Goal: Task Accomplishment & Management: Use online tool/utility

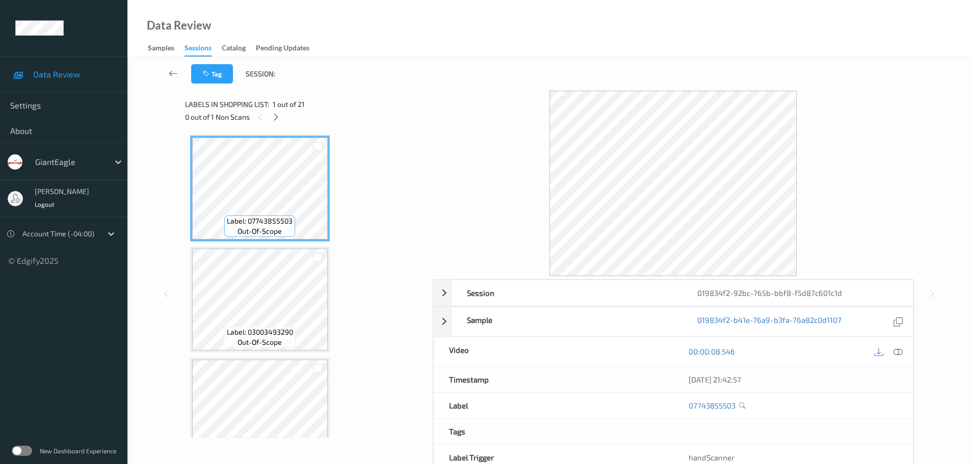
click at [169, 74] on icon at bounding box center [173, 73] width 9 height 10
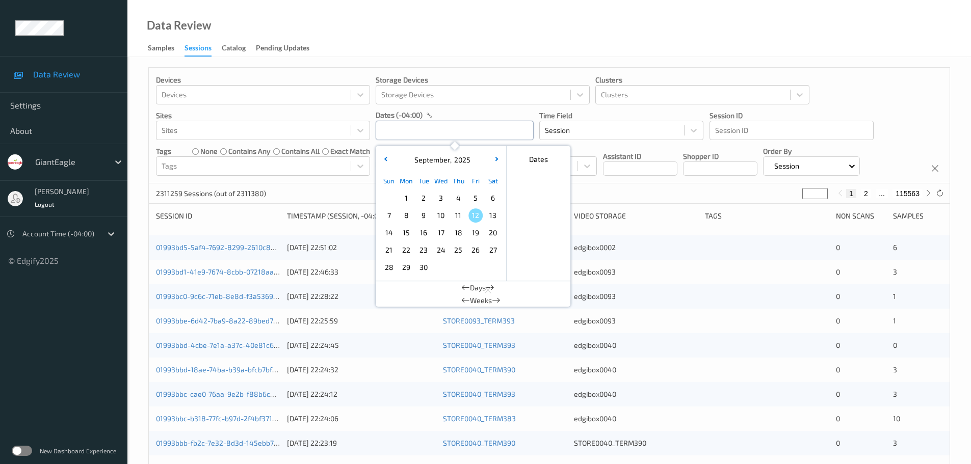
click at [431, 137] on input "text" at bounding box center [455, 130] width 158 height 19
click at [426, 213] on span "9" at bounding box center [424, 216] width 14 height 14
type input "09/09/2025 00:00 -> 09/09/2025 23:59"
click at [407, 18] on div "Data Review Samples Sessions Catalog Pending Updates" at bounding box center [549, 28] width 844 height 57
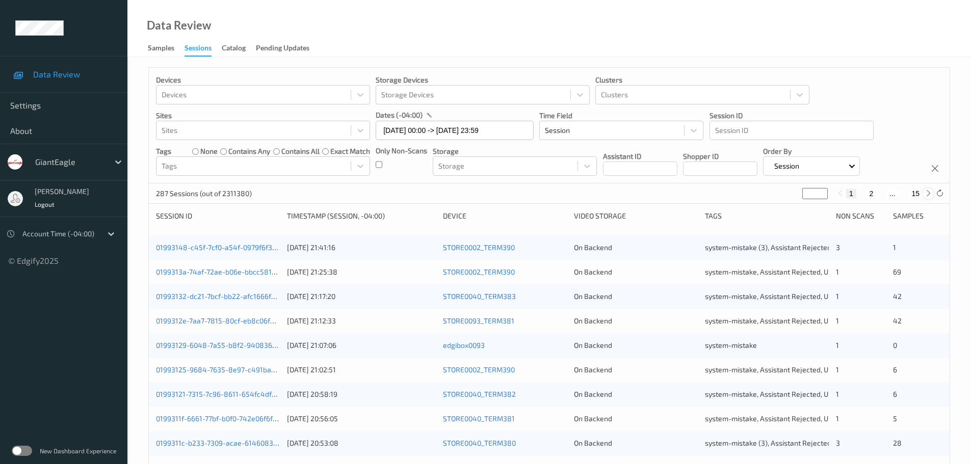
click at [925, 196] on icon at bounding box center [929, 194] width 8 height 8
type input "*"
click at [925, 196] on icon at bounding box center [929, 194] width 8 height 8
type input "*"
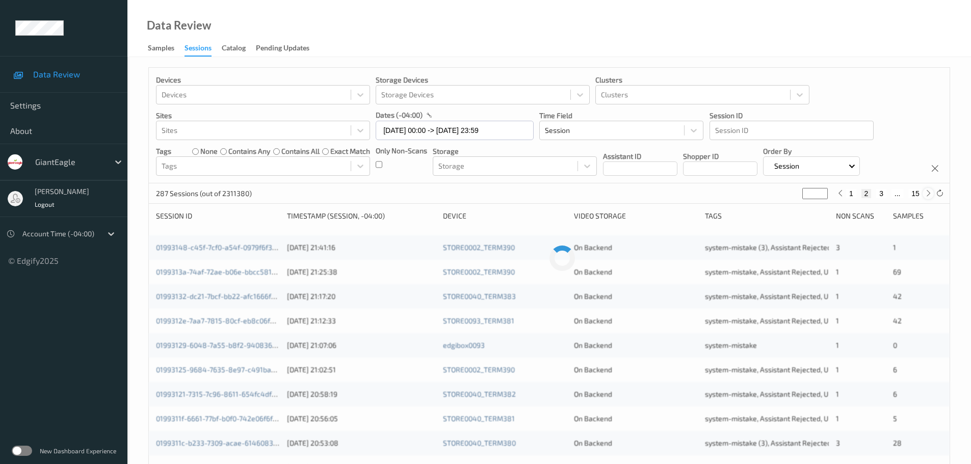
type input "*"
click at [925, 196] on icon at bounding box center [929, 194] width 8 height 8
type input "*"
click at [925, 196] on icon at bounding box center [929, 194] width 8 height 8
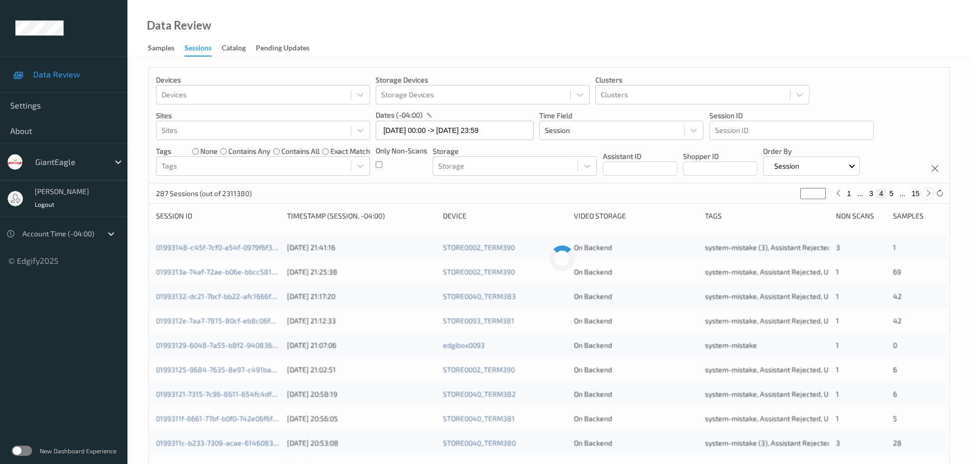
type input "*"
click at [925, 196] on icon at bounding box center [929, 194] width 8 height 8
type input "*"
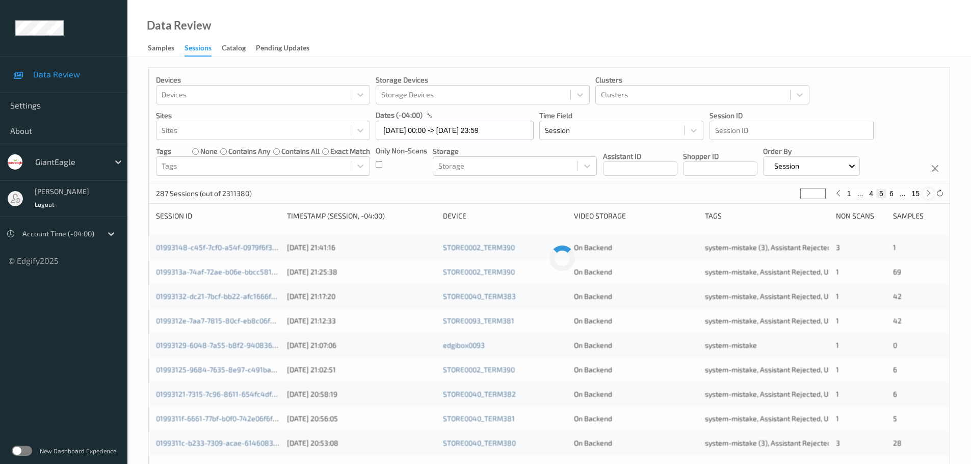
click at [925, 196] on icon at bounding box center [929, 194] width 8 height 8
type input "*"
click at [925, 196] on icon at bounding box center [929, 194] width 8 height 8
type input "*"
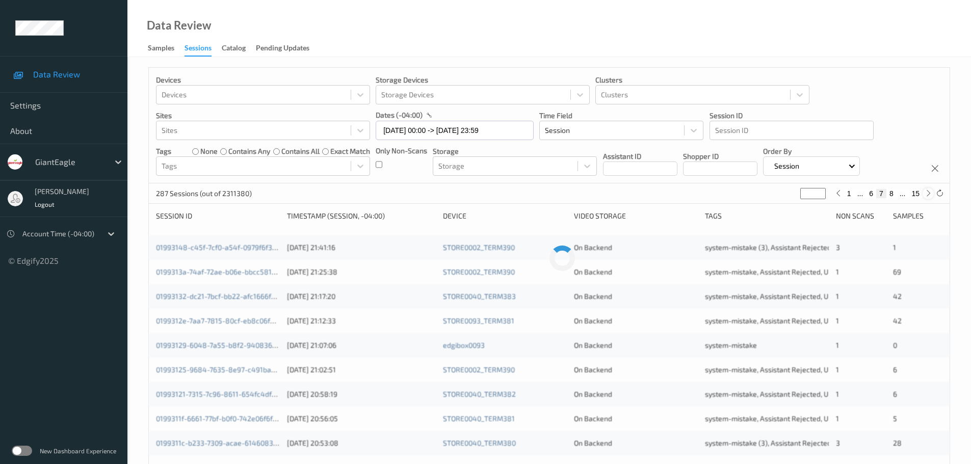
type input "*"
click at [925, 196] on icon at bounding box center [929, 194] width 8 height 8
type input "*"
click at [925, 196] on icon at bounding box center [929, 194] width 8 height 8
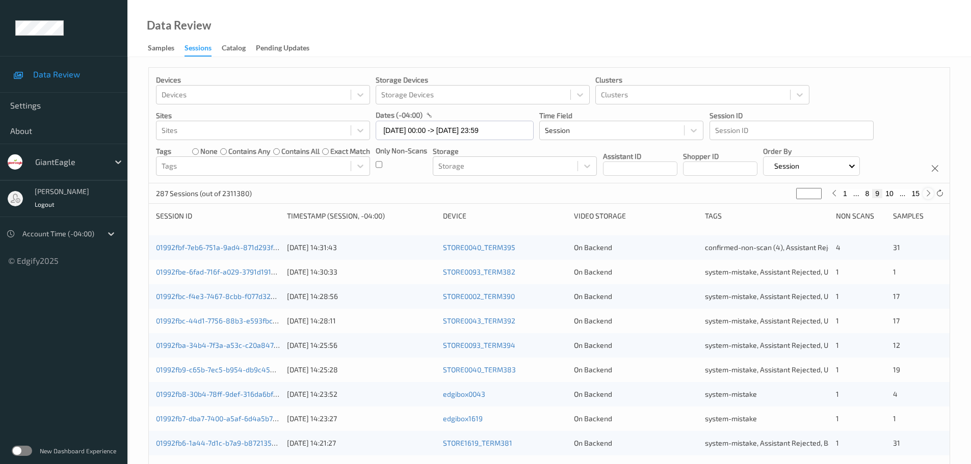
type input "**"
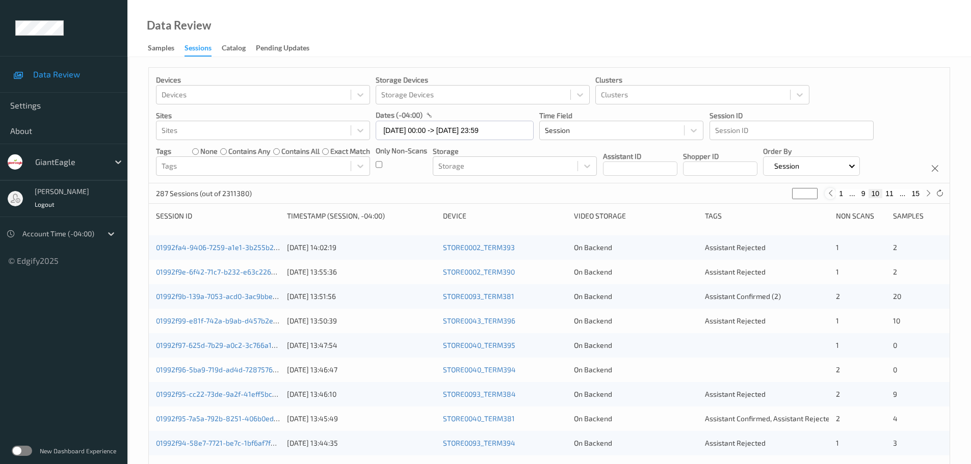
click at [829, 197] on icon at bounding box center [831, 194] width 8 height 8
type input "*"
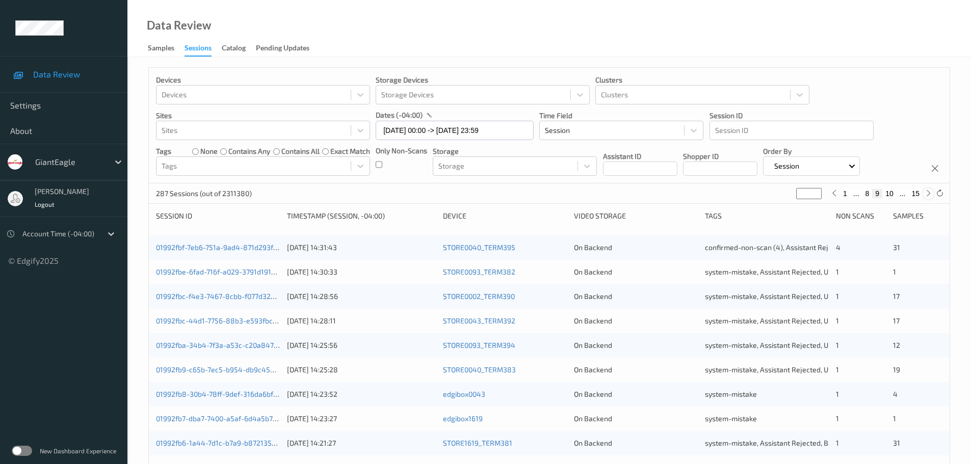
click at [925, 191] on icon at bounding box center [929, 194] width 8 height 8
type input "**"
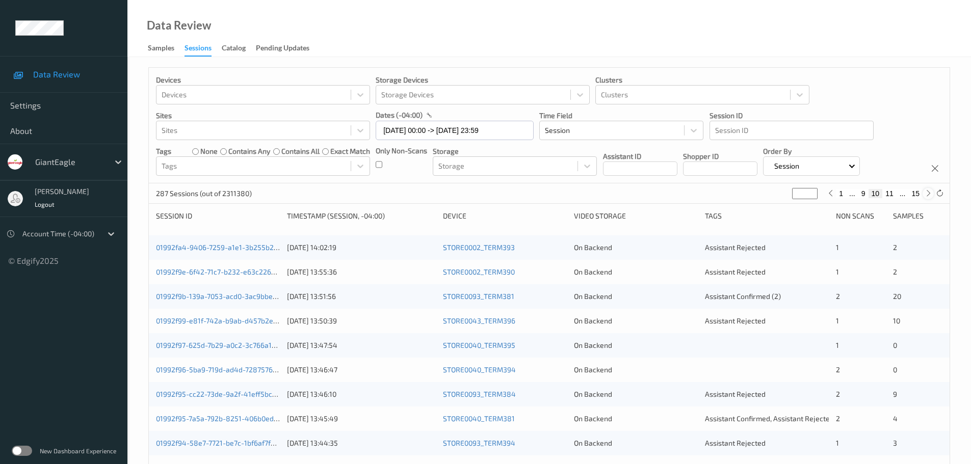
click at [925, 191] on icon at bounding box center [929, 194] width 8 height 8
type input "**"
click at [824, 195] on icon at bounding box center [827, 194] width 8 height 8
type input "**"
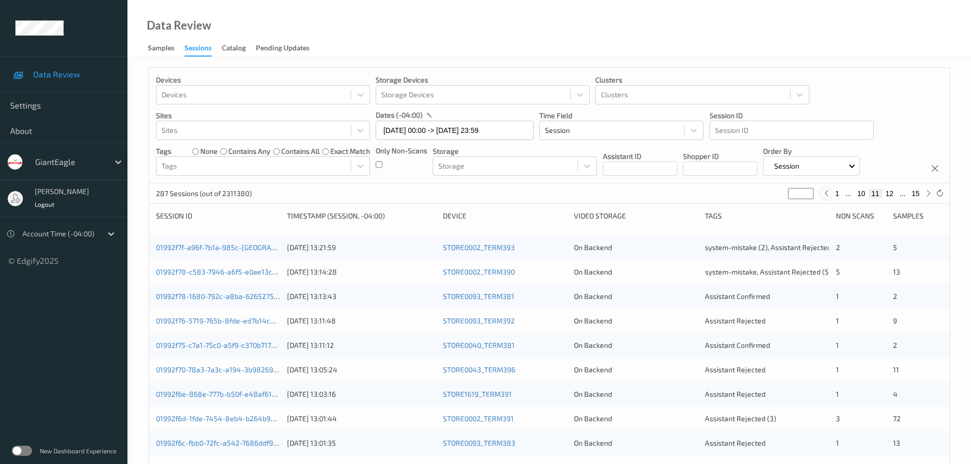
type input "**"
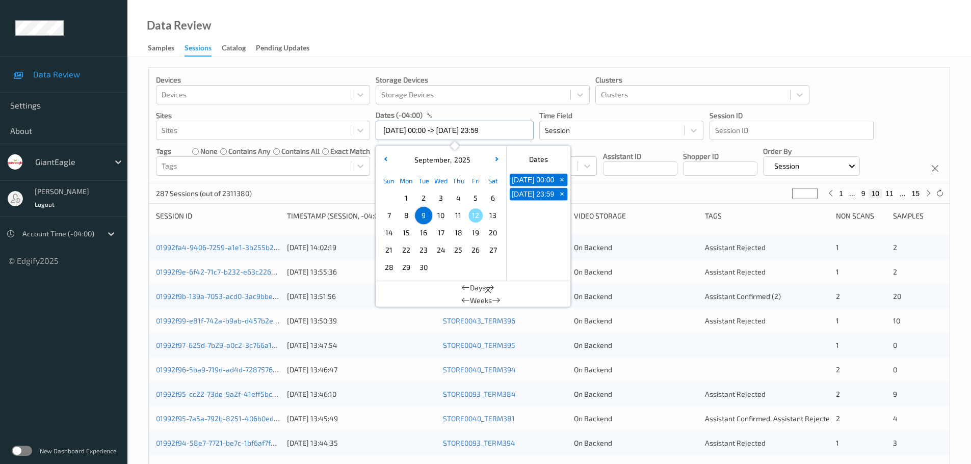
click at [443, 125] on input "09/09/2025 00:00 -> 09/09/2025 23:59" at bounding box center [455, 130] width 158 height 19
click at [424, 217] on span "9" at bounding box center [424, 216] width 14 height 14
type input "09/09/2025 00:00"
type input "*"
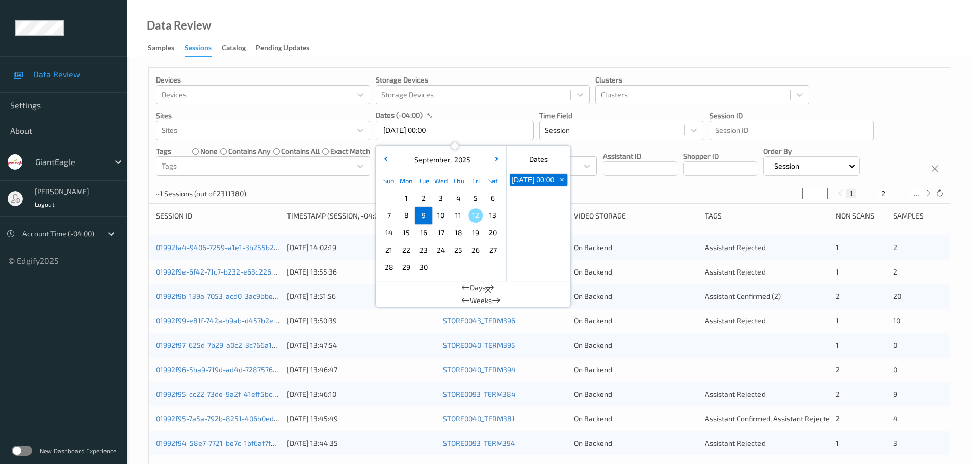
click at [424, 217] on span "9" at bounding box center [424, 216] width 14 height 14
type input "09/09/2025 00:00 -> 09/09/2025 23:59"
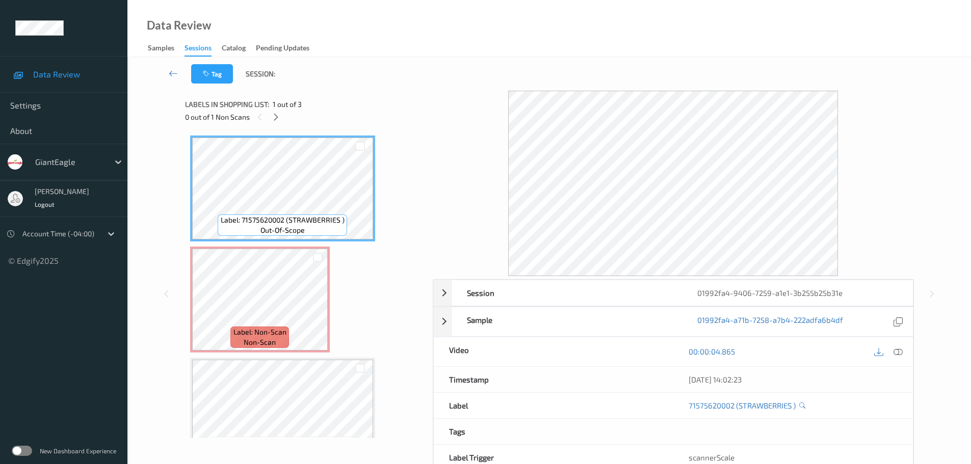
click at [270, 121] on div "0 out of 1 Non Scans" at bounding box center [305, 117] width 241 height 13
click at [271, 121] on div "0 out of 1 Non Scans" at bounding box center [305, 117] width 241 height 13
click at [272, 121] on icon at bounding box center [276, 117] width 9 height 9
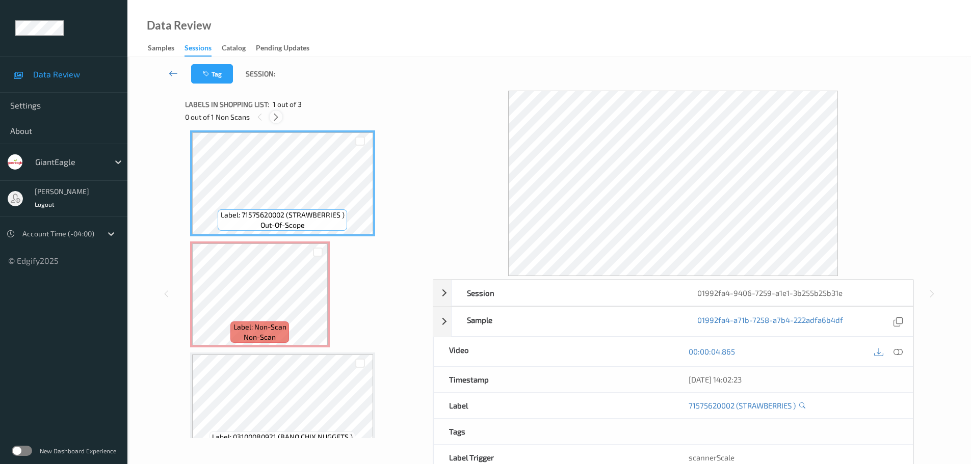
click at [274, 118] on icon at bounding box center [276, 117] width 9 height 9
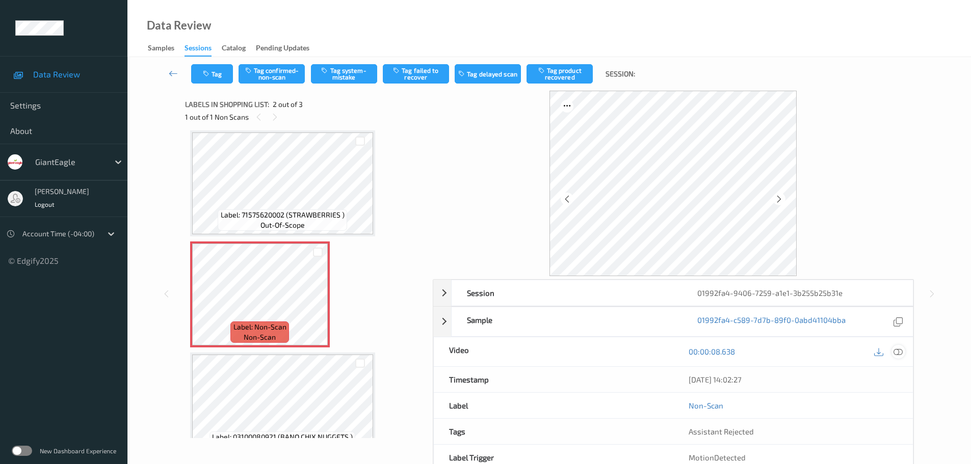
click at [898, 355] on icon at bounding box center [898, 351] width 9 height 9
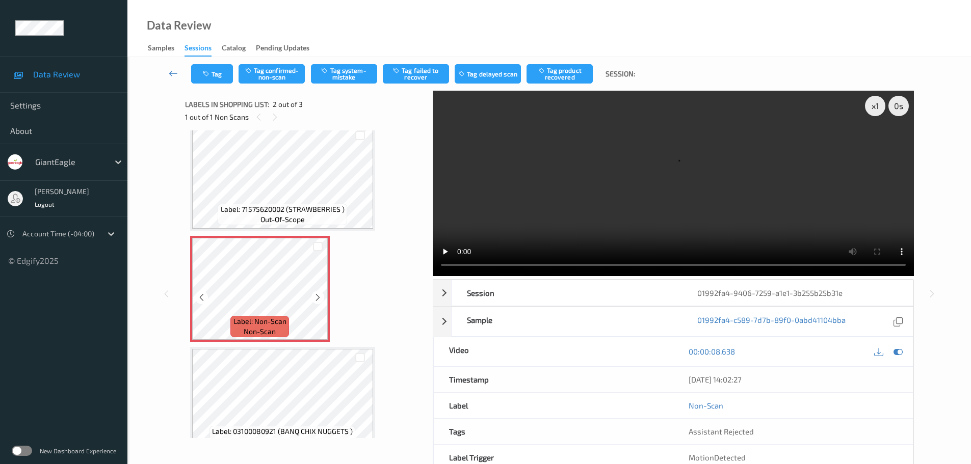
scroll to position [0, 0]
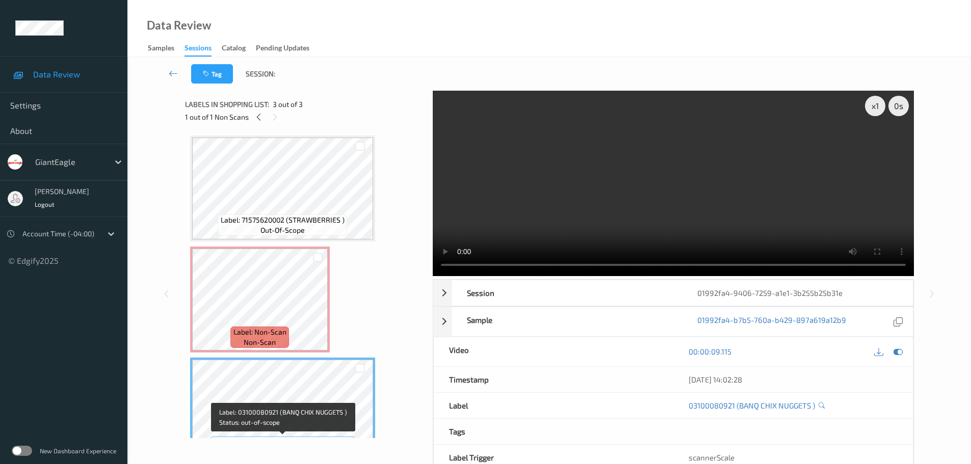
click at [249, 437] on div "Label: 03100080921 (BANQ CHIX NUGGETS ) out-of-scope" at bounding box center [283, 447] width 146 height 21
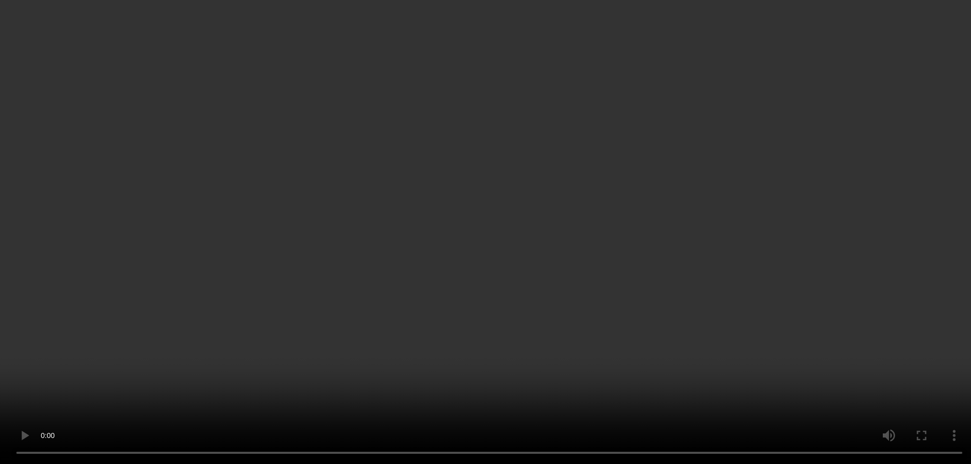
scroll to position [31, 0]
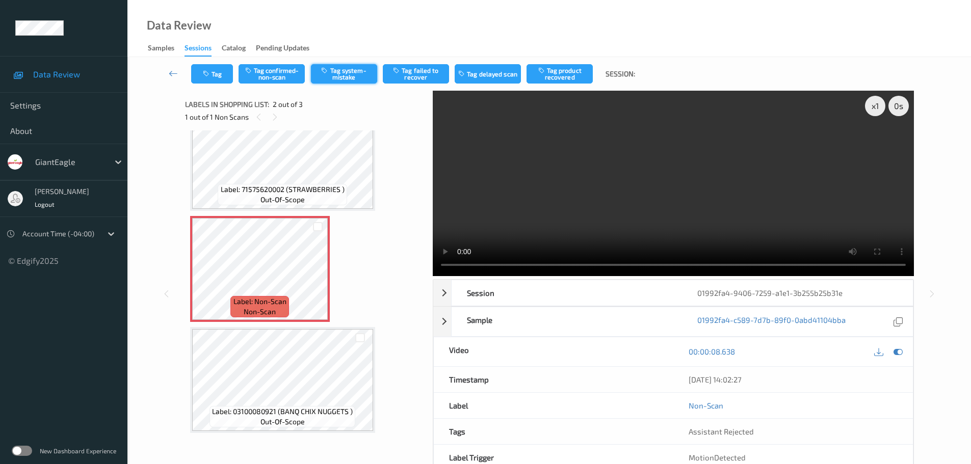
click at [338, 71] on button "Tag system-mistake" at bounding box center [344, 73] width 66 height 19
drag, startPoint x: 749, startPoint y: 443, endPoint x: 832, endPoint y: 442, distance: 83.1
click at [832, 442] on div "Assistant Rejected , system-mistake" at bounding box center [793, 431] width 240 height 25
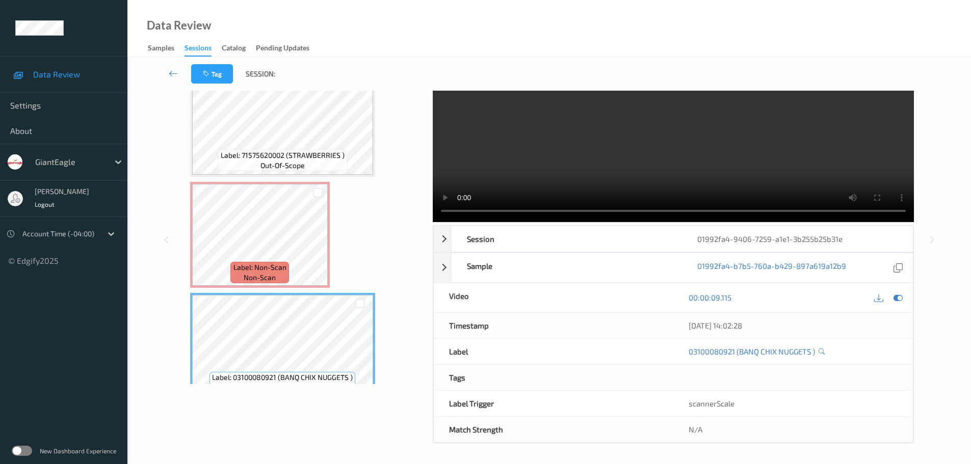
scroll to position [0, 0]
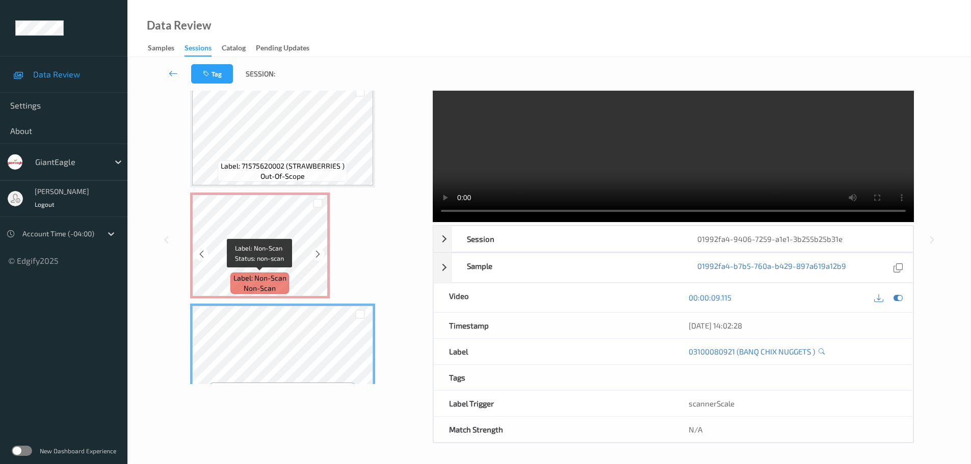
click at [287, 277] on div "Label: Non-Scan non-scan" at bounding box center [259, 283] width 58 height 21
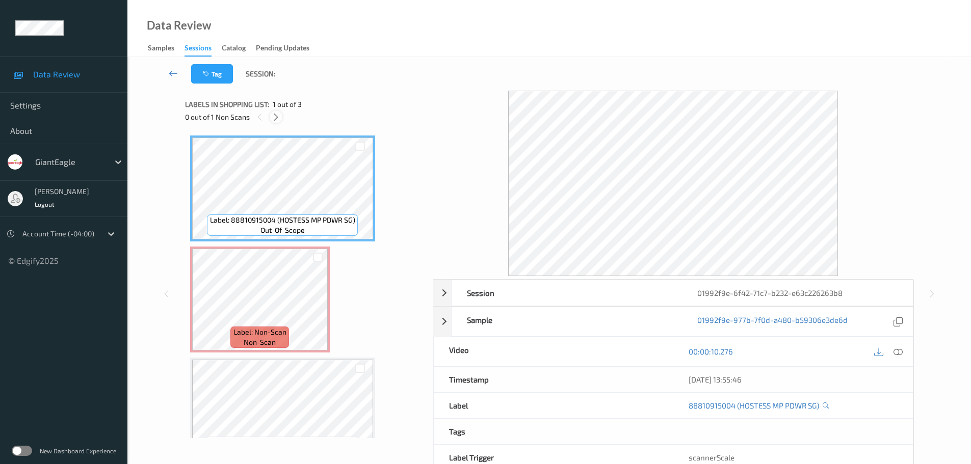
click at [275, 120] on icon at bounding box center [276, 117] width 9 height 9
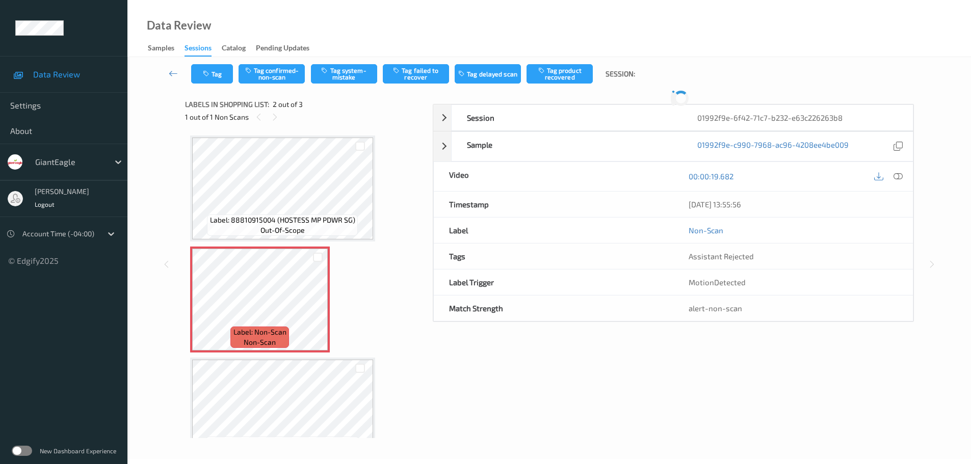
scroll to position [5, 0]
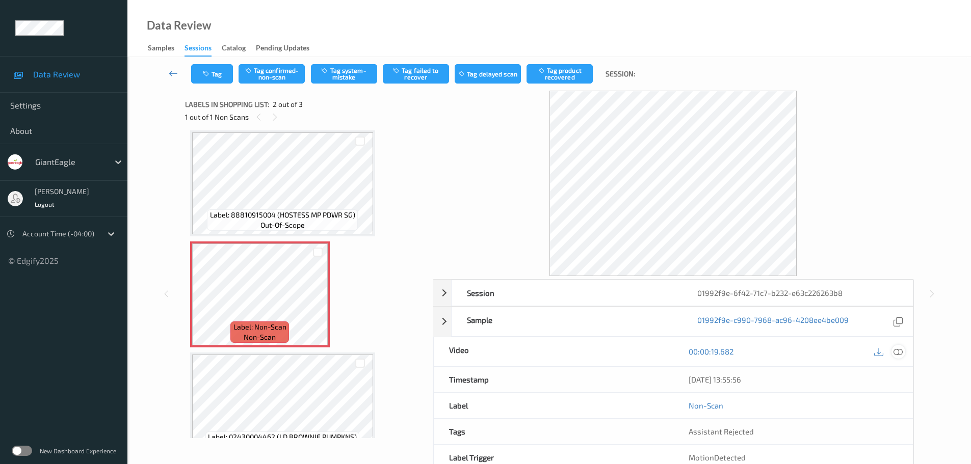
click at [898, 358] on div "00:00:19.682" at bounding box center [793, 352] width 240 height 29
click at [898, 356] on icon at bounding box center [898, 351] width 9 height 9
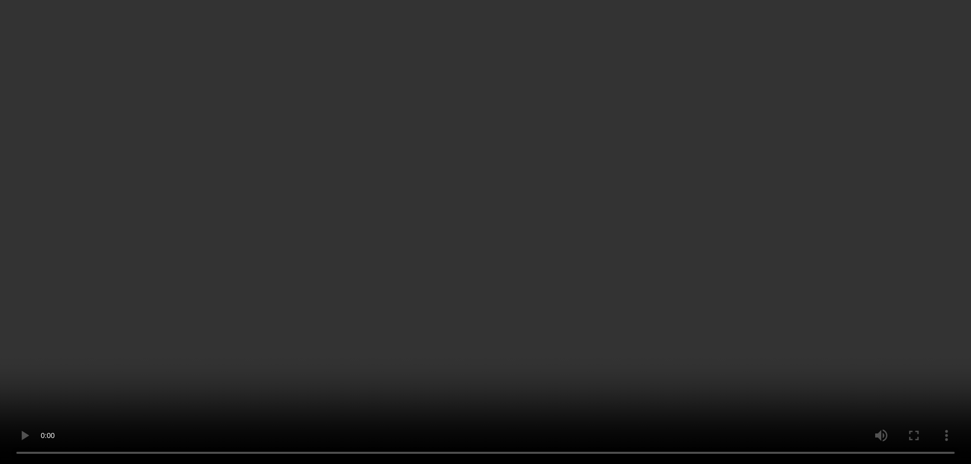
scroll to position [31, 0]
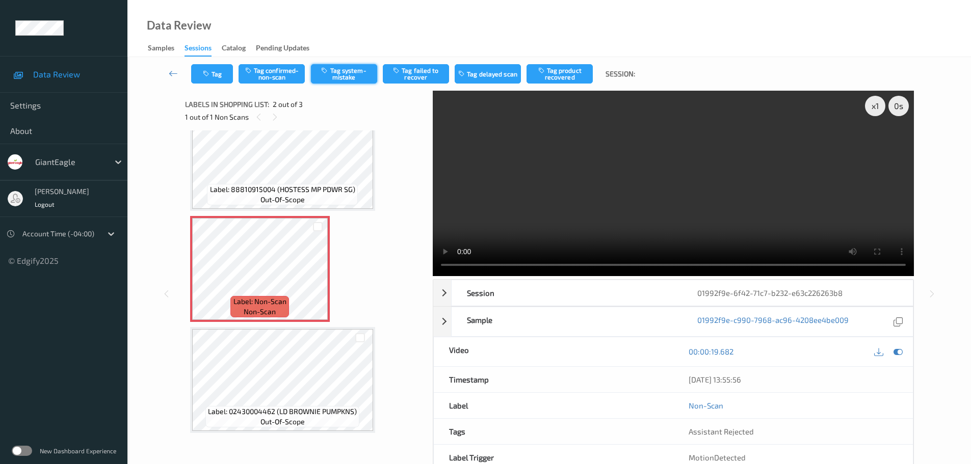
click at [342, 79] on button "Tag system-mistake" at bounding box center [344, 73] width 66 height 19
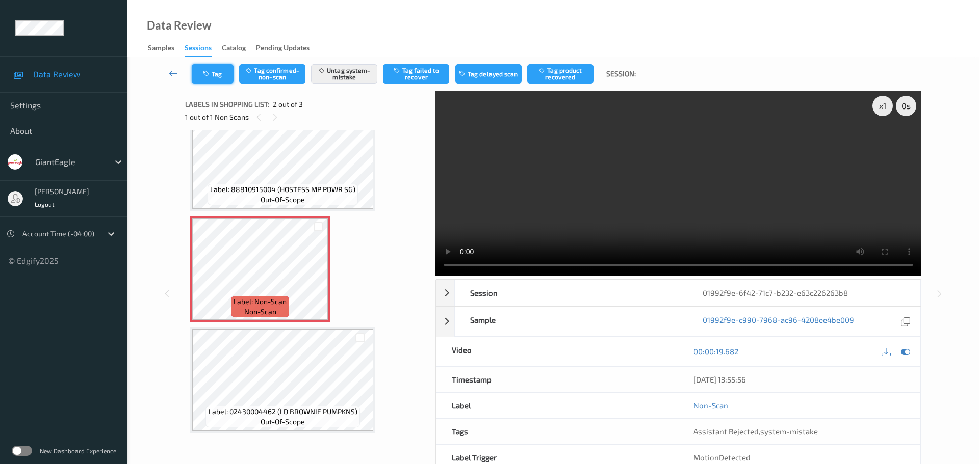
click at [215, 77] on button "Tag" at bounding box center [213, 73] width 42 height 19
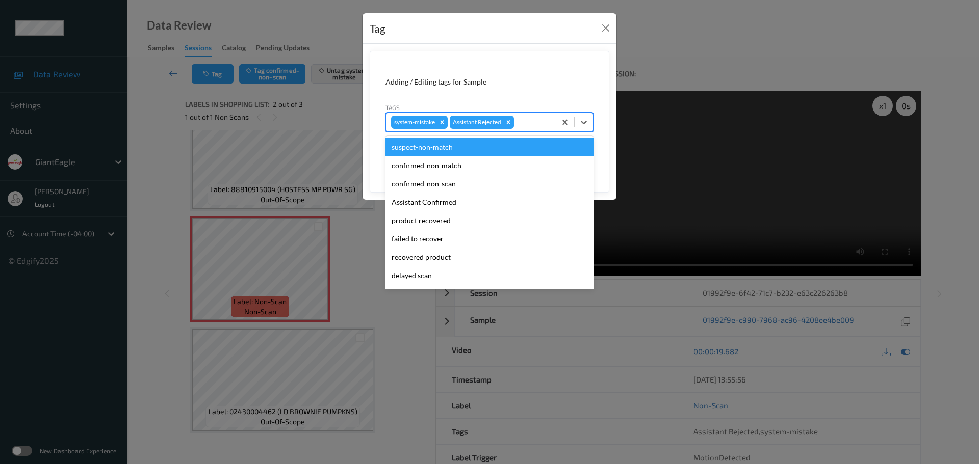
click at [541, 128] on div at bounding box center [533, 122] width 35 height 12
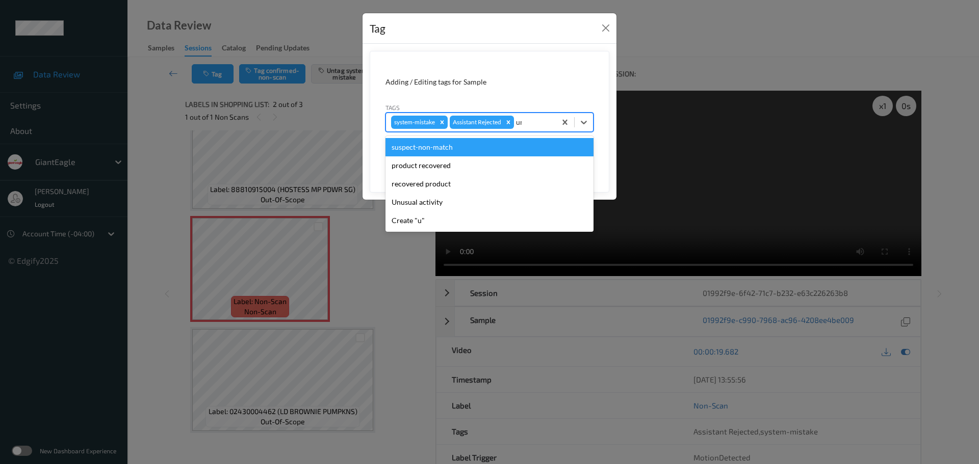
type input "unu"
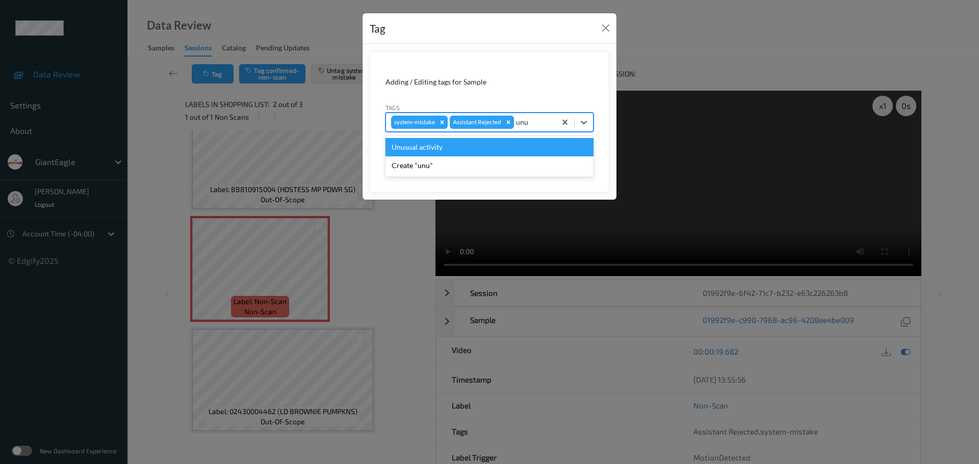
click at [491, 146] on div "Unusual activity" at bounding box center [489, 147] width 208 height 18
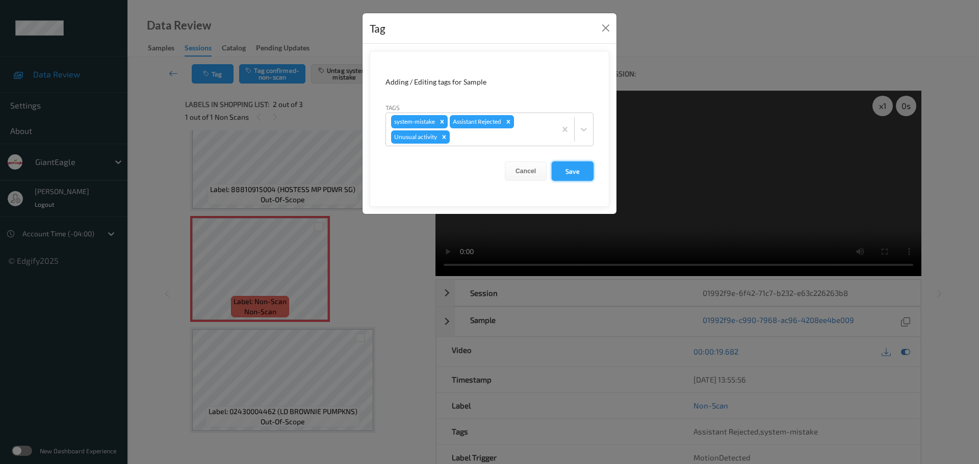
click at [576, 172] on button "Save" at bounding box center [573, 171] width 42 height 19
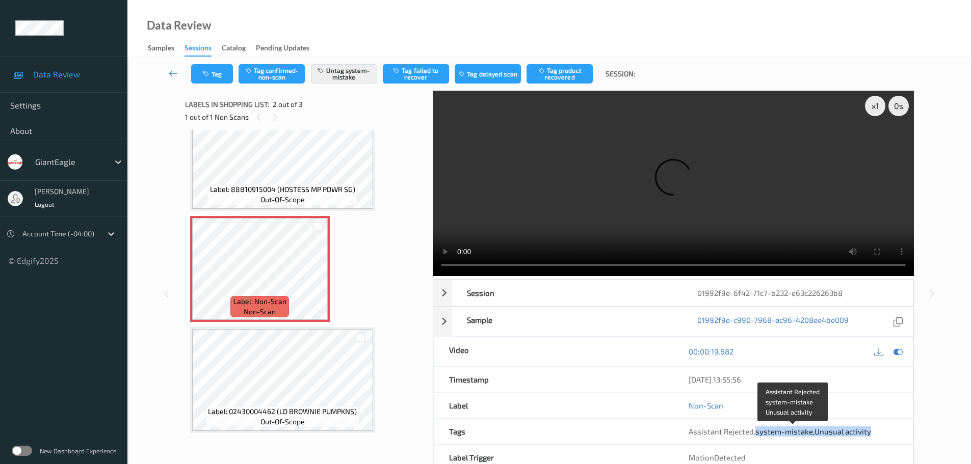
drag, startPoint x: 754, startPoint y: 437, endPoint x: 877, endPoint y: 437, distance: 122.9
click at [876, 437] on div "Assistant Rejected , system-mistake , Unusual activity" at bounding box center [793, 431] width 240 height 25
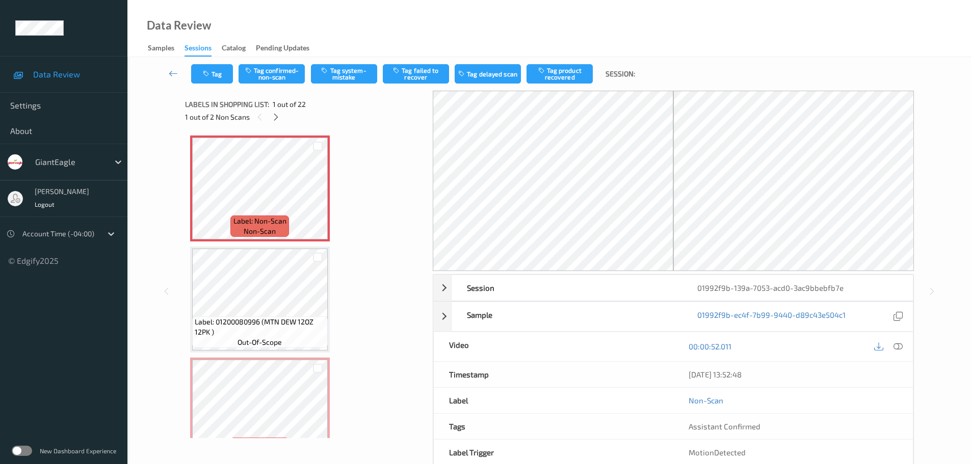
click at [277, 119] on icon at bounding box center [276, 117] width 9 height 9
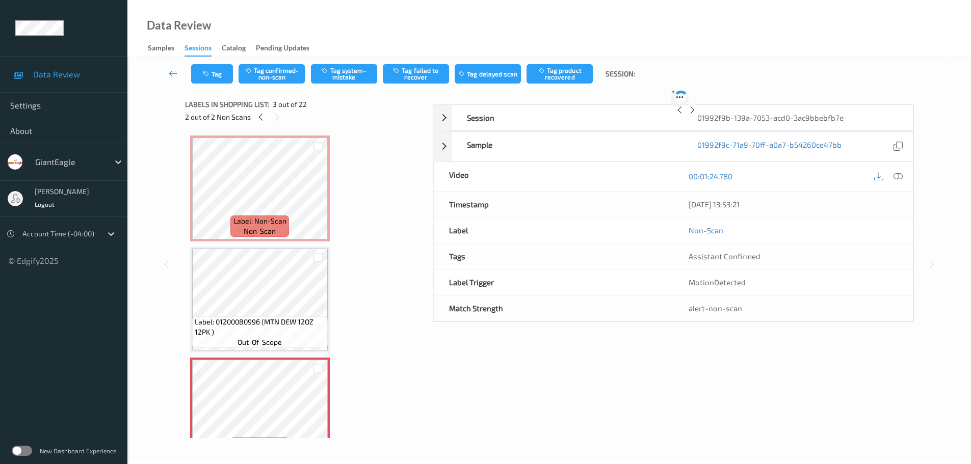
scroll to position [116, 0]
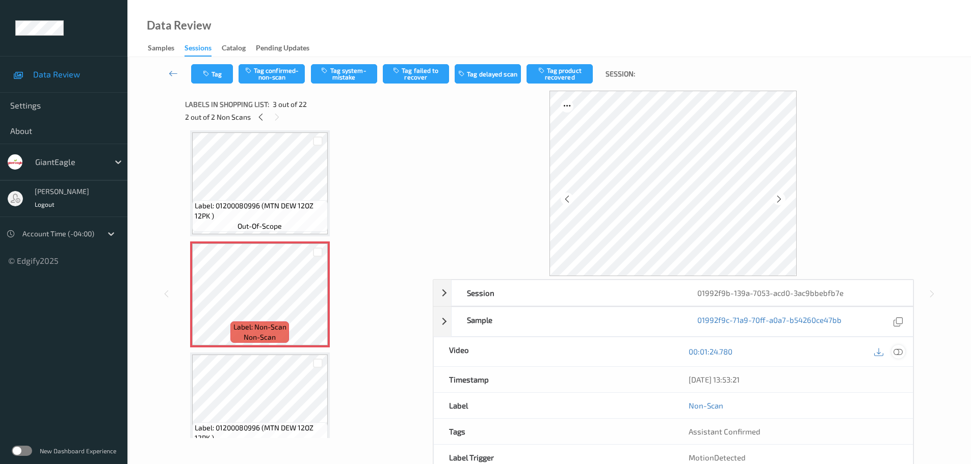
click at [901, 354] on icon at bounding box center [898, 351] width 9 height 9
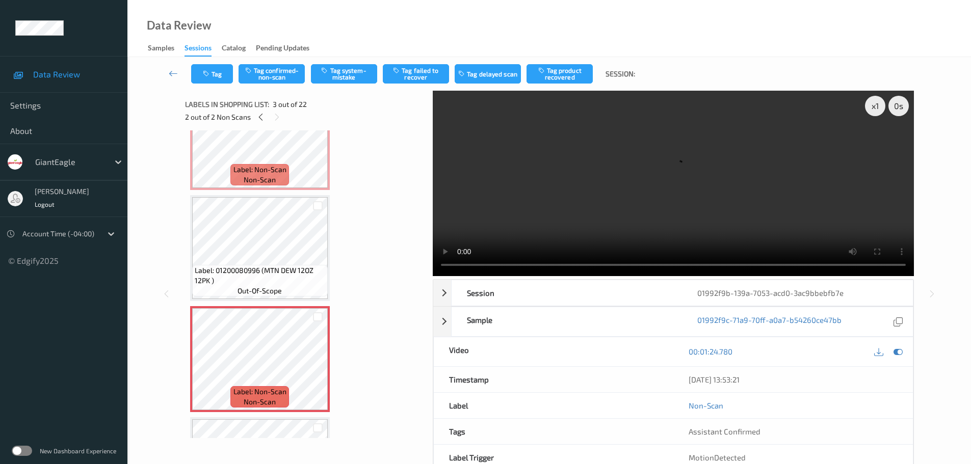
scroll to position [102, 0]
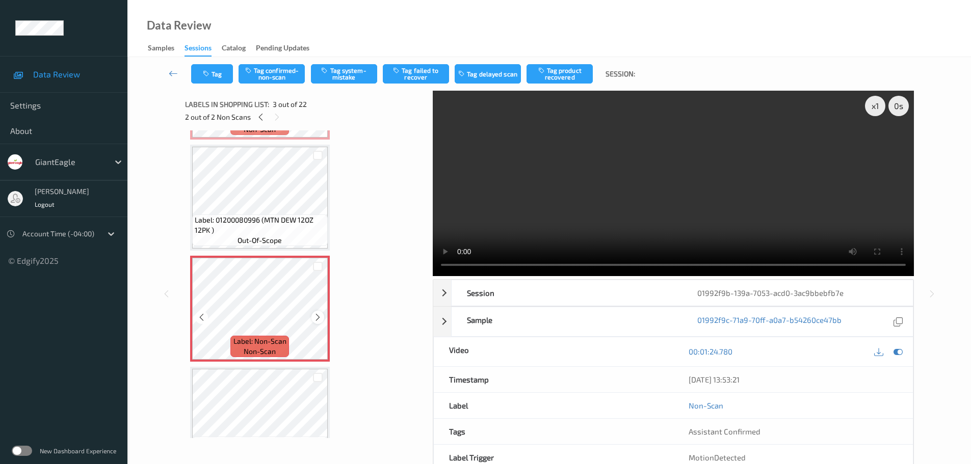
click at [313, 318] on div at bounding box center [318, 317] width 13 height 13
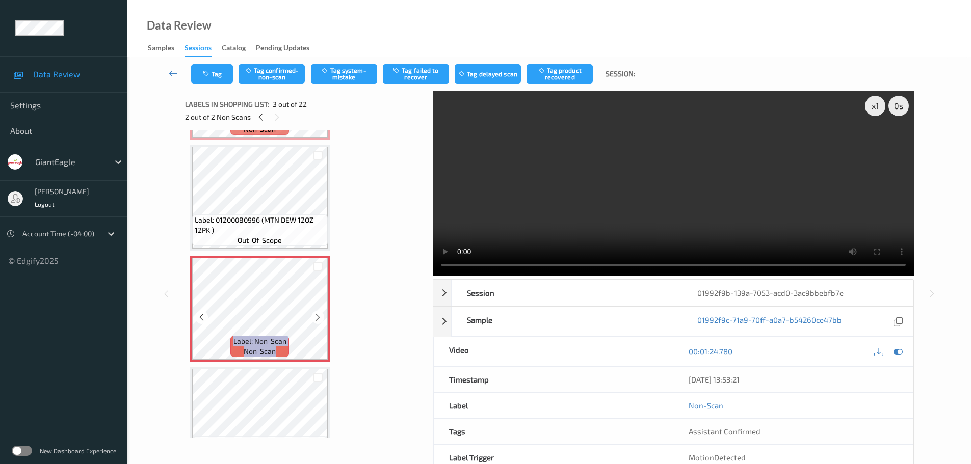
click at [313, 318] on div at bounding box center [318, 317] width 13 height 13
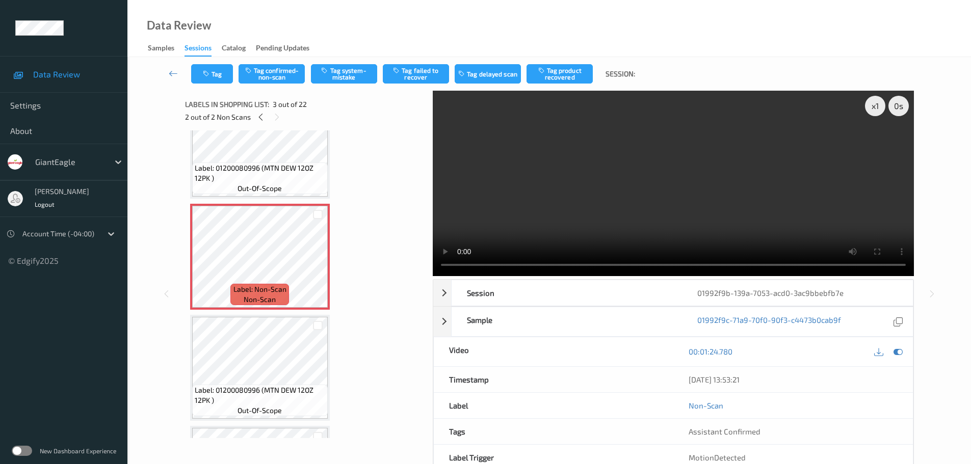
scroll to position [0, 0]
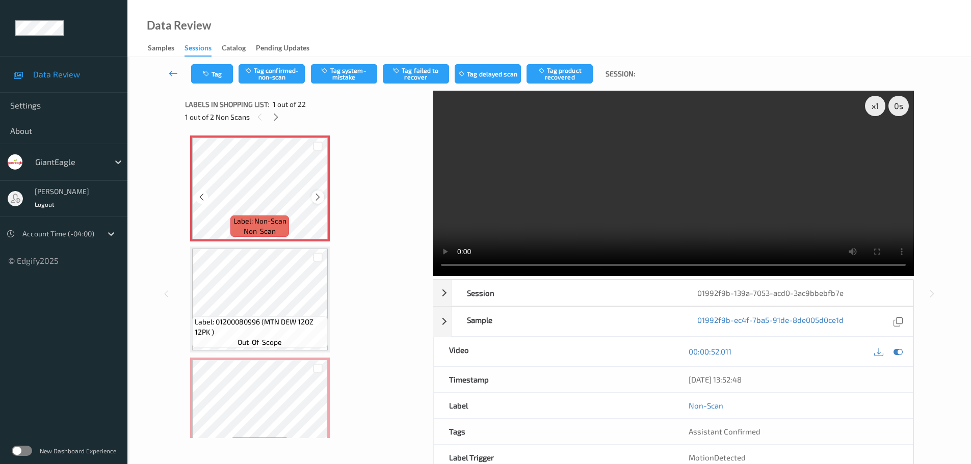
click at [315, 194] on icon at bounding box center [318, 197] width 9 height 9
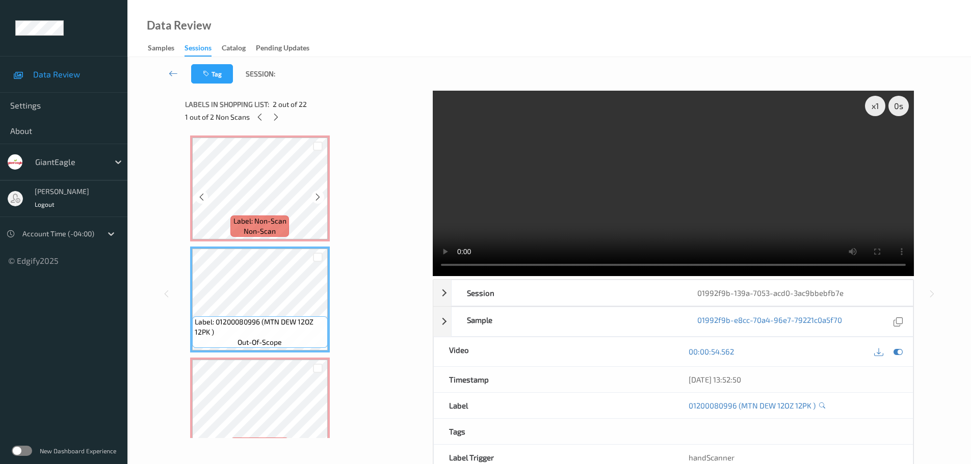
click at [282, 216] on div "Label: Non-Scan non-scan" at bounding box center [259, 226] width 58 height 21
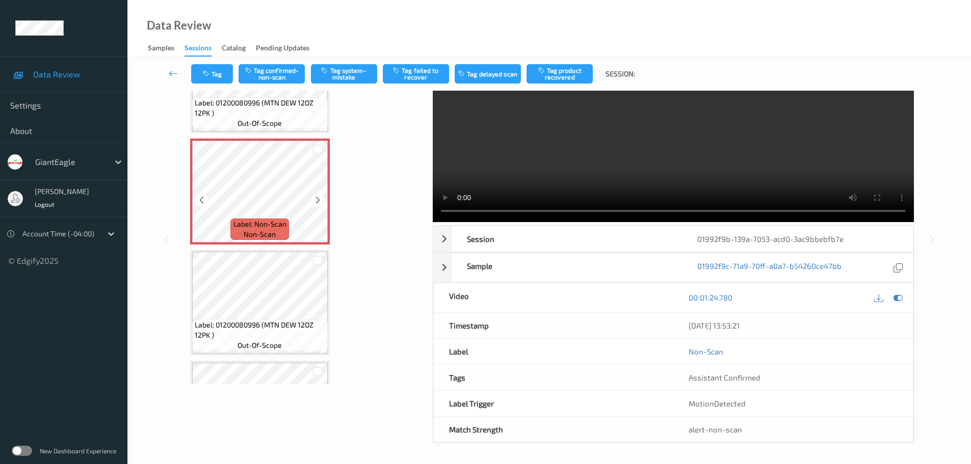
scroll to position [204, 0]
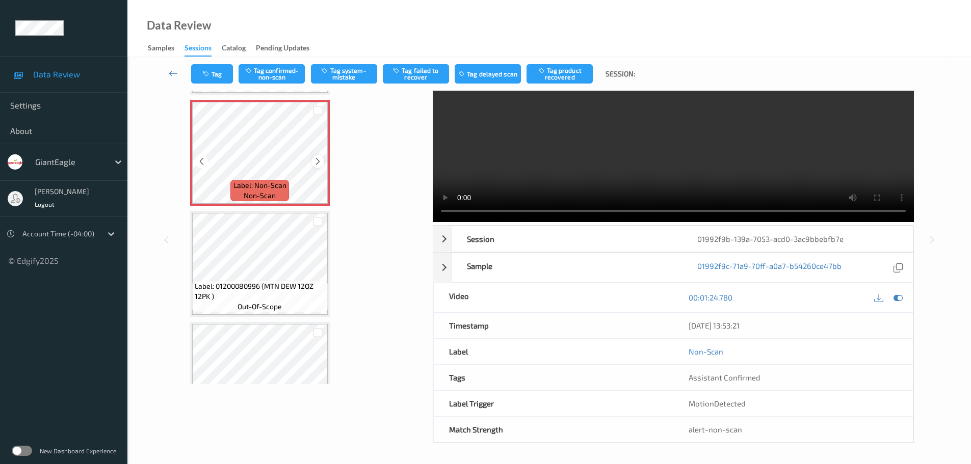
click at [316, 159] on icon at bounding box center [318, 161] width 9 height 9
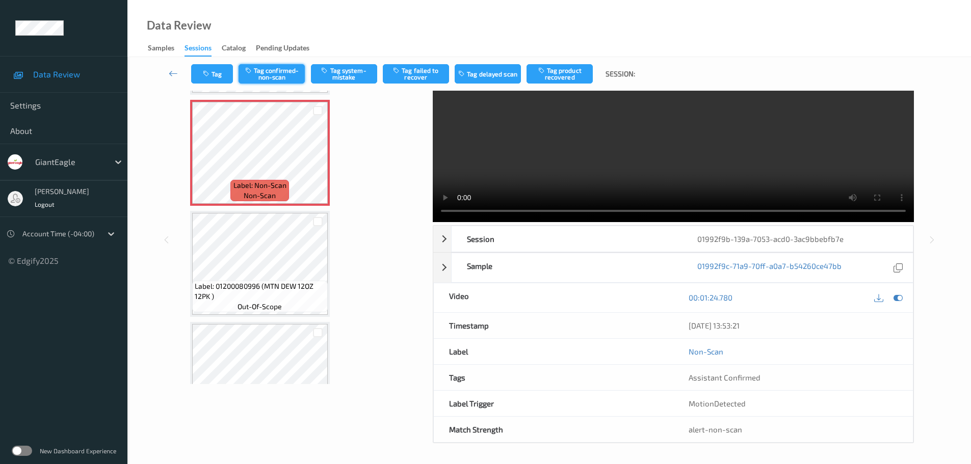
click at [268, 70] on button "Tag confirmed-non-scan" at bounding box center [272, 73] width 66 height 19
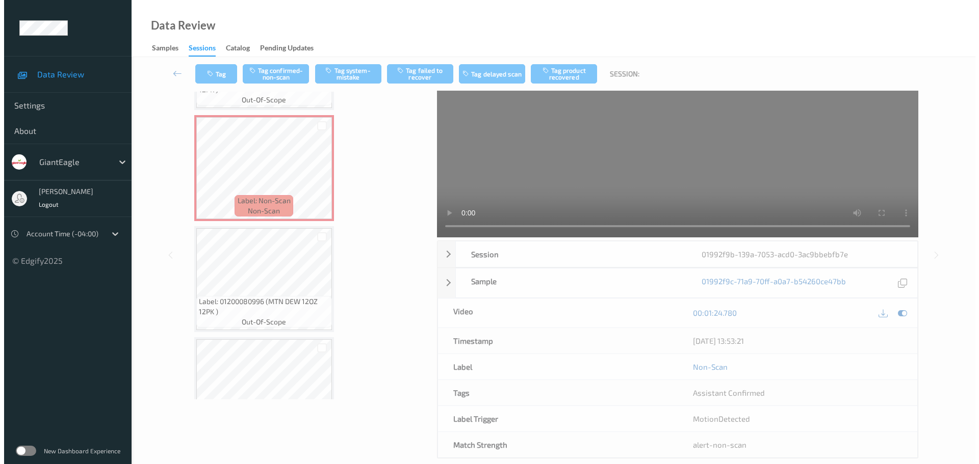
scroll to position [0, 0]
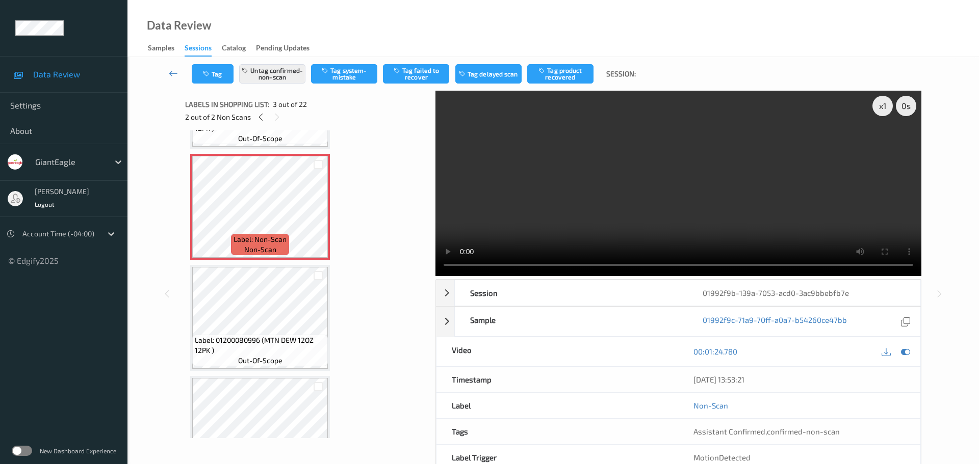
click at [539, 68] on icon "button" at bounding box center [542, 70] width 9 height 7
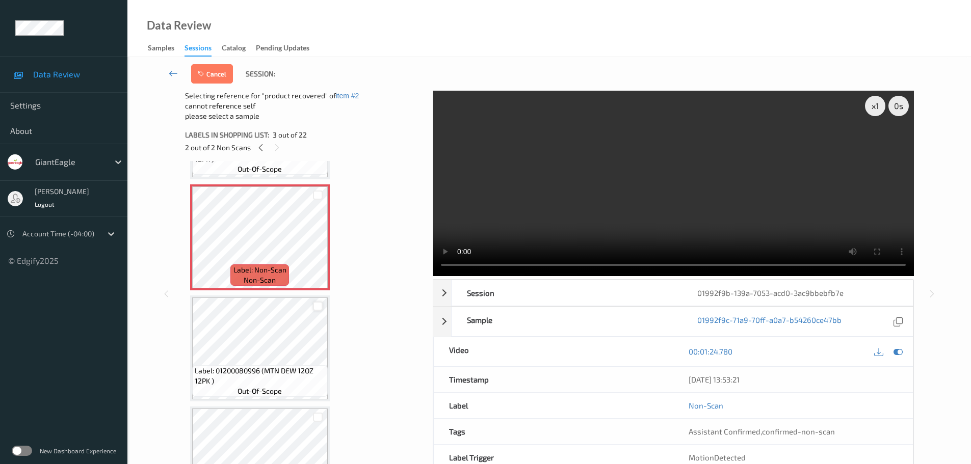
click at [318, 306] on div at bounding box center [318, 307] width 10 height 10
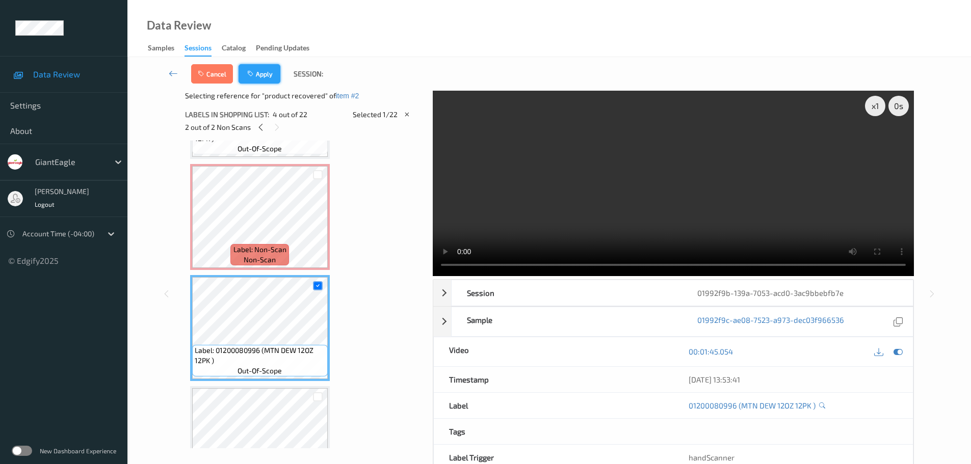
click at [266, 81] on button "Apply" at bounding box center [260, 73] width 42 height 19
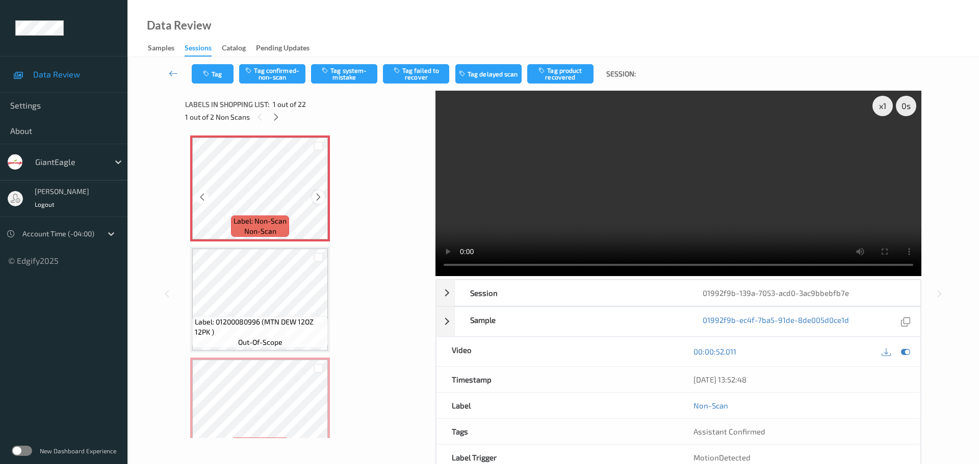
click at [314, 198] on icon at bounding box center [318, 197] width 9 height 9
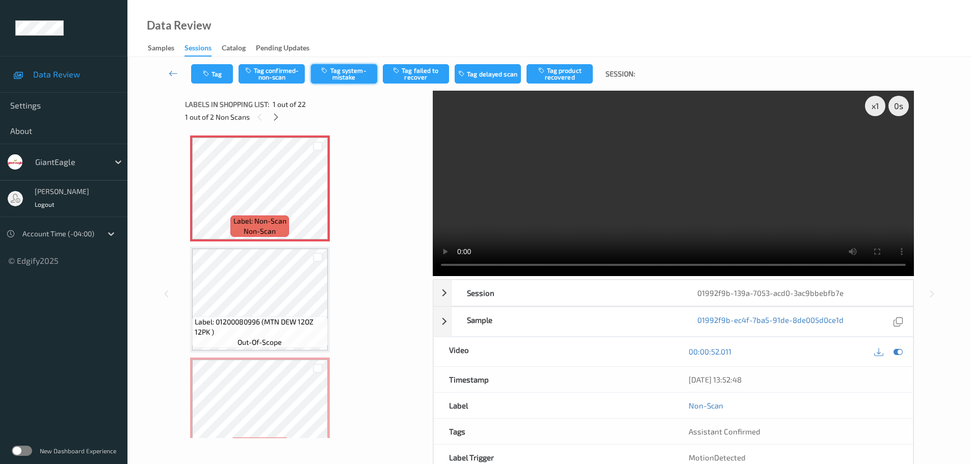
click at [333, 72] on button "Tag system-mistake" at bounding box center [344, 73] width 66 height 19
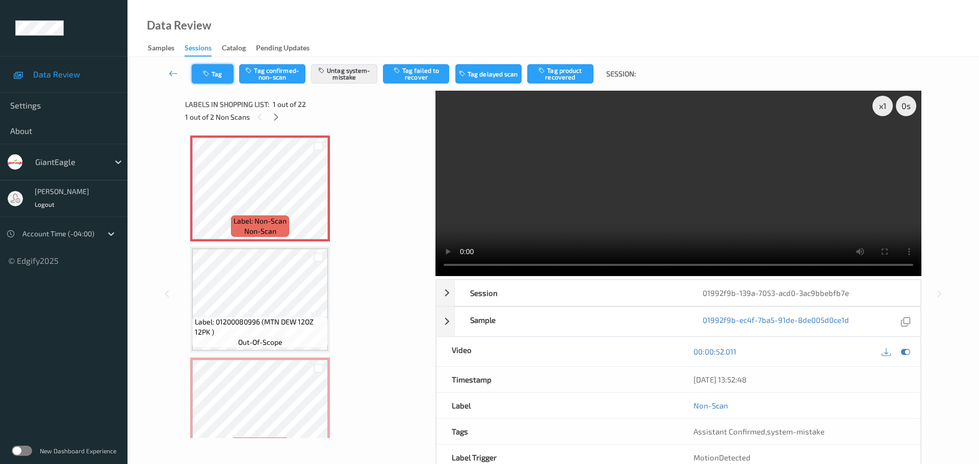
click at [209, 76] on icon "button" at bounding box center [207, 73] width 9 height 7
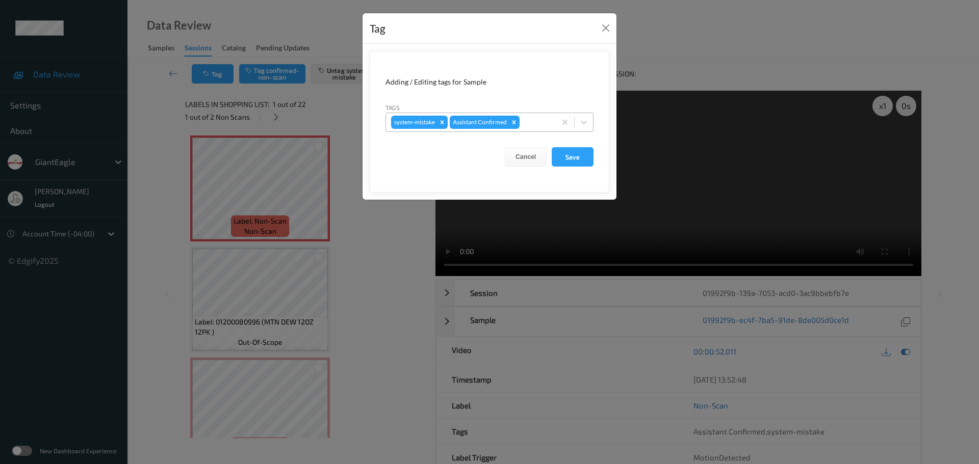
click at [533, 124] on div at bounding box center [536, 122] width 29 height 12
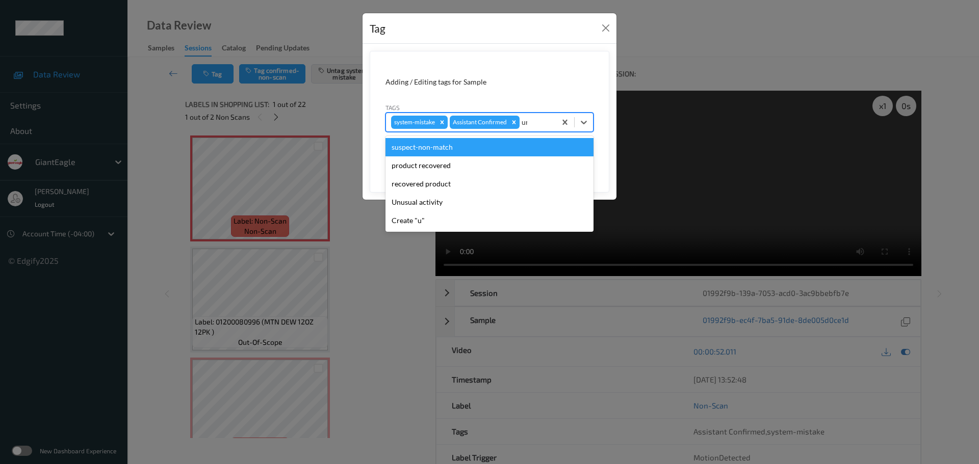
type input "unu"
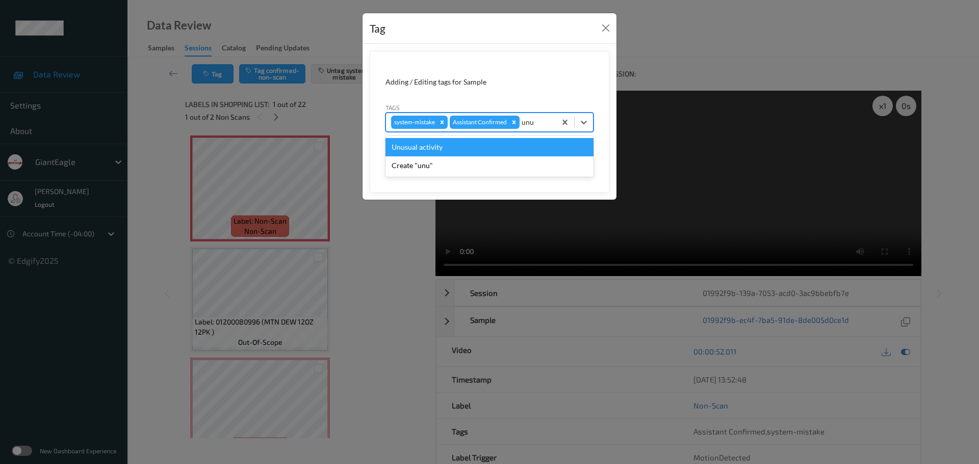
click at [482, 145] on div "Unusual activity" at bounding box center [489, 147] width 208 height 18
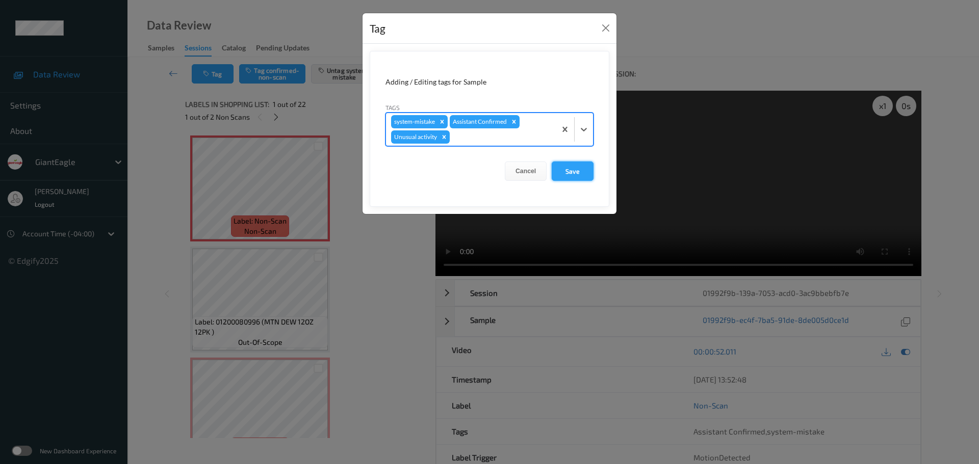
click at [568, 172] on button "Save" at bounding box center [573, 171] width 42 height 19
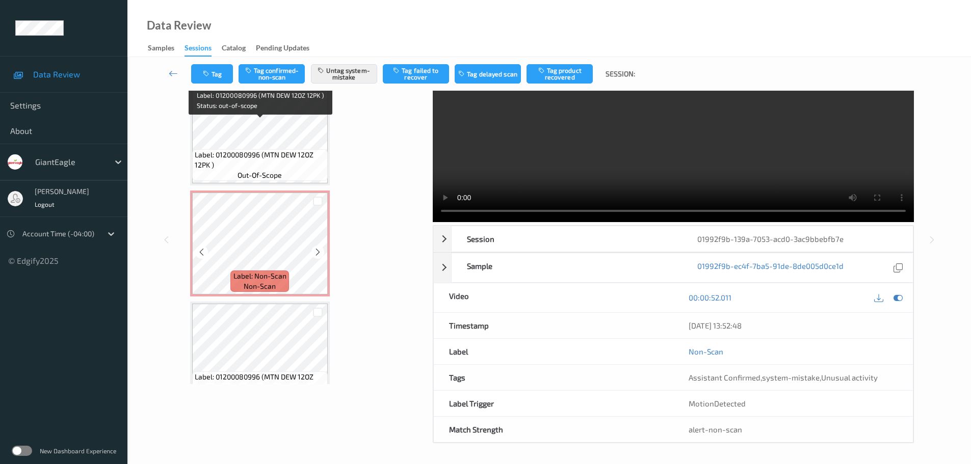
scroll to position [153, 0]
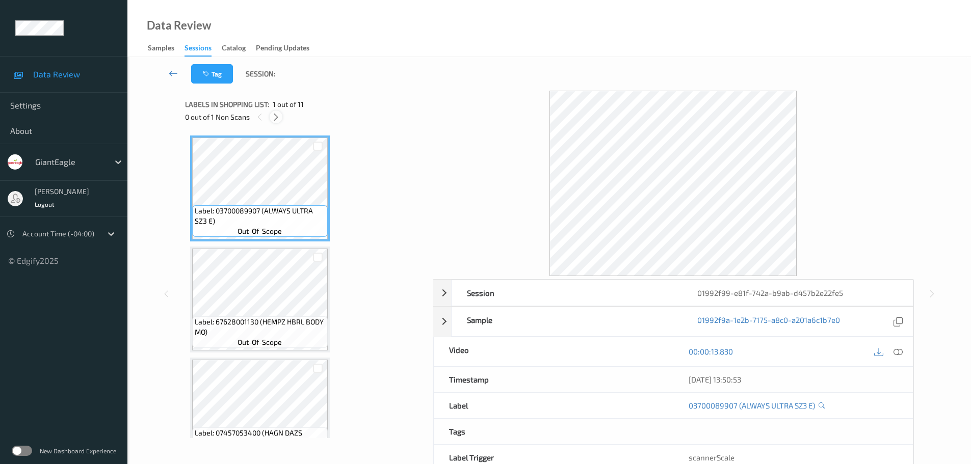
click at [276, 119] on icon at bounding box center [276, 117] width 9 height 9
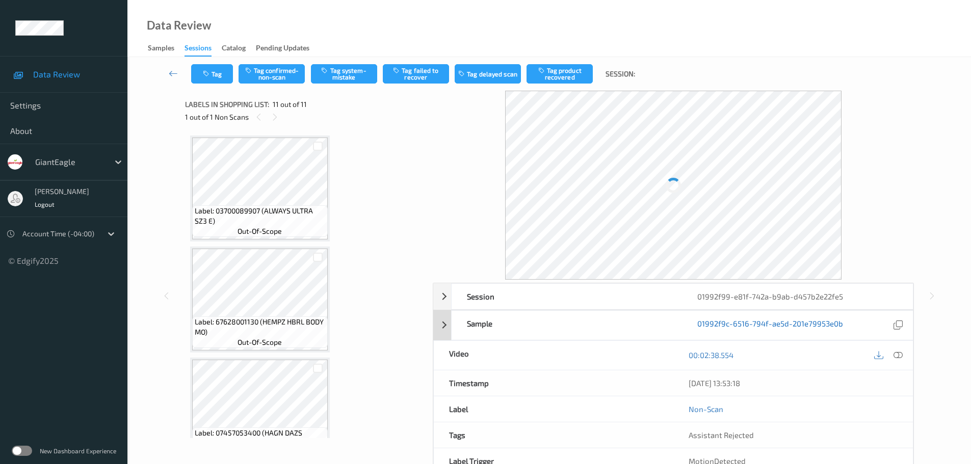
scroll to position [920, 0]
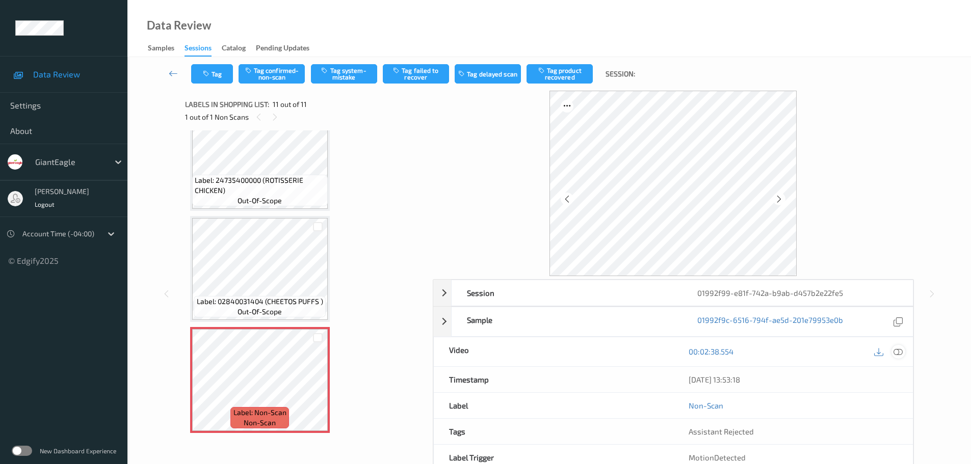
click at [900, 352] on icon at bounding box center [898, 351] width 9 height 9
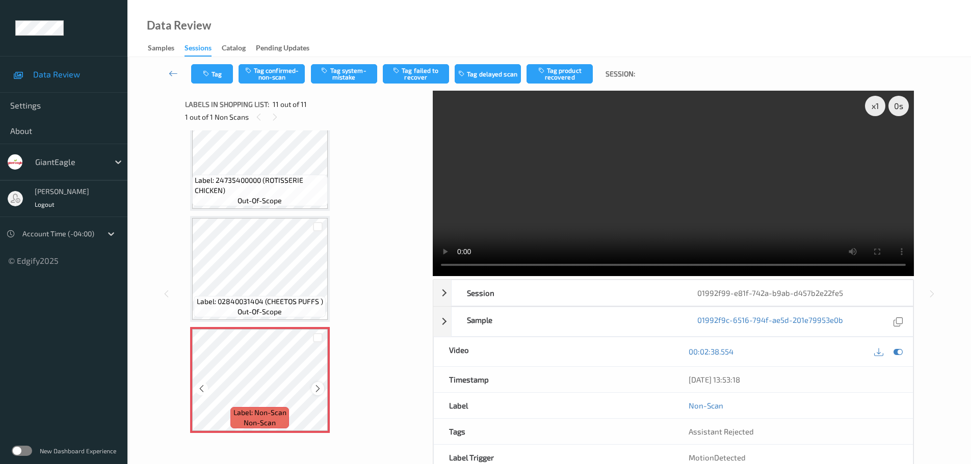
click at [314, 391] on icon at bounding box center [318, 388] width 9 height 9
click at [316, 391] on icon at bounding box center [318, 388] width 9 height 9
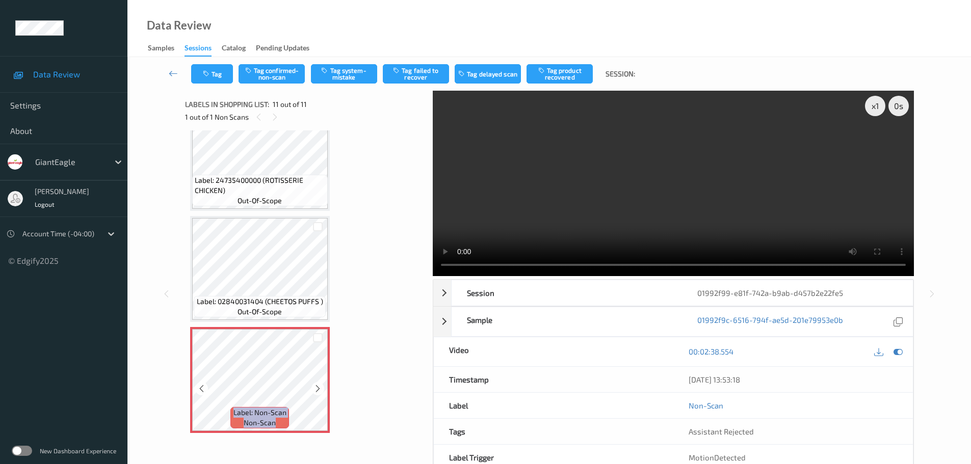
click at [316, 391] on icon at bounding box center [318, 388] width 9 height 9
click at [353, 75] on button "Tag system-mistake" at bounding box center [344, 73] width 66 height 19
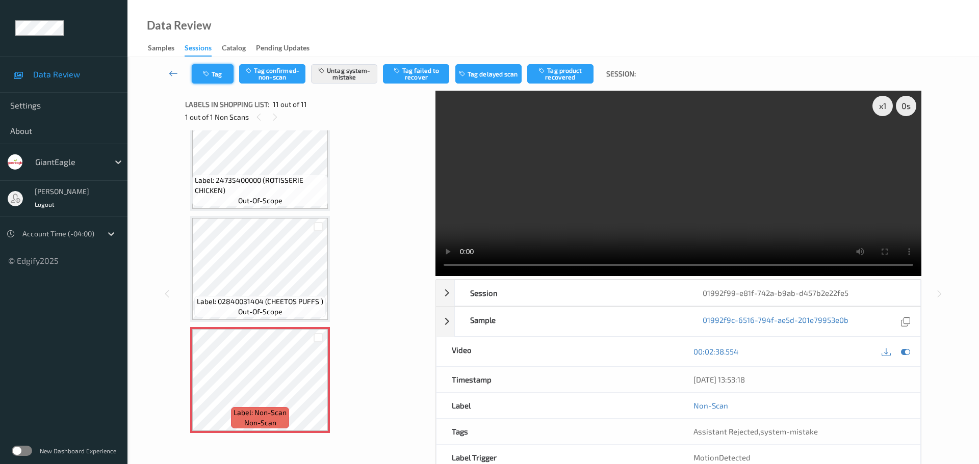
click at [216, 76] on button "Tag" at bounding box center [213, 73] width 42 height 19
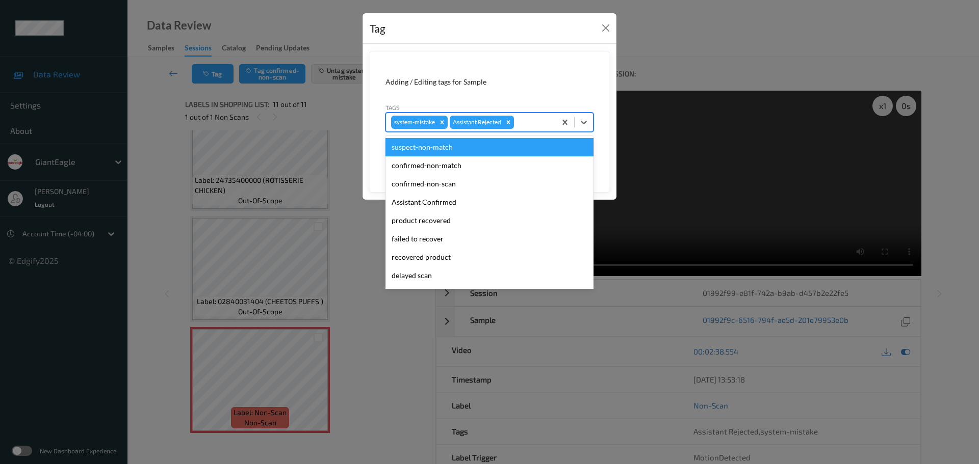
click at [526, 124] on div at bounding box center [533, 122] width 35 height 12
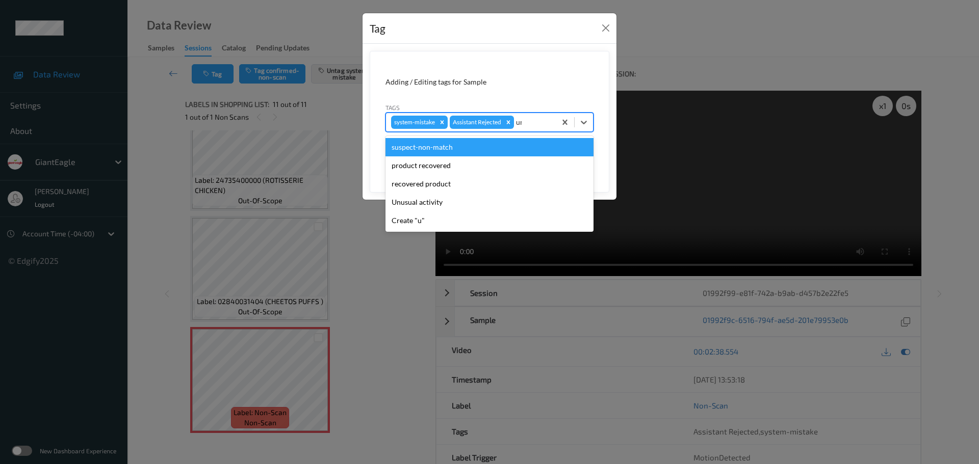
type input "unu"
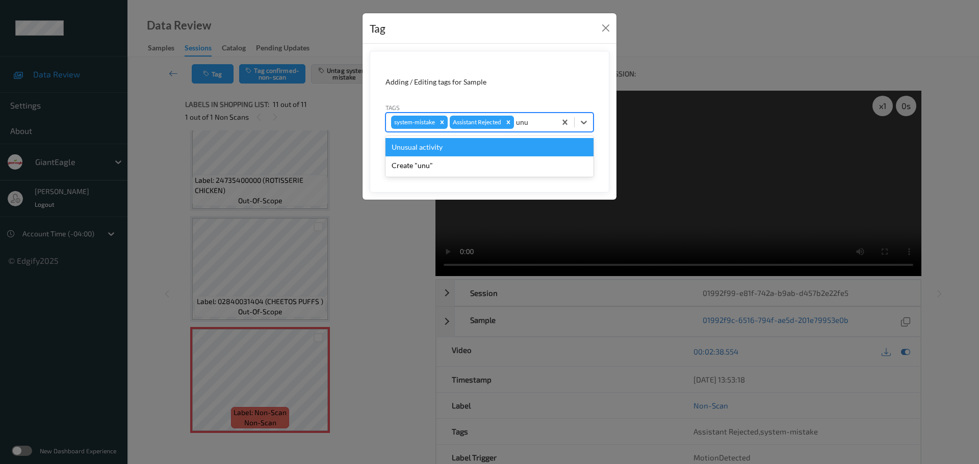
click at [503, 143] on div "Unusual activity" at bounding box center [489, 147] width 208 height 18
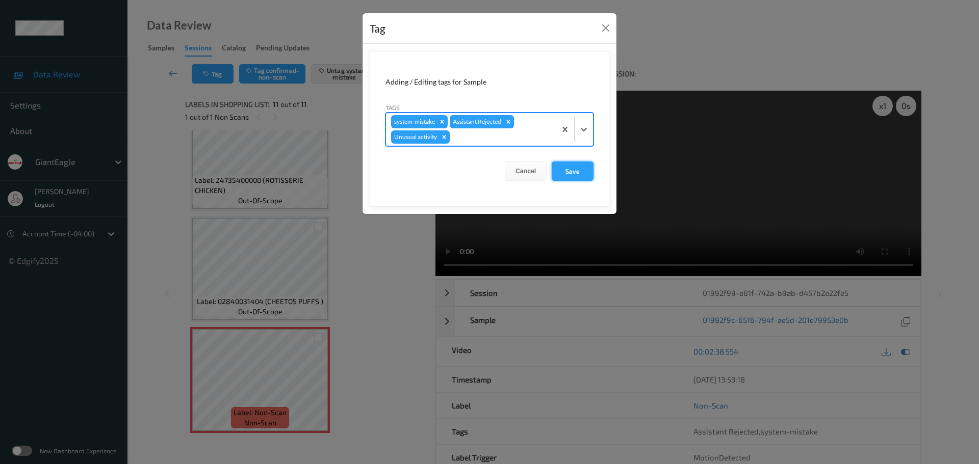
click at [574, 169] on button "Save" at bounding box center [573, 171] width 42 height 19
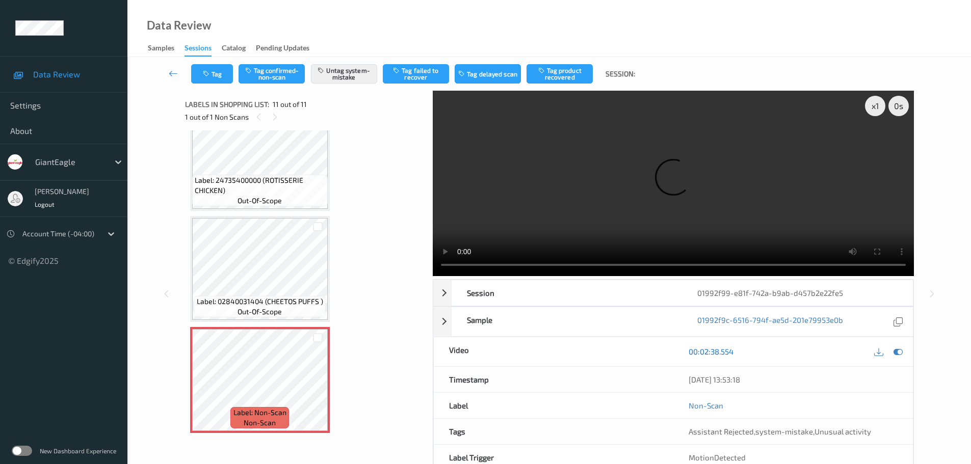
scroll to position [54, 0]
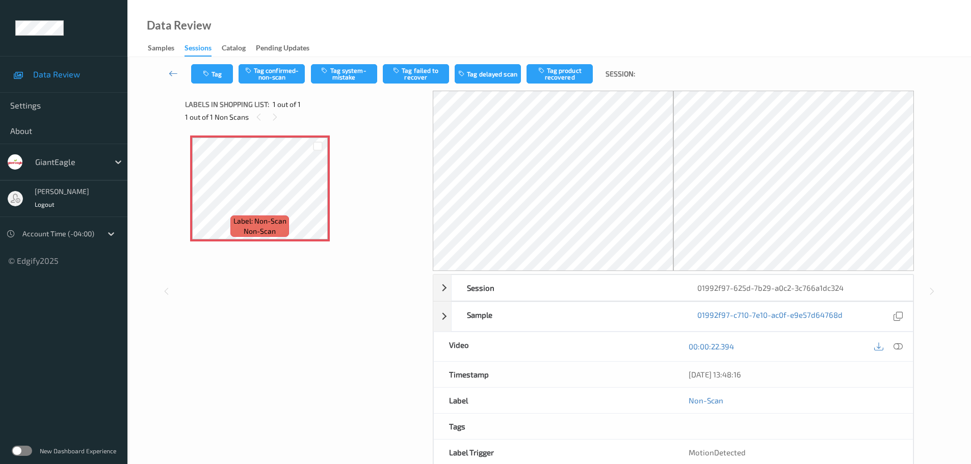
click at [284, 113] on div "1 out of 1 Non Scans" at bounding box center [305, 117] width 241 height 13
click at [896, 349] on icon at bounding box center [898, 346] width 9 height 9
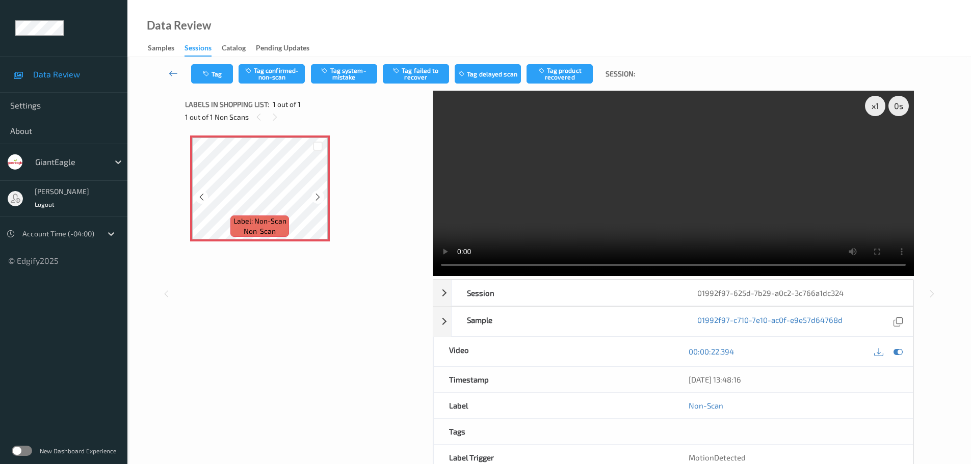
click at [319, 196] on icon at bounding box center [318, 197] width 9 height 9
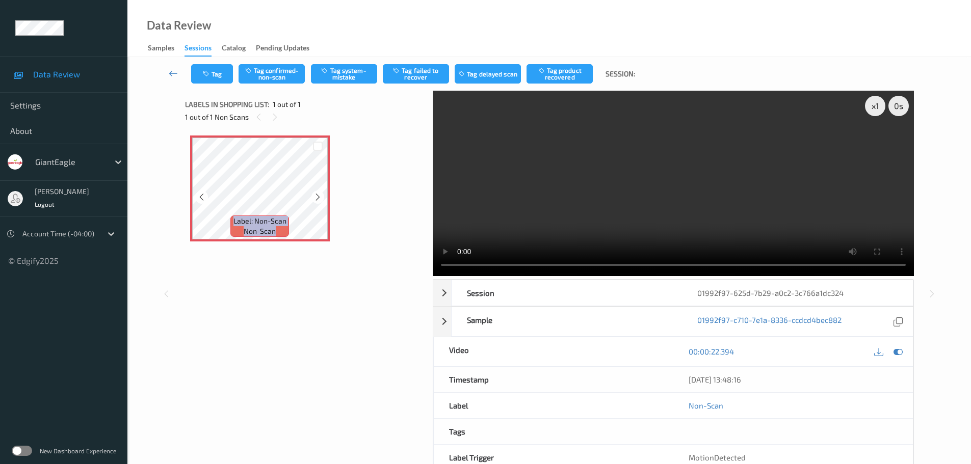
click at [319, 196] on icon at bounding box center [318, 197] width 9 height 9
click at [878, 109] on div "x 1" at bounding box center [875, 106] width 20 height 20
click at [280, 82] on button "Tag confirmed-non-scan" at bounding box center [272, 73] width 66 height 19
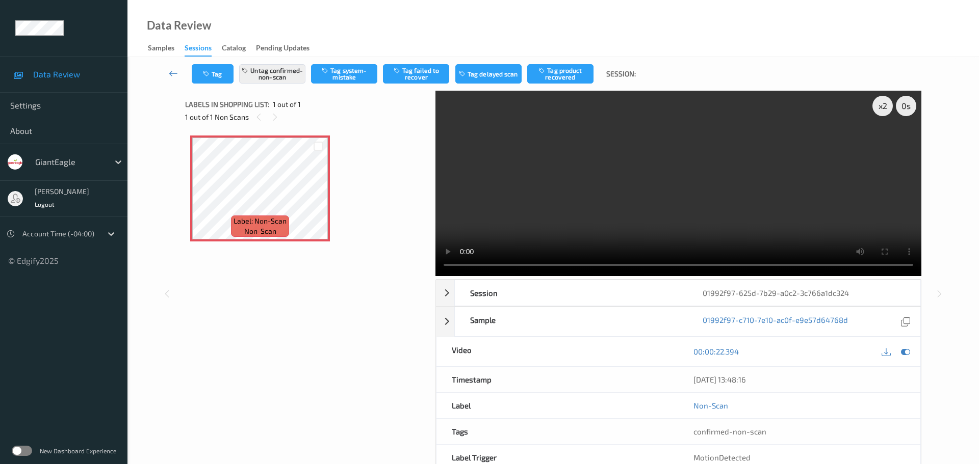
click at [271, 283] on div "Label: Non-Scan non-scan Label: Non-Scan non-scan" at bounding box center [306, 247] width 243 height 232
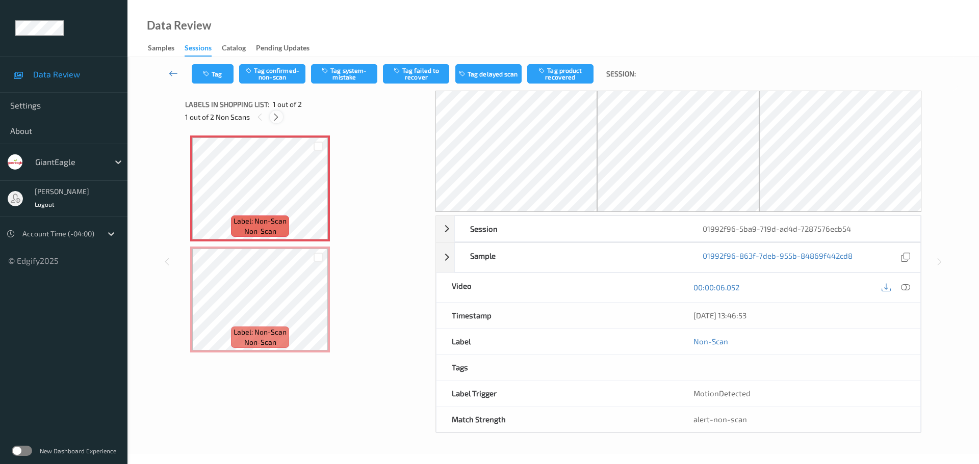
click at [275, 119] on icon at bounding box center [276, 117] width 9 height 9
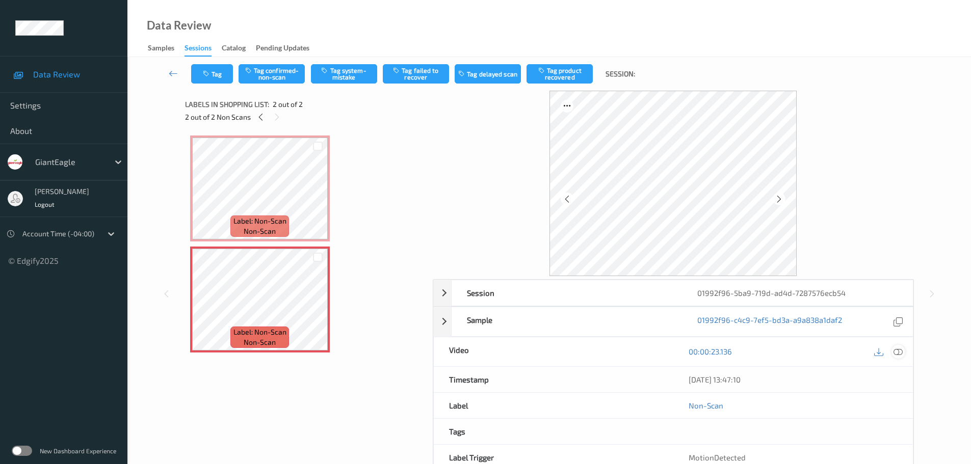
click at [897, 352] on icon at bounding box center [898, 351] width 9 height 9
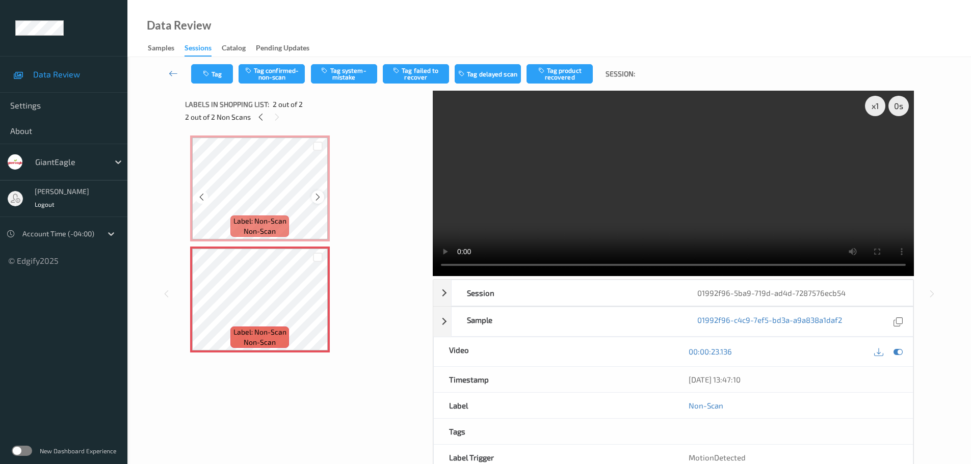
click at [314, 197] on div at bounding box center [318, 197] width 13 height 13
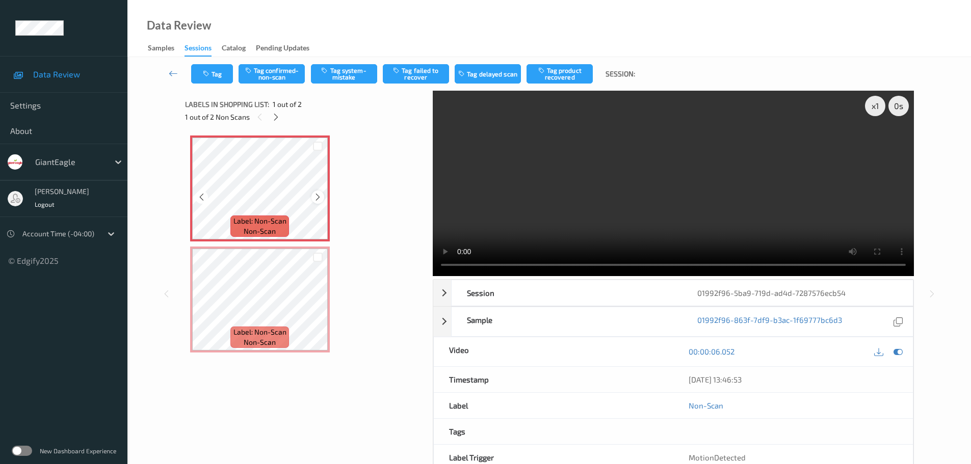
click at [315, 197] on icon at bounding box center [318, 197] width 9 height 9
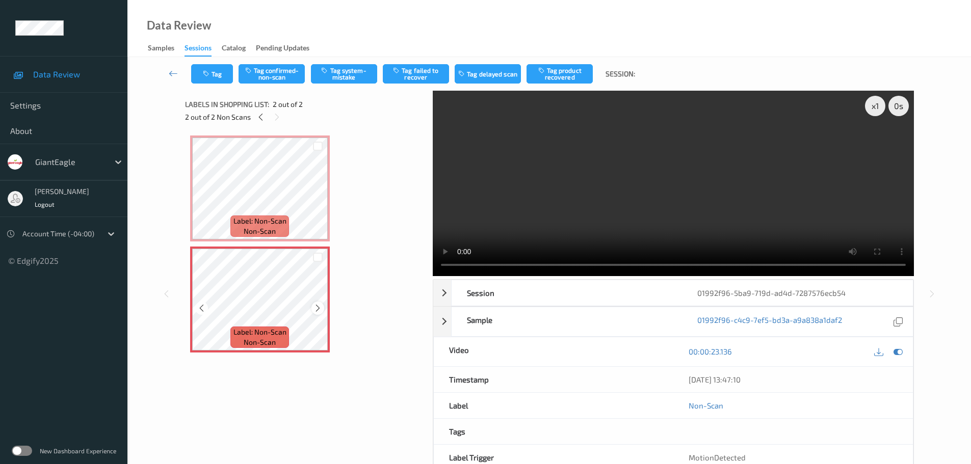
click at [317, 309] on icon at bounding box center [318, 308] width 9 height 9
click at [318, 309] on icon at bounding box center [318, 308] width 9 height 9
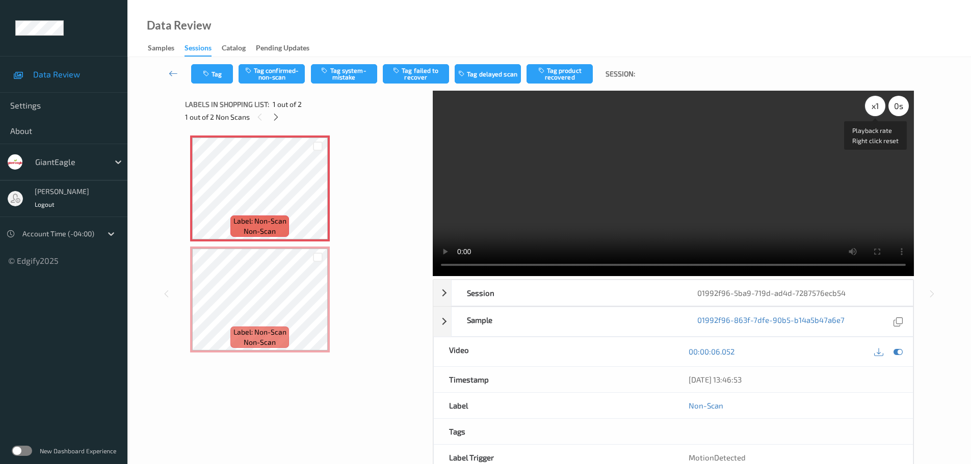
click at [882, 107] on div "x 1" at bounding box center [875, 106] width 20 height 20
click at [882, 107] on div "x 2" at bounding box center [875, 106] width 20 height 20
click at [343, 70] on button "Tag system-mistake" at bounding box center [344, 73] width 66 height 19
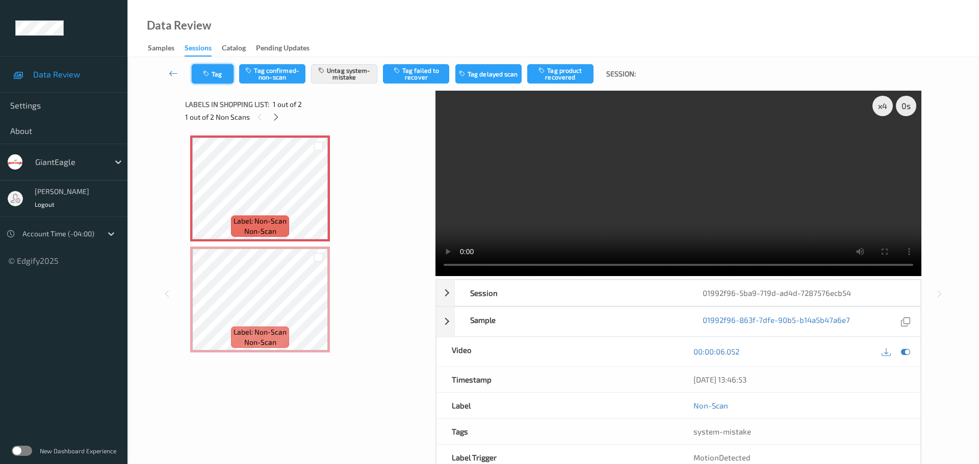
click at [224, 67] on button "Tag" at bounding box center [213, 73] width 42 height 19
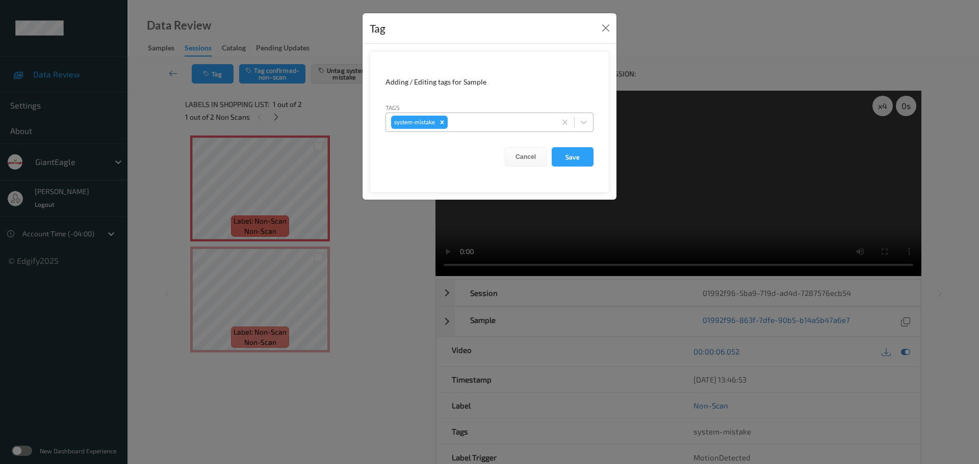
click at [484, 122] on div at bounding box center [500, 122] width 101 height 12
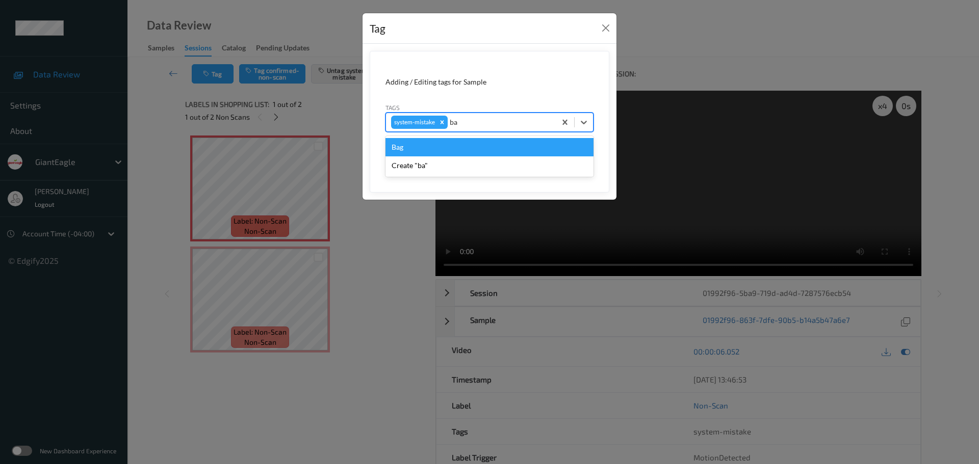
type input "bag"
click at [465, 144] on div "Bag" at bounding box center [489, 147] width 208 height 18
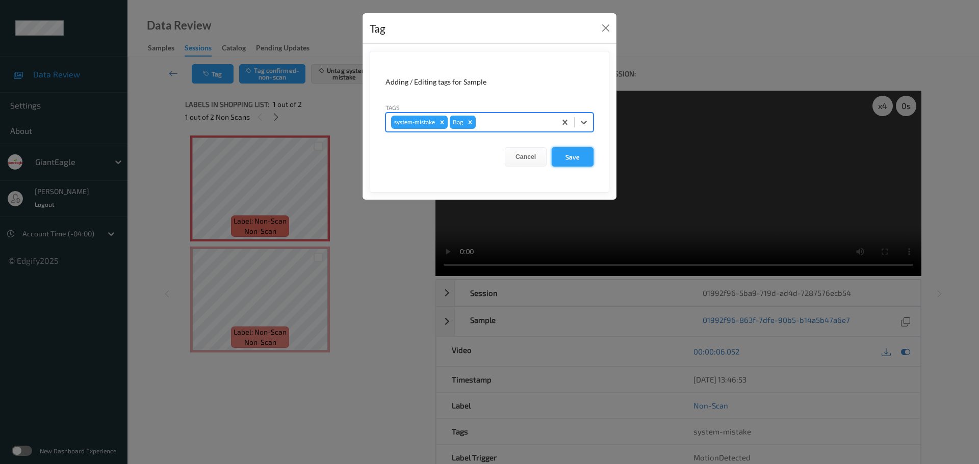
click at [577, 158] on button "Save" at bounding box center [573, 156] width 42 height 19
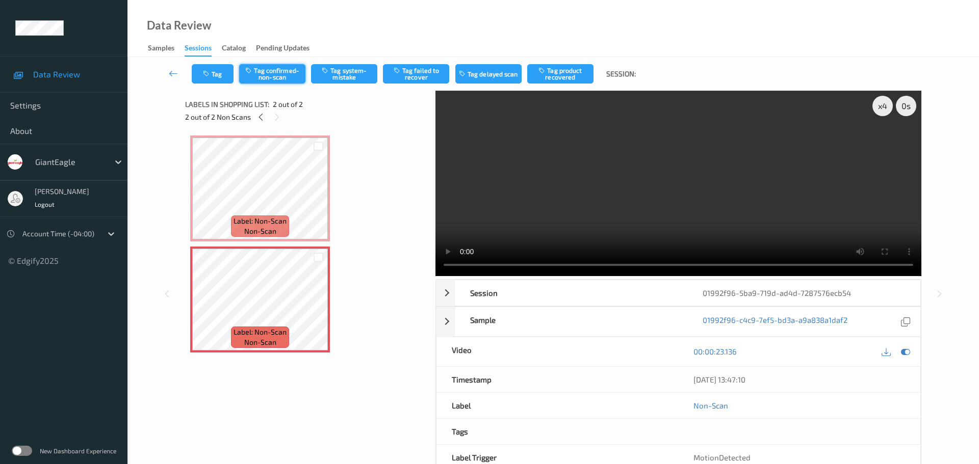
click at [282, 64] on button "Tag confirmed-non-scan" at bounding box center [272, 73] width 66 height 19
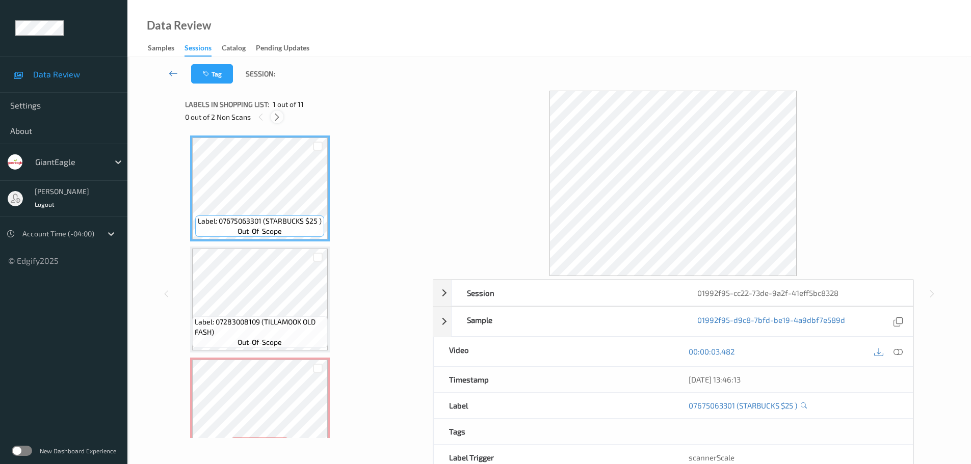
click at [278, 119] on icon at bounding box center [277, 117] width 9 height 9
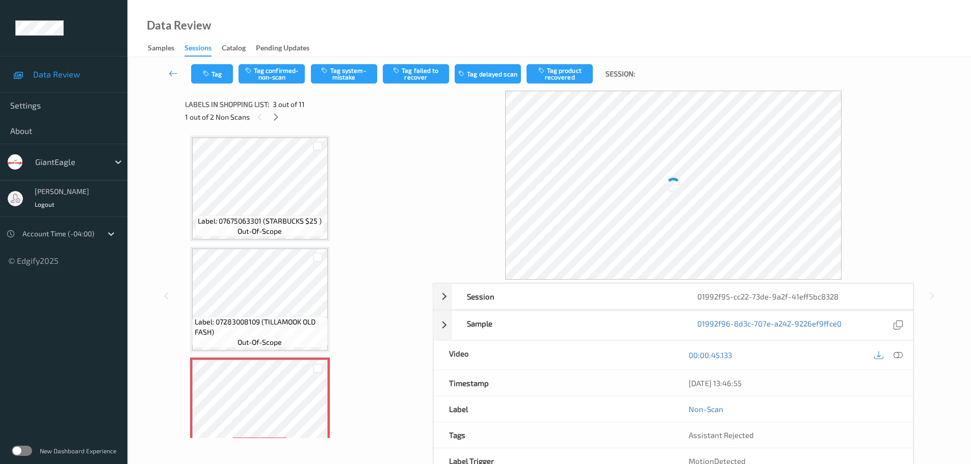
scroll to position [116, 0]
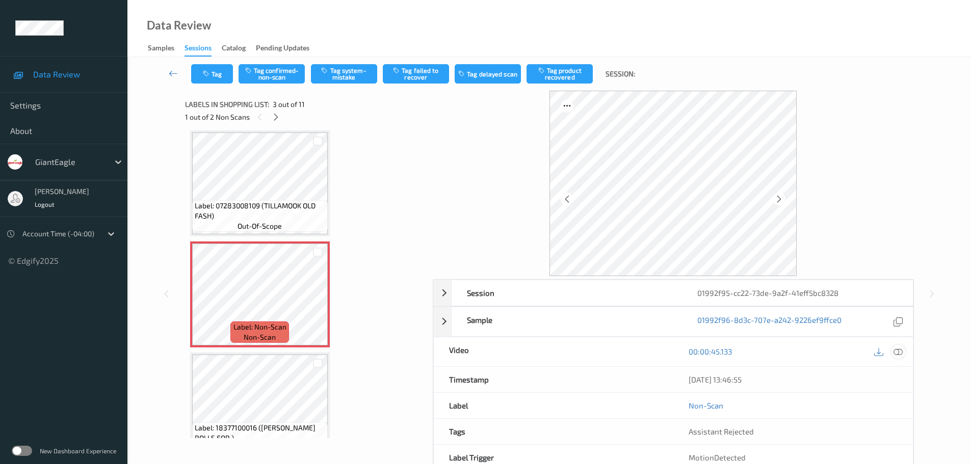
click at [897, 353] on icon at bounding box center [898, 351] width 9 height 9
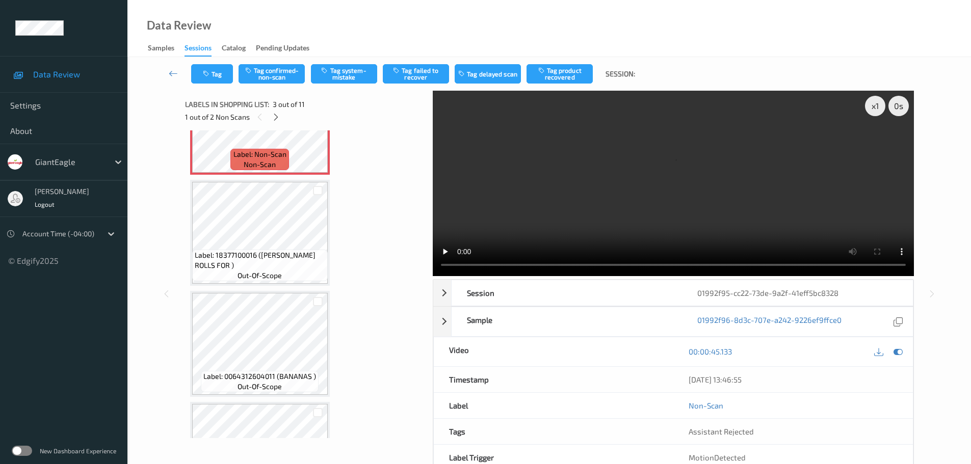
scroll to position [153, 0]
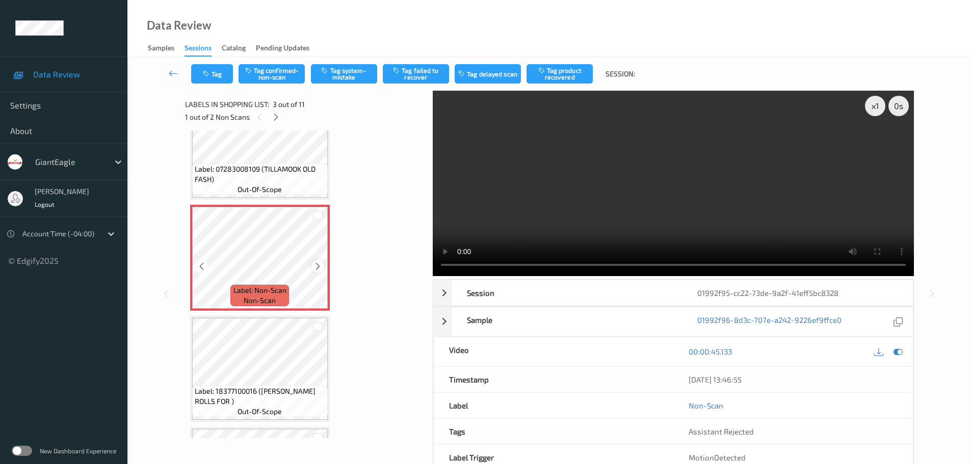
click at [318, 267] on icon at bounding box center [318, 266] width 9 height 9
click at [319, 266] on icon at bounding box center [318, 266] width 9 height 9
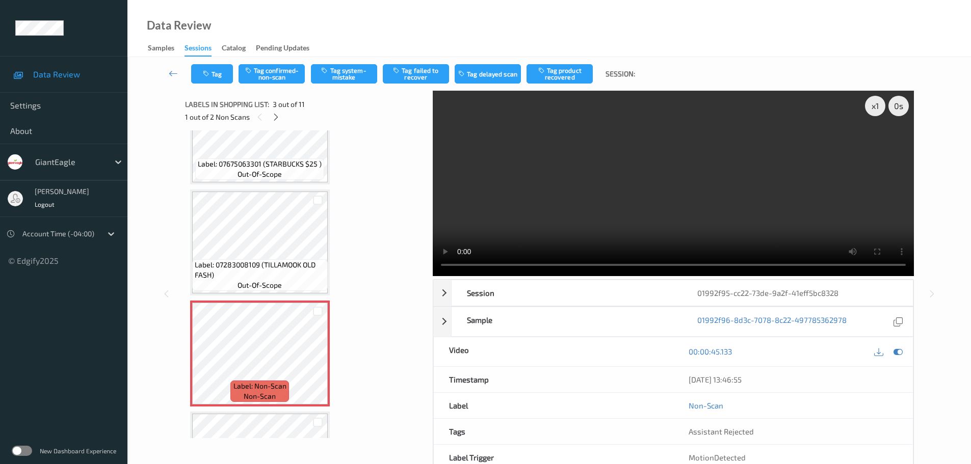
scroll to position [51, 0]
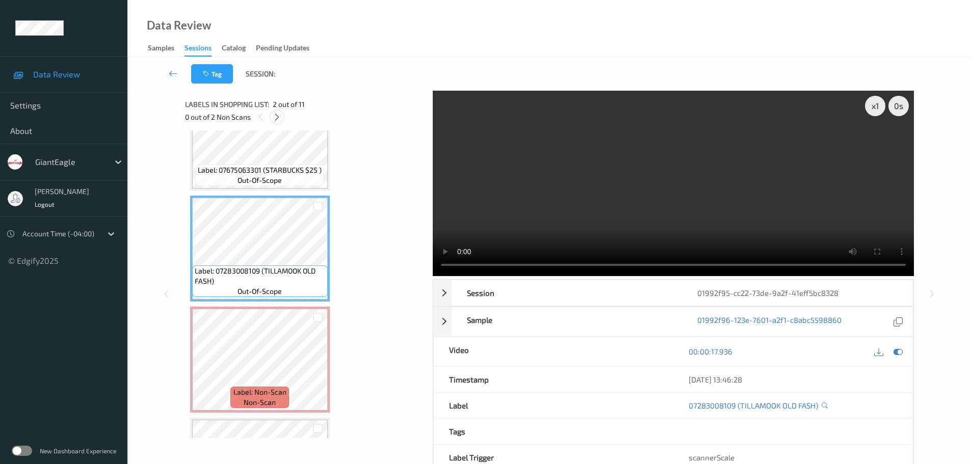
click at [273, 117] on icon at bounding box center [277, 117] width 9 height 9
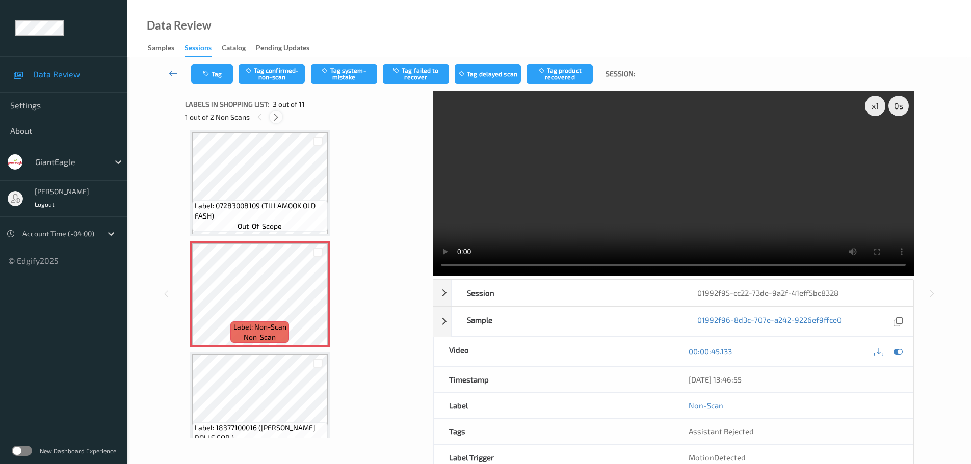
click at [278, 119] on icon at bounding box center [276, 117] width 9 height 9
click at [315, 305] on icon at bounding box center [318, 303] width 9 height 9
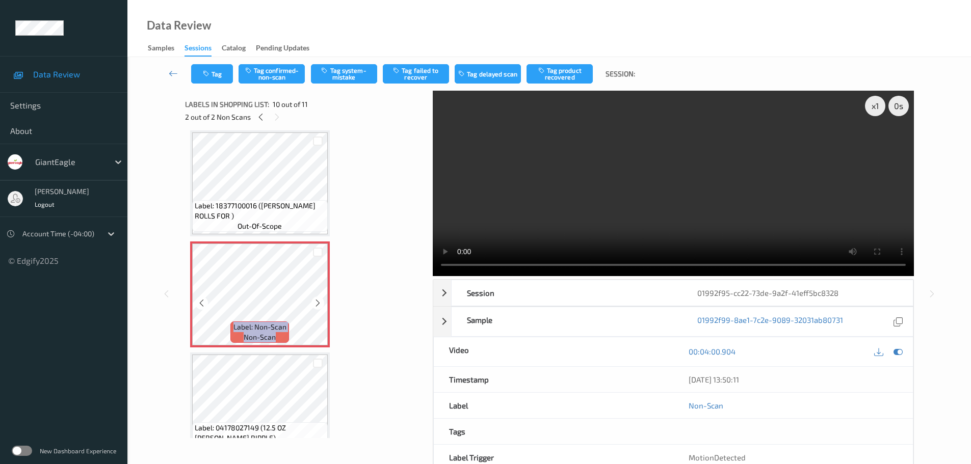
click at [315, 305] on icon at bounding box center [318, 303] width 9 height 9
click at [261, 113] on icon at bounding box center [260, 117] width 9 height 9
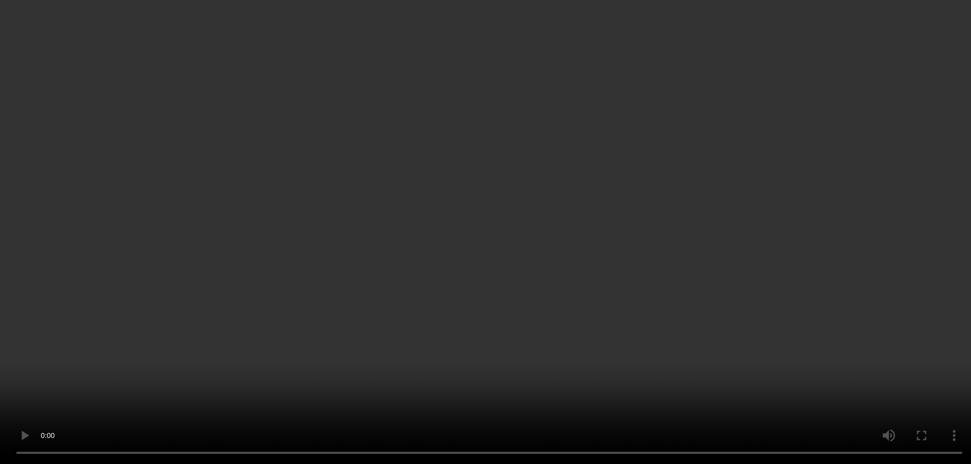
scroll to position [320, 0]
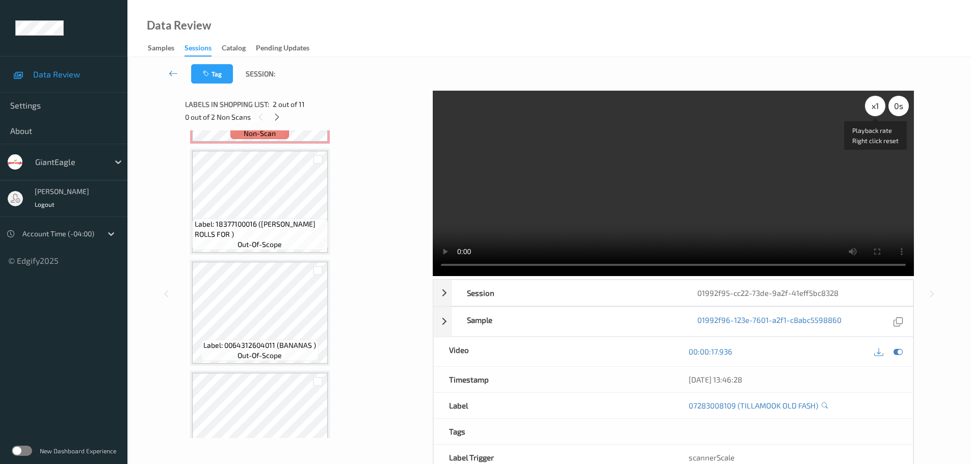
click at [873, 107] on div "x 1" at bounding box center [875, 106] width 20 height 20
click at [873, 107] on div "x 2" at bounding box center [875, 106] width 20 height 20
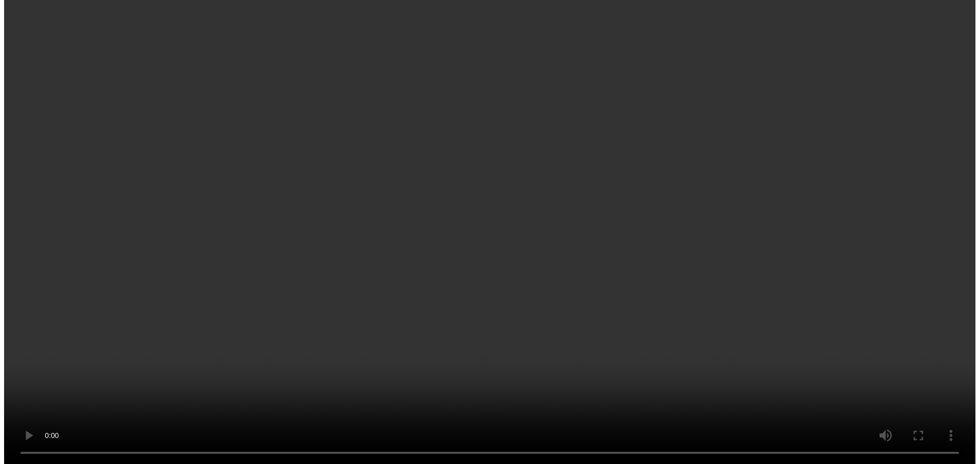
scroll to position [920, 0]
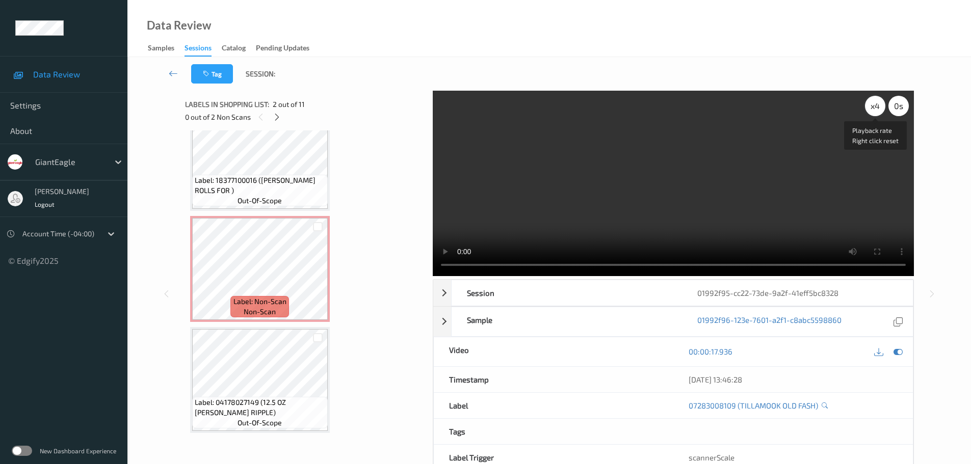
click at [871, 105] on div "x 4" at bounding box center [875, 106] width 20 height 20
click at [868, 109] on div "x 8" at bounding box center [875, 106] width 20 height 20
click at [868, 109] on div "x 1" at bounding box center [875, 106] width 20 height 20
click at [868, 109] on div "x 2" at bounding box center [875, 106] width 20 height 20
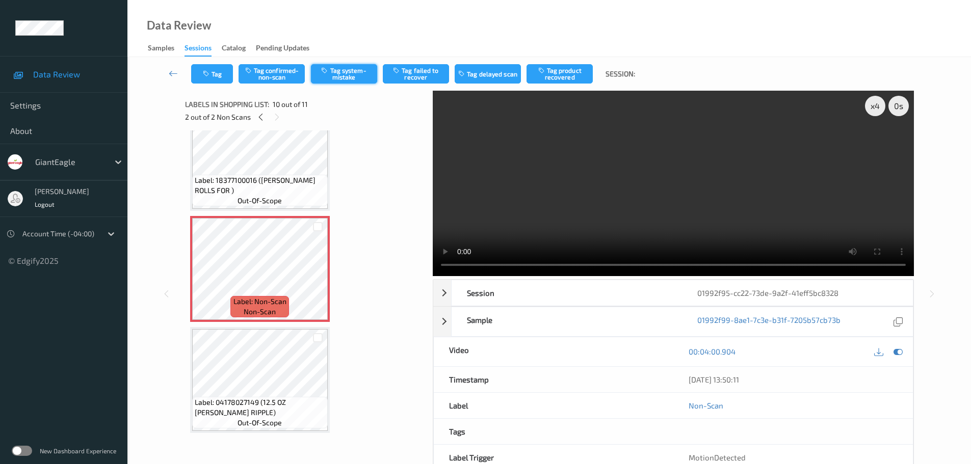
click at [349, 78] on button "Tag system-mistake" at bounding box center [344, 73] width 66 height 19
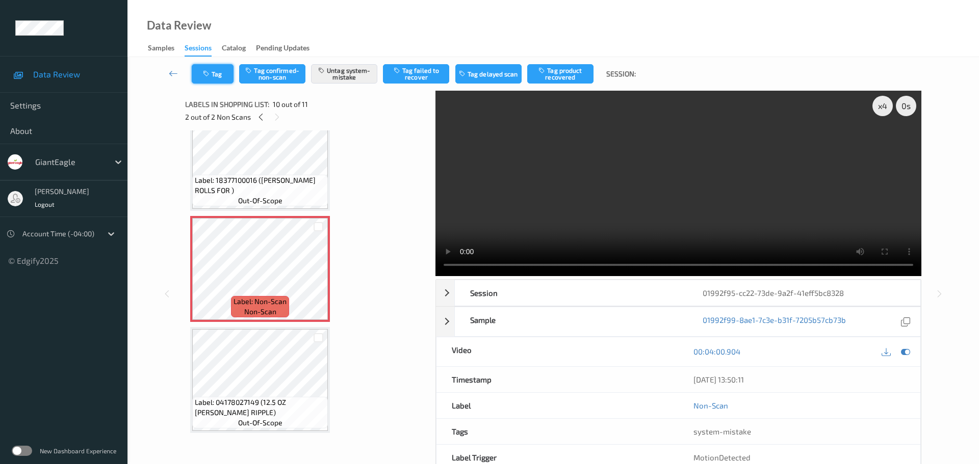
click at [213, 81] on button "Tag" at bounding box center [213, 73] width 42 height 19
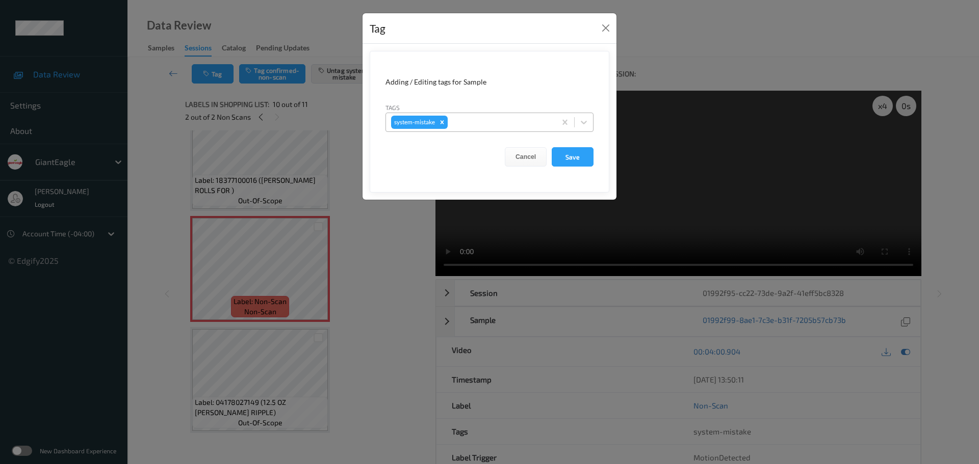
click at [462, 124] on div at bounding box center [500, 122] width 101 height 12
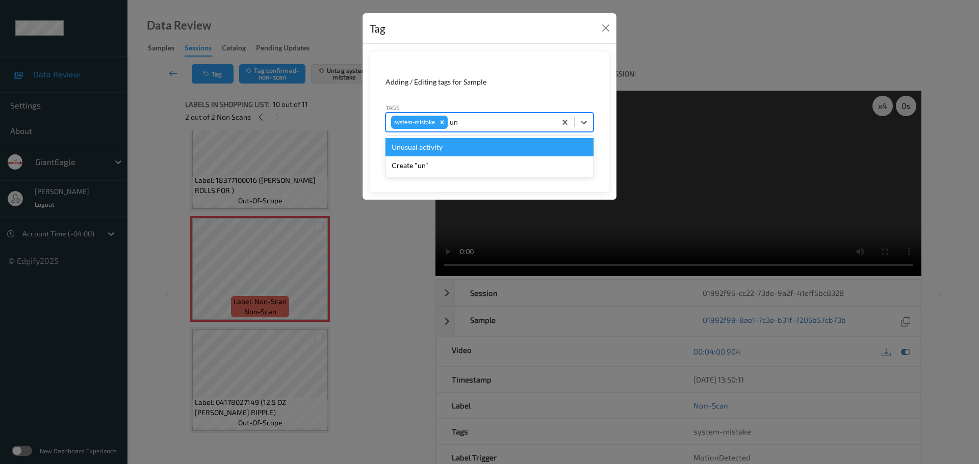
type input "unu"
click at [446, 146] on div "Unusual activity" at bounding box center [489, 147] width 208 height 18
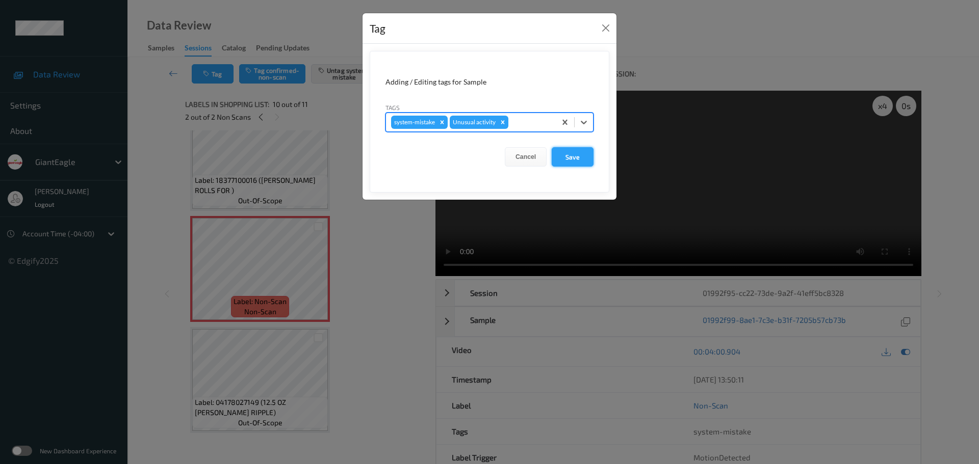
click at [564, 155] on button "Save" at bounding box center [573, 156] width 42 height 19
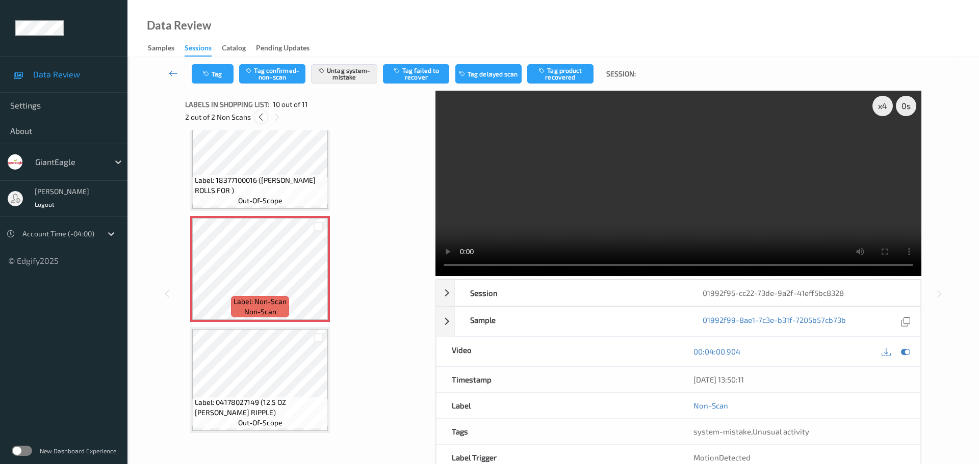
click at [263, 117] on icon at bounding box center [260, 117] width 9 height 9
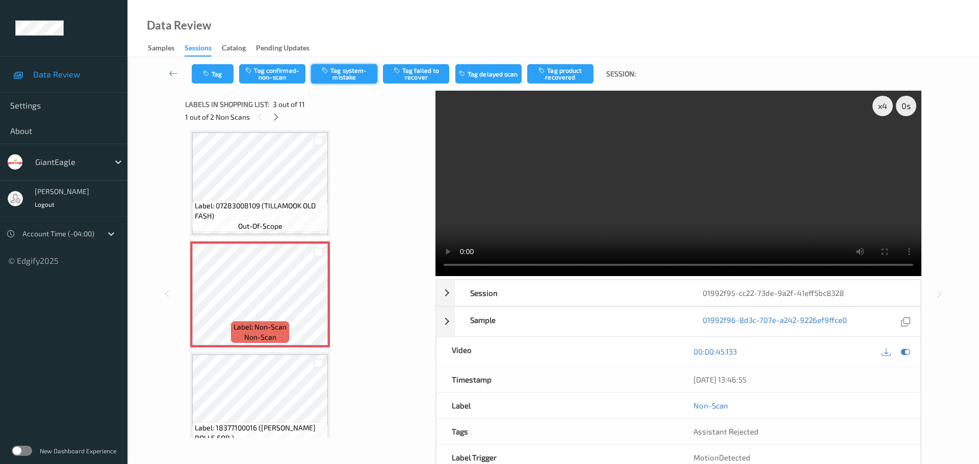
click at [344, 77] on button "Tag system-mistake" at bounding box center [344, 73] width 66 height 19
click at [219, 76] on button "Tag" at bounding box center [213, 73] width 42 height 19
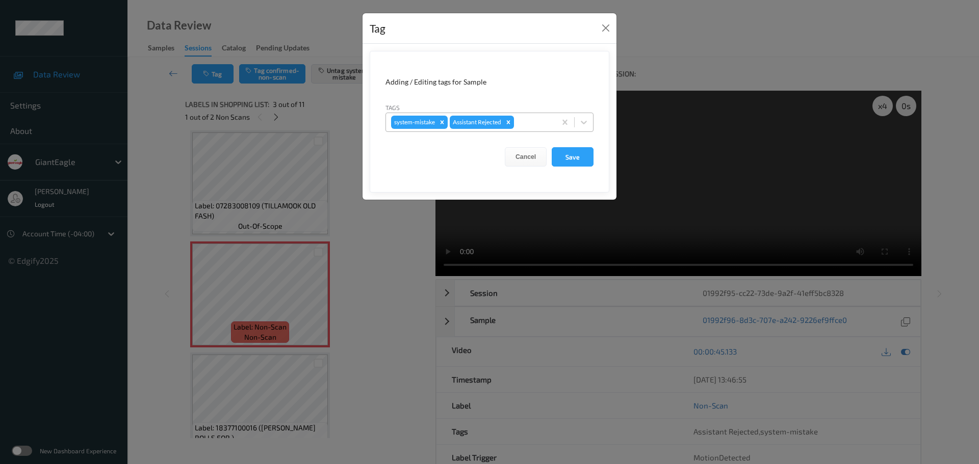
click at [524, 122] on div at bounding box center [533, 122] width 35 height 12
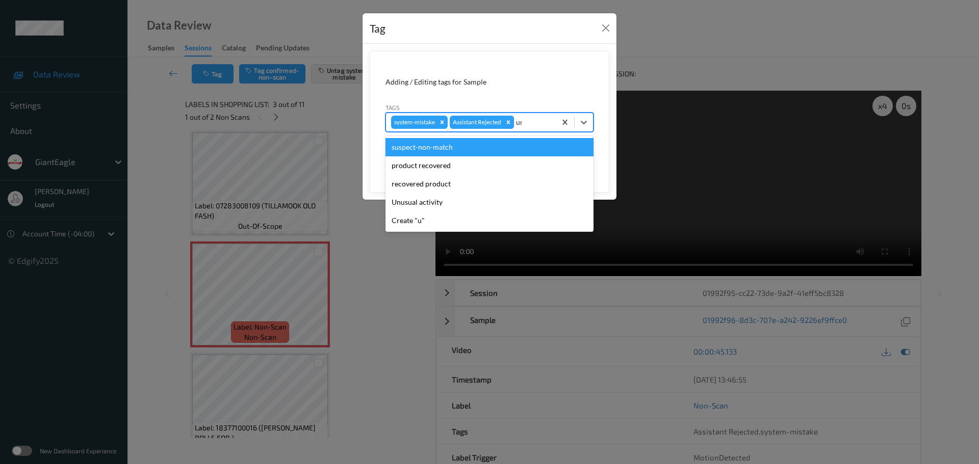
type input "unu"
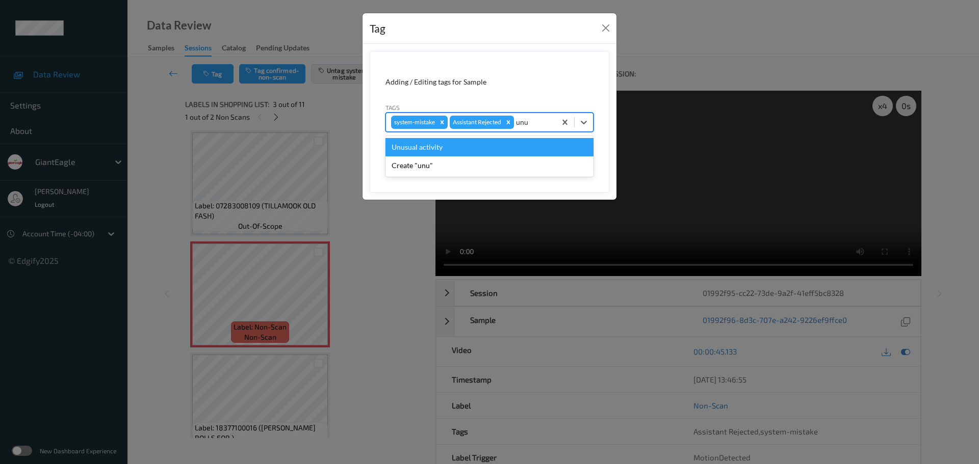
click at [503, 152] on div "Unusual activity" at bounding box center [489, 147] width 208 height 18
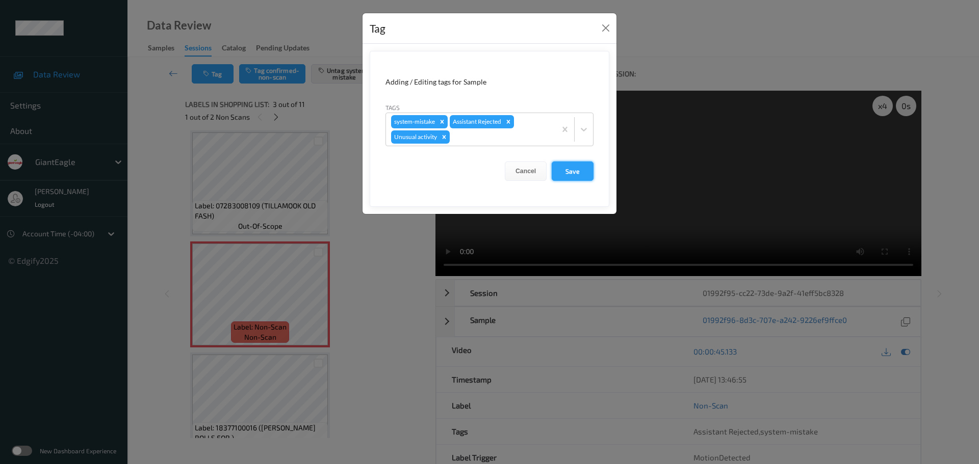
click at [571, 166] on button "Save" at bounding box center [573, 171] width 42 height 19
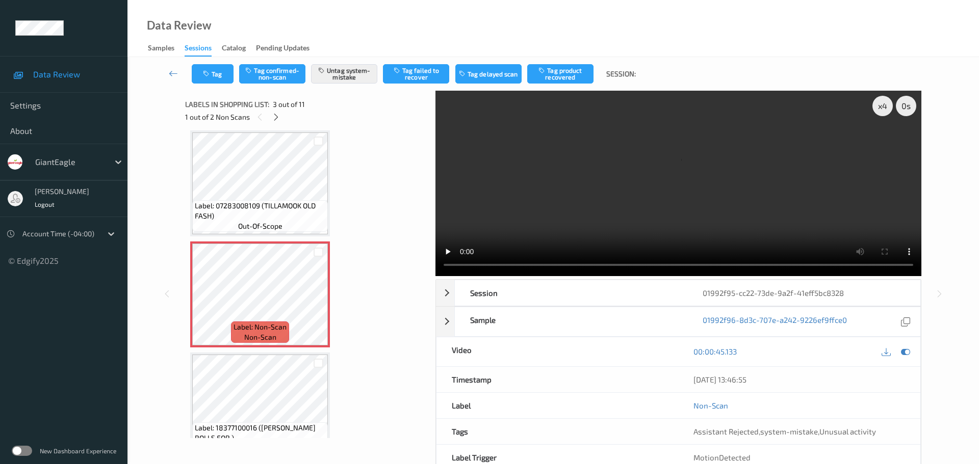
click at [299, 354] on div "Label: 18377100016 (MANCINI ROLLS FOR ) out-of-scope" at bounding box center [260, 406] width 140 height 106
click at [275, 115] on icon at bounding box center [276, 117] width 9 height 9
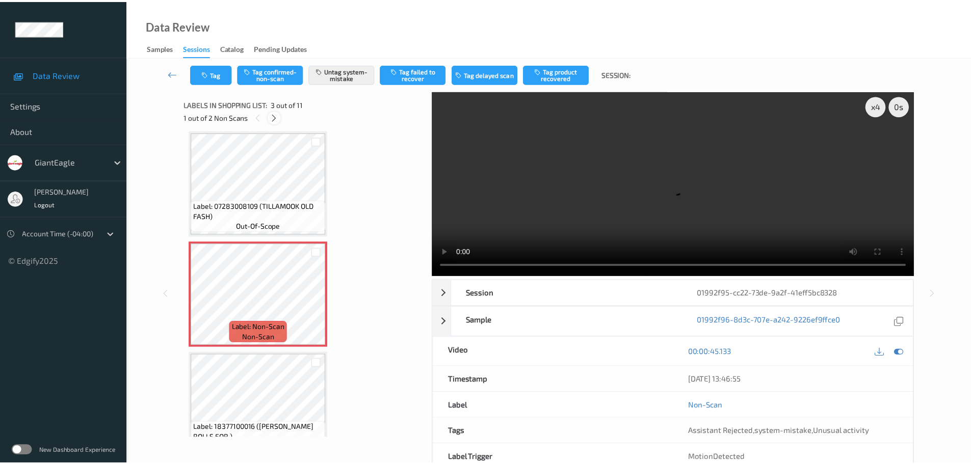
scroll to position [894, 0]
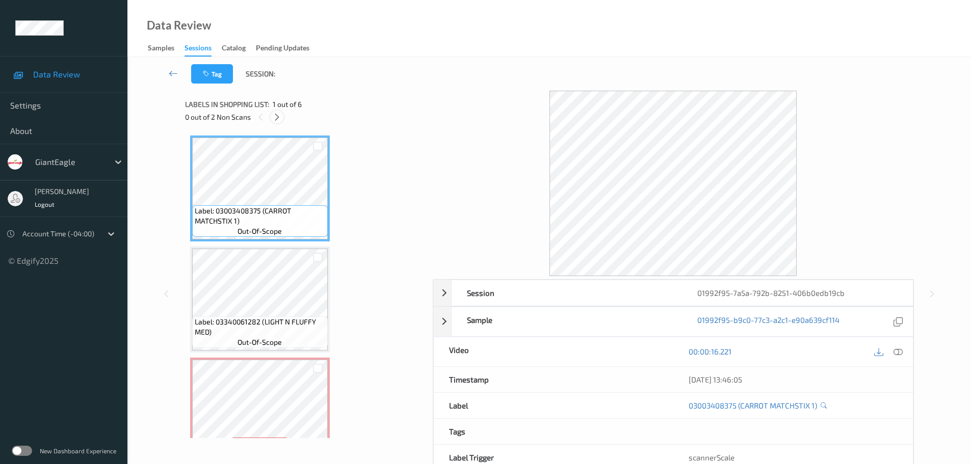
click at [278, 117] on icon at bounding box center [277, 117] width 9 height 9
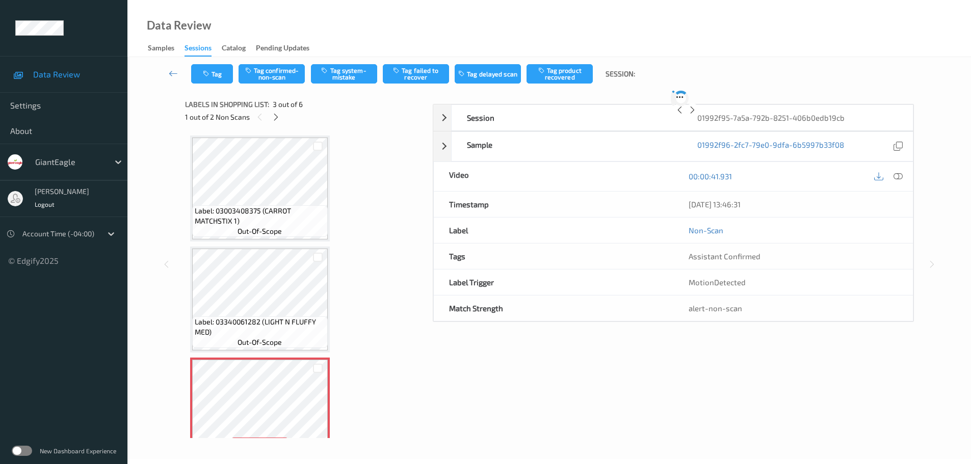
scroll to position [116, 0]
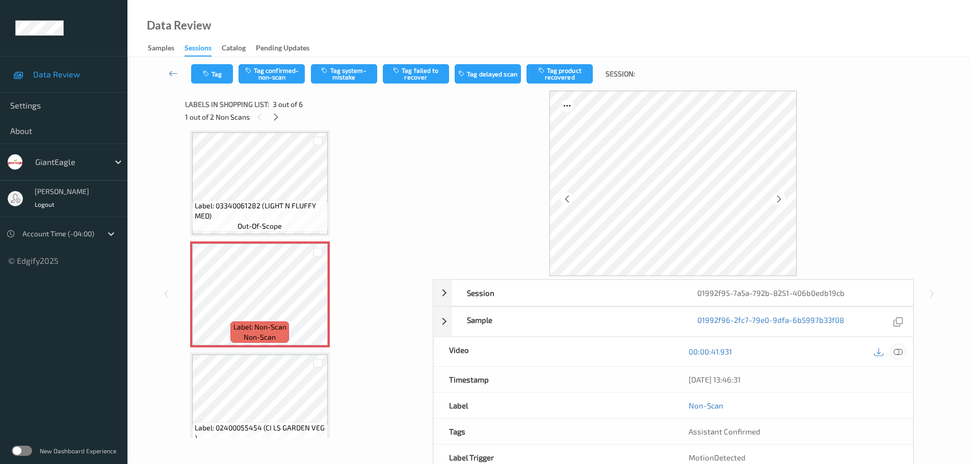
click at [899, 352] on icon at bounding box center [898, 351] width 9 height 9
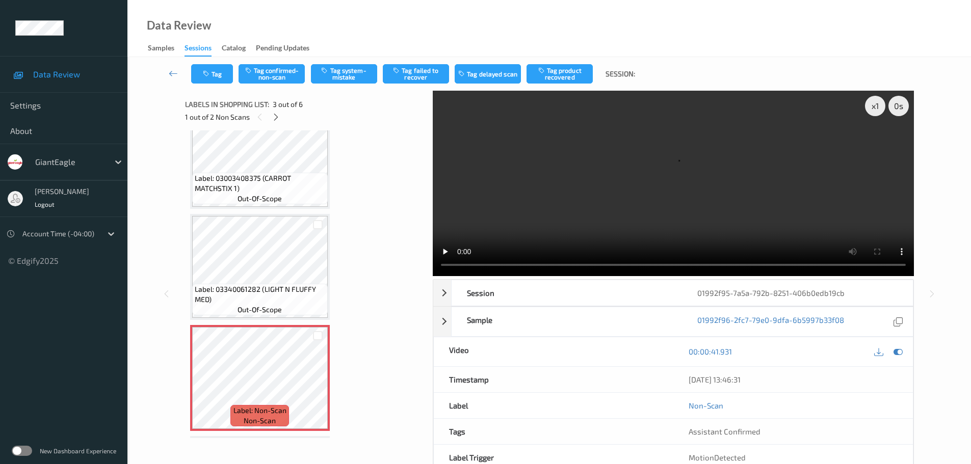
scroll to position [0, 0]
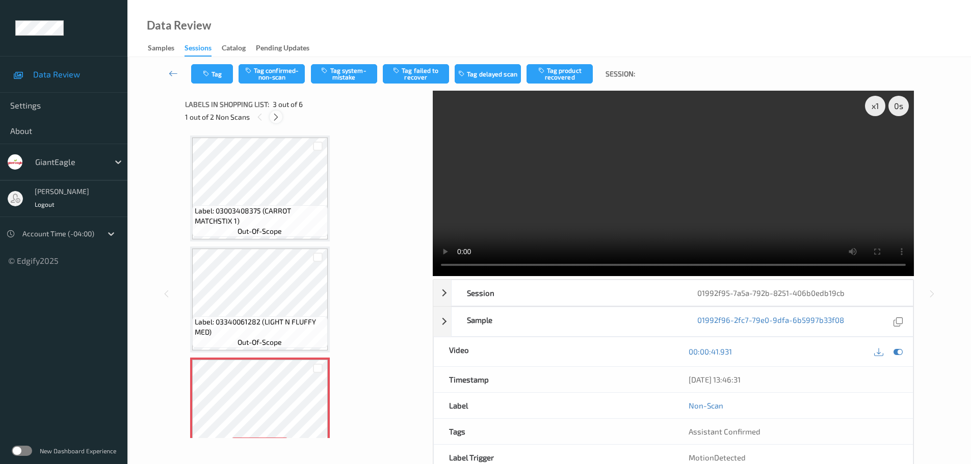
click at [279, 112] on div at bounding box center [276, 117] width 13 height 13
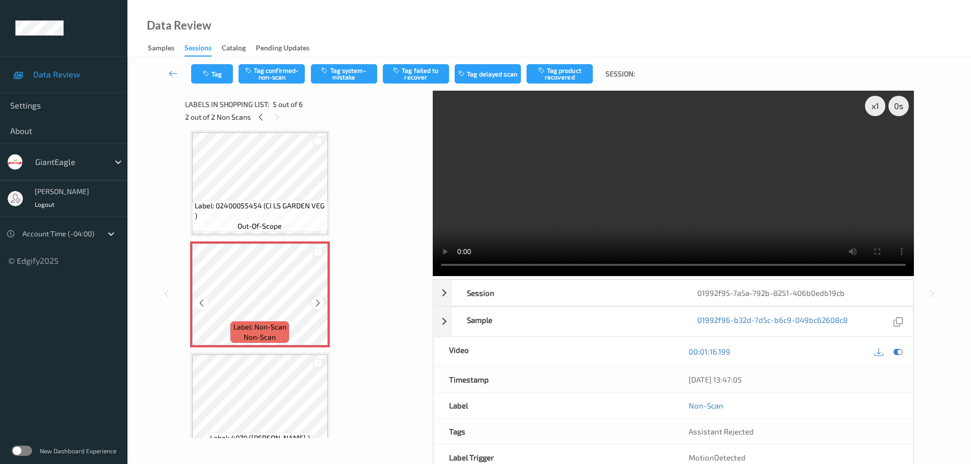
click at [316, 305] on icon at bounding box center [318, 303] width 9 height 9
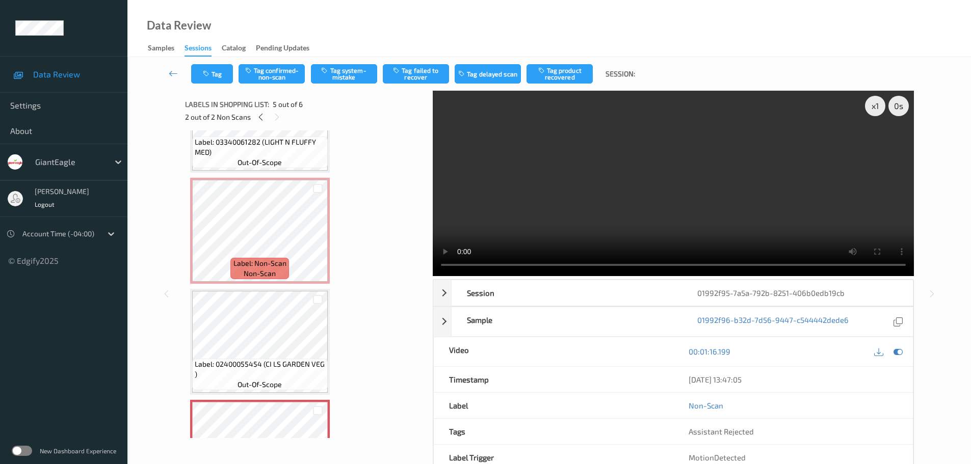
scroll to position [84, 0]
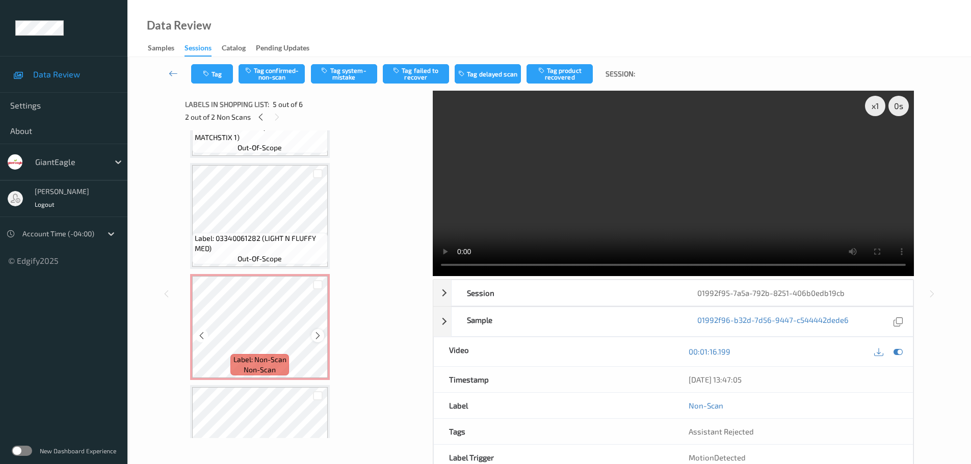
click at [314, 331] on icon at bounding box center [318, 335] width 9 height 9
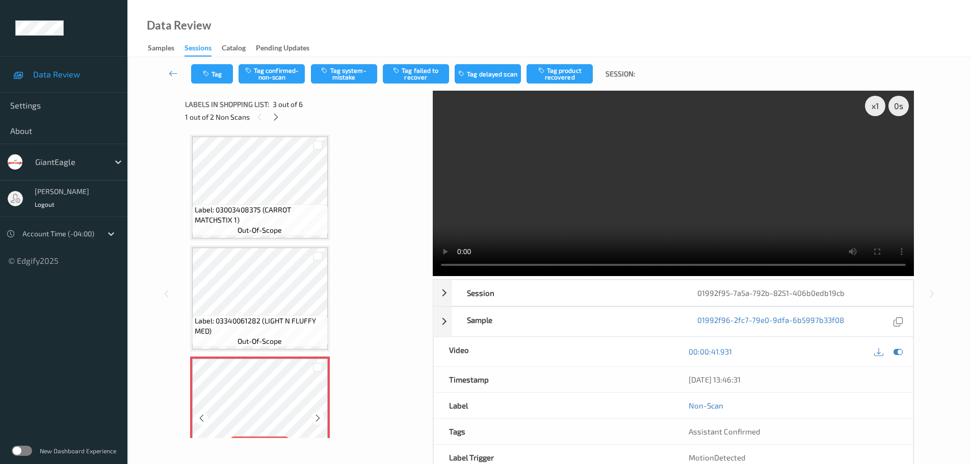
scroll to position [0, 0]
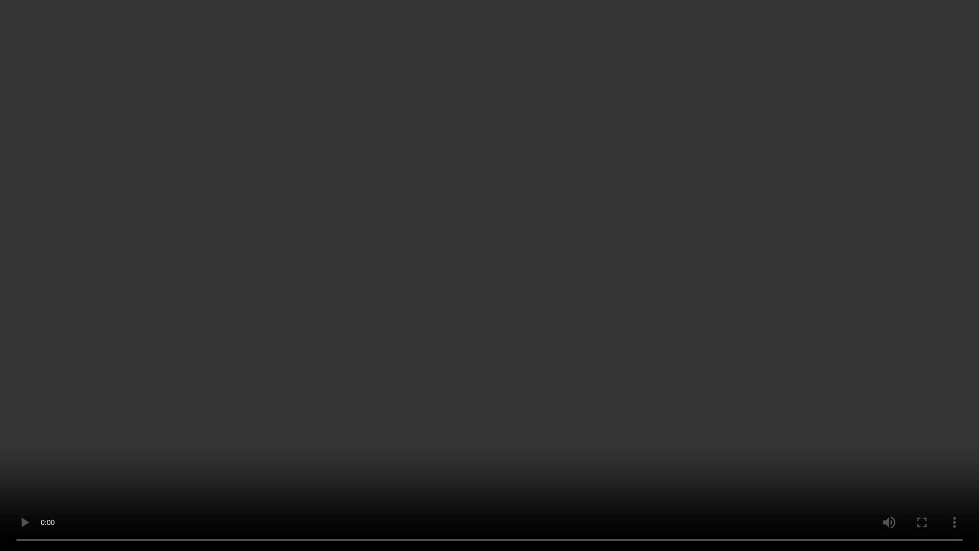
click at [476, 31] on video at bounding box center [489, 275] width 979 height 551
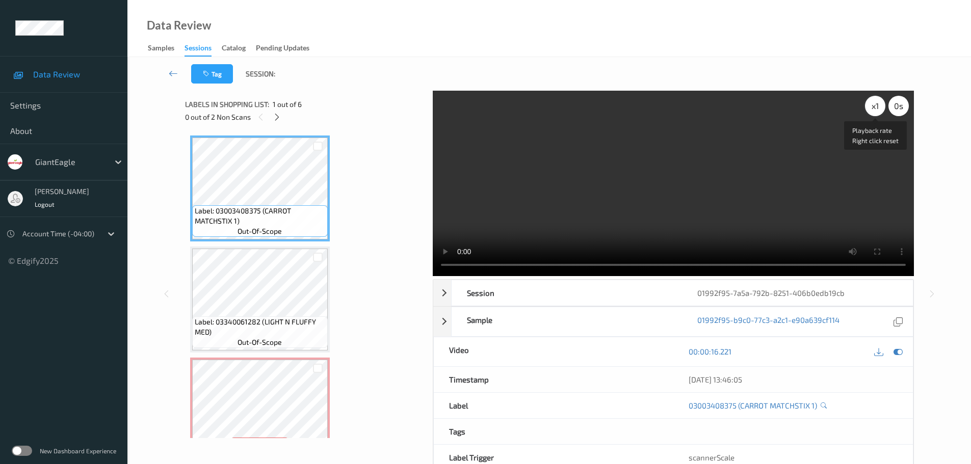
click at [869, 105] on div "x 1" at bounding box center [875, 106] width 20 height 20
click at [869, 105] on div "x 2" at bounding box center [875, 106] width 20 height 20
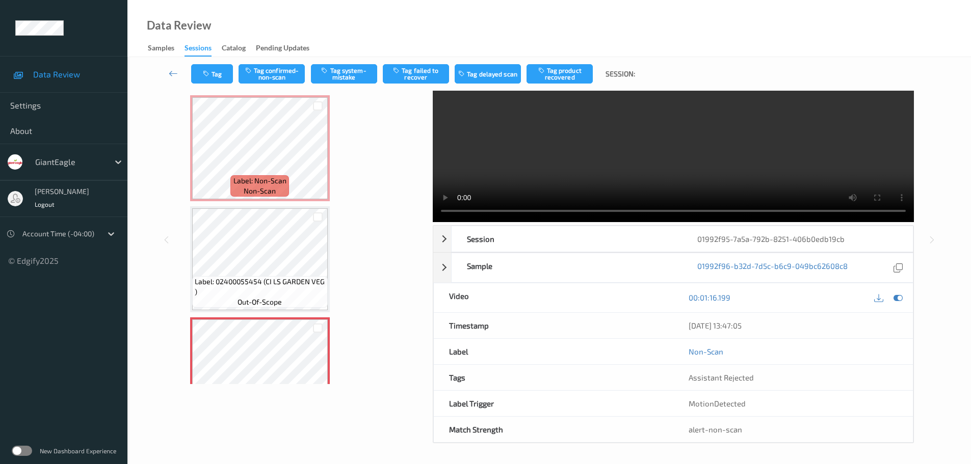
scroll to position [160, 0]
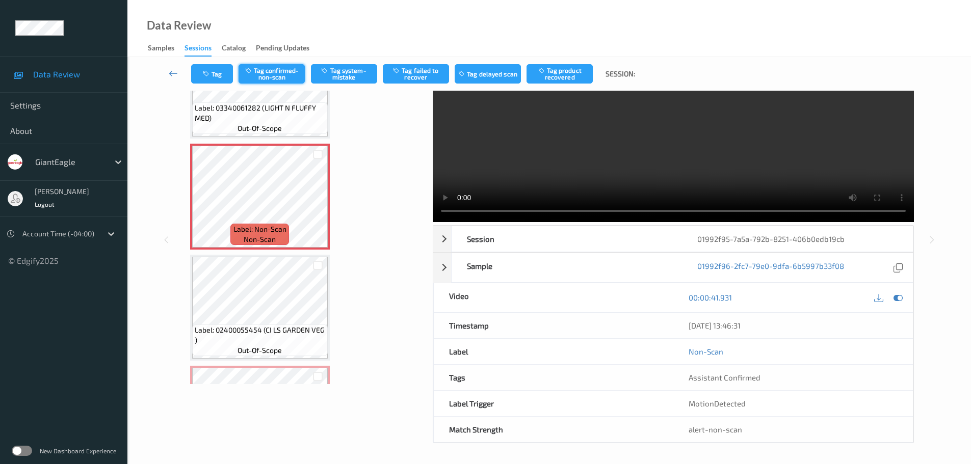
click at [272, 68] on button "Tag confirmed-non-scan" at bounding box center [272, 73] width 66 height 19
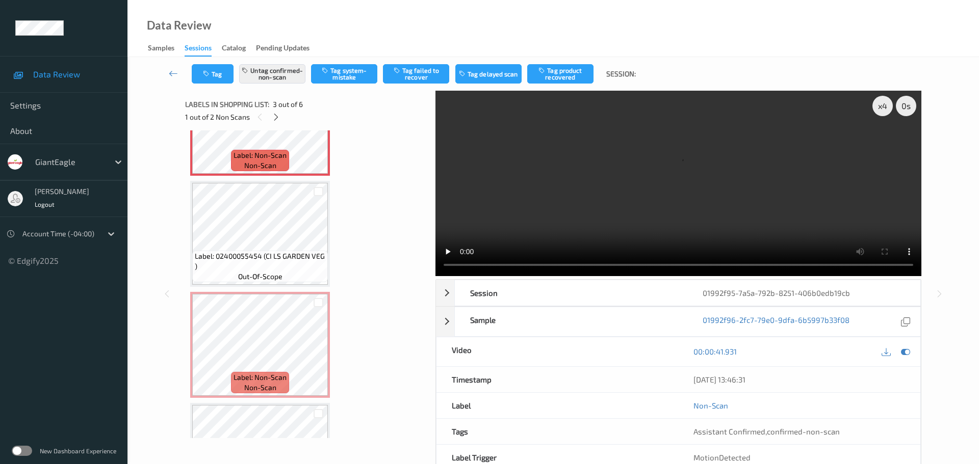
scroll to position [313, 0]
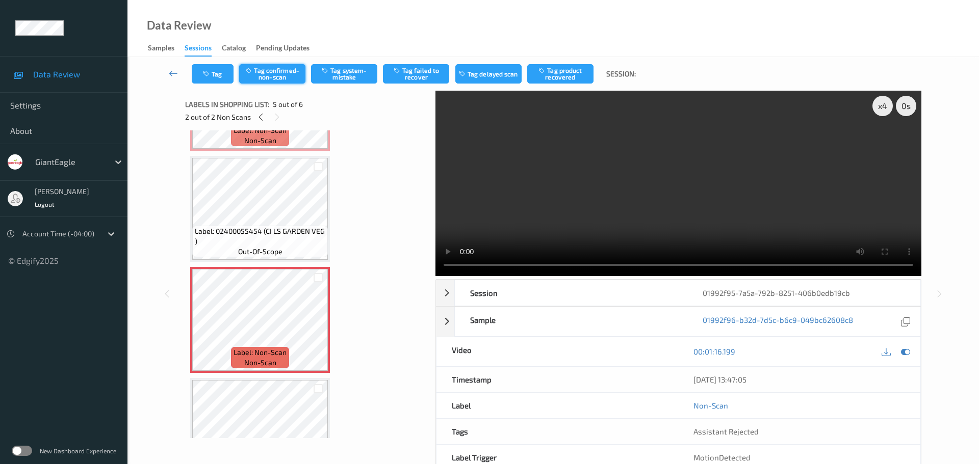
click at [281, 80] on button "Tag confirmed-non-scan" at bounding box center [272, 73] width 66 height 19
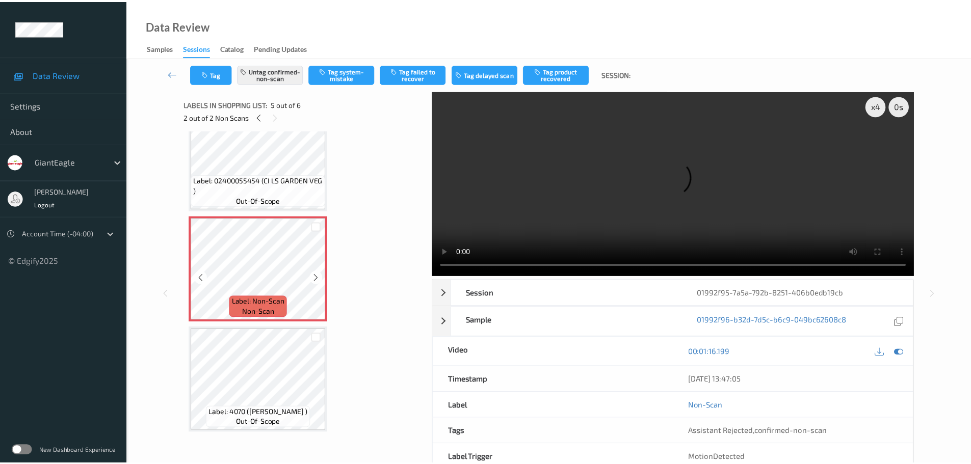
scroll to position [211, 0]
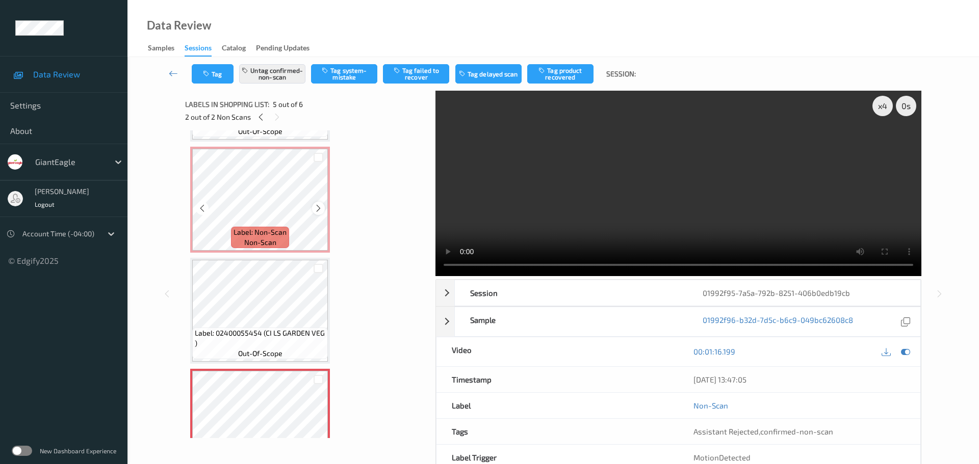
click at [316, 208] on icon at bounding box center [318, 208] width 9 height 9
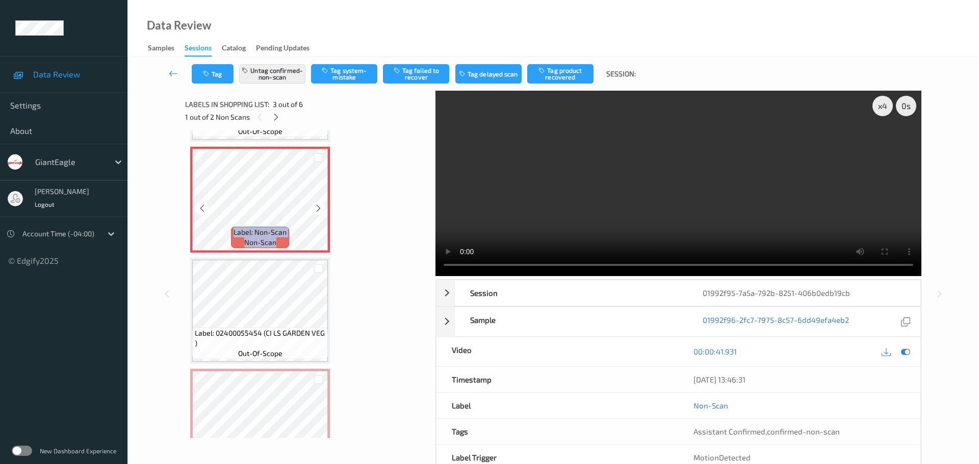
click at [316, 208] on icon at bounding box center [318, 208] width 9 height 9
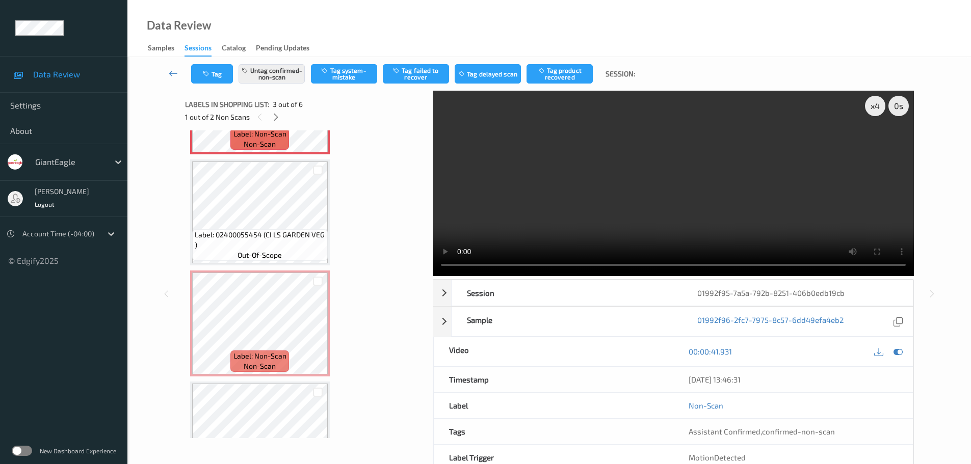
scroll to position [364, 0]
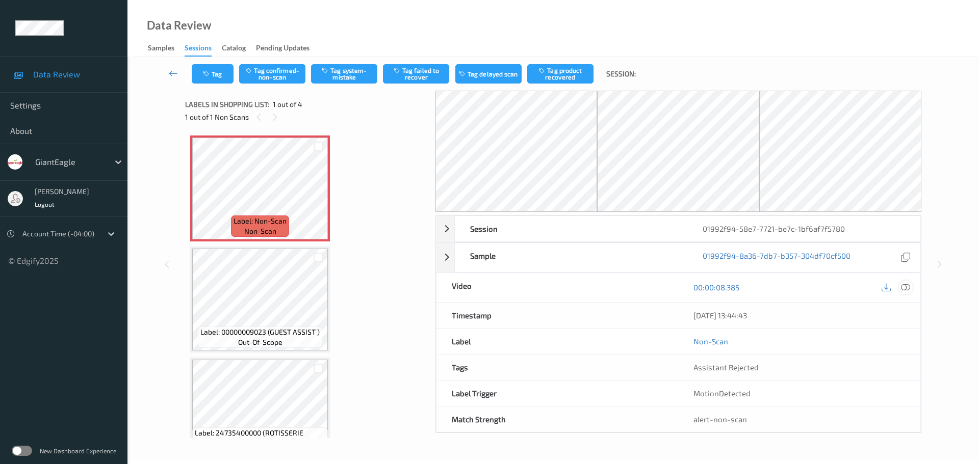
click at [901, 288] on icon at bounding box center [905, 287] width 9 height 9
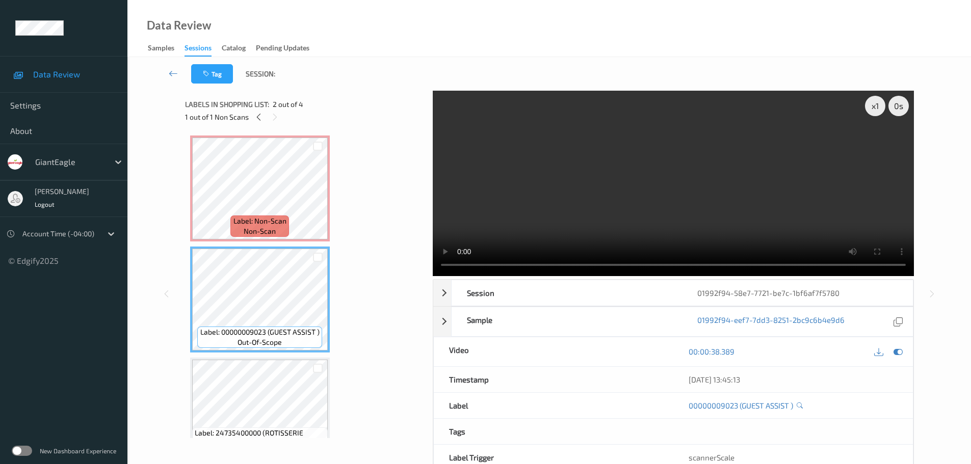
click at [274, 224] on span "Label: Non-Scan" at bounding box center [259, 221] width 53 height 10
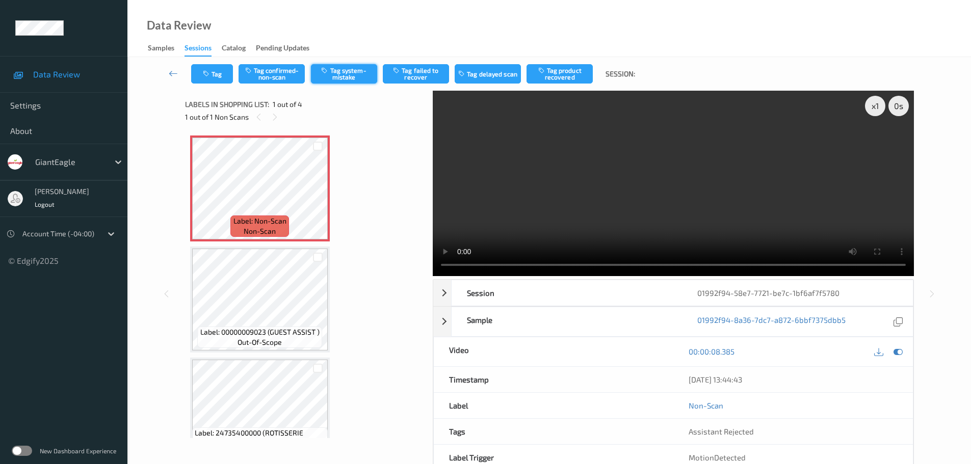
click at [339, 76] on button "Tag system-mistake" at bounding box center [344, 73] width 66 height 19
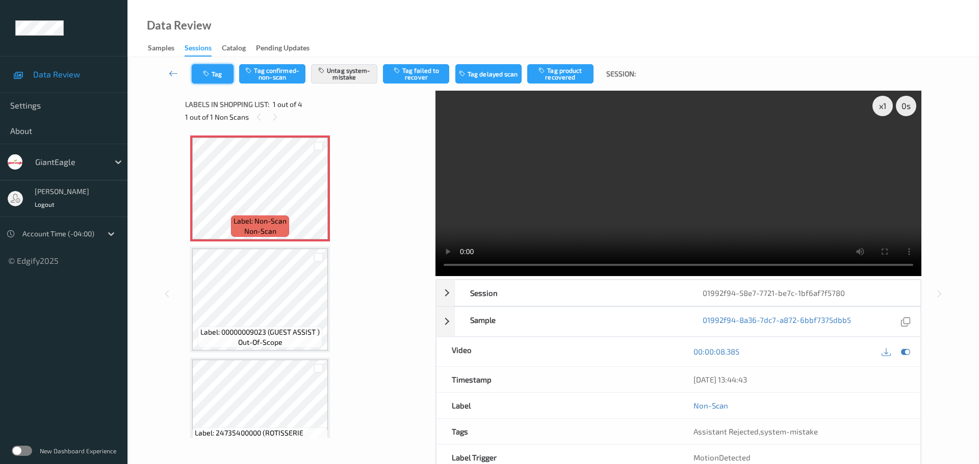
click at [204, 71] on icon "button" at bounding box center [207, 73] width 9 height 7
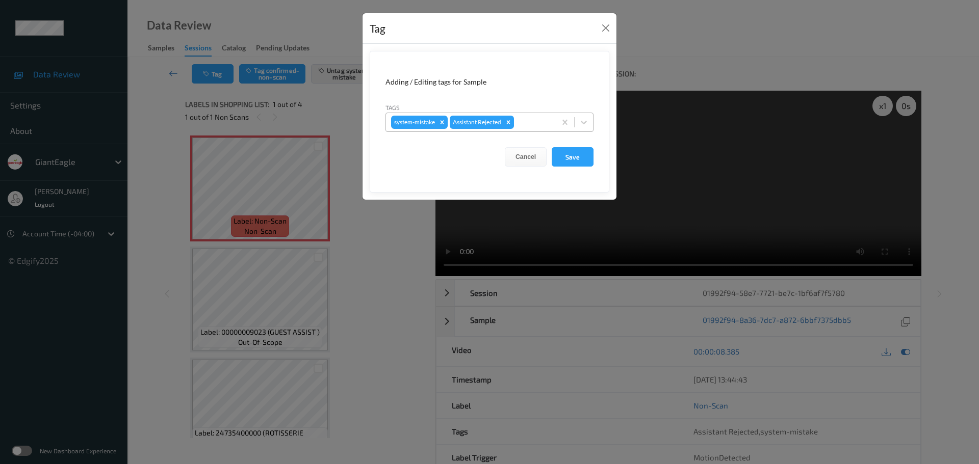
click at [530, 120] on div at bounding box center [533, 122] width 35 height 12
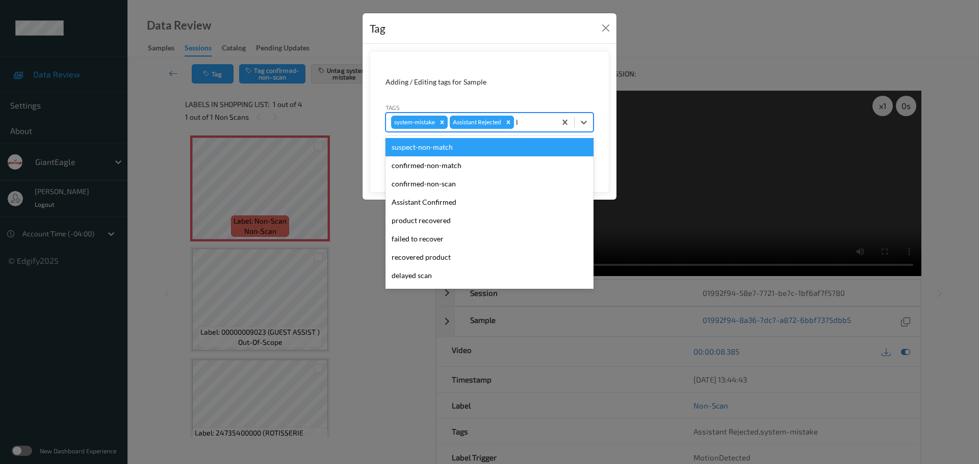
type input "bag"
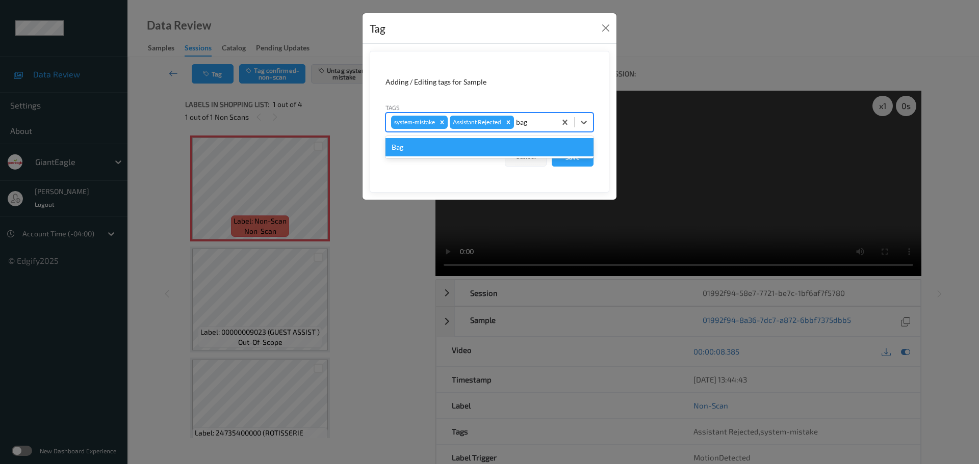
click at [516, 147] on div "Bag" at bounding box center [489, 147] width 208 height 18
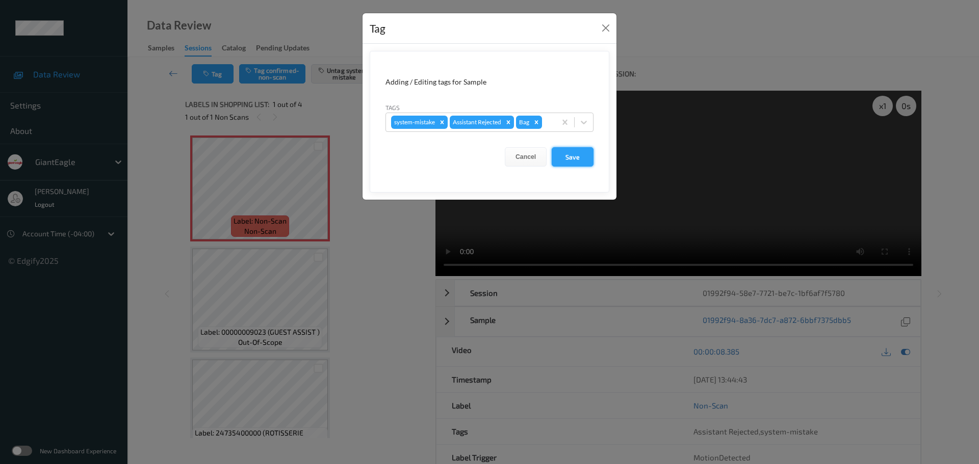
click at [557, 154] on button "Save" at bounding box center [573, 156] width 42 height 19
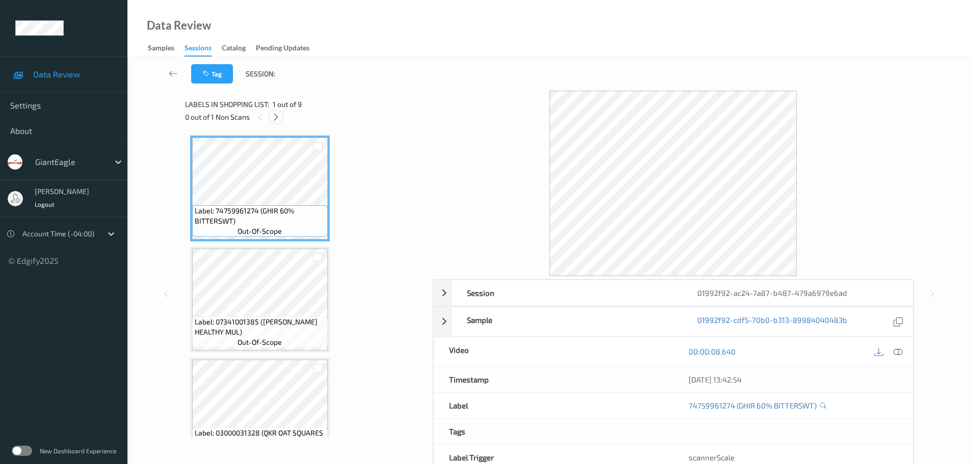
click at [274, 118] on icon at bounding box center [276, 117] width 9 height 9
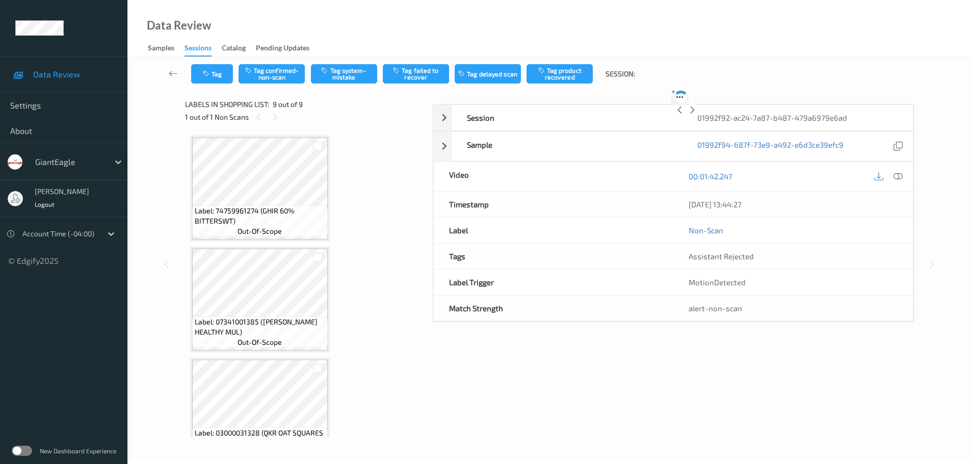
scroll to position [697, 0]
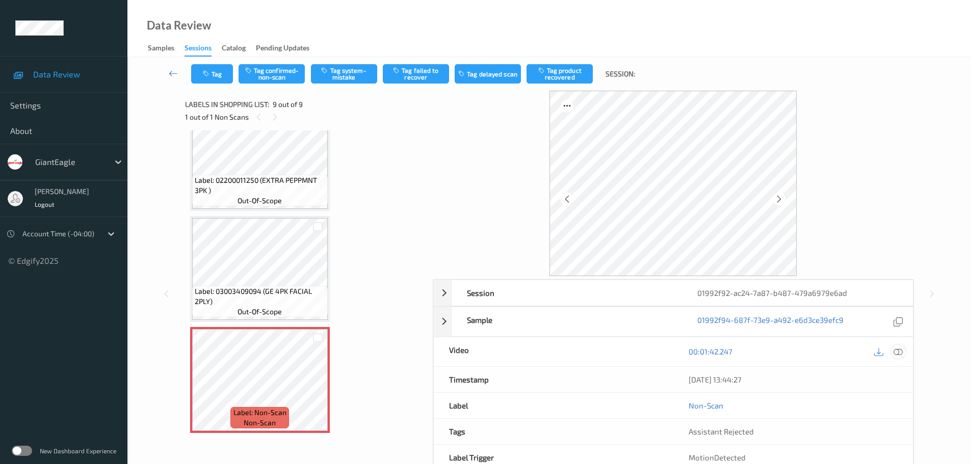
click at [896, 356] on icon at bounding box center [898, 351] width 9 height 9
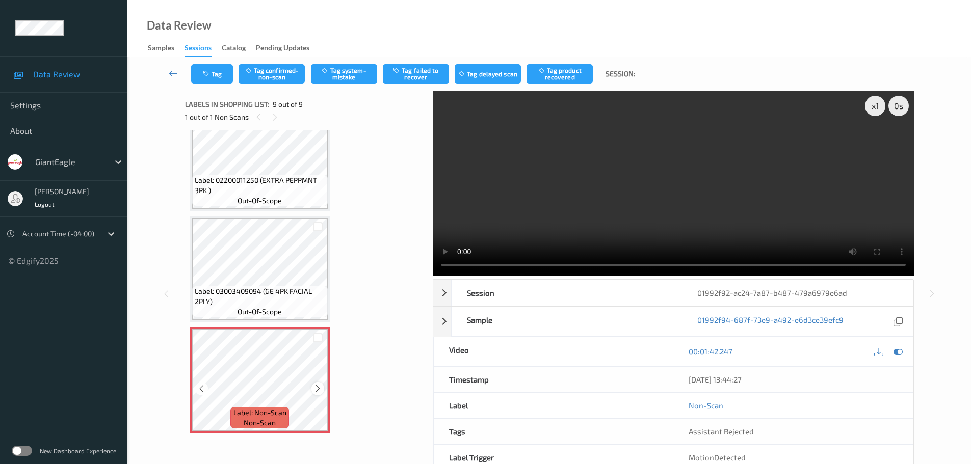
click at [319, 393] on icon at bounding box center [318, 388] width 9 height 9
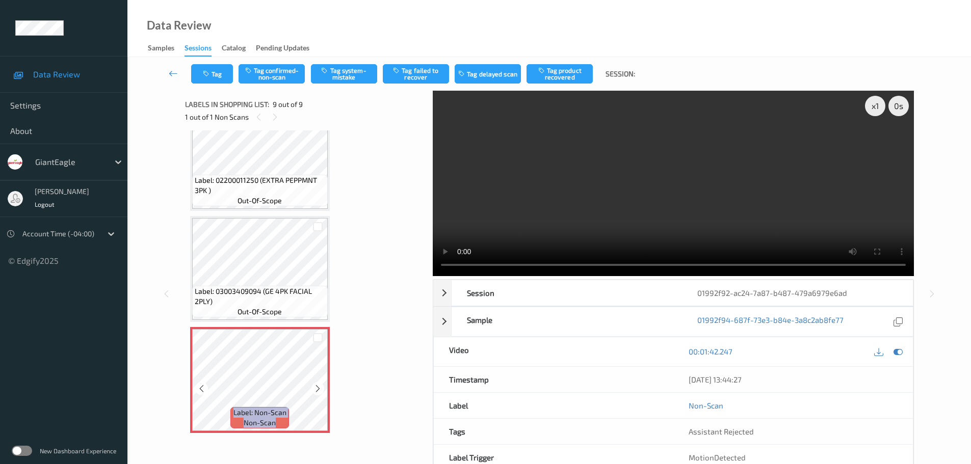
click at [319, 393] on icon at bounding box center [318, 388] width 9 height 9
click at [321, 392] on icon at bounding box center [318, 388] width 9 height 9
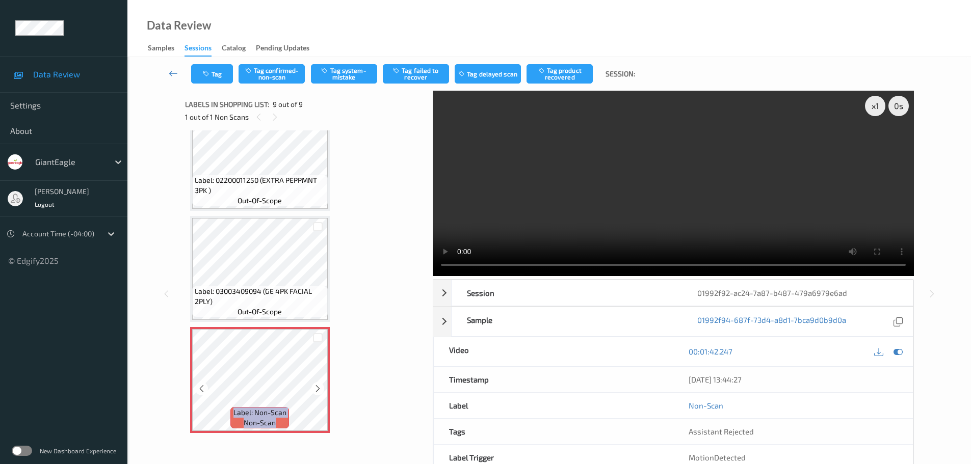
click at [321, 392] on icon at bounding box center [318, 388] width 9 height 9
click at [285, 407] on div "Label: Non-Scan non-scan" at bounding box center [260, 380] width 140 height 106
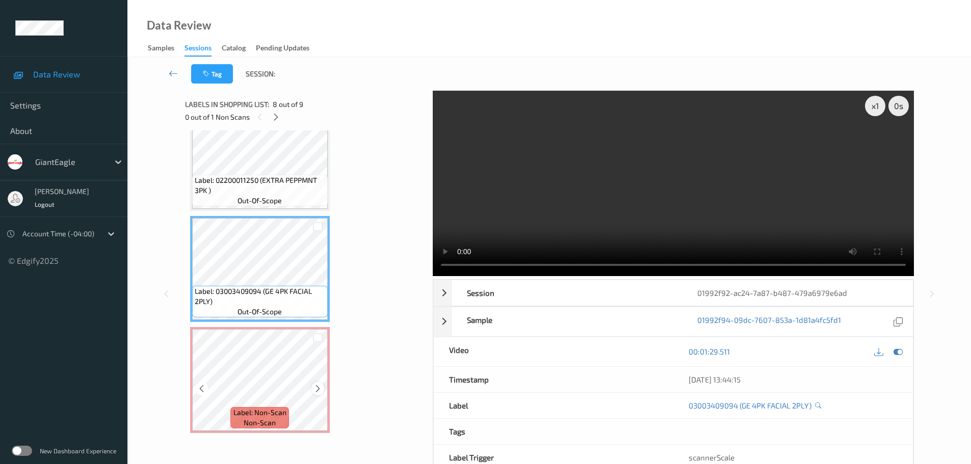
click at [316, 386] on icon at bounding box center [318, 388] width 9 height 9
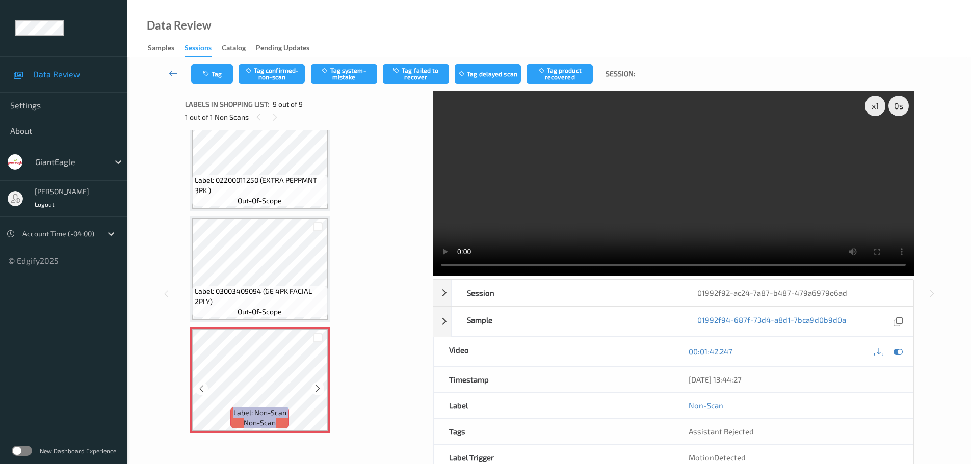
click at [316, 386] on icon at bounding box center [318, 388] width 9 height 9
click at [315, 389] on icon at bounding box center [318, 388] width 9 height 9
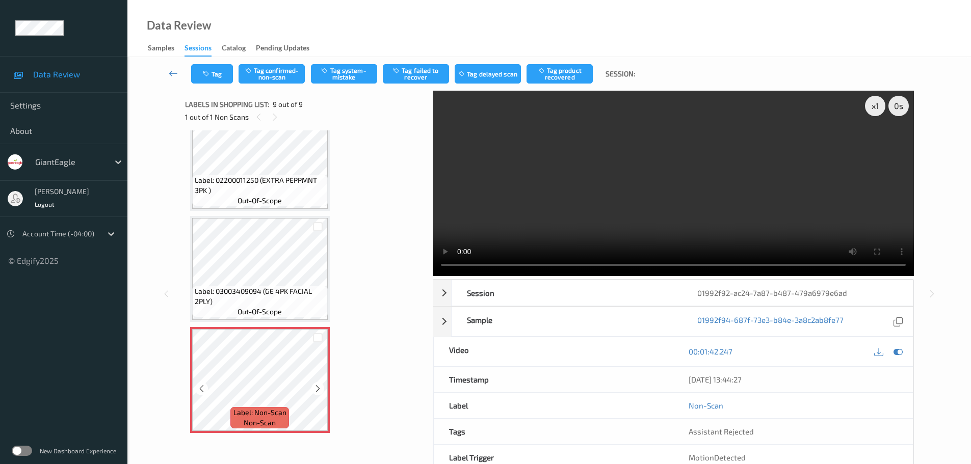
click at [315, 389] on icon at bounding box center [318, 388] width 9 height 9
click at [319, 388] on icon at bounding box center [318, 388] width 9 height 9
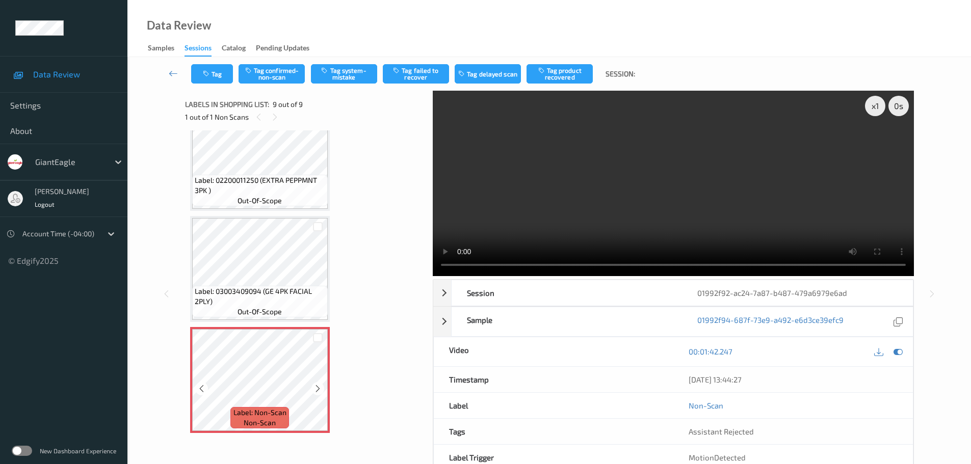
click at [319, 388] on icon at bounding box center [318, 388] width 9 height 9
click at [319, 388] on div "Label: Non-Scan non-scan" at bounding box center [260, 380] width 140 height 106
click at [352, 69] on button "Tag system-mistake" at bounding box center [344, 73] width 66 height 19
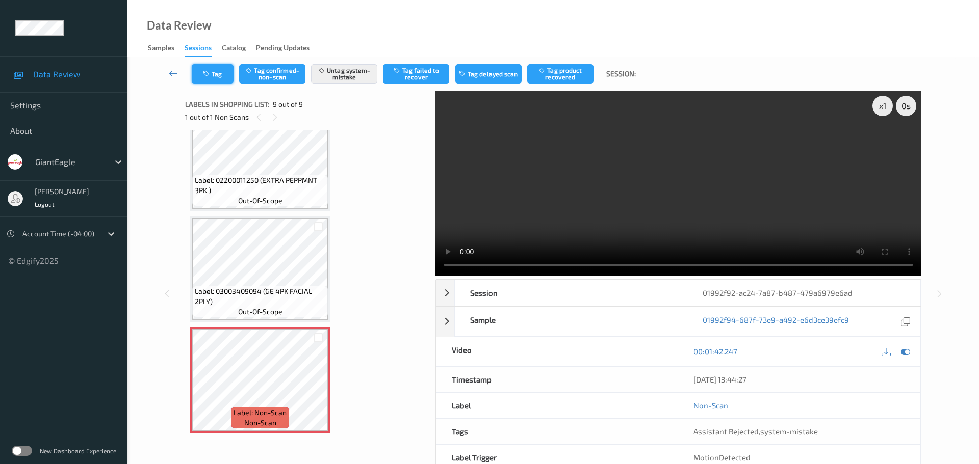
click at [219, 75] on button "Tag" at bounding box center [213, 73] width 42 height 19
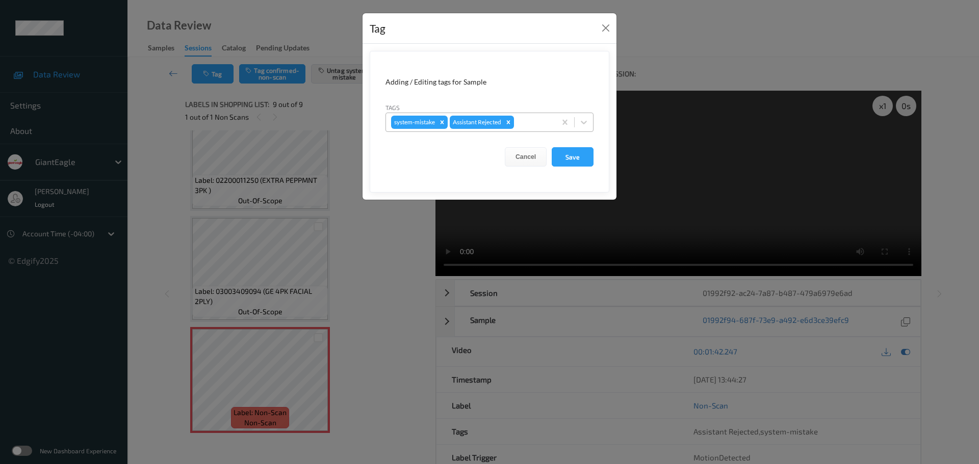
click at [525, 124] on div at bounding box center [533, 122] width 35 height 12
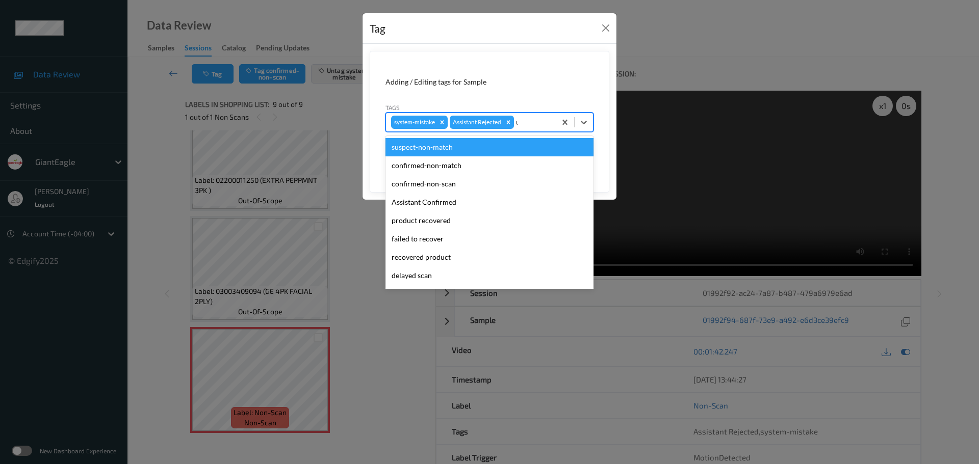
type input "unu"
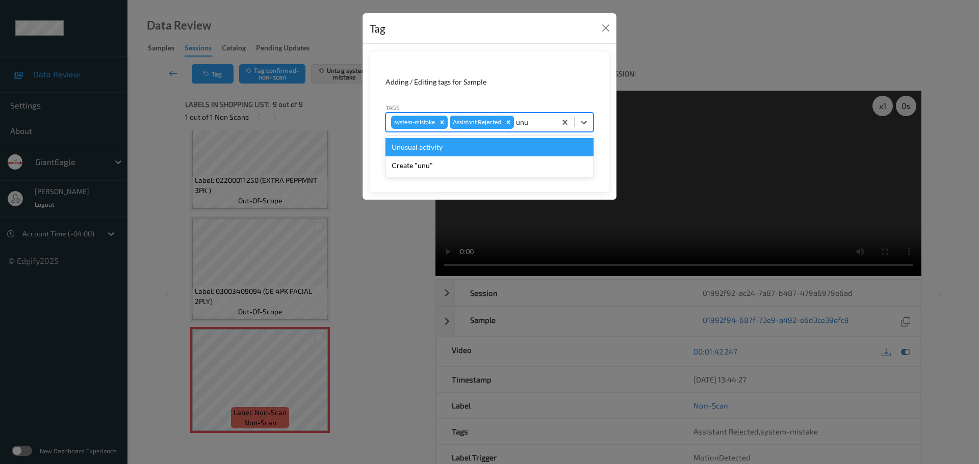
click at [509, 150] on div "Unusual activity" at bounding box center [489, 147] width 208 height 18
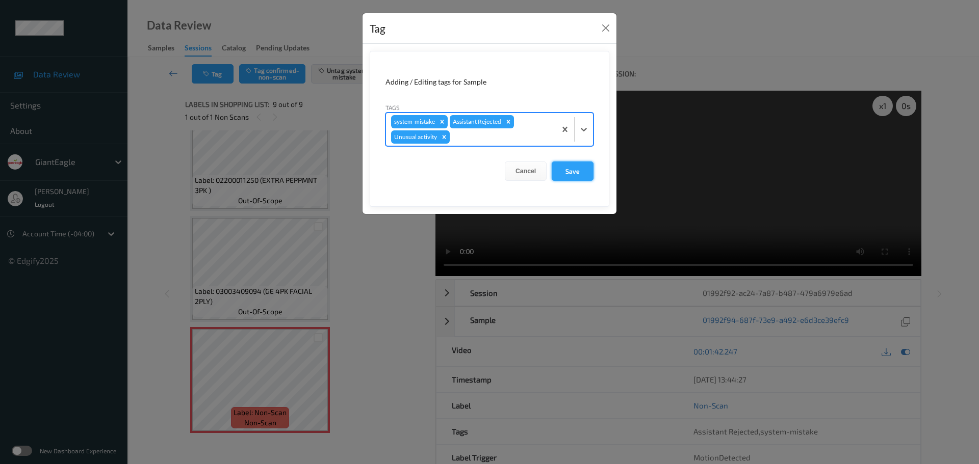
click at [576, 167] on button "Save" at bounding box center [573, 171] width 42 height 19
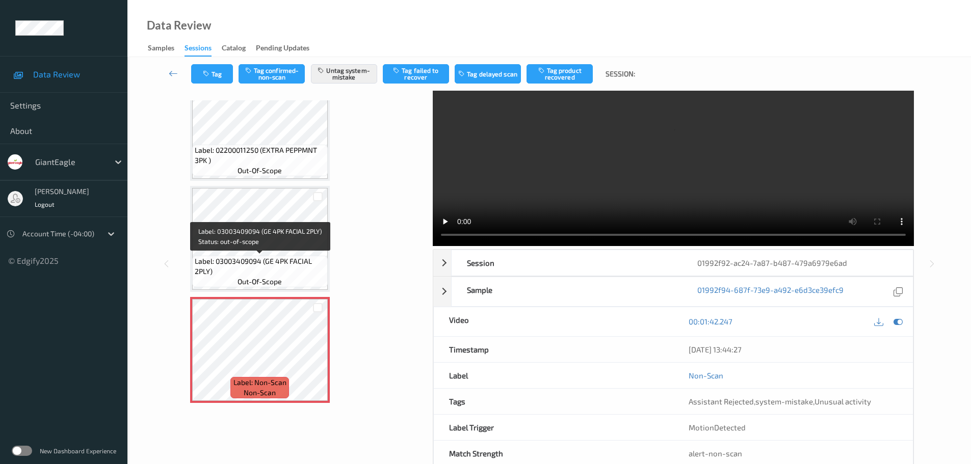
scroll to position [54, 0]
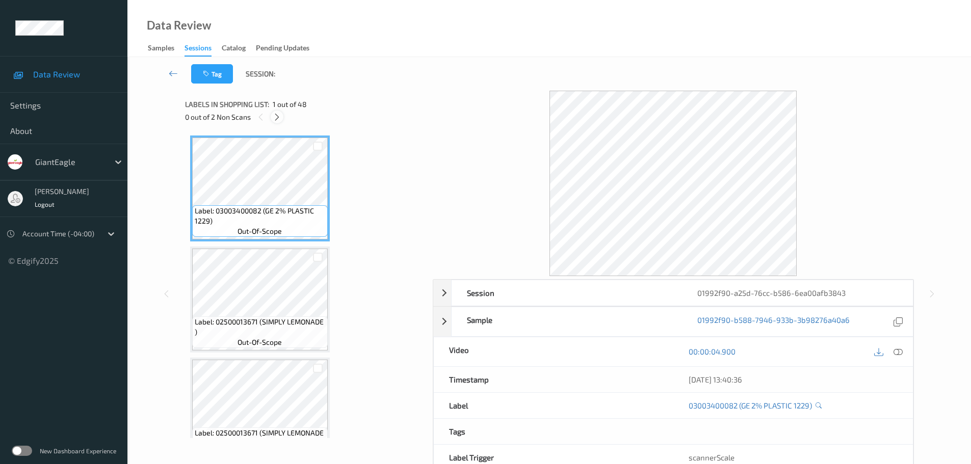
click at [279, 116] on icon at bounding box center [277, 117] width 9 height 9
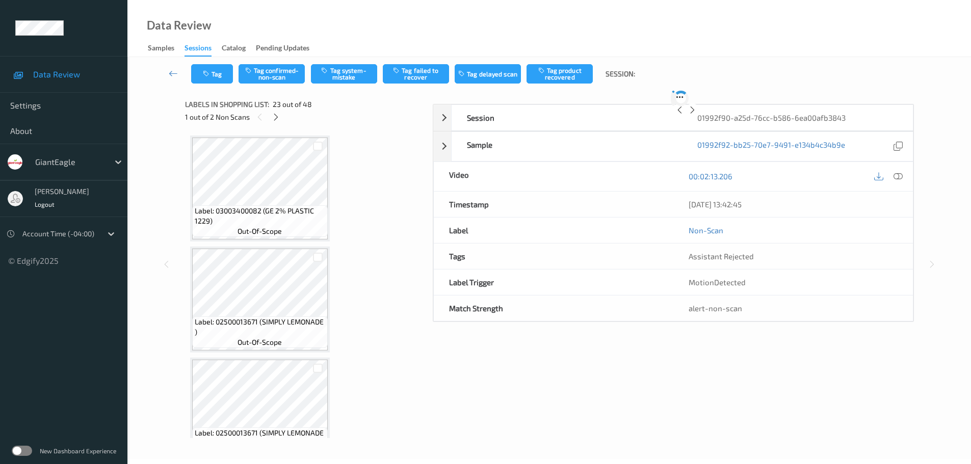
scroll to position [2339, 0]
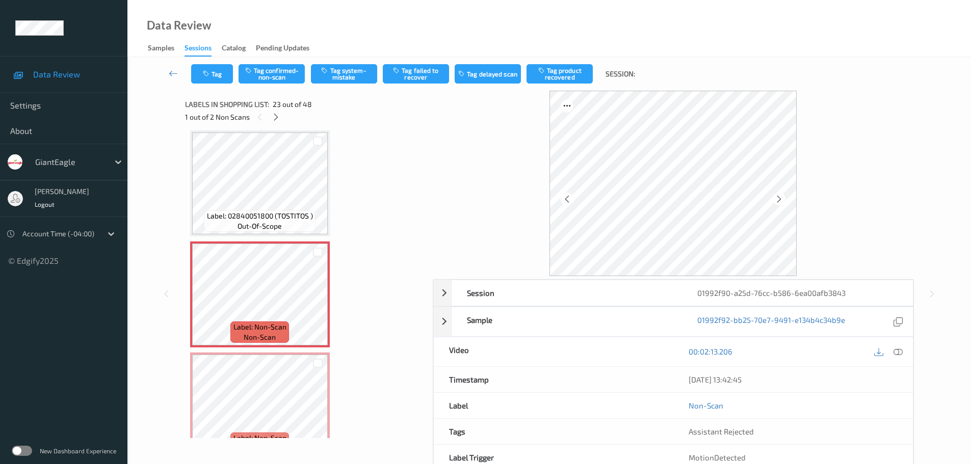
drag, startPoint x: 898, startPoint y: 353, endPoint x: 375, endPoint y: 132, distance: 567.3
click at [898, 353] on icon at bounding box center [898, 351] width 9 height 9
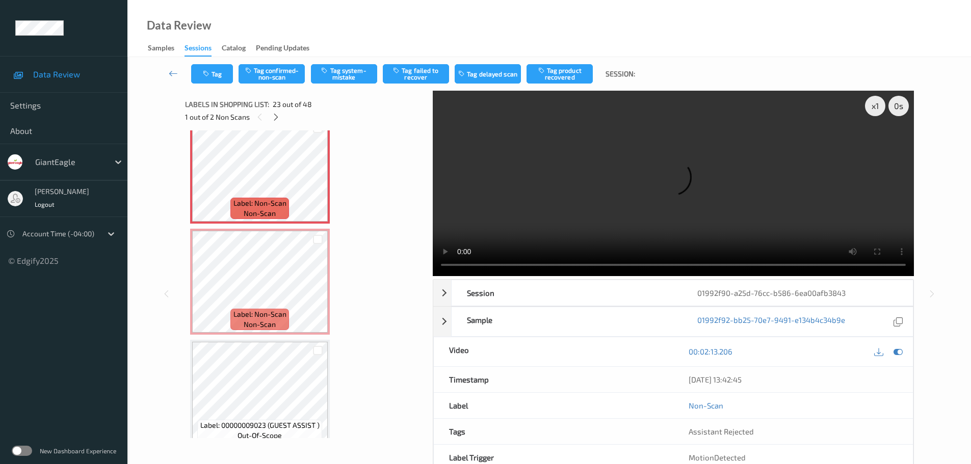
scroll to position [2441, 0]
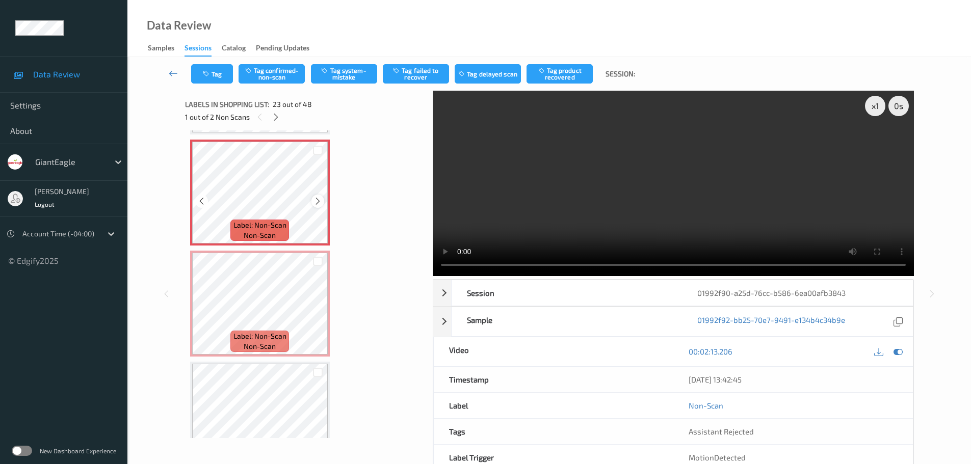
click at [317, 202] on icon at bounding box center [318, 201] width 9 height 9
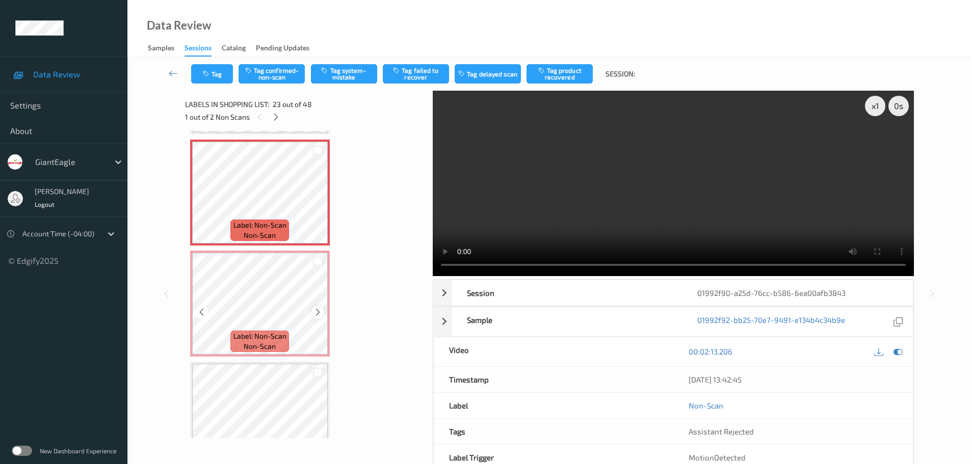
click at [321, 318] on div at bounding box center [318, 312] width 13 height 13
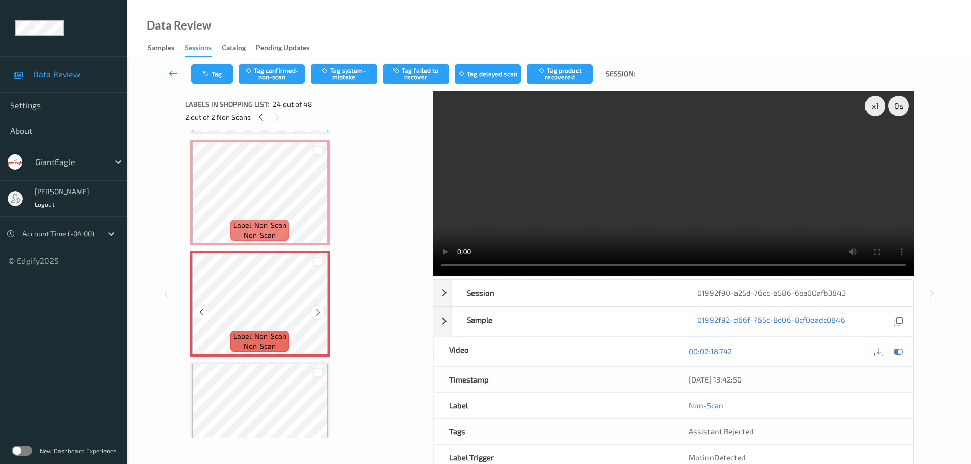
click at [319, 317] on div at bounding box center [318, 312] width 13 height 13
click at [319, 317] on icon at bounding box center [318, 312] width 9 height 9
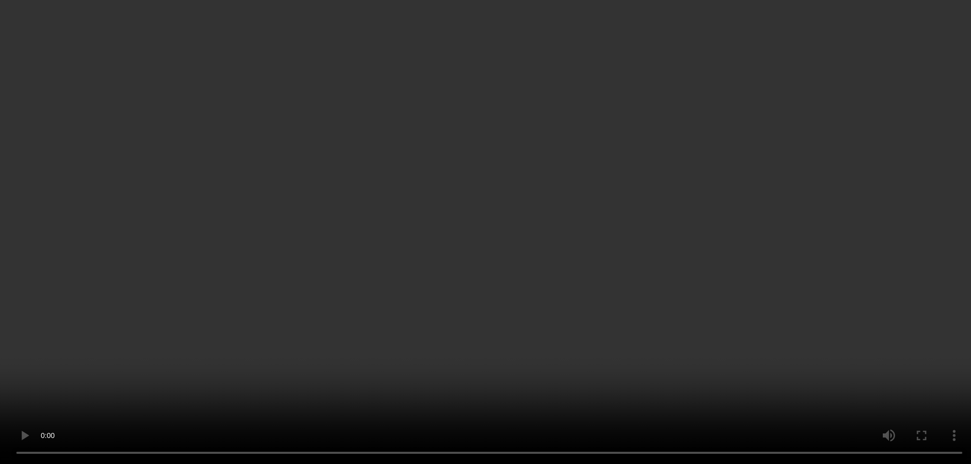
scroll to position [2390, 0]
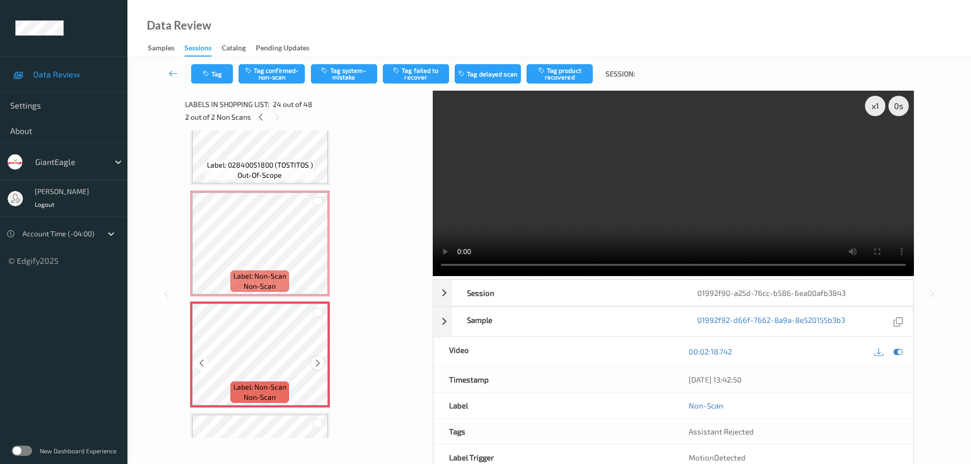
click at [317, 365] on icon at bounding box center [318, 363] width 9 height 9
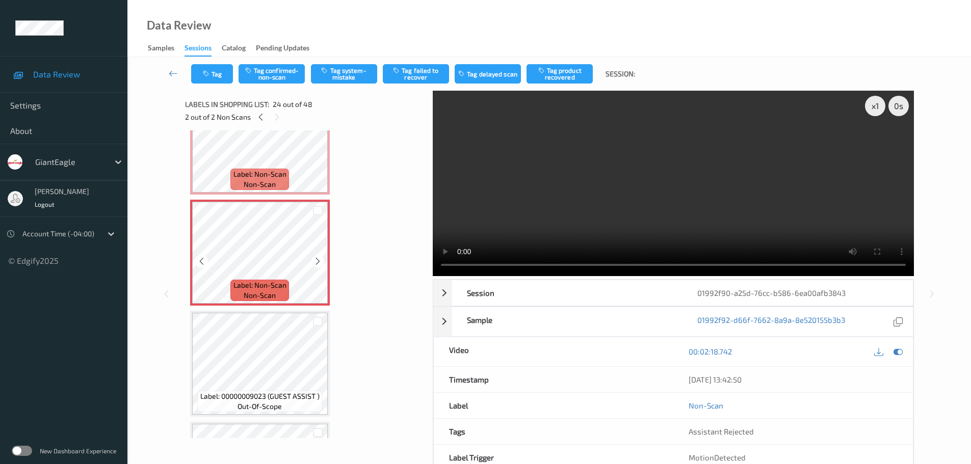
scroll to position [2441, 0]
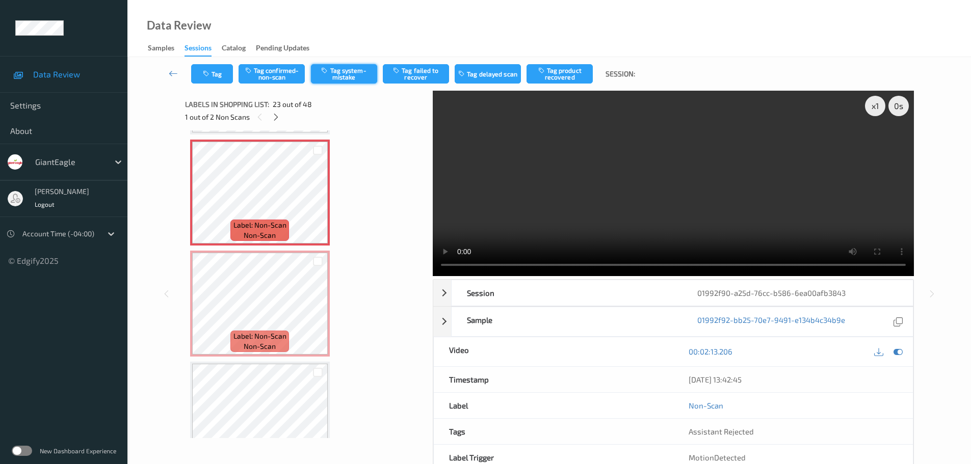
click at [348, 78] on button "Tag system-mistake" at bounding box center [344, 73] width 66 height 19
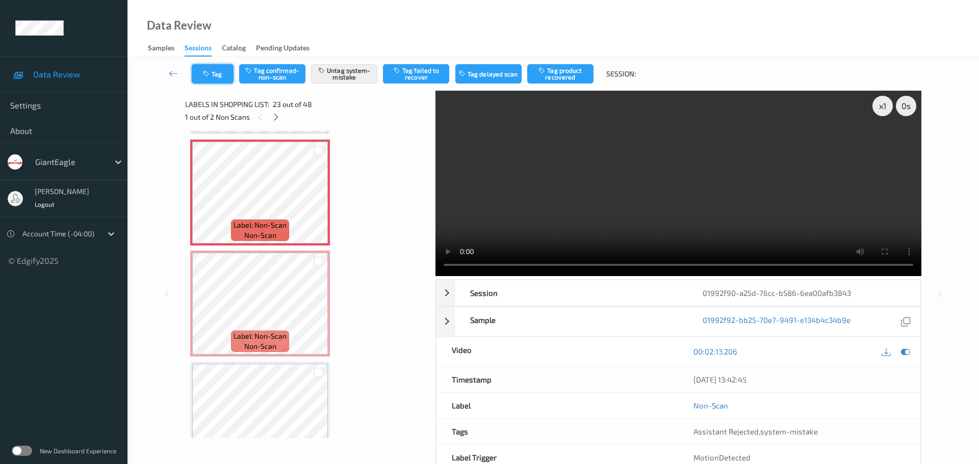
click at [210, 79] on button "Tag" at bounding box center [213, 73] width 42 height 19
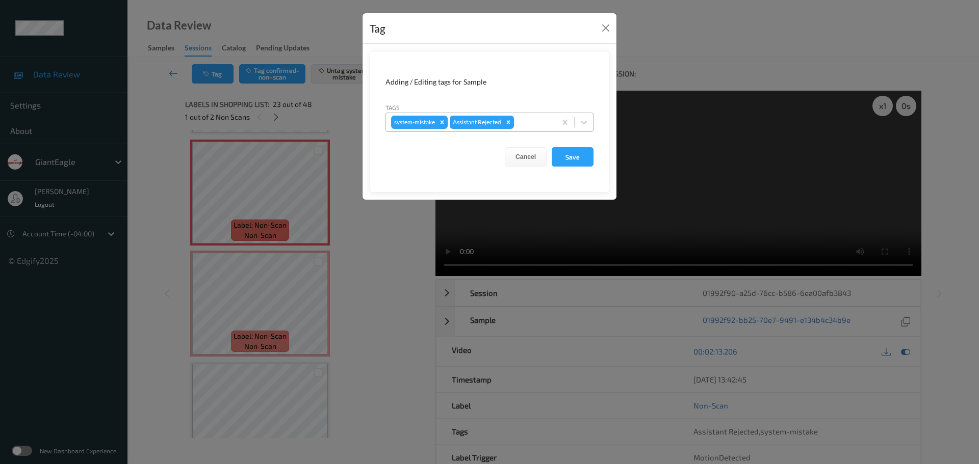
click at [526, 127] on div at bounding box center [533, 122] width 35 height 12
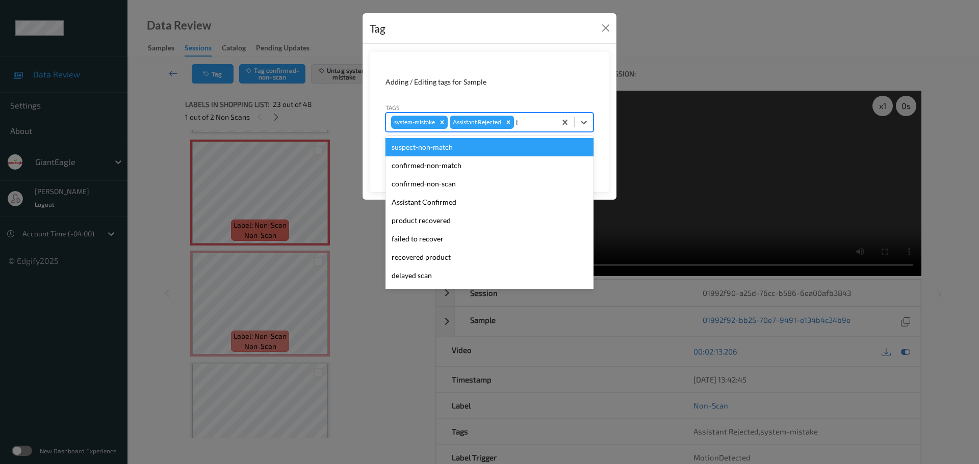
type input "bag"
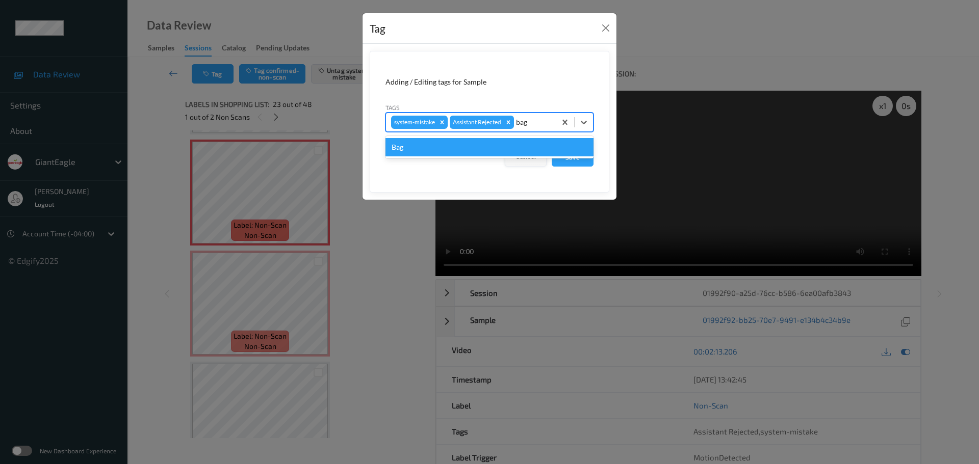
drag, startPoint x: 512, startPoint y: 141, endPoint x: 535, endPoint y: 155, distance: 27.0
click at [512, 141] on div "Bag" at bounding box center [489, 147] width 208 height 18
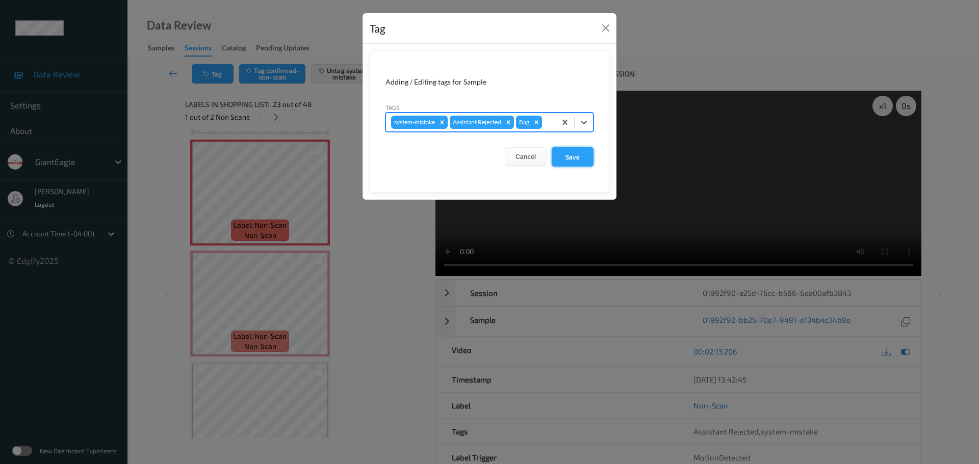
click at [570, 161] on button "Save" at bounding box center [573, 156] width 42 height 19
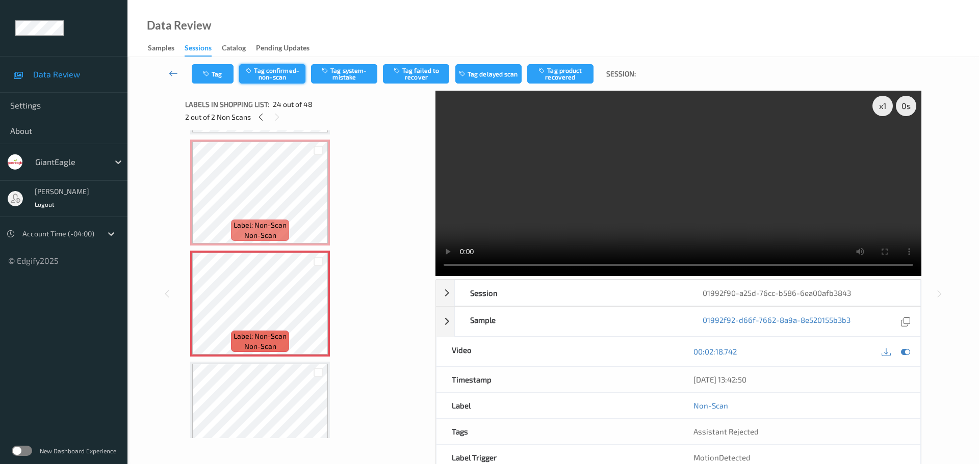
click at [288, 68] on button "Tag confirmed-non-scan" at bounding box center [272, 73] width 66 height 19
click at [564, 77] on button "Tag product recovered" at bounding box center [560, 73] width 66 height 19
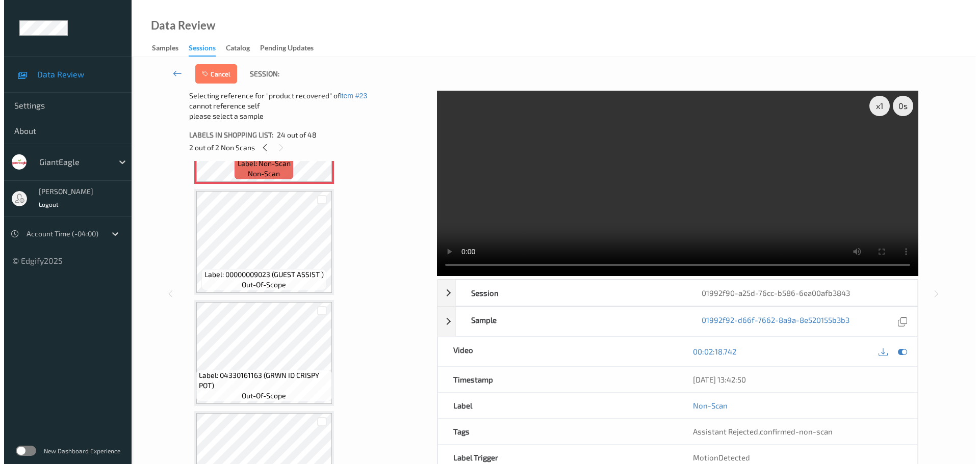
scroll to position [2645, 0]
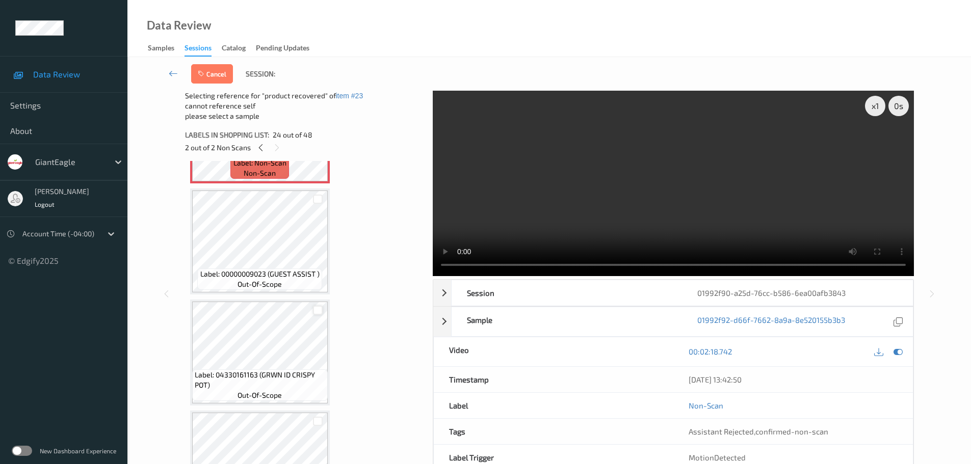
click at [313, 310] on div at bounding box center [317, 310] width 19 height 17
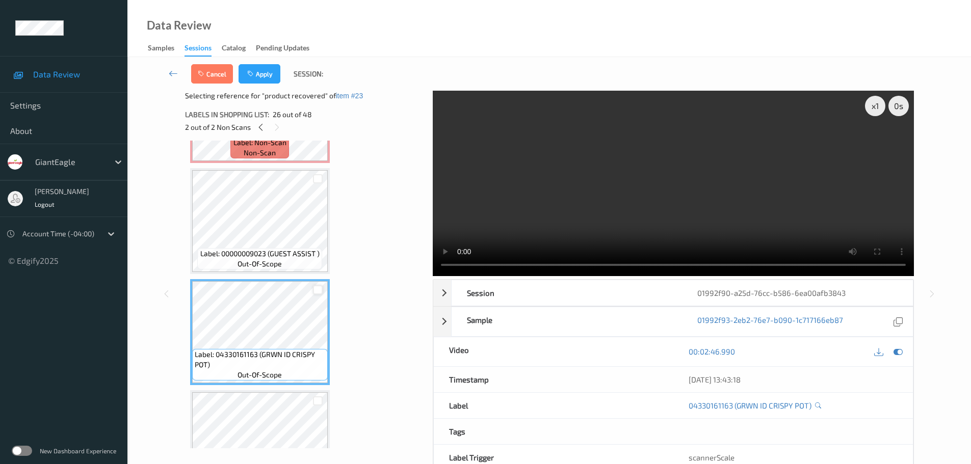
click at [319, 289] on div at bounding box center [318, 291] width 10 height 10
click at [273, 73] on button "Apply" at bounding box center [260, 73] width 42 height 19
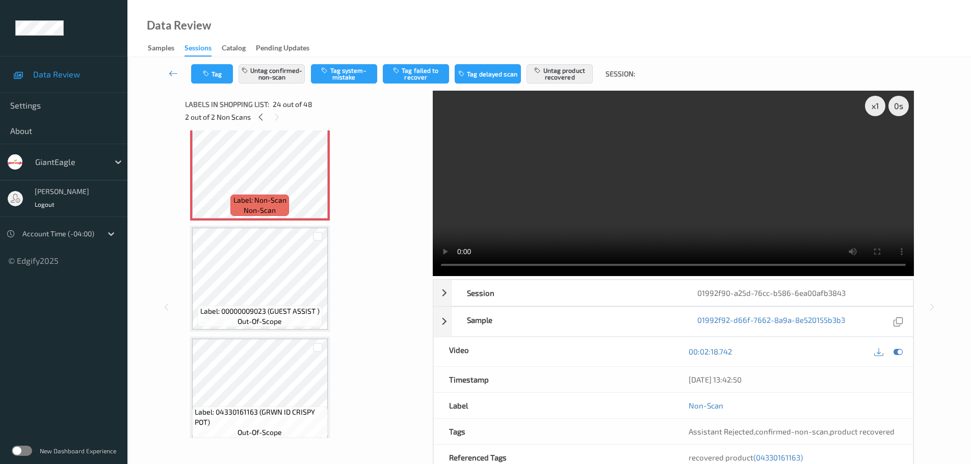
scroll to position [2603, 0]
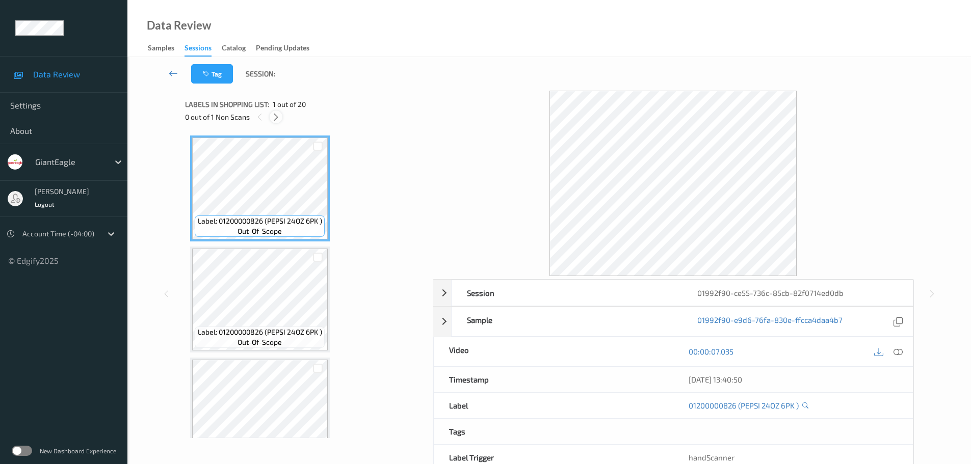
click at [275, 120] on icon at bounding box center [276, 117] width 9 height 9
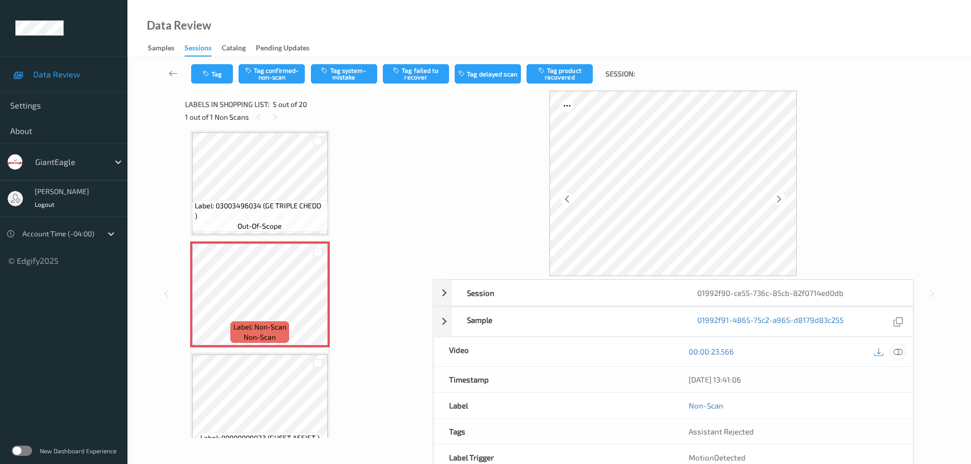
click at [898, 354] on icon at bounding box center [898, 351] width 9 height 9
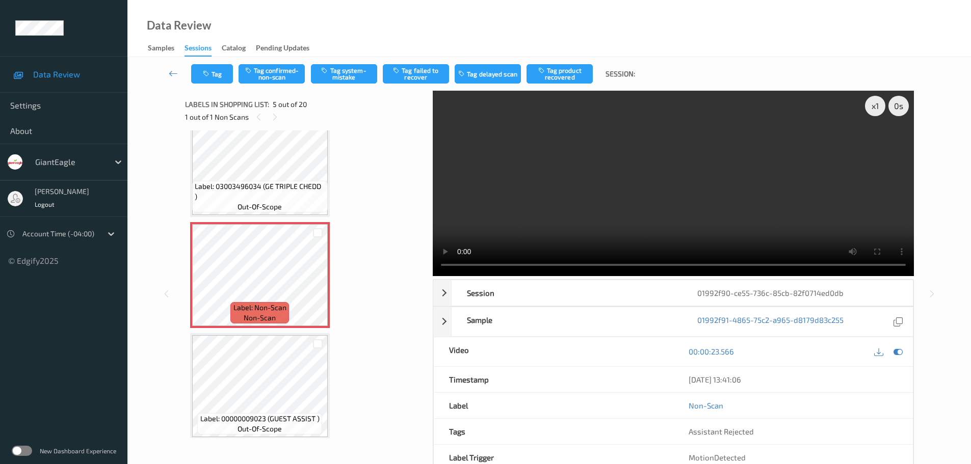
scroll to position [357, 0]
click at [315, 287] on icon at bounding box center [318, 284] width 9 height 9
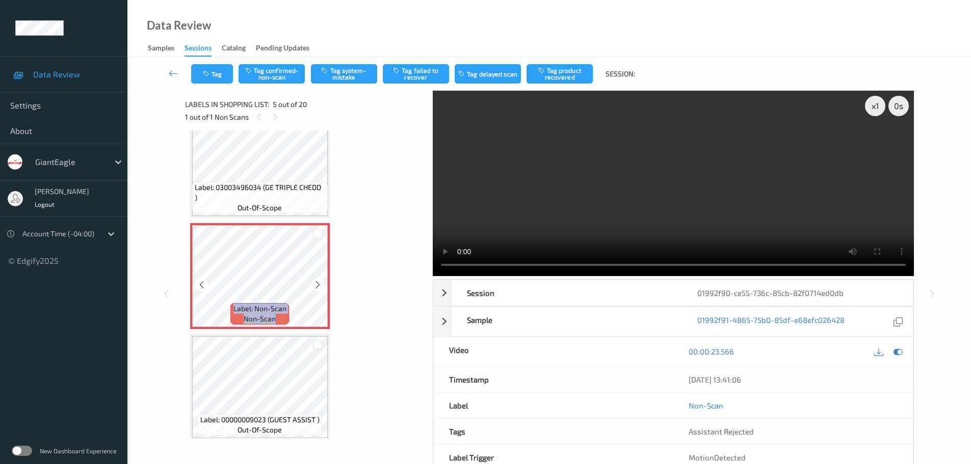
click at [315, 287] on icon at bounding box center [318, 284] width 9 height 9
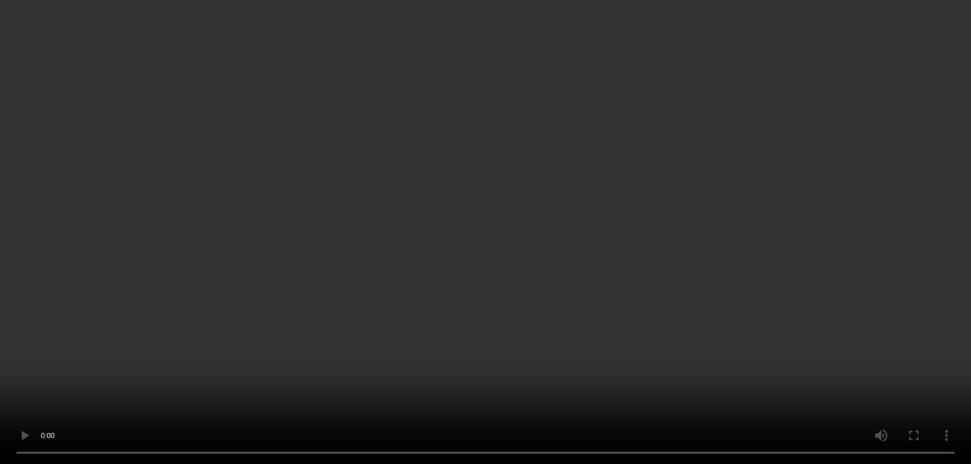
scroll to position [510, 0]
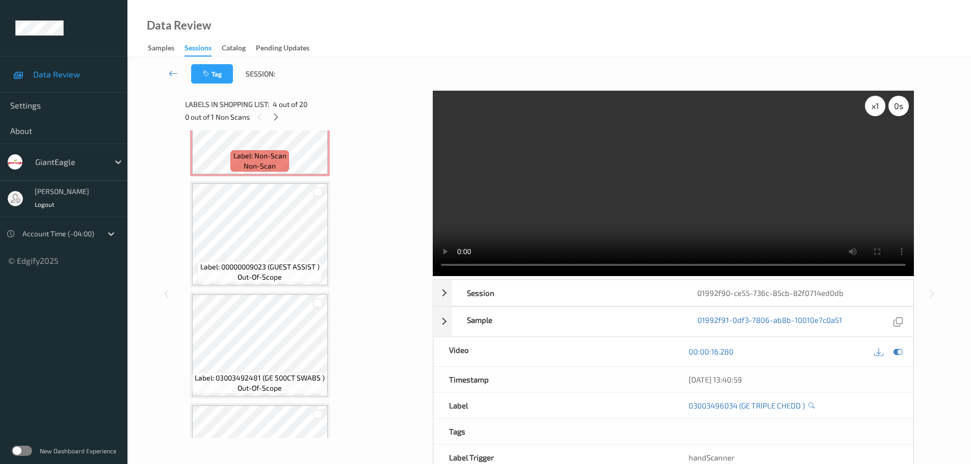
click at [877, 115] on div "x 1" at bounding box center [875, 106] width 20 height 20
click at [877, 114] on div "x 2" at bounding box center [875, 106] width 20 height 20
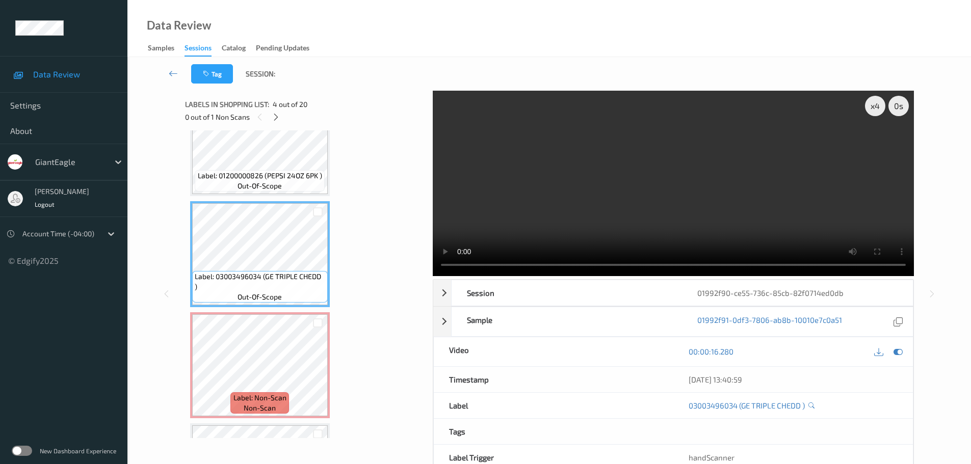
scroll to position [255, 0]
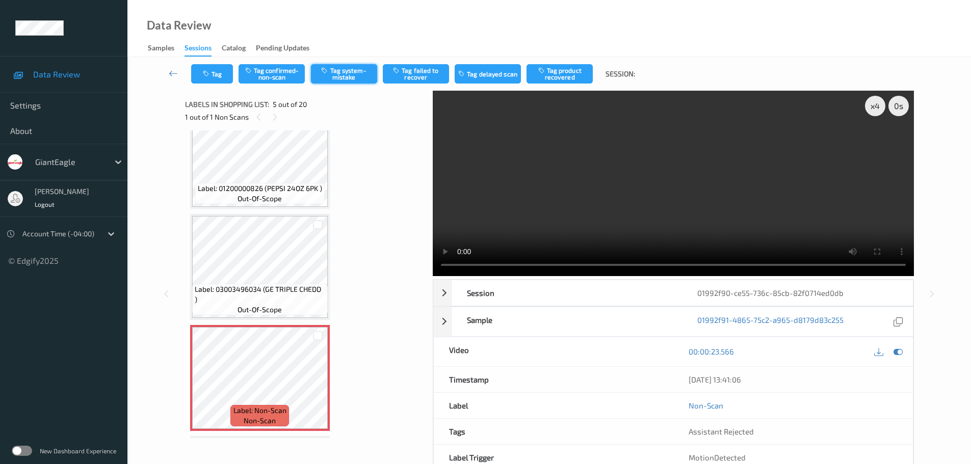
click at [344, 69] on button "Tag system-mistake" at bounding box center [344, 73] width 66 height 19
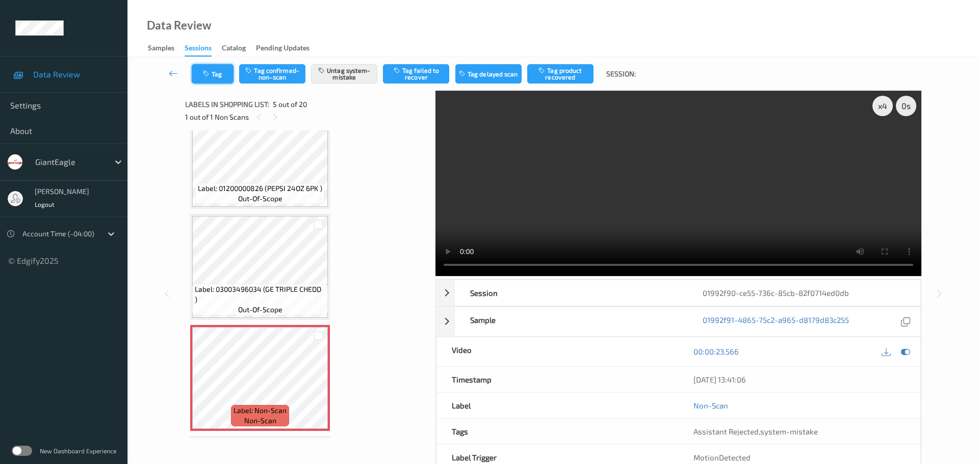
click at [210, 75] on icon "button" at bounding box center [207, 73] width 9 height 7
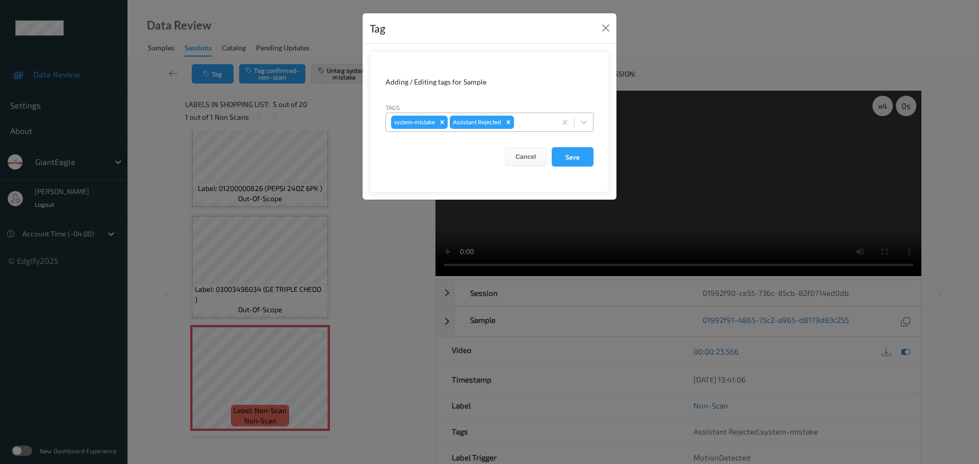
click at [522, 120] on div at bounding box center [533, 122] width 35 height 12
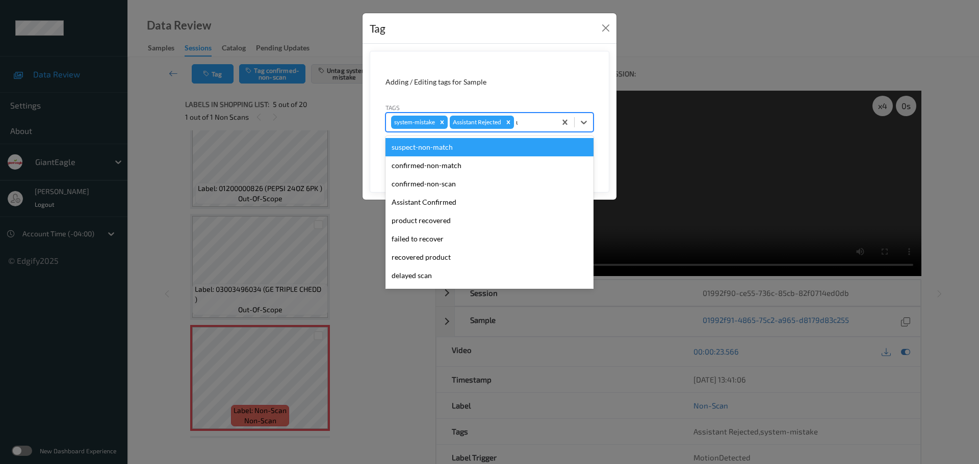
type input "unu"
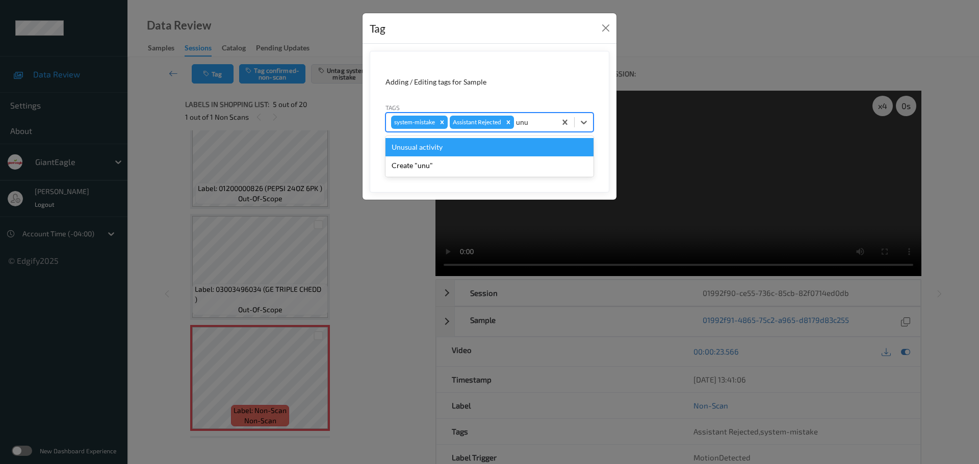
click at [511, 148] on div "Unusual activity" at bounding box center [489, 147] width 208 height 18
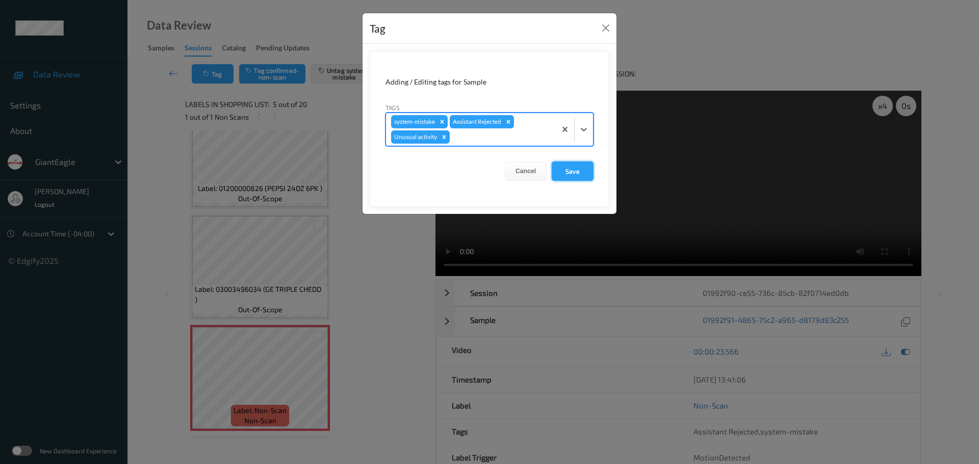
click at [566, 166] on button "Save" at bounding box center [573, 171] width 42 height 19
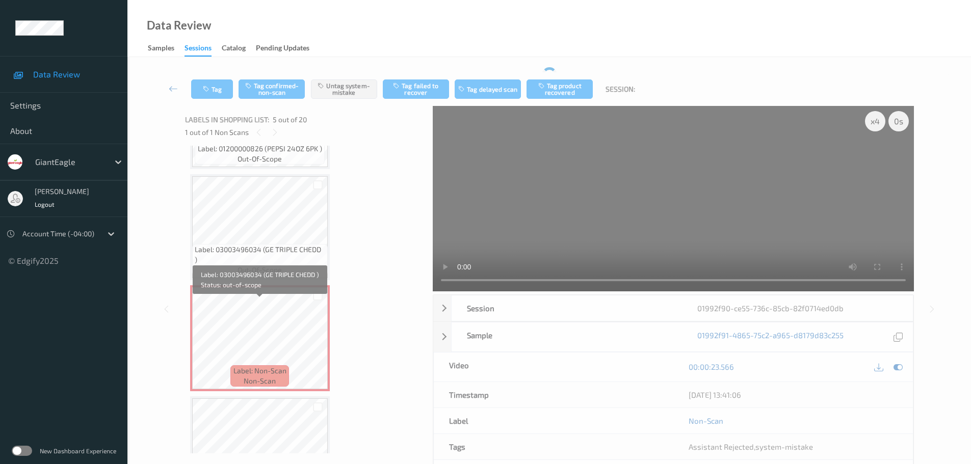
scroll to position [408, 0]
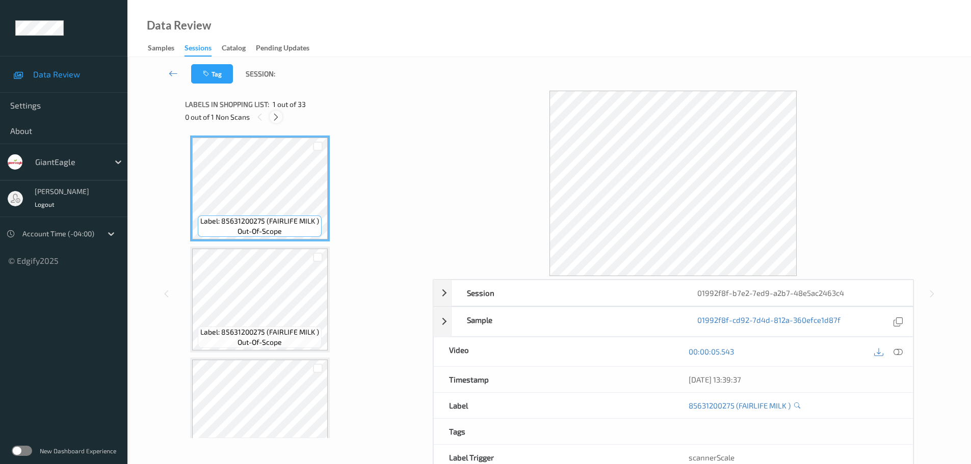
click at [273, 116] on icon at bounding box center [276, 117] width 9 height 9
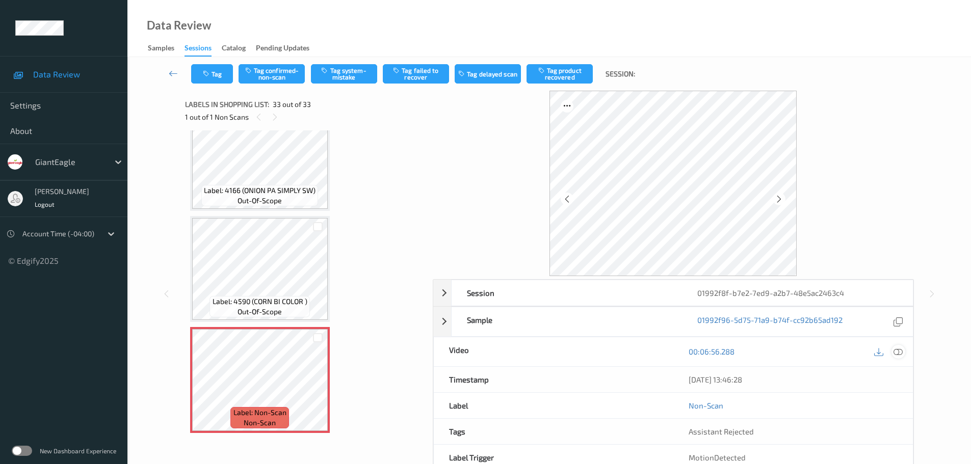
click at [901, 351] on icon at bounding box center [898, 351] width 9 height 9
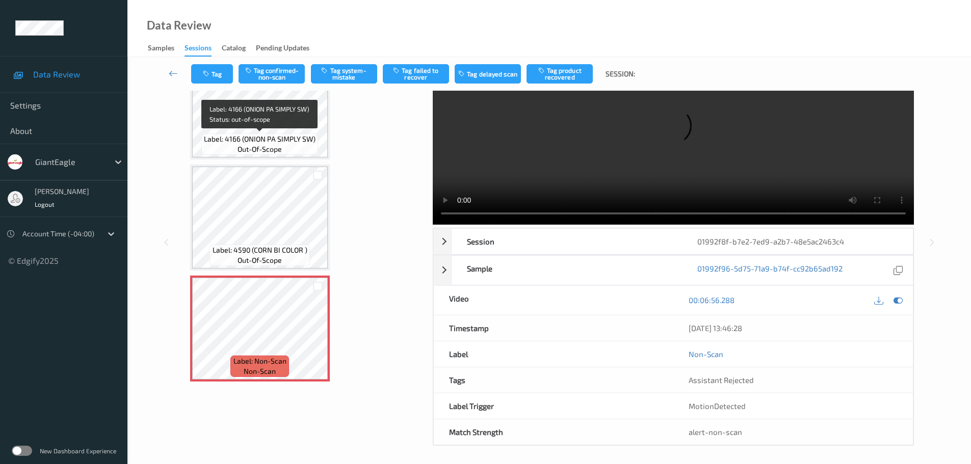
scroll to position [54, 0]
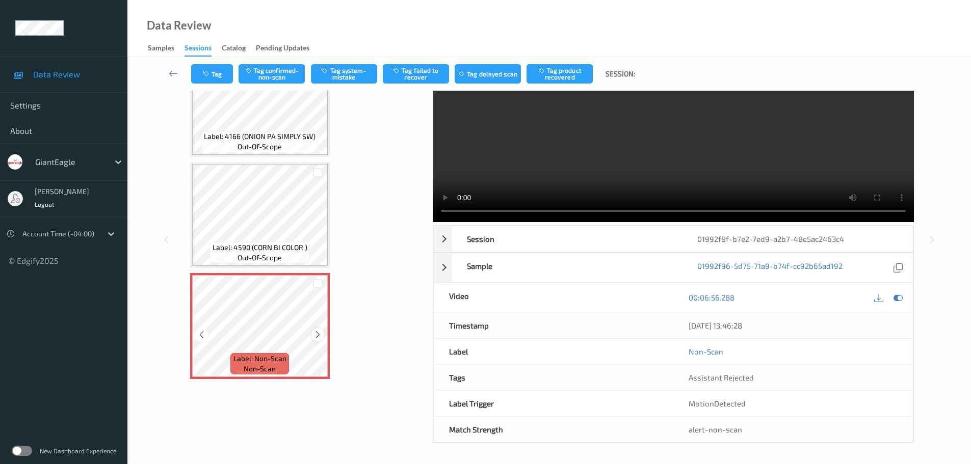
click at [318, 329] on div at bounding box center [318, 334] width 13 height 13
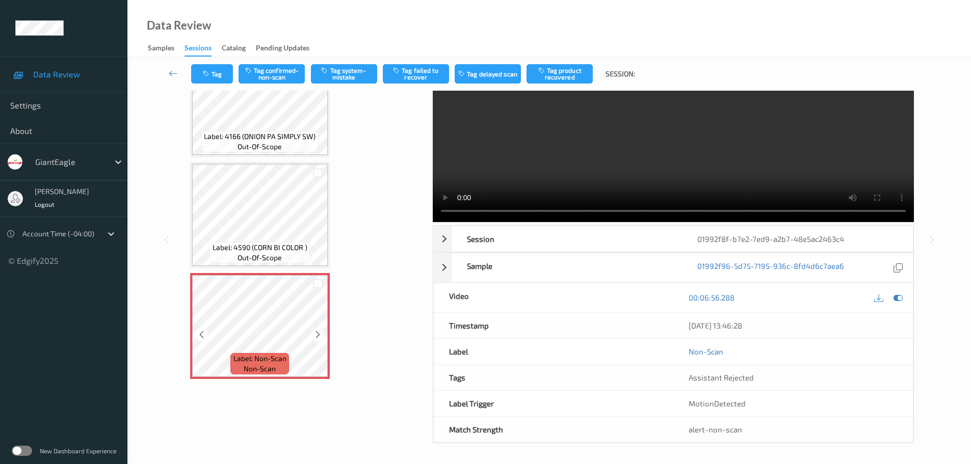
click at [318, 329] on div at bounding box center [318, 334] width 13 height 13
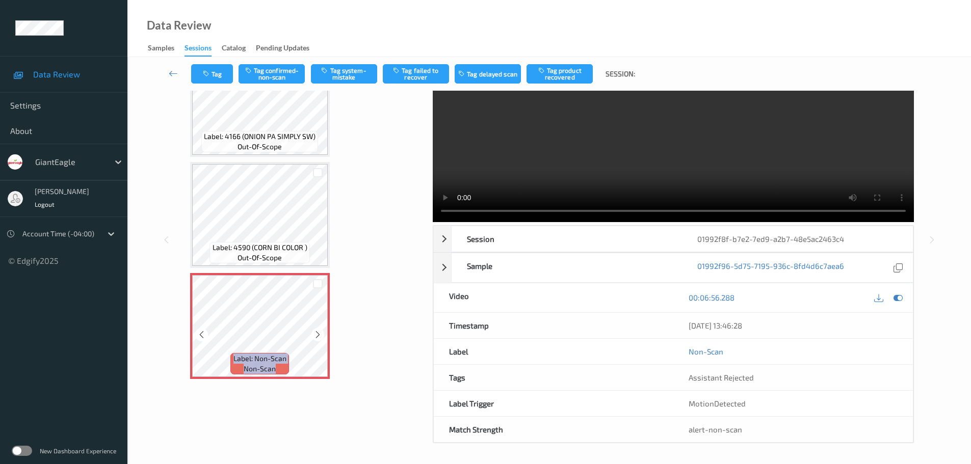
click at [318, 329] on div at bounding box center [318, 334] width 13 height 13
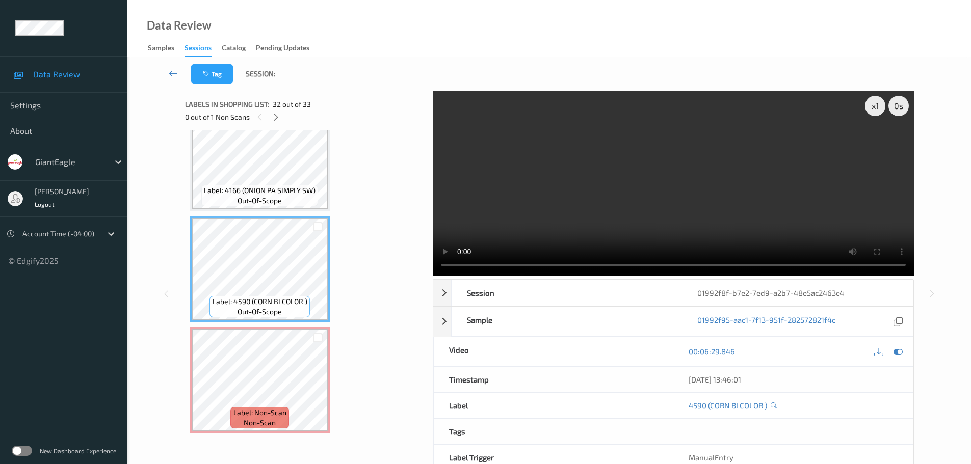
scroll to position [3279, 0]
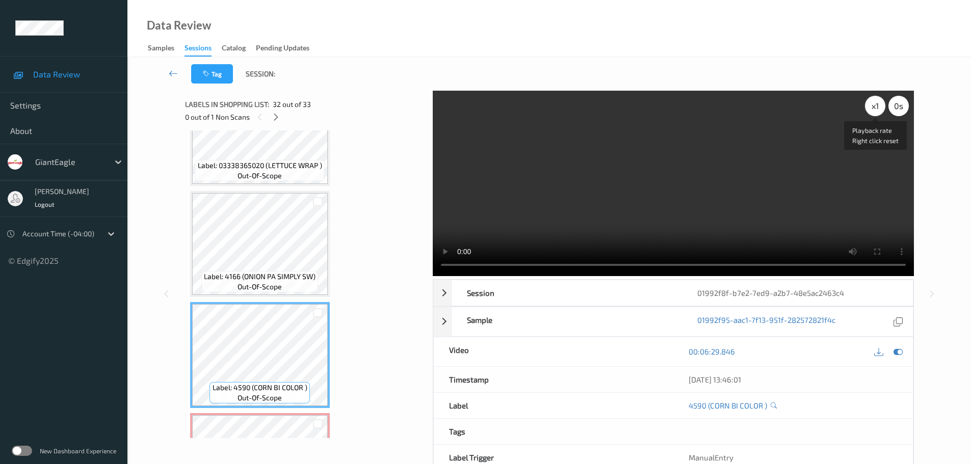
click at [873, 108] on div "x 1" at bounding box center [875, 106] width 20 height 20
click at [873, 108] on div "x 2" at bounding box center [875, 106] width 20 height 20
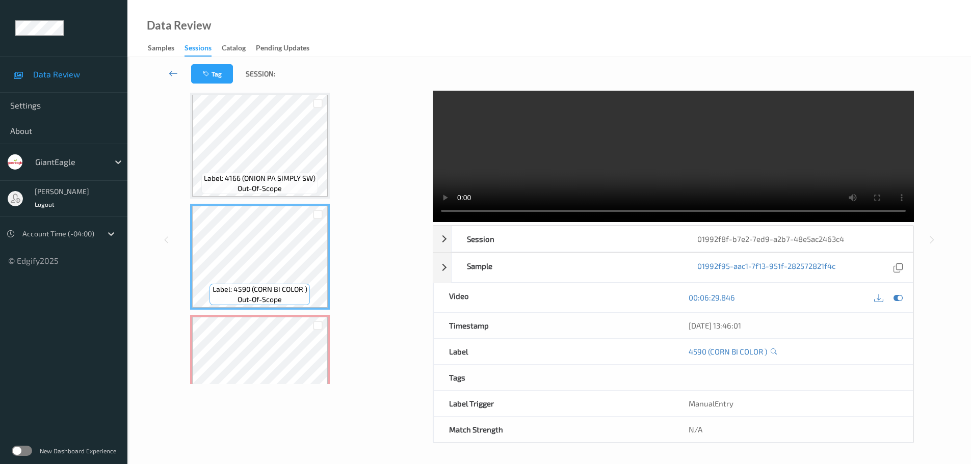
scroll to position [3365, 0]
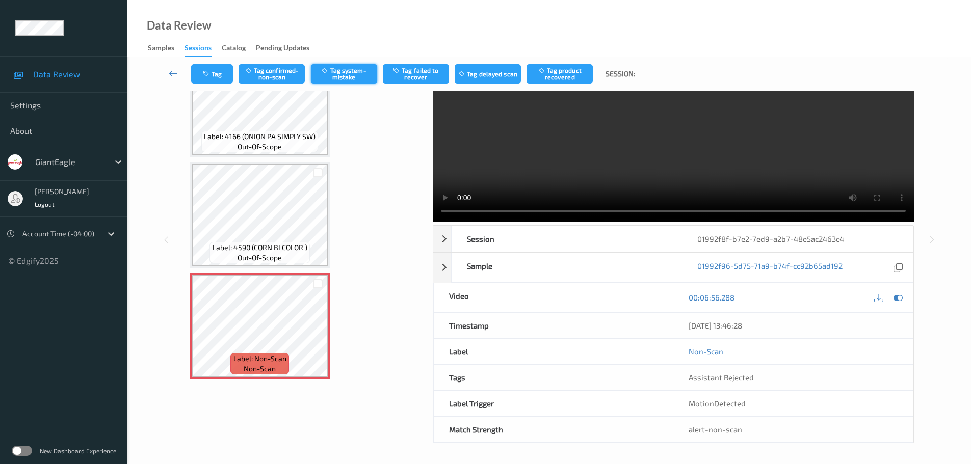
click at [340, 75] on button "Tag system-mistake" at bounding box center [344, 73] width 66 height 19
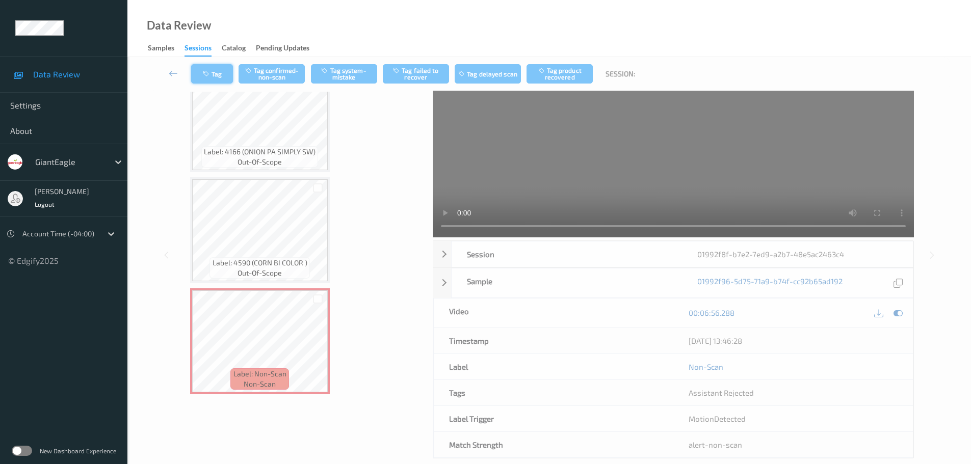
scroll to position [0, 0]
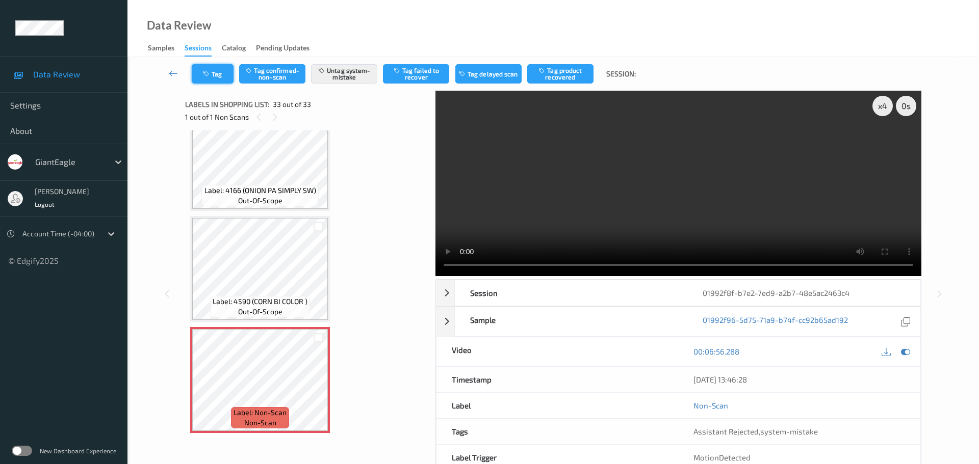
click at [218, 70] on button "Tag" at bounding box center [213, 73] width 42 height 19
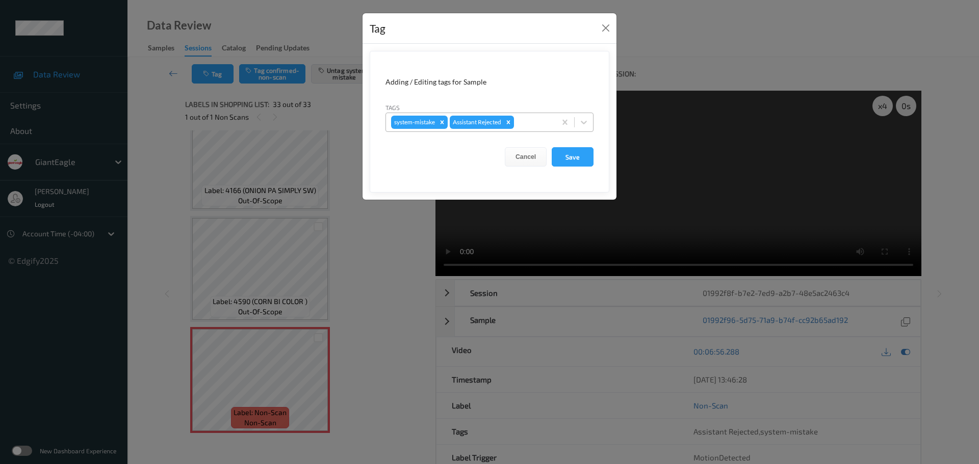
click at [529, 124] on div at bounding box center [533, 122] width 35 height 12
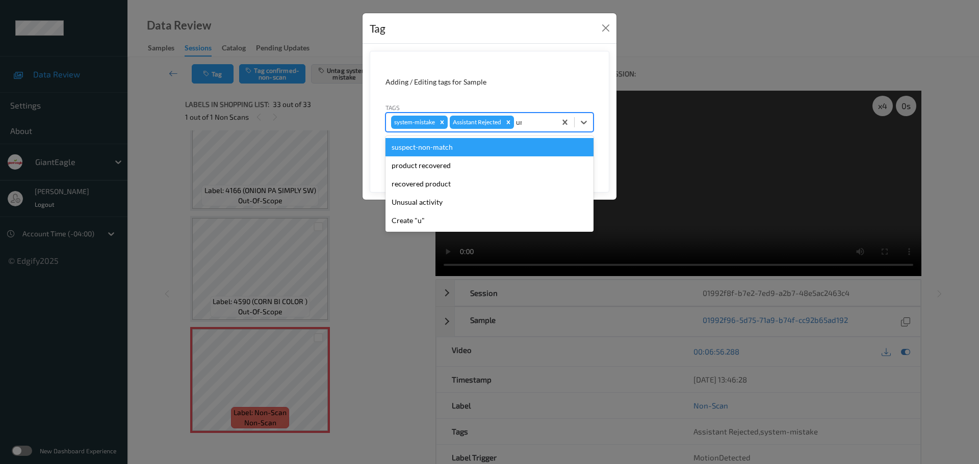
type input "unu"
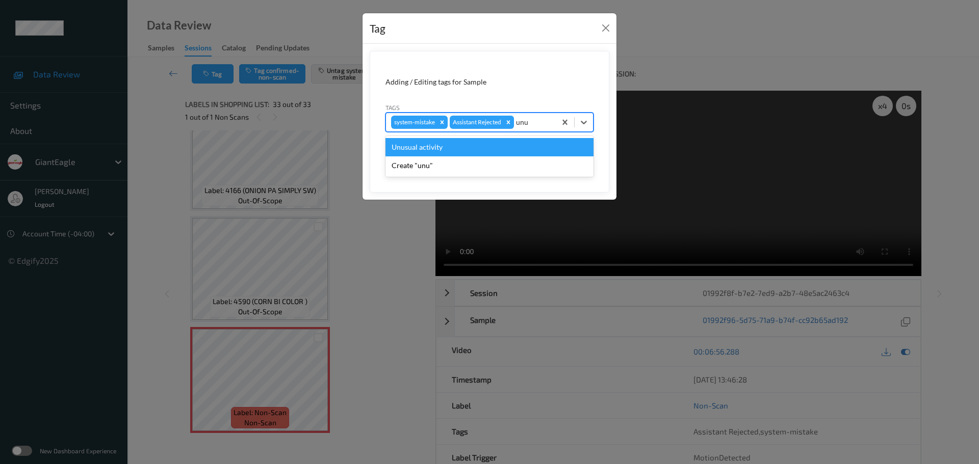
click at [511, 147] on div "Unusual activity" at bounding box center [489, 147] width 208 height 18
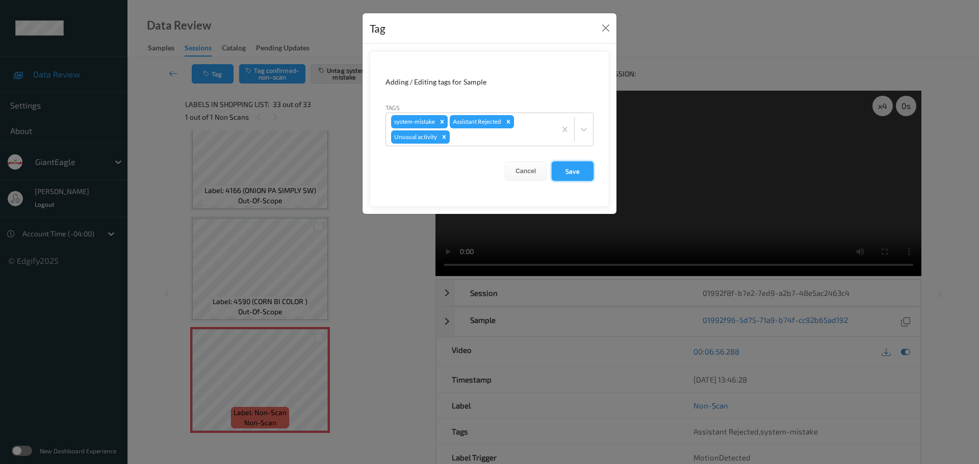
click at [576, 164] on button "Save" at bounding box center [573, 171] width 42 height 19
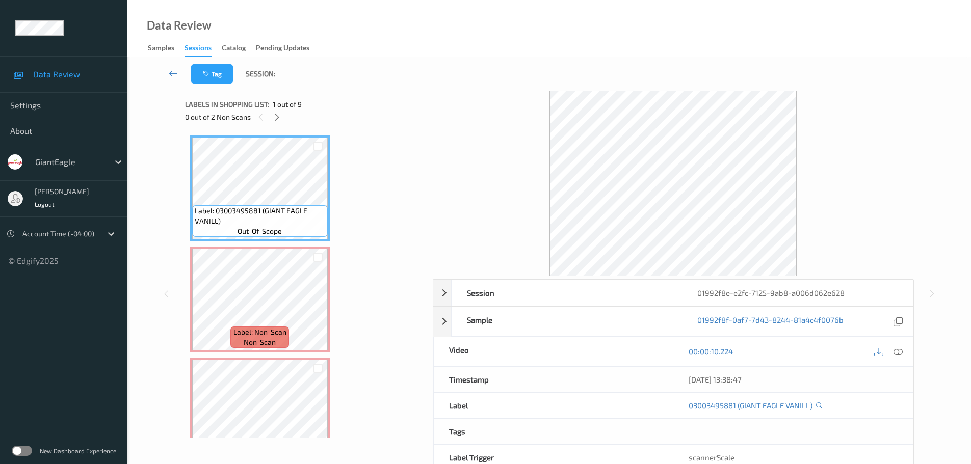
click at [282, 121] on div at bounding box center [277, 117] width 13 height 13
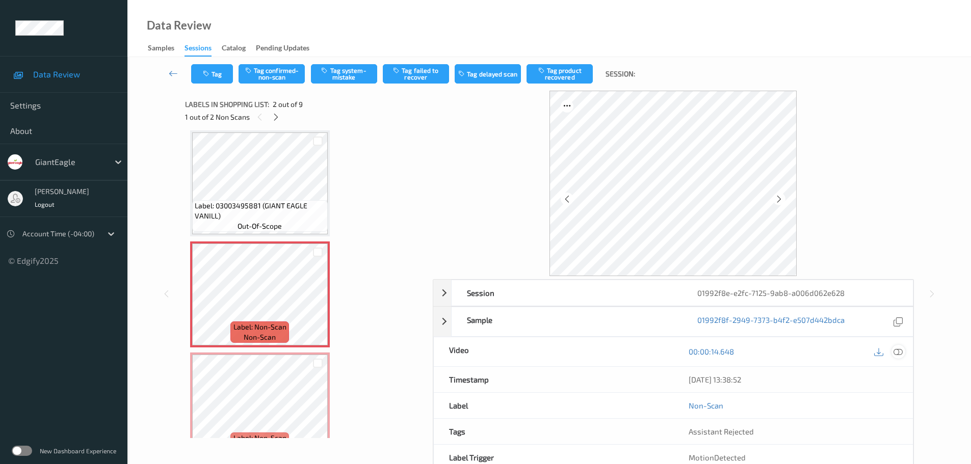
click at [894, 356] on div at bounding box center [899, 352] width 14 height 14
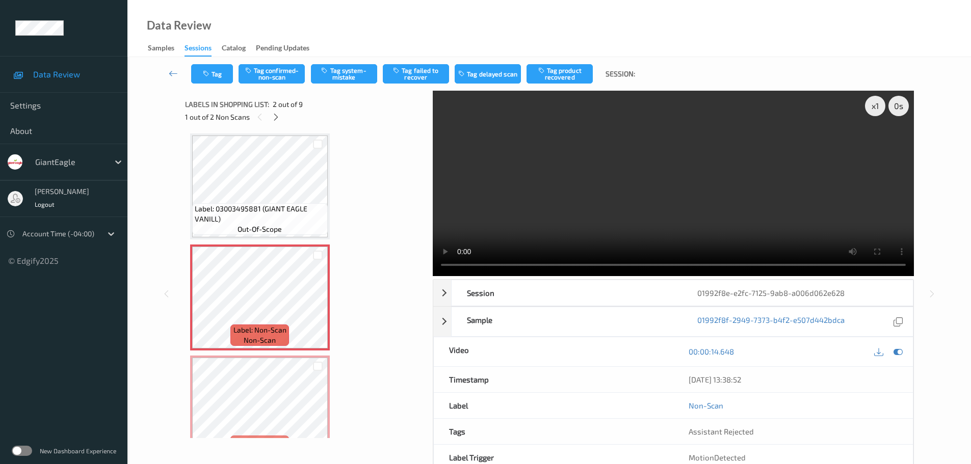
scroll to position [0, 0]
click at [319, 309] on icon at bounding box center [318, 308] width 9 height 9
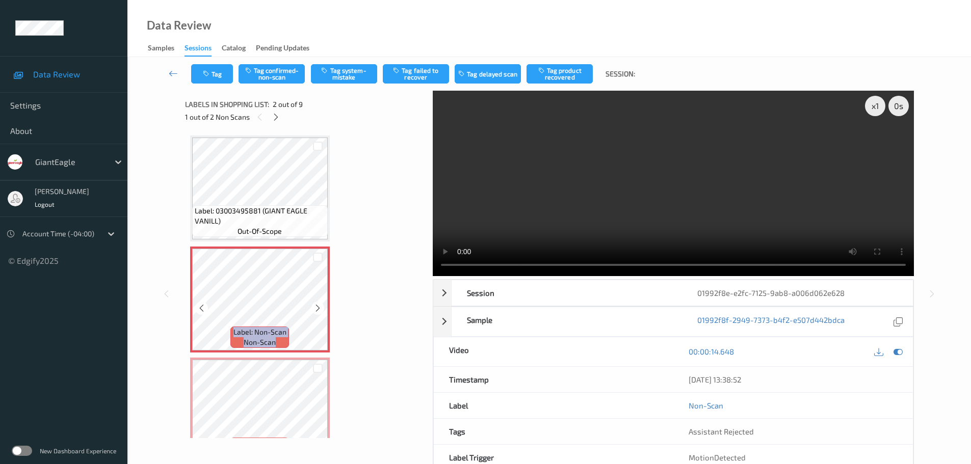
click at [319, 309] on icon at bounding box center [318, 308] width 9 height 9
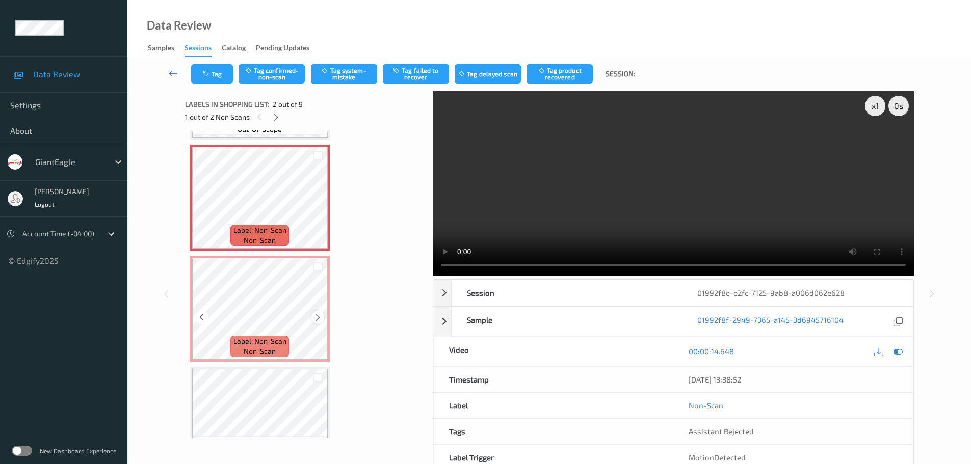
click at [321, 319] on icon at bounding box center [318, 317] width 9 height 9
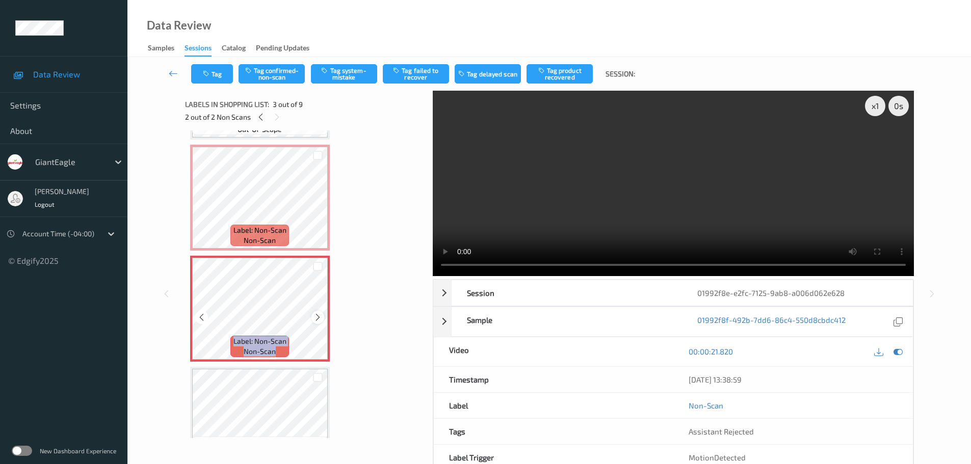
click at [322, 318] on icon at bounding box center [318, 317] width 9 height 9
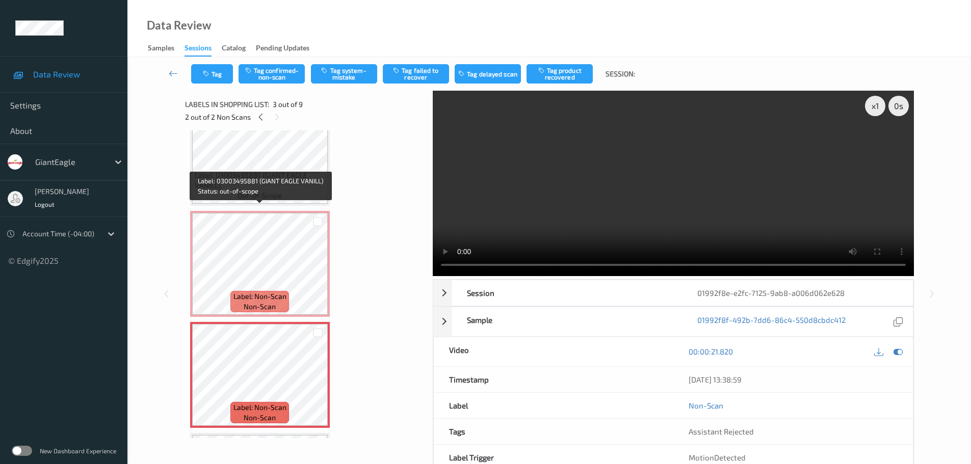
scroll to position [51, 0]
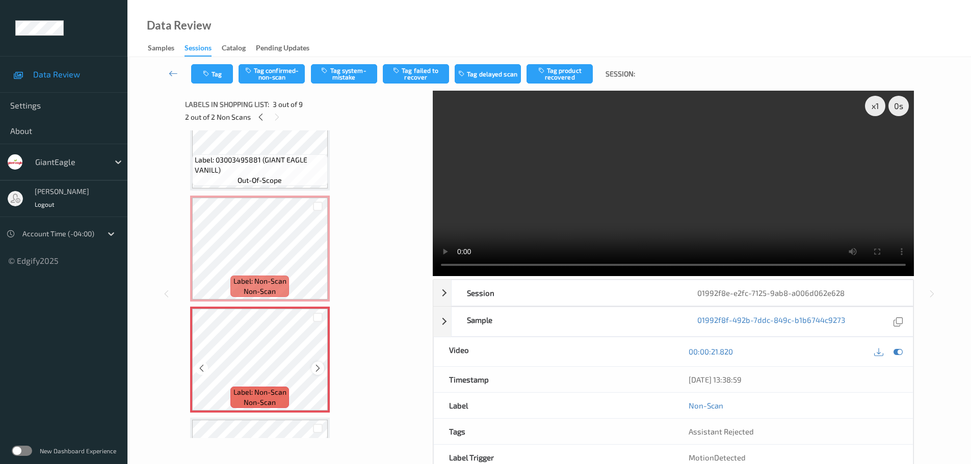
click at [319, 370] on icon at bounding box center [318, 368] width 9 height 9
click at [319, 369] on icon at bounding box center [318, 368] width 9 height 9
click at [317, 370] on icon at bounding box center [318, 368] width 9 height 9
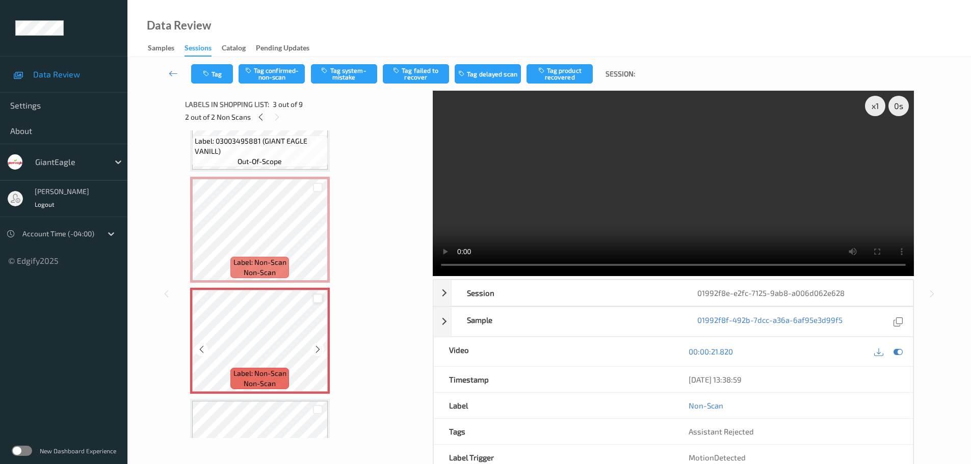
scroll to position [0, 0]
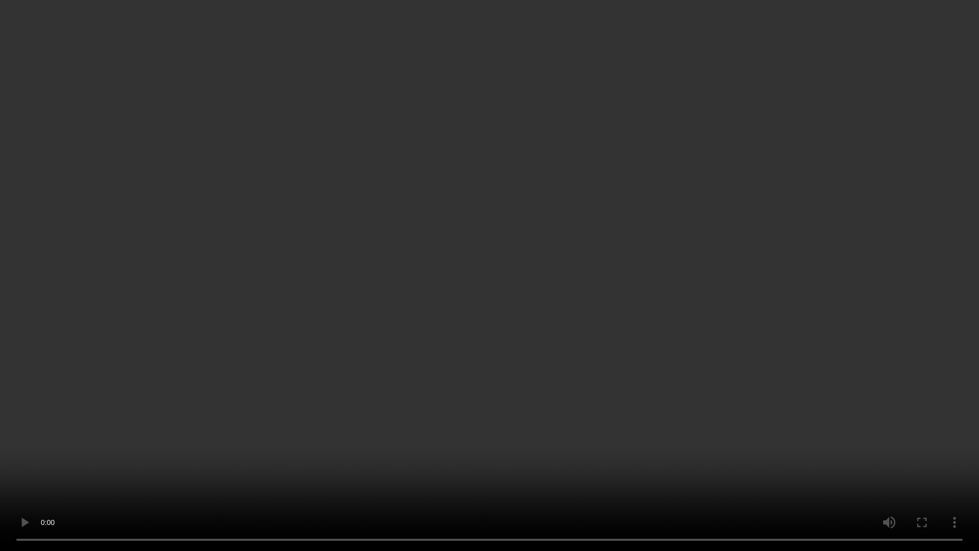
click at [110, 464] on video at bounding box center [489, 275] width 979 height 551
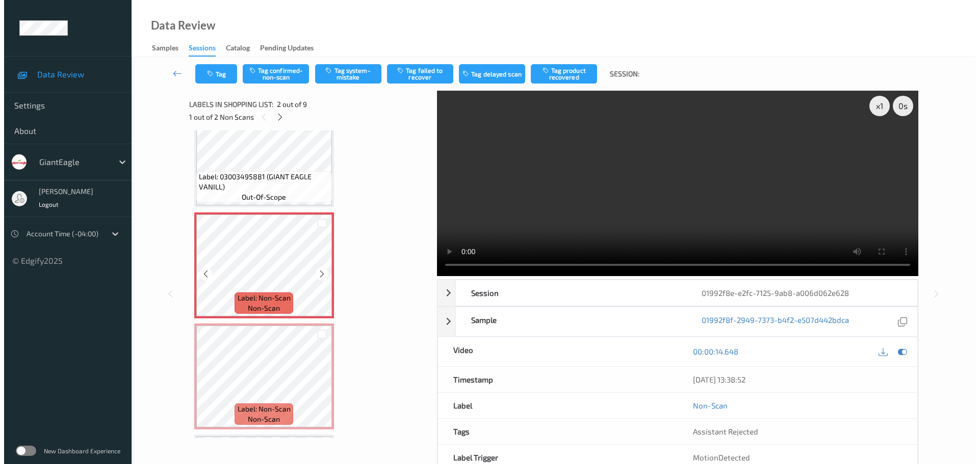
scroll to position [51, 0]
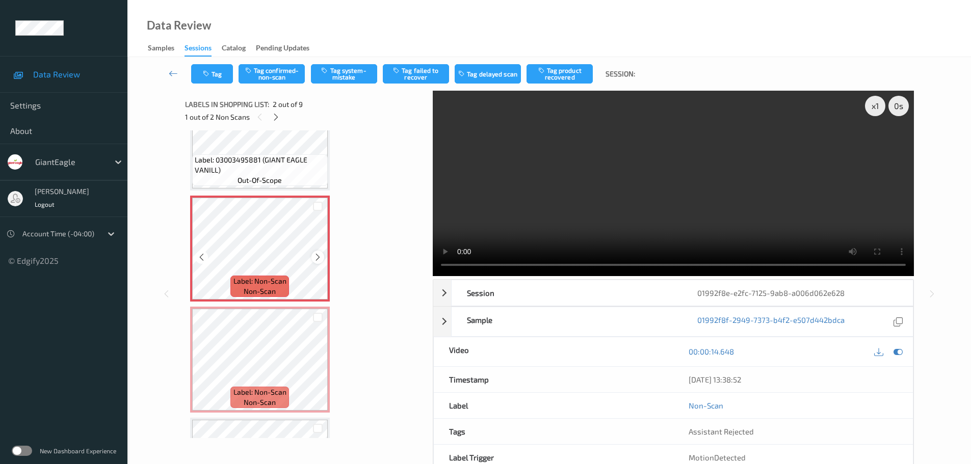
click at [320, 259] on icon at bounding box center [318, 257] width 9 height 9
click at [321, 258] on icon at bounding box center [318, 257] width 9 height 9
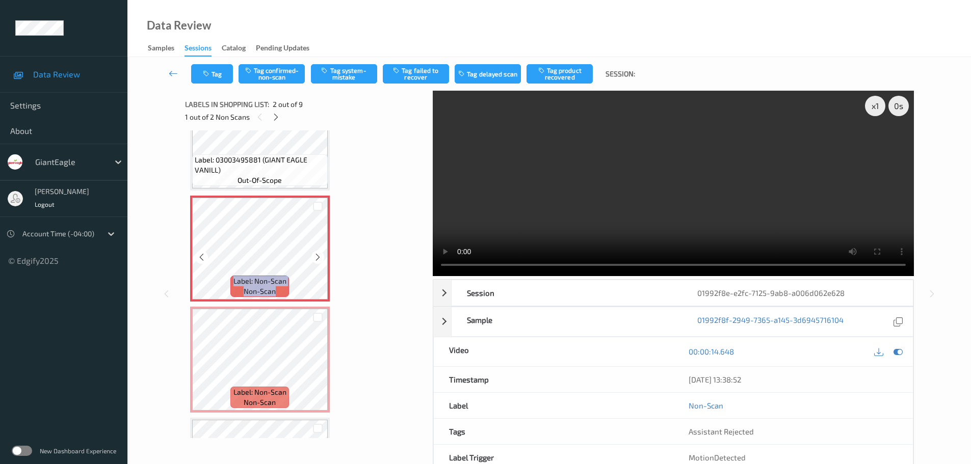
click at [321, 258] on icon at bounding box center [318, 257] width 9 height 9
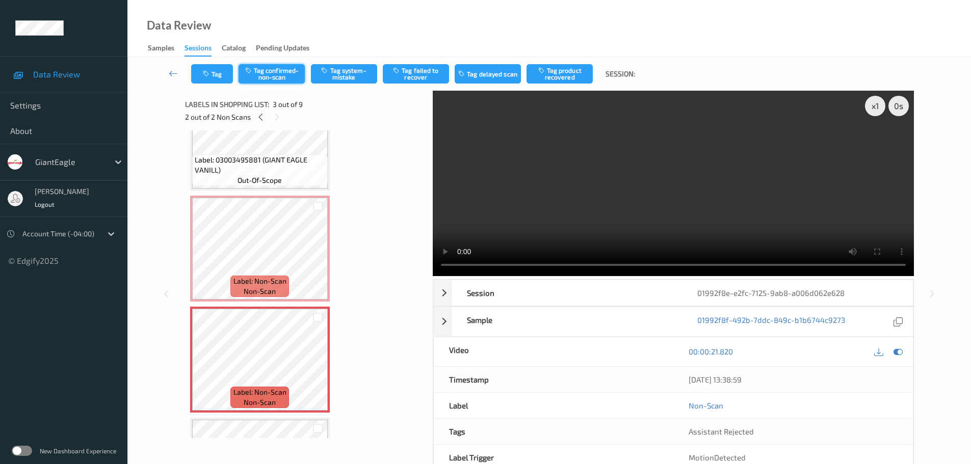
click at [284, 75] on button "Tag confirmed-non-scan" at bounding box center [272, 73] width 66 height 19
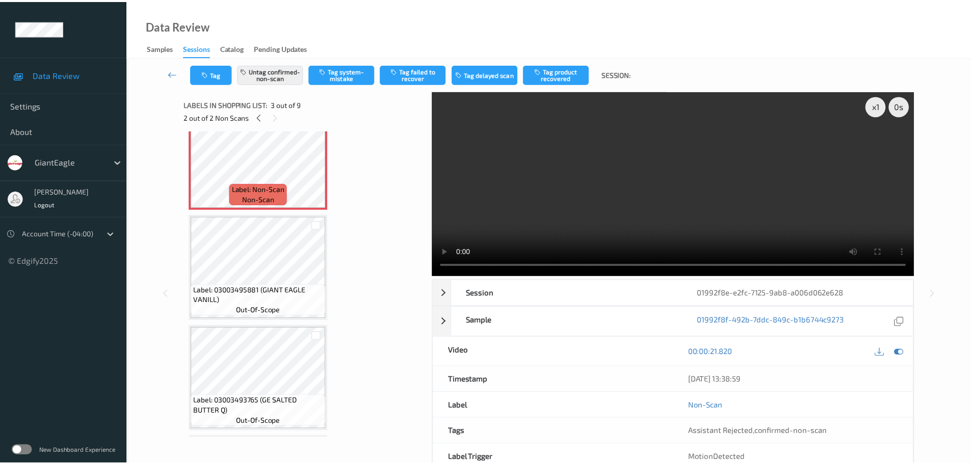
scroll to position [255, 0]
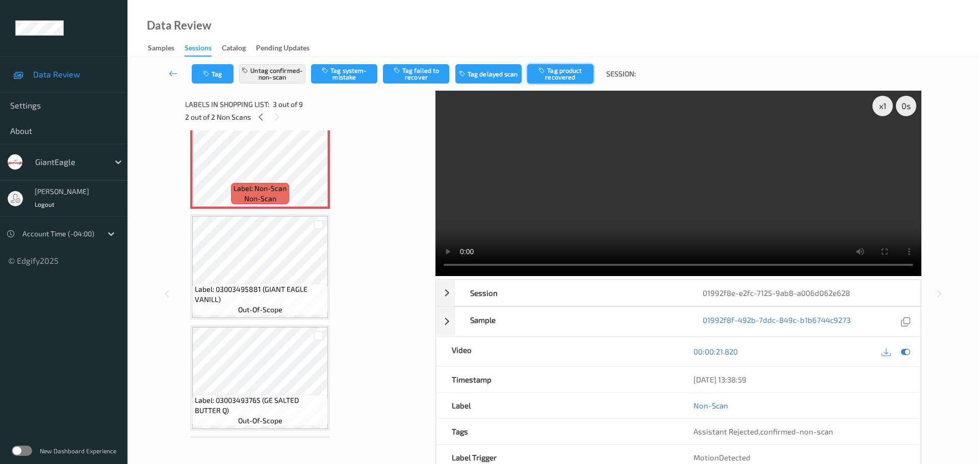
click at [564, 74] on button "Tag product recovered" at bounding box center [560, 73] width 66 height 19
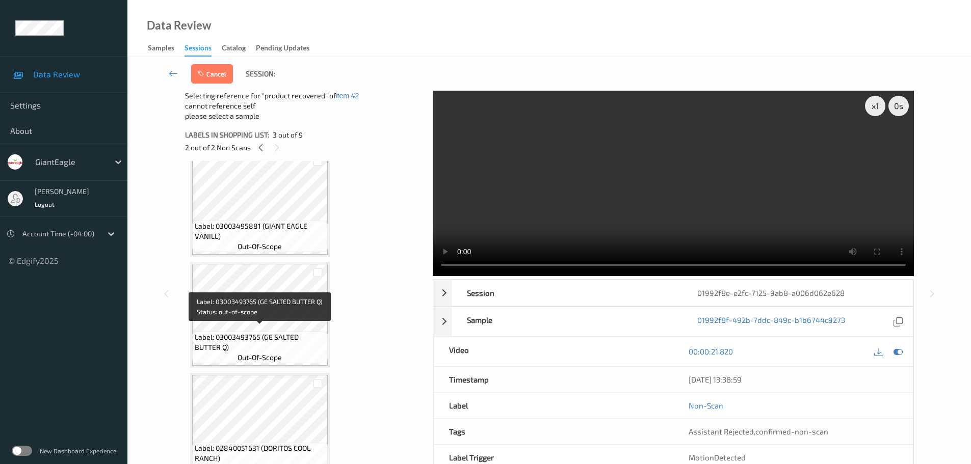
scroll to position [357, 0]
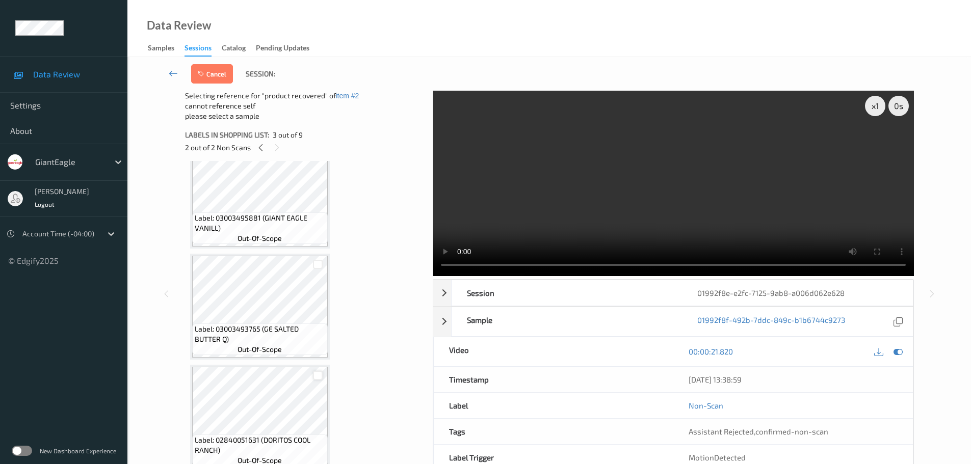
click at [318, 375] on div at bounding box center [318, 376] width 10 height 10
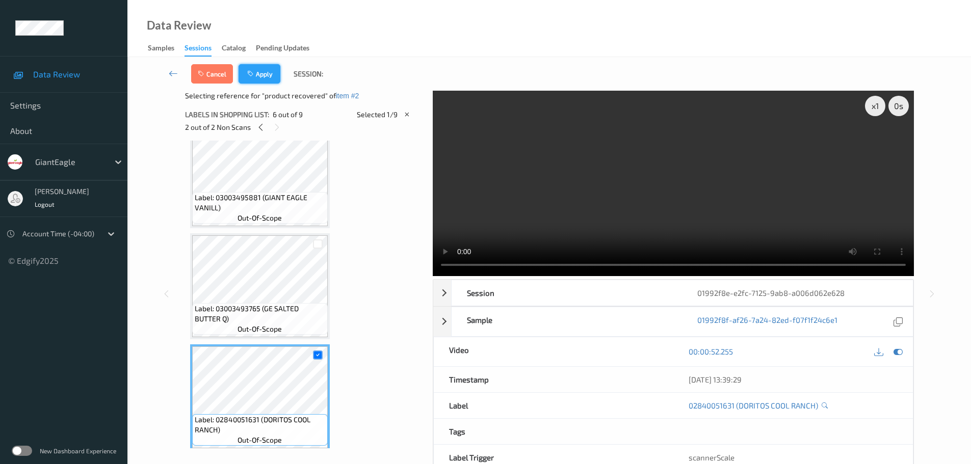
click at [259, 69] on button "Apply" at bounding box center [260, 73] width 42 height 19
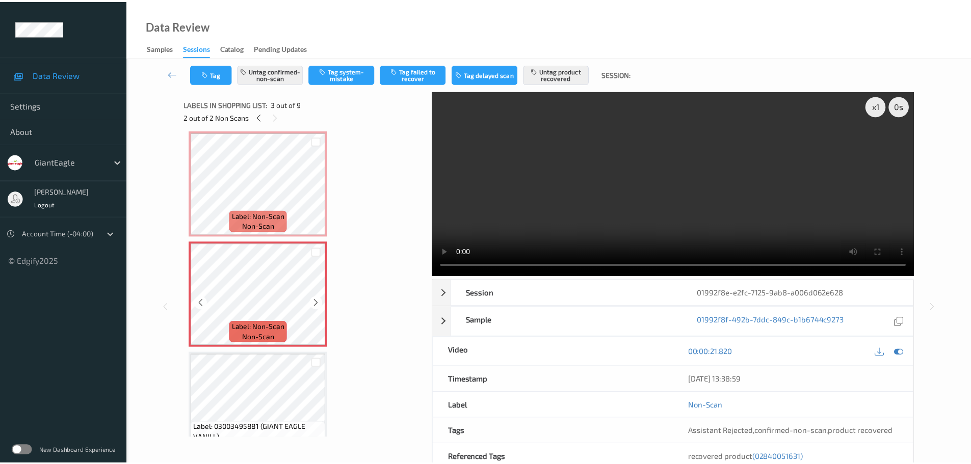
scroll to position [65, 0]
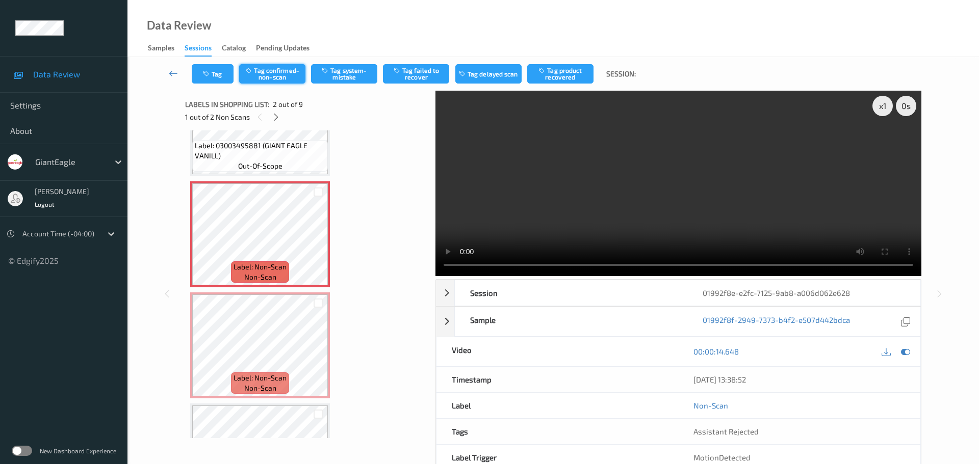
click at [266, 71] on button "Tag confirmed-non-scan" at bounding box center [272, 73] width 66 height 19
click at [562, 81] on button "Tag product recovered" at bounding box center [560, 73] width 66 height 19
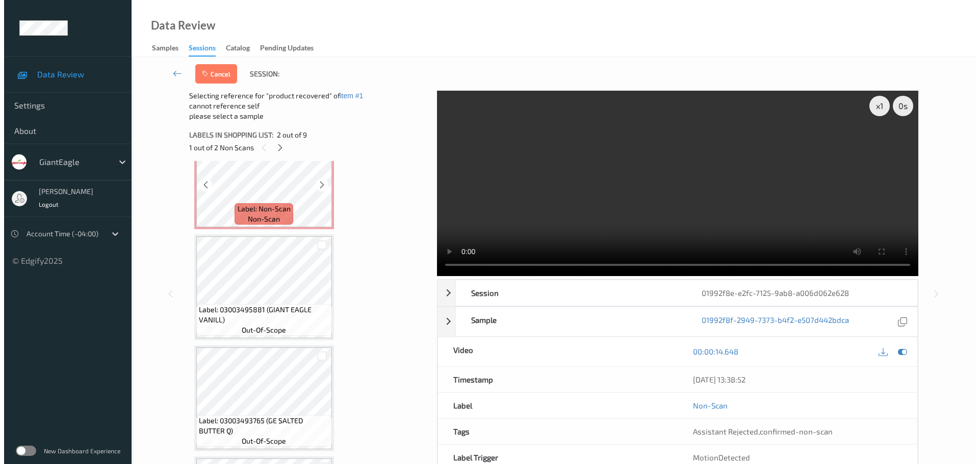
scroll to position [269, 0]
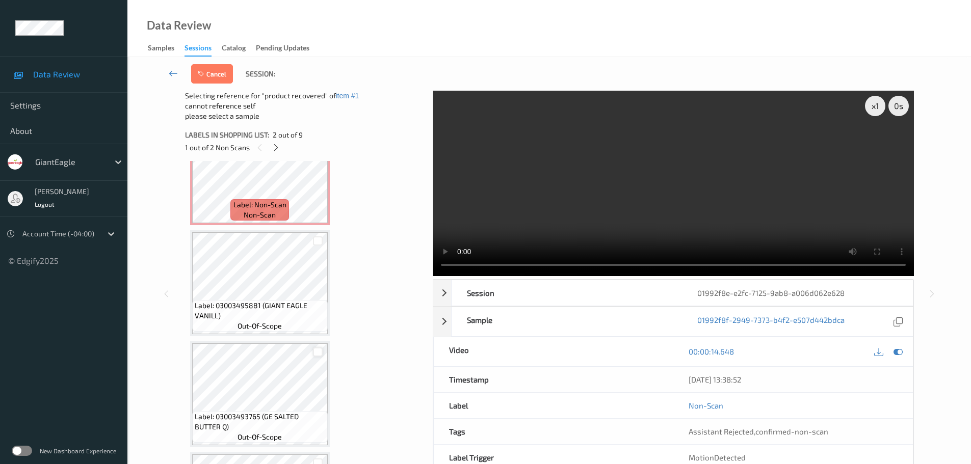
click at [318, 355] on div at bounding box center [318, 353] width 10 height 10
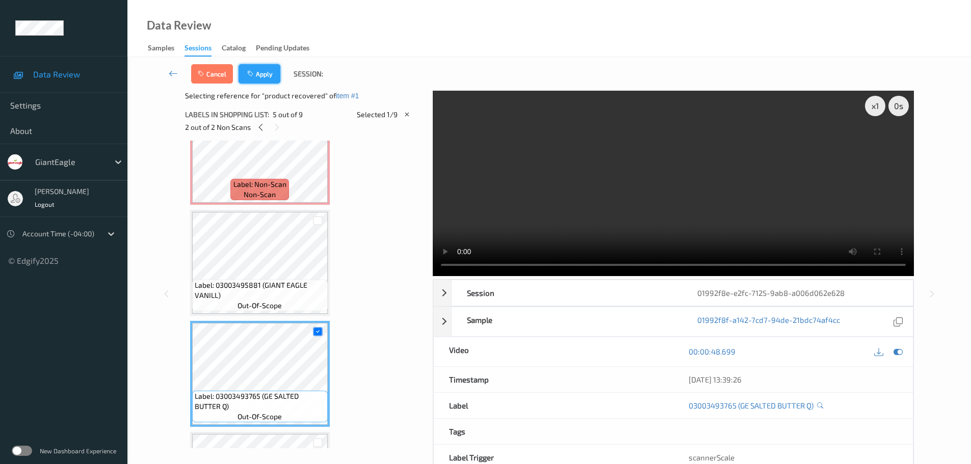
click at [264, 72] on button "Apply" at bounding box center [260, 73] width 42 height 19
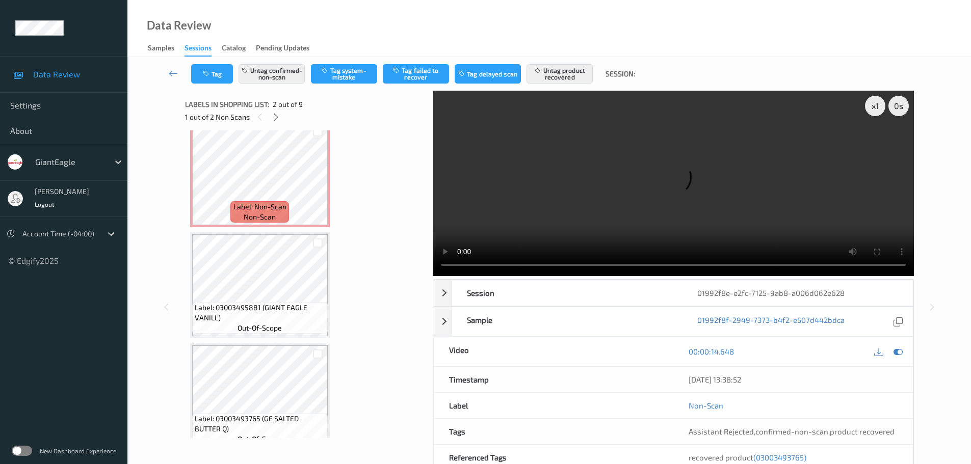
scroll to position [260, 0]
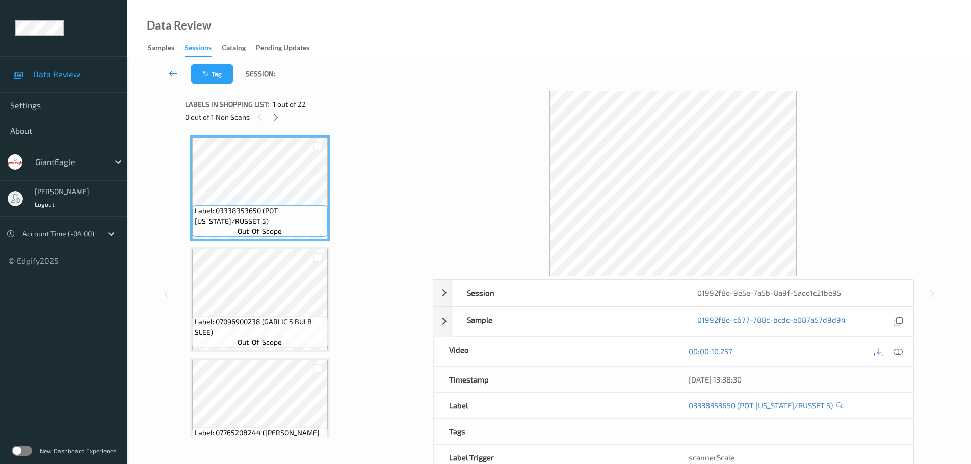
click at [279, 123] on div "0 out of 1 Non Scans" at bounding box center [305, 117] width 241 height 13
click at [277, 115] on icon at bounding box center [276, 117] width 9 height 9
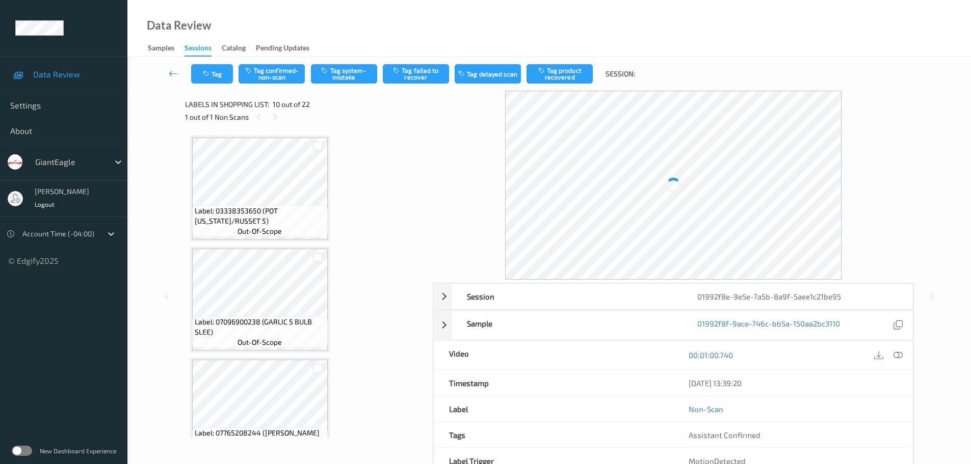
scroll to position [894, 0]
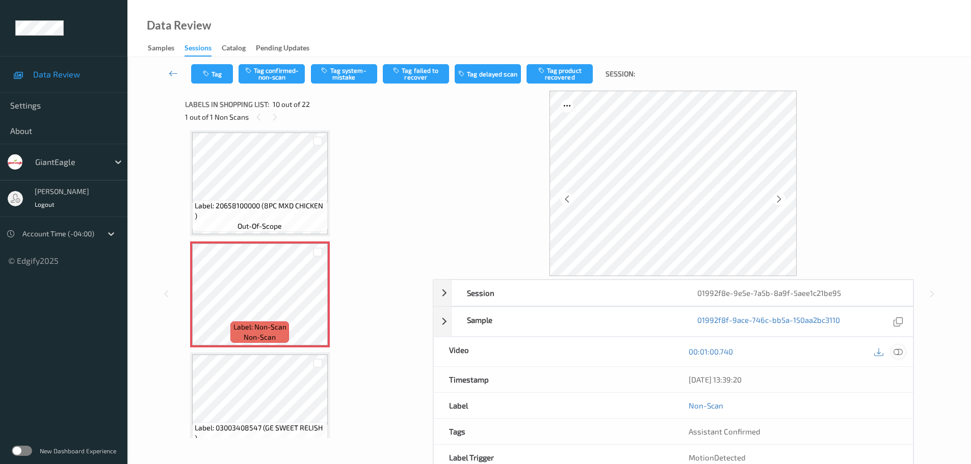
click at [896, 349] on icon at bounding box center [898, 351] width 9 height 9
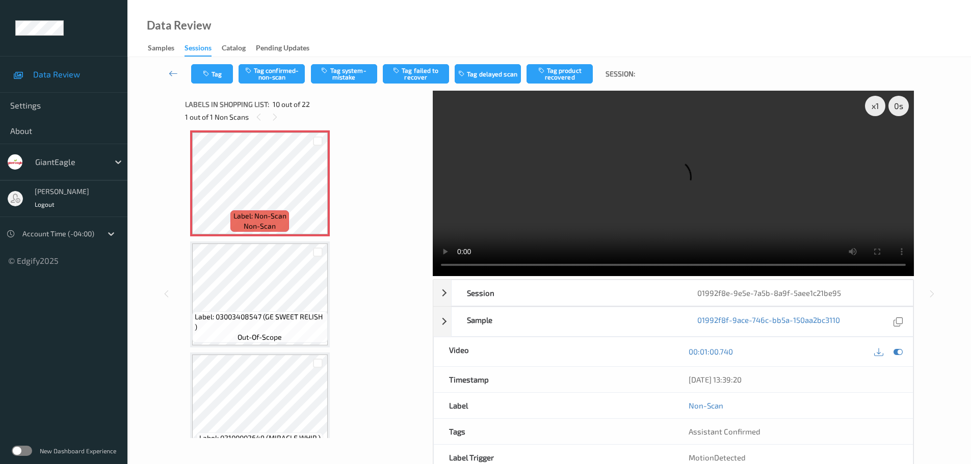
scroll to position [945, 0]
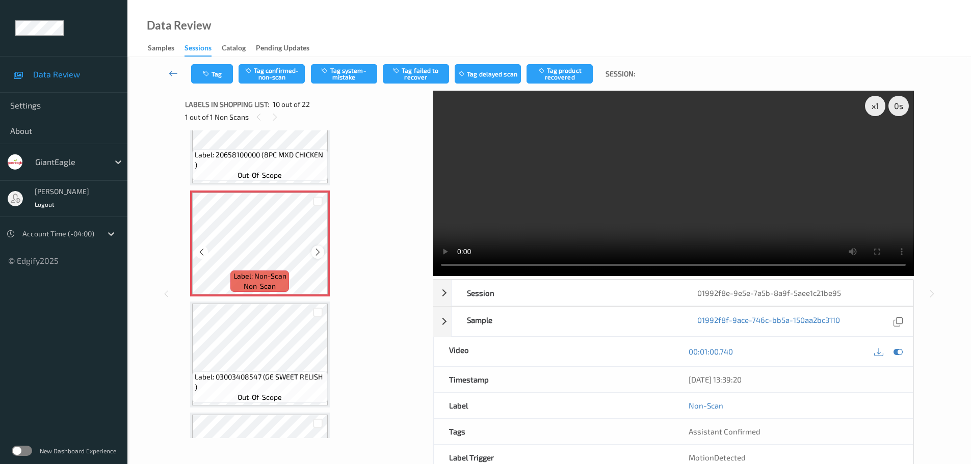
click at [315, 248] on icon at bounding box center [318, 252] width 9 height 9
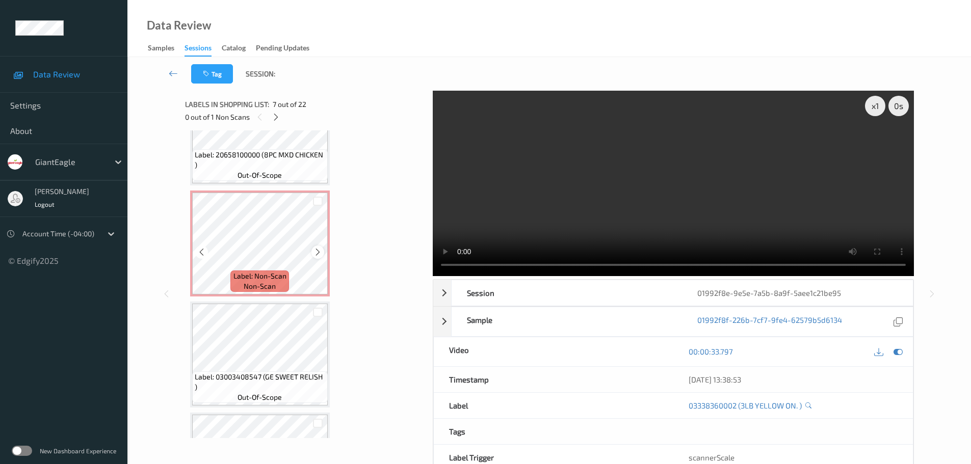
click at [312, 252] on div at bounding box center [318, 252] width 13 height 13
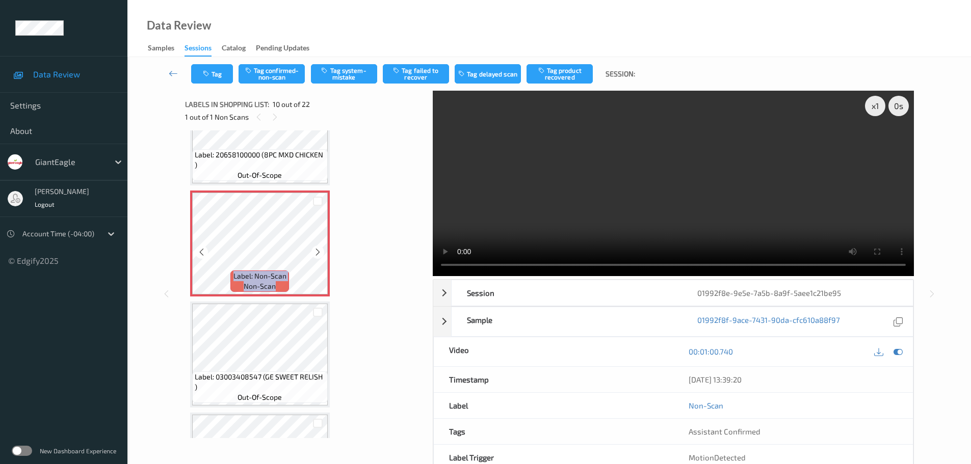
click at [312, 252] on div at bounding box center [318, 252] width 13 height 13
click at [276, 170] on span "out-of-scope" at bounding box center [260, 175] width 44 height 10
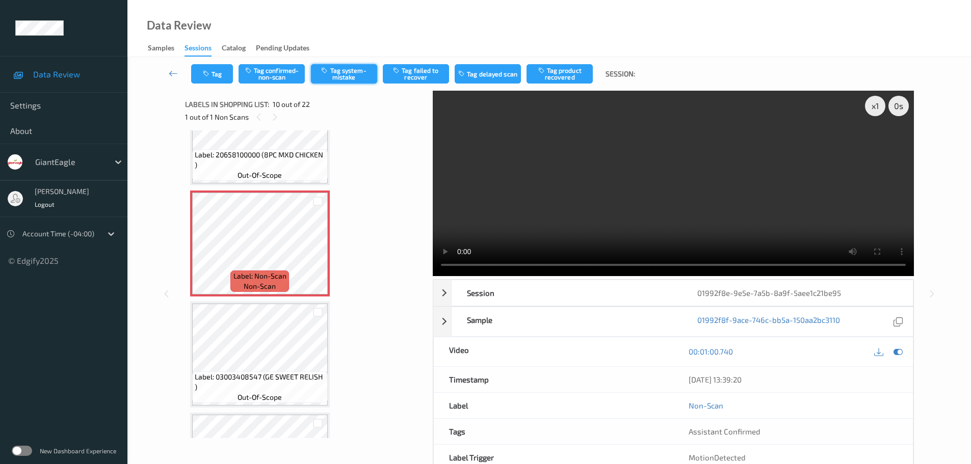
click at [356, 75] on button "Tag system-mistake" at bounding box center [344, 73] width 66 height 19
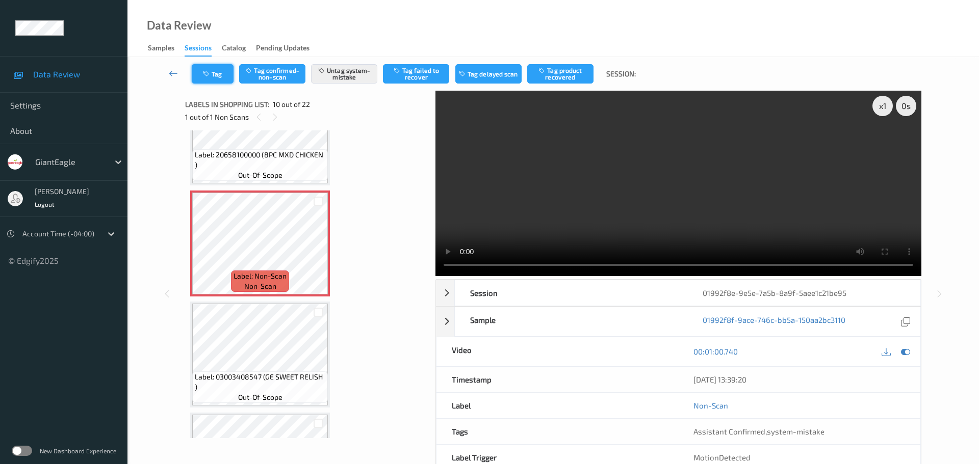
click at [215, 76] on button "Tag" at bounding box center [213, 73] width 42 height 19
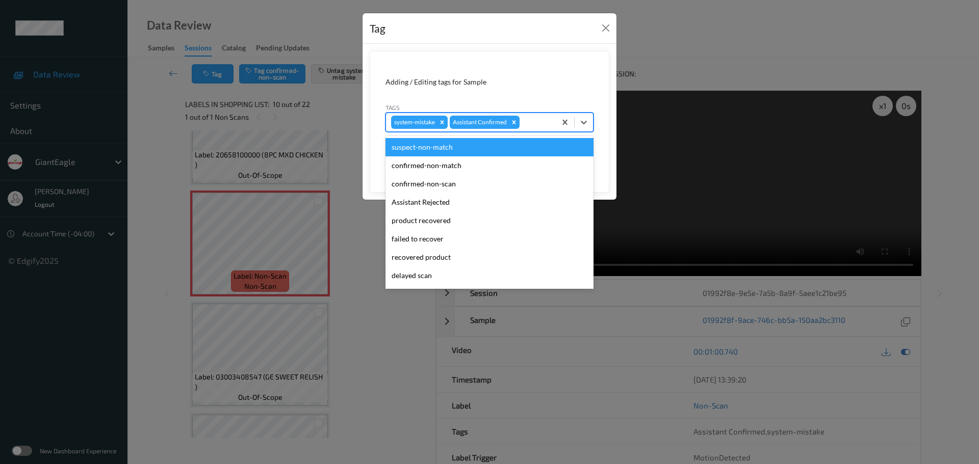
click at [531, 122] on div at bounding box center [536, 122] width 29 height 12
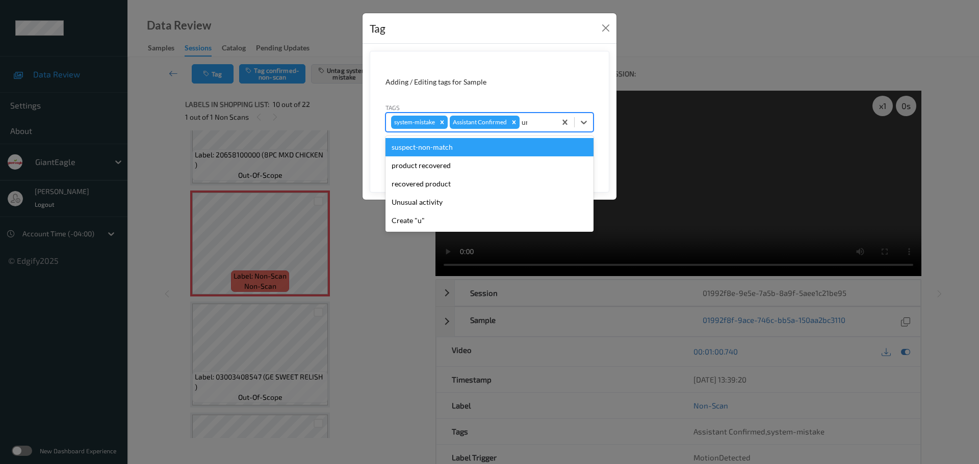
type input "unu"
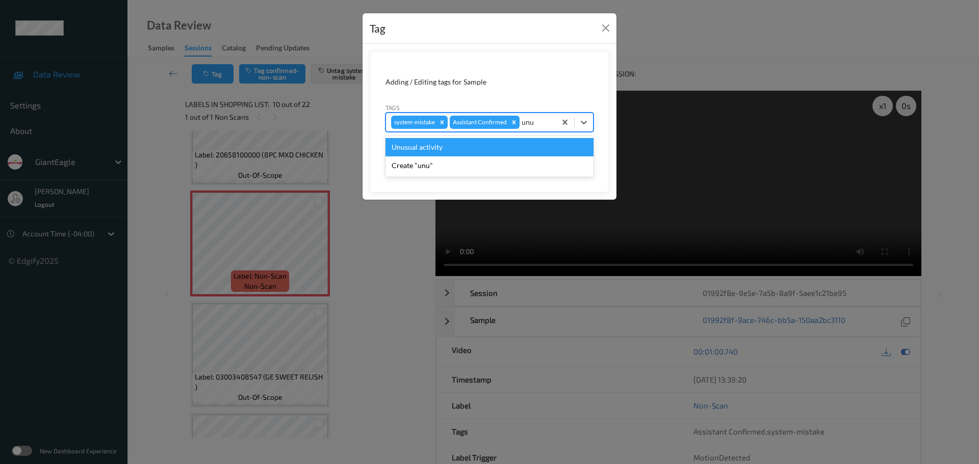
click at [488, 151] on div "Unusual activity" at bounding box center [489, 147] width 208 height 18
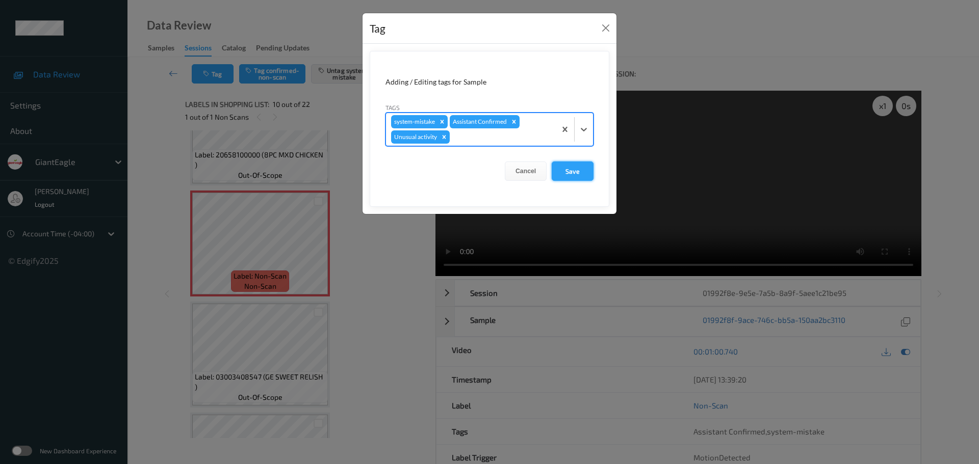
click at [565, 169] on button "Save" at bounding box center [573, 171] width 42 height 19
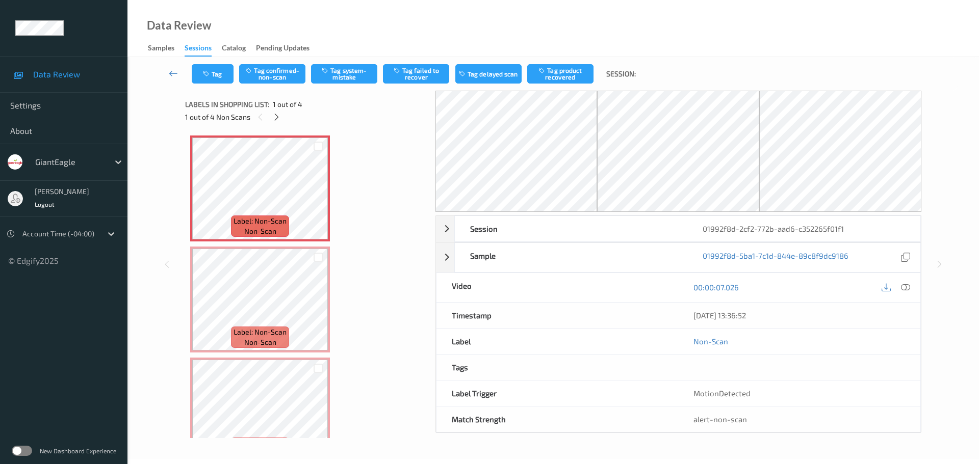
drag, startPoint x: 279, startPoint y: 117, endPoint x: 340, endPoint y: 148, distance: 68.2
click at [279, 117] on icon at bounding box center [276, 117] width 9 height 9
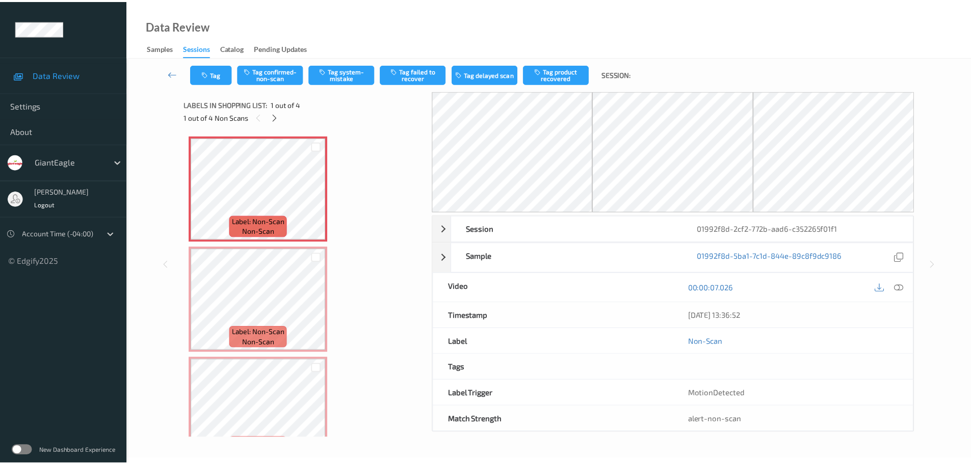
scroll to position [5, 0]
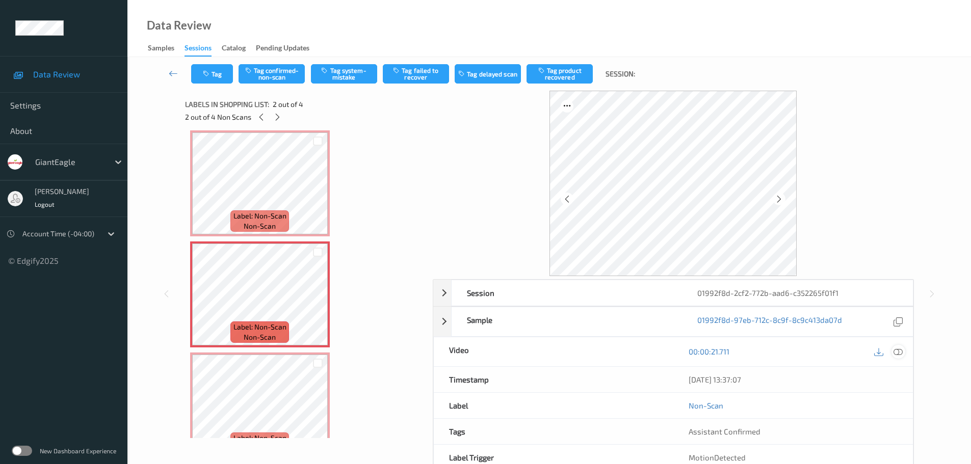
click at [897, 351] on icon at bounding box center [898, 351] width 9 height 9
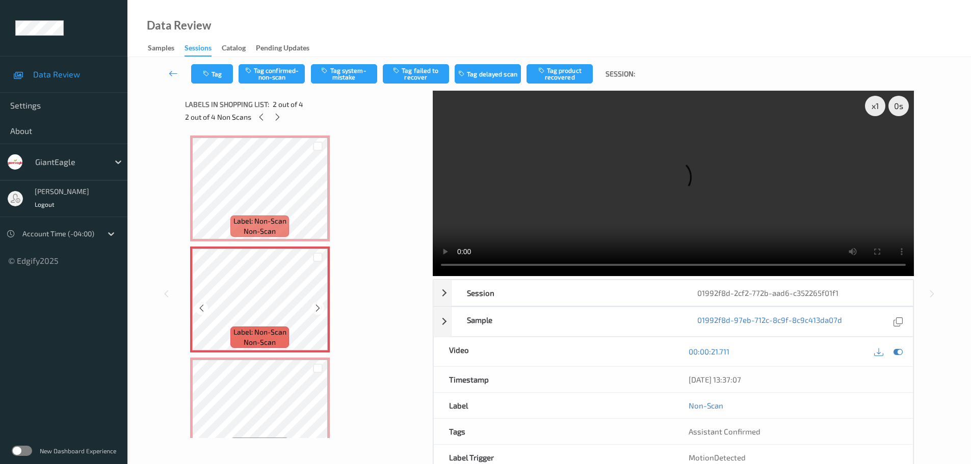
scroll to position [102, 0]
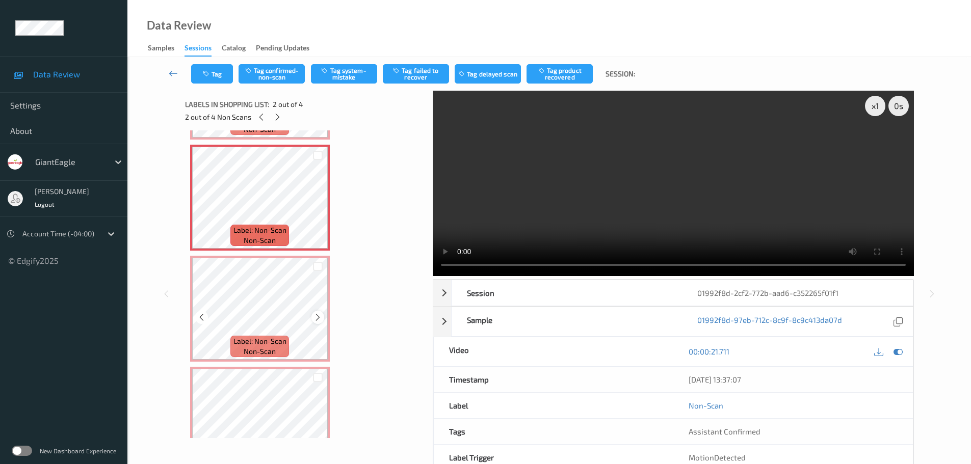
click at [318, 317] on icon at bounding box center [318, 317] width 9 height 9
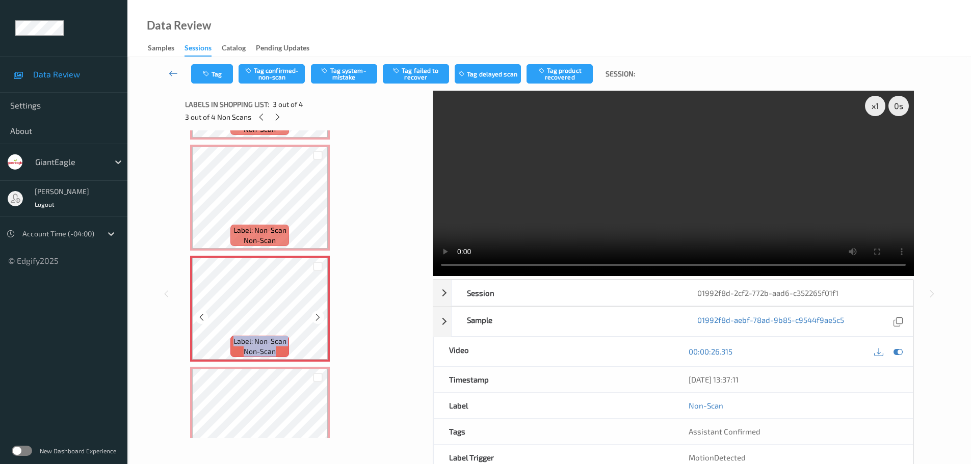
click at [318, 317] on icon at bounding box center [318, 317] width 9 height 9
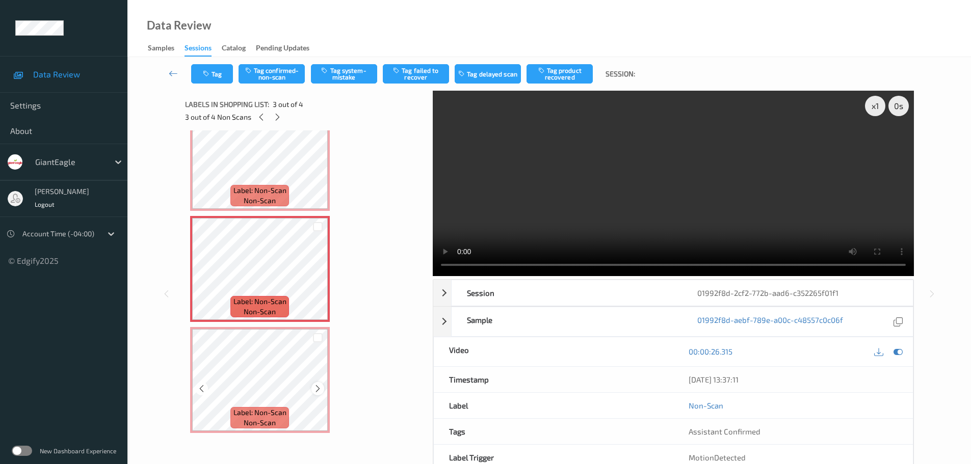
click at [317, 388] on icon at bounding box center [318, 388] width 9 height 9
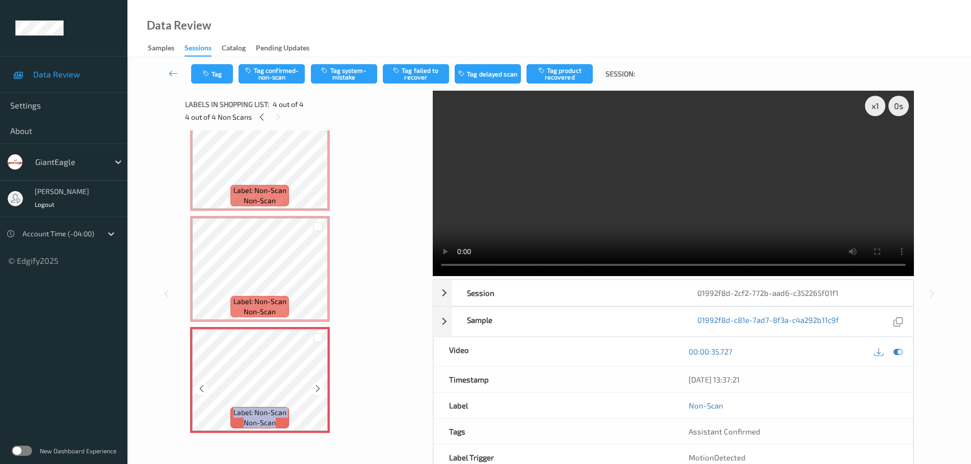
click at [317, 388] on icon at bounding box center [318, 388] width 9 height 9
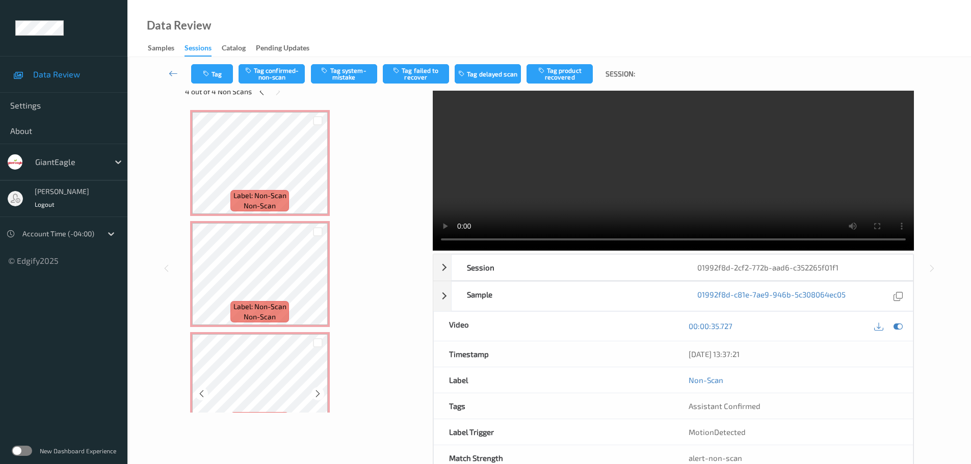
scroll to position [0, 0]
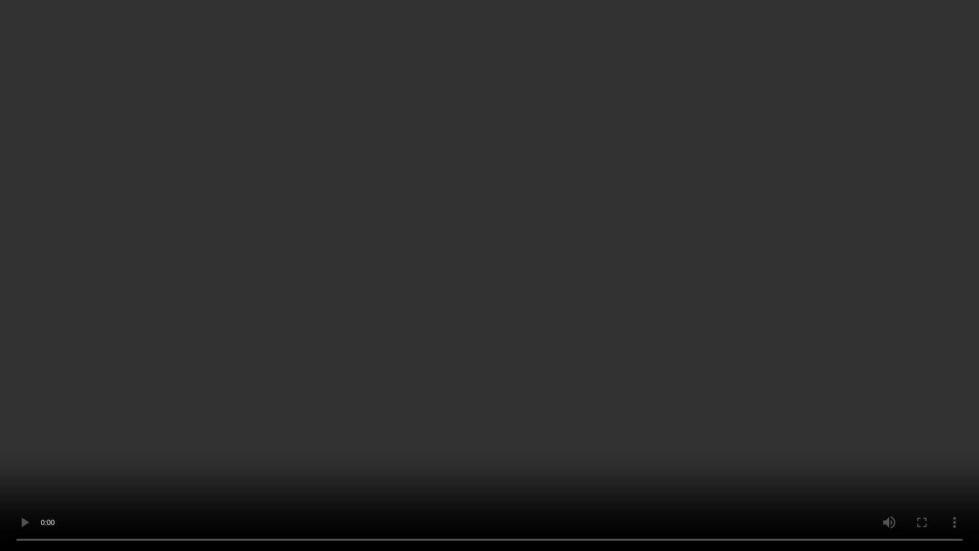
click at [487, 47] on video at bounding box center [489, 275] width 979 height 551
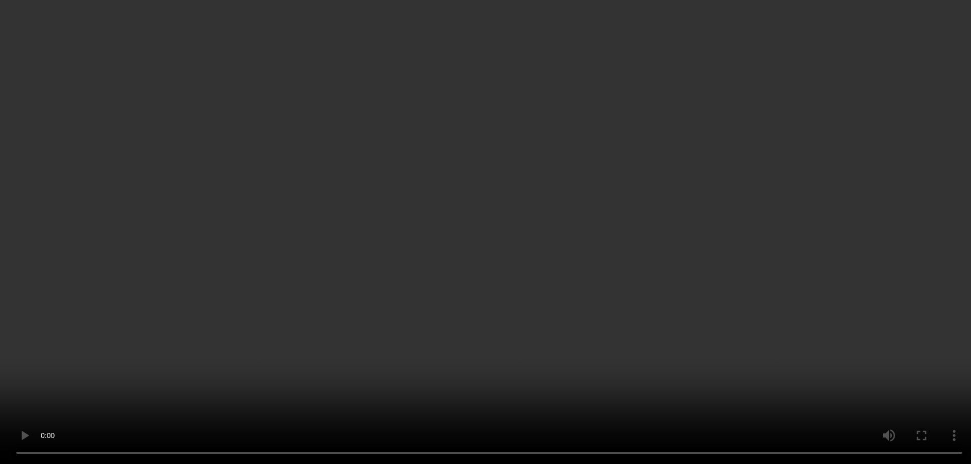
scroll to position [142, 0]
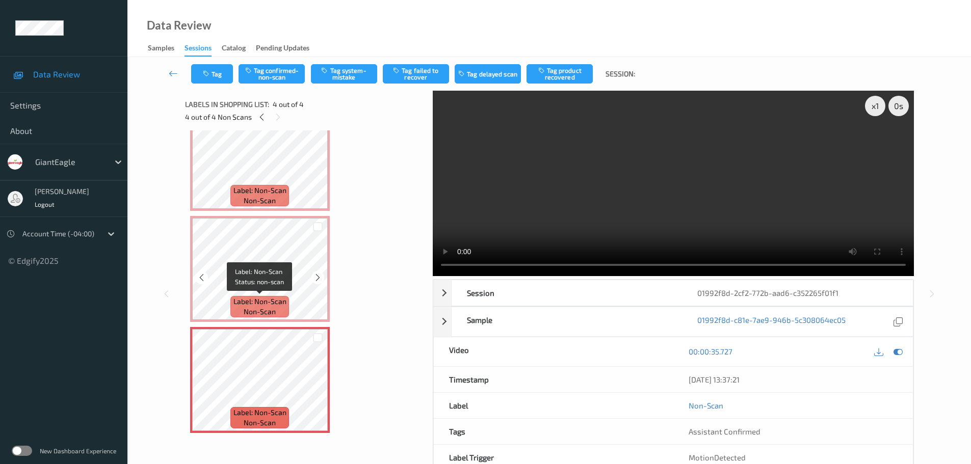
click at [281, 300] on span "Label: Non-Scan" at bounding box center [259, 302] width 53 height 10
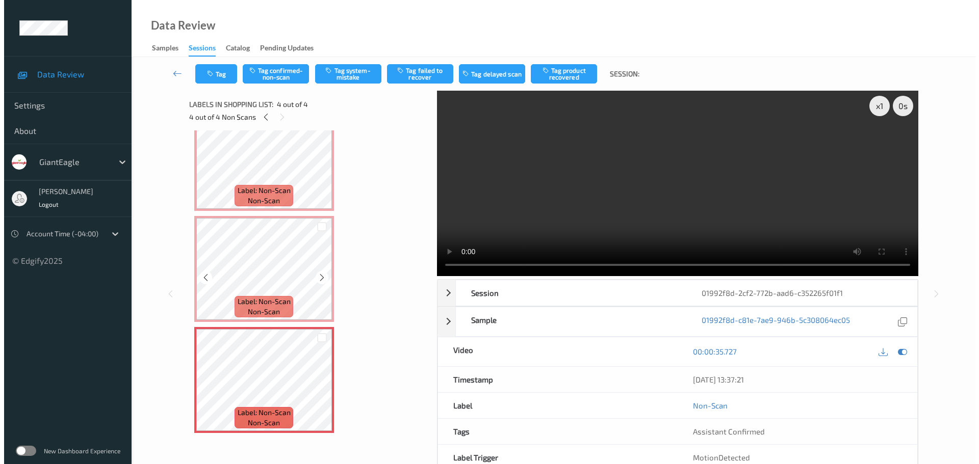
scroll to position [0, 0]
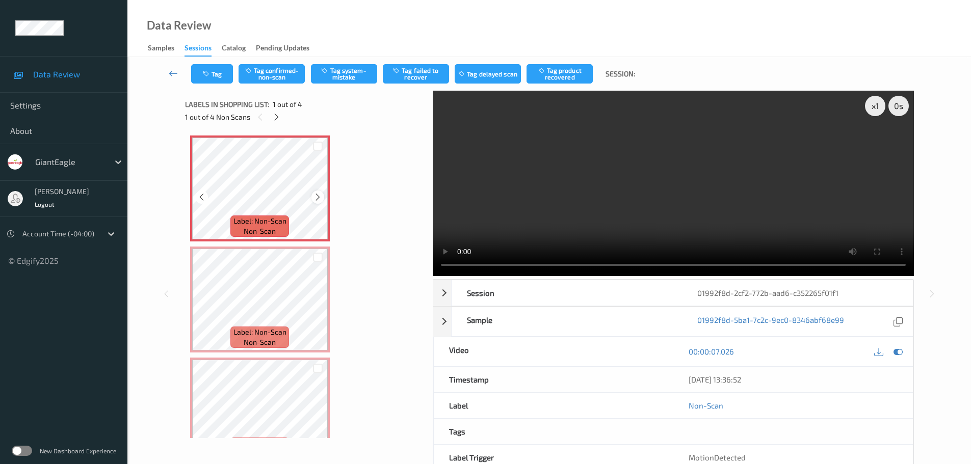
click at [318, 195] on icon at bounding box center [318, 197] width 9 height 9
click at [354, 72] on button "Tag system-mistake" at bounding box center [344, 73] width 66 height 19
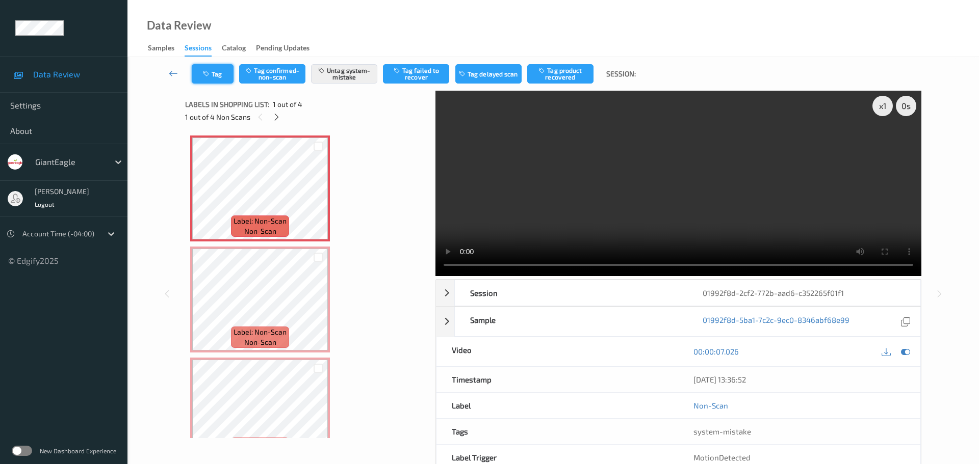
click at [215, 77] on button "Tag" at bounding box center [213, 73] width 42 height 19
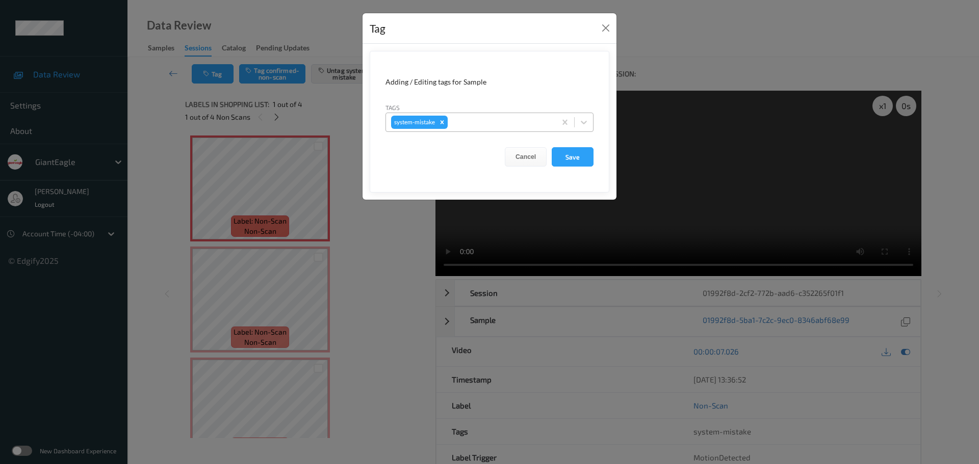
click at [486, 127] on div at bounding box center [500, 122] width 101 height 12
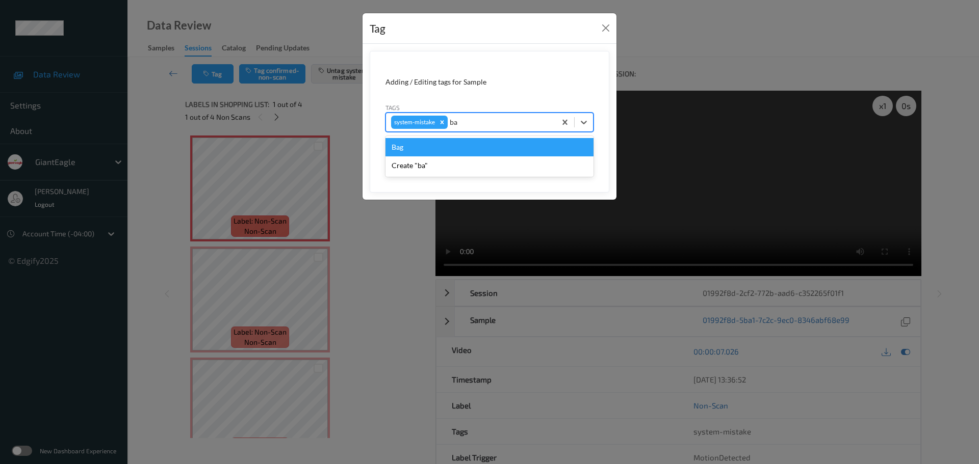
type input "bag"
click at [443, 142] on div "Bag" at bounding box center [489, 147] width 208 height 18
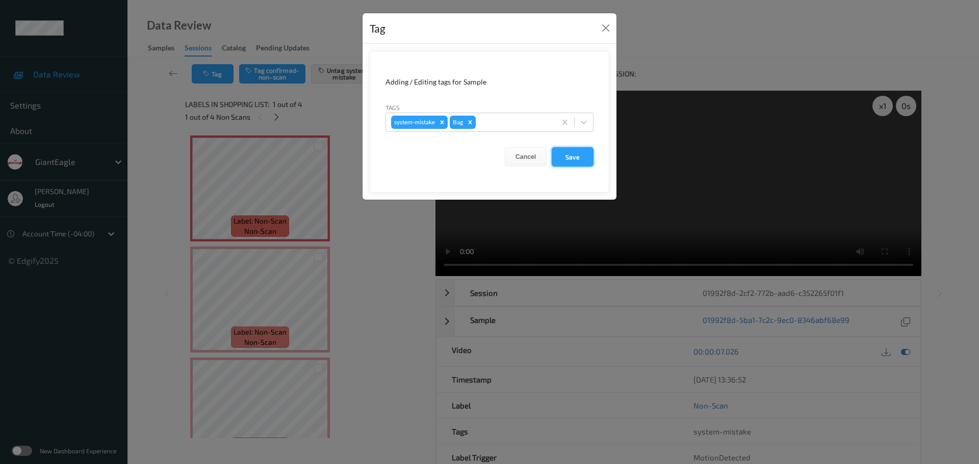
click at [566, 159] on button "Save" at bounding box center [573, 156] width 42 height 19
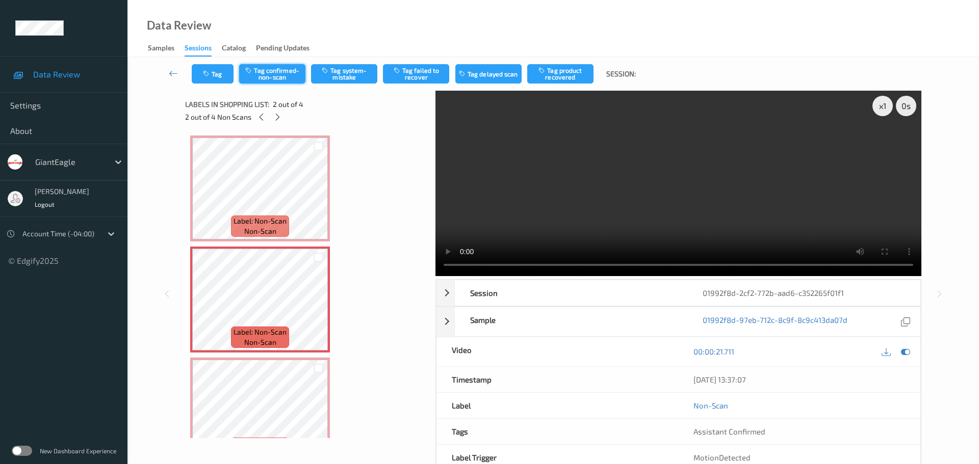
click at [264, 80] on button "Tag confirmed-non-scan" at bounding box center [272, 73] width 66 height 19
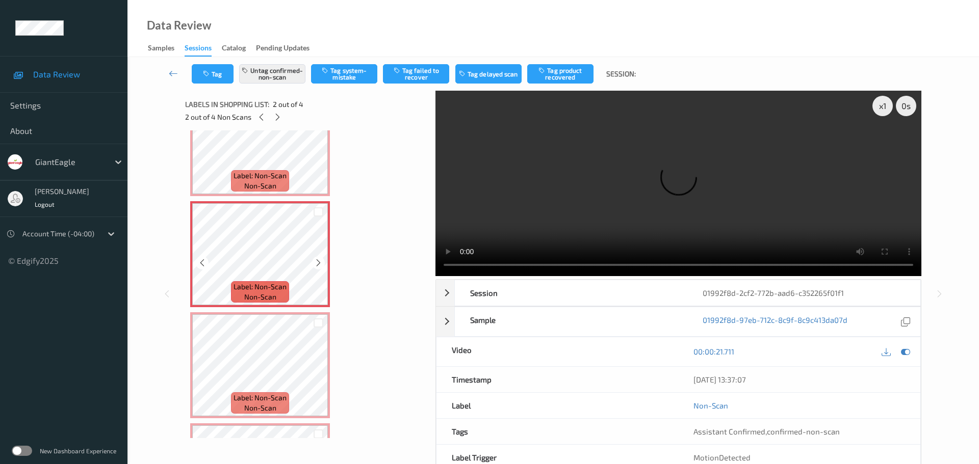
scroll to position [102, 0]
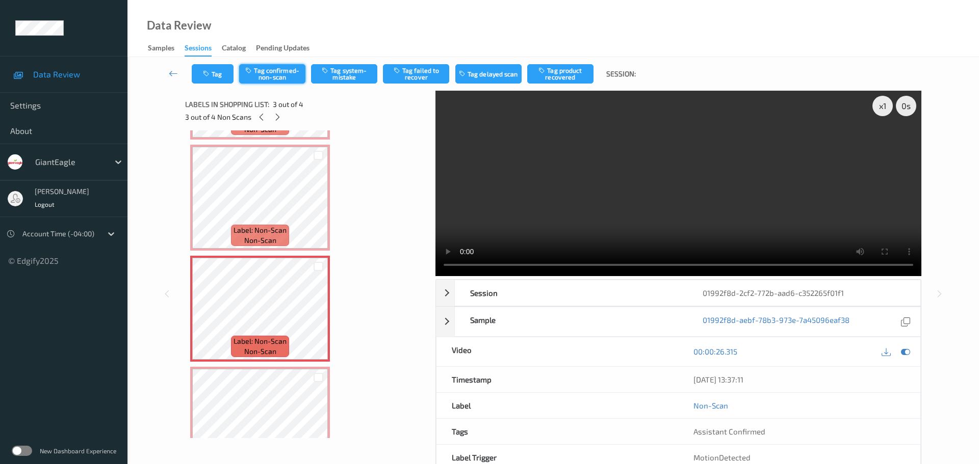
click at [285, 80] on button "Tag confirmed-non-scan" at bounding box center [272, 73] width 66 height 19
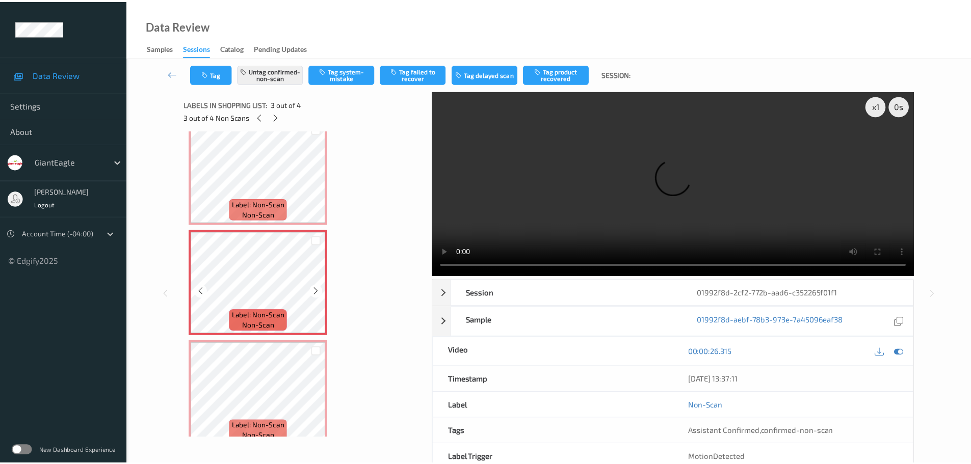
scroll to position [142, 0]
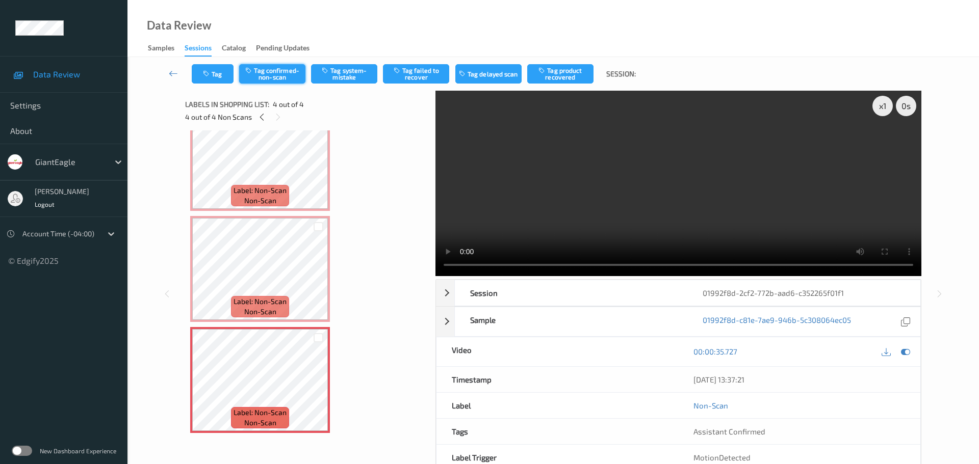
click at [261, 77] on button "Tag confirmed-non-scan" at bounding box center [272, 73] width 66 height 19
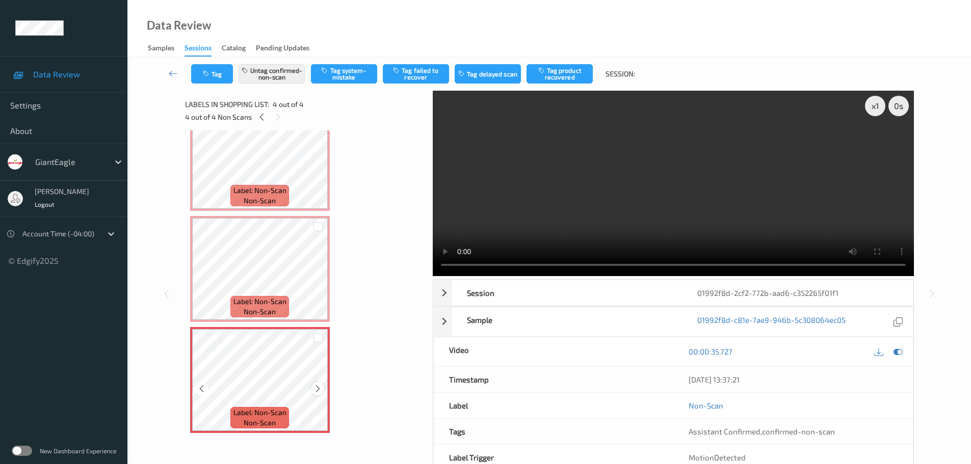
click at [314, 390] on icon at bounding box center [318, 388] width 9 height 9
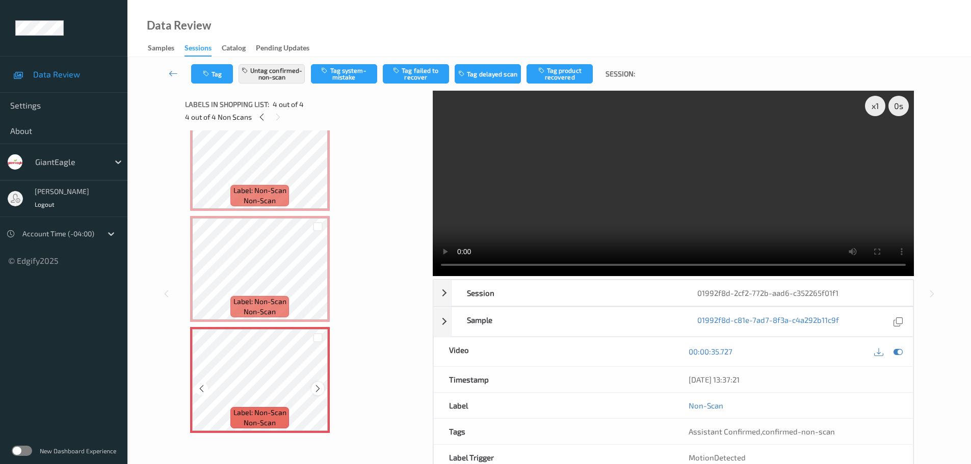
click at [316, 389] on icon at bounding box center [318, 388] width 9 height 9
click at [194, 331] on div "Label: Non-Scan non-scan" at bounding box center [192, 329] width 4 height 4
click at [316, 389] on icon at bounding box center [318, 388] width 9 height 9
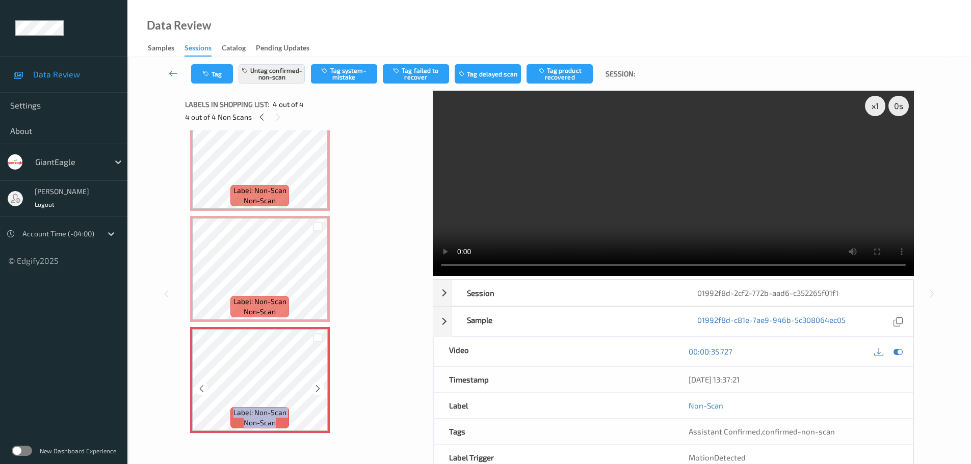
click at [316, 389] on icon at bounding box center [318, 388] width 9 height 9
click at [319, 384] on icon at bounding box center [318, 388] width 9 height 9
click at [318, 383] on div "Label: Non-Scan non-scan" at bounding box center [260, 380] width 140 height 106
click at [316, 385] on icon at bounding box center [318, 388] width 9 height 9
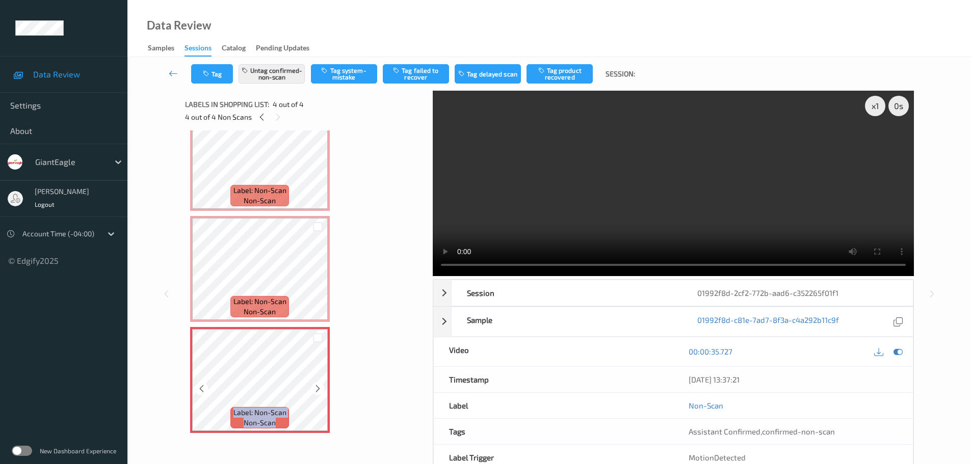
click at [316, 385] on icon at bounding box center [318, 388] width 9 height 9
click at [318, 385] on icon at bounding box center [318, 388] width 9 height 9
click at [316, 385] on icon at bounding box center [318, 388] width 9 height 9
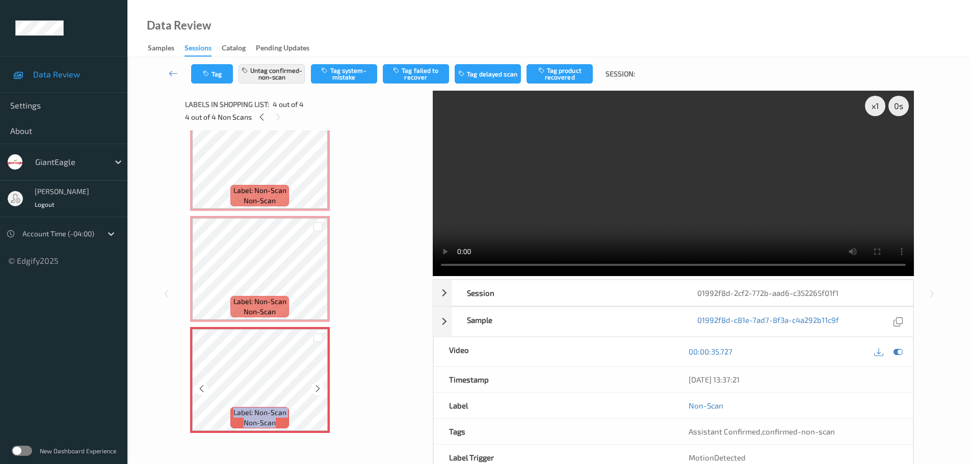
click at [316, 385] on icon at bounding box center [318, 388] width 9 height 9
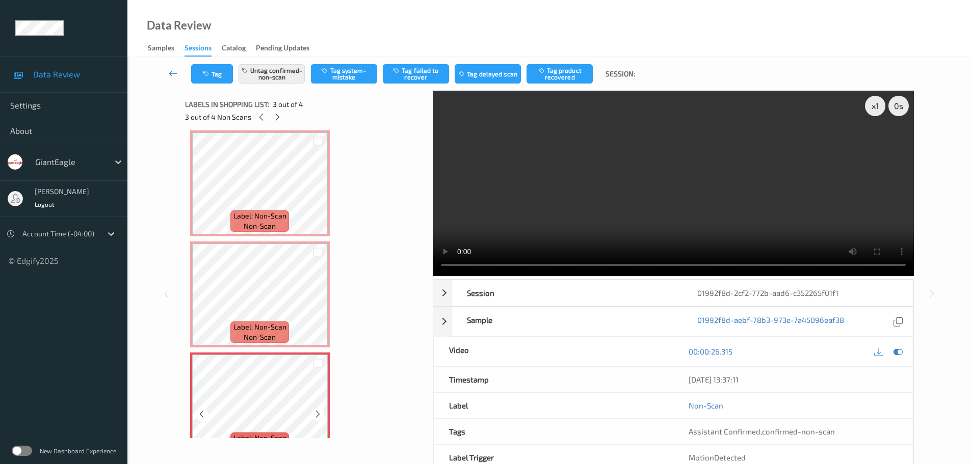
scroll to position [0, 0]
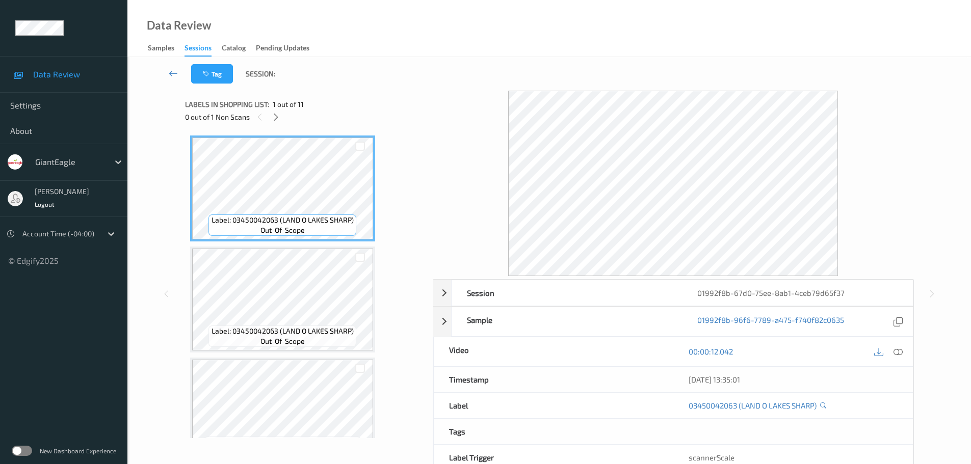
click at [279, 115] on icon at bounding box center [276, 117] width 9 height 9
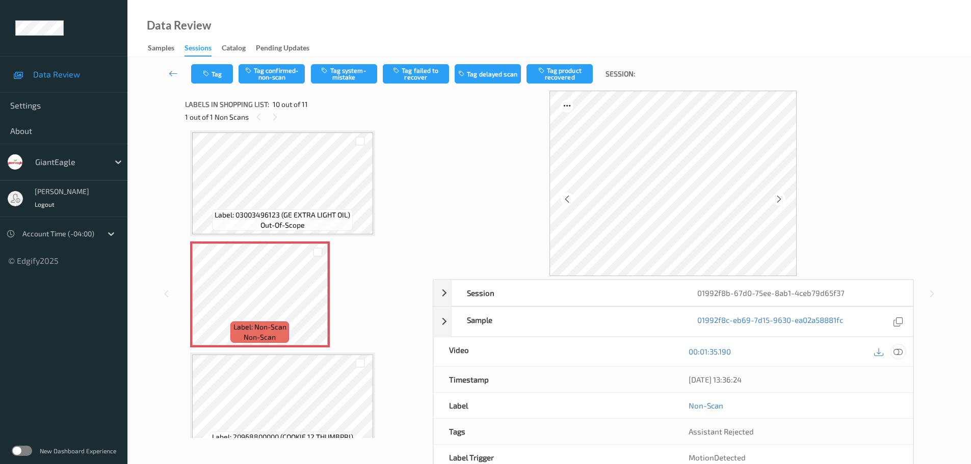
click at [894, 349] on div at bounding box center [888, 352] width 33 height 14
click at [895, 349] on icon at bounding box center [898, 351] width 9 height 9
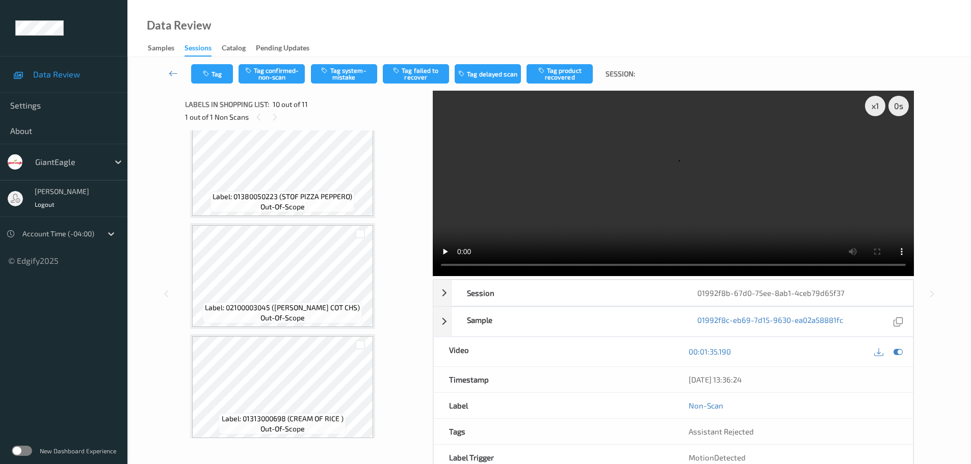
scroll to position [816, 0]
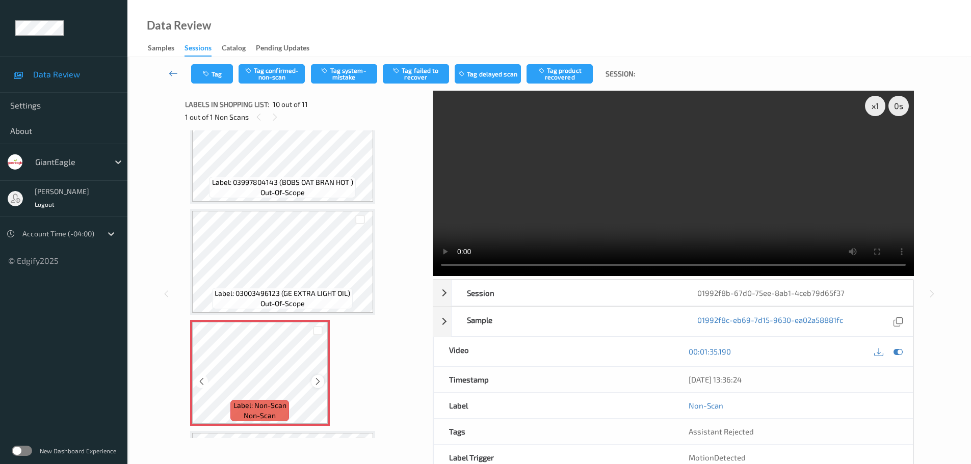
click at [315, 385] on icon at bounding box center [318, 381] width 9 height 9
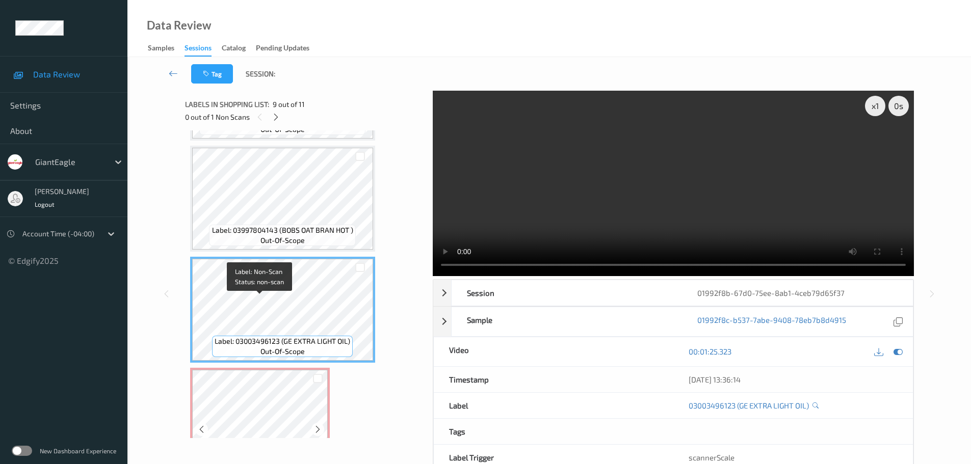
scroll to position [767, 0]
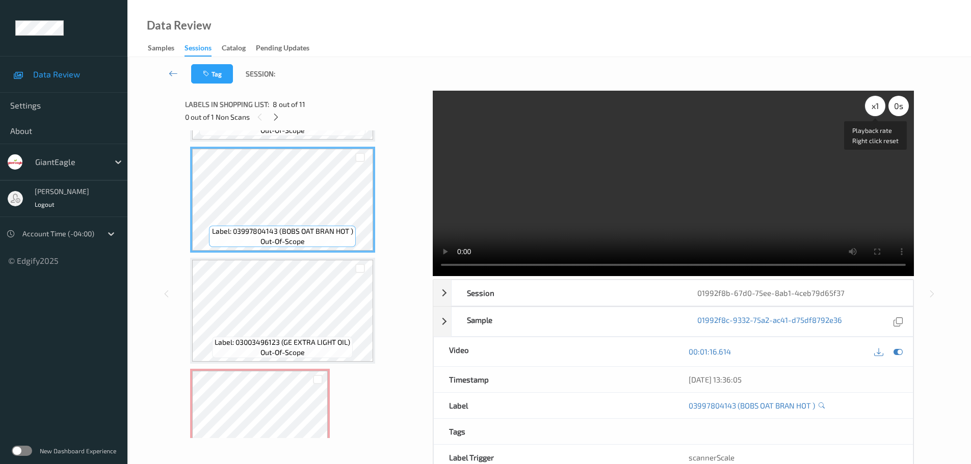
click at [875, 106] on div "x 1" at bounding box center [875, 106] width 20 height 20
click at [875, 106] on div "x 2" at bounding box center [875, 106] width 20 height 20
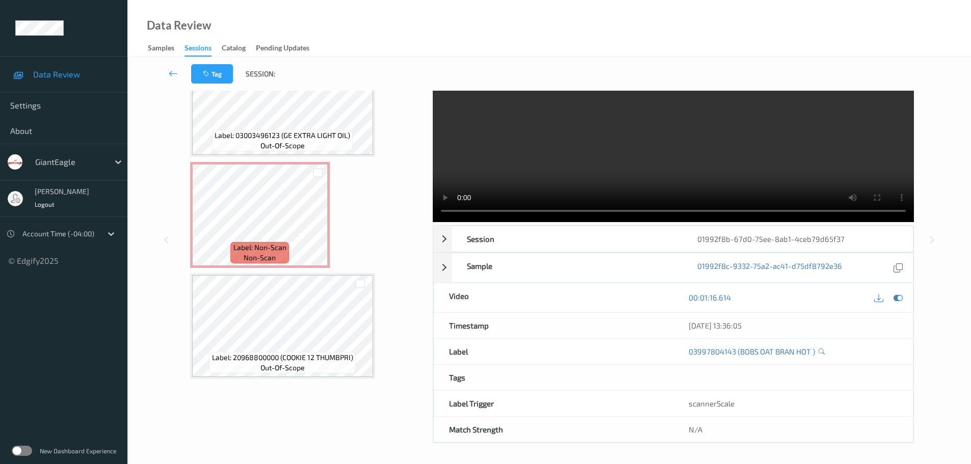
scroll to position [0, 0]
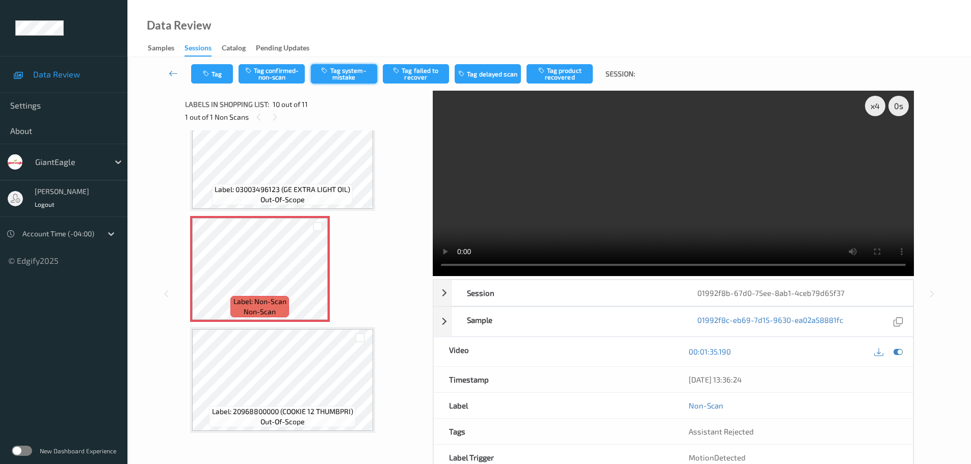
click at [366, 70] on button "Tag system-mistake" at bounding box center [344, 73] width 66 height 19
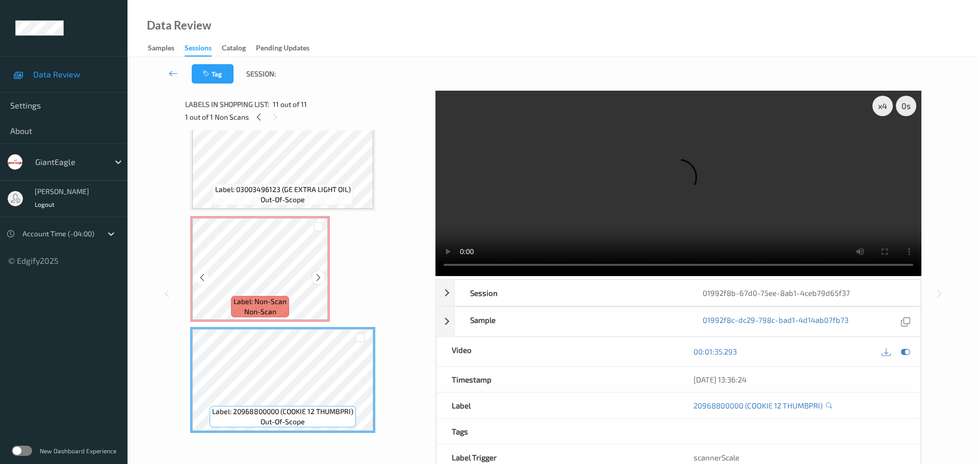
click at [317, 272] on div at bounding box center [318, 277] width 13 height 13
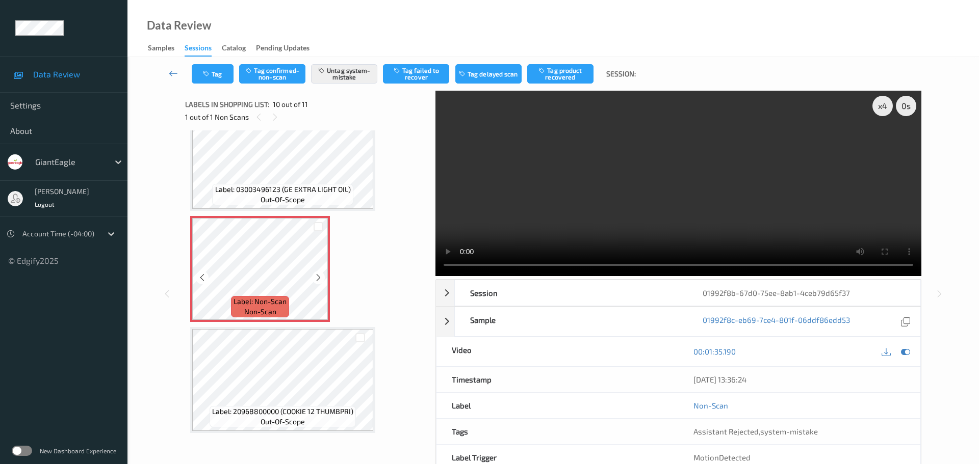
click at [321, 272] on div at bounding box center [318, 277] width 13 height 13
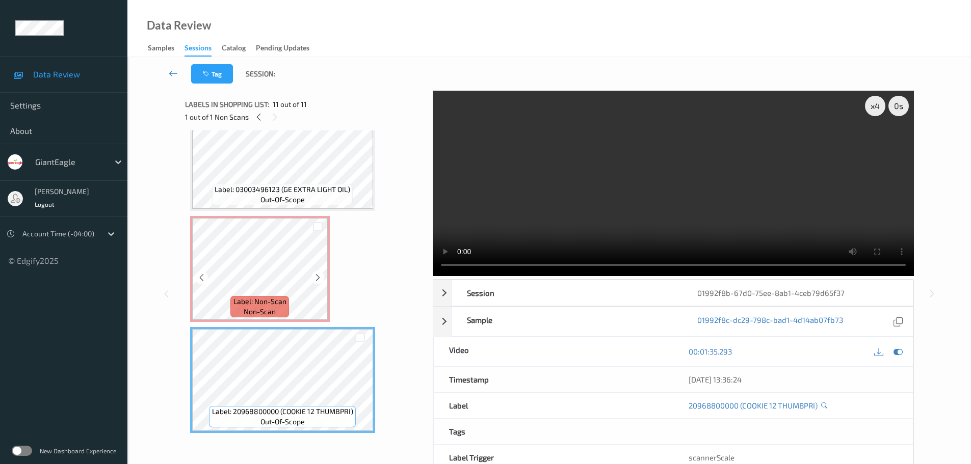
click at [258, 315] on span "non-scan" at bounding box center [260, 312] width 32 height 10
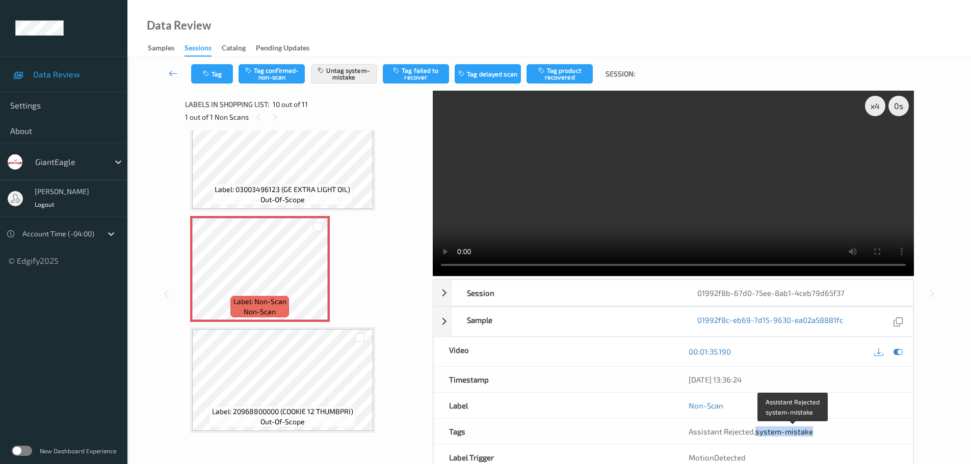
drag, startPoint x: 756, startPoint y: 434, endPoint x: 829, endPoint y: 434, distance: 73.4
click at [829, 434] on div "Assistant Rejected , system-mistake" at bounding box center [793, 432] width 209 height 10
drag, startPoint x: 690, startPoint y: 432, endPoint x: 842, endPoint y: 438, distance: 151.5
click at [842, 438] on div "Assistant Rejected , system-mistake" at bounding box center [793, 431] width 240 height 25
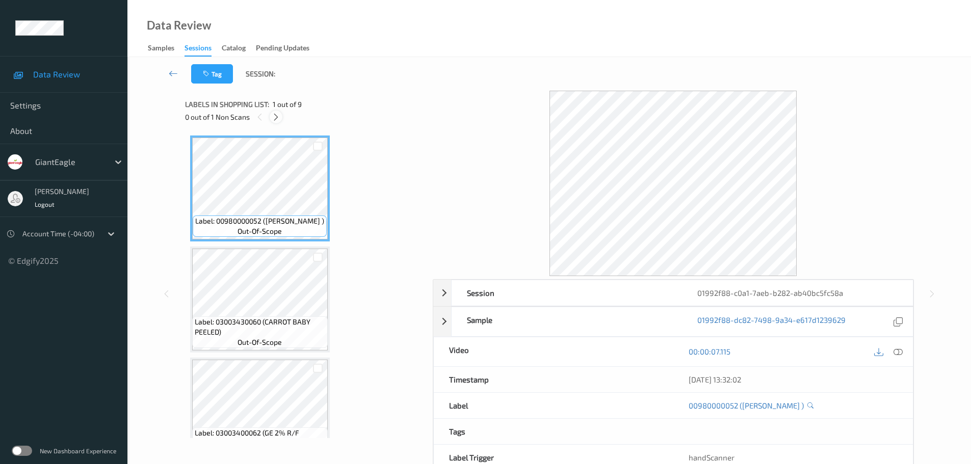
drag, startPoint x: 280, startPoint y: 122, endPoint x: 274, endPoint y: 117, distance: 8.0
click at [279, 121] on div "0 out of 1 Non Scans" at bounding box center [305, 117] width 241 height 13
click at [274, 117] on icon at bounding box center [276, 117] width 9 height 9
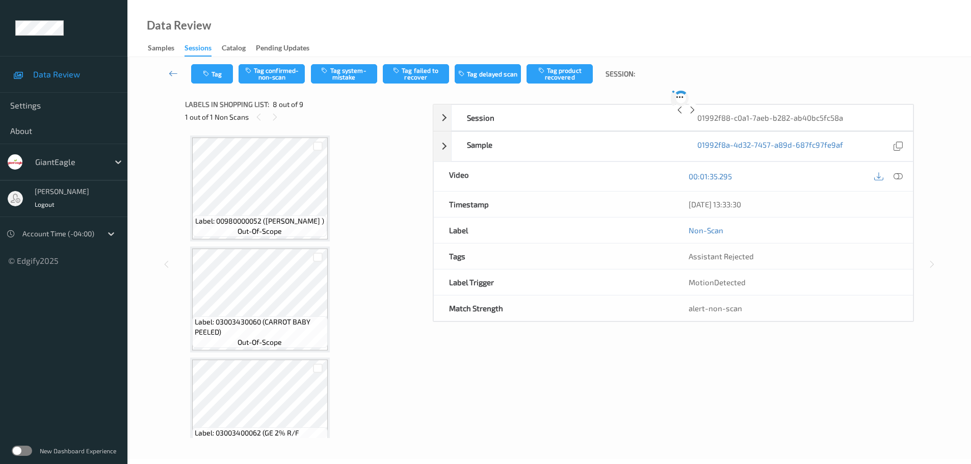
scroll to position [672, 0]
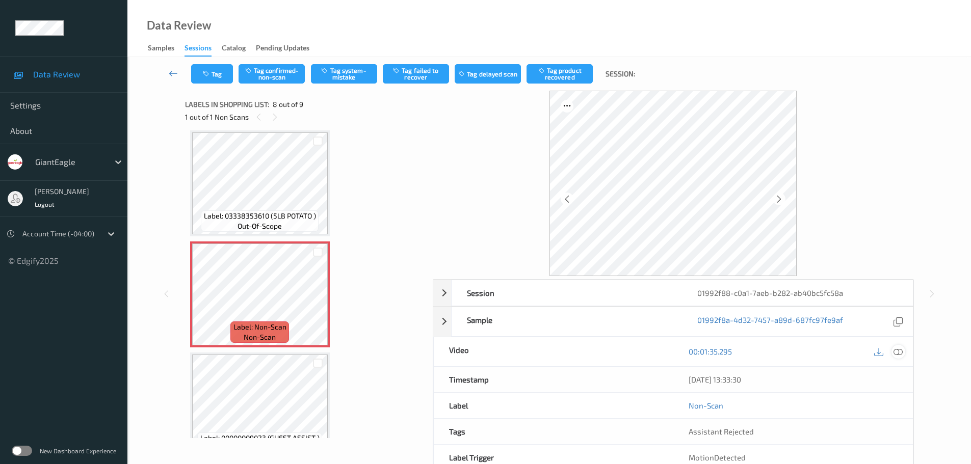
click at [896, 351] on icon at bounding box center [898, 351] width 9 height 9
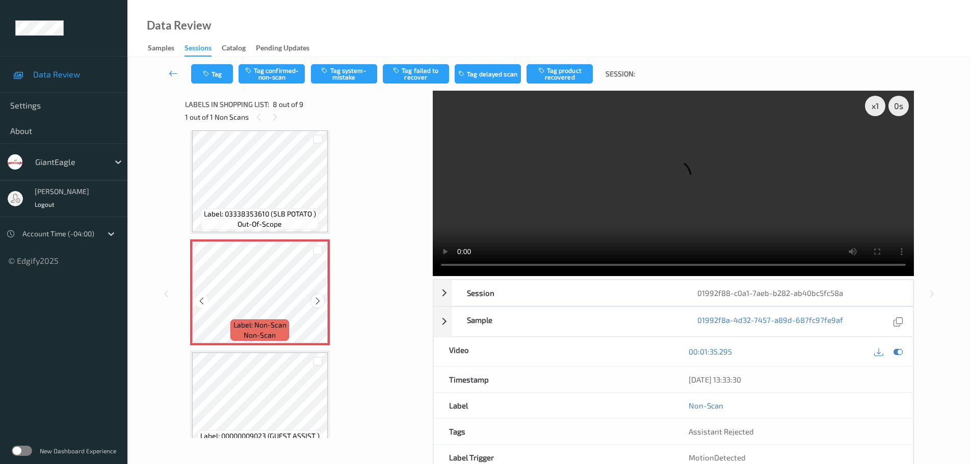
scroll to position [697, 0]
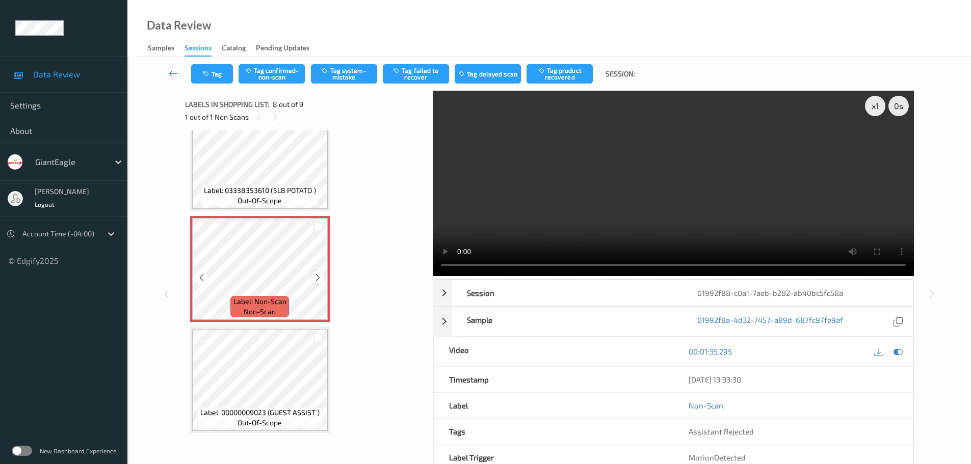
click at [320, 271] on div at bounding box center [318, 277] width 13 height 13
click at [319, 271] on div at bounding box center [318, 277] width 13 height 13
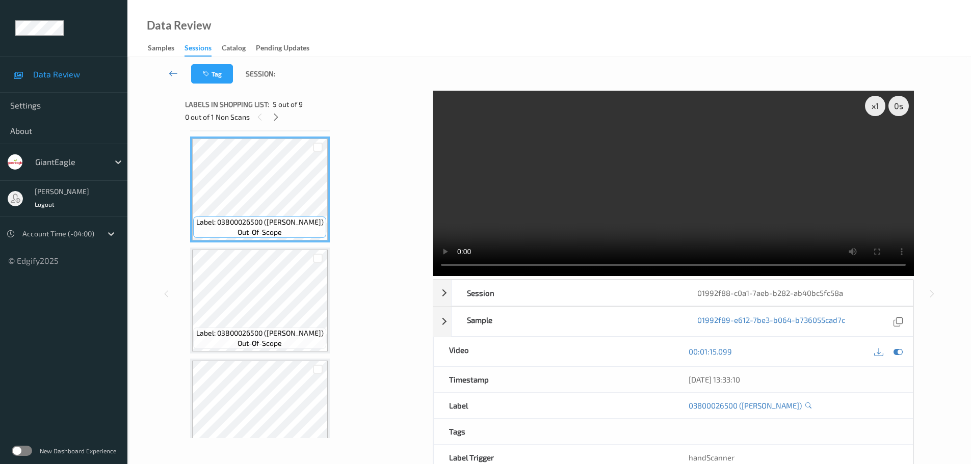
scroll to position [510, 0]
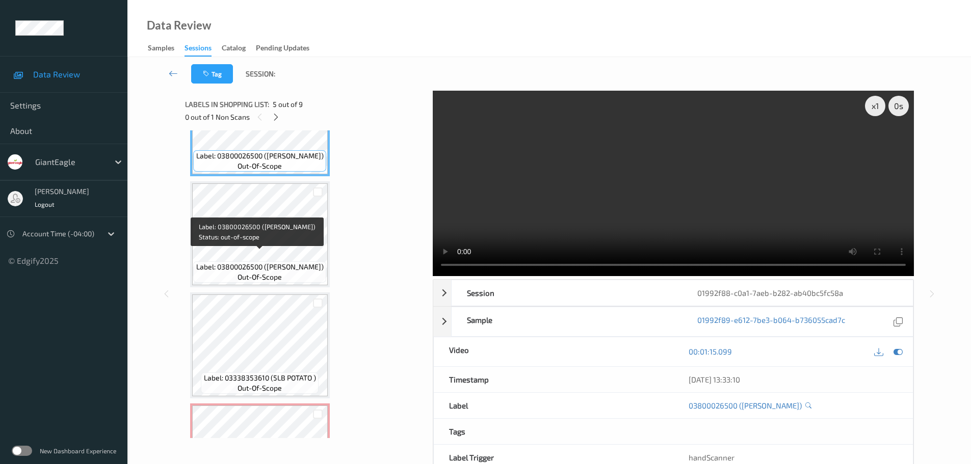
drag, startPoint x: 264, startPoint y: 257, endPoint x: 207, endPoint y: 269, distance: 58.2
click at [207, 269] on span "Label: 03800026500 (KELL RIC KRISP TRE)" at bounding box center [259, 267] width 127 height 10
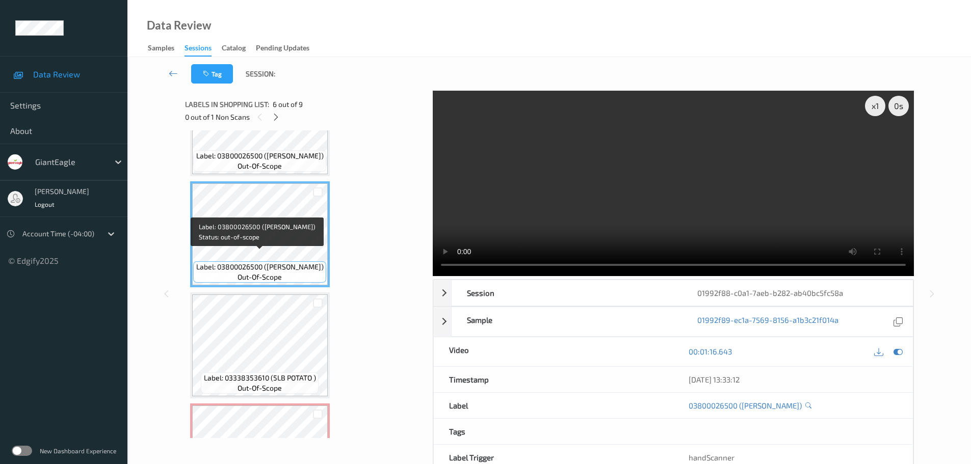
copy span "(KELL RIC KRISP TRE"
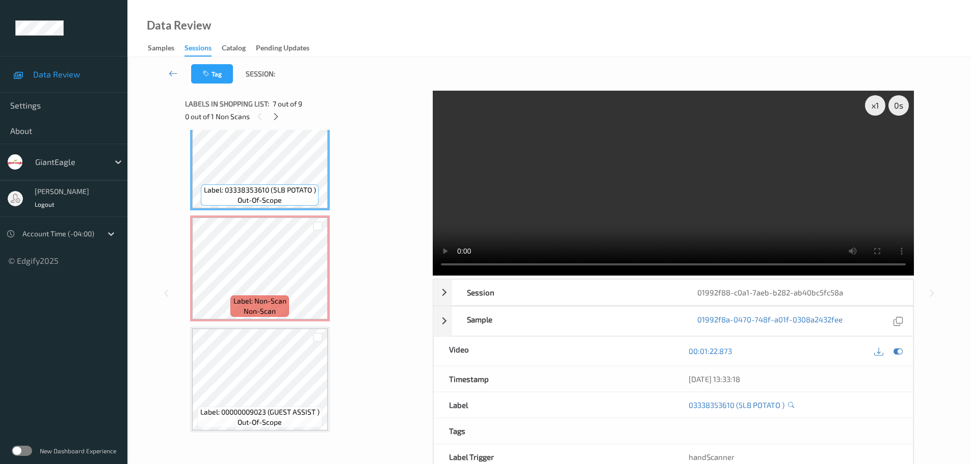
scroll to position [0, 0]
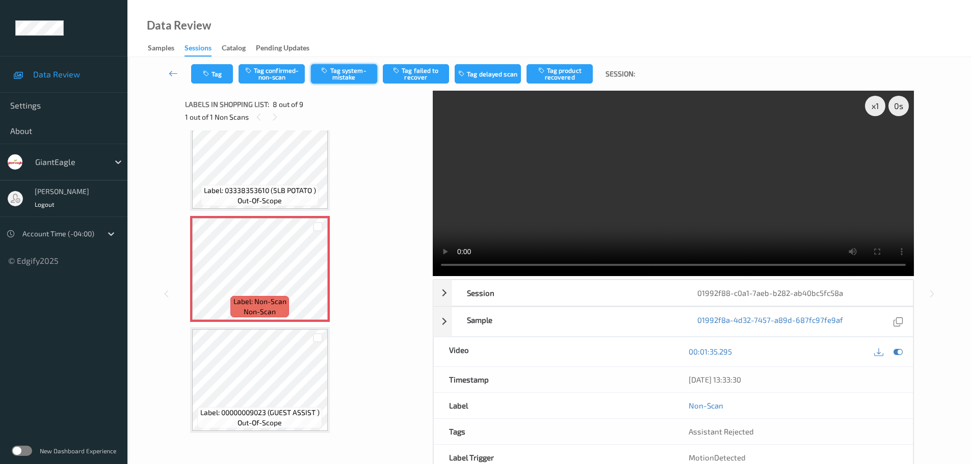
click at [367, 68] on button "Tag system-mistake" at bounding box center [344, 73] width 66 height 19
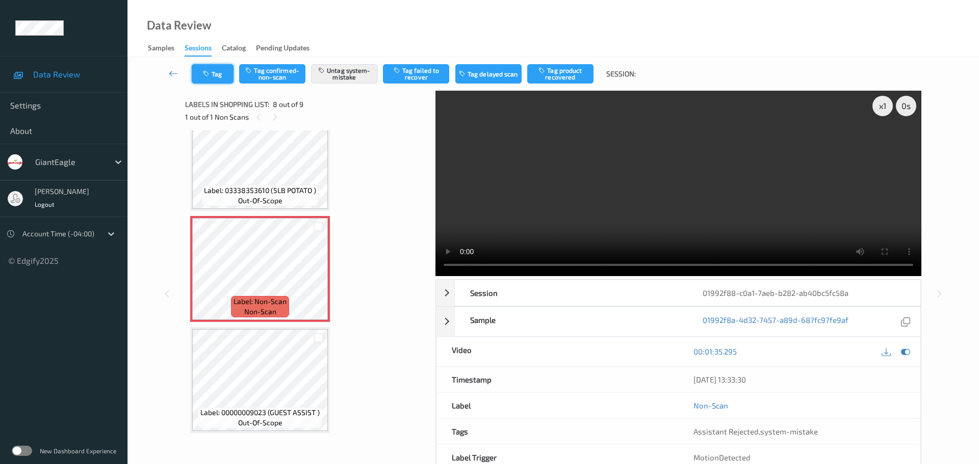
click at [211, 66] on button "Tag" at bounding box center [213, 73] width 42 height 19
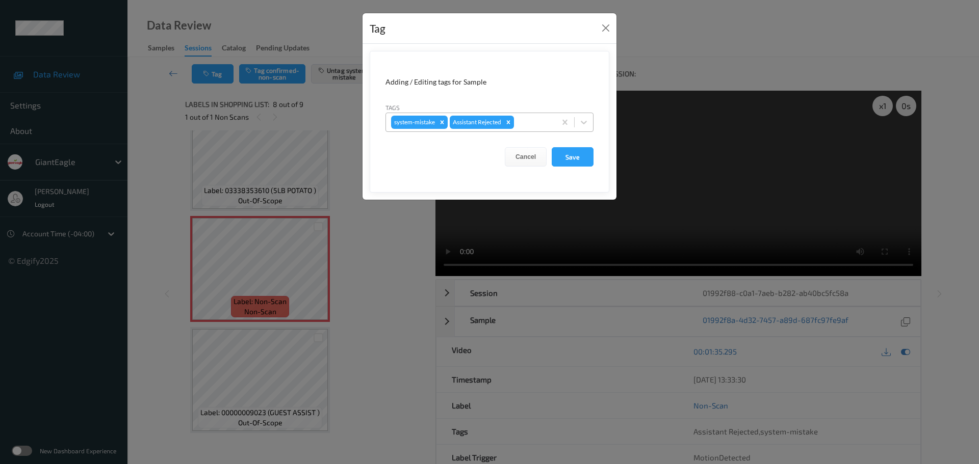
click at [535, 125] on div at bounding box center [533, 122] width 35 height 12
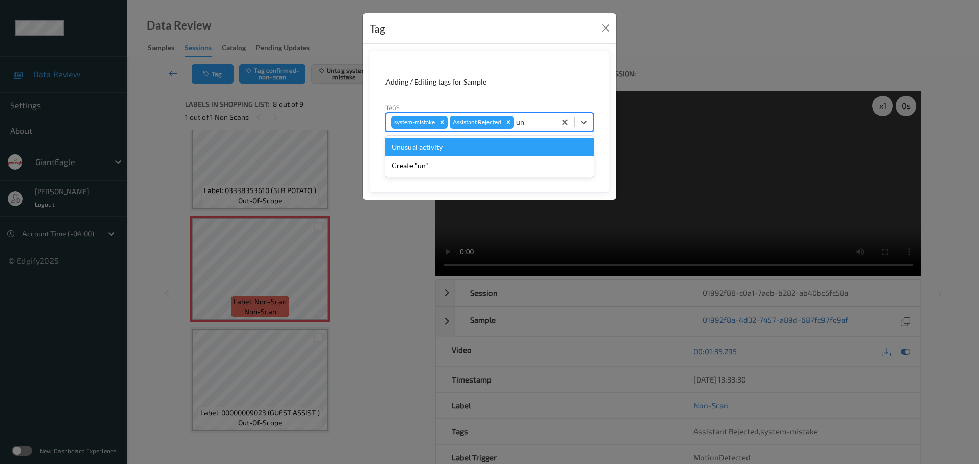
type input "unu"
click at [480, 146] on div "Unusual activity" at bounding box center [489, 147] width 208 height 18
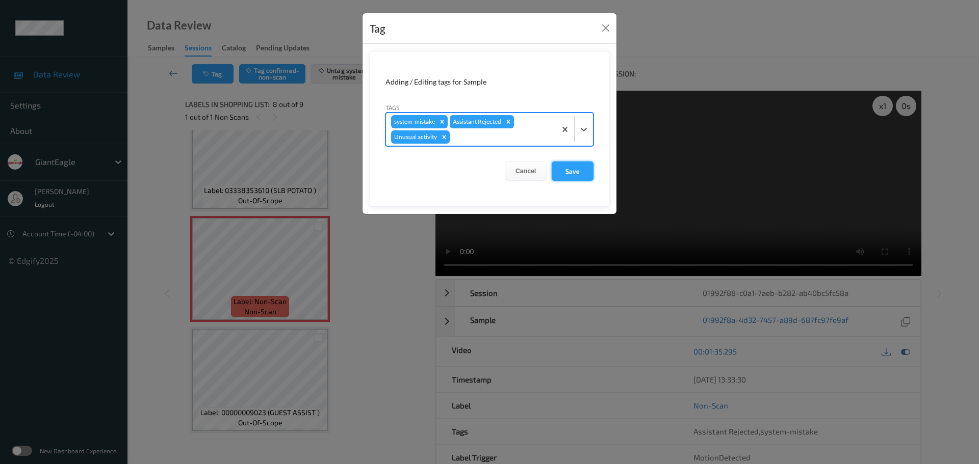
click at [573, 169] on button "Save" at bounding box center [573, 171] width 42 height 19
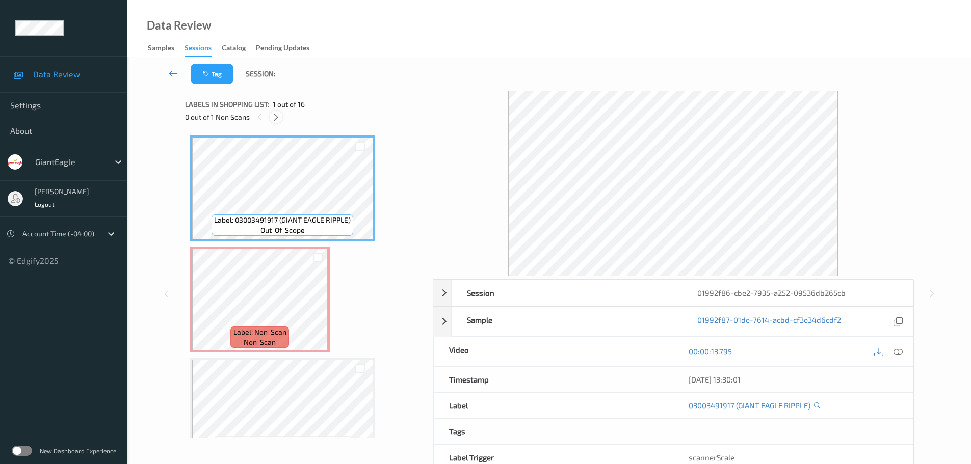
click at [277, 116] on icon at bounding box center [276, 117] width 9 height 9
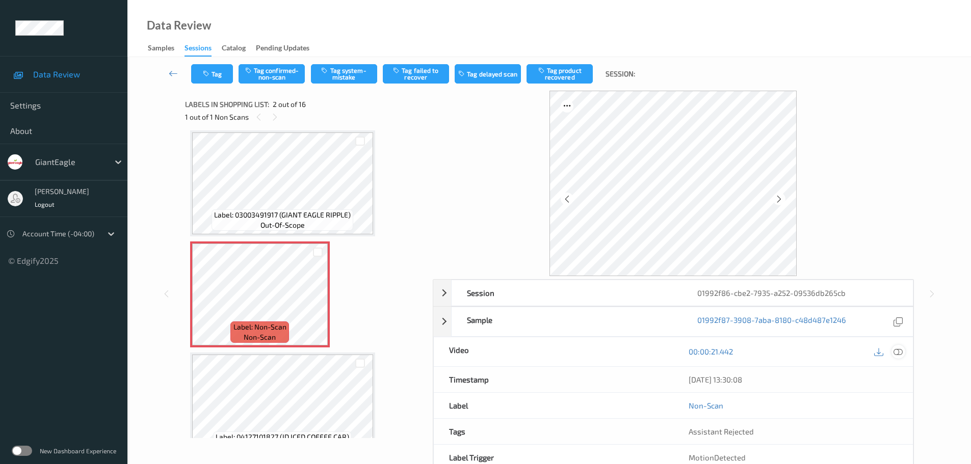
click at [894, 353] on icon at bounding box center [898, 351] width 9 height 9
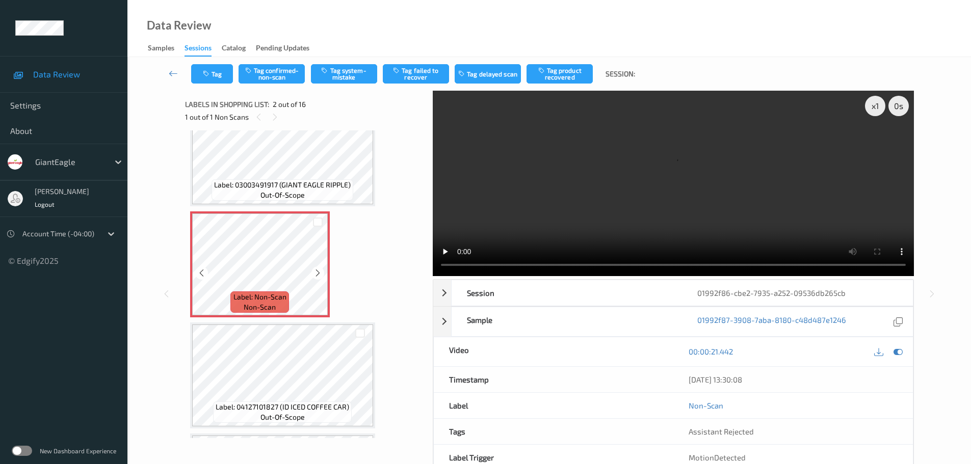
scroll to position [51, 0]
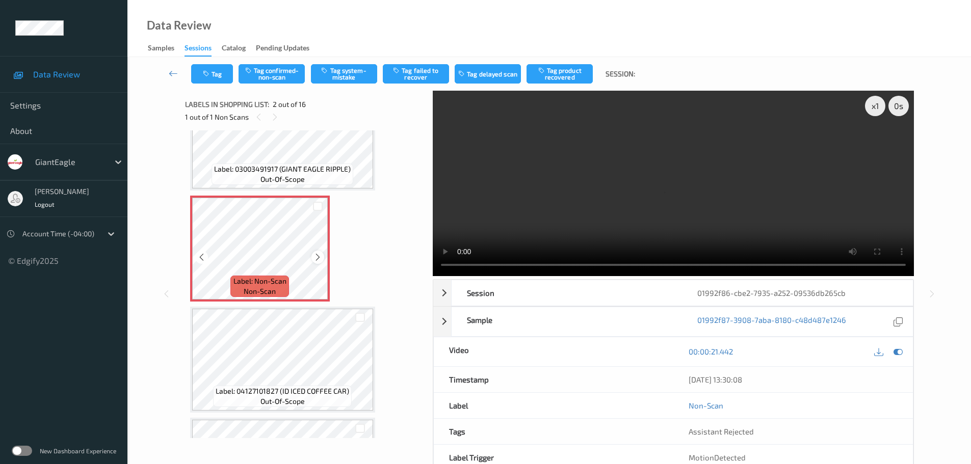
click at [314, 258] on icon at bounding box center [318, 257] width 9 height 9
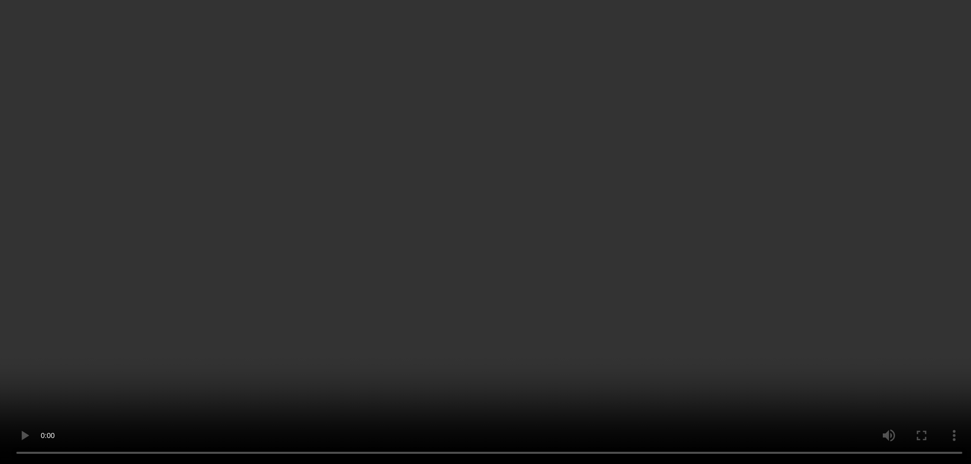
scroll to position [0, 0]
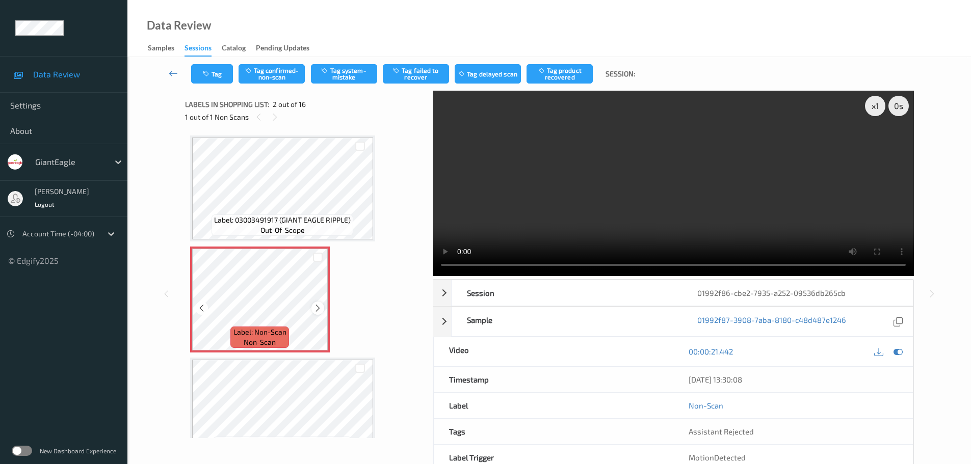
click at [316, 307] on icon at bounding box center [318, 308] width 9 height 9
click at [318, 306] on icon at bounding box center [318, 308] width 9 height 9
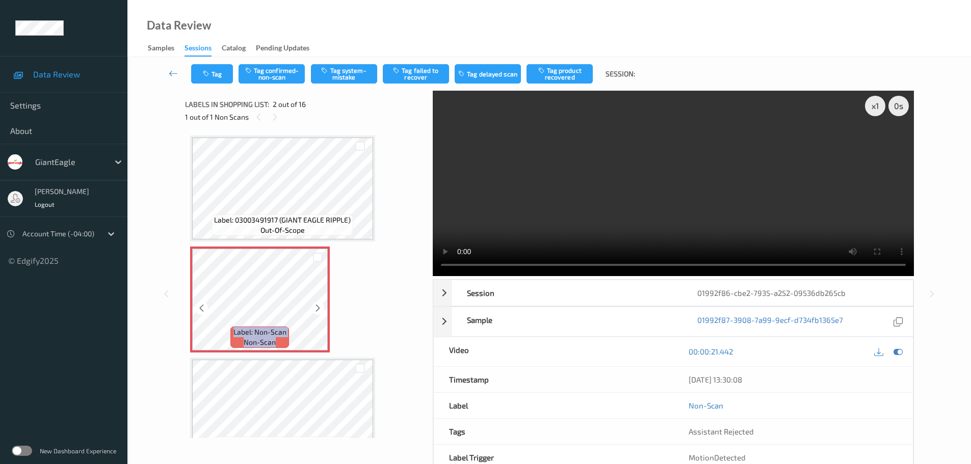
click at [318, 306] on icon at bounding box center [318, 308] width 9 height 9
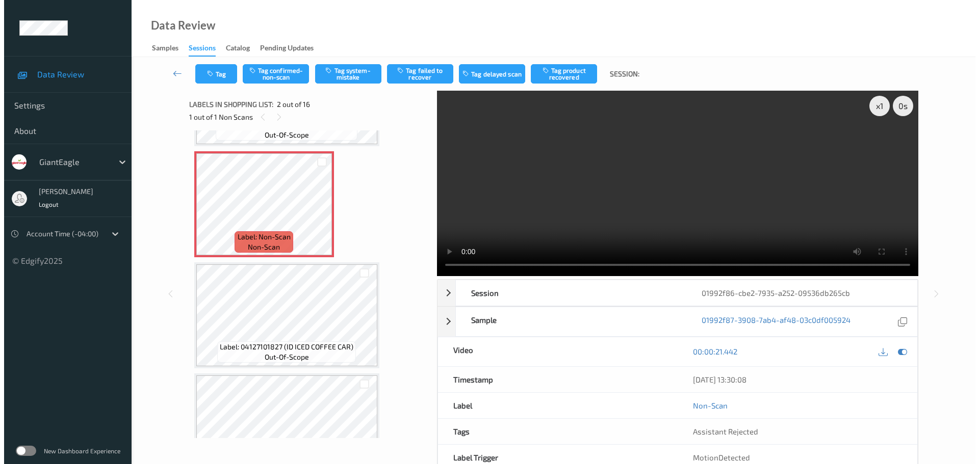
scroll to position [102, 0]
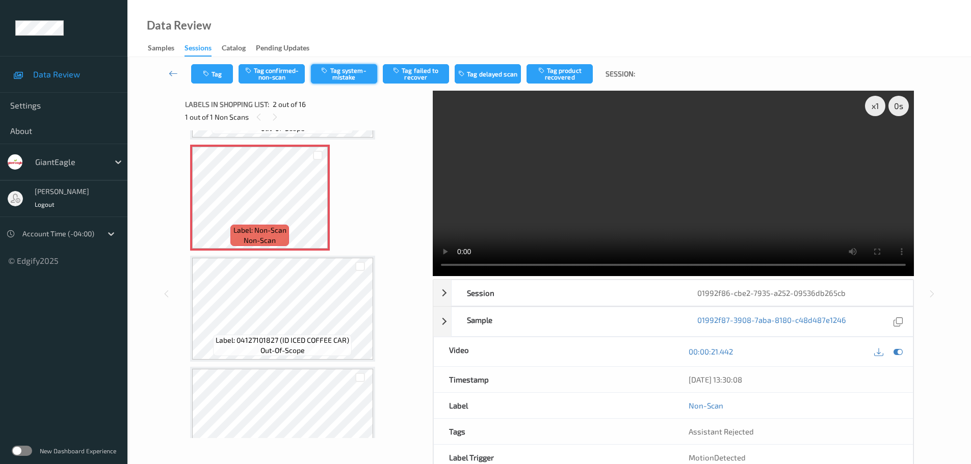
click at [359, 71] on button "Tag system-mistake" at bounding box center [344, 73] width 66 height 19
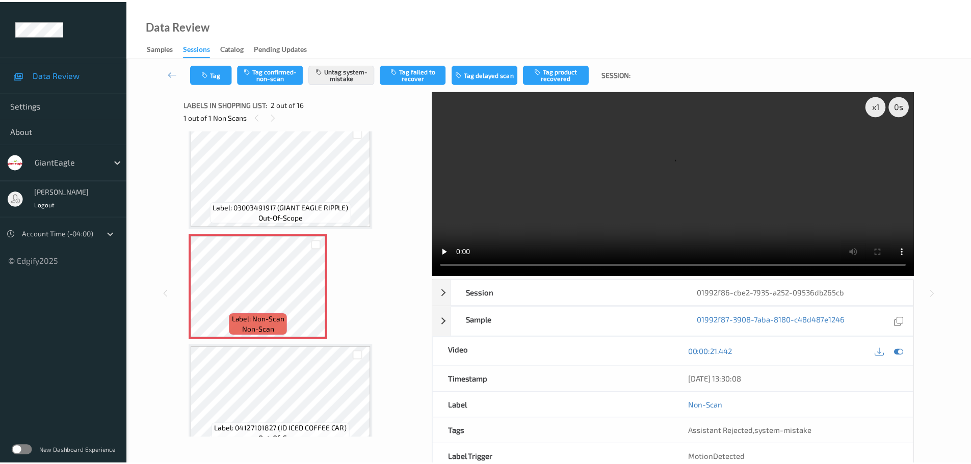
scroll to position [0, 0]
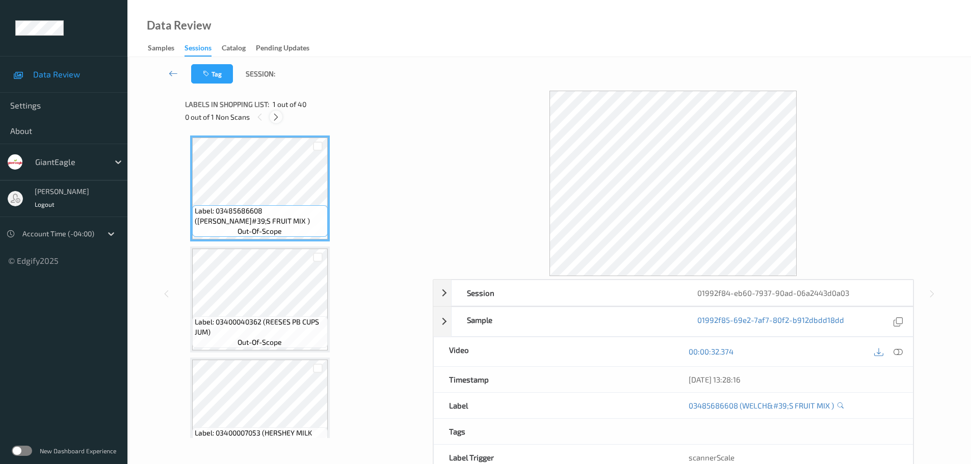
click at [276, 116] on icon at bounding box center [276, 117] width 9 height 9
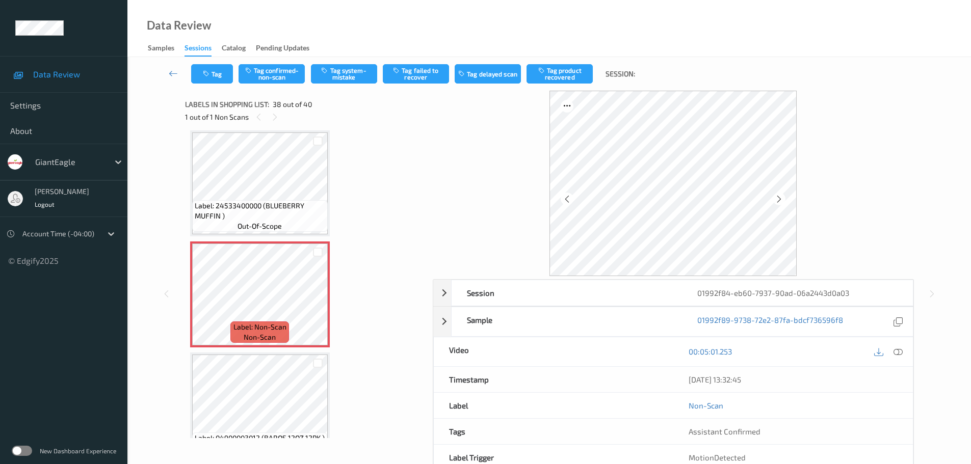
click at [892, 358] on div at bounding box center [888, 352] width 33 height 14
click at [901, 356] on icon at bounding box center [898, 351] width 9 height 9
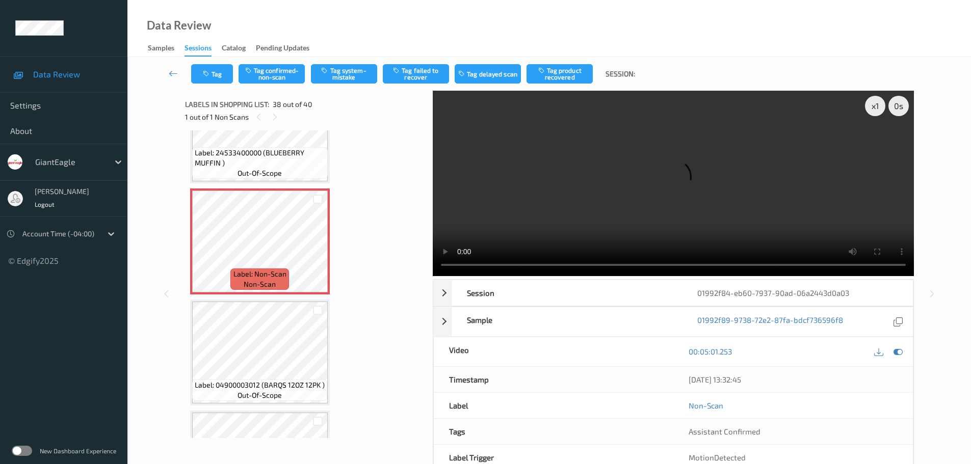
scroll to position [4041, 0]
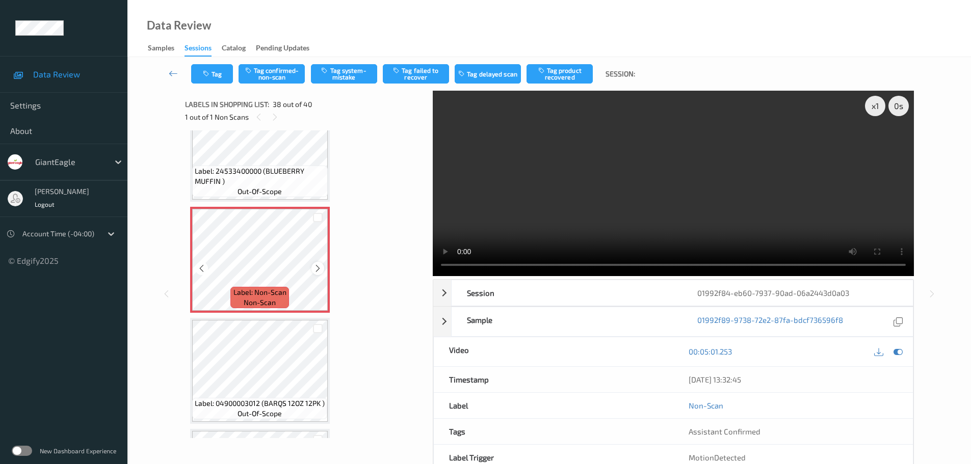
click at [313, 265] on div at bounding box center [318, 268] width 13 height 13
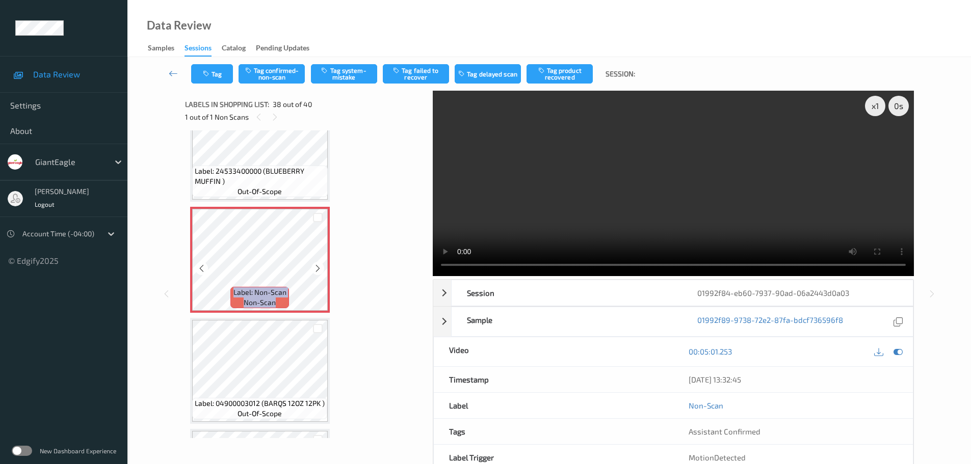
click at [313, 265] on div at bounding box center [318, 268] width 13 height 13
click at [312, 265] on div at bounding box center [318, 268] width 13 height 13
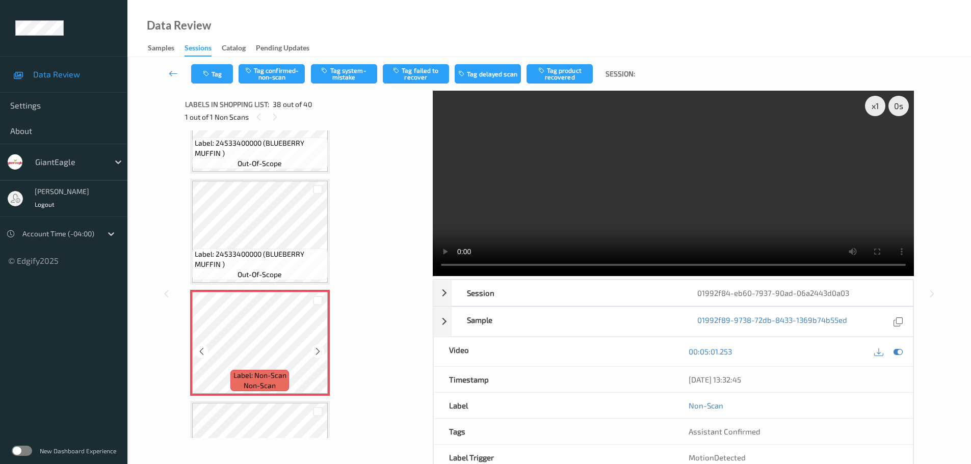
scroll to position [3939, 0]
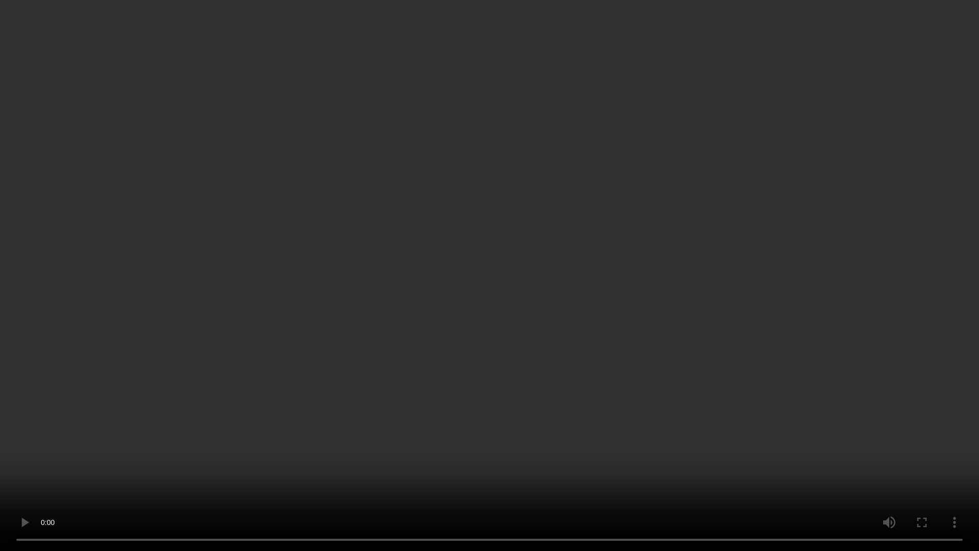
click at [476, 36] on video at bounding box center [489, 275] width 979 height 551
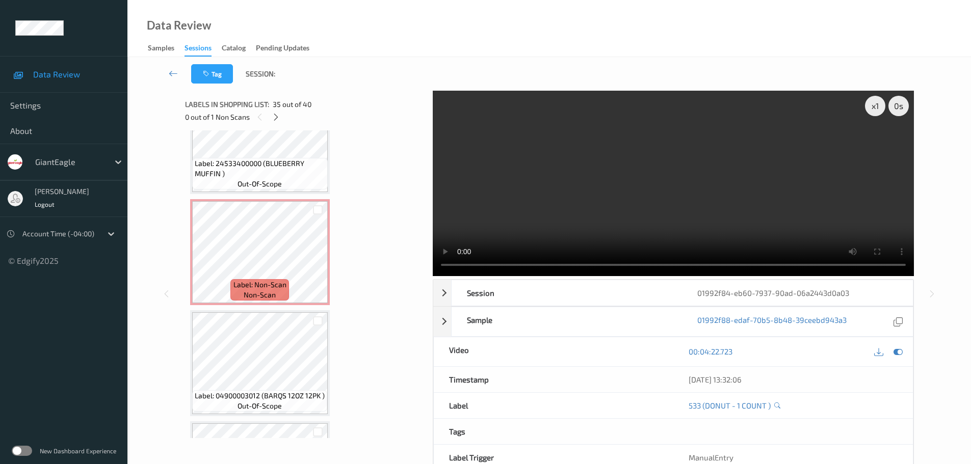
scroll to position [4143, 0]
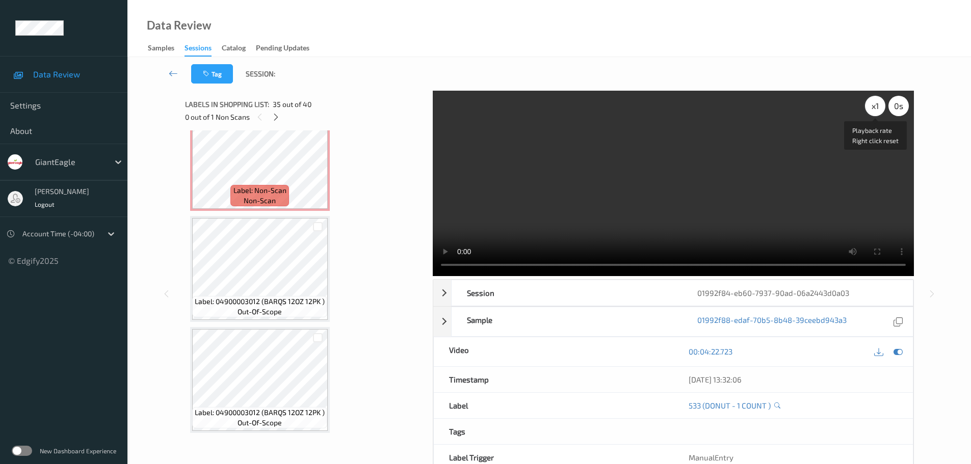
click at [882, 110] on div "x 1" at bounding box center [875, 106] width 20 height 20
click at [877, 111] on div "x 2" at bounding box center [875, 106] width 20 height 20
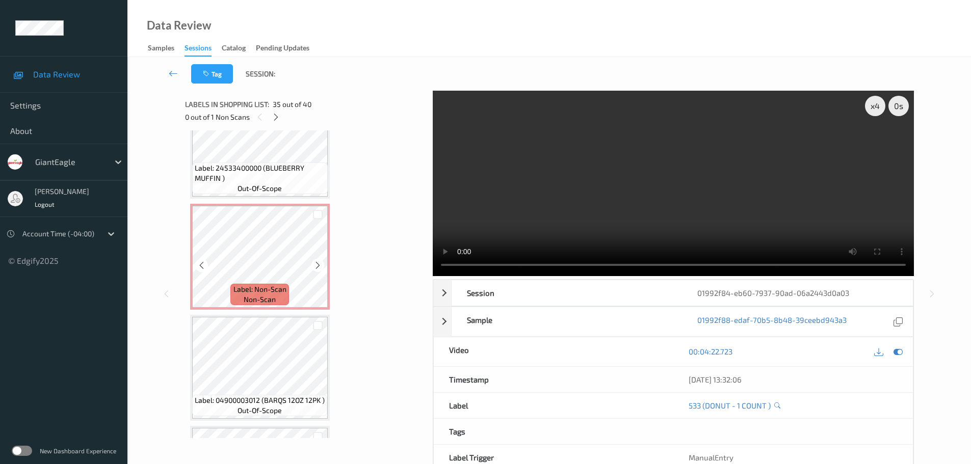
scroll to position [4041, 0]
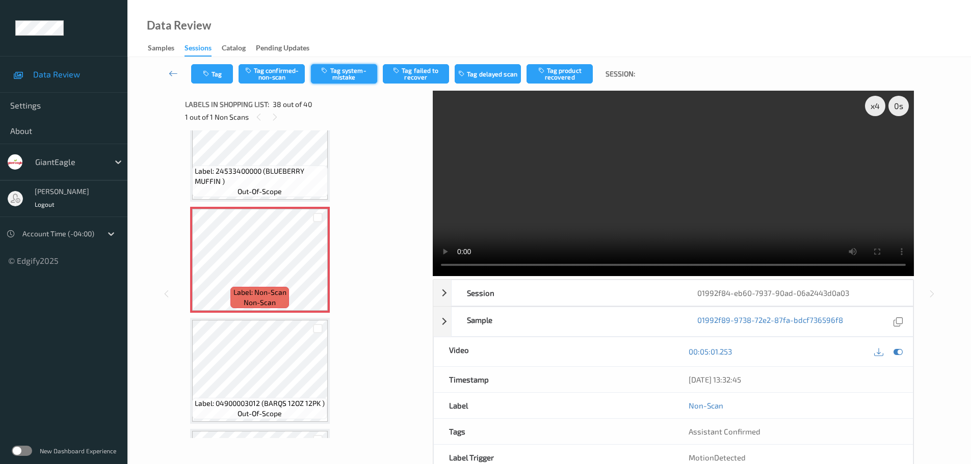
click at [364, 75] on button "Tag system-mistake" at bounding box center [344, 73] width 66 height 19
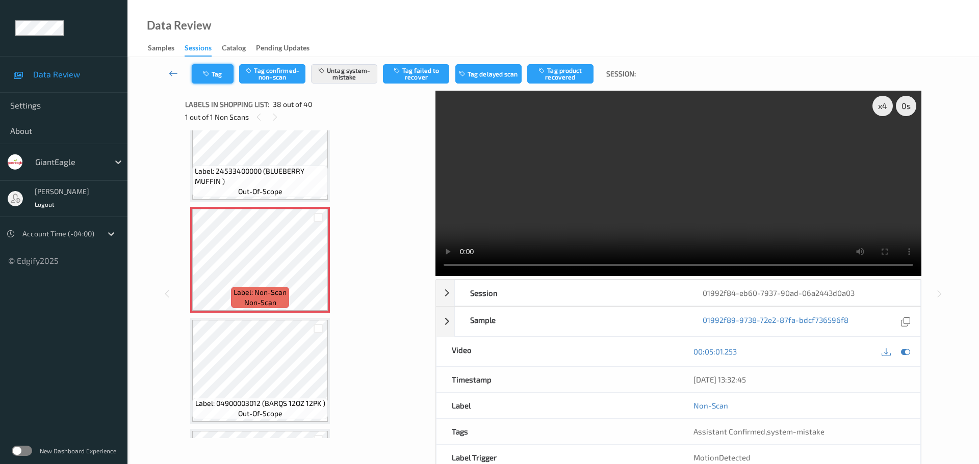
click at [214, 74] on button "Tag" at bounding box center [213, 73] width 42 height 19
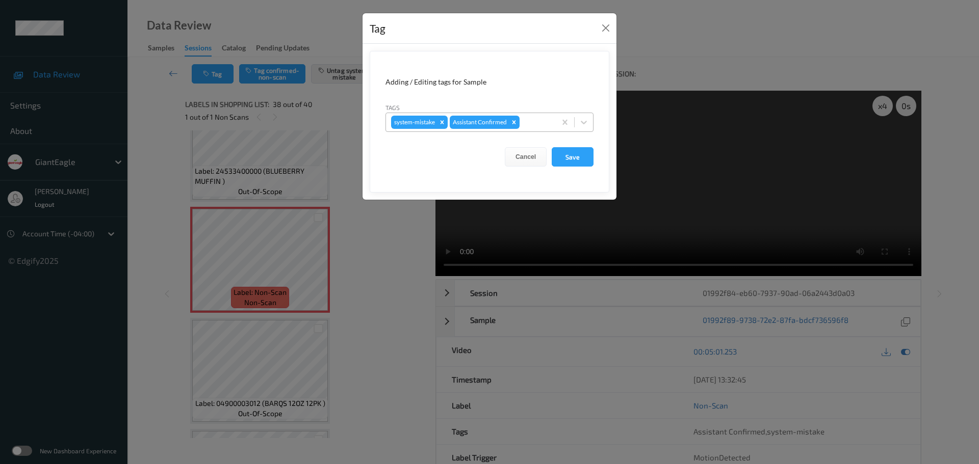
click at [537, 127] on div at bounding box center [536, 122] width 29 height 12
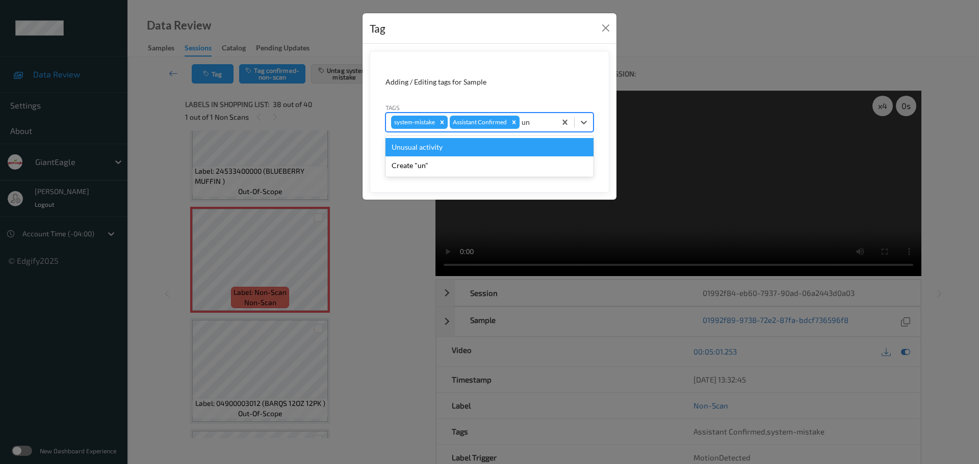
type input "unu"
click at [490, 148] on div "Unusual activity" at bounding box center [489, 147] width 208 height 18
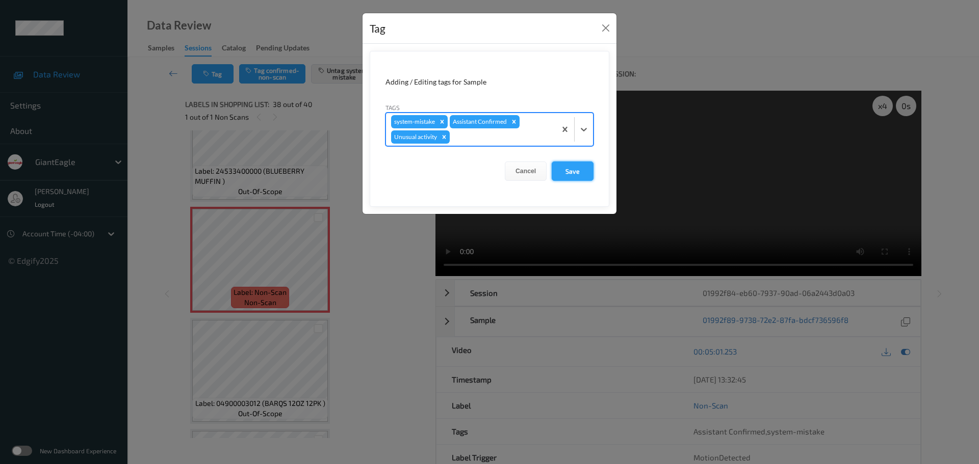
click at [574, 169] on button "Save" at bounding box center [573, 171] width 42 height 19
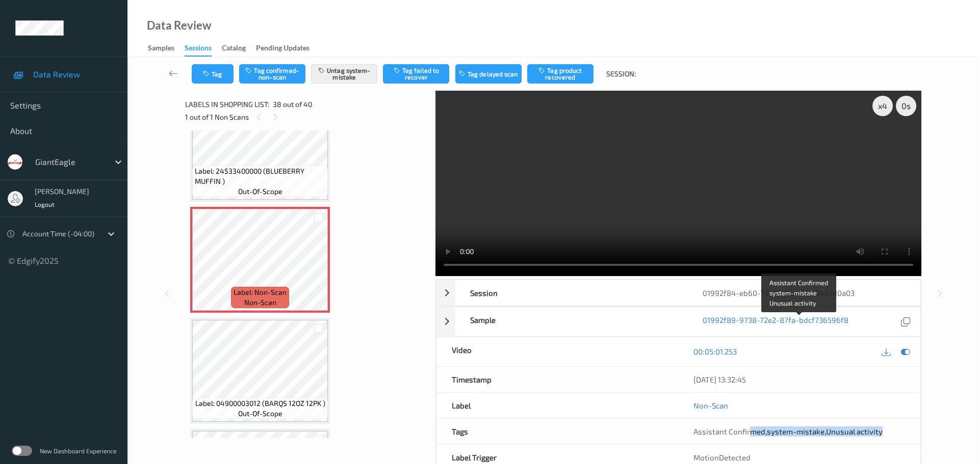
drag, startPoint x: 766, startPoint y: 324, endPoint x: 904, endPoint y: 316, distance: 138.4
click at [904, 419] on div "Assistant Confirmed , system-mistake , Unusual activity" at bounding box center [799, 431] width 242 height 25
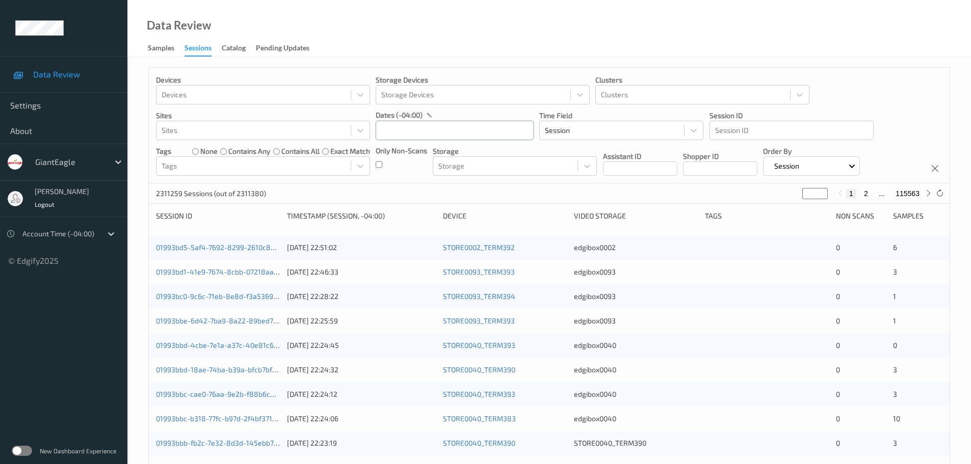
click at [405, 131] on input "text" at bounding box center [455, 130] width 158 height 19
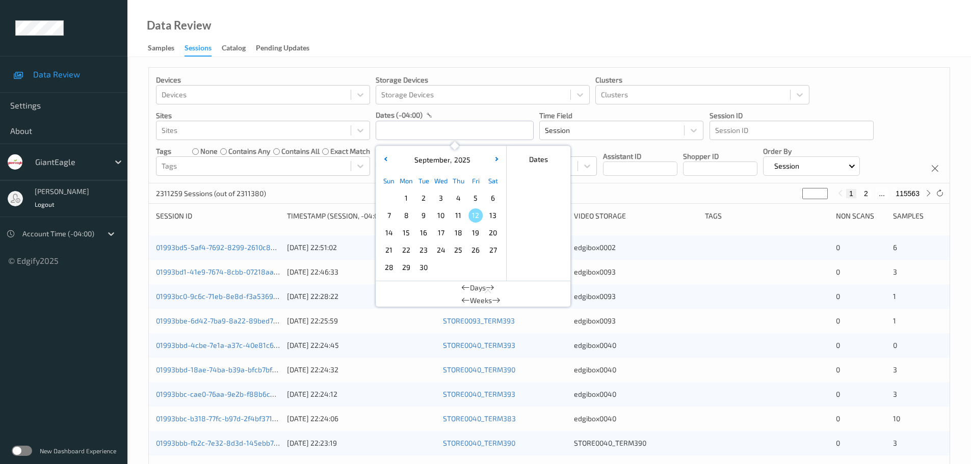
click at [420, 213] on span "9" at bounding box center [424, 216] width 14 height 14
type input "[DATE] 00:00 -> [DATE] 23:59"
click at [435, 49] on div "Data Review Samples Sessions Catalog Pending Updates" at bounding box center [549, 28] width 844 height 57
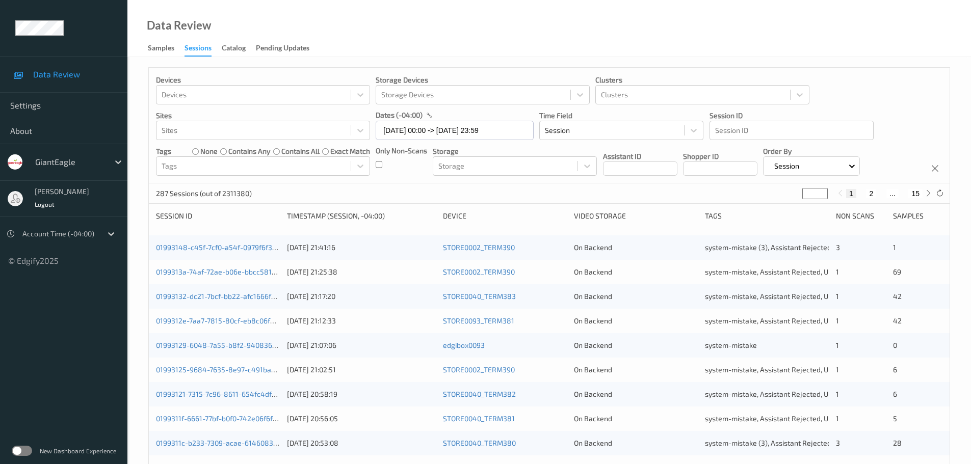
click at [812, 193] on input "*" at bounding box center [814, 193] width 25 height 11
type input "**"
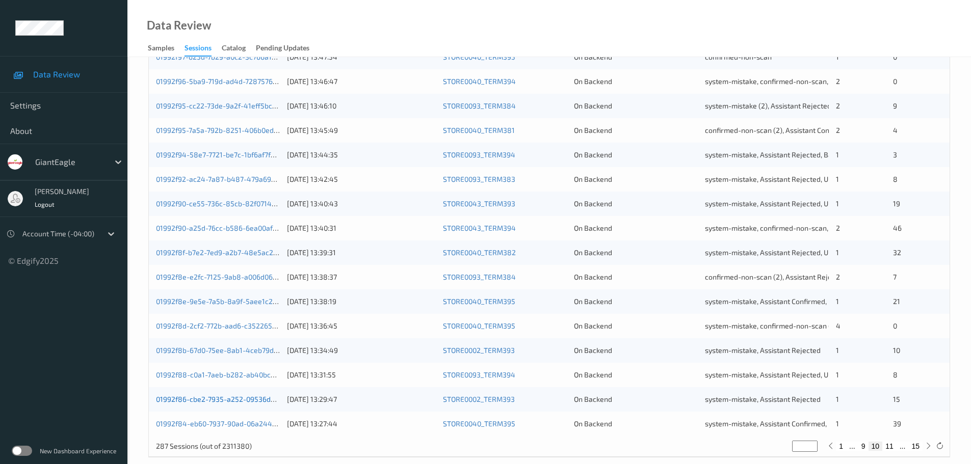
scroll to position [303, 0]
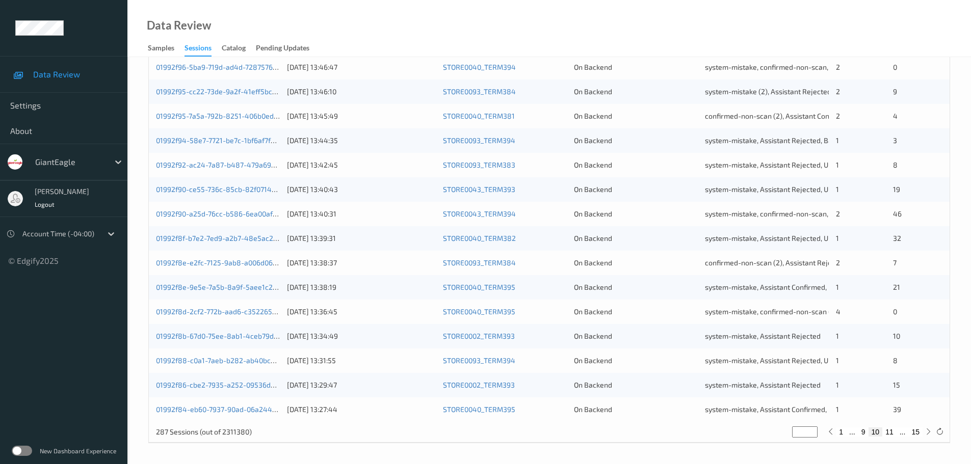
type input "**"
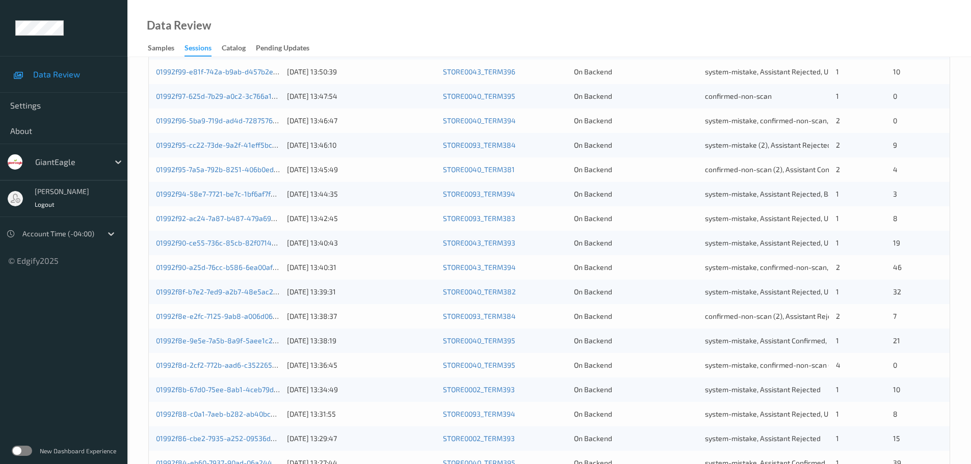
scroll to position [0, 0]
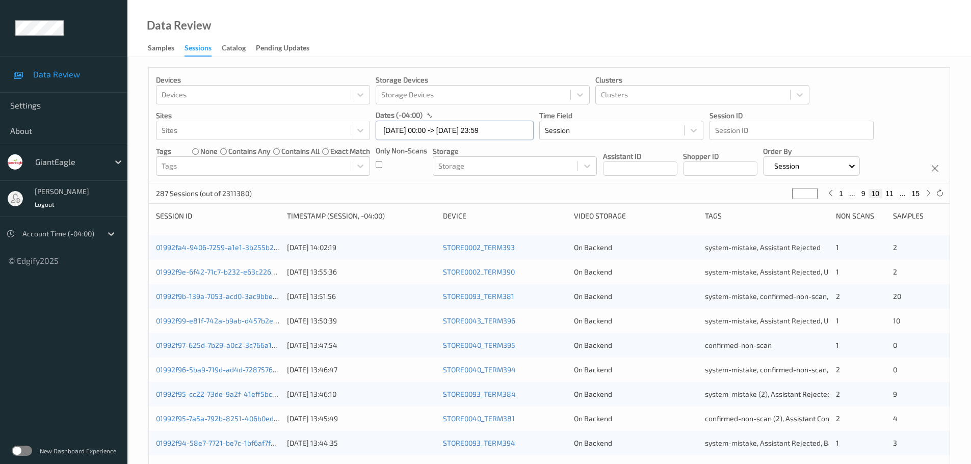
click at [397, 128] on input "[DATE] 00:00 -> [DATE] 23:59" at bounding box center [455, 130] width 158 height 19
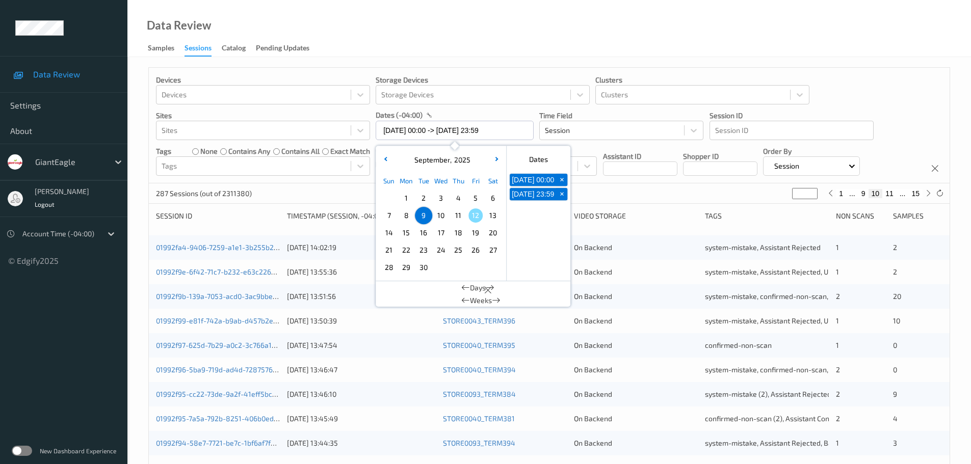
click at [439, 219] on span "10" at bounding box center [441, 216] width 14 height 14
type input "[DATE] 00:00"
type input "*"
click at [439, 219] on span "10" at bounding box center [441, 216] width 14 height 14
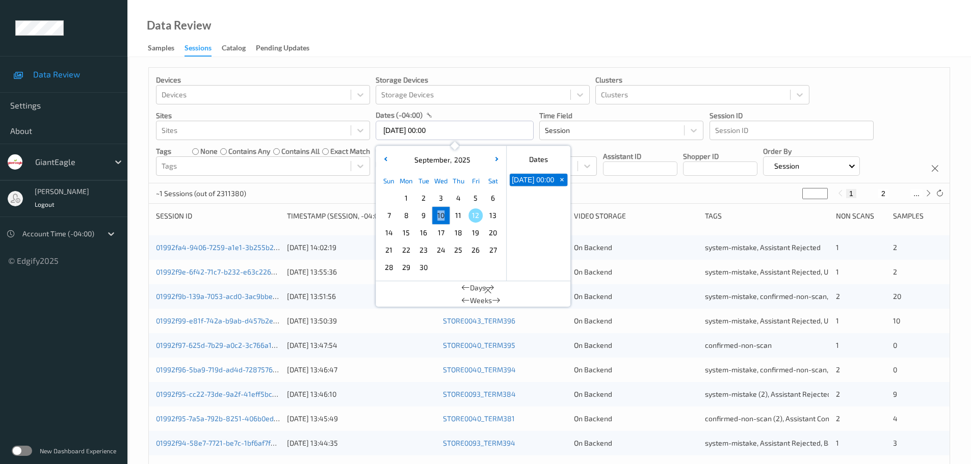
type input "[DATE] 00:00 -> [DATE] 23:59"
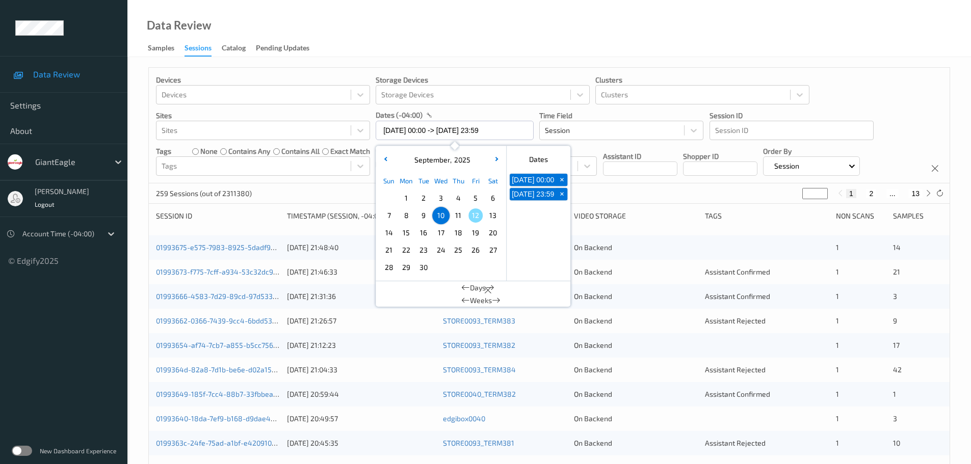
click at [457, 50] on div "Data Review Samples Sessions Catalog Pending Updates" at bounding box center [549, 28] width 844 height 57
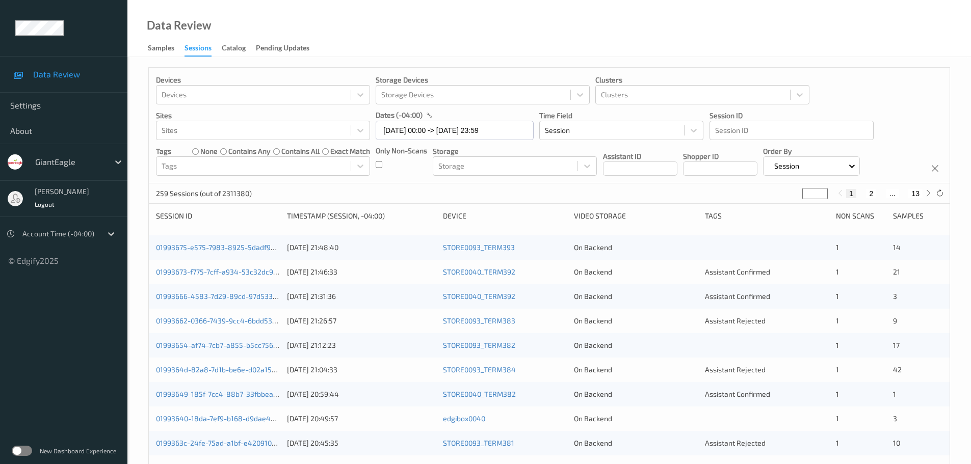
scroll to position [51, 0]
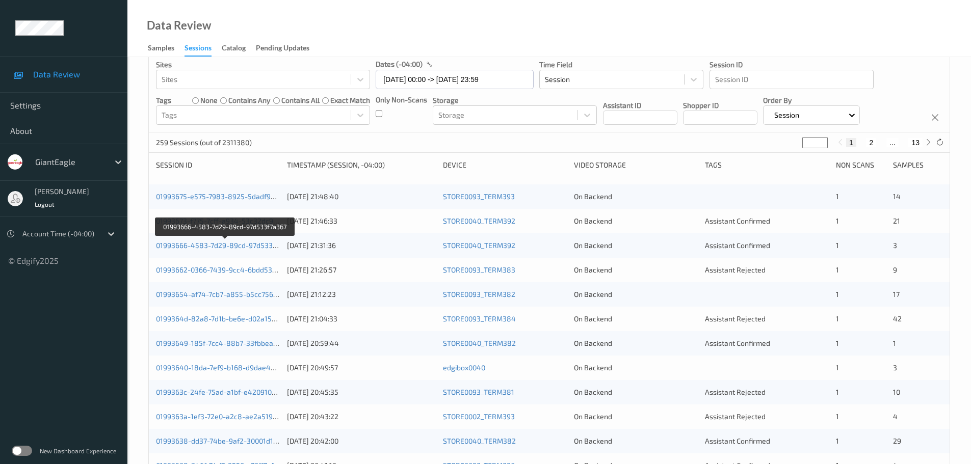
drag, startPoint x: 242, startPoint y: 246, endPoint x: 240, endPoint y: 253, distance: 7.1
drag, startPoint x: 240, startPoint y: 253, endPoint x: 219, endPoint y: 247, distance: 21.6
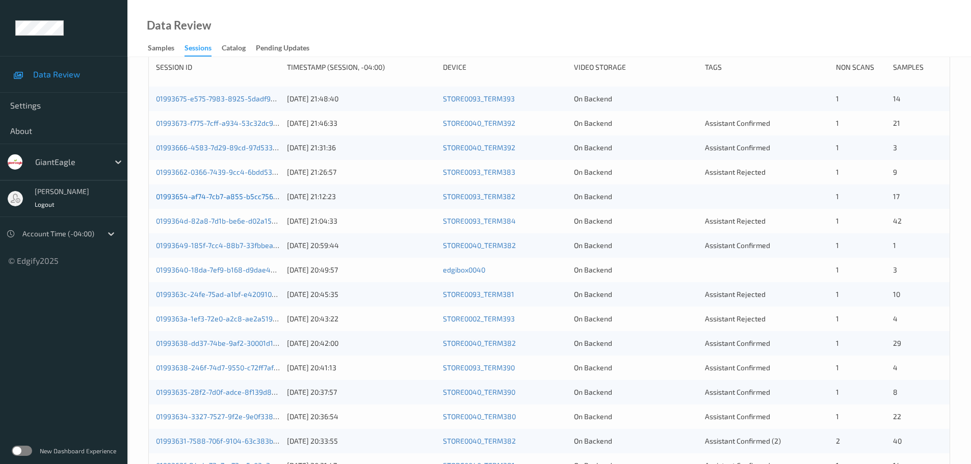
scroll to position [153, 0]
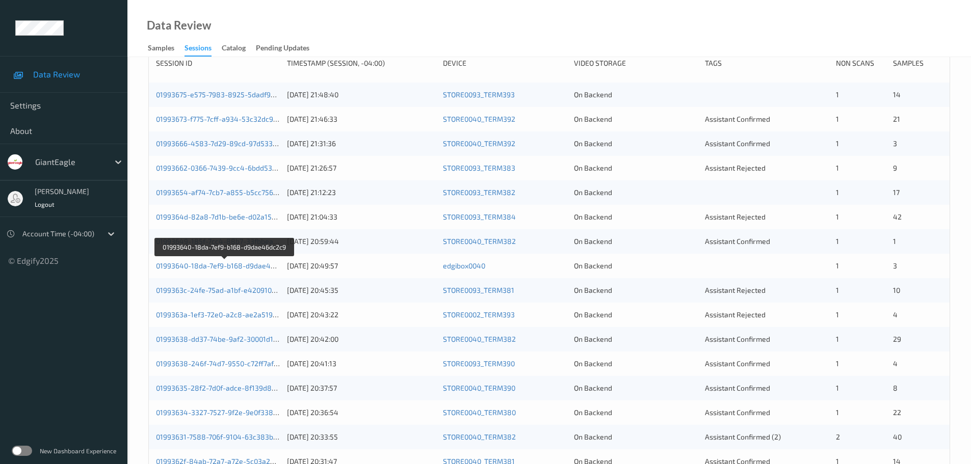
drag, startPoint x: 266, startPoint y: 266, endPoint x: 285, endPoint y: 272, distance: 19.7
click at [285, 272] on div "01993640-18da-7ef9-b168-d9dae46dc2c9 10/09/2025 20:49:57 edgibox0040 On Backend…" at bounding box center [549, 266] width 801 height 24
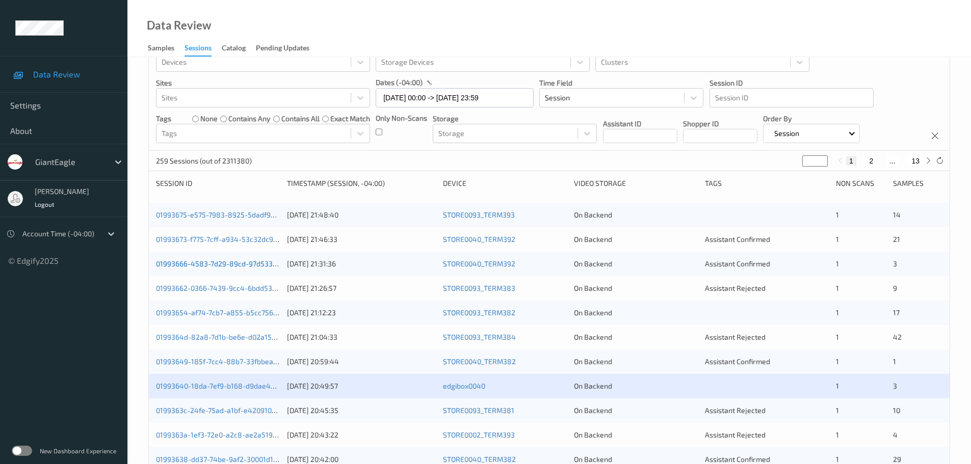
scroll to position [51, 0]
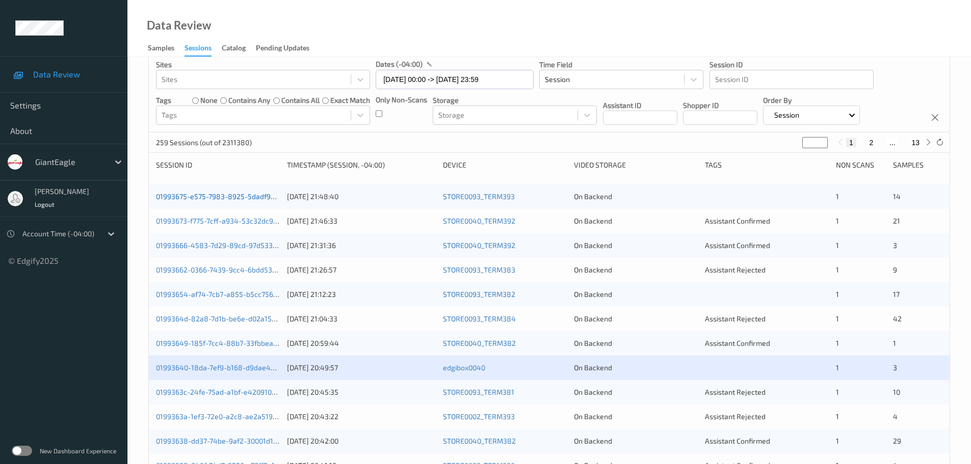
drag, startPoint x: 259, startPoint y: 192, endPoint x: 248, endPoint y: 198, distance: 12.3
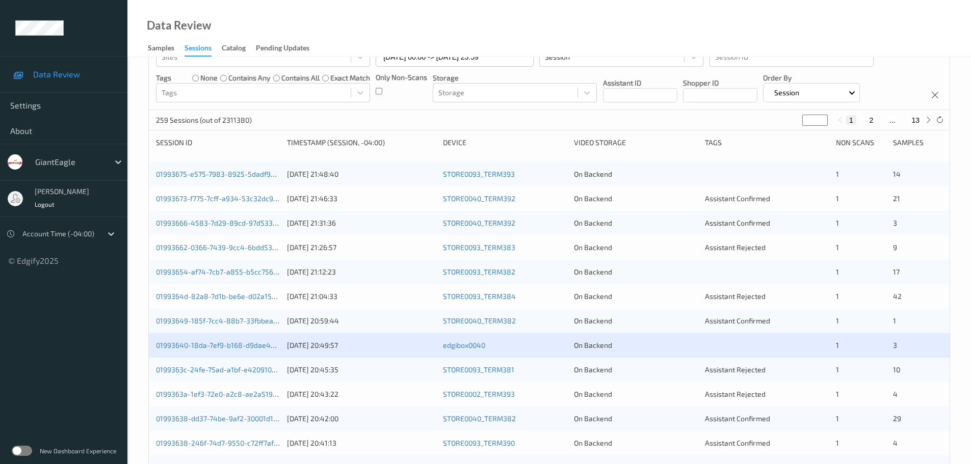
scroll to position [0, 0]
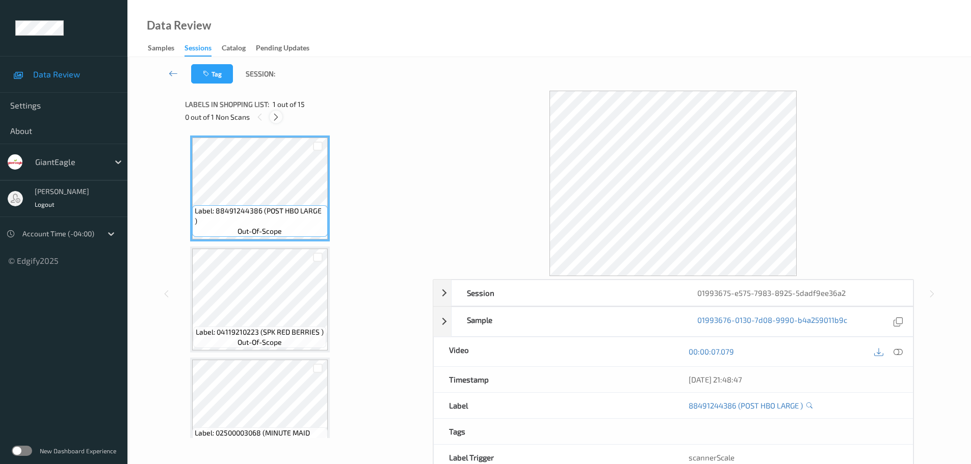
click at [279, 117] on icon at bounding box center [276, 117] width 9 height 9
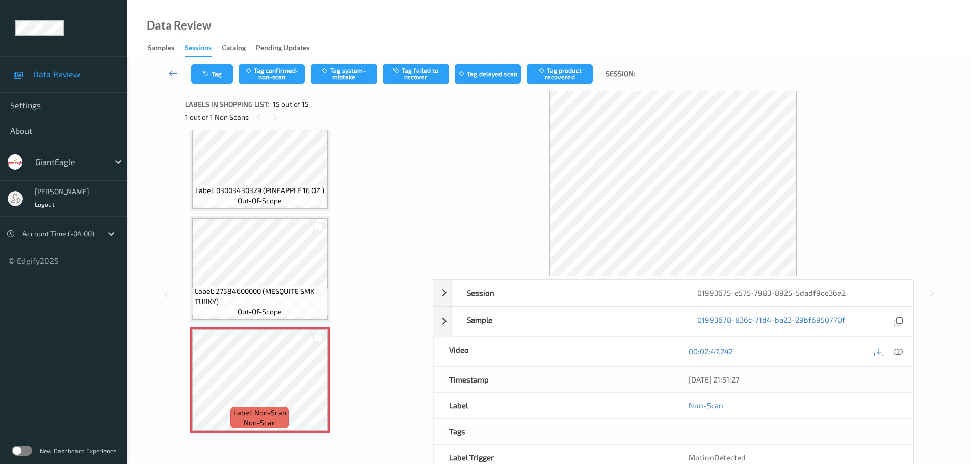
click at [897, 351] on icon at bounding box center [898, 351] width 9 height 9
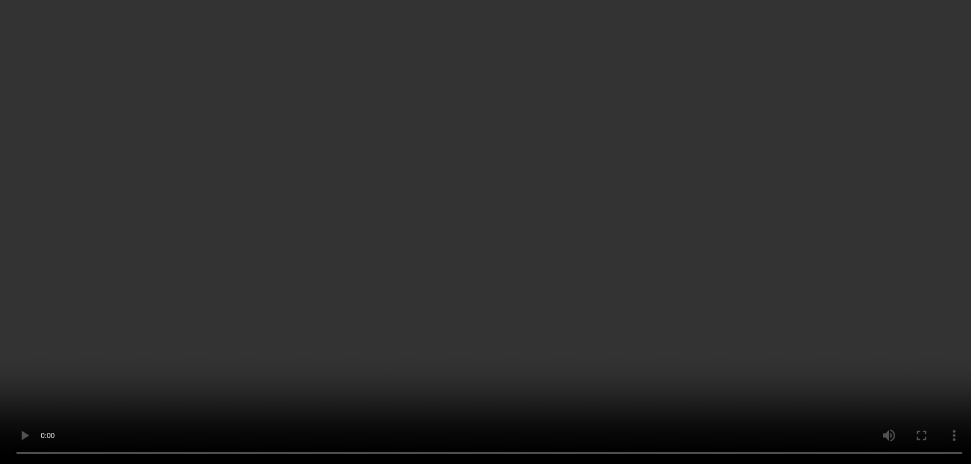
scroll to position [1262, 0]
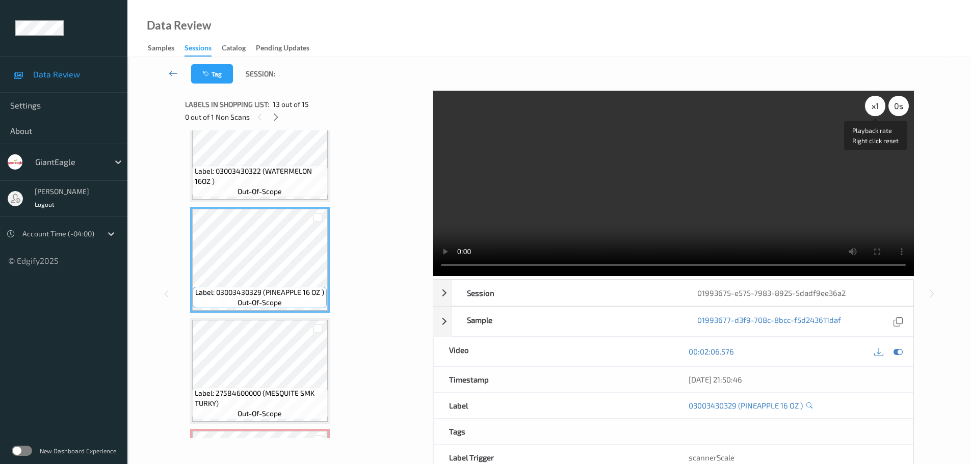
click at [874, 108] on div "x 1" at bounding box center [875, 106] width 20 height 20
click at [874, 108] on div "x 2" at bounding box center [875, 106] width 20 height 20
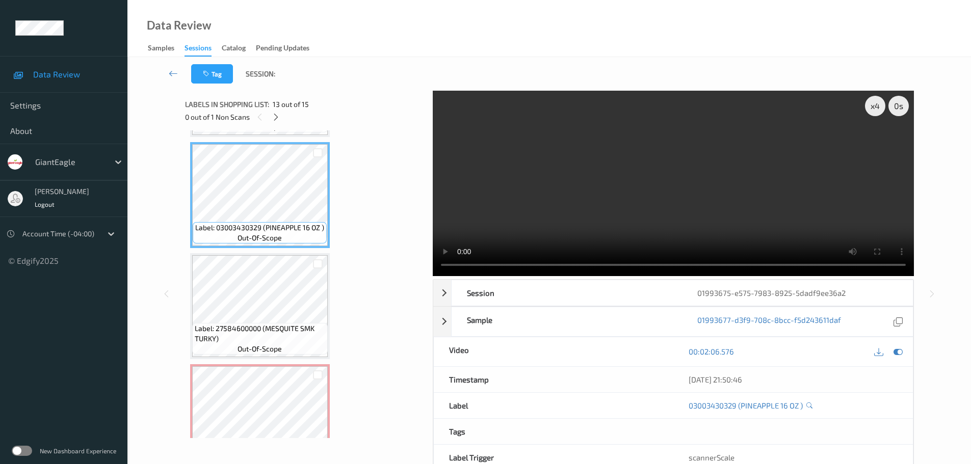
scroll to position [1364, 0]
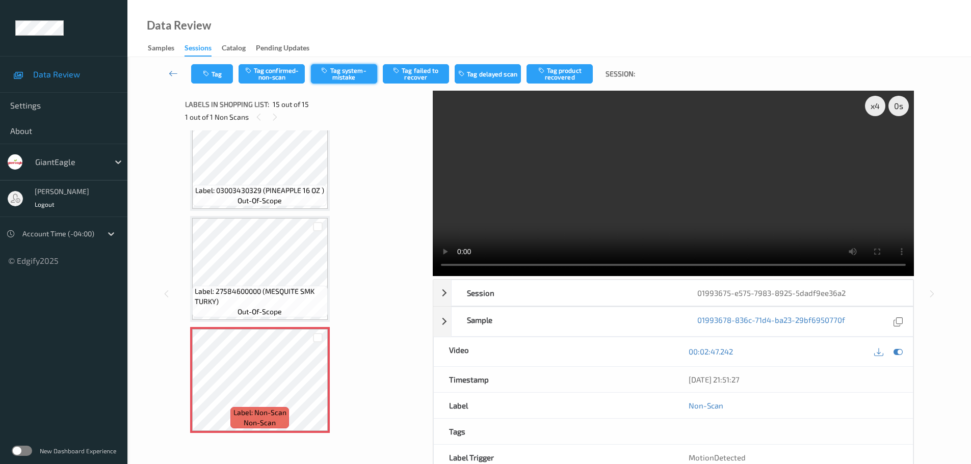
click at [352, 69] on button "Tag system-mistake" at bounding box center [344, 73] width 66 height 19
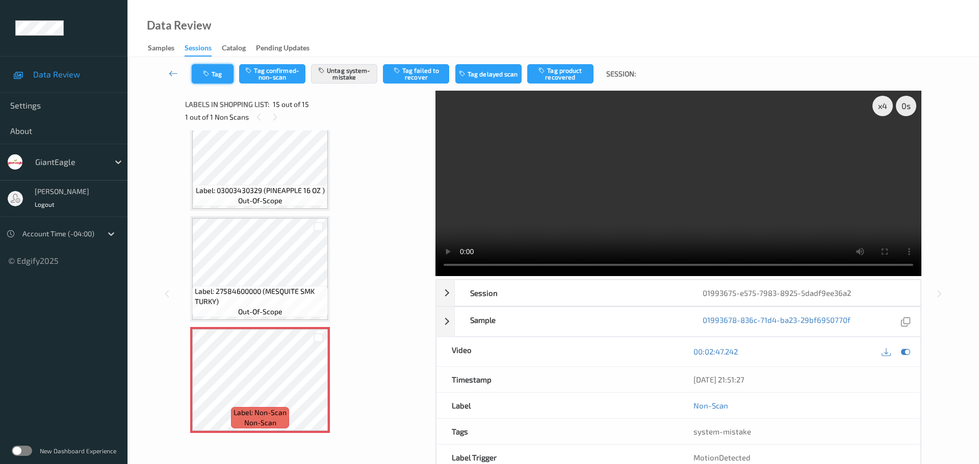
click at [214, 75] on button "Tag" at bounding box center [213, 73] width 42 height 19
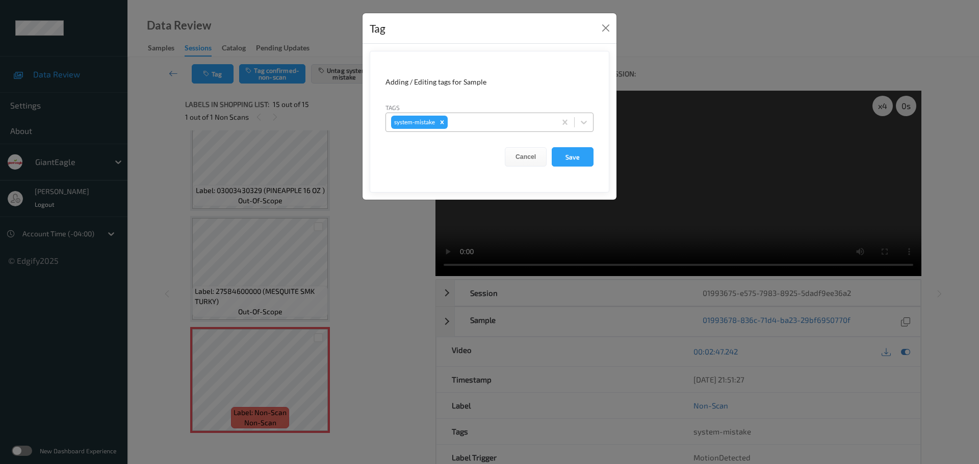
click at [491, 121] on div at bounding box center [500, 122] width 101 height 12
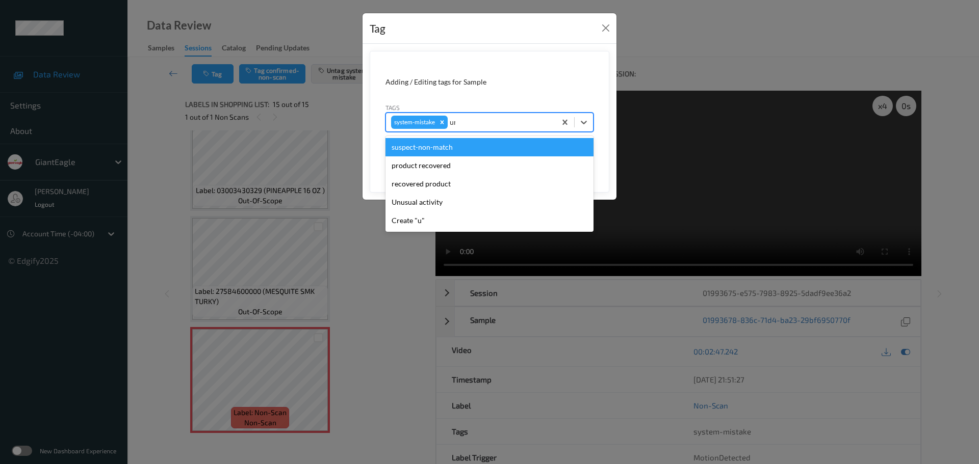
type input "unu"
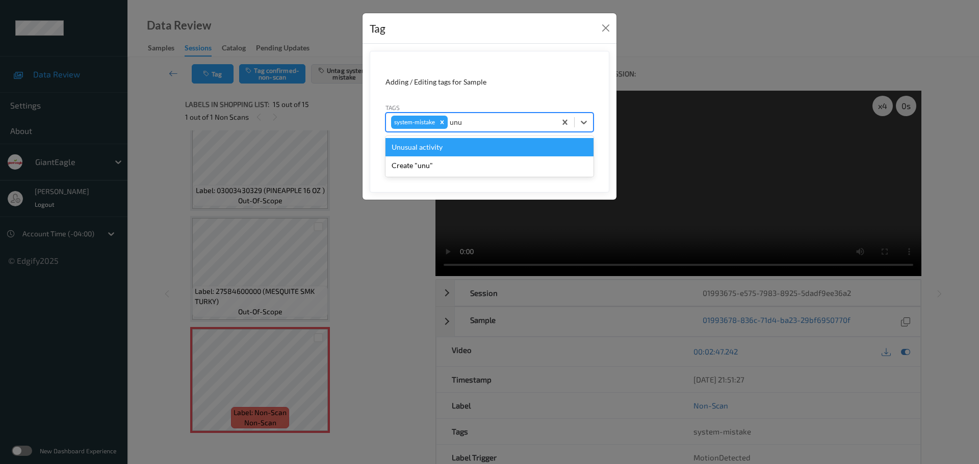
click at [459, 148] on div "Unusual activity" at bounding box center [489, 147] width 208 height 18
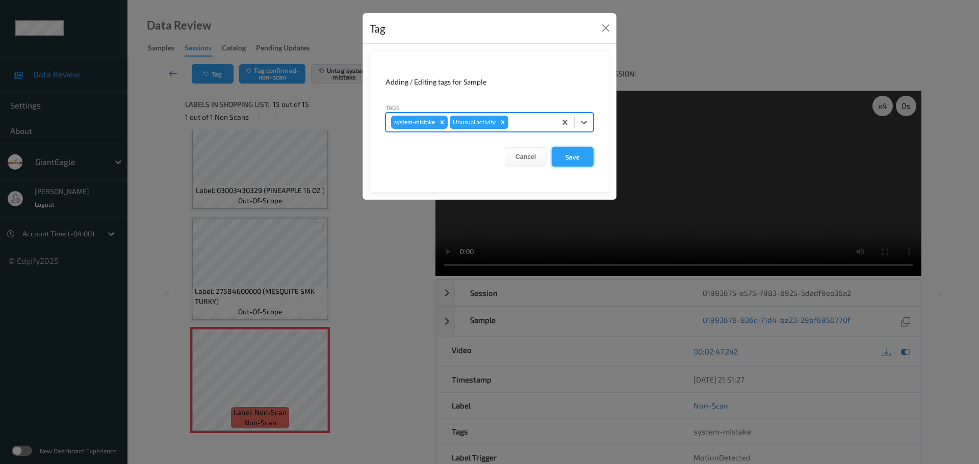
click at [567, 164] on button "Save" at bounding box center [573, 156] width 42 height 19
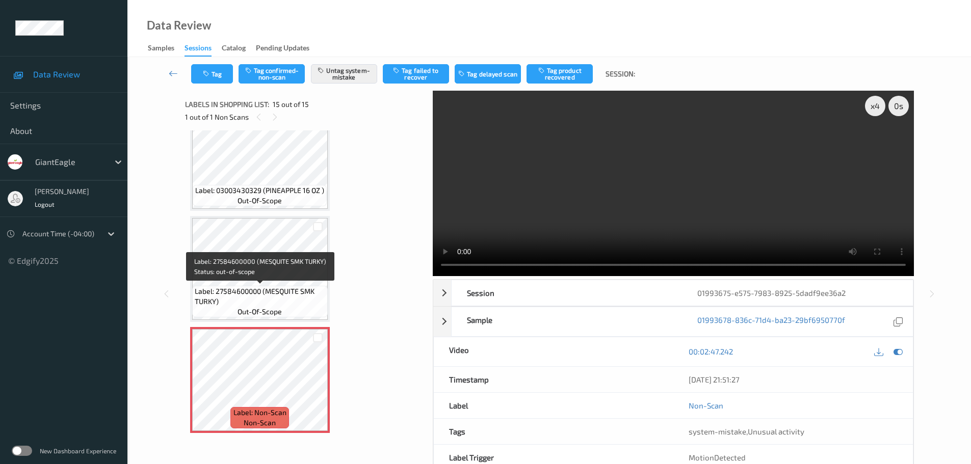
click at [242, 296] on span "Label: 27584600000 (MESQUITE SMK TURKY)" at bounding box center [260, 297] width 131 height 20
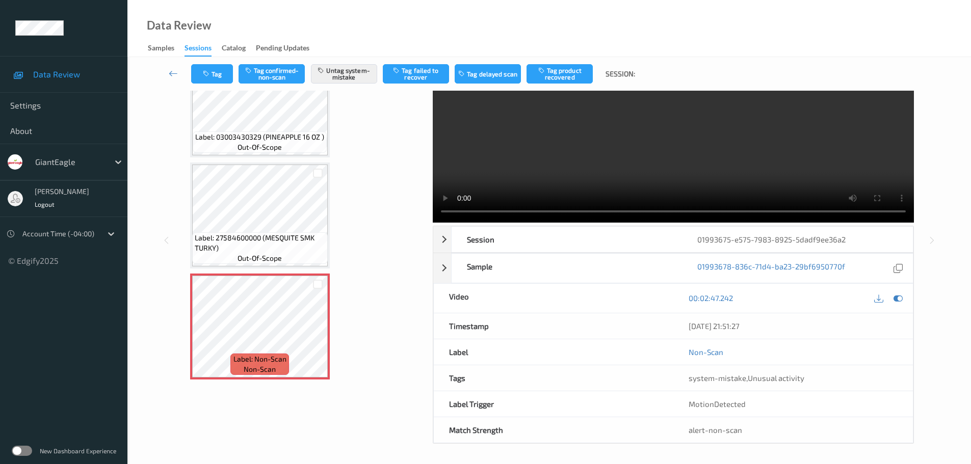
scroll to position [54, 0]
drag, startPoint x: 693, startPoint y: 376, endPoint x: 868, endPoint y: 368, distance: 175.6
click at [868, 368] on div "system-mistake , Unusual activity" at bounding box center [793, 377] width 240 height 25
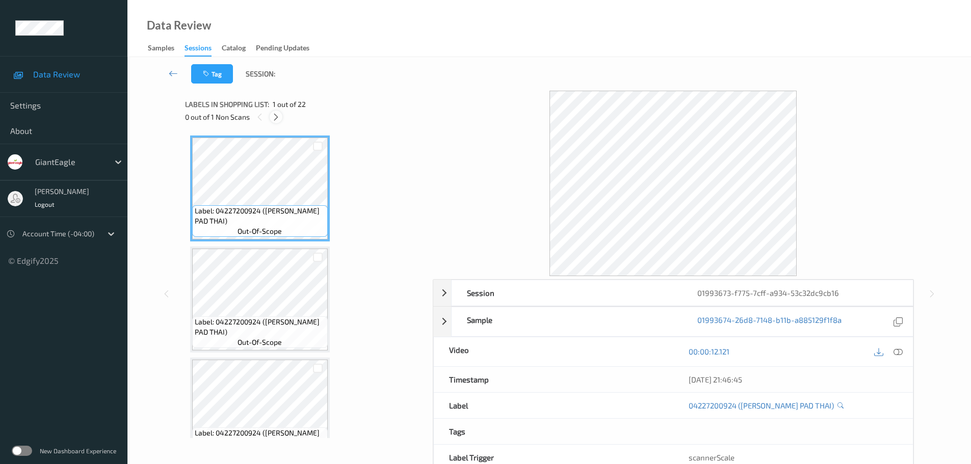
click at [277, 118] on icon at bounding box center [276, 117] width 9 height 9
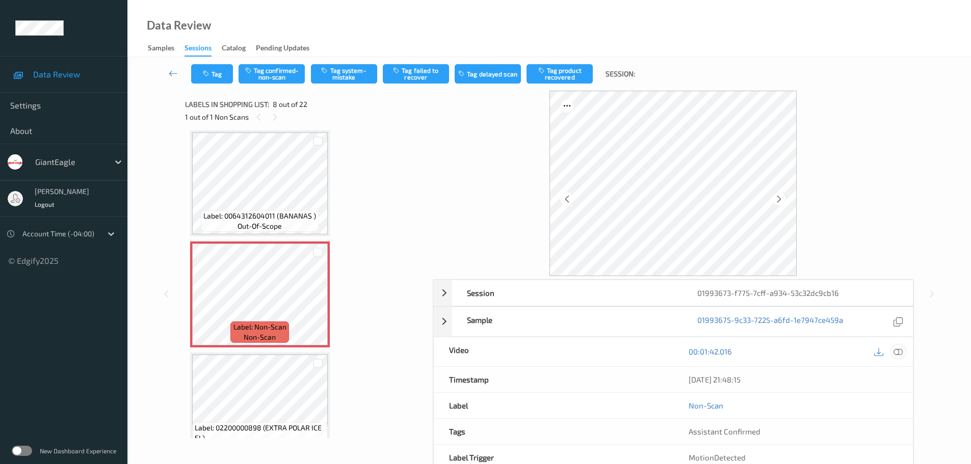
click at [893, 353] on div at bounding box center [899, 352] width 14 height 14
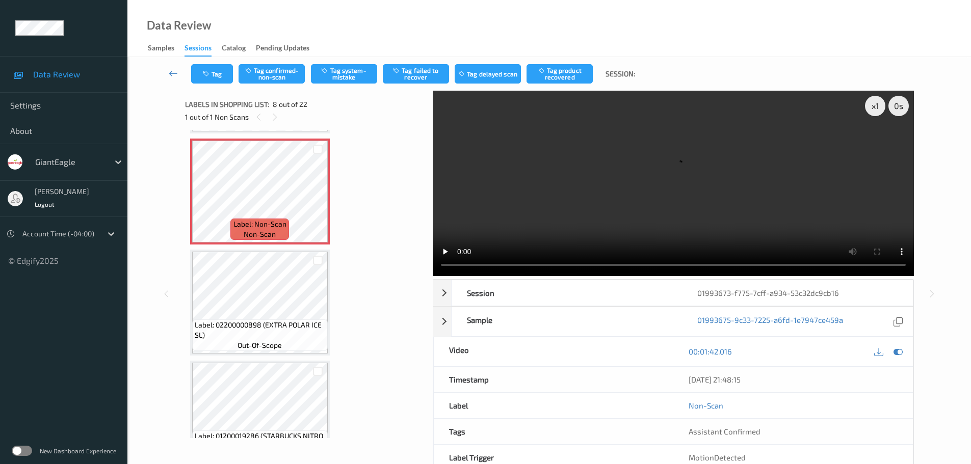
scroll to position [774, 0]
click at [314, 198] on icon at bounding box center [318, 201] width 9 height 9
click at [320, 197] on icon at bounding box center [318, 201] width 9 height 9
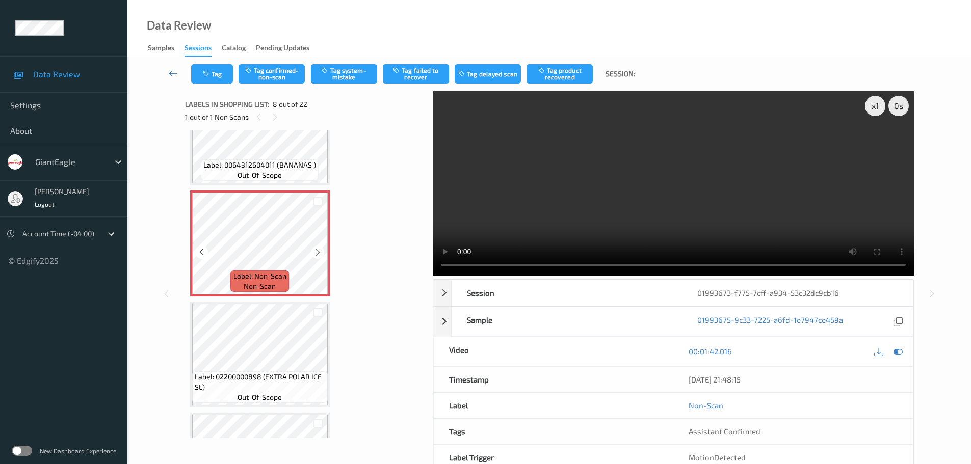
scroll to position [672, 0]
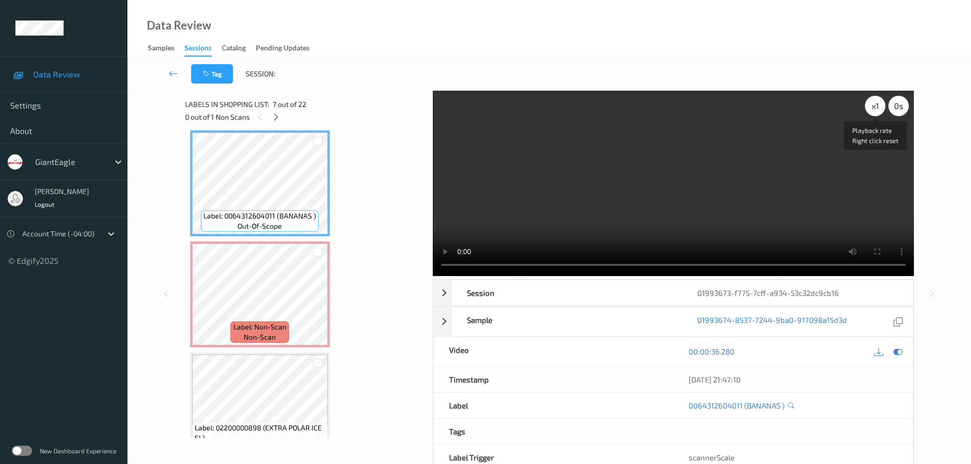
click at [871, 113] on div "x 1" at bounding box center [875, 106] width 20 height 20
click at [871, 113] on div "x 2" at bounding box center [875, 106] width 20 height 20
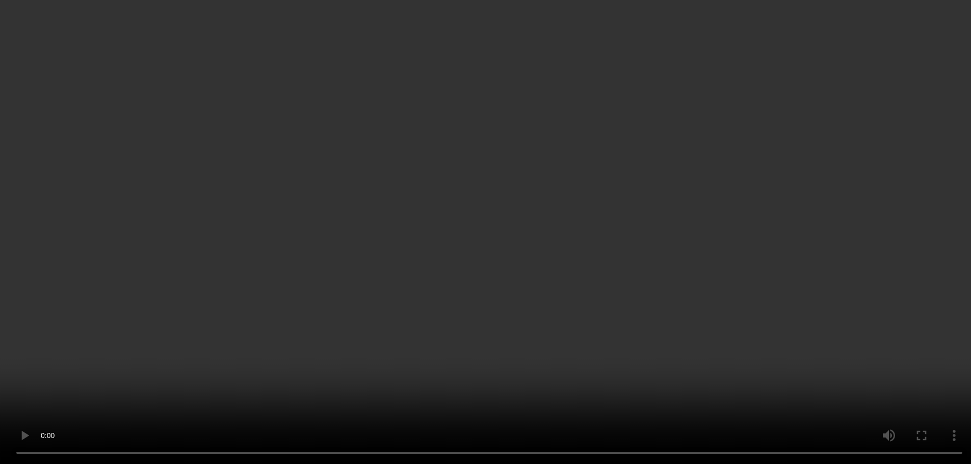
scroll to position [876, 0]
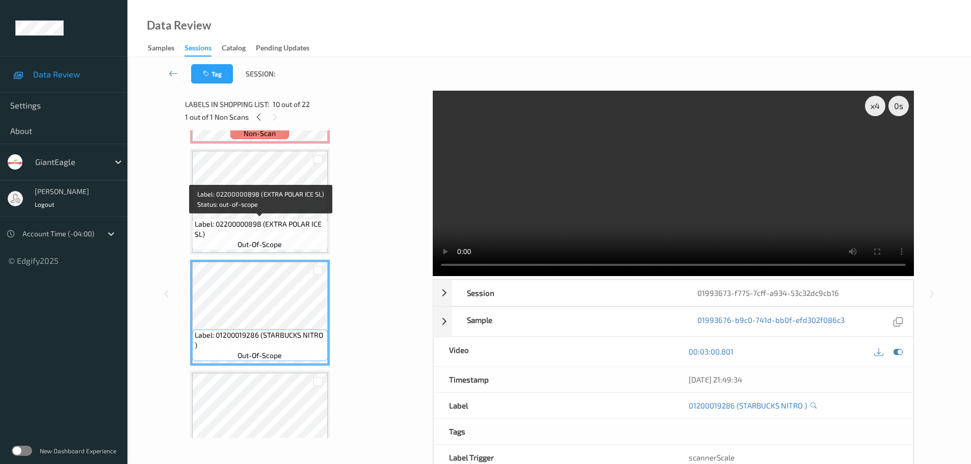
click at [280, 221] on span "Label: 02200000898 (EXTRA POLAR ICE SL)" at bounding box center [260, 229] width 131 height 20
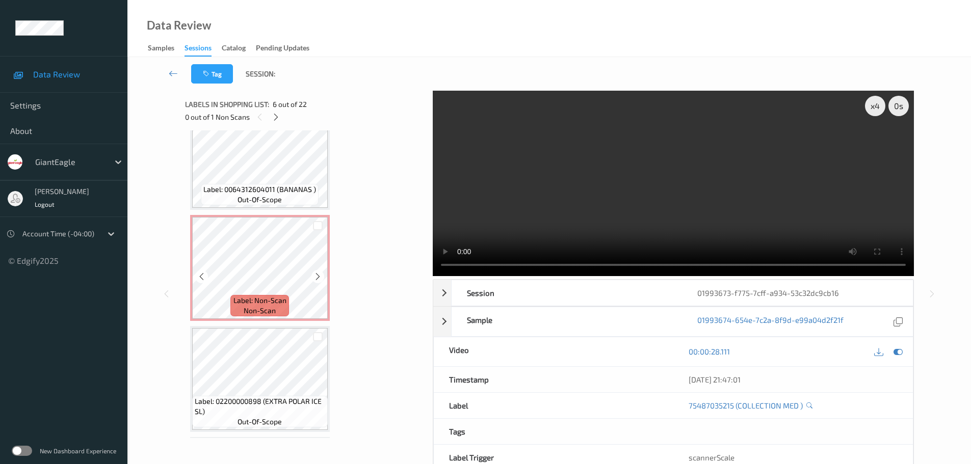
scroll to position [715, 0]
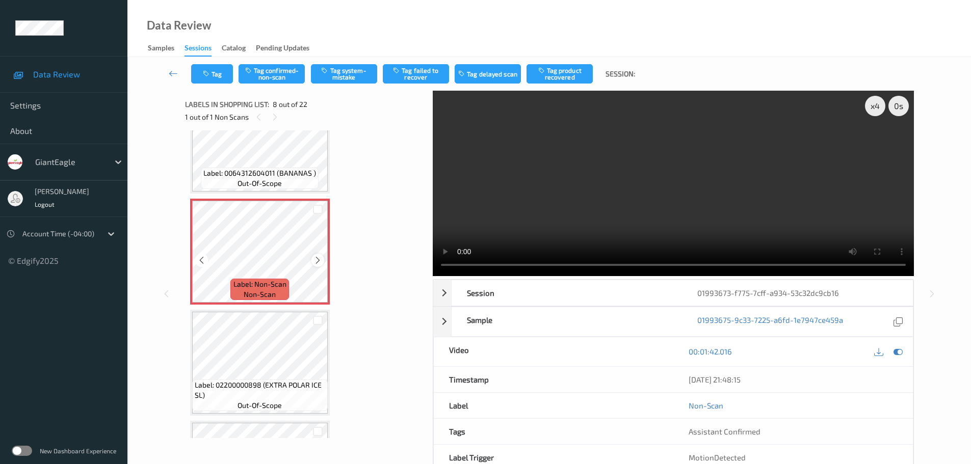
click at [312, 261] on div at bounding box center [318, 260] width 13 height 13
click at [313, 261] on div at bounding box center [318, 260] width 13 height 13
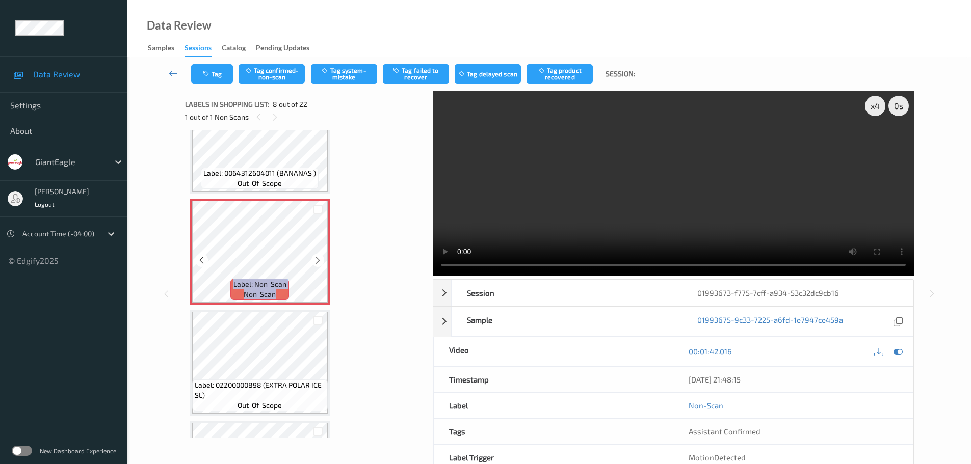
click at [313, 261] on div at bounding box center [318, 260] width 13 height 13
click at [315, 261] on icon at bounding box center [318, 260] width 9 height 9
click at [260, 69] on button "Tag confirmed-non-scan" at bounding box center [272, 73] width 66 height 19
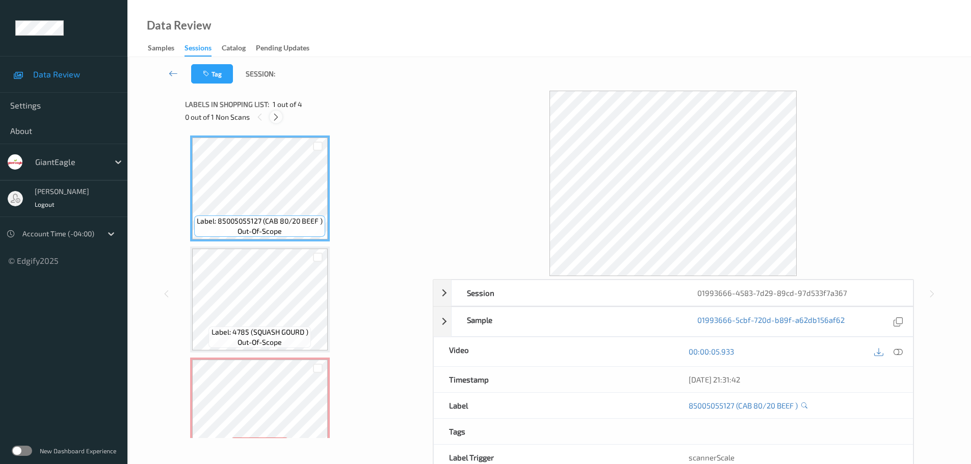
click at [273, 115] on icon at bounding box center [276, 117] width 9 height 9
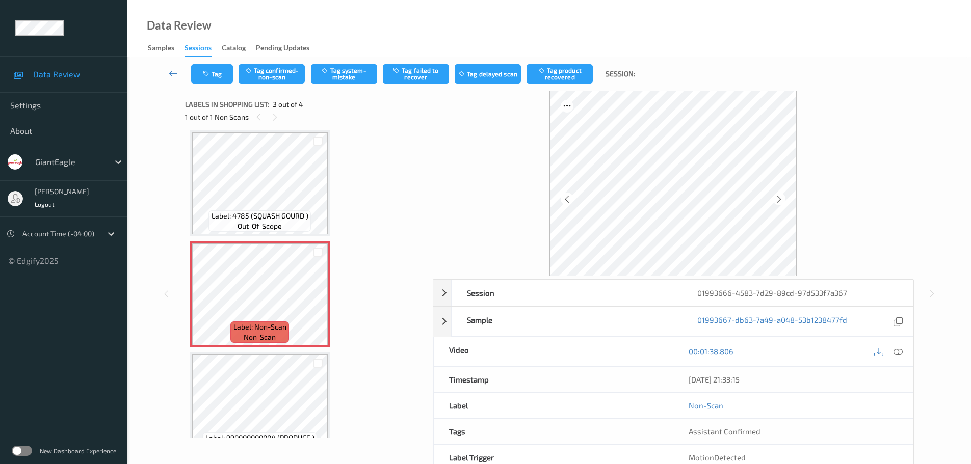
drag, startPoint x: 898, startPoint y: 350, endPoint x: 873, endPoint y: 332, distance: 30.0
click at [898, 350] on icon at bounding box center [898, 351] width 9 height 9
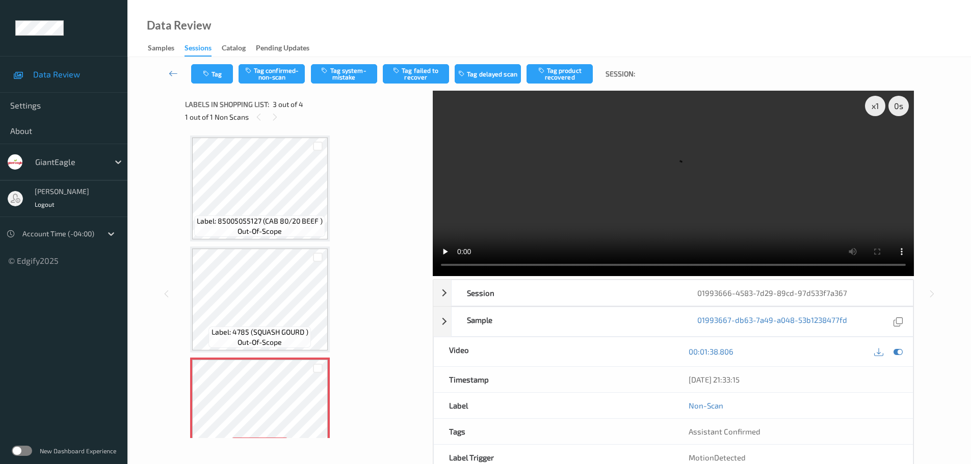
scroll to position [102, 0]
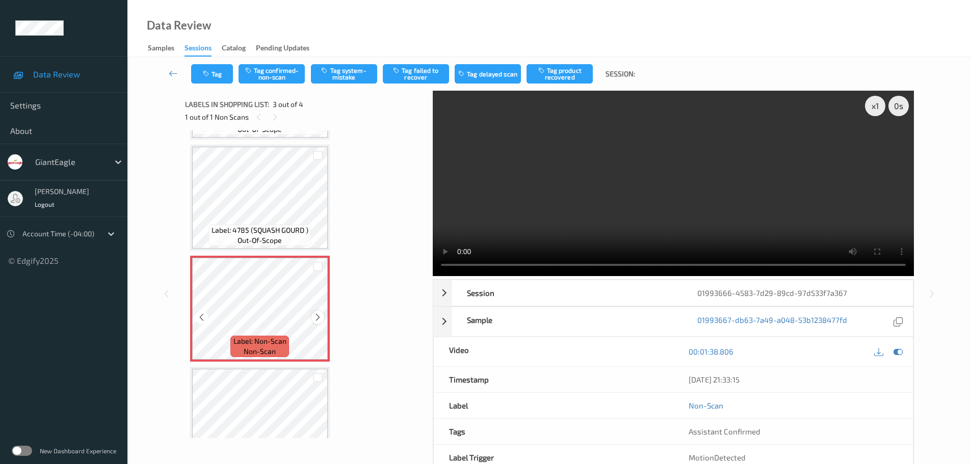
click at [316, 319] on icon at bounding box center [318, 317] width 9 height 9
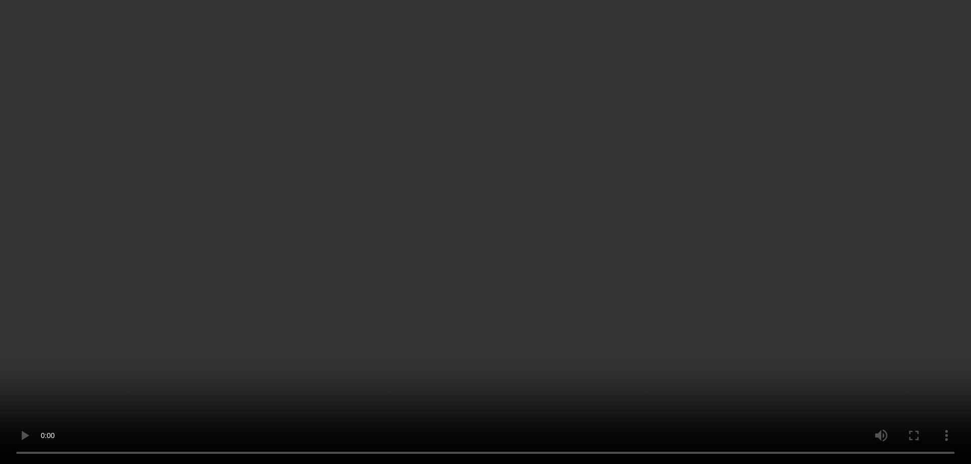
scroll to position [0, 0]
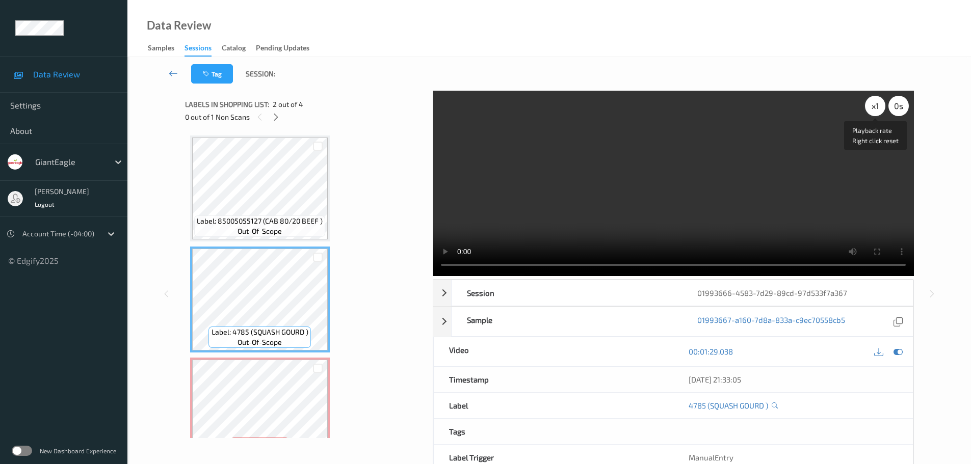
click at [878, 107] on div "x 1" at bounding box center [875, 106] width 20 height 20
click at [878, 107] on div "x 2" at bounding box center [875, 106] width 20 height 20
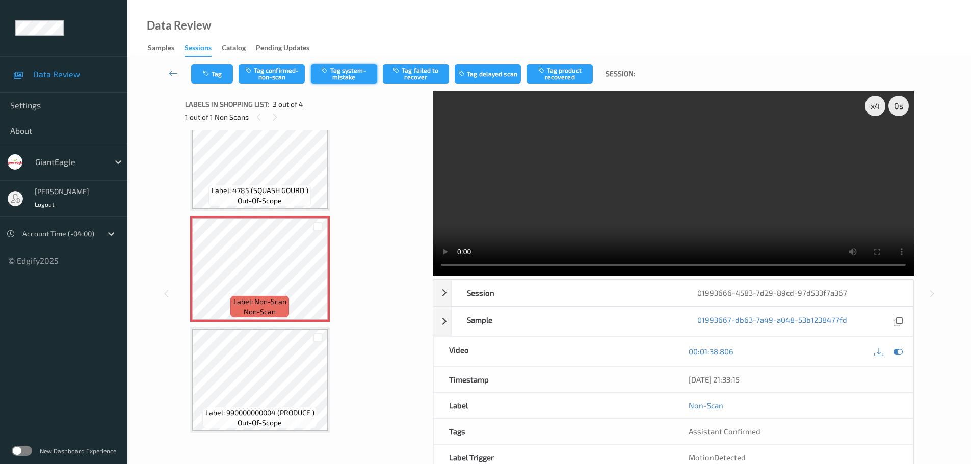
click at [341, 67] on button "Tag system-mistake" at bounding box center [344, 73] width 66 height 19
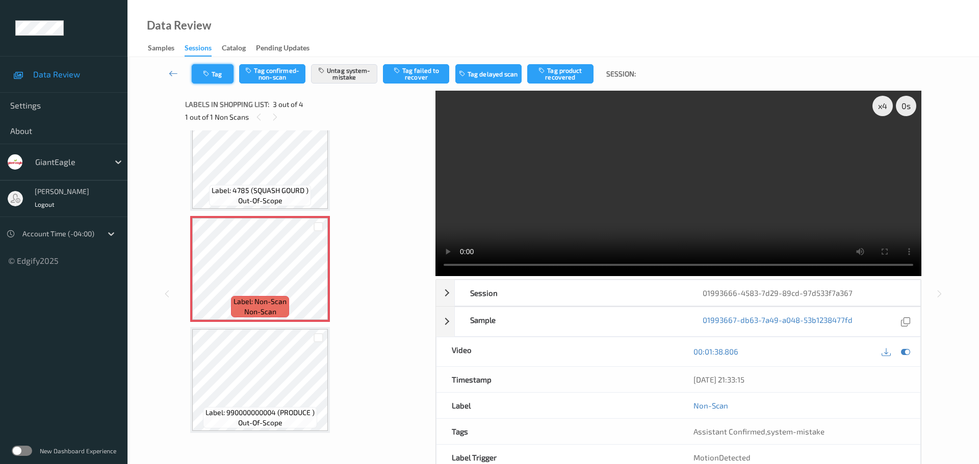
click at [210, 71] on icon "button" at bounding box center [207, 73] width 9 height 7
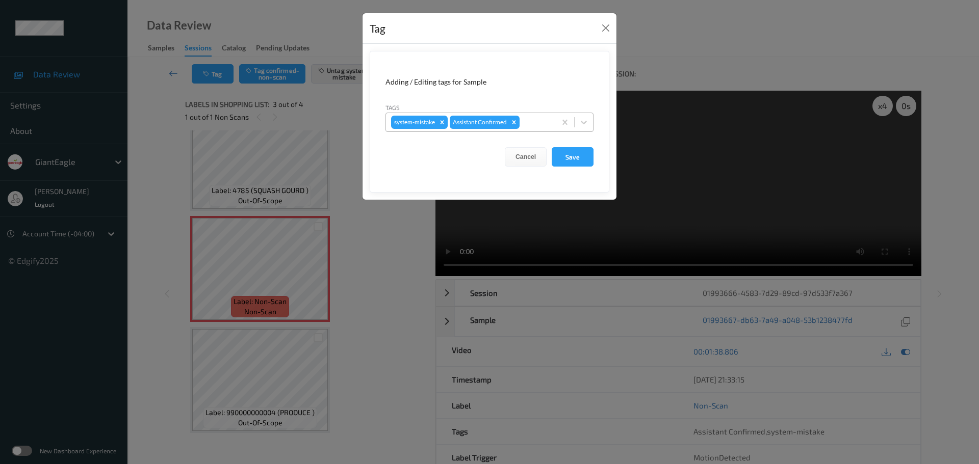
click at [546, 125] on div at bounding box center [536, 122] width 29 height 12
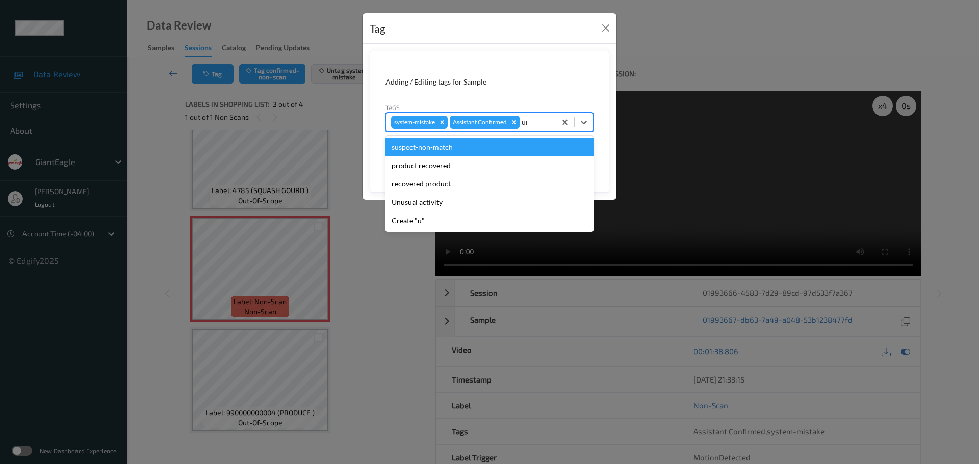
type input "unu"
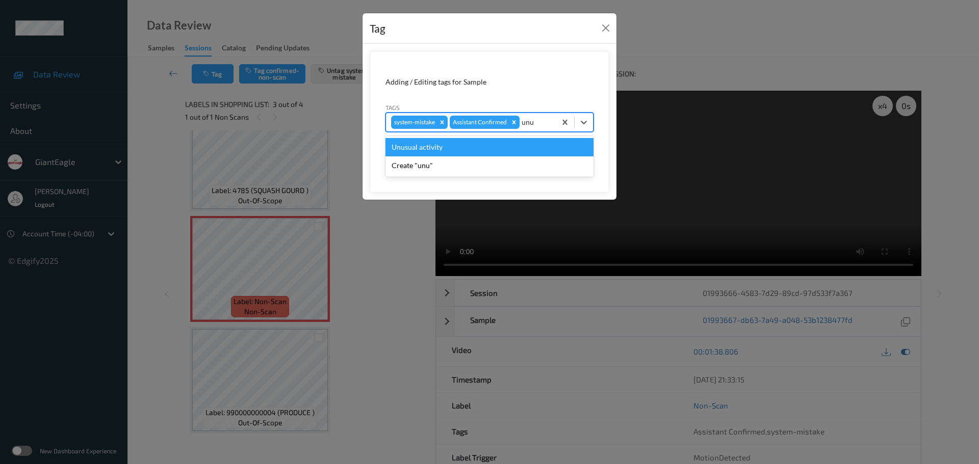
click at [517, 145] on div "Unusual activity" at bounding box center [489, 147] width 208 height 18
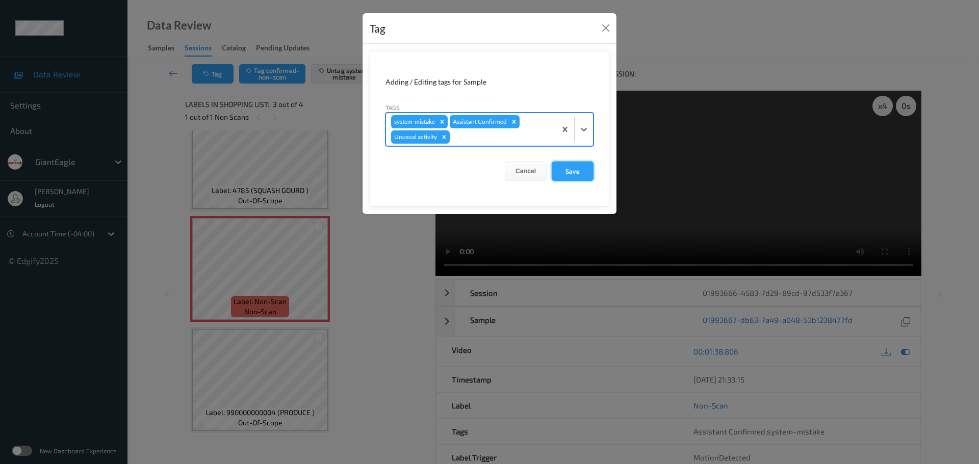
click at [563, 172] on button "Save" at bounding box center [573, 171] width 42 height 19
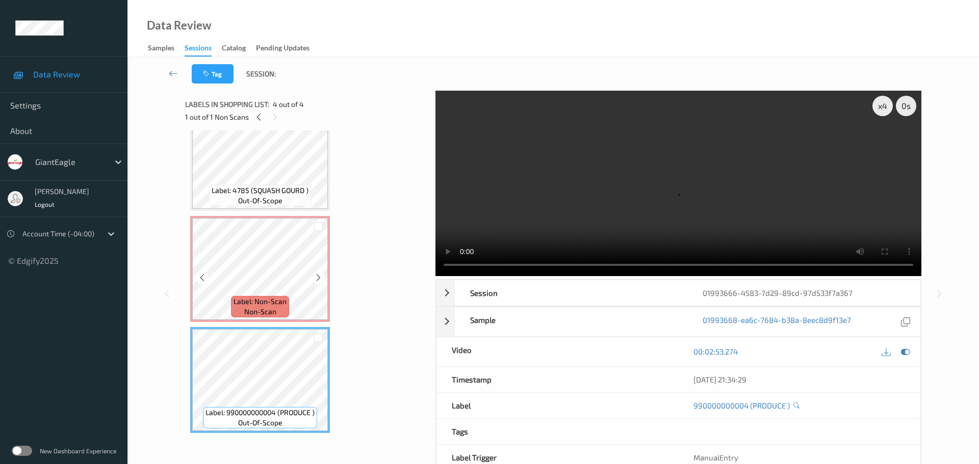
click at [279, 307] on span "Label: Non-Scan" at bounding box center [259, 302] width 53 height 10
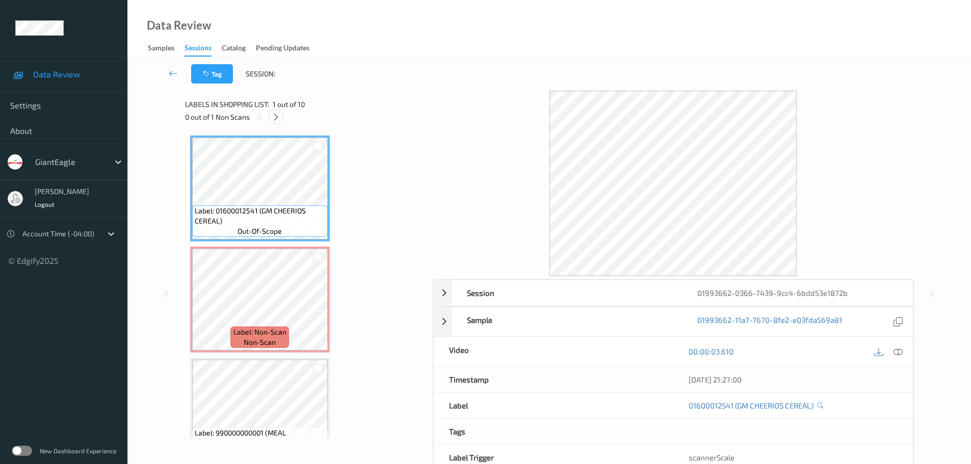
click at [275, 120] on icon at bounding box center [276, 117] width 9 height 9
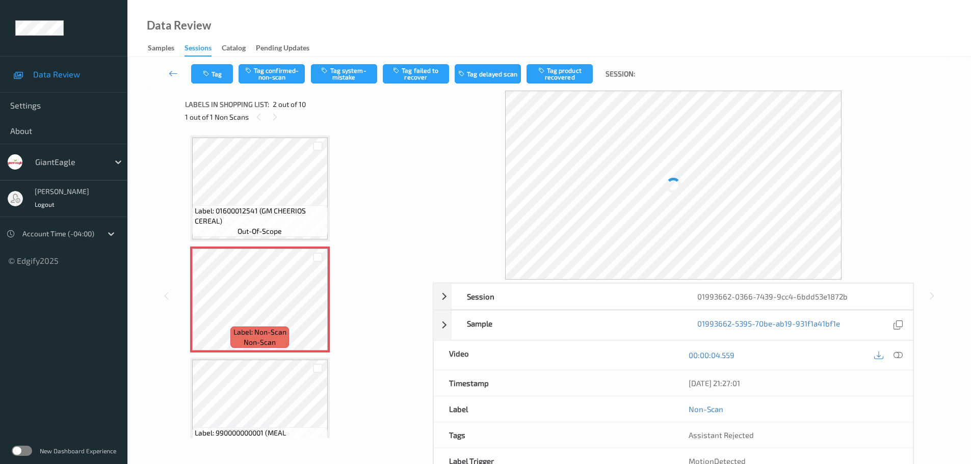
scroll to position [5, 0]
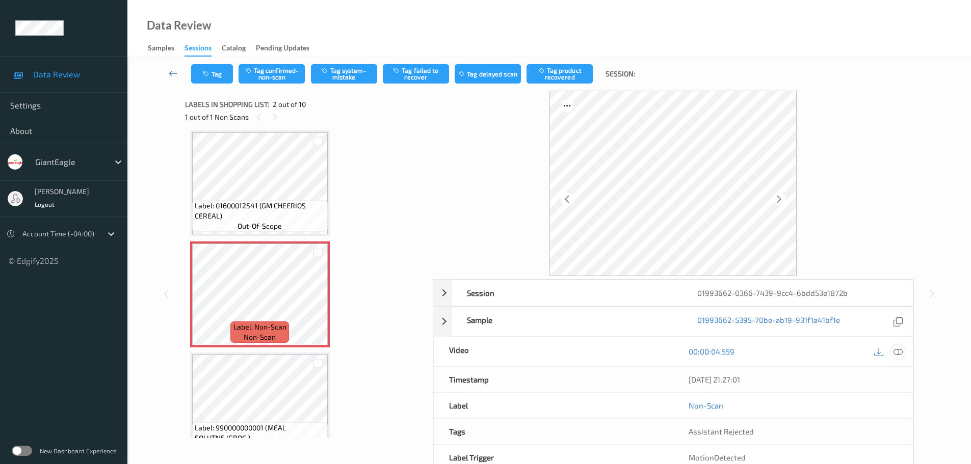
click at [894, 350] on icon at bounding box center [898, 351] width 9 height 9
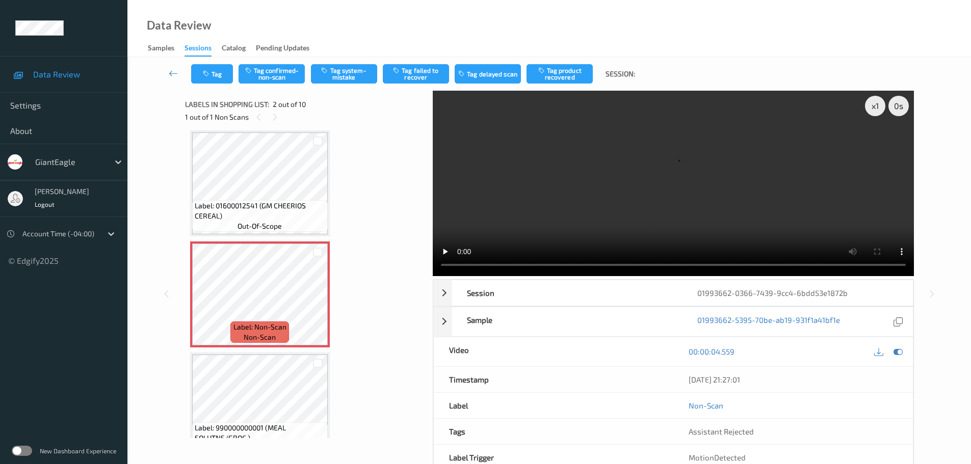
scroll to position [0, 0]
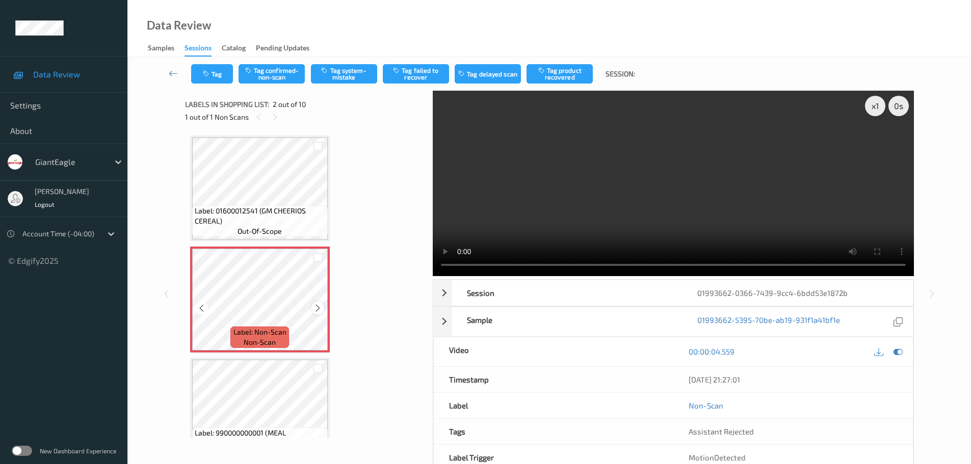
click at [322, 305] on icon at bounding box center [318, 308] width 9 height 9
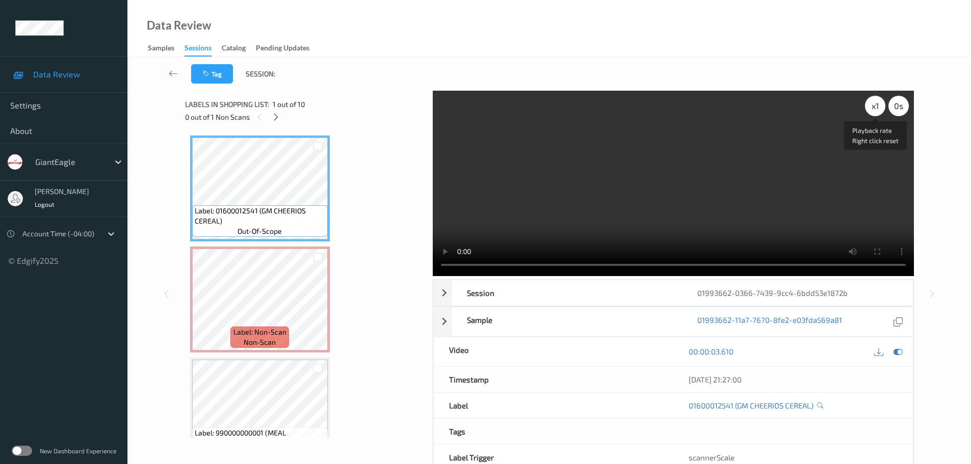
click at [873, 101] on div "x 1" at bounding box center [875, 106] width 20 height 20
click at [875, 106] on div "x 2" at bounding box center [875, 106] width 20 height 20
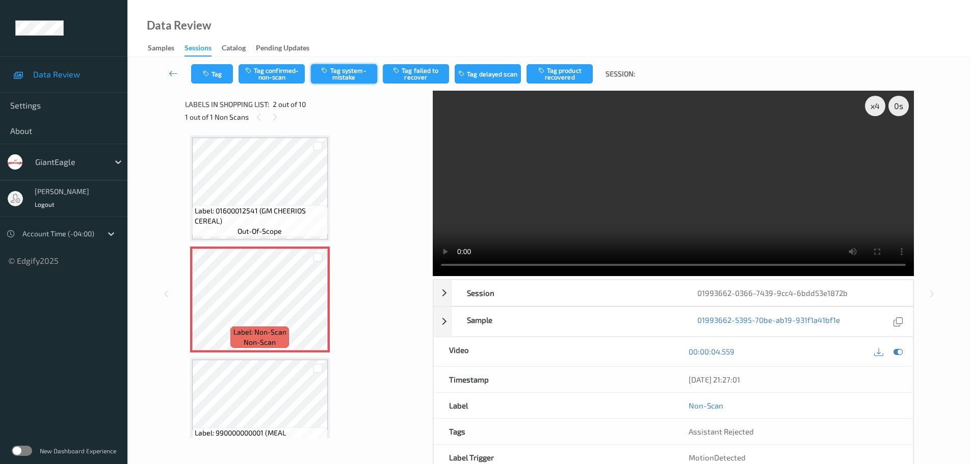
click at [356, 75] on button "Tag system-mistake" at bounding box center [344, 73] width 66 height 19
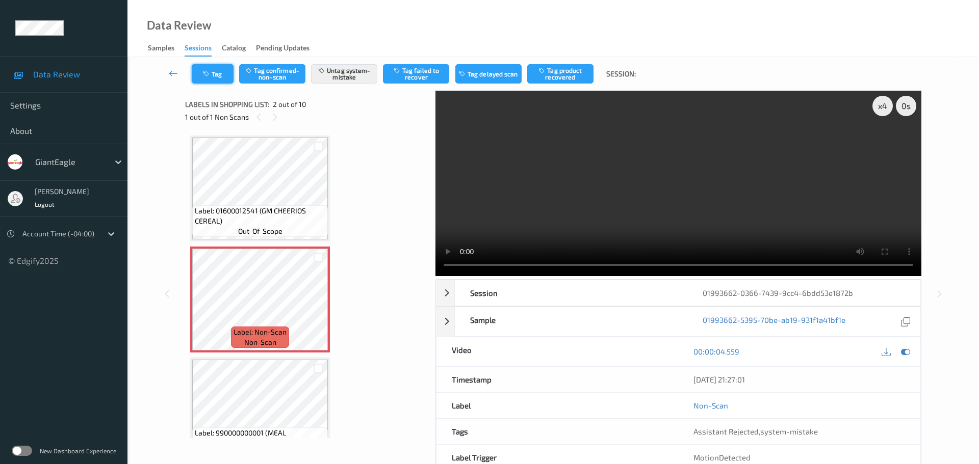
click at [206, 75] on icon "button" at bounding box center [207, 73] width 9 height 7
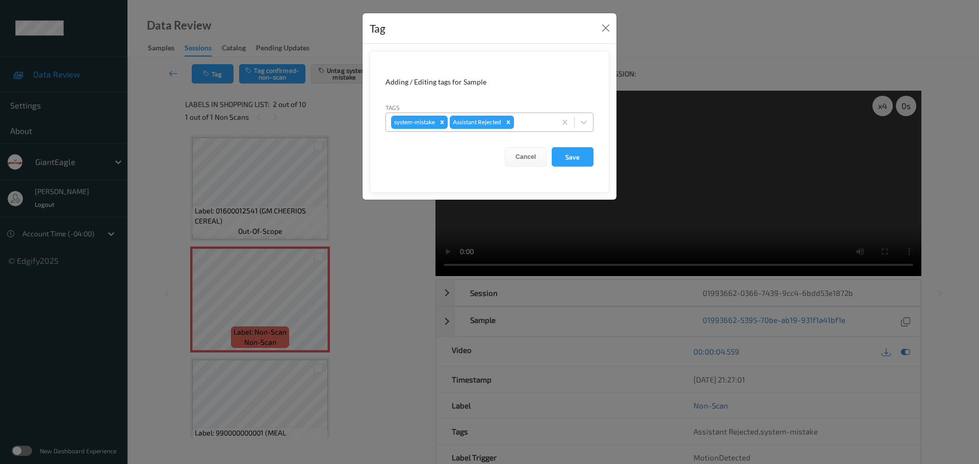
click at [523, 117] on div at bounding box center [533, 122] width 35 height 12
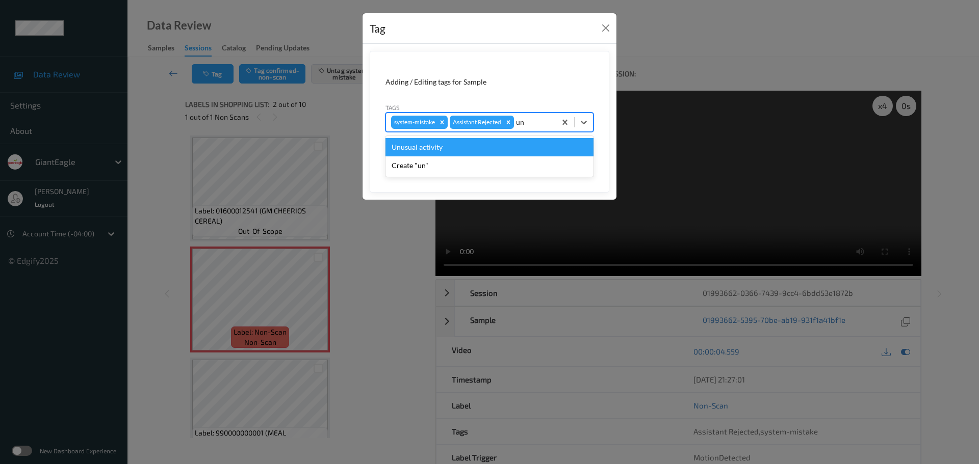
type input "unu"
click at [461, 149] on div "Unusual activity" at bounding box center [489, 147] width 208 height 18
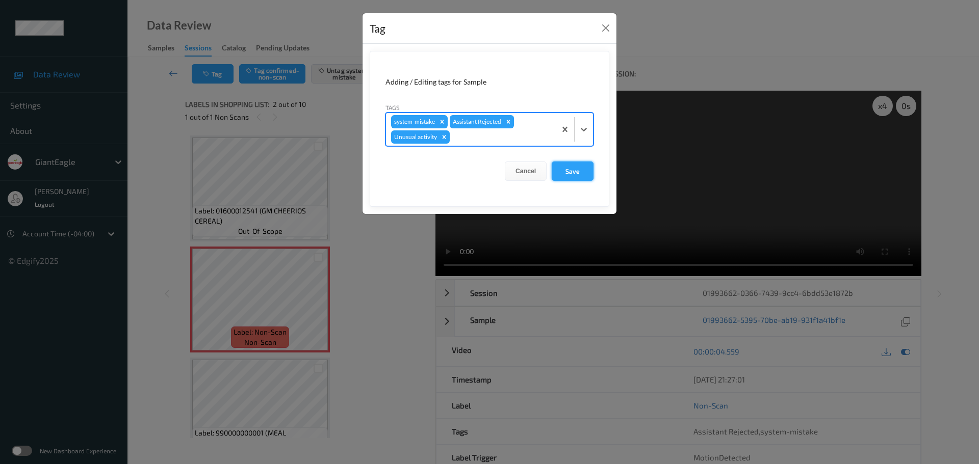
click at [562, 172] on button "Save" at bounding box center [573, 171] width 42 height 19
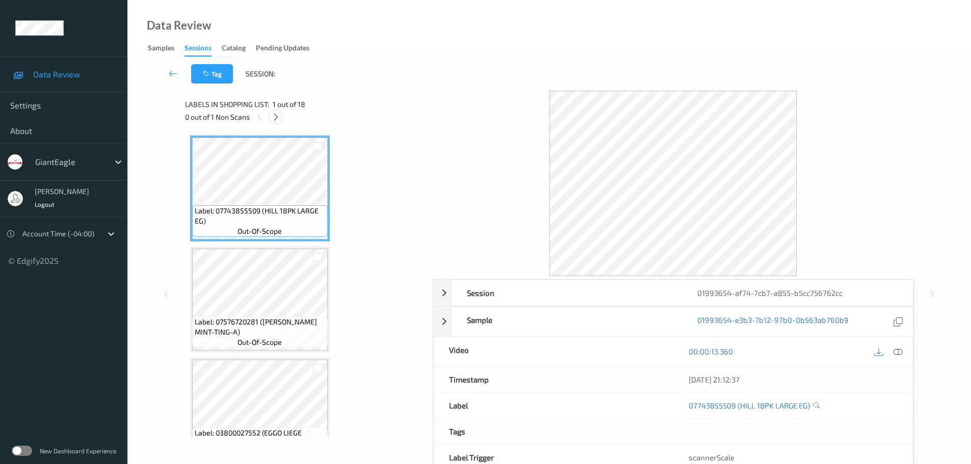
click at [274, 115] on icon at bounding box center [276, 117] width 9 height 9
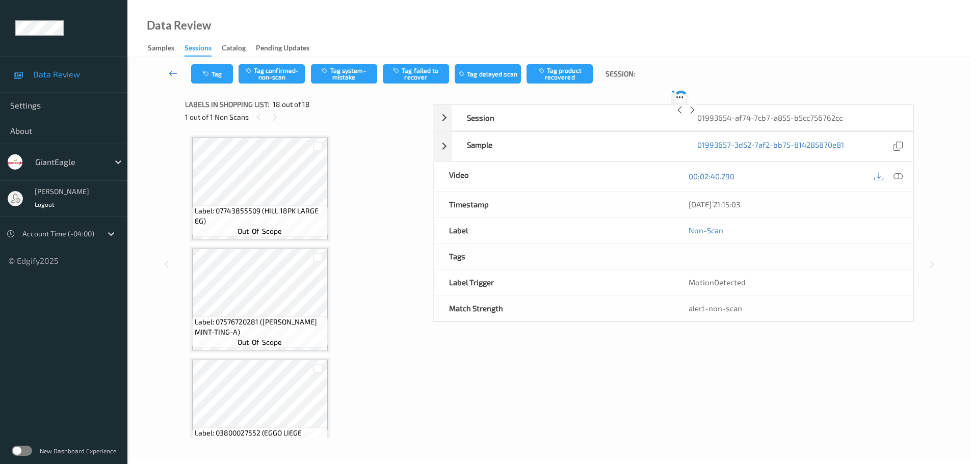
scroll to position [1698, 0]
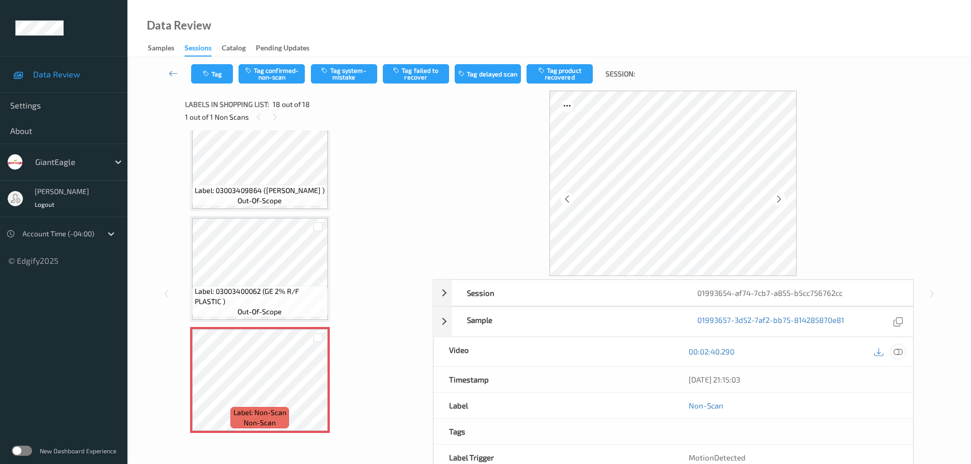
click at [897, 353] on icon at bounding box center [898, 351] width 9 height 9
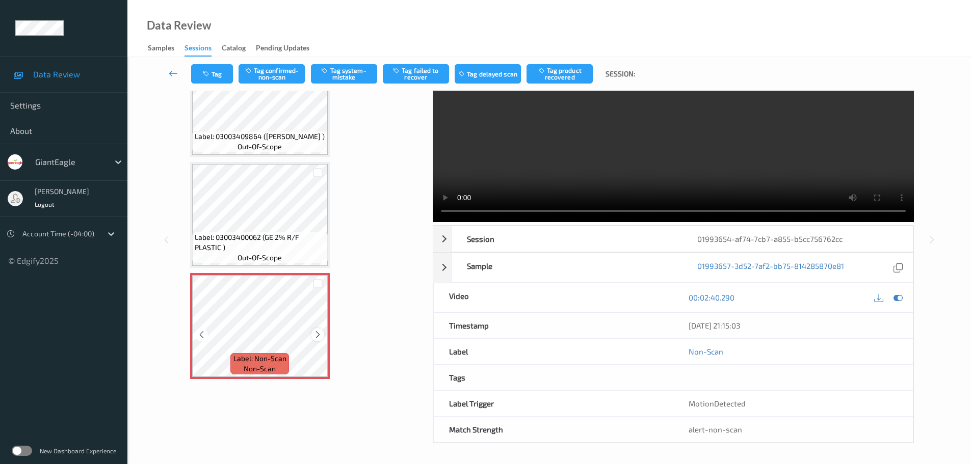
click at [318, 334] on icon at bounding box center [318, 334] width 9 height 9
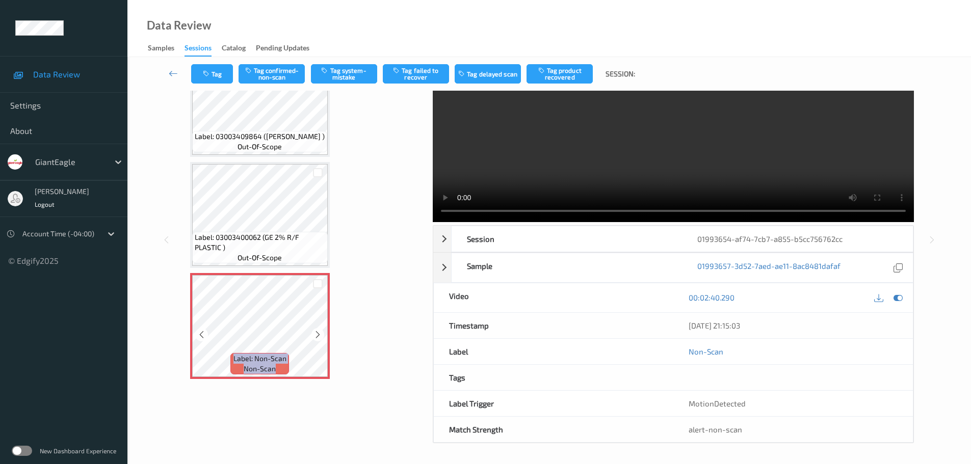
click at [318, 334] on icon at bounding box center [318, 334] width 9 height 9
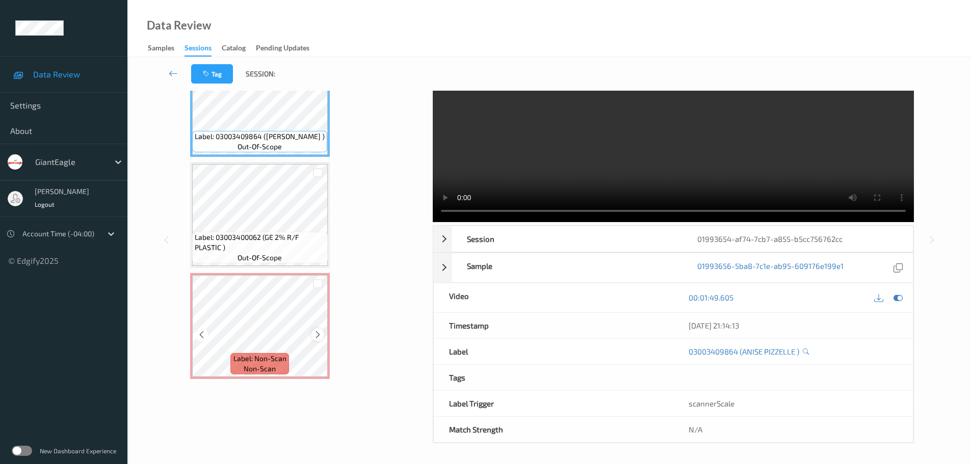
click at [313, 335] on div at bounding box center [318, 334] width 13 height 13
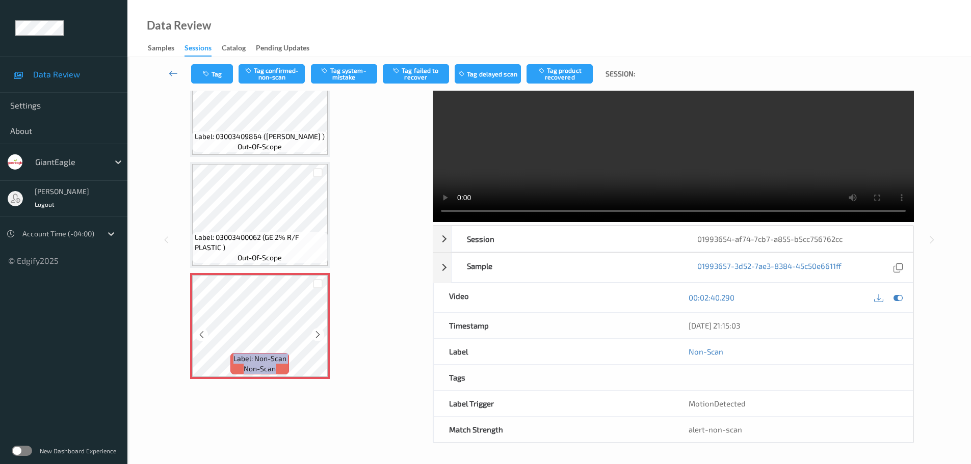
click at [313, 335] on div at bounding box center [318, 334] width 13 height 13
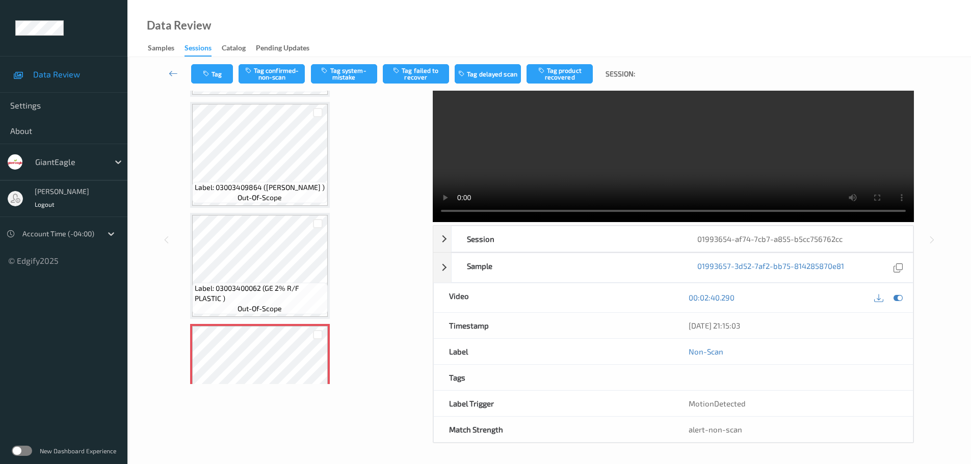
click at [306, 185] on span "Label: 03003409864 (ANISE PIZZELLE )" at bounding box center [260, 188] width 130 height 10
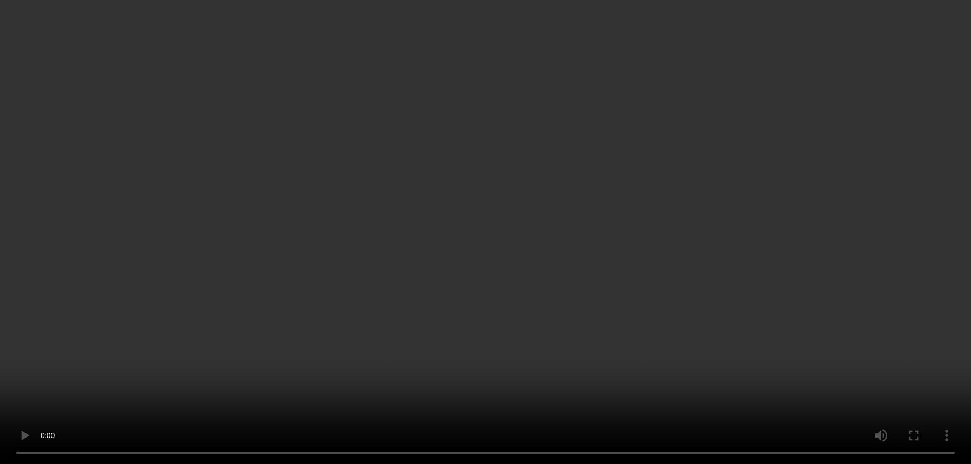
scroll to position [1612, 0]
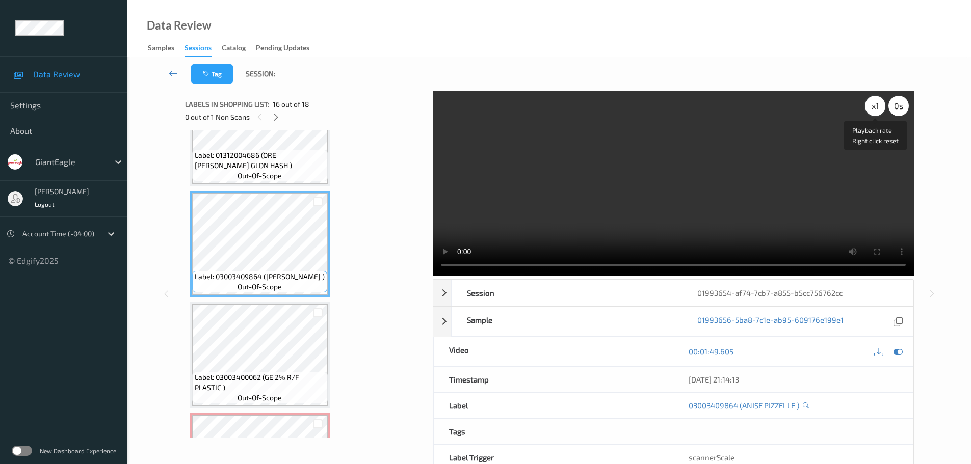
click at [876, 109] on div "x 1" at bounding box center [875, 106] width 20 height 20
drag, startPoint x: 876, startPoint y: 109, endPoint x: 879, endPoint y: 132, distance: 22.6
click at [876, 109] on div "x 2" at bounding box center [875, 106] width 20 height 20
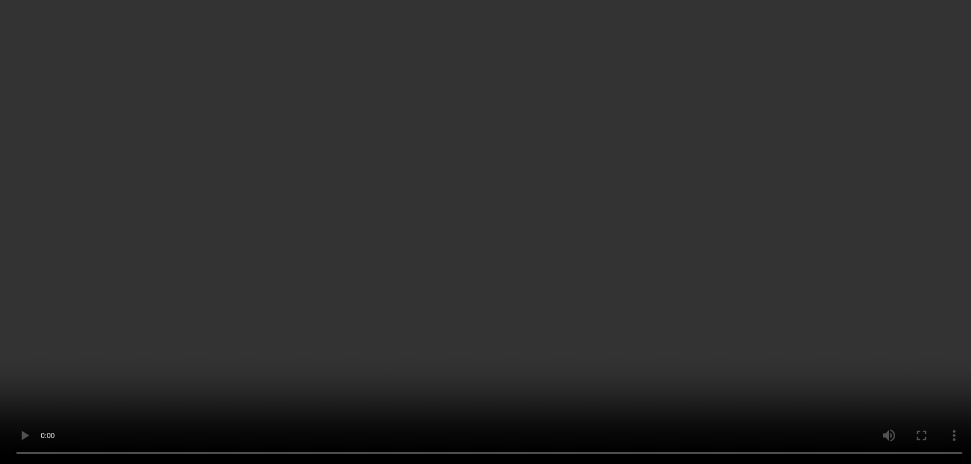
scroll to position [1698, 0]
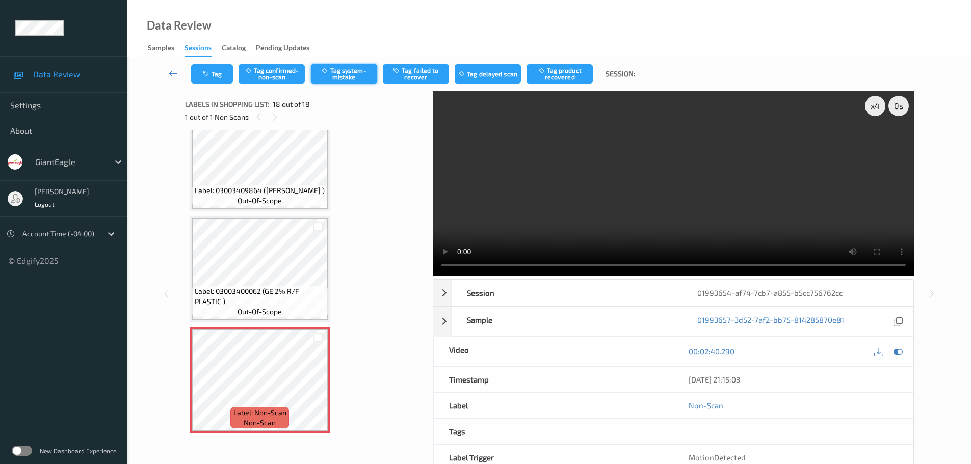
click at [355, 72] on button "Tag system-mistake" at bounding box center [344, 73] width 66 height 19
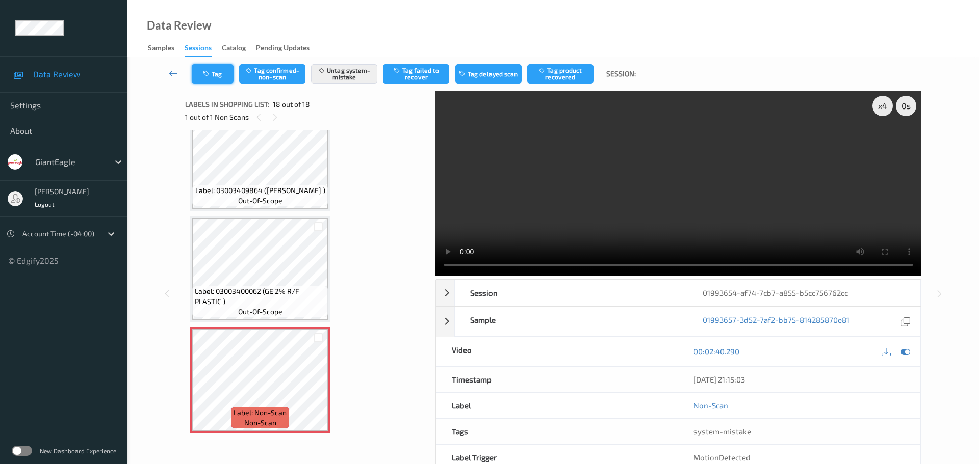
click at [218, 77] on button "Tag" at bounding box center [213, 73] width 42 height 19
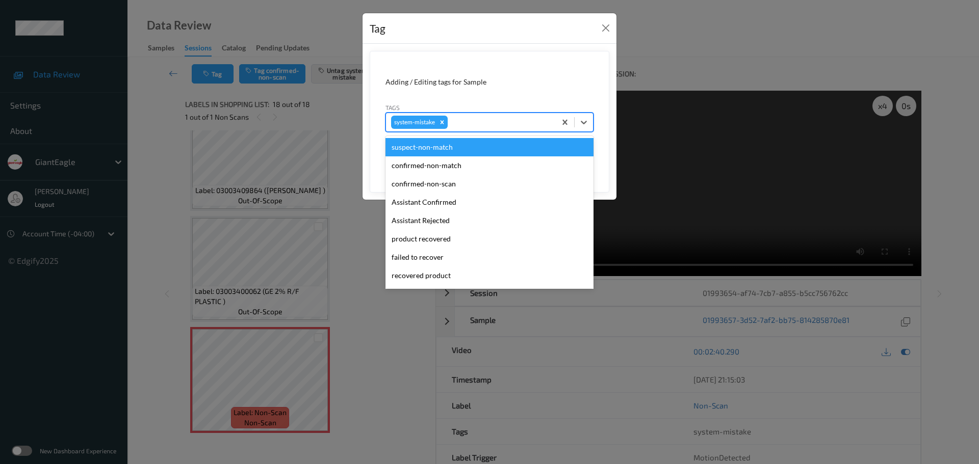
click at [474, 114] on div "system-mistake" at bounding box center [471, 122] width 170 height 17
type input "unu"
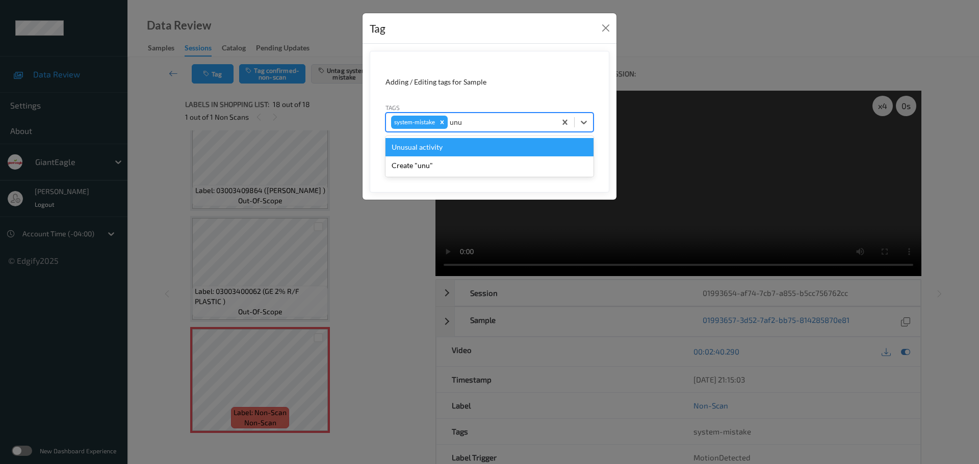
click at [451, 149] on div "Unusual activity" at bounding box center [489, 147] width 208 height 18
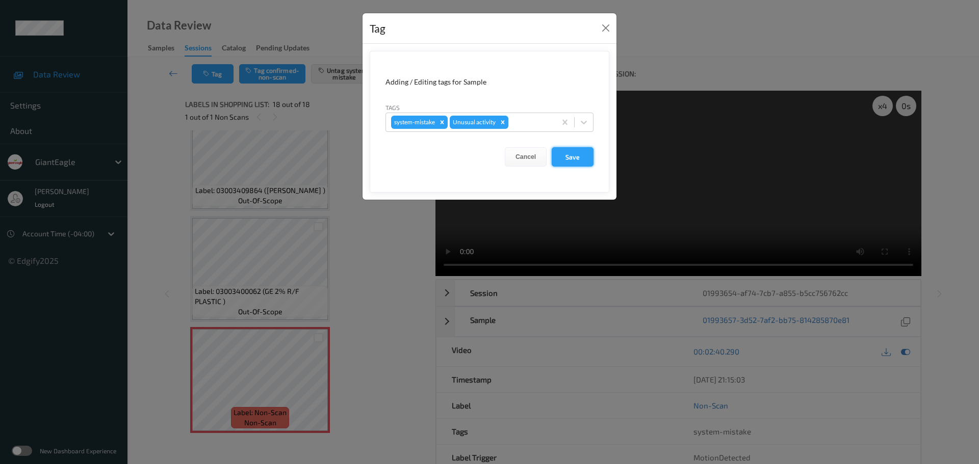
click at [562, 157] on button "Save" at bounding box center [573, 156] width 42 height 19
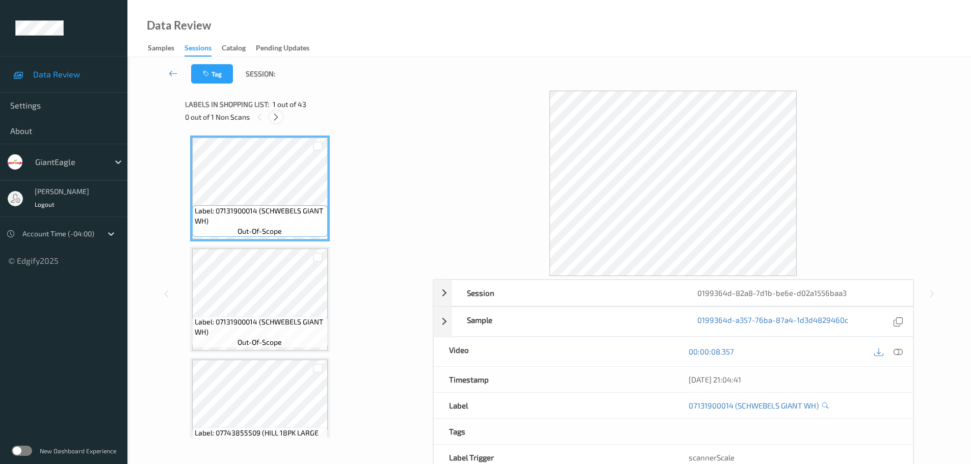
click at [274, 121] on icon at bounding box center [276, 117] width 9 height 9
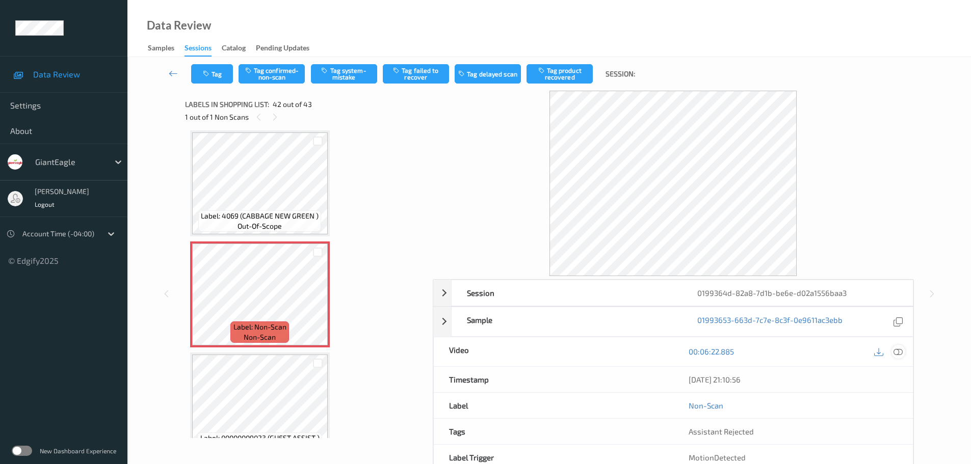
click at [899, 354] on icon at bounding box center [898, 351] width 9 height 9
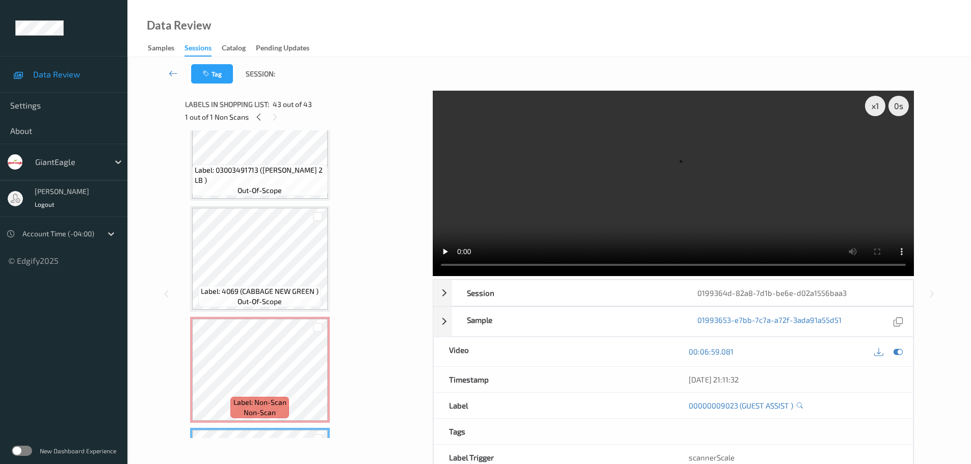
scroll to position [4374, 0]
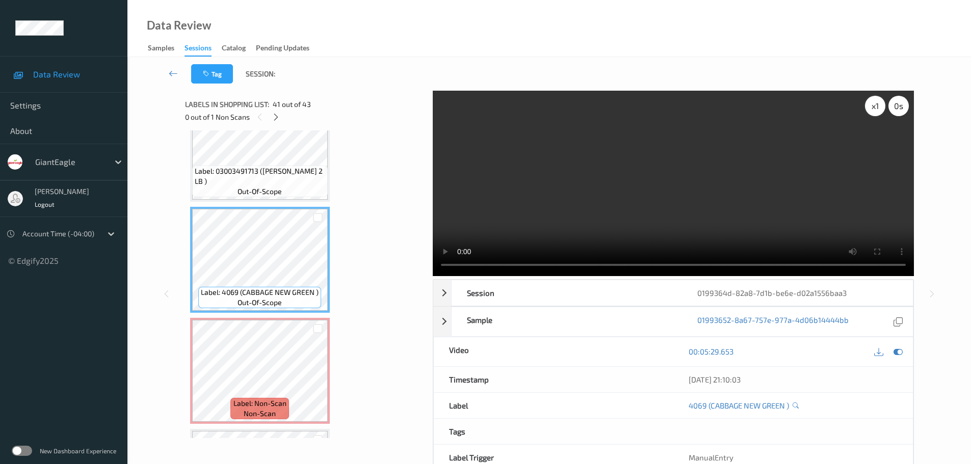
click at [879, 106] on div "x 1" at bounding box center [875, 106] width 20 height 20
click at [879, 106] on div "x 2" at bounding box center [875, 106] width 20 height 20
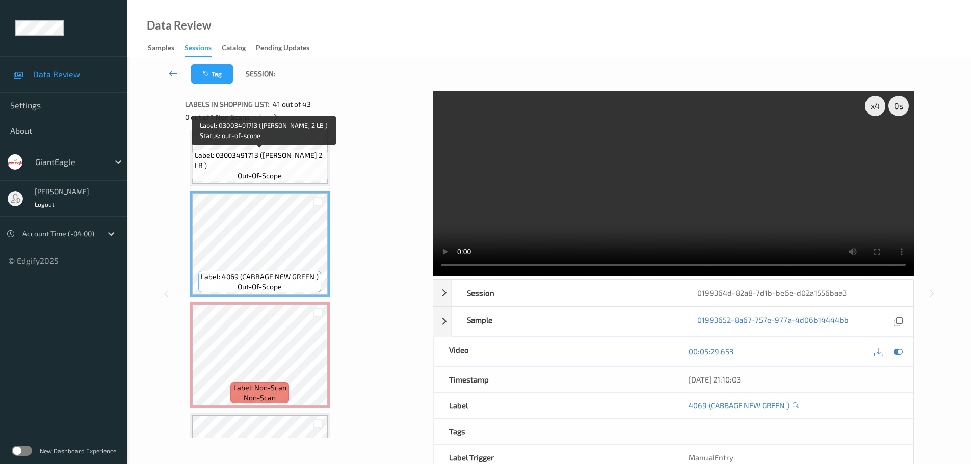
scroll to position [4476, 0]
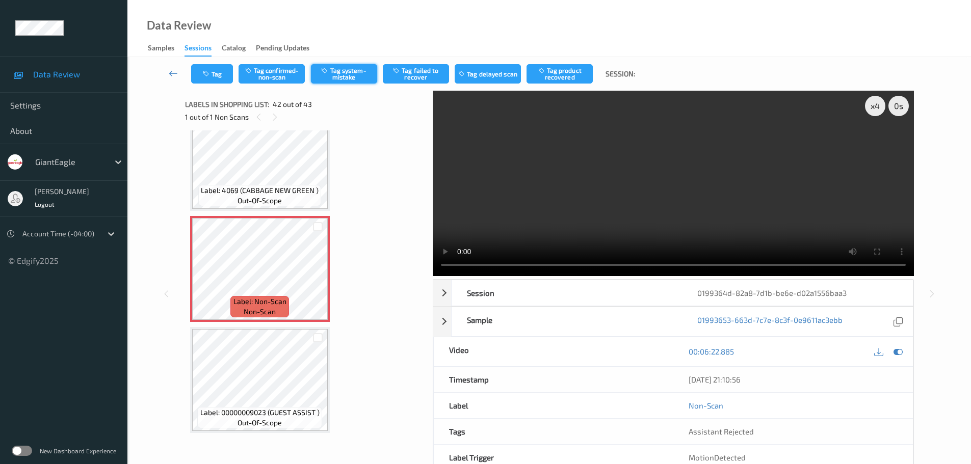
click at [356, 70] on button "Tag system-mistake" at bounding box center [344, 73] width 66 height 19
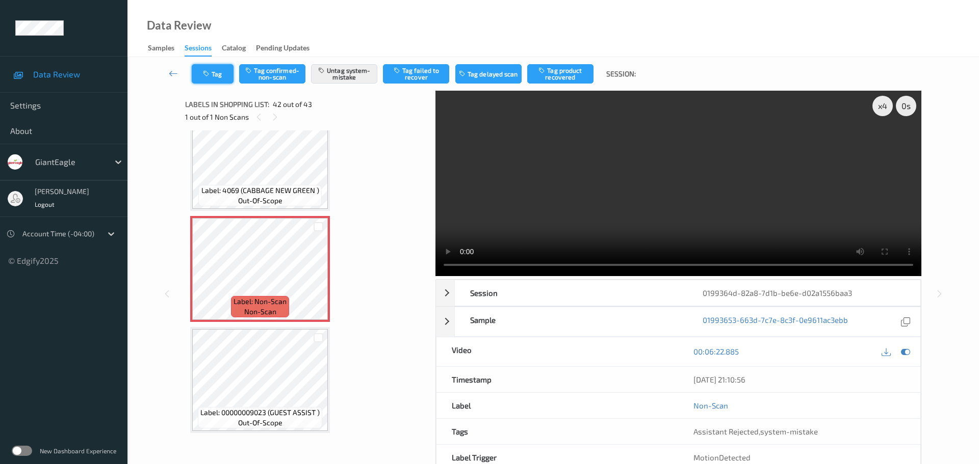
click at [220, 78] on button "Tag" at bounding box center [213, 73] width 42 height 19
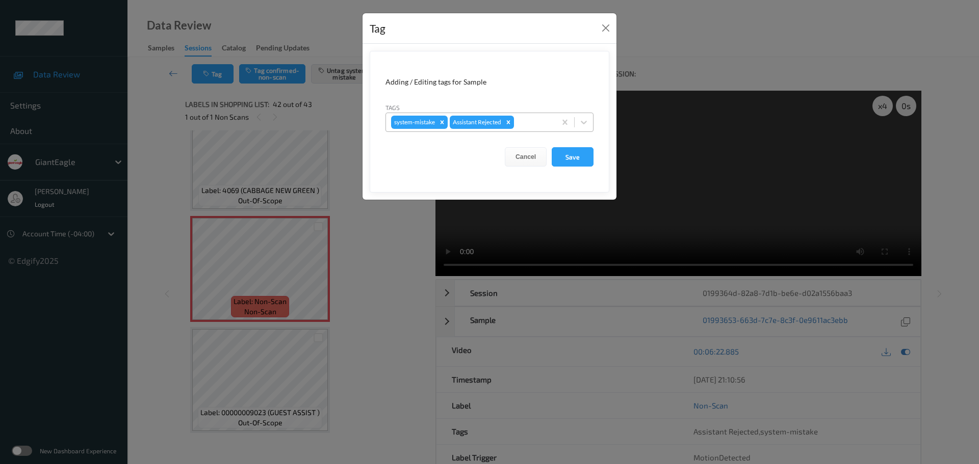
click at [517, 125] on input "text" at bounding box center [517, 122] width 2 height 10
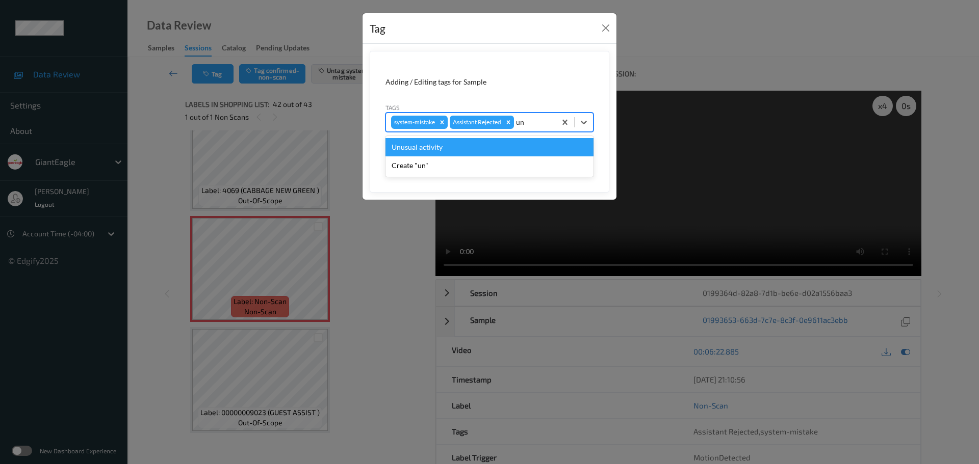
type input "unu"
click at [473, 147] on div "Unusual activity" at bounding box center [489, 147] width 208 height 18
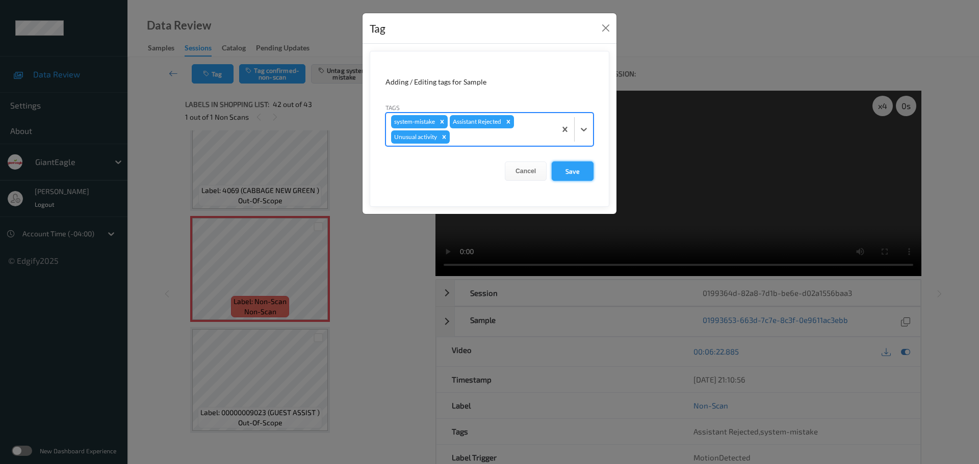
click at [562, 174] on button "Save" at bounding box center [573, 171] width 42 height 19
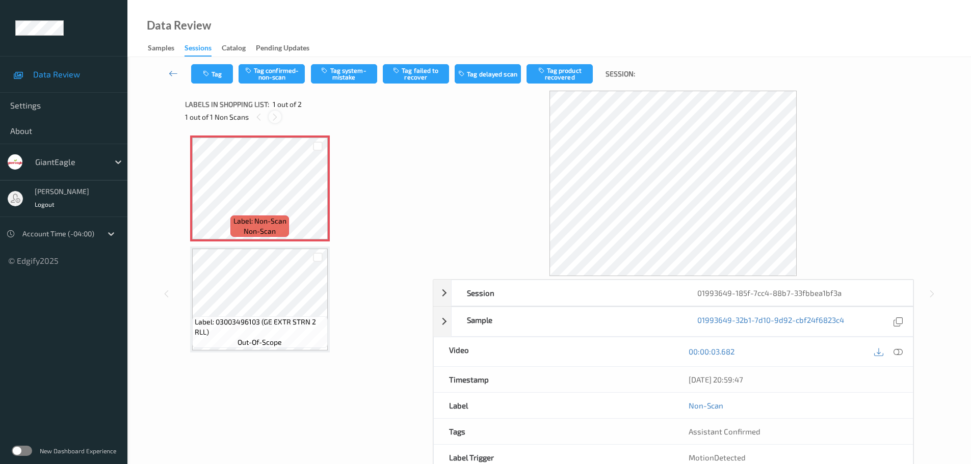
click at [276, 118] on icon at bounding box center [275, 117] width 9 height 9
click at [897, 353] on icon at bounding box center [898, 351] width 9 height 9
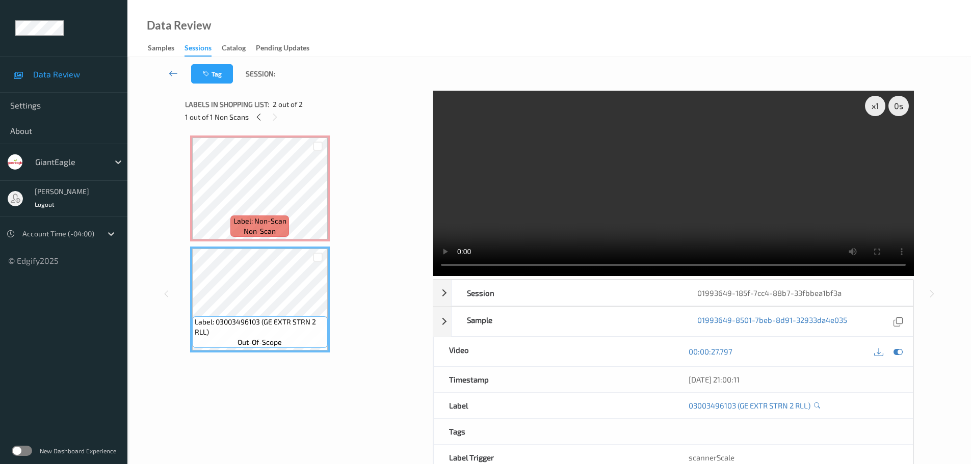
click at [273, 223] on span "Label: Non-Scan" at bounding box center [259, 221] width 53 height 10
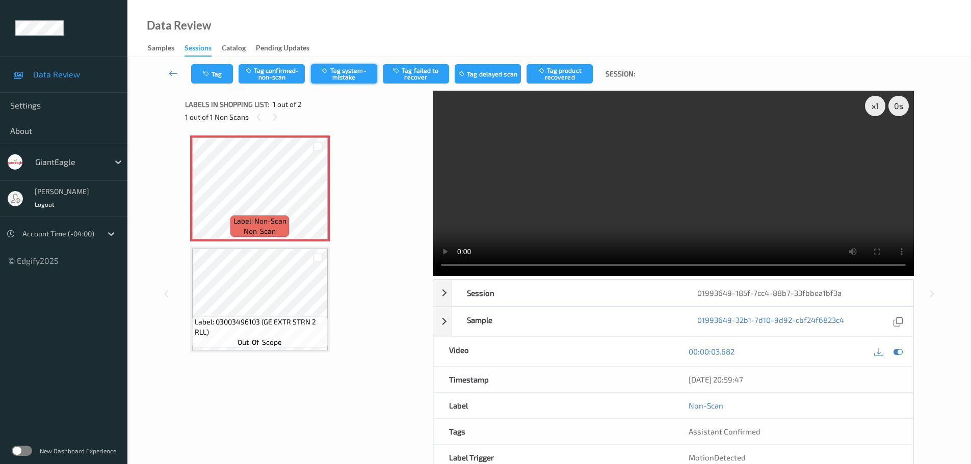
click at [339, 70] on button "Tag system-mistake" at bounding box center [344, 73] width 66 height 19
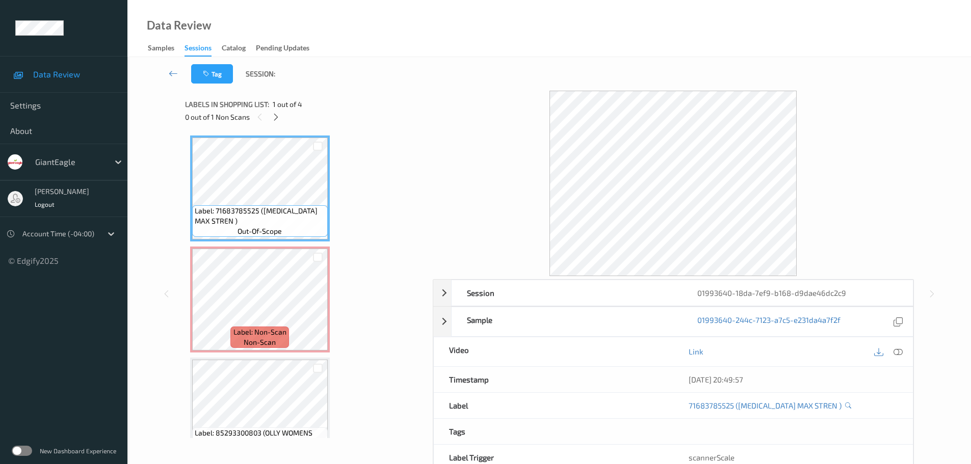
click at [279, 118] on icon at bounding box center [276, 117] width 9 height 9
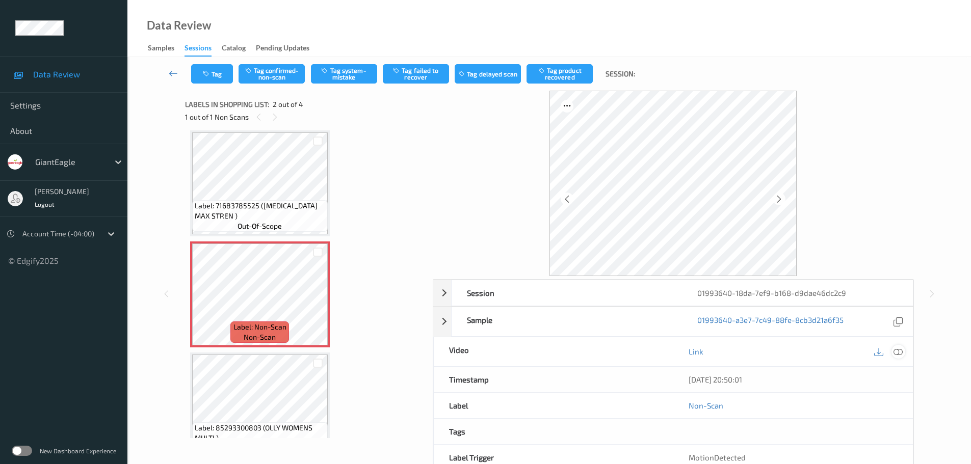
click at [902, 348] on icon at bounding box center [898, 351] width 9 height 9
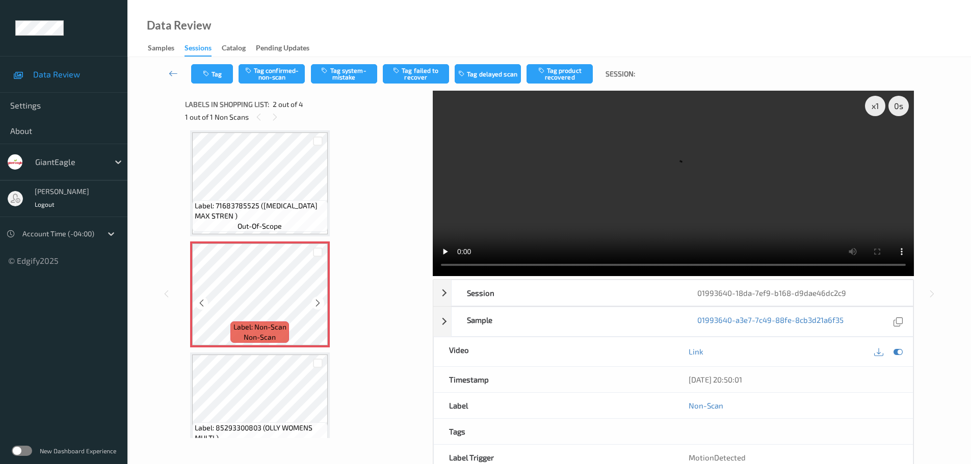
scroll to position [0, 0]
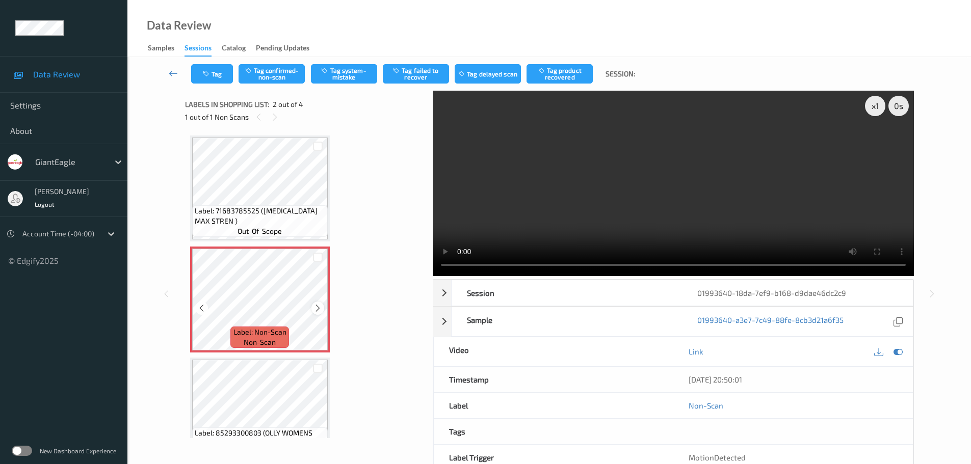
click at [319, 306] on icon at bounding box center [318, 308] width 9 height 9
click at [319, 304] on icon at bounding box center [318, 308] width 9 height 9
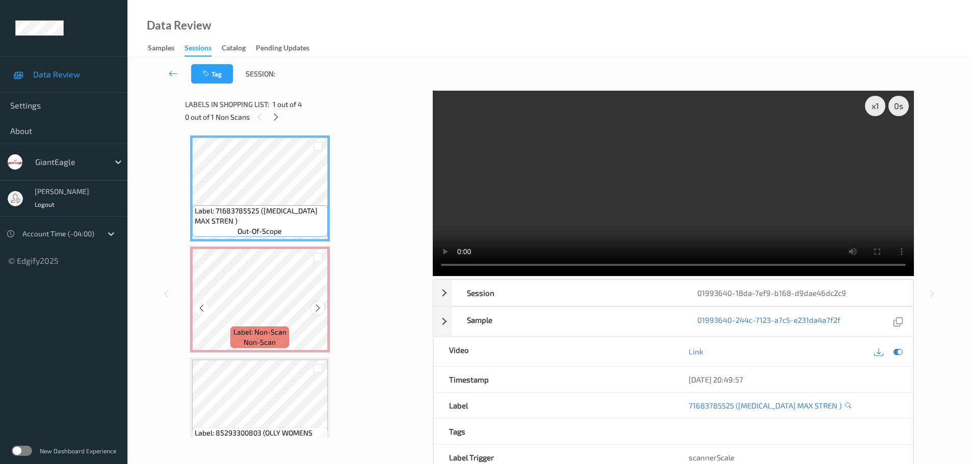
click at [314, 309] on icon at bounding box center [318, 308] width 9 height 9
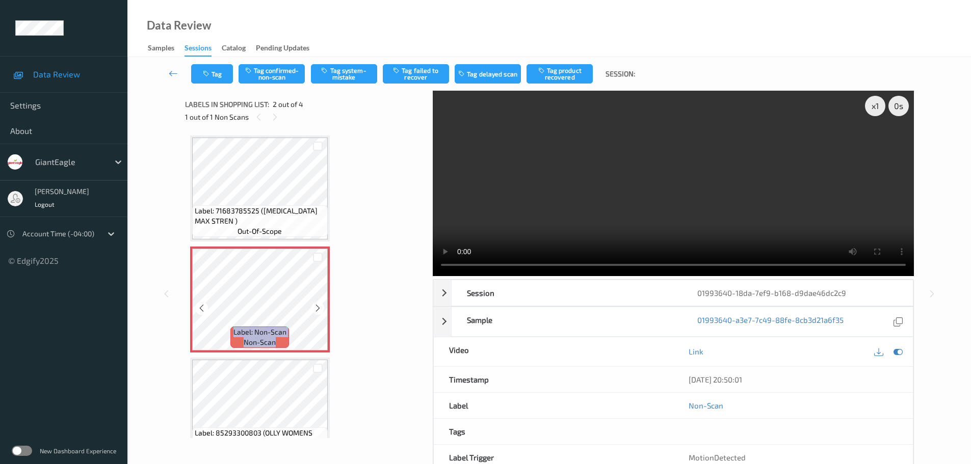
click at [314, 309] on icon at bounding box center [318, 308] width 9 height 9
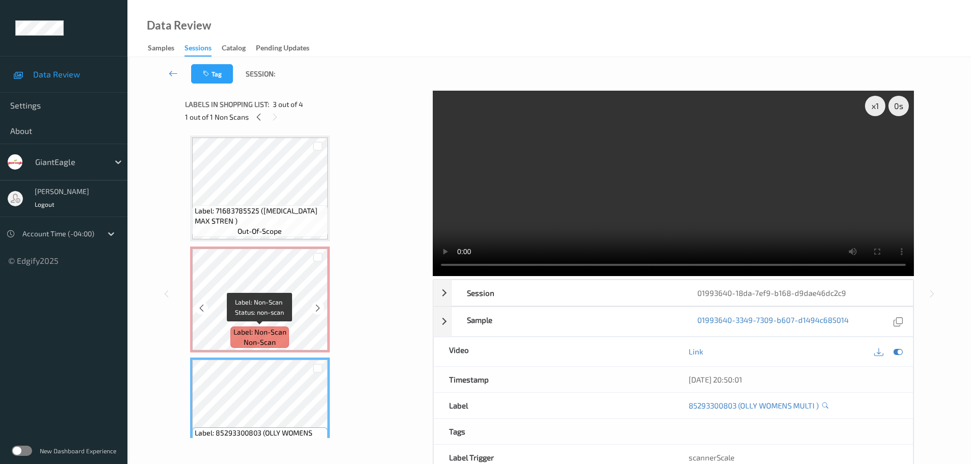
click at [279, 336] on span "Label: Non-Scan" at bounding box center [259, 332] width 53 height 10
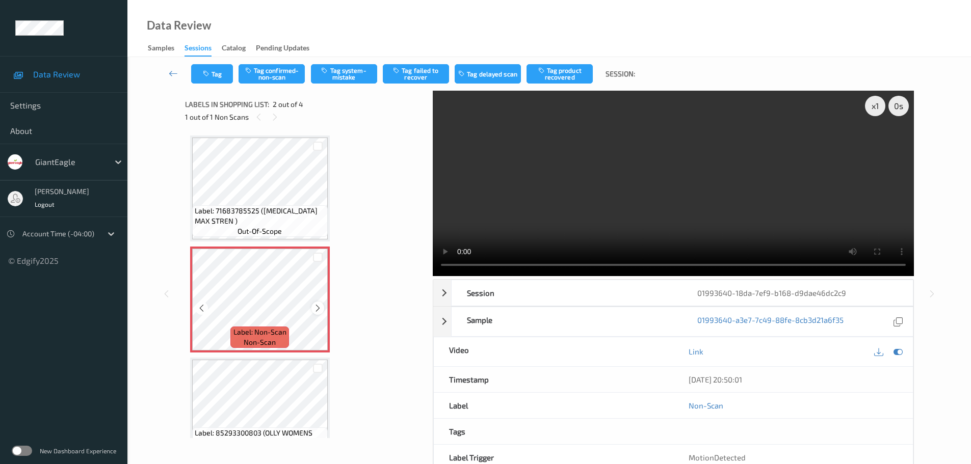
click at [317, 307] on icon at bounding box center [318, 308] width 9 height 9
click at [312, 212] on span "Label: 71683785525 ([MEDICAL_DATA] MAX STREN )" at bounding box center [260, 216] width 131 height 20
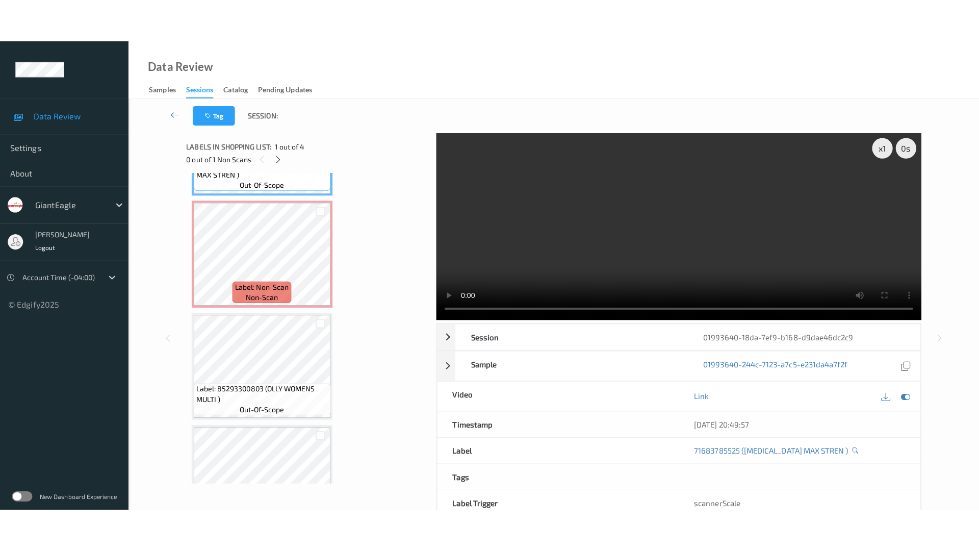
scroll to position [142, 0]
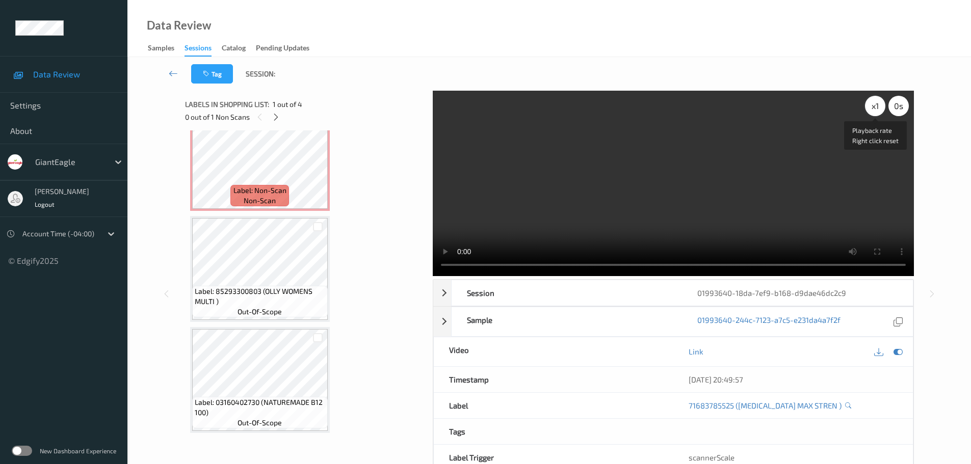
click at [871, 107] on div "x 1" at bounding box center [875, 106] width 20 height 20
click at [871, 107] on div "x 2" at bounding box center [875, 106] width 20 height 20
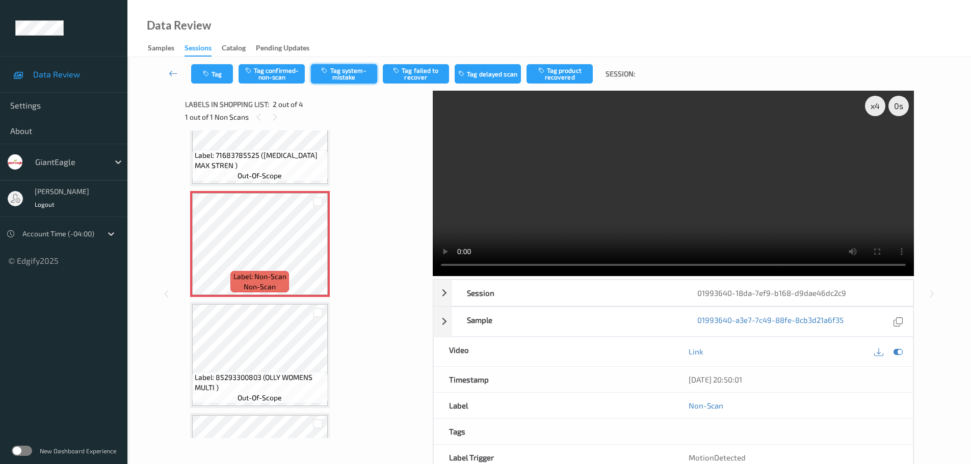
click at [342, 73] on button "Tag system-mistake" at bounding box center [344, 73] width 66 height 19
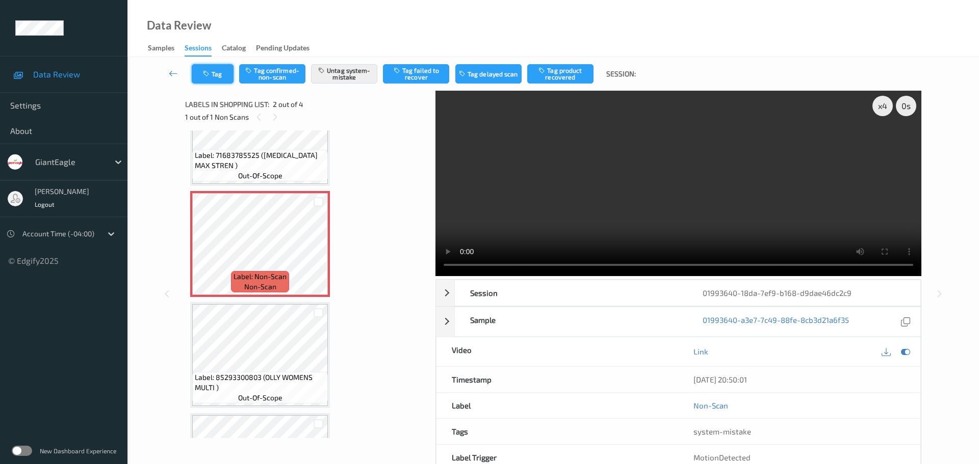
click at [211, 74] on icon "button" at bounding box center [207, 73] width 9 height 7
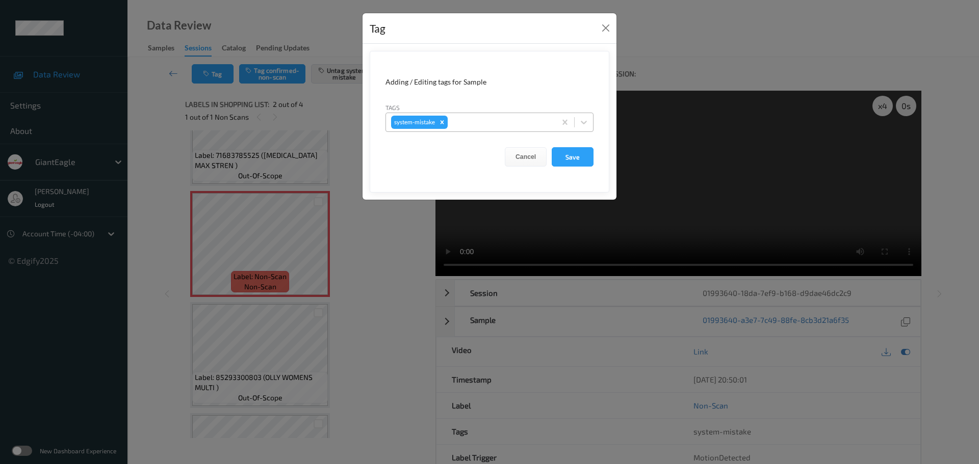
click at [499, 122] on div at bounding box center [500, 122] width 101 height 12
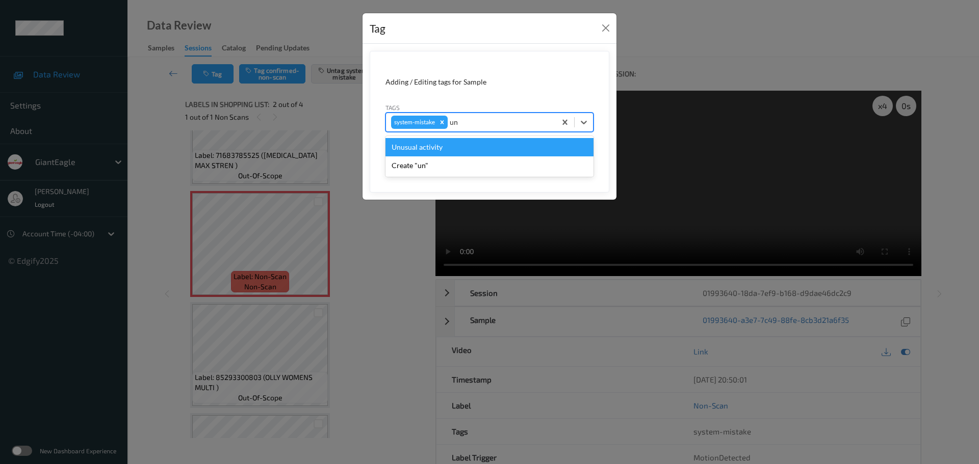
type input "unu"
click at [478, 142] on div "Unusual activity" at bounding box center [489, 147] width 208 height 18
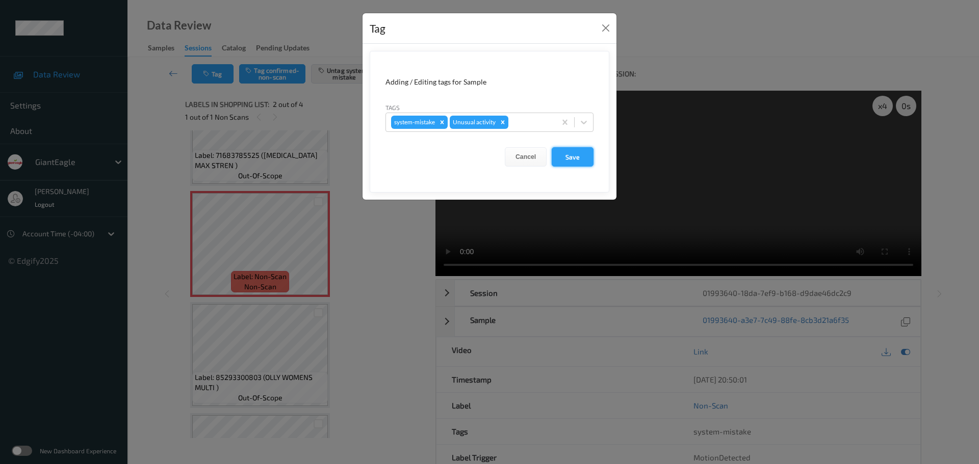
click at [578, 159] on button "Save" at bounding box center [573, 156] width 42 height 19
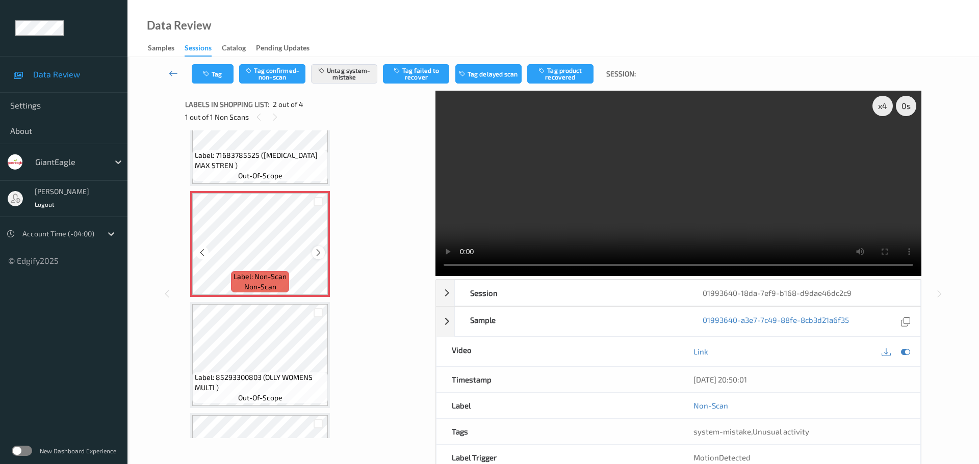
click at [321, 250] on icon at bounding box center [318, 252] width 9 height 9
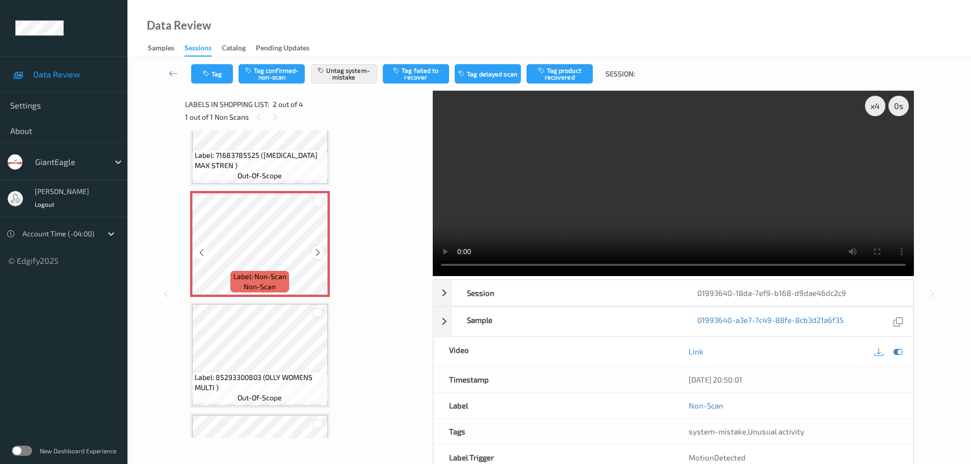
click at [319, 250] on icon at bounding box center [318, 252] width 9 height 9
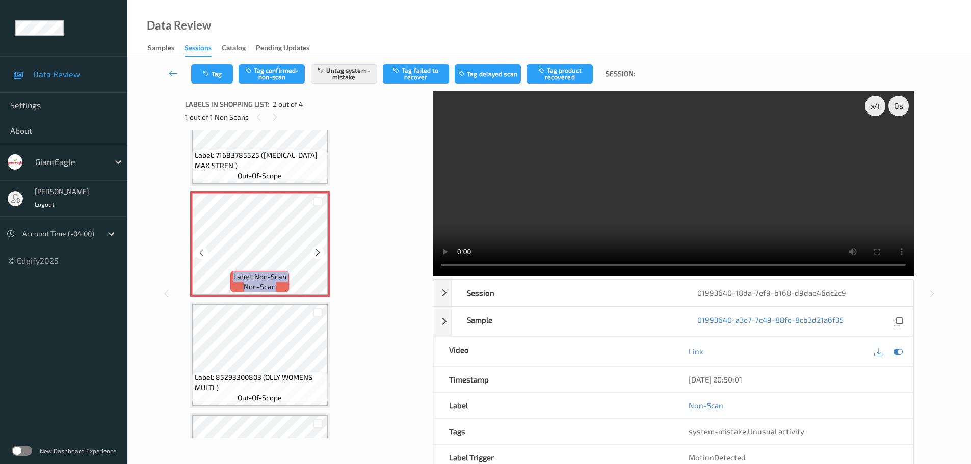
click at [319, 250] on icon at bounding box center [318, 252] width 9 height 9
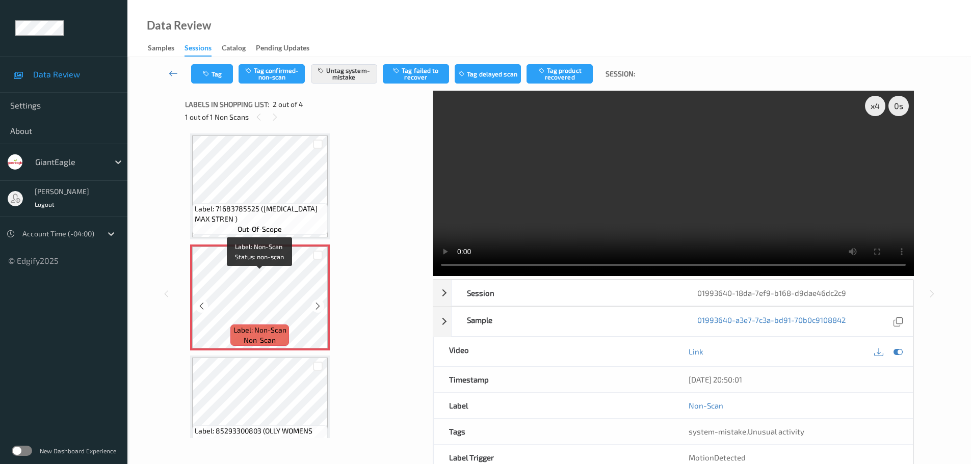
scroll to position [0, 0]
click at [316, 306] on icon at bounding box center [318, 308] width 9 height 9
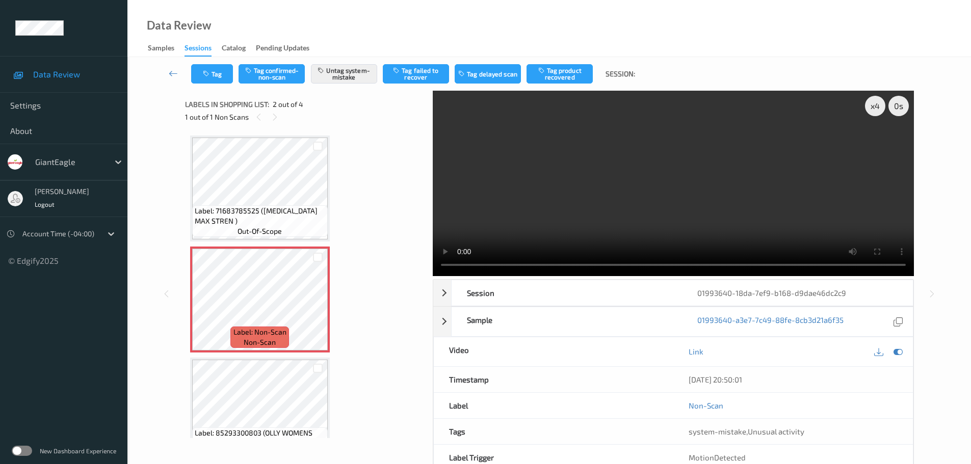
scroll to position [51, 0]
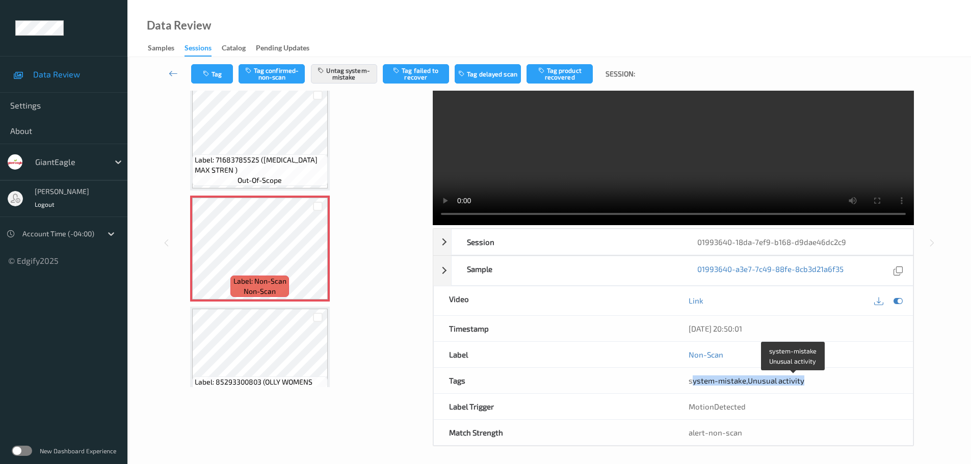
drag, startPoint x: 691, startPoint y: 376, endPoint x: 816, endPoint y: 382, distance: 125.0
click at [816, 382] on div "system-mistake , Unusual activity" at bounding box center [793, 381] width 209 height 10
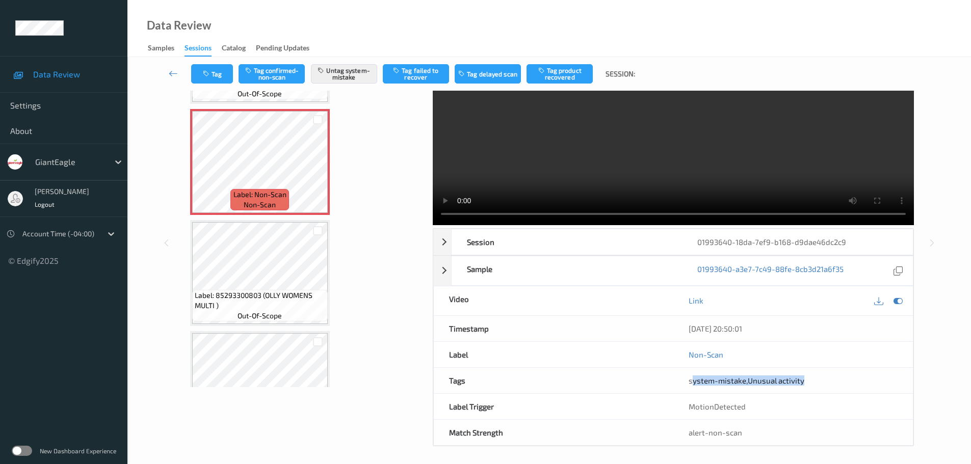
scroll to position [40, 0]
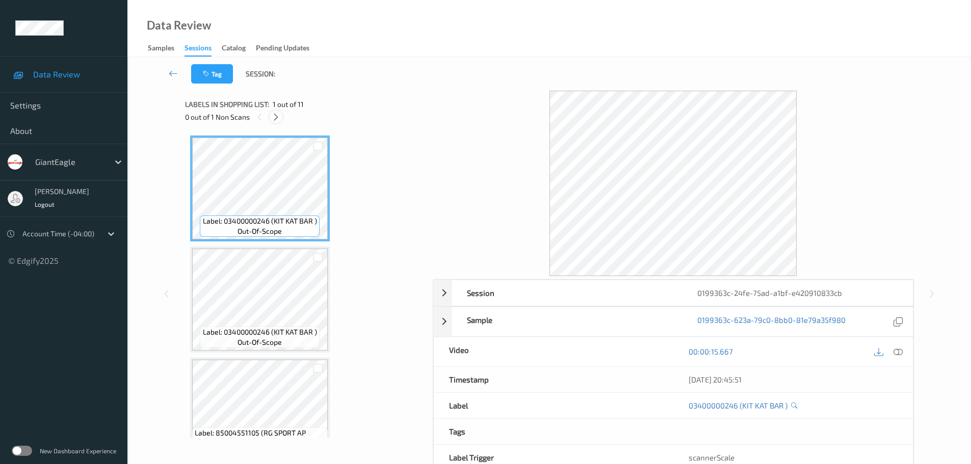
click at [275, 113] on icon at bounding box center [276, 117] width 9 height 9
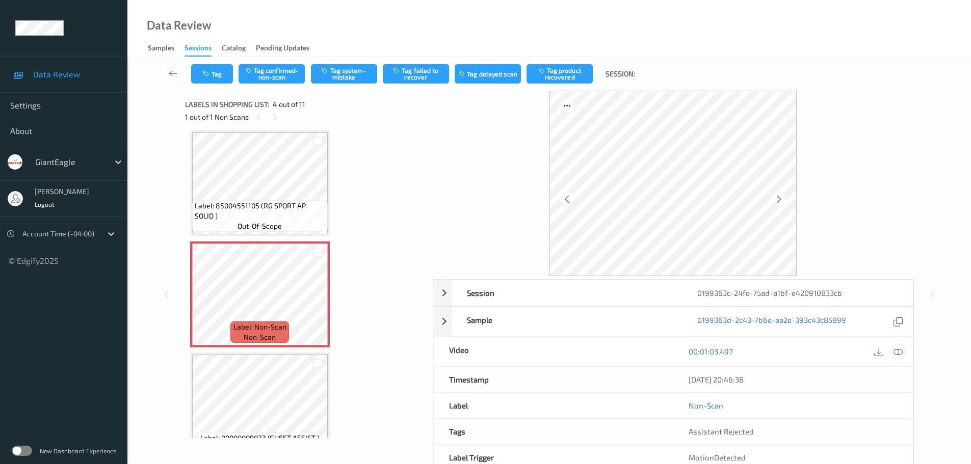
click at [898, 352] on icon at bounding box center [898, 351] width 9 height 9
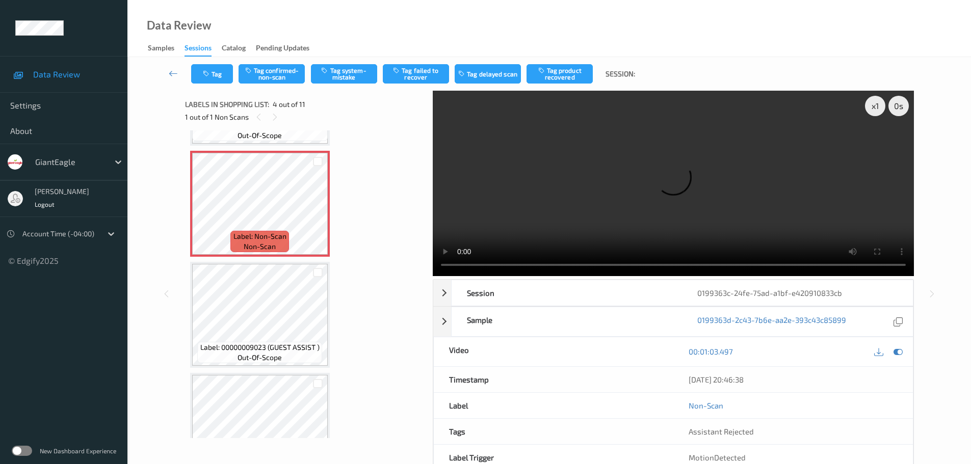
scroll to position [306, 0]
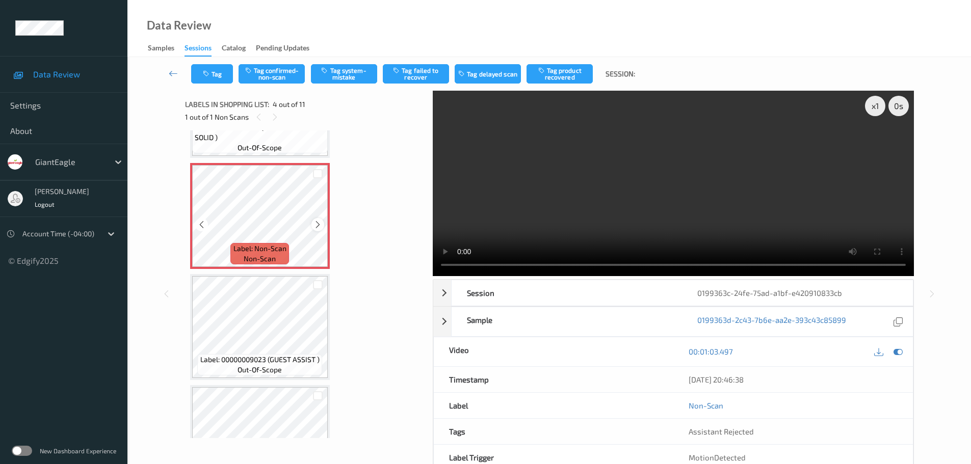
click at [317, 220] on icon at bounding box center [318, 224] width 9 height 9
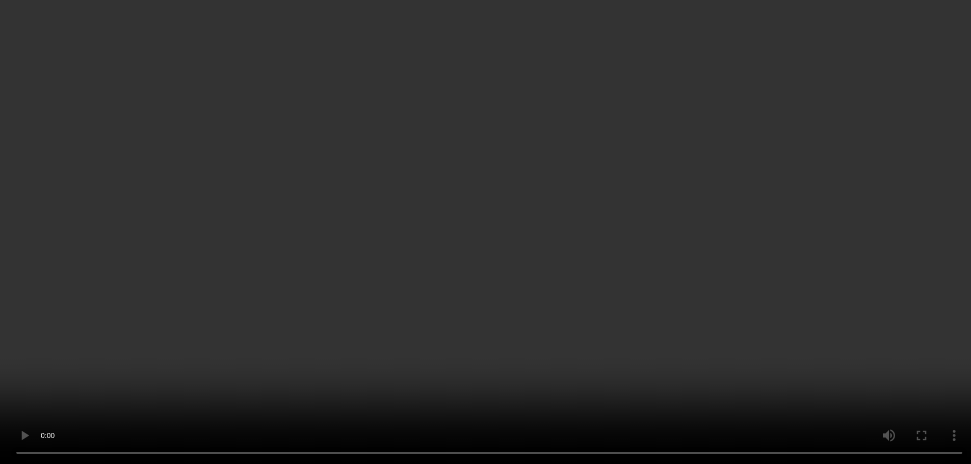
scroll to position [51, 0]
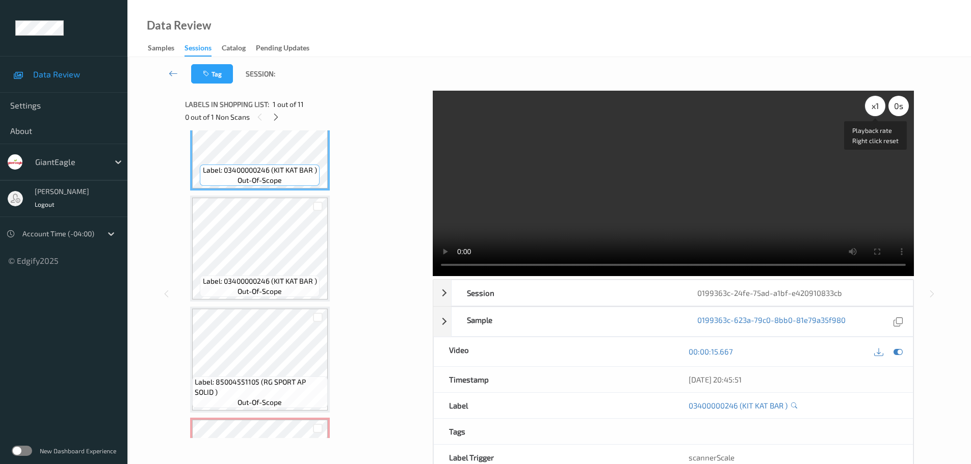
click at [874, 112] on div "x 1" at bounding box center [875, 106] width 20 height 20
click at [874, 112] on div "x 2" at bounding box center [875, 106] width 20 height 20
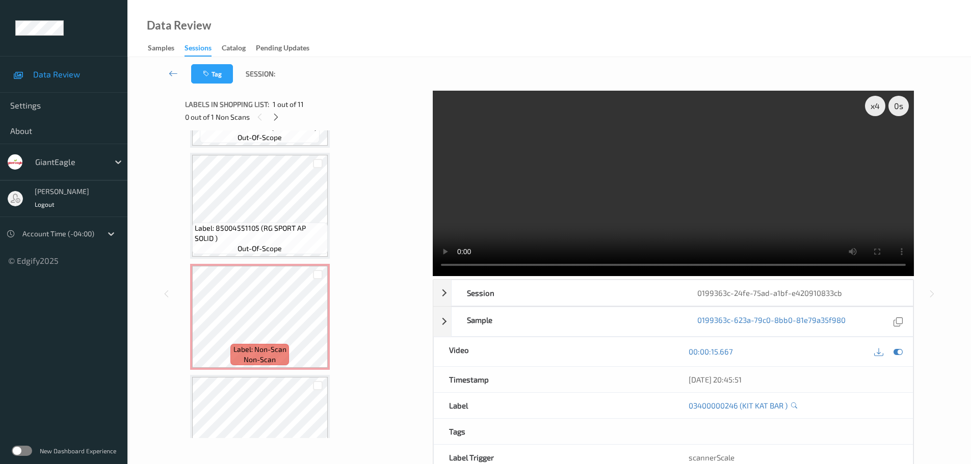
scroll to position [204, 0]
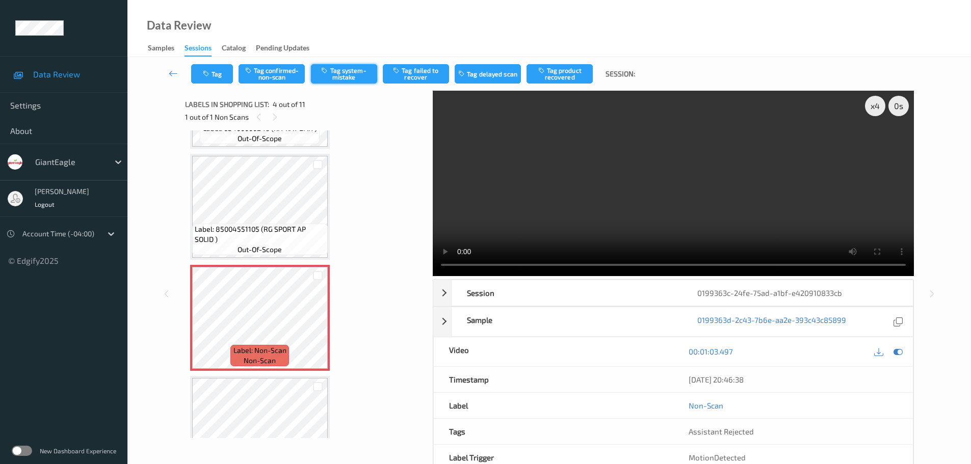
click at [341, 76] on button "Tag system-mistake" at bounding box center [344, 73] width 66 height 19
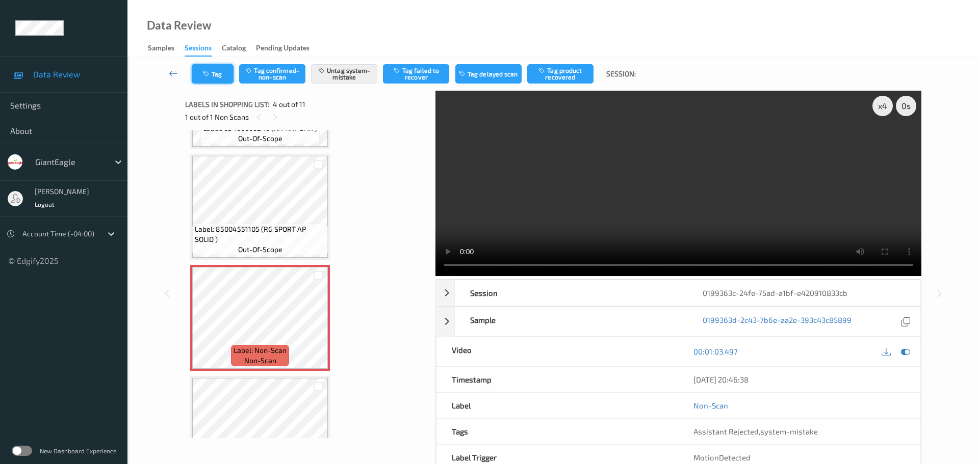
click at [214, 81] on button "Tag" at bounding box center [213, 73] width 42 height 19
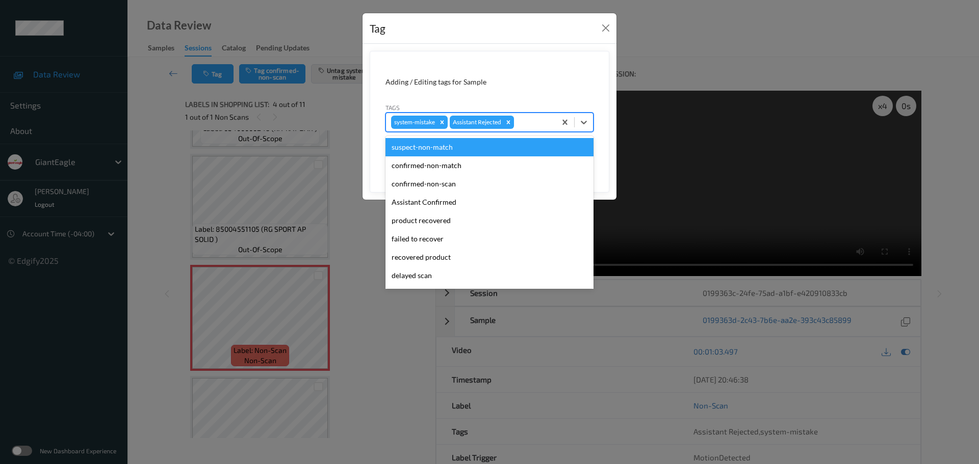
click at [533, 120] on div at bounding box center [533, 122] width 35 height 12
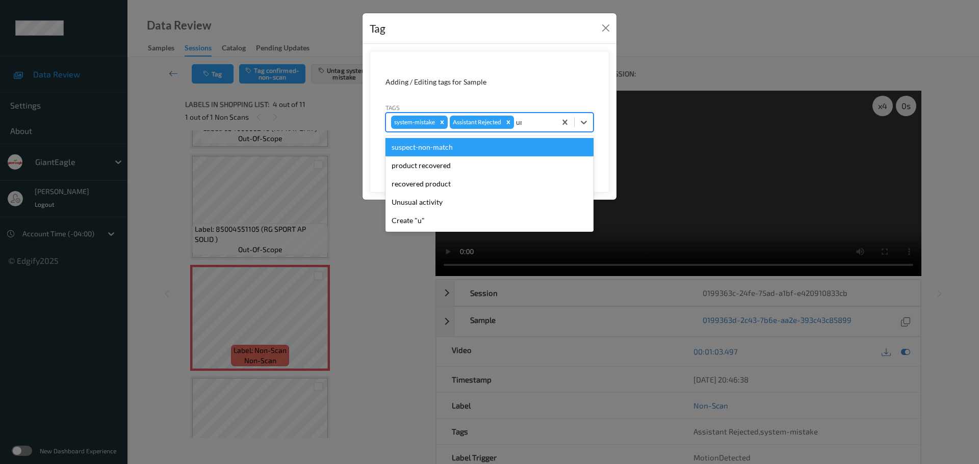
type input "unu"
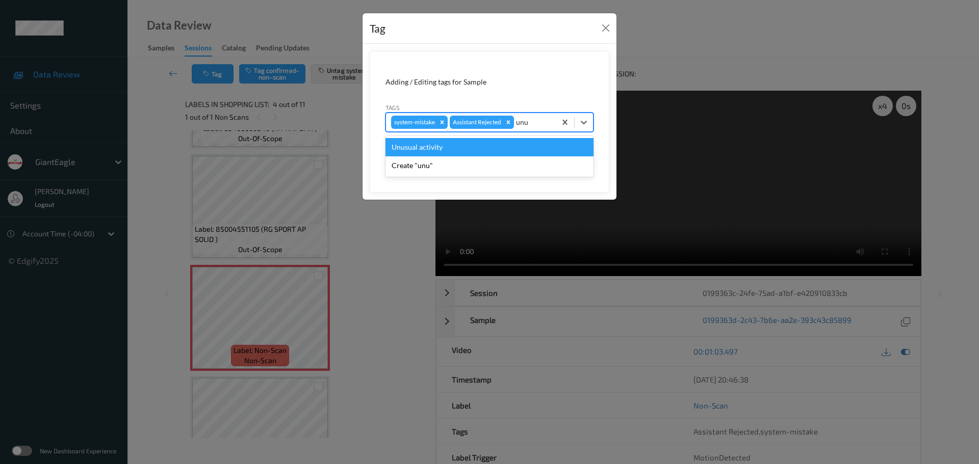
click at [508, 143] on div "Unusual activity" at bounding box center [489, 147] width 208 height 18
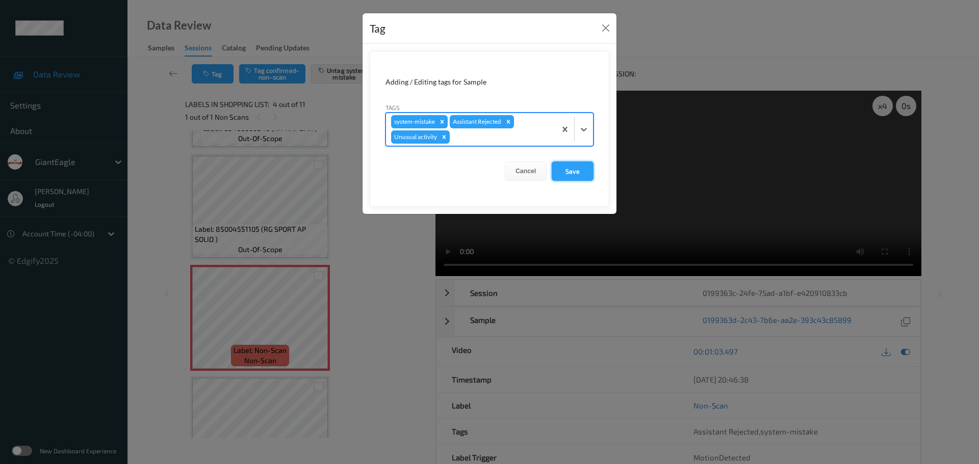
click at [568, 175] on button "Save" at bounding box center [573, 171] width 42 height 19
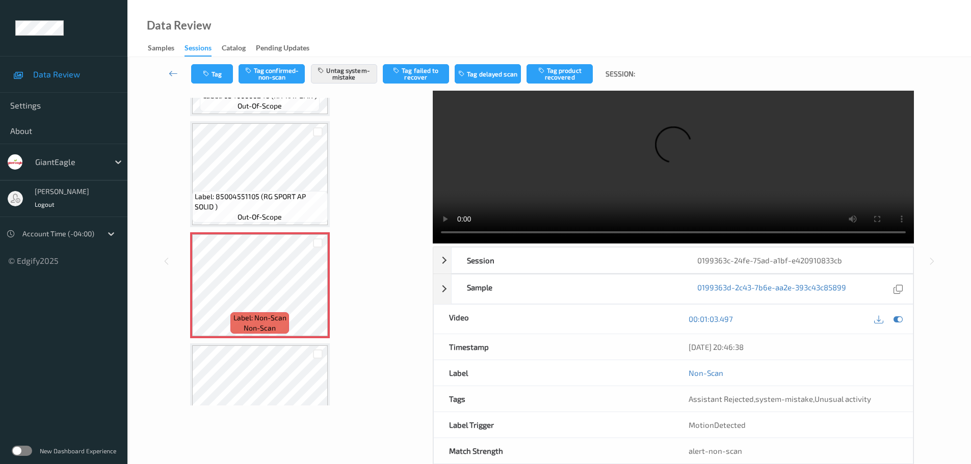
scroll to position [51, 0]
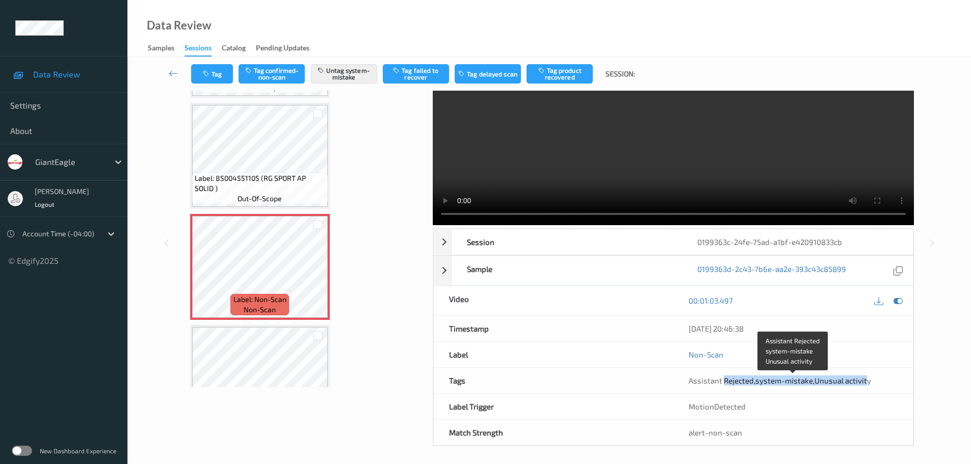
drag, startPoint x: 723, startPoint y: 384, endPoint x: 864, endPoint y: 380, distance: 140.3
click at [864, 380] on span "Assistant Rejected , system-mistake , Unusual activity" at bounding box center [780, 380] width 183 height 9
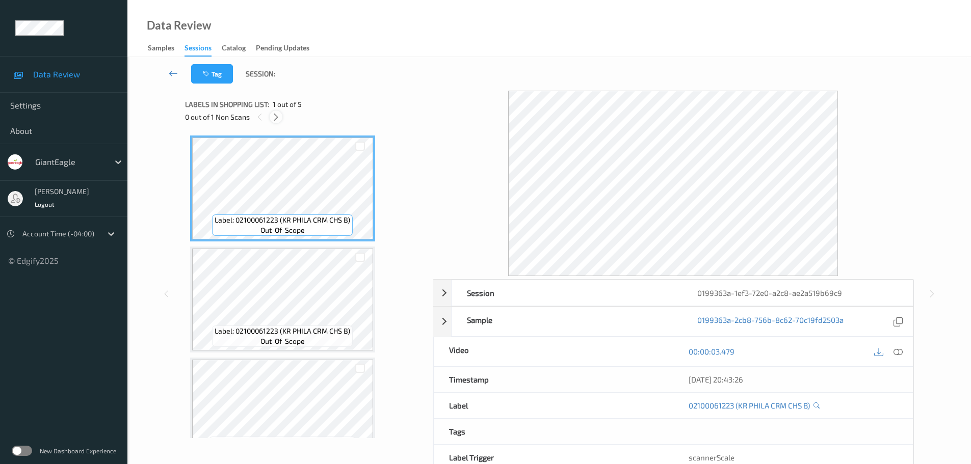
click at [278, 119] on icon at bounding box center [276, 117] width 9 height 9
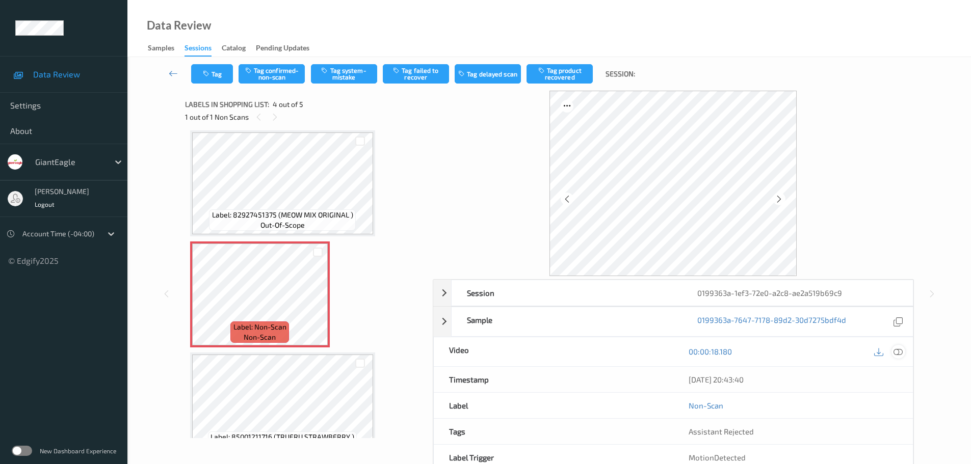
click at [897, 351] on icon at bounding box center [898, 351] width 9 height 9
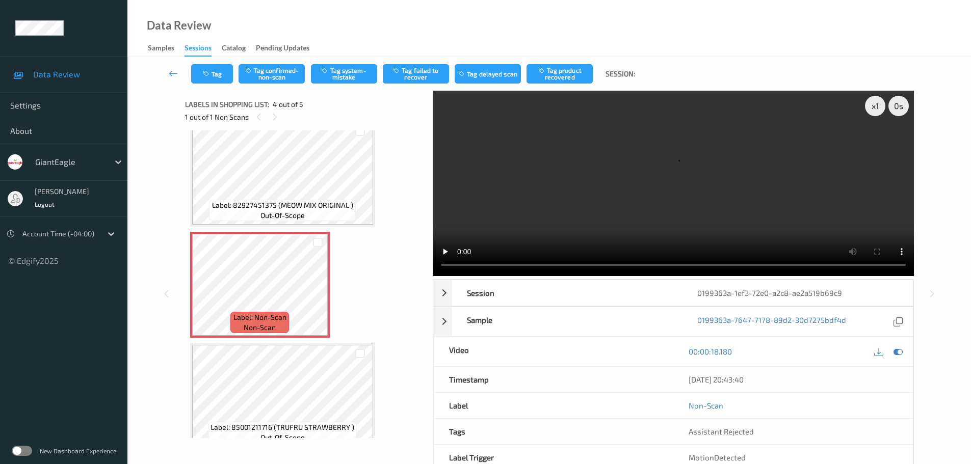
scroll to position [253, 0]
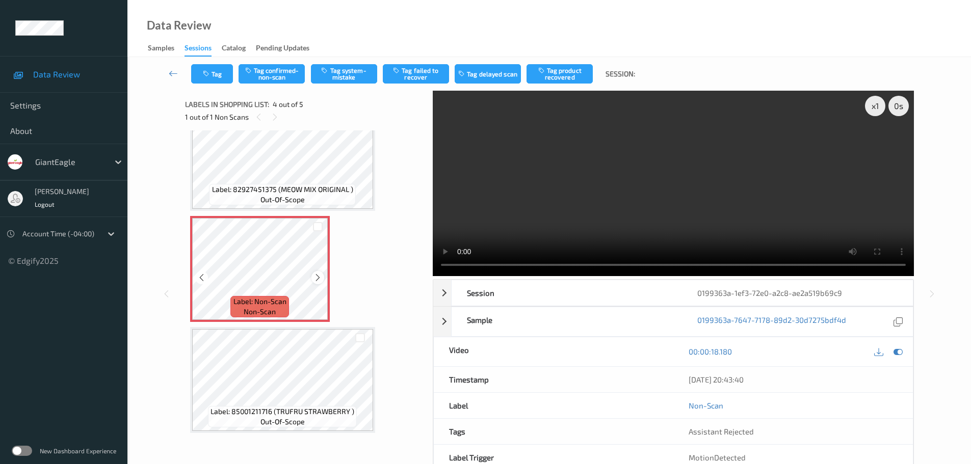
click at [320, 279] on icon at bounding box center [318, 277] width 9 height 9
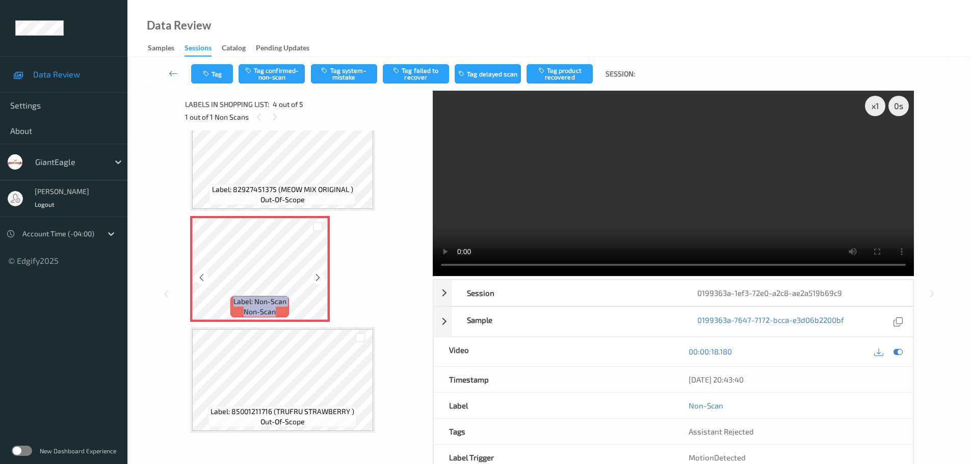
click at [320, 279] on icon at bounding box center [318, 277] width 9 height 9
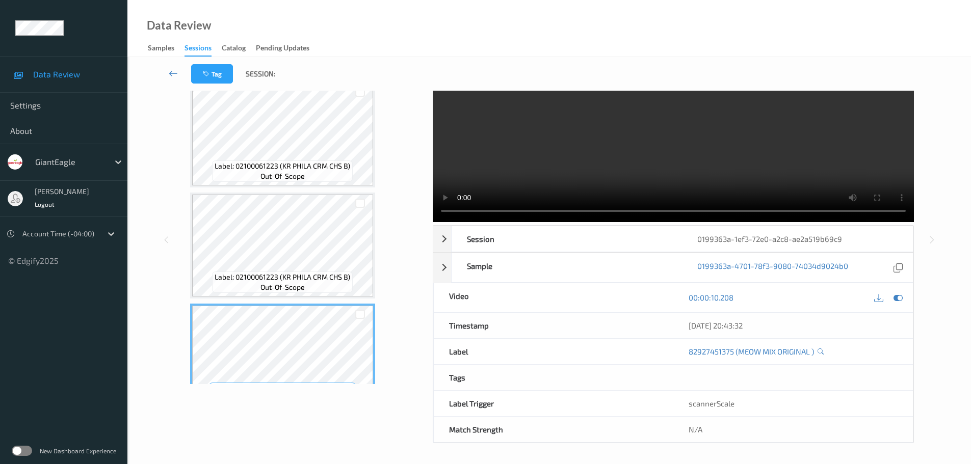
scroll to position [0, 0]
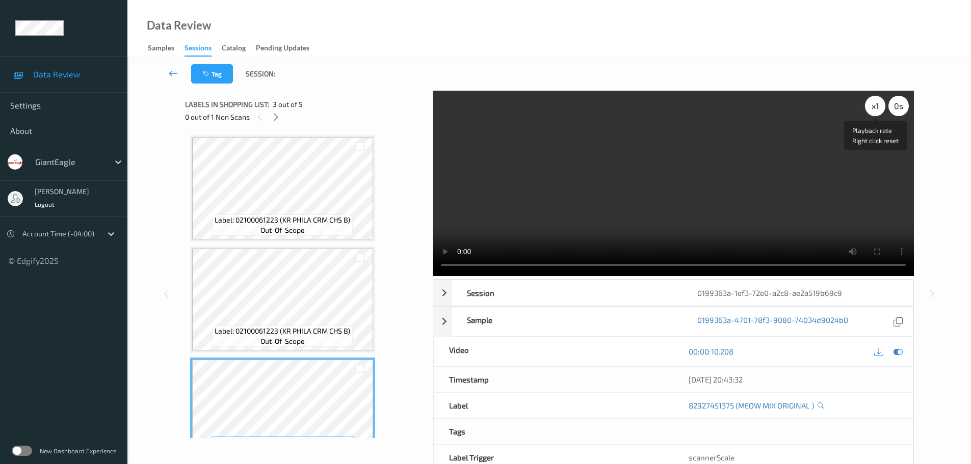
click at [870, 112] on div "x 1" at bounding box center [875, 106] width 20 height 20
click at [870, 112] on div "x 2" at bounding box center [875, 106] width 20 height 20
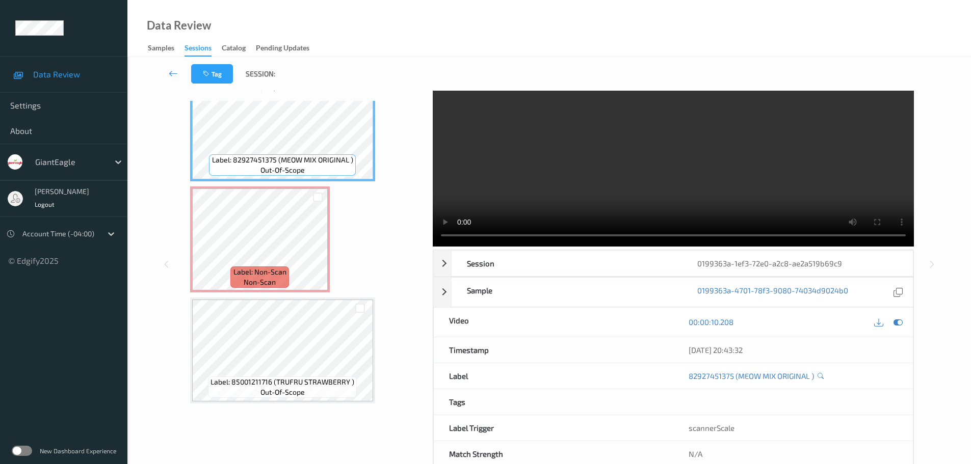
scroll to position [54, 0]
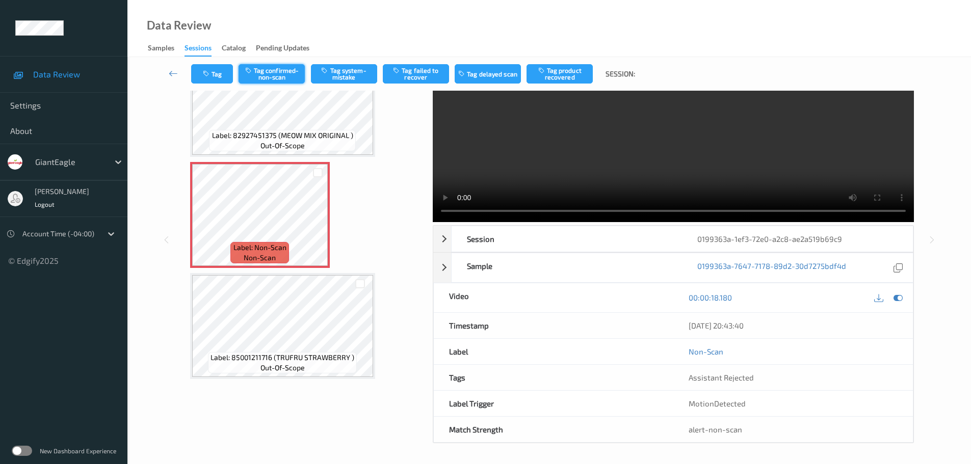
click at [276, 80] on button "Tag confirmed-non-scan" at bounding box center [272, 73] width 66 height 19
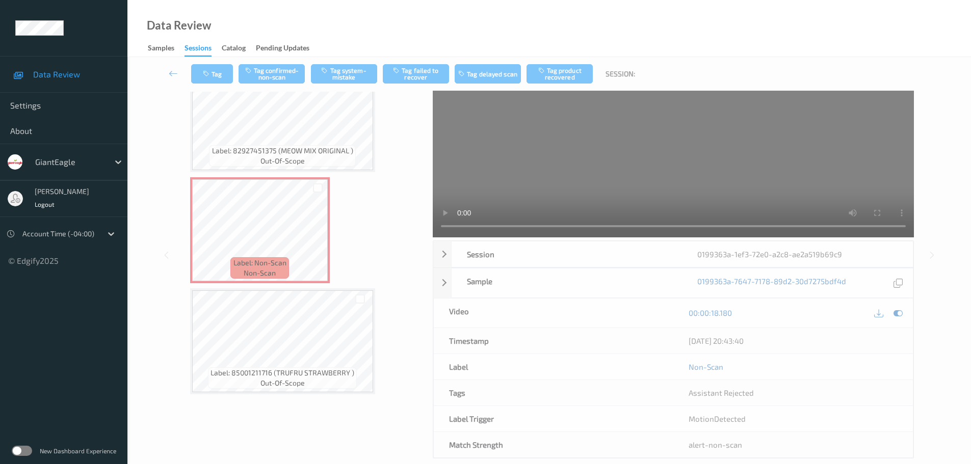
scroll to position [0, 0]
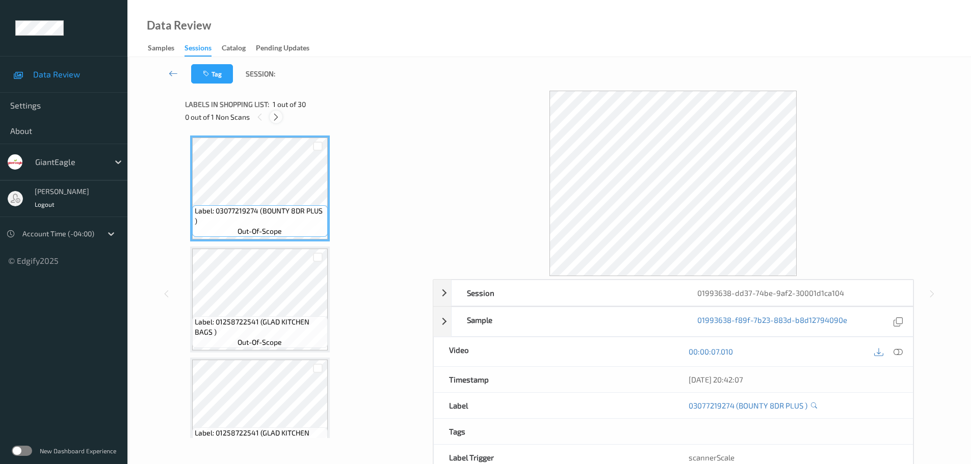
click at [271, 118] on div at bounding box center [276, 117] width 13 height 13
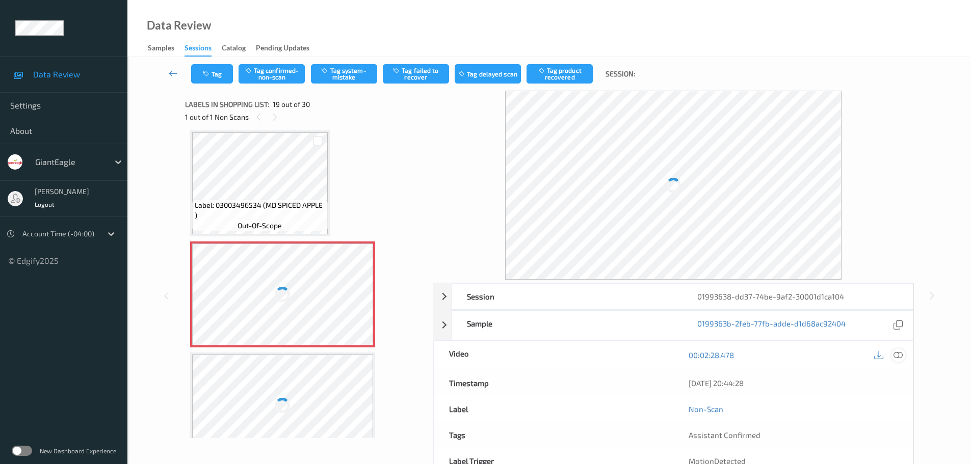
click at [898, 354] on icon at bounding box center [898, 355] width 9 height 9
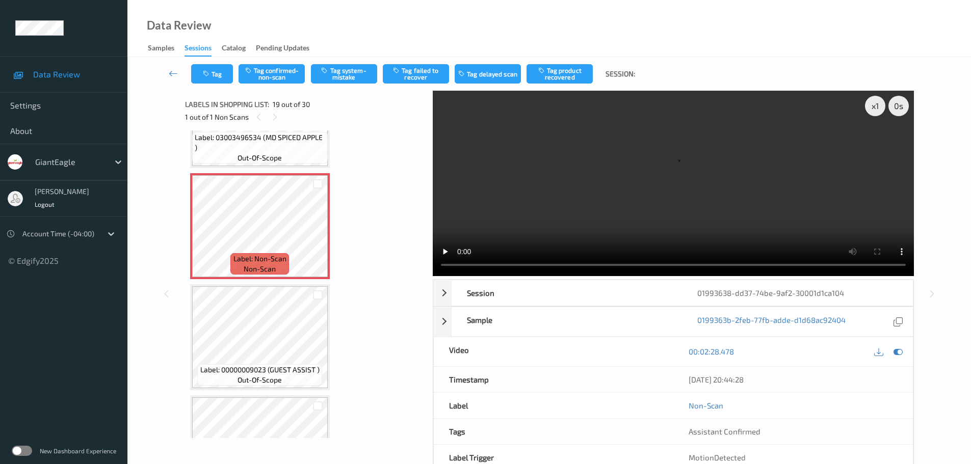
scroll to position [1945, 0]
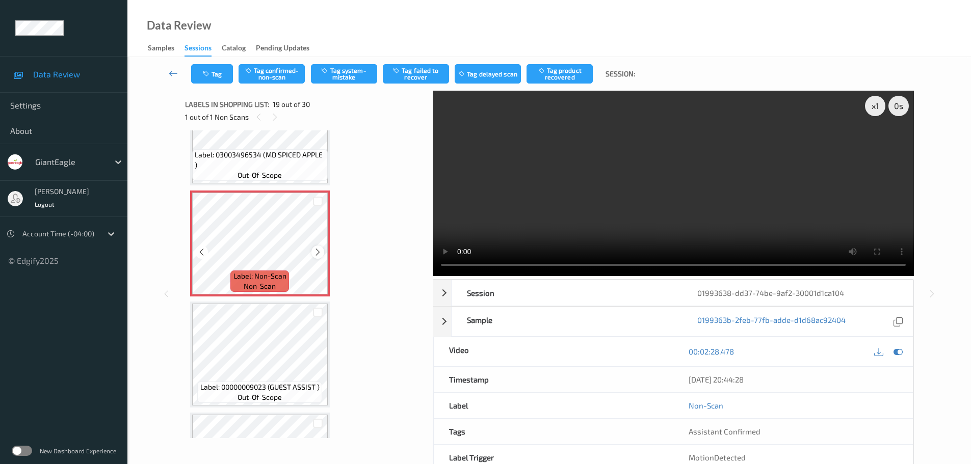
click at [316, 250] on icon at bounding box center [318, 252] width 9 height 9
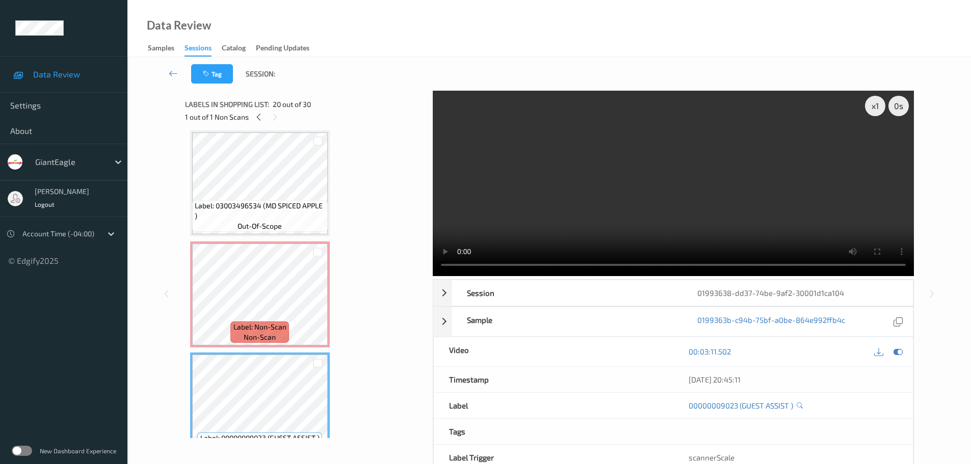
scroll to position [1844, 0]
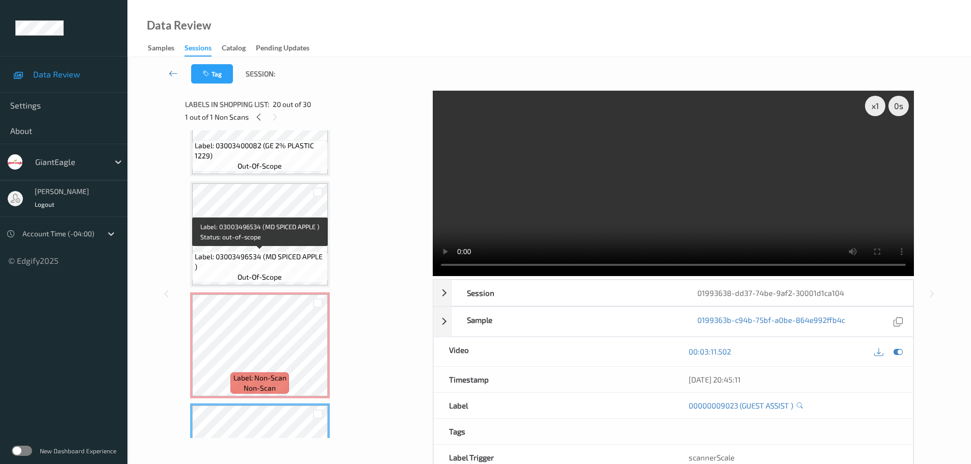
click at [238, 261] on span "Label: 03003496534 (MD SPICED APPLE )" at bounding box center [260, 262] width 131 height 20
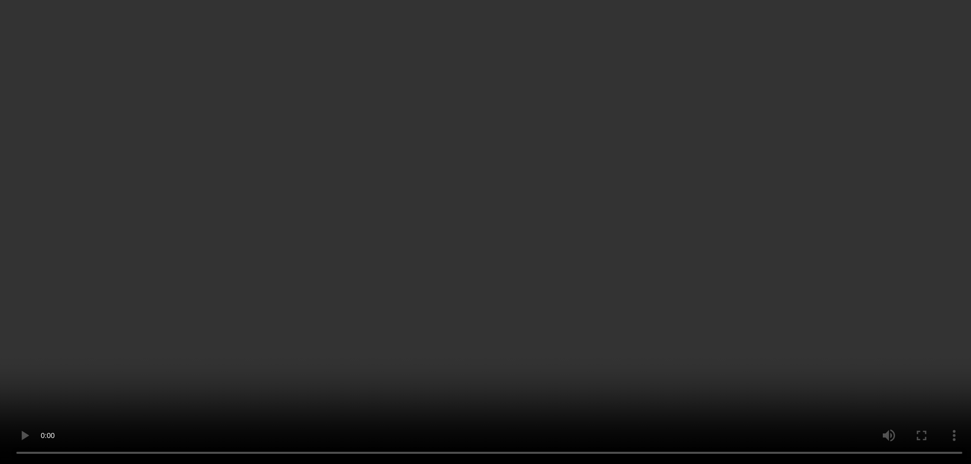
scroll to position [2098, 0]
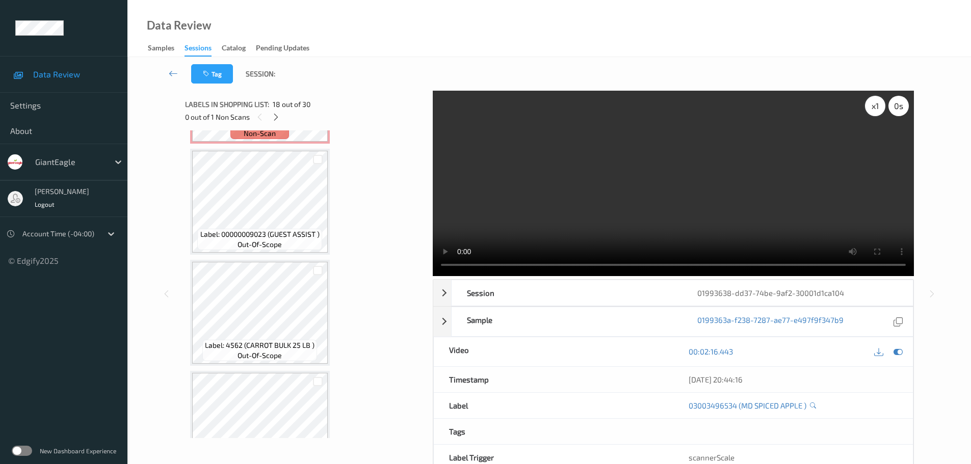
click at [874, 104] on div "x 1" at bounding box center [875, 106] width 20 height 20
click at [875, 104] on div "x 2" at bounding box center [875, 106] width 20 height 20
click at [875, 104] on div "x 4" at bounding box center [875, 106] width 20 height 20
click at [881, 103] on div "x 8" at bounding box center [875, 106] width 20 height 20
click at [880, 103] on div "x 1" at bounding box center [875, 106] width 20 height 20
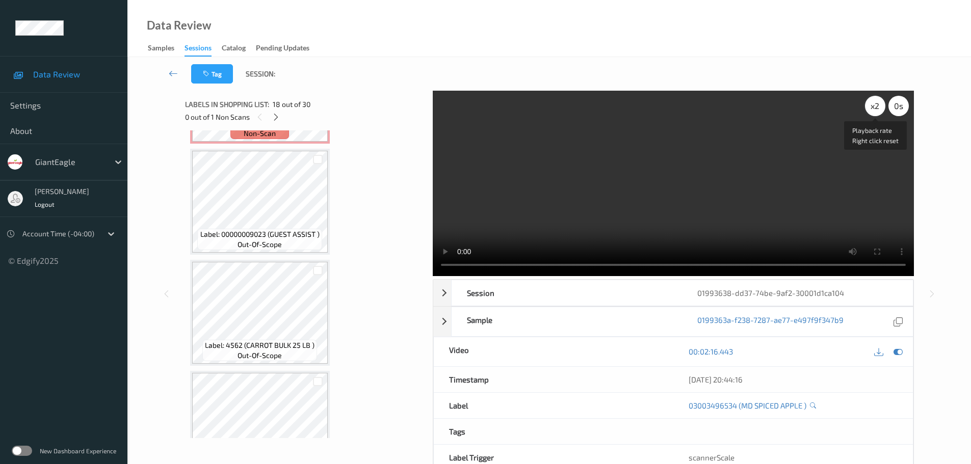
click at [880, 103] on div "x 2" at bounding box center [875, 106] width 20 height 20
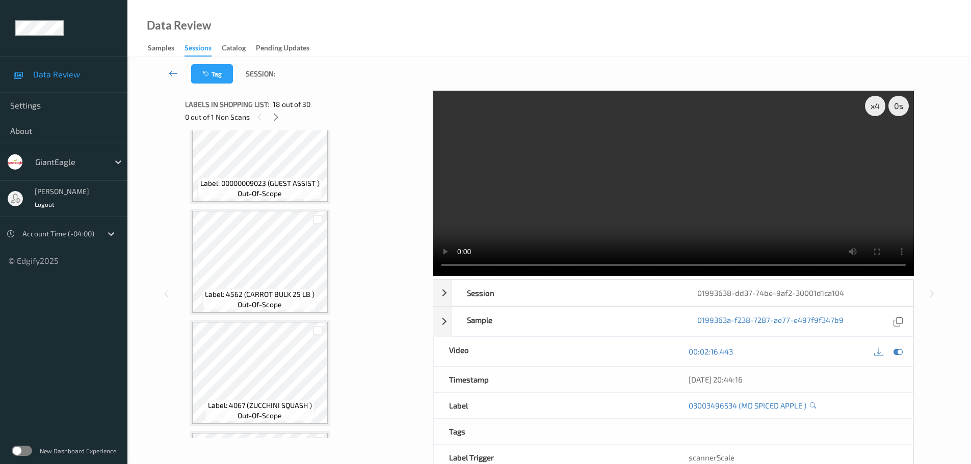
scroll to position [1996, 0]
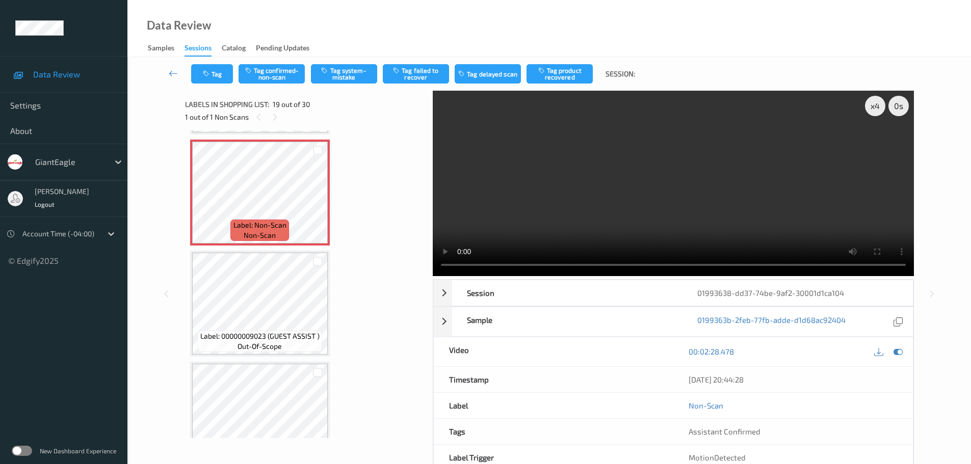
click at [345, 61] on div "Tag Tag confirmed-non-scan Tag system-mistake Tag failed to recover Tag delayed…" at bounding box center [549, 74] width 802 height 34
click at [343, 71] on button "Tag system-mistake" at bounding box center [344, 73] width 66 height 19
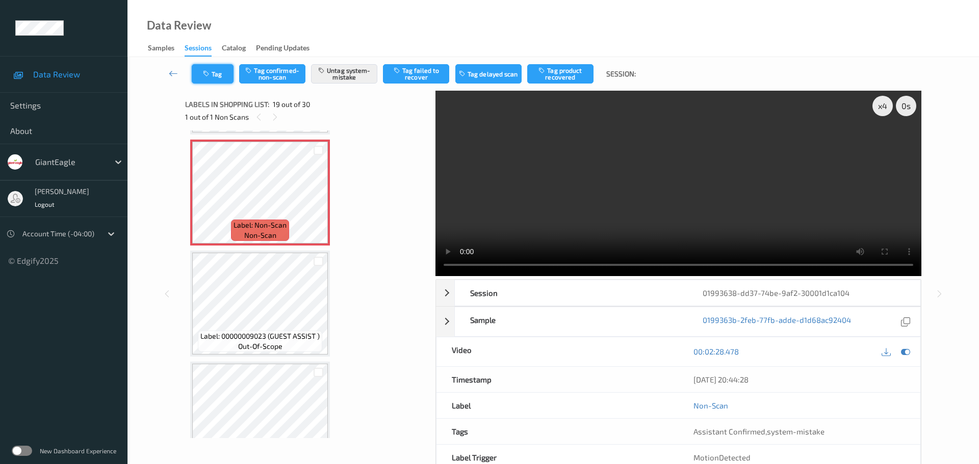
click at [216, 82] on button "Tag" at bounding box center [213, 73] width 42 height 19
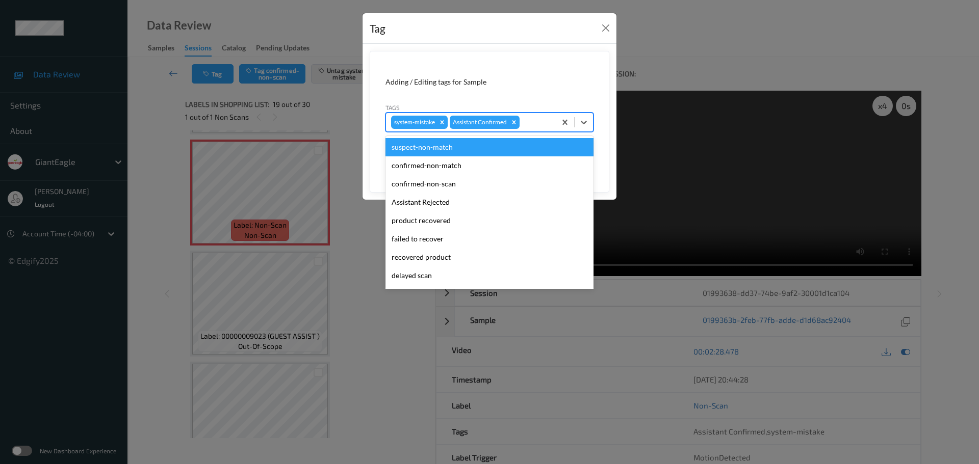
click at [526, 123] on div at bounding box center [536, 122] width 29 height 12
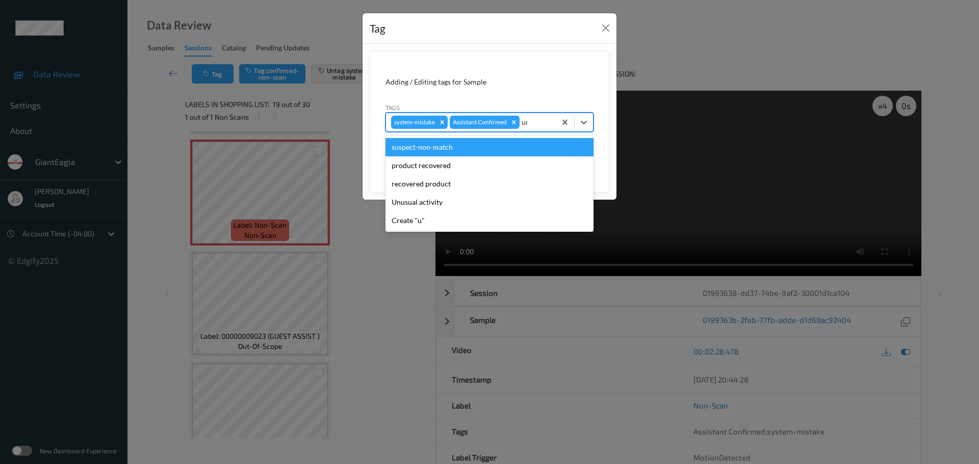
type input "unu"
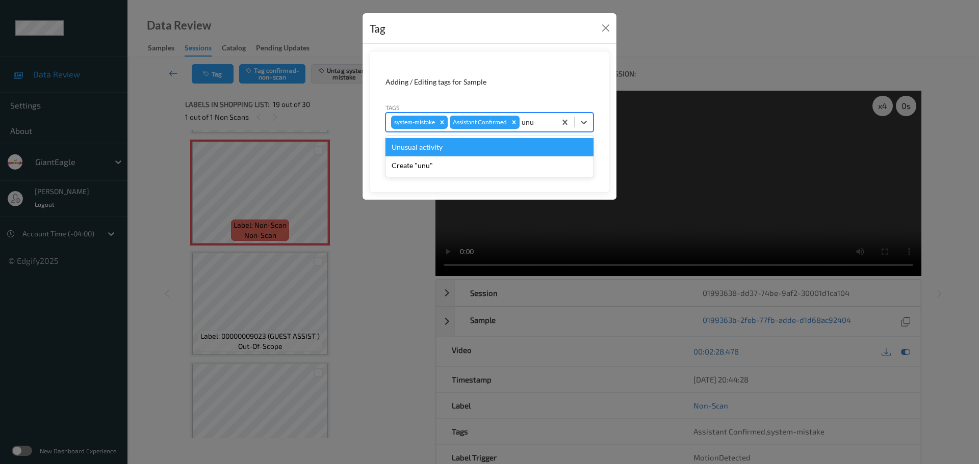
click at [517, 139] on div "Unusual activity" at bounding box center [489, 147] width 208 height 18
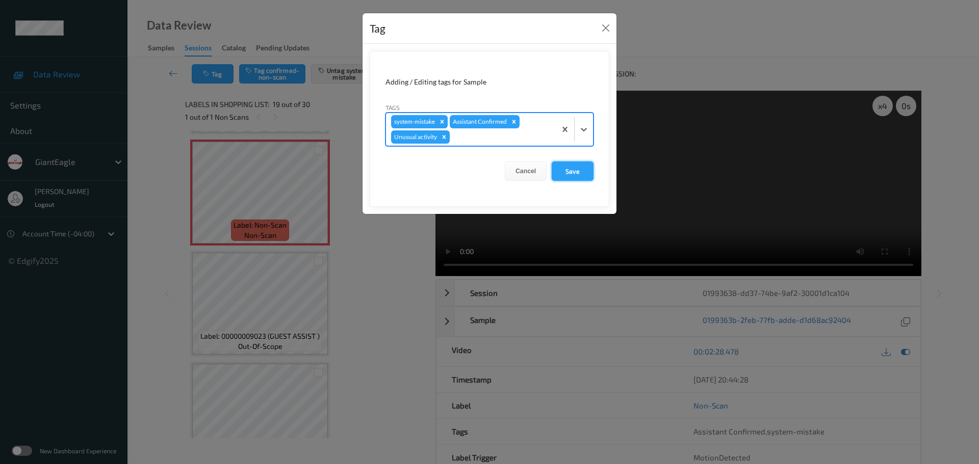
click at [573, 166] on button "Save" at bounding box center [573, 171] width 42 height 19
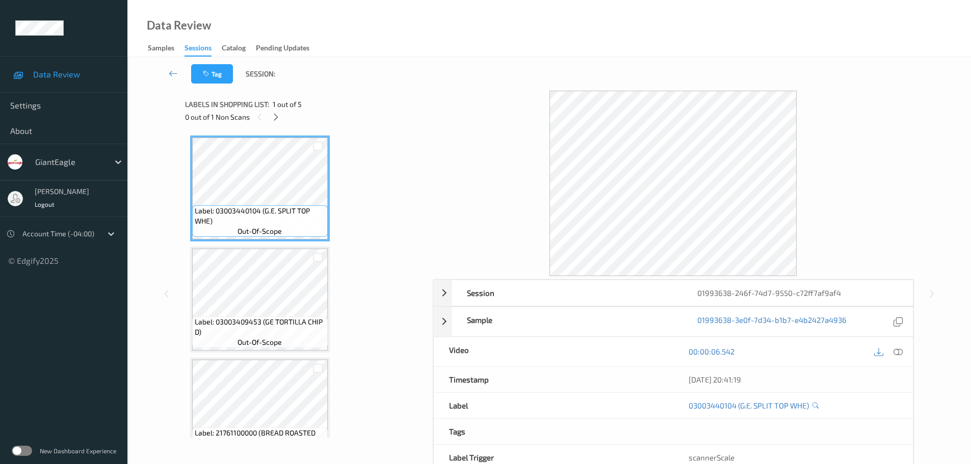
click at [271, 122] on div "0 out of 1 Non Scans" at bounding box center [305, 117] width 241 height 13
click at [278, 117] on icon at bounding box center [276, 117] width 9 height 9
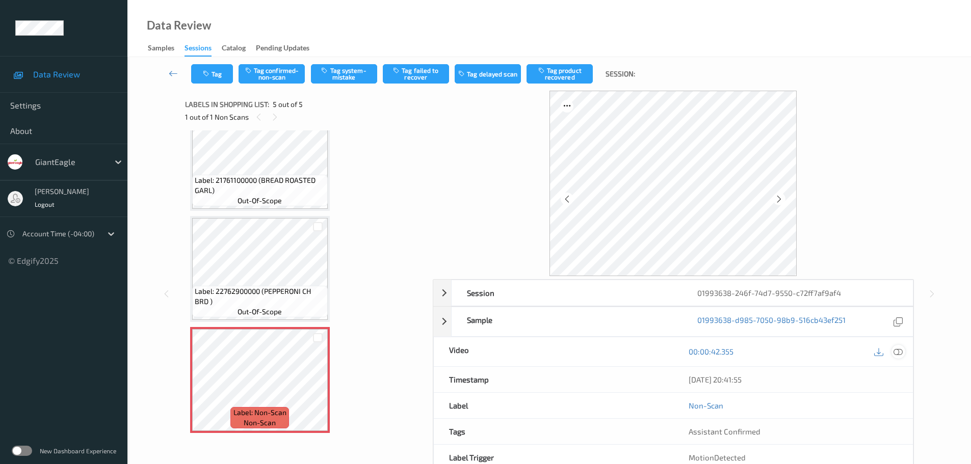
click at [901, 352] on icon at bounding box center [898, 351] width 9 height 9
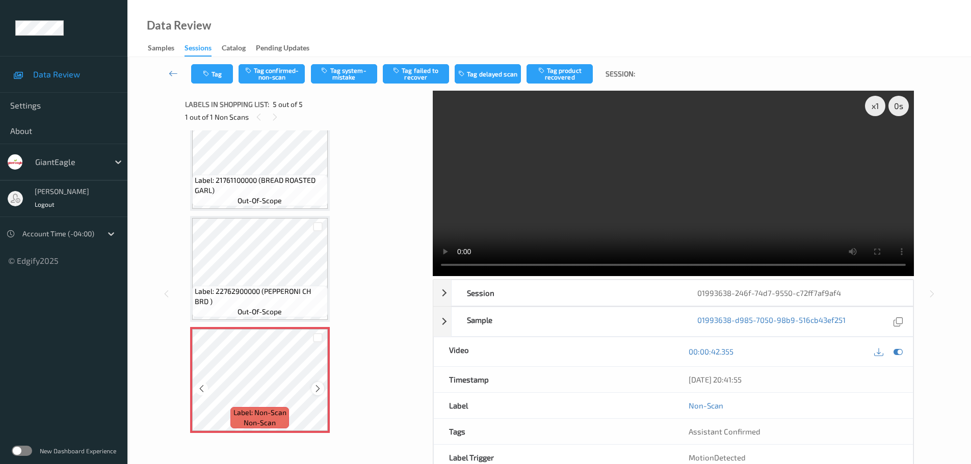
click at [318, 392] on icon at bounding box center [318, 388] width 9 height 9
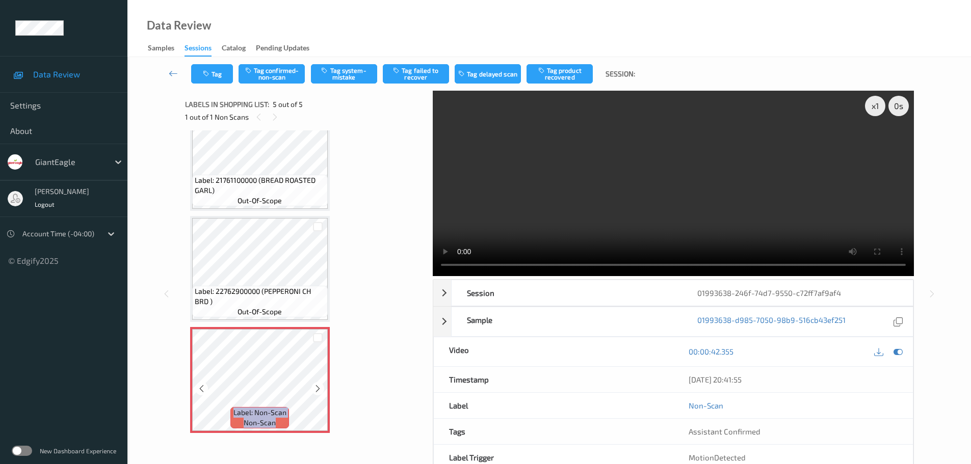
click at [318, 392] on icon at bounding box center [318, 388] width 9 height 9
click at [522, 270] on video at bounding box center [673, 184] width 481 height 186
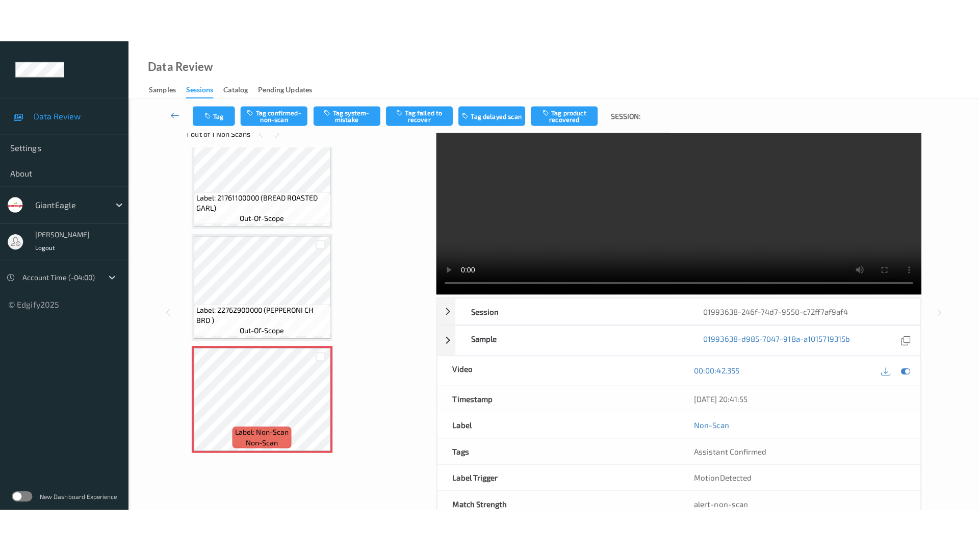
scroll to position [0, 0]
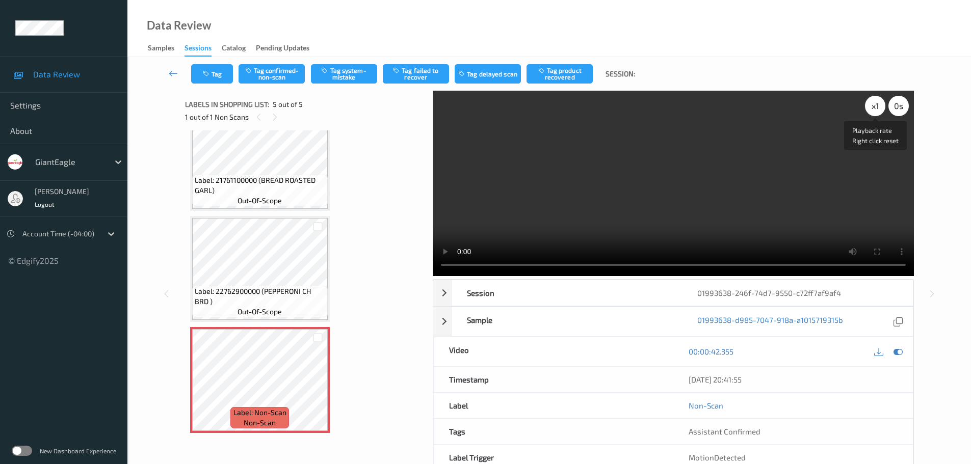
click at [881, 108] on div "x 1" at bounding box center [875, 106] width 20 height 20
click at [880, 108] on div "x 2" at bounding box center [875, 106] width 20 height 20
click at [879, 108] on div "x 4" at bounding box center [875, 106] width 20 height 20
click at [876, 107] on div "x 8" at bounding box center [875, 106] width 20 height 20
click at [876, 107] on div "x 1" at bounding box center [875, 106] width 20 height 20
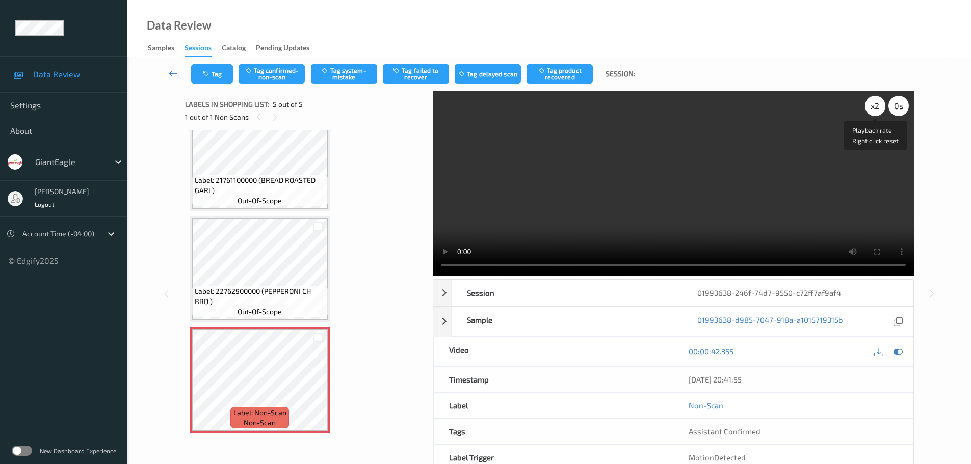
click at [876, 107] on div "x 2" at bounding box center [875, 106] width 20 height 20
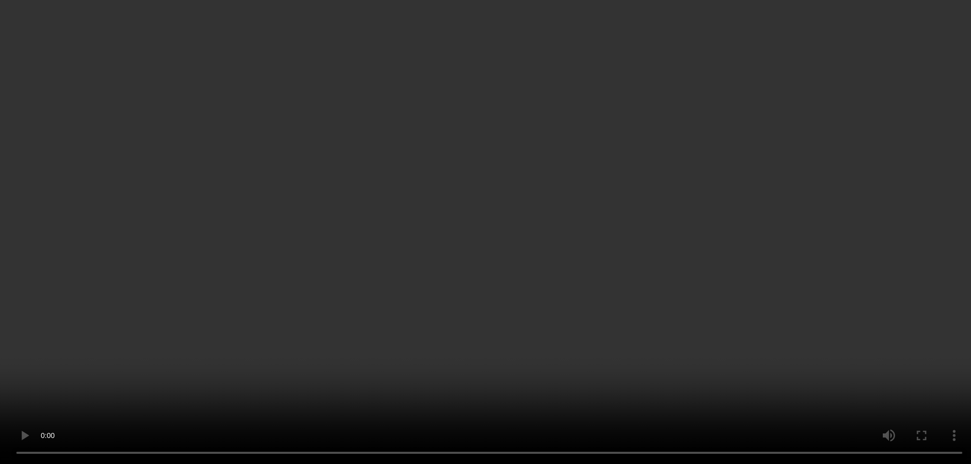
scroll to position [253, 0]
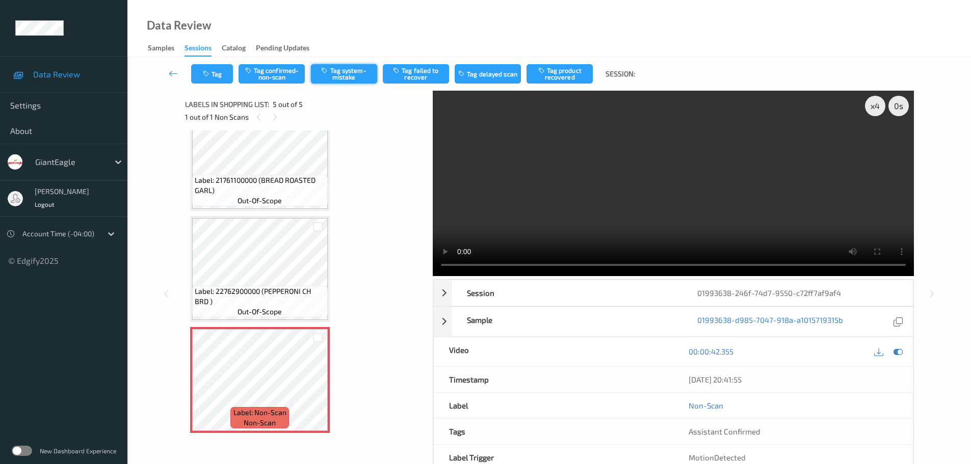
click at [335, 69] on button "Tag system-mistake" at bounding box center [344, 73] width 66 height 19
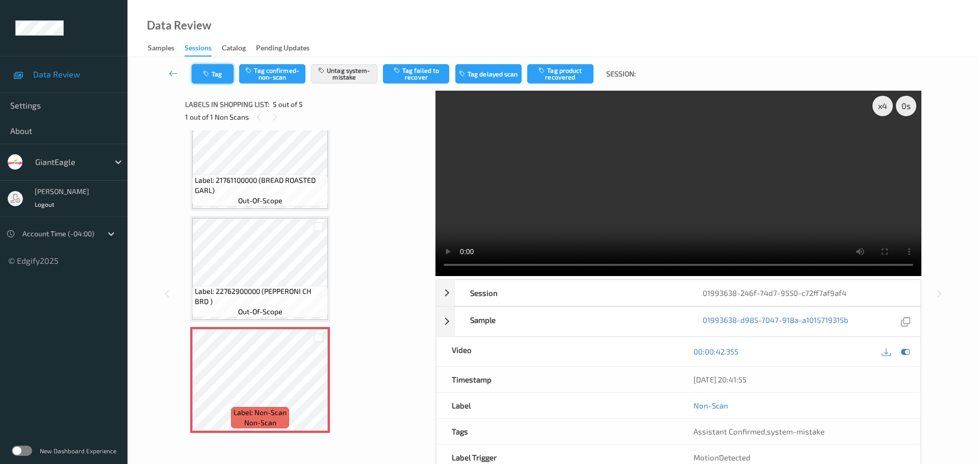
click at [213, 76] on button "Tag" at bounding box center [213, 73] width 42 height 19
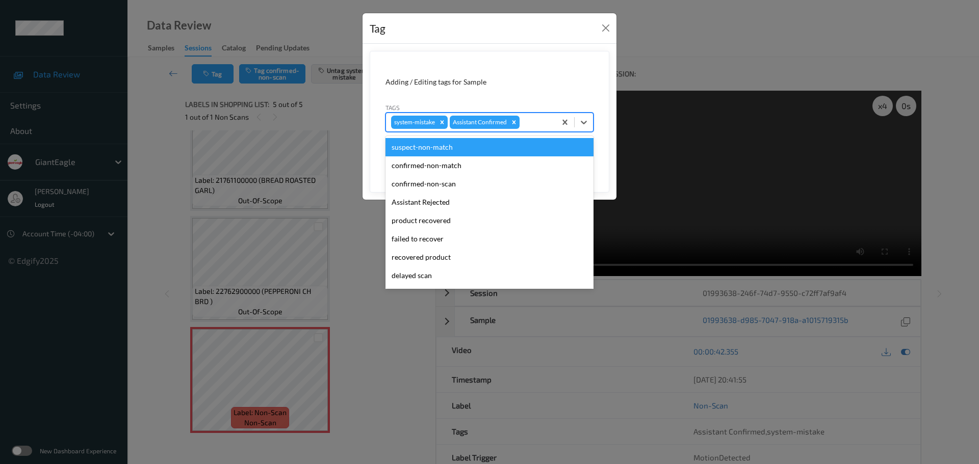
click at [527, 125] on div at bounding box center [536, 122] width 29 height 12
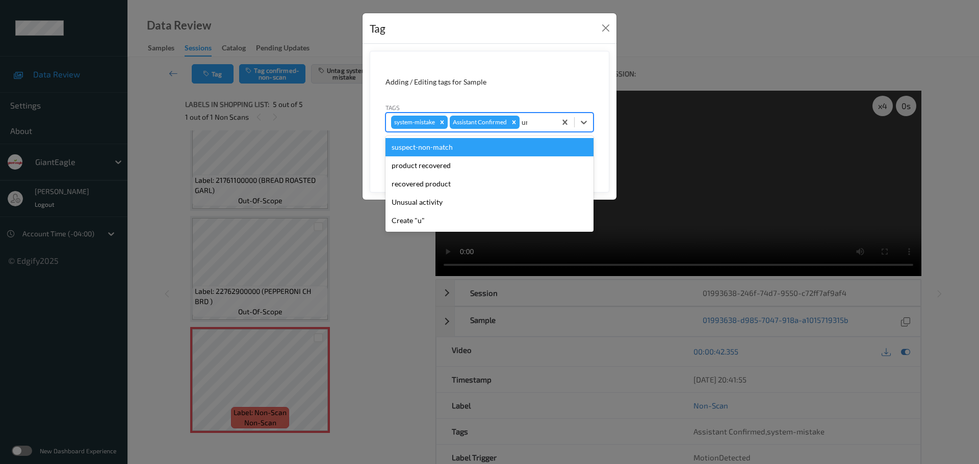
type input "unu"
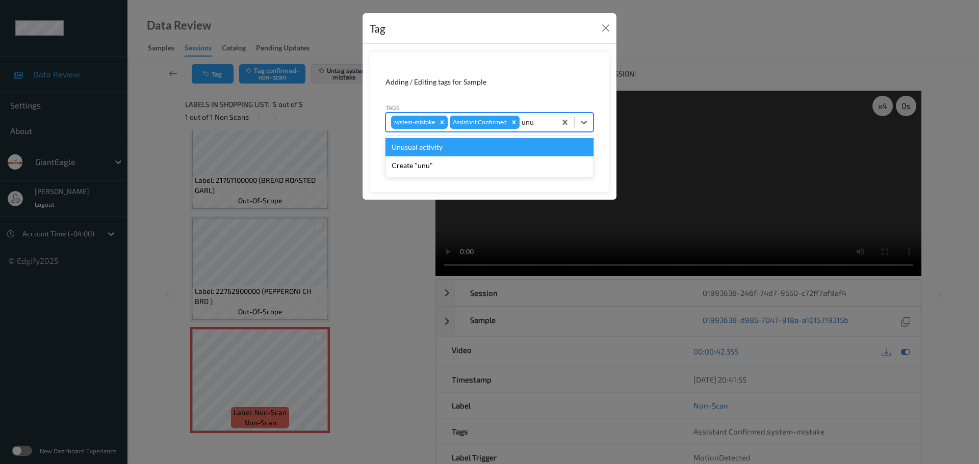
click at [466, 152] on div "Unusual activity" at bounding box center [489, 147] width 208 height 18
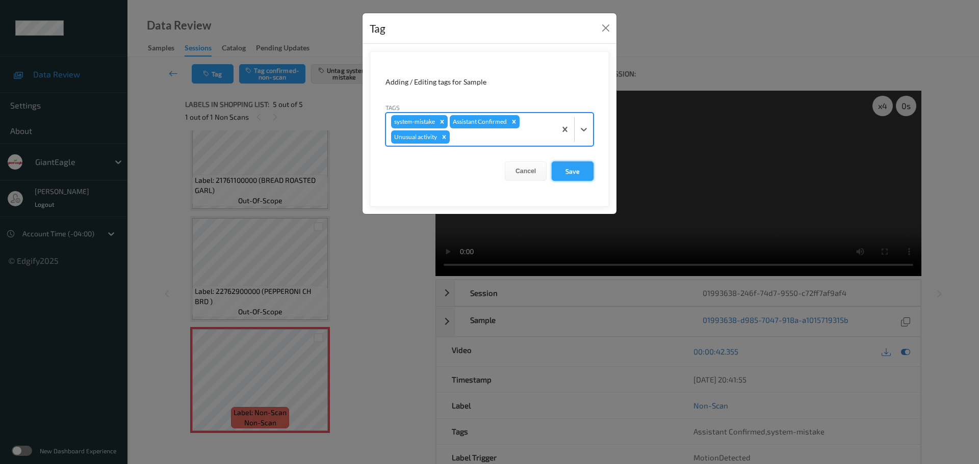
click at [562, 180] on button "Save" at bounding box center [573, 171] width 42 height 19
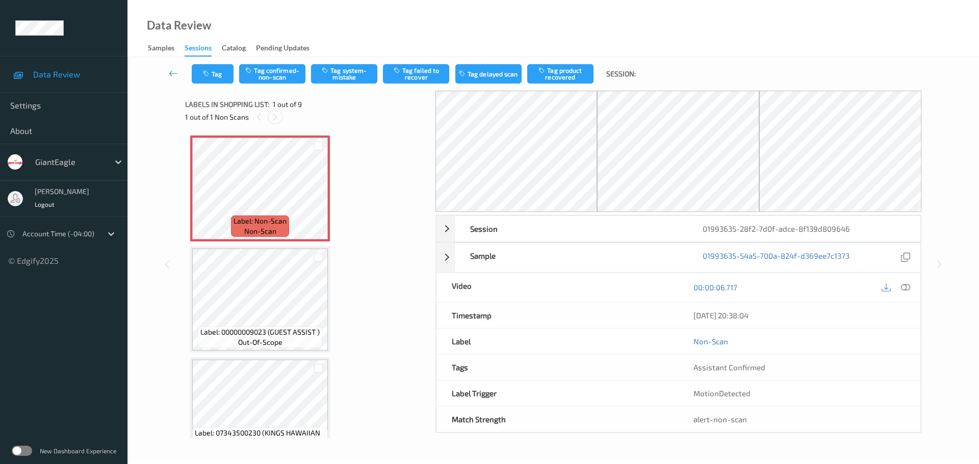
click at [275, 115] on icon at bounding box center [275, 117] width 9 height 9
click at [904, 286] on icon at bounding box center [905, 287] width 9 height 9
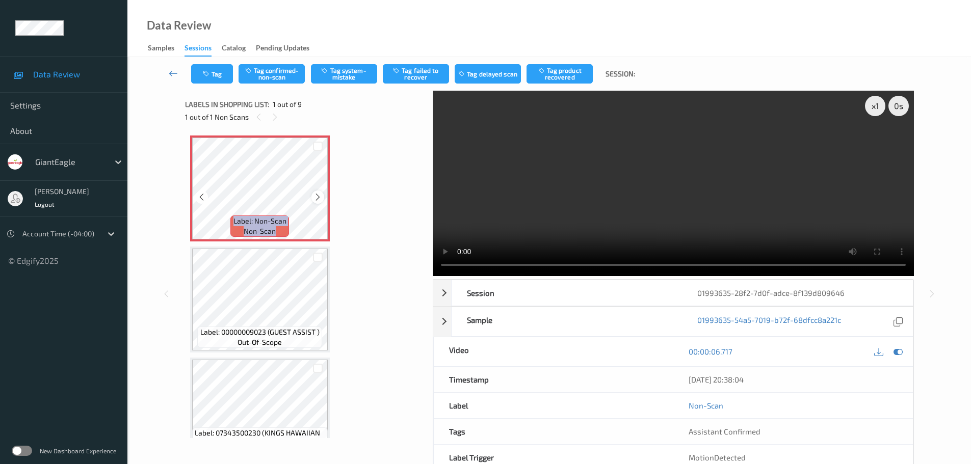
click at [313, 194] on div at bounding box center [318, 197] width 13 height 13
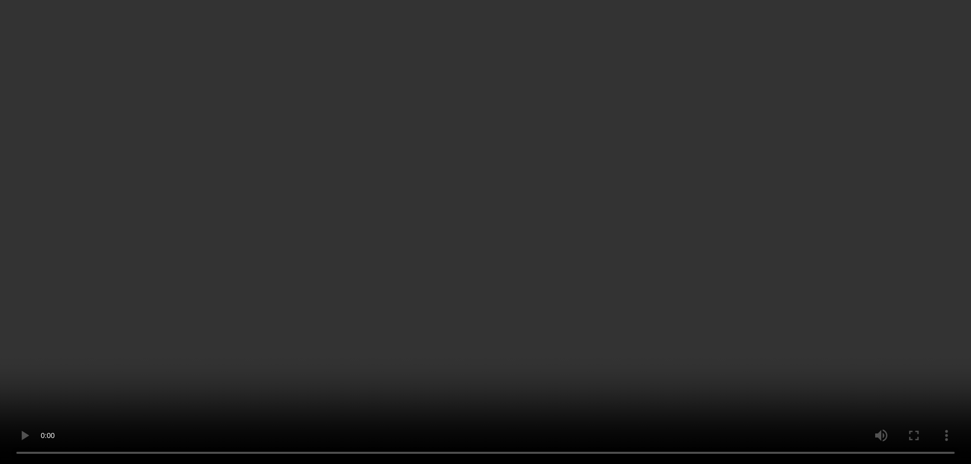
scroll to position [102, 0]
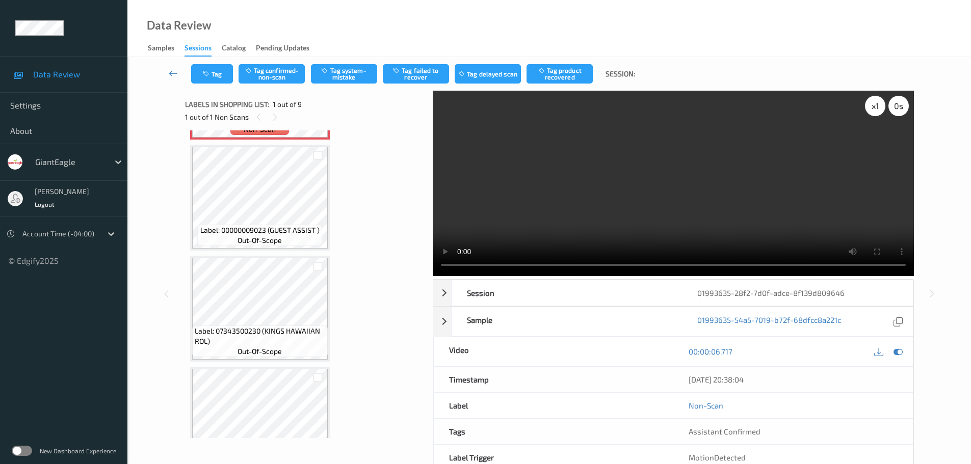
click at [876, 106] on div "x 1" at bounding box center [875, 106] width 20 height 20
click at [876, 106] on div "x 2" at bounding box center [875, 106] width 20 height 20
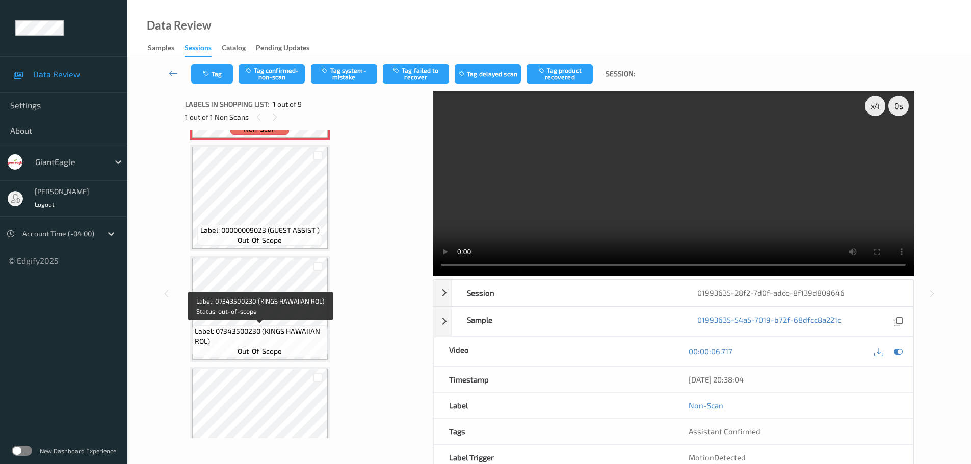
scroll to position [0, 0]
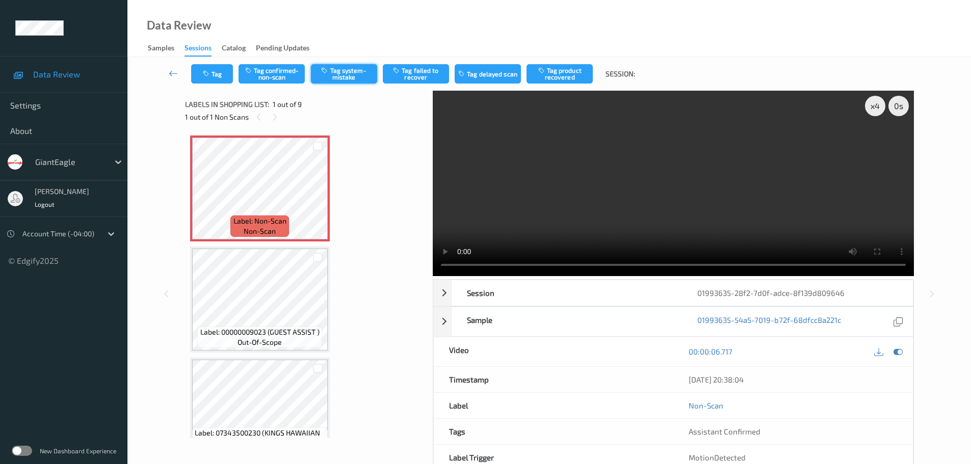
click at [357, 72] on button "Tag system-mistake" at bounding box center [344, 73] width 66 height 19
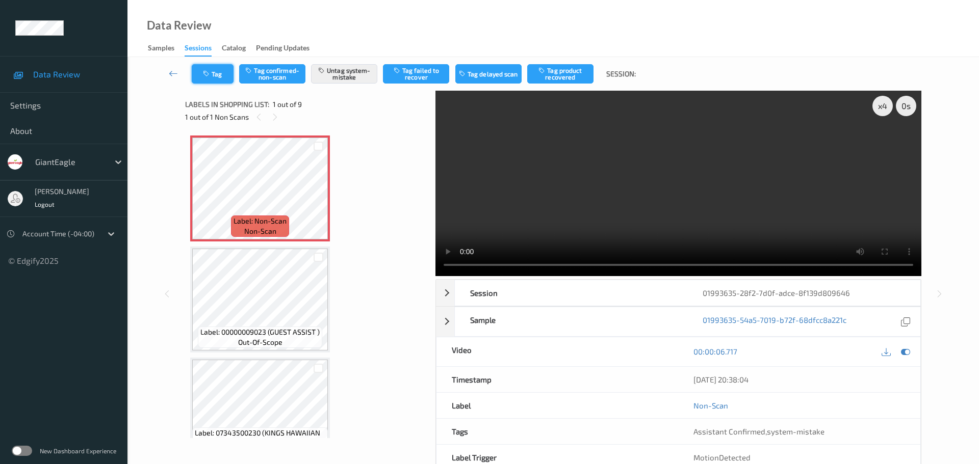
click at [217, 73] on button "Tag" at bounding box center [213, 73] width 42 height 19
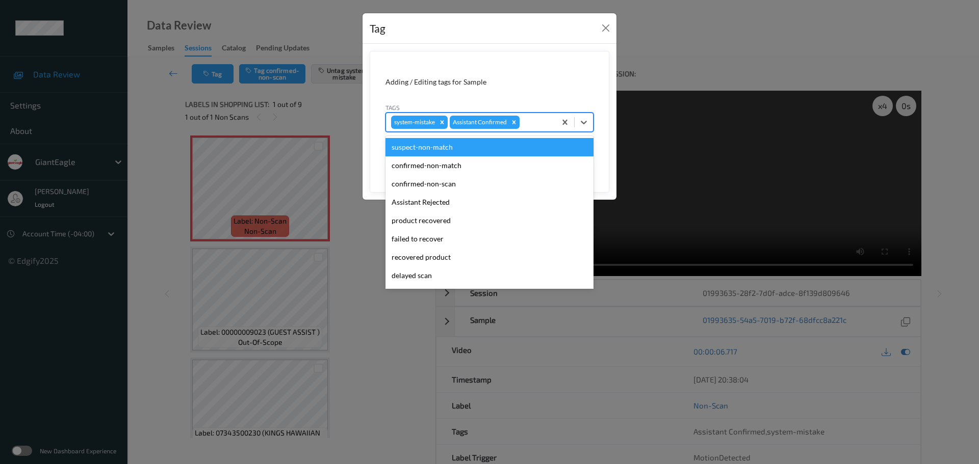
click at [533, 120] on div at bounding box center [536, 122] width 29 height 12
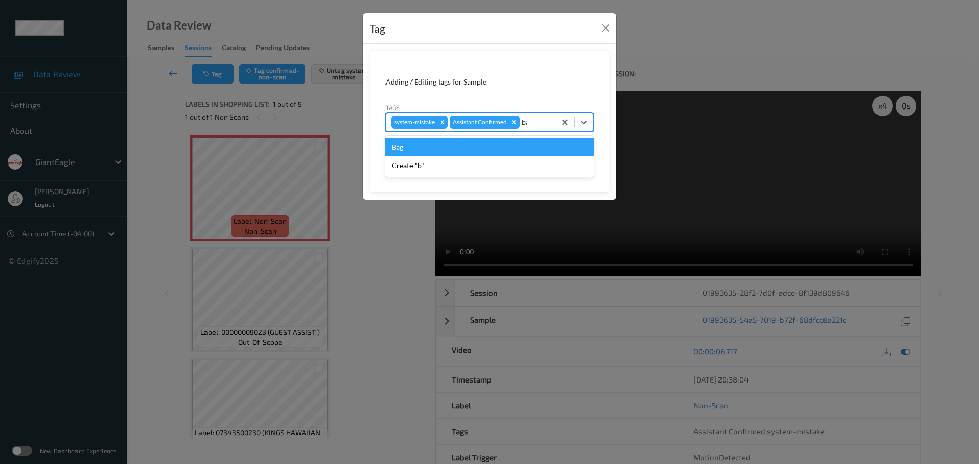
type input "bag"
drag, startPoint x: 497, startPoint y: 146, endPoint x: 534, endPoint y: 159, distance: 39.3
click at [497, 147] on div "Bag" at bounding box center [489, 147] width 208 height 18
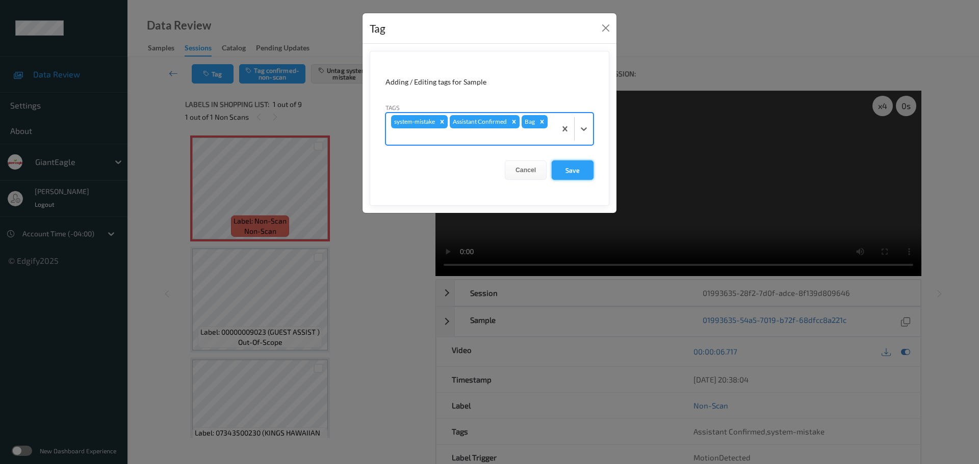
click at [566, 166] on button "Save" at bounding box center [573, 170] width 42 height 19
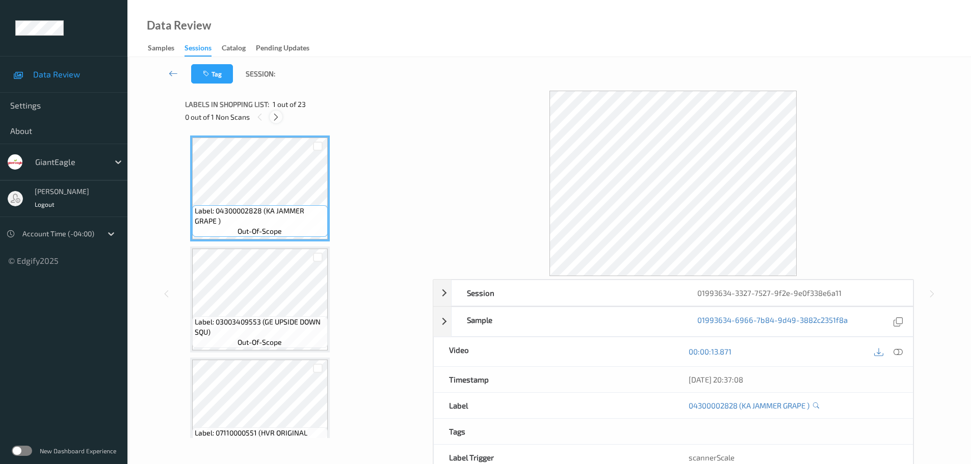
click at [276, 118] on icon at bounding box center [276, 117] width 9 height 9
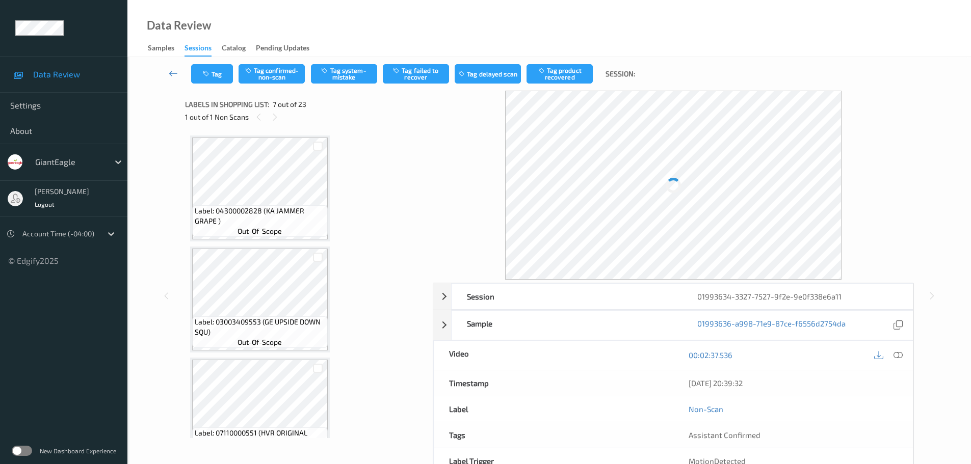
scroll to position [561, 0]
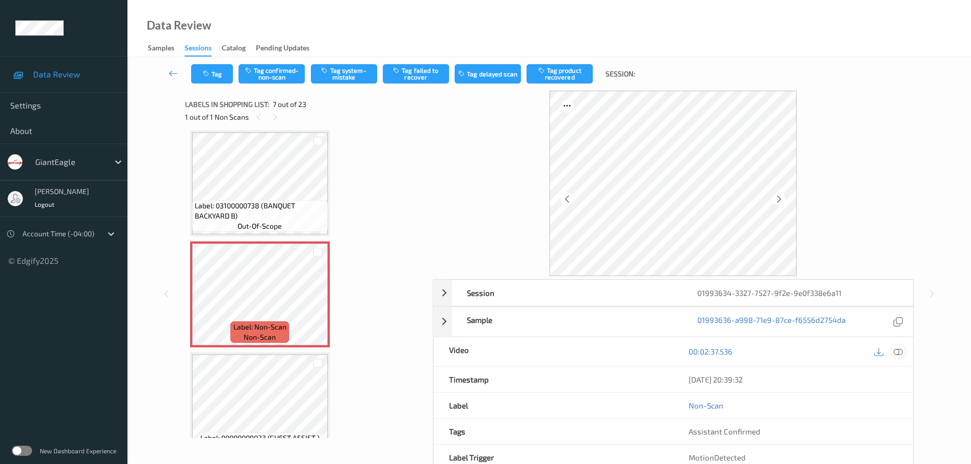
click at [899, 350] on icon at bounding box center [898, 351] width 9 height 9
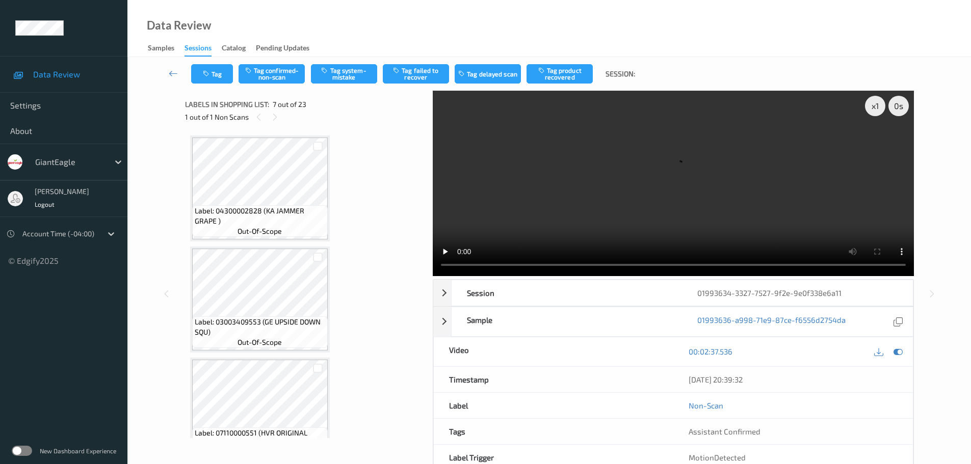
scroll to position [510, 0]
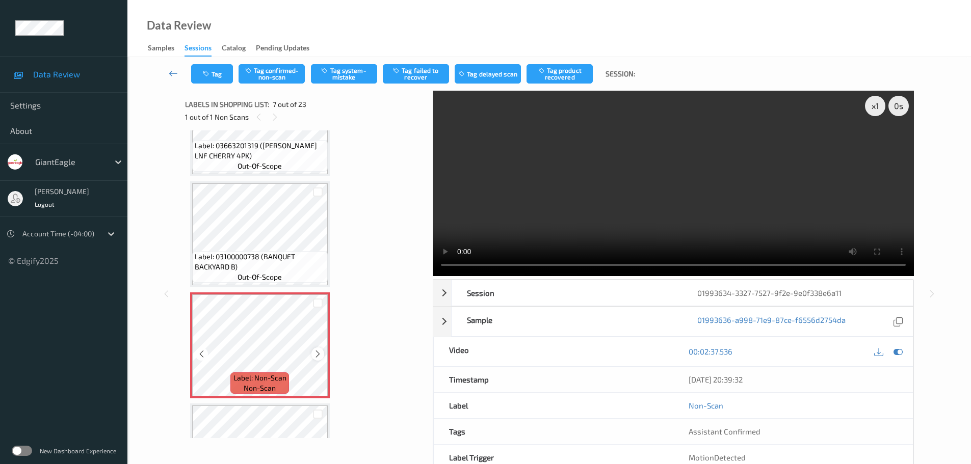
click at [320, 348] on div at bounding box center [318, 354] width 13 height 13
click at [270, 253] on span "Label: 03100000738 (BANQUET BACKYARD B)" at bounding box center [260, 262] width 131 height 20
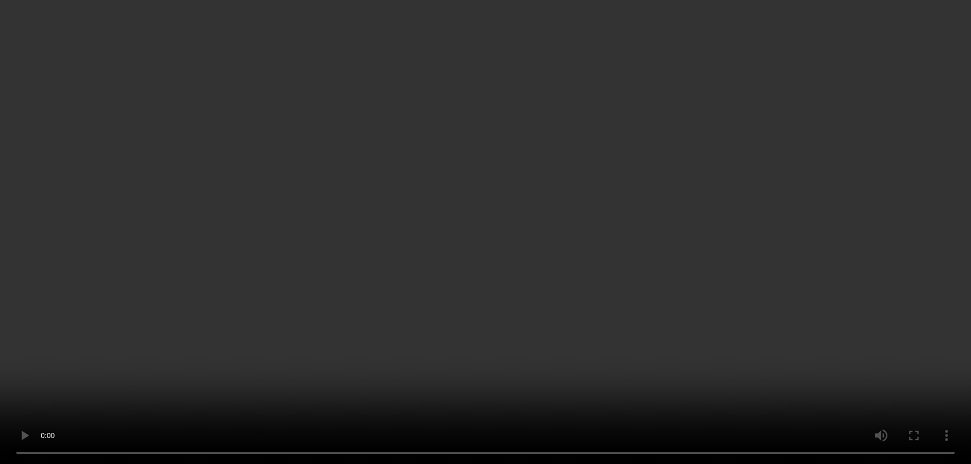
scroll to position [612, 0]
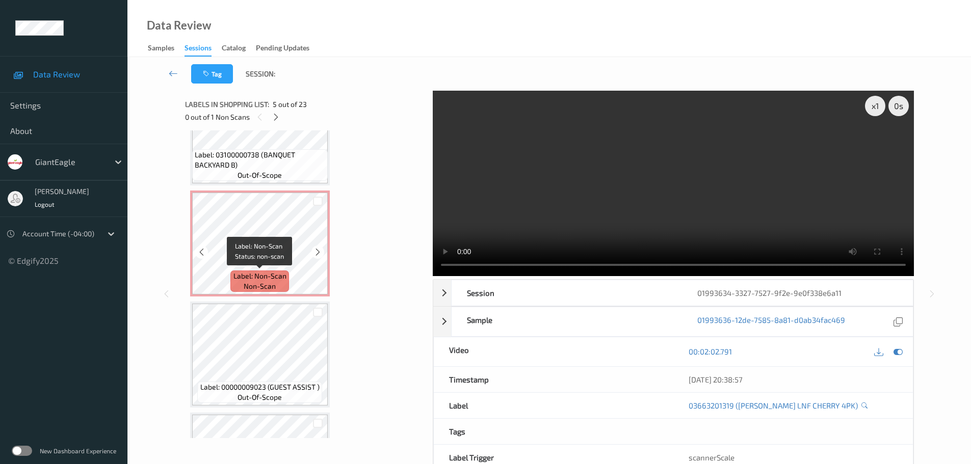
click at [283, 278] on span "Label: Non-Scan" at bounding box center [259, 276] width 53 height 10
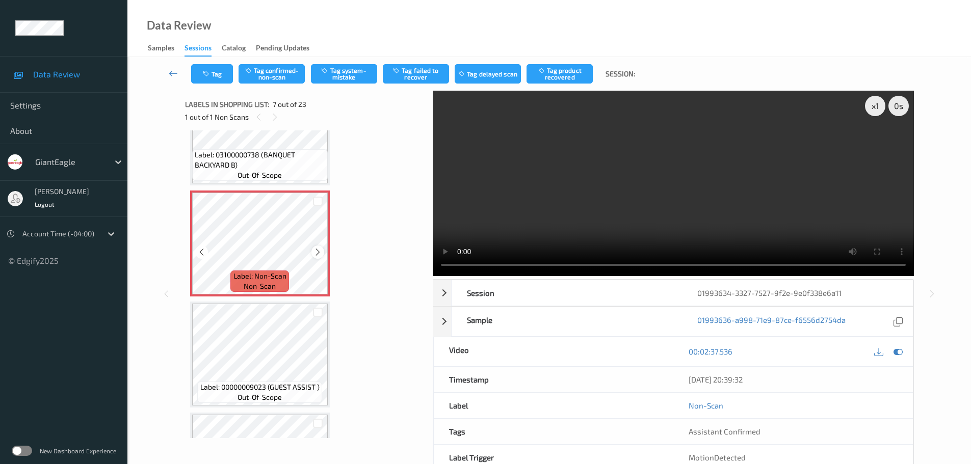
click at [315, 252] on icon at bounding box center [318, 252] width 9 height 9
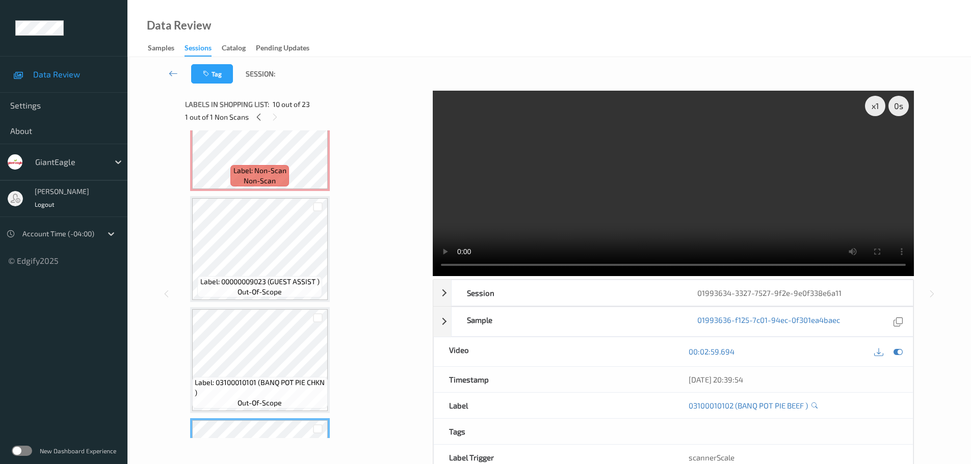
scroll to position [663, 0]
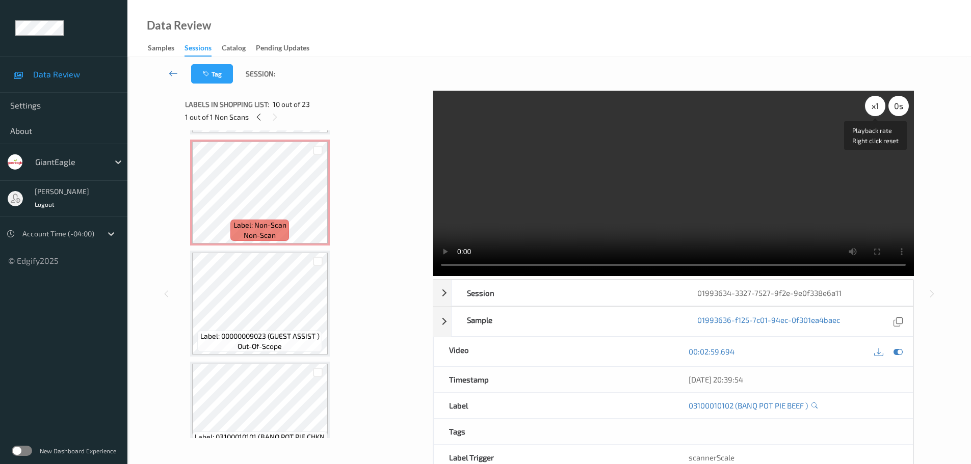
click at [868, 111] on div "x 1" at bounding box center [875, 106] width 20 height 20
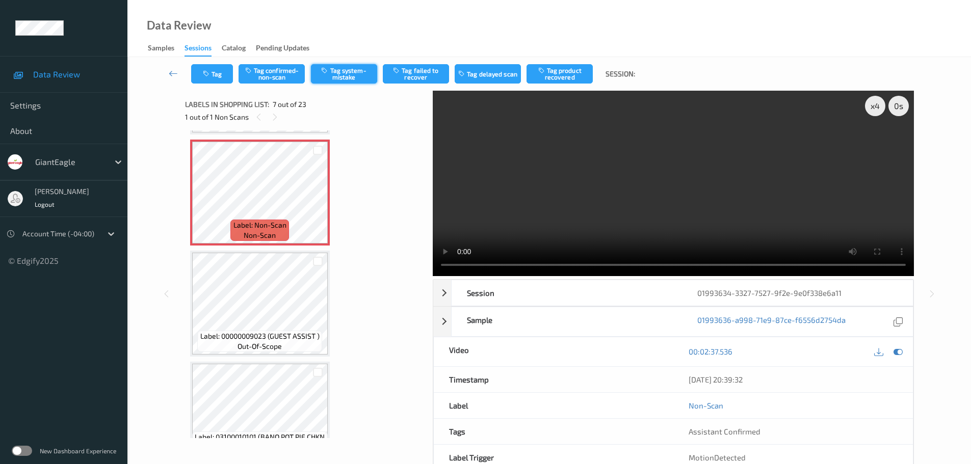
click at [360, 70] on button "Tag system-mistake" at bounding box center [344, 73] width 66 height 19
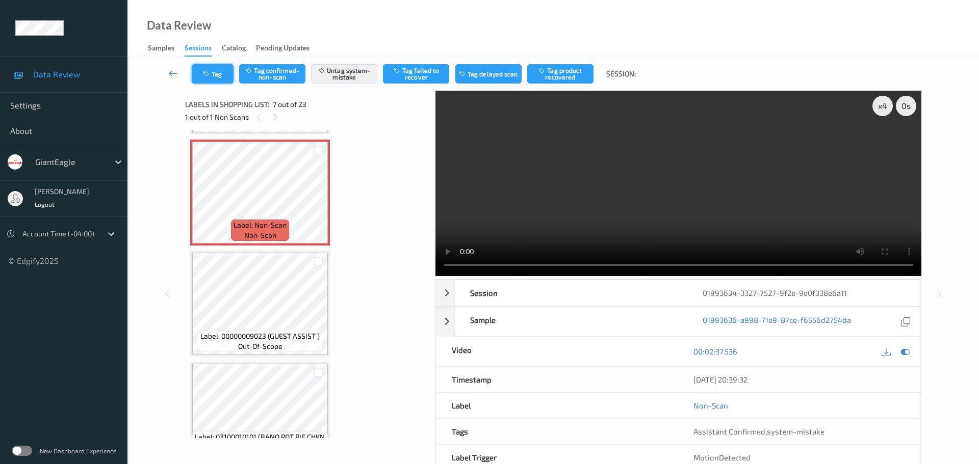
click at [218, 74] on button "Tag" at bounding box center [213, 73] width 42 height 19
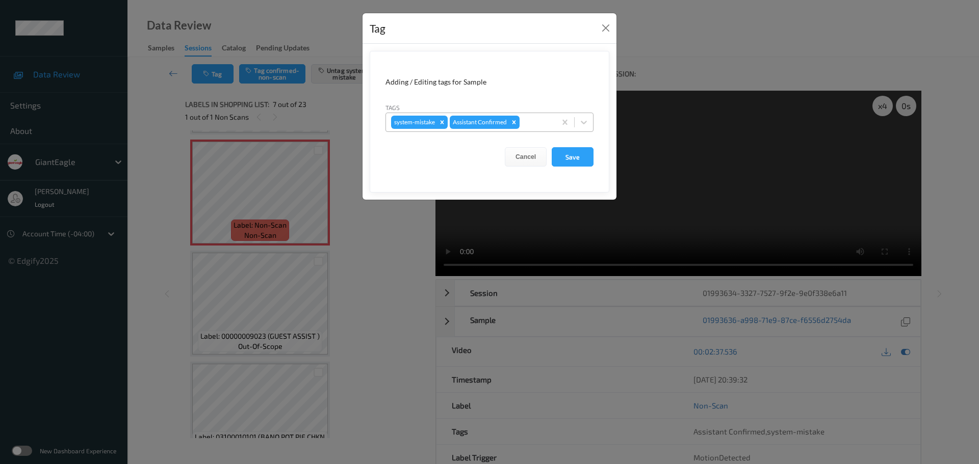
click at [534, 124] on div at bounding box center [536, 122] width 29 height 12
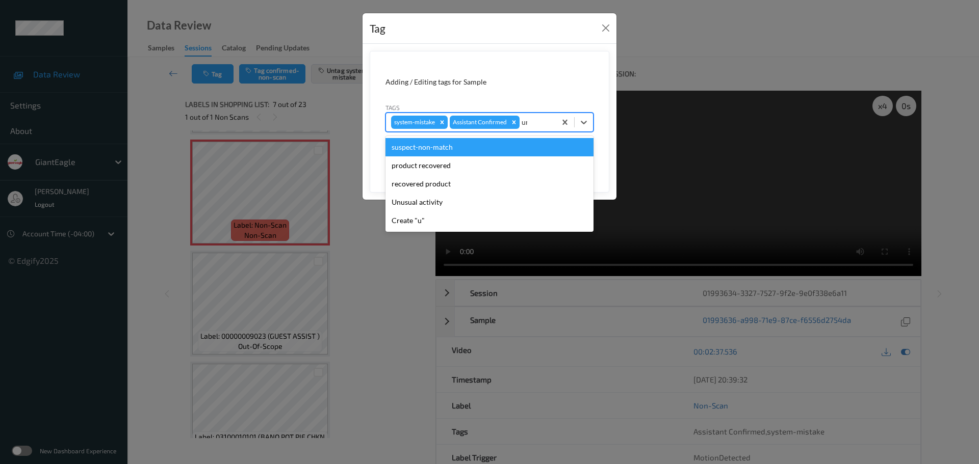
type input "unu"
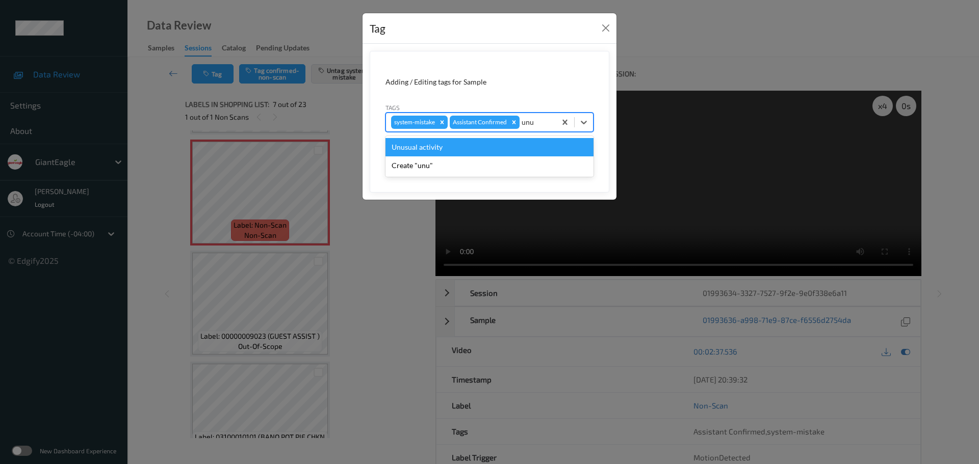
click at [496, 144] on div "Unusual activity" at bounding box center [489, 147] width 208 height 18
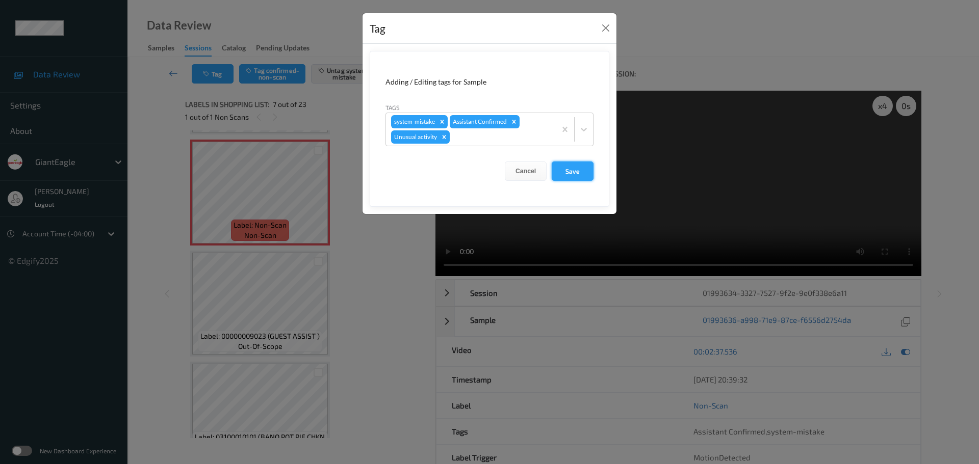
click at [573, 170] on button "Save" at bounding box center [573, 171] width 42 height 19
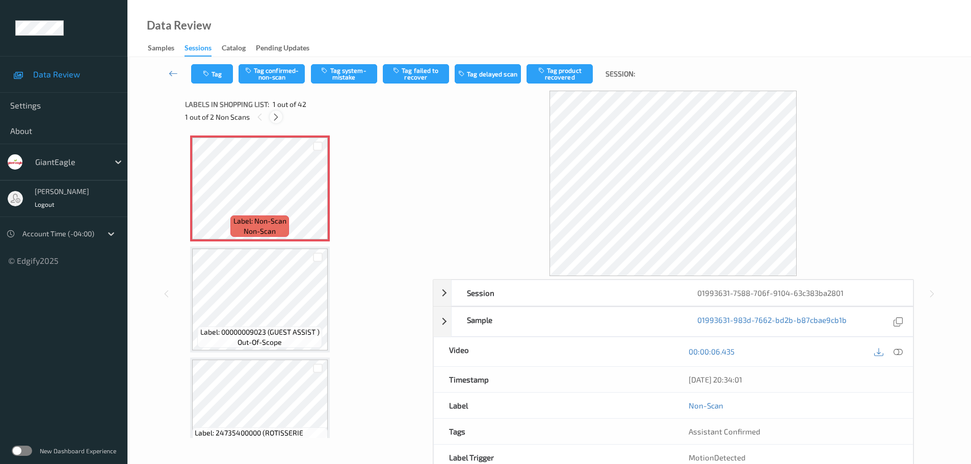
click at [275, 113] on icon at bounding box center [276, 117] width 9 height 9
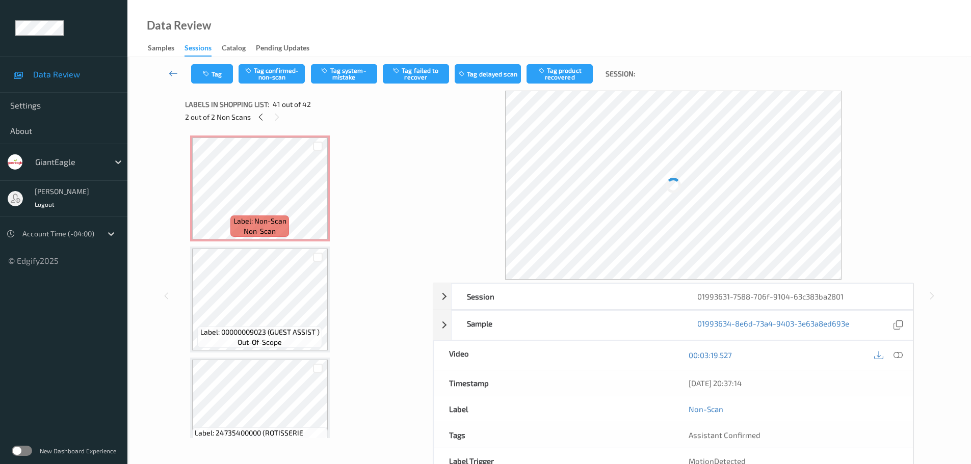
scroll to position [4340, 0]
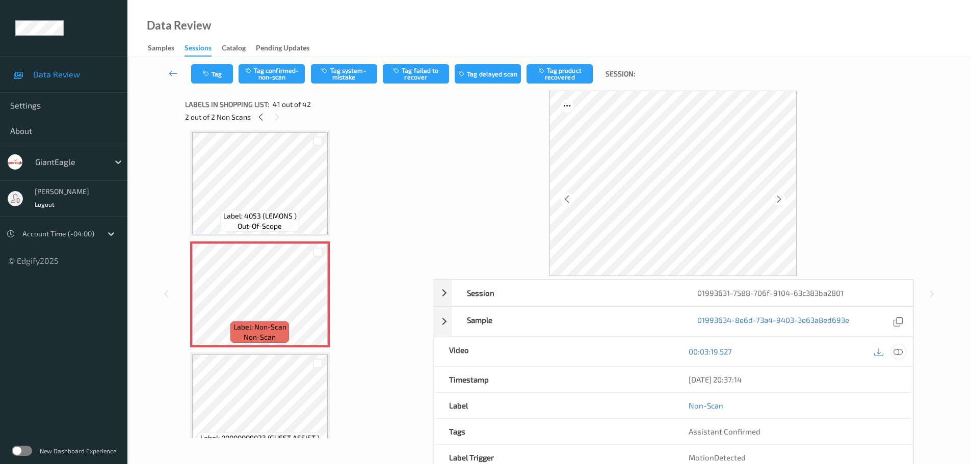
click at [898, 352] on icon at bounding box center [898, 351] width 9 height 9
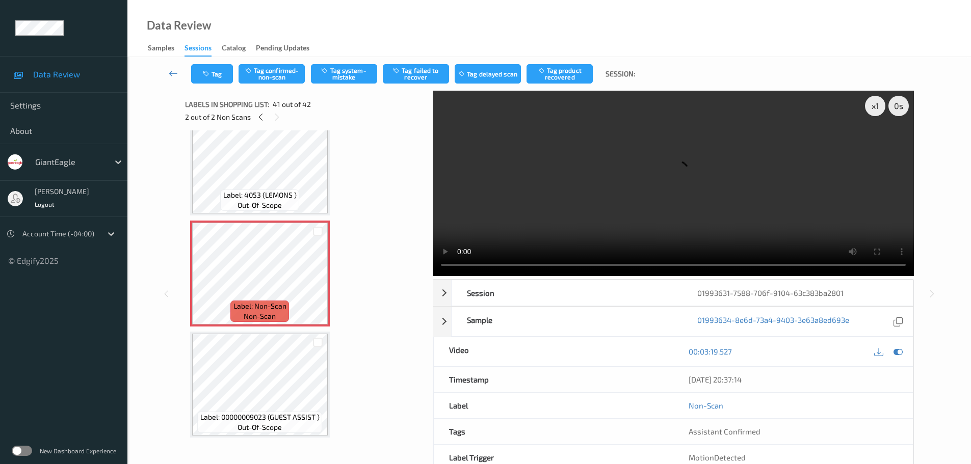
scroll to position [4365, 0]
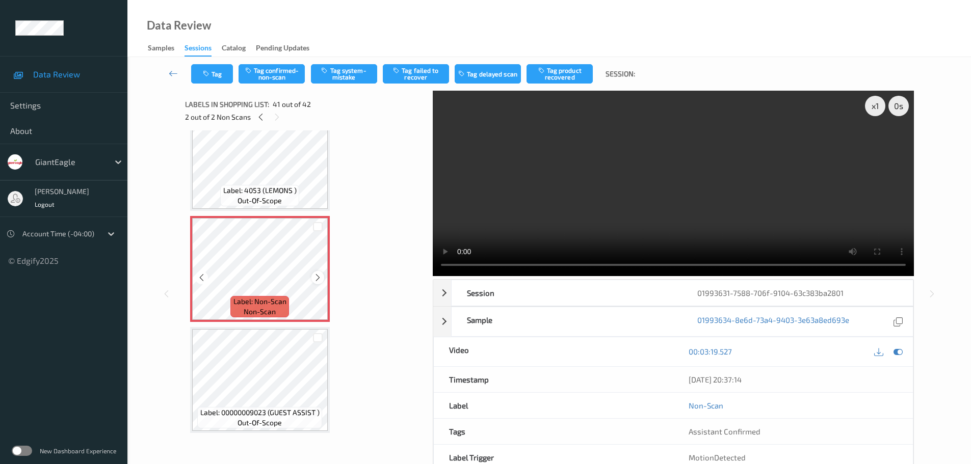
click at [314, 277] on icon at bounding box center [318, 277] width 9 height 9
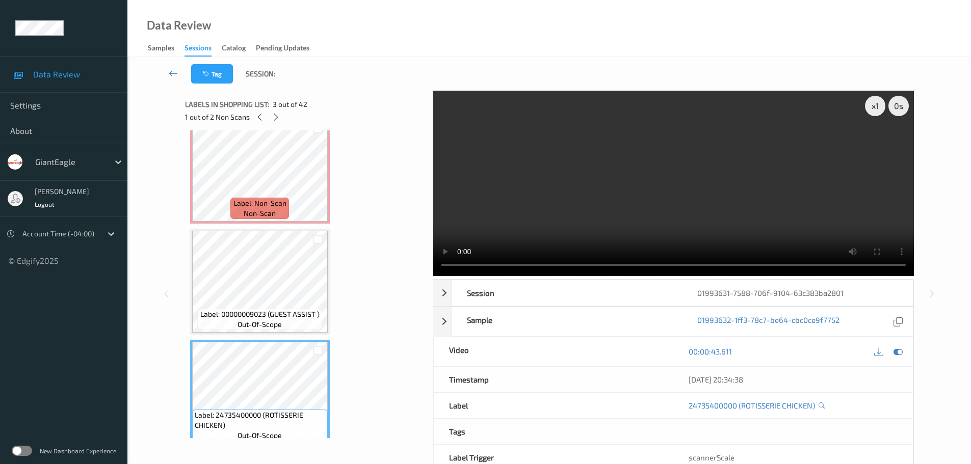
scroll to position [0, 0]
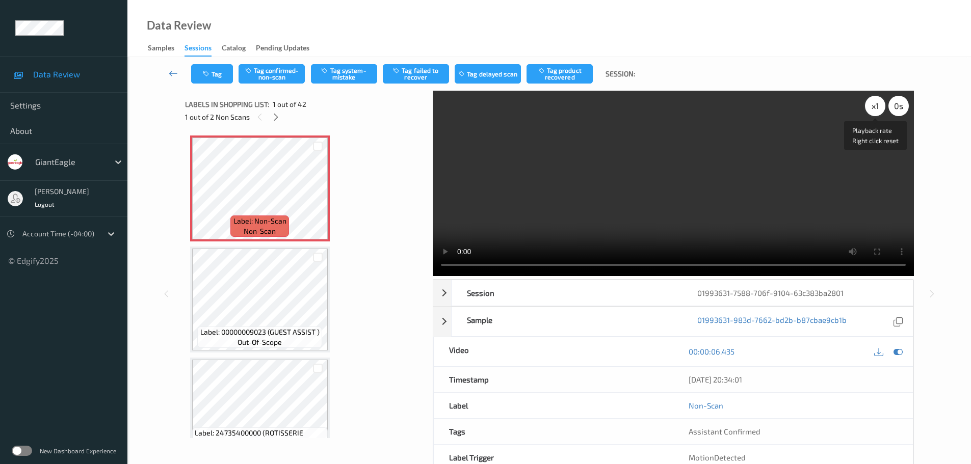
click at [874, 104] on div "x 1" at bounding box center [875, 106] width 20 height 20
click at [873, 104] on div "x 2" at bounding box center [875, 106] width 20 height 20
click at [879, 108] on div "x 8" at bounding box center [875, 106] width 20 height 20
click at [879, 108] on div "x 1" at bounding box center [875, 106] width 20 height 20
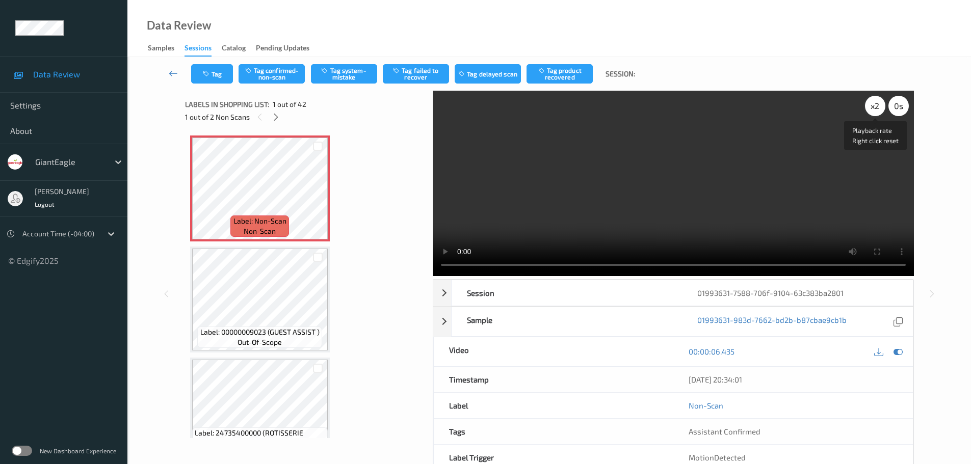
click at [879, 108] on div "x 2" at bounding box center [875, 106] width 20 height 20
click at [273, 115] on icon at bounding box center [276, 117] width 9 height 9
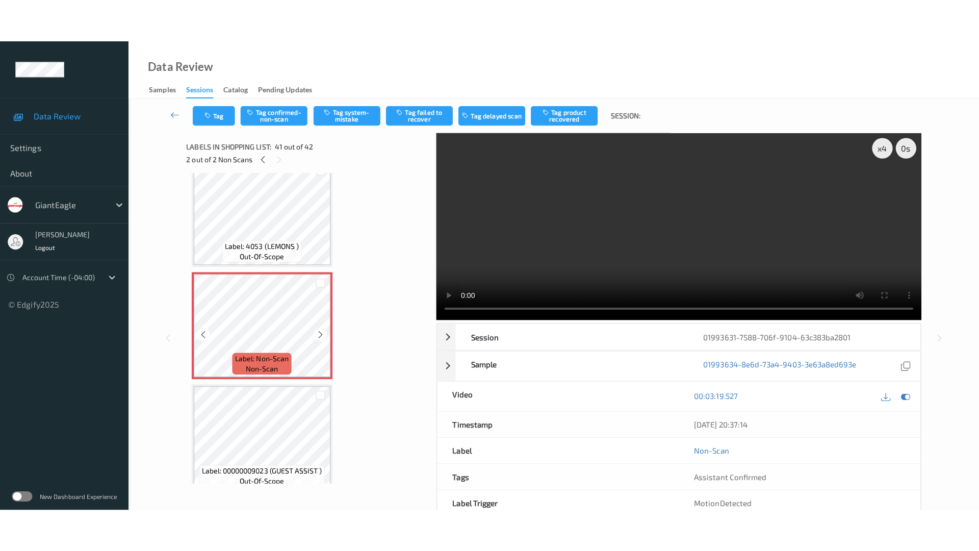
scroll to position [4365, 0]
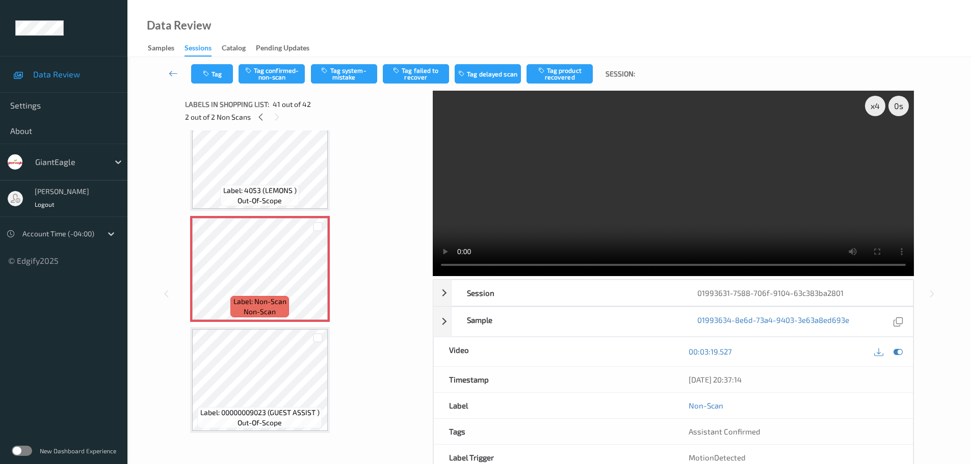
click at [266, 200] on span "out-of-scope" at bounding box center [260, 201] width 44 height 10
click at [346, 77] on button "Tag system-mistake" at bounding box center [344, 73] width 66 height 19
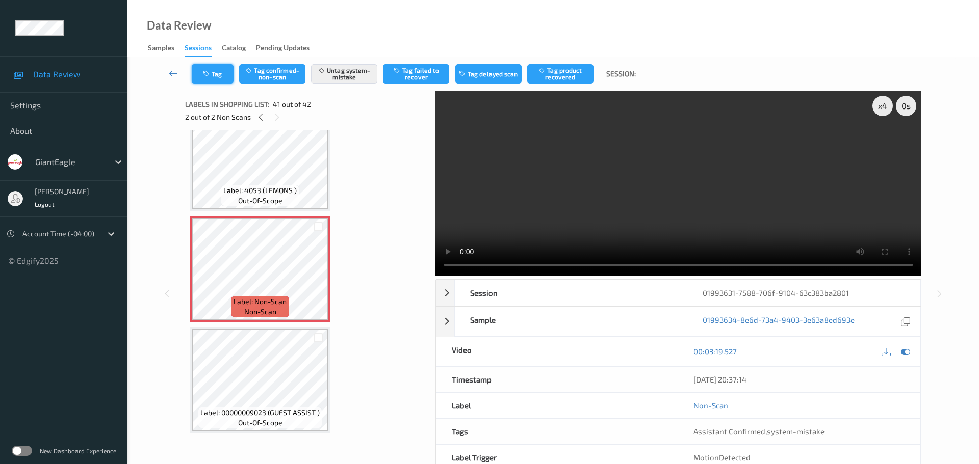
click at [205, 66] on button "Tag" at bounding box center [213, 73] width 42 height 19
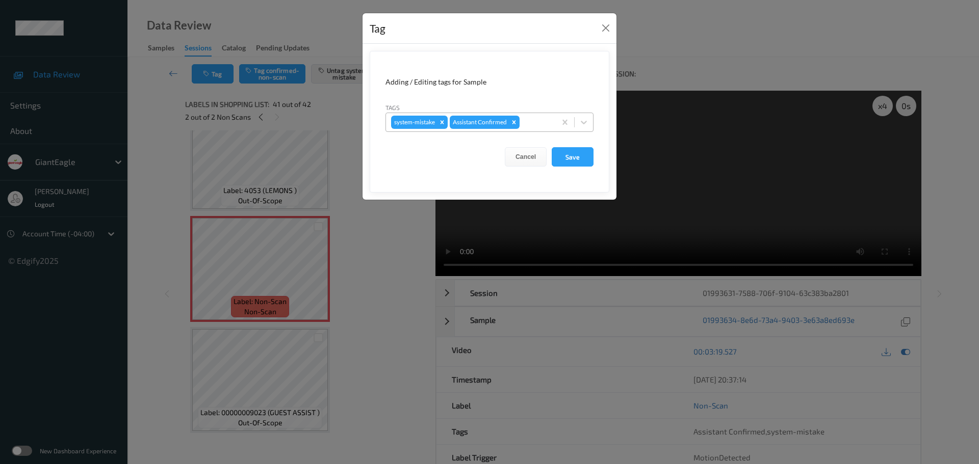
click at [535, 126] on div at bounding box center [536, 122] width 29 height 12
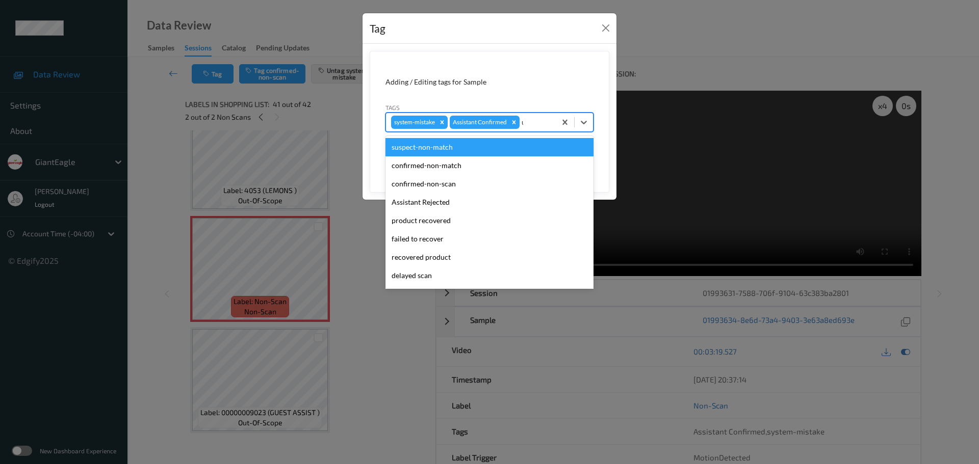
type input "unu"
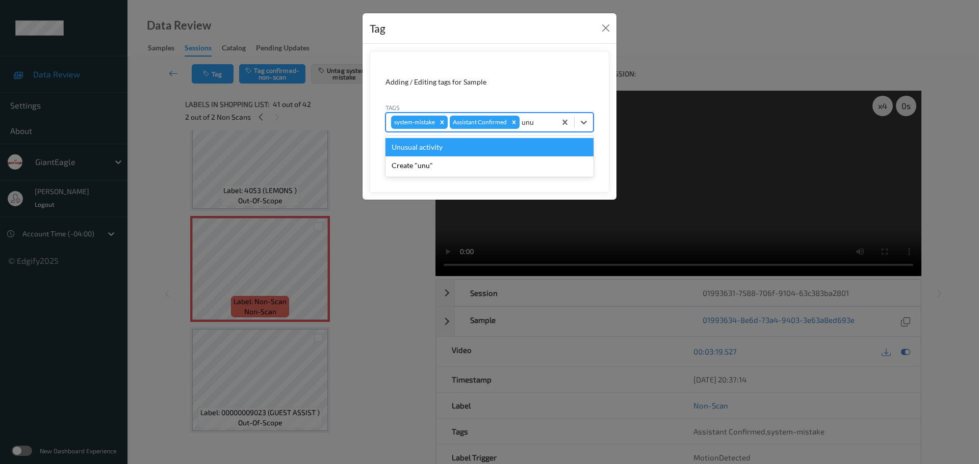
click at [483, 145] on div "Unusual activity" at bounding box center [489, 147] width 208 height 18
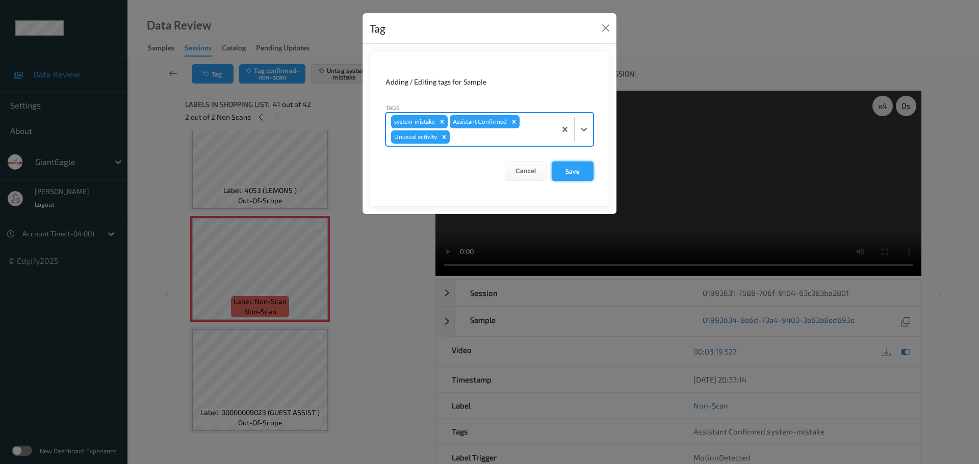
click at [569, 167] on button "Save" at bounding box center [573, 171] width 42 height 19
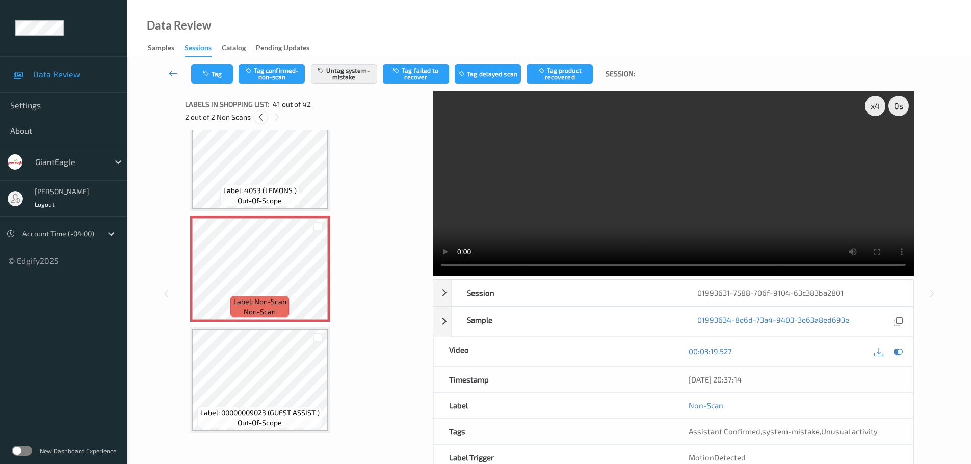
click at [260, 118] on icon at bounding box center [260, 117] width 9 height 9
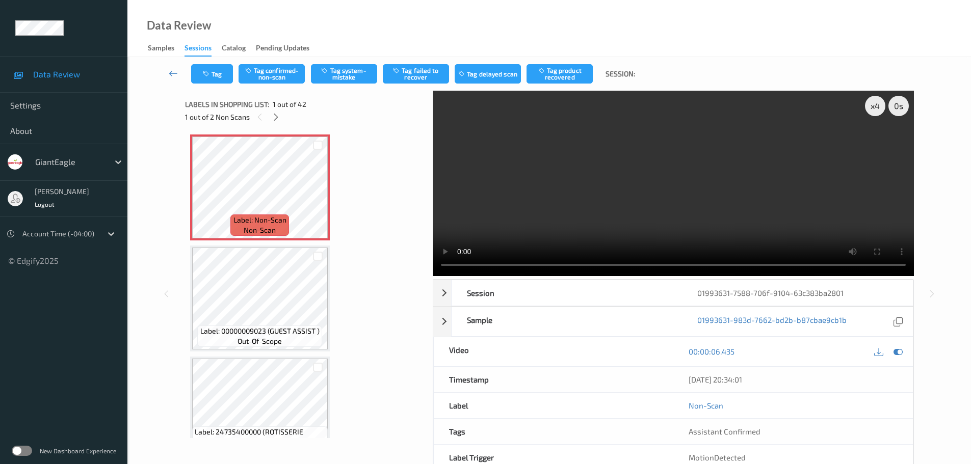
scroll to position [0, 0]
click at [340, 74] on button "Tag system-mistake" at bounding box center [344, 73] width 66 height 19
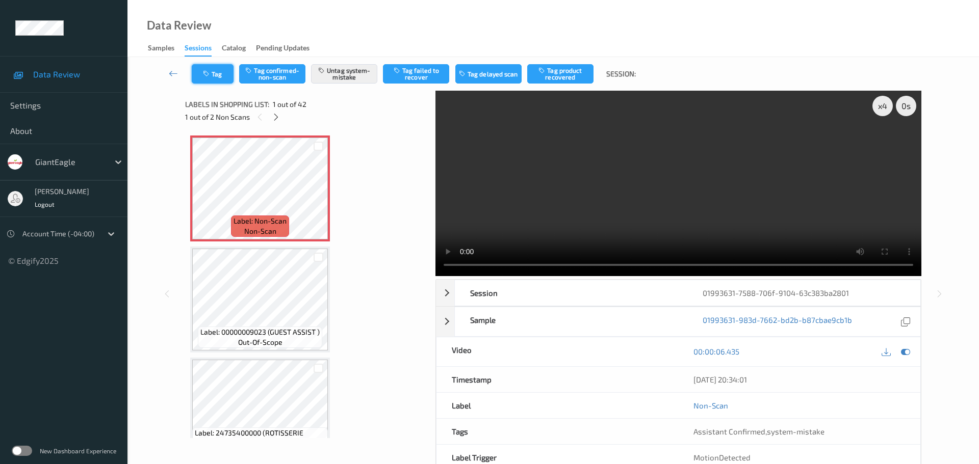
click at [214, 74] on button "Tag" at bounding box center [213, 73] width 42 height 19
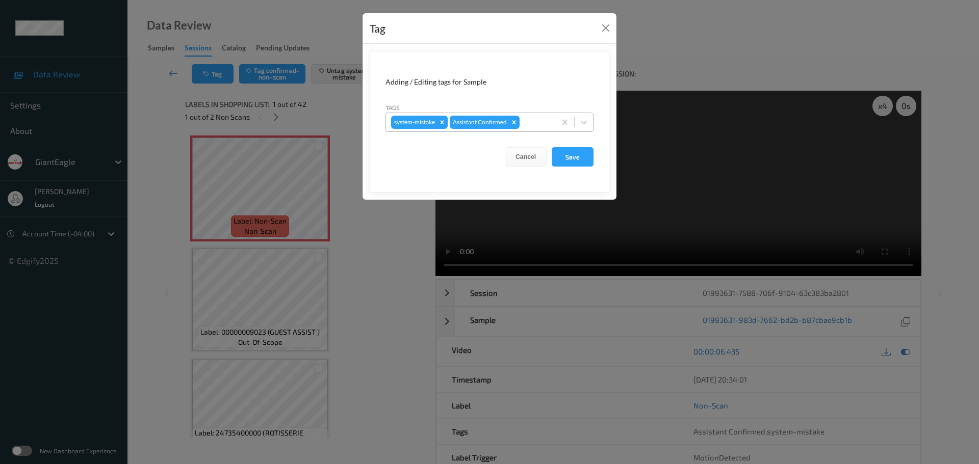
click at [530, 129] on div "system-mistake Assistant Confirmed" at bounding box center [471, 122] width 170 height 17
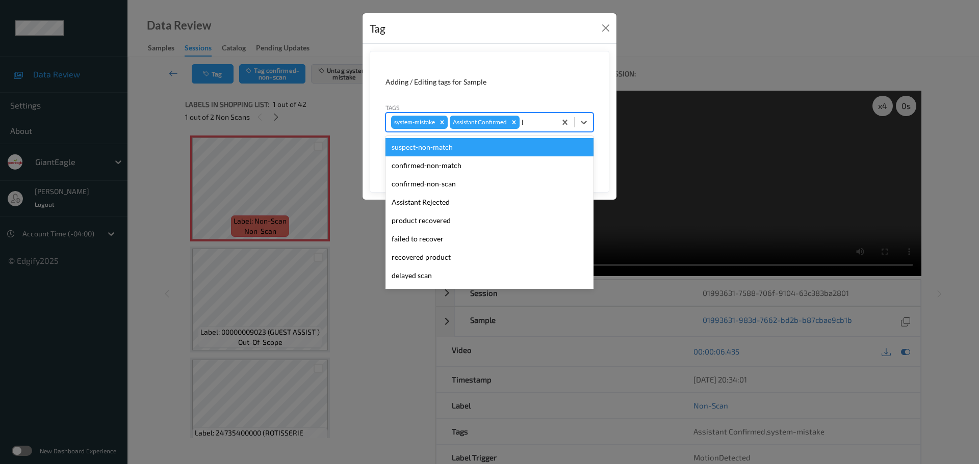
type input "bag"
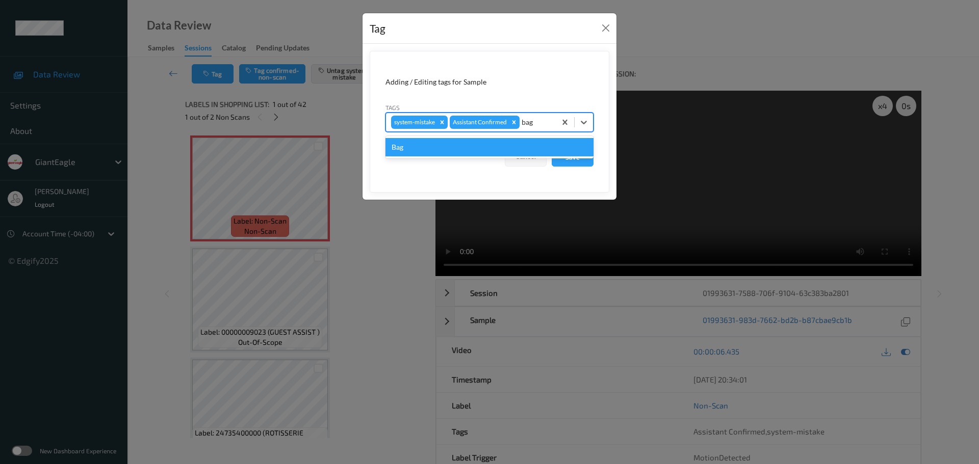
click at [492, 140] on div "Bag" at bounding box center [489, 147] width 208 height 18
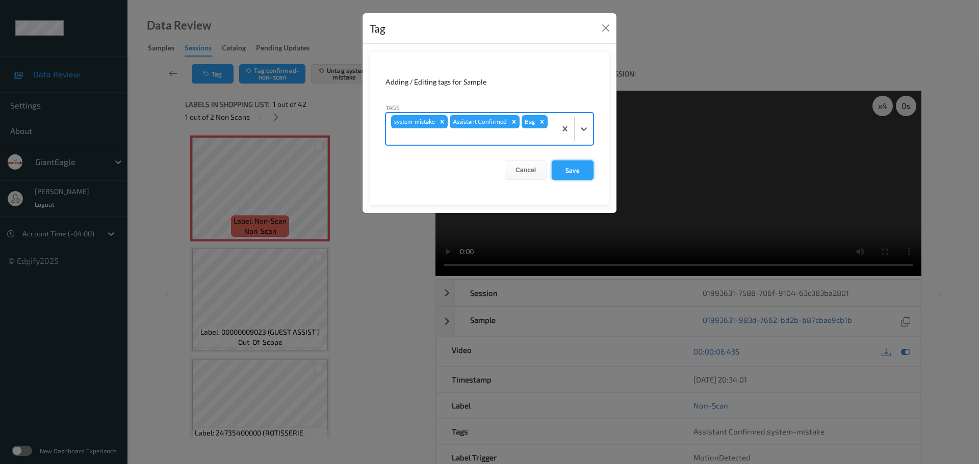
click at [572, 168] on button "Save" at bounding box center [573, 170] width 42 height 19
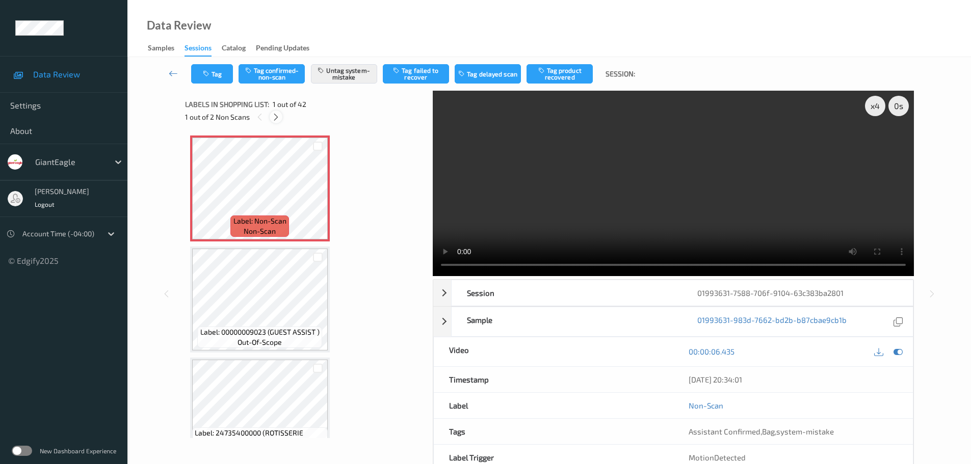
click at [277, 117] on icon at bounding box center [276, 117] width 9 height 9
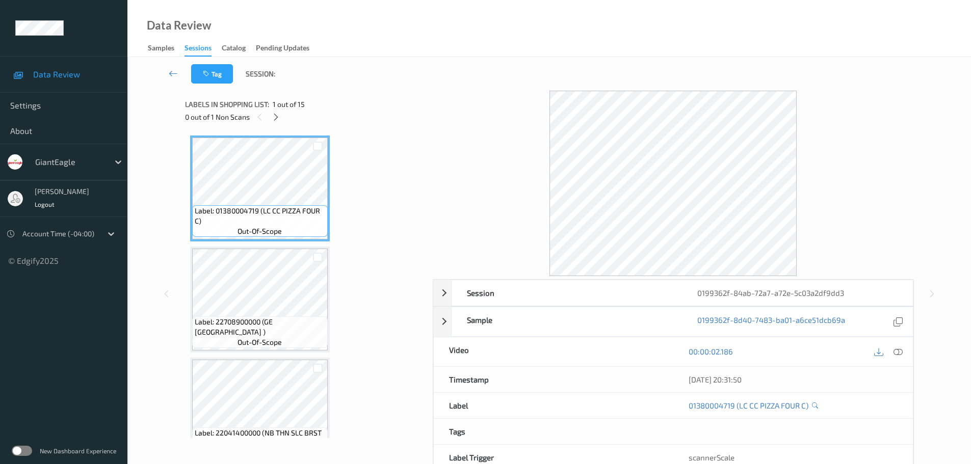
drag, startPoint x: 270, startPoint y: 114, endPoint x: 290, endPoint y: 131, distance: 26.4
click at [270, 114] on div at bounding box center [276, 117] width 13 height 13
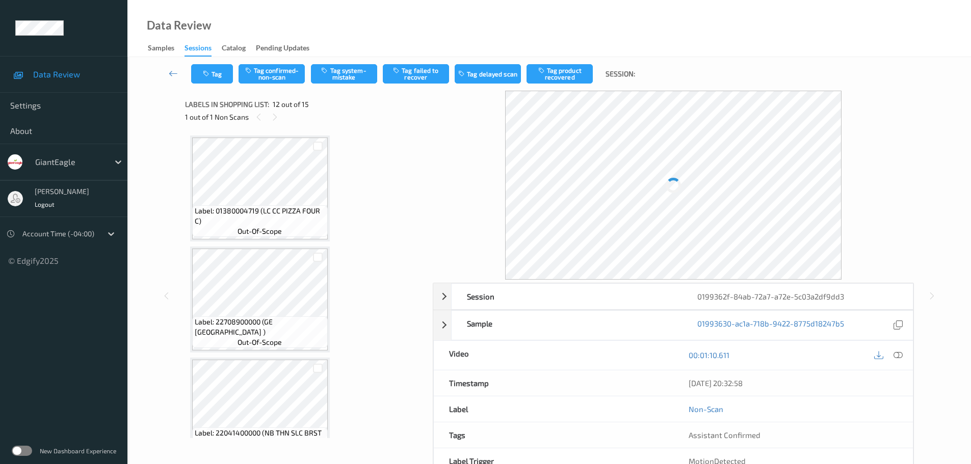
scroll to position [1117, 0]
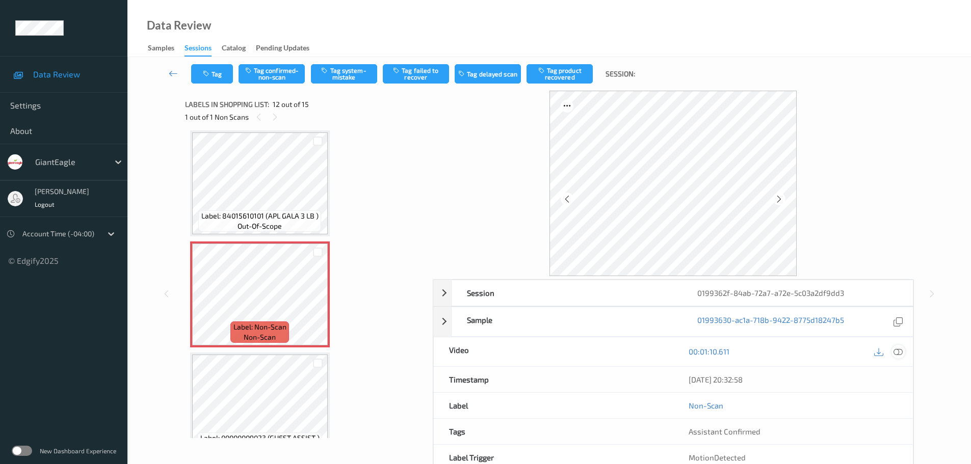
click at [898, 352] on icon at bounding box center [898, 351] width 9 height 9
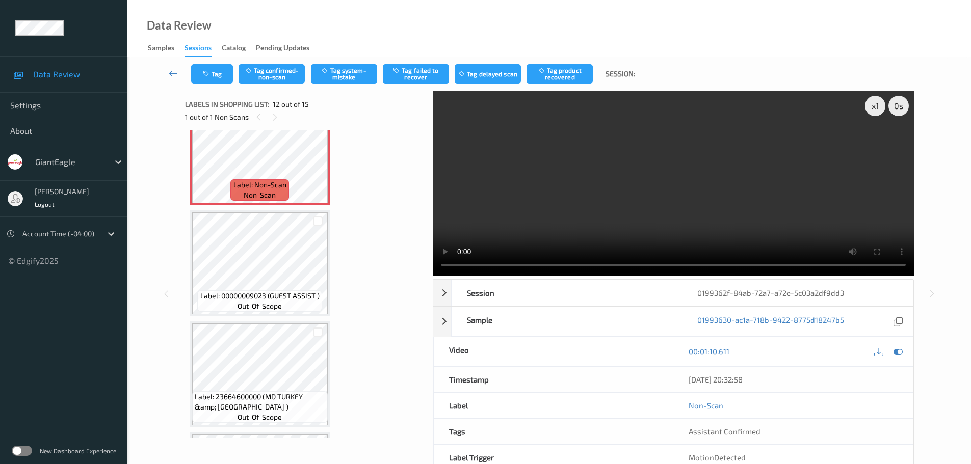
scroll to position [1160, 0]
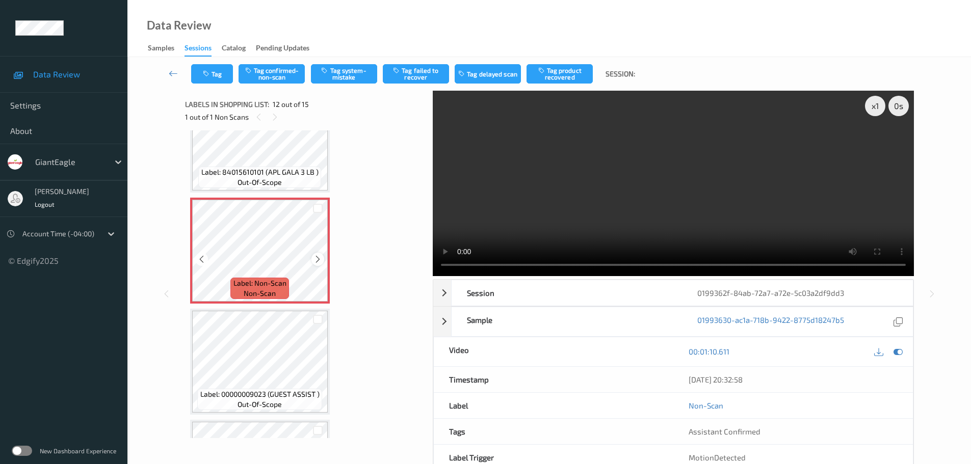
click at [315, 261] on icon at bounding box center [318, 259] width 9 height 9
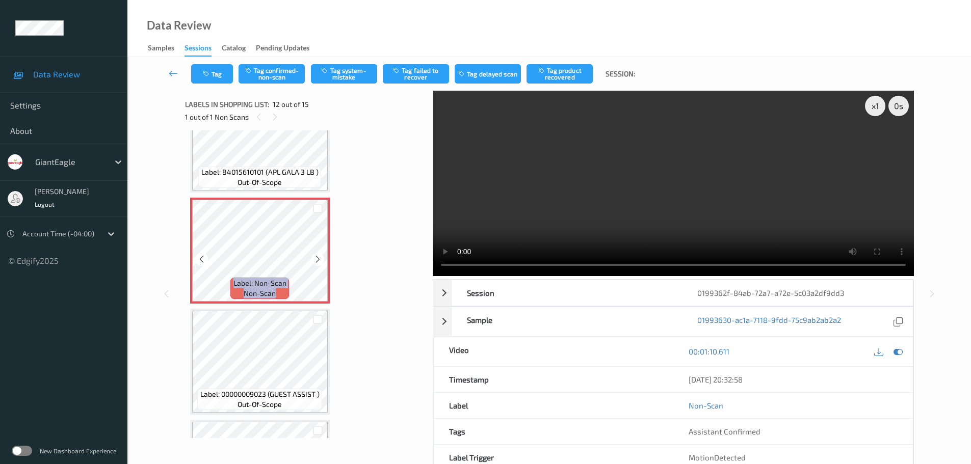
click at [315, 261] on icon at bounding box center [318, 259] width 9 height 9
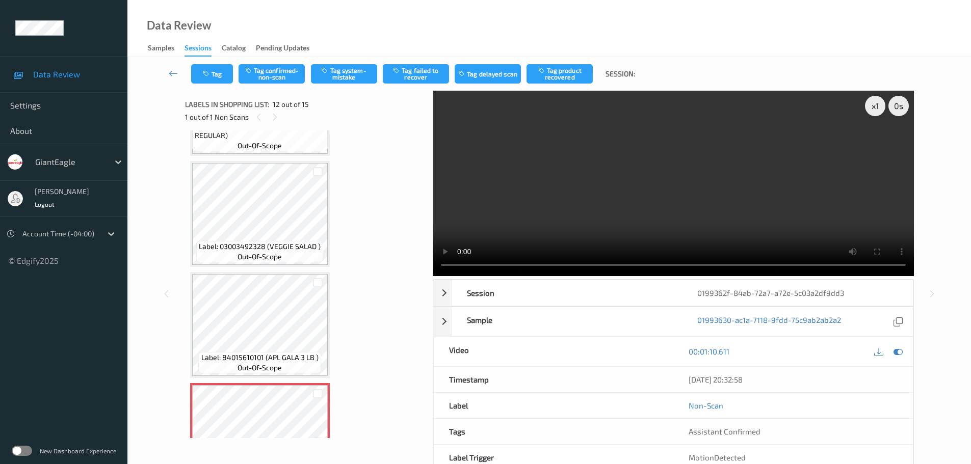
scroll to position [956, 0]
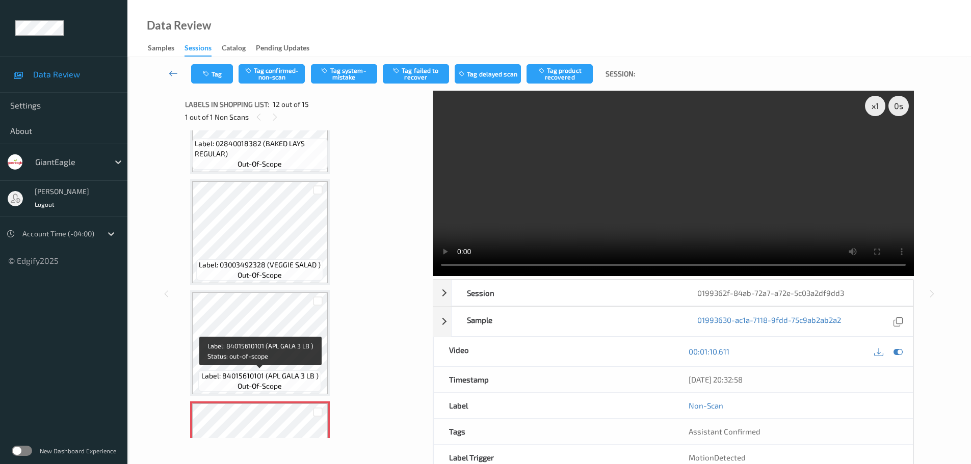
click at [261, 374] on span "Label: 84015610101 (APL GALA 3 LB )" at bounding box center [259, 376] width 117 height 10
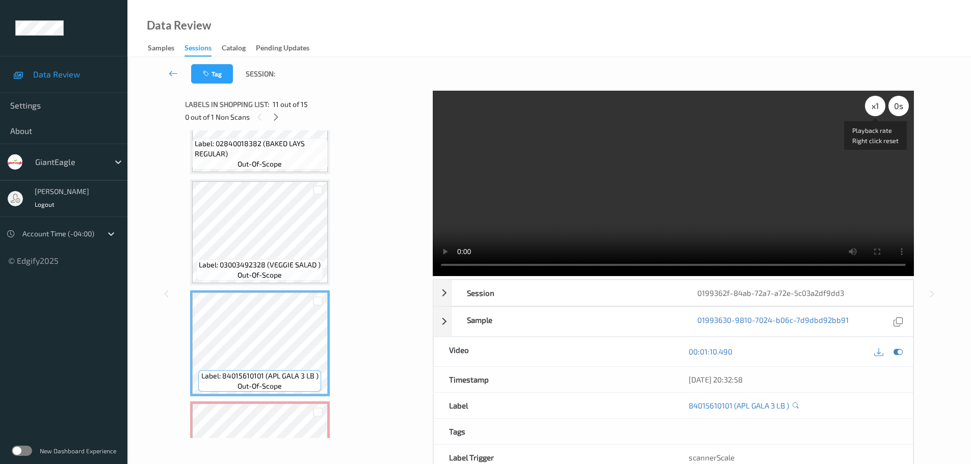
click at [872, 110] on div "x 1" at bounding box center [875, 106] width 20 height 20
click at [876, 105] on div "x 2" at bounding box center [875, 106] width 20 height 20
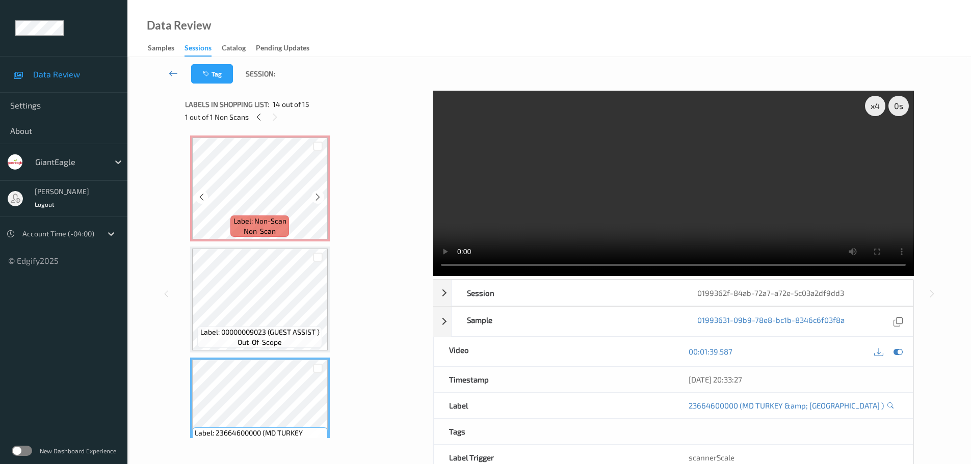
scroll to position [1058, 0]
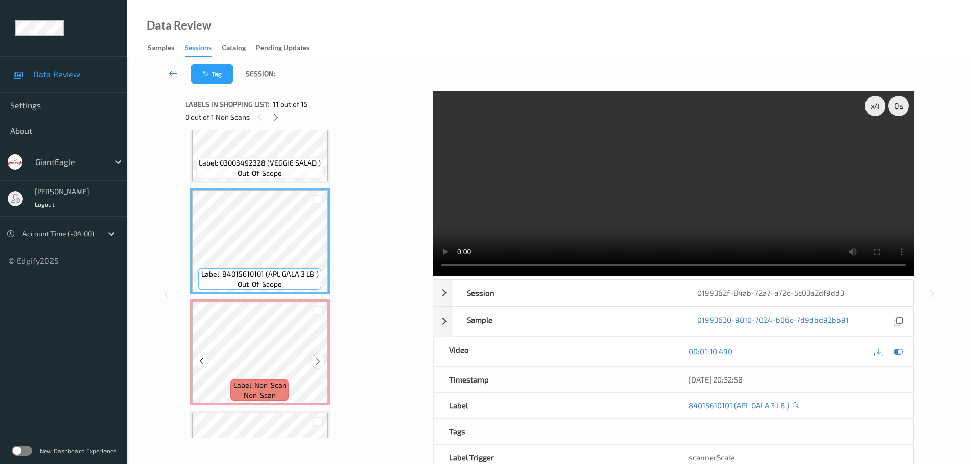
click at [320, 365] on icon at bounding box center [318, 361] width 9 height 9
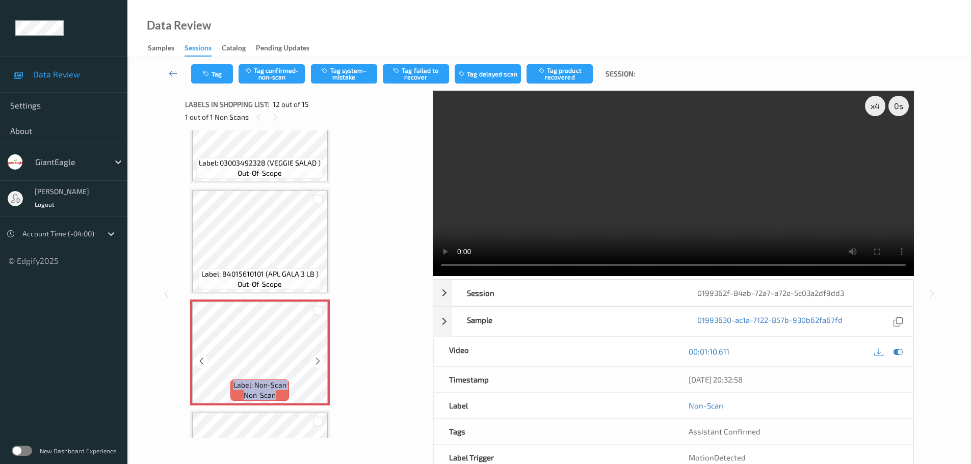
click at [320, 365] on icon at bounding box center [318, 361] width 9 height 9
click at [331, 78] on button "Tag system-mistake" at bounding box center [344, 73] width 66 height 19
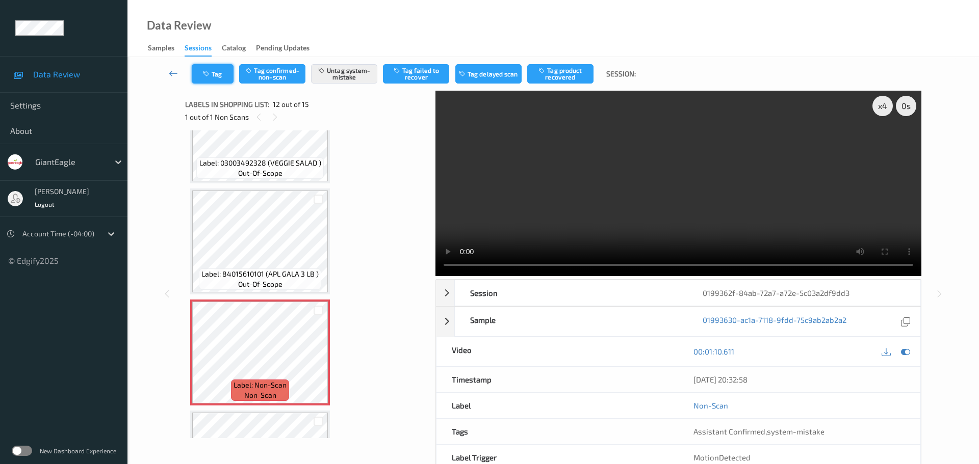
click at [202, 76] on button "Tag" at bounding box center [213, 73] width 42 height 19
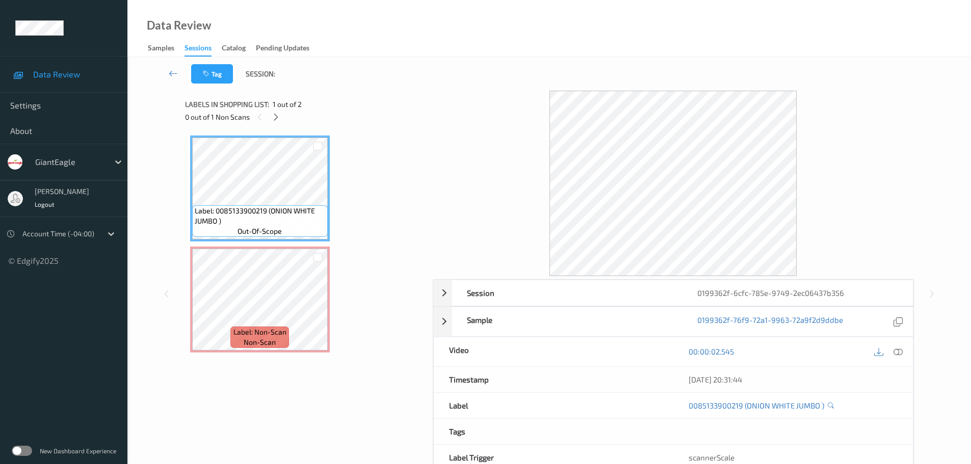
drag, startPoint x: 279, startPoint y: 120, endPoint x: 342, endPoint y: 159, distance: 73.4
click at [279, 120] on icon at bounding box center [276, 117] width 9 height 9
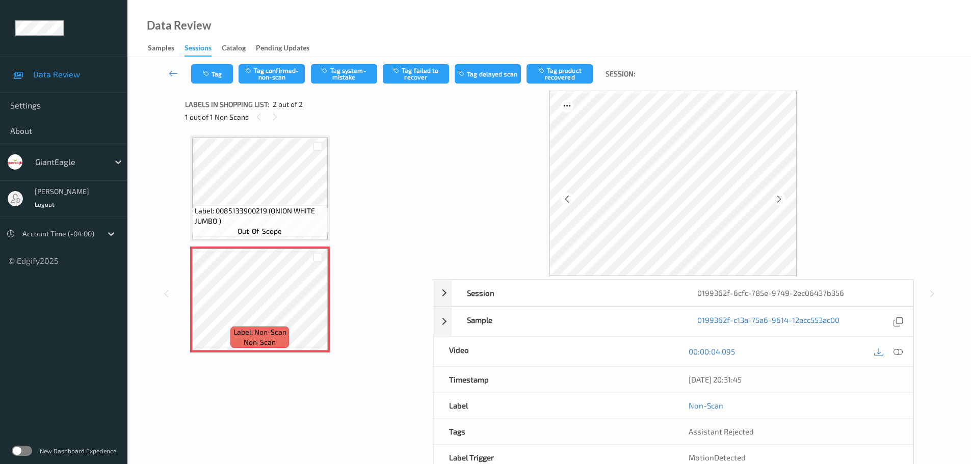
drag, startPoint x: 901, startPoint y: 357, endPoint x: 890, endPoint y: 344, distance: 17.3
click at [901, 357] on div at bounding box center [899, 352] width 14 height 14
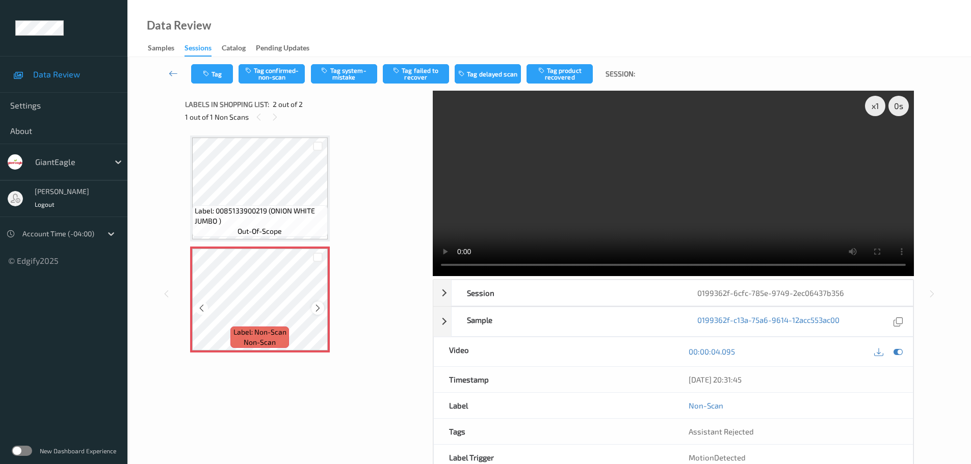
click at [321, 310] on icon at bounding box center [318, 308] width 9 height 9
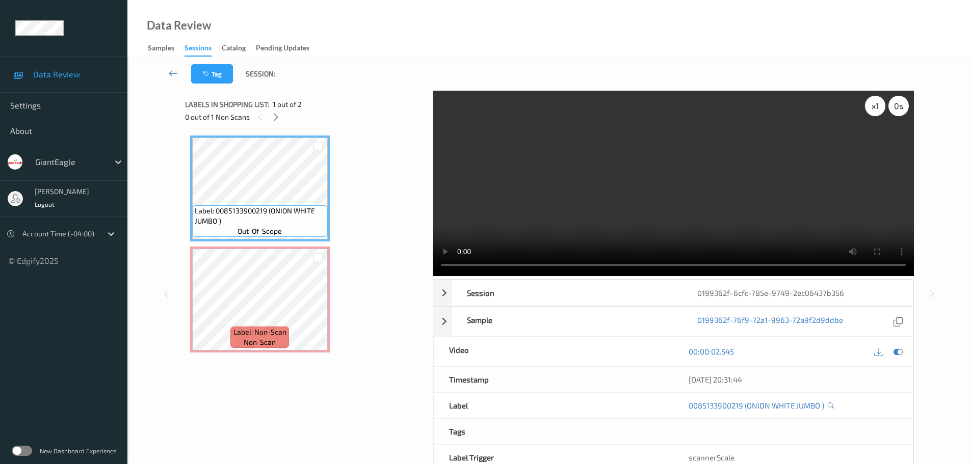
click at [879, 107] on div "x 1" at bounding box center [875, 106] width 20 height 20
click at [879, 107] on div "x 2" at bounding box center [875, 106] width 20 height 20
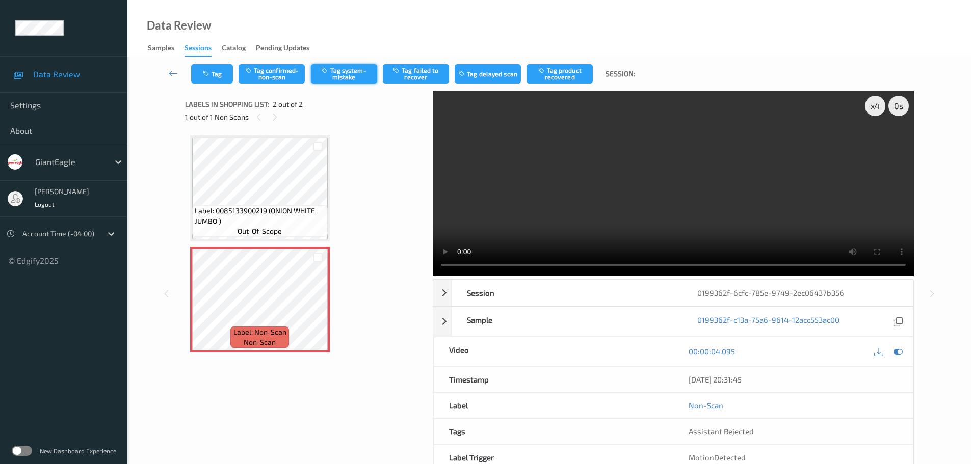
click at [359, 70] on button "Tag system-mistake" at bounding box center [344, 73] width 66 height 19
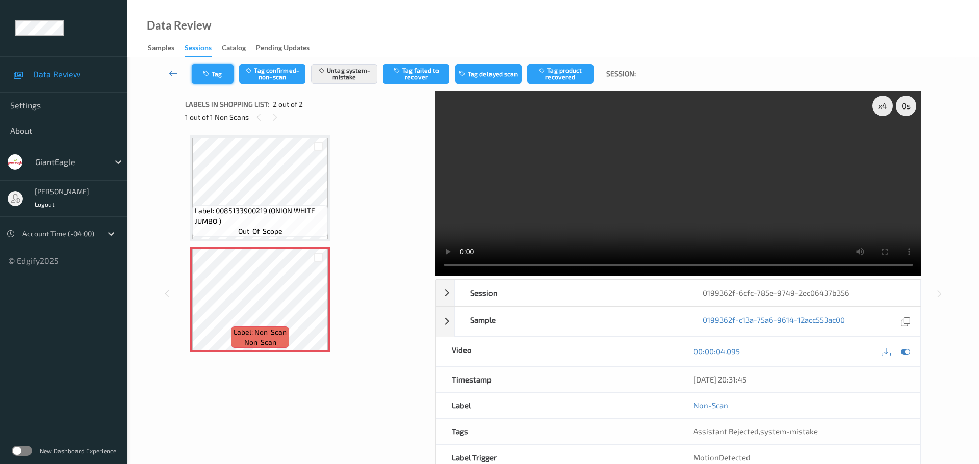
click at [207, 74] on icon "button" at bounding box center [207, 73] width 9 height 7
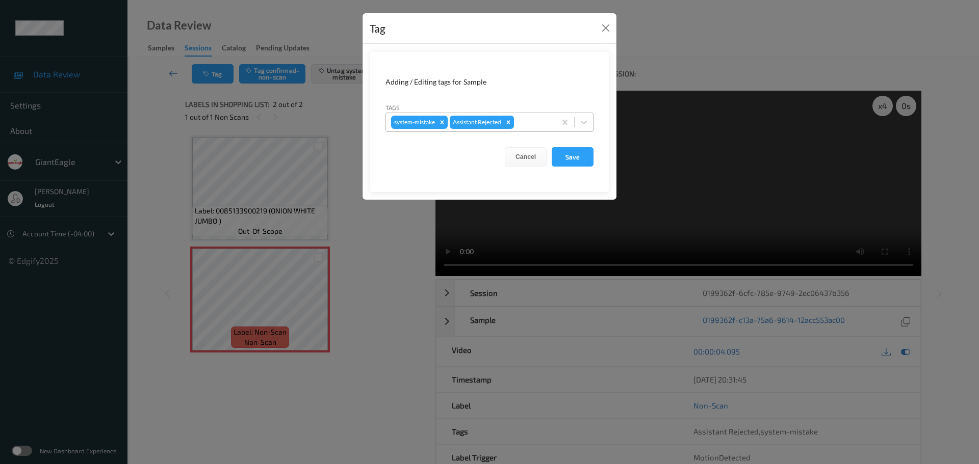
click at [524, 123] on div at bounding box center [533, 122] width 35 height 12
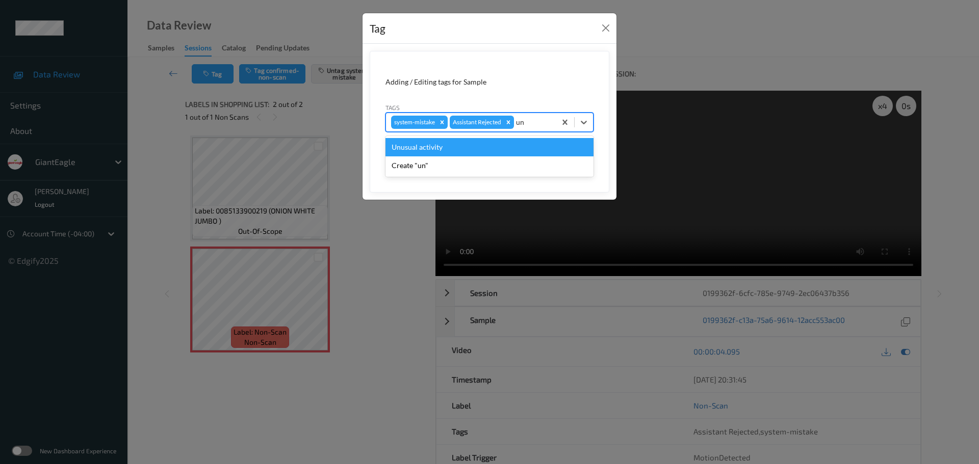
type input "unu"
drag, startPoint x: 494, startPoint y: 141, endPoint x: 503, endPoint y: 143, distance: 10.0
click at [493, 141] on div "Unusual activity" at bounding box center [489, 147] width 208 height 18
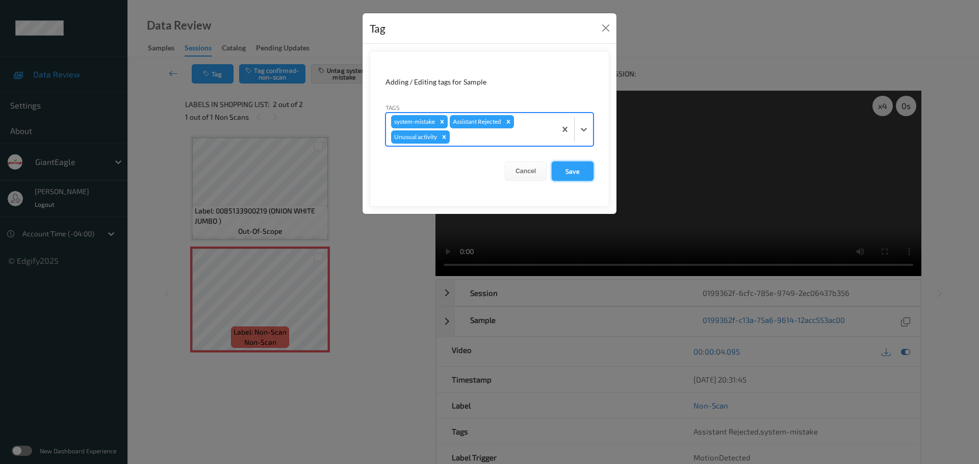
click at [565, 169] on button "Save" at bounding box center [573, 171] width 42 height 19
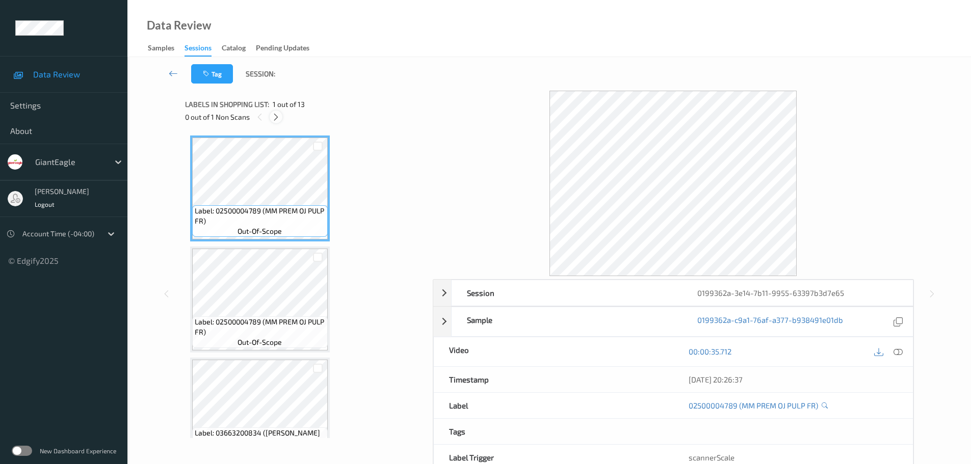
drag, startPoint x: 278, startPoint y: 121, endPoint x: 326, endPoint y: 146, distance: 53.8
click at [278, 121] on icon at bounding box center [276, 117] width 9 height 9
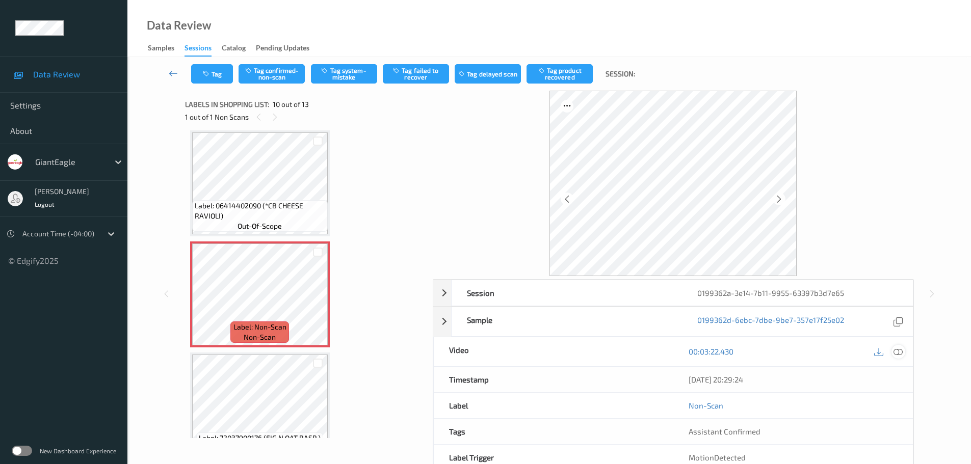
click at [901, 353] on icon at bounding box center [898, 351] width 9 height 9
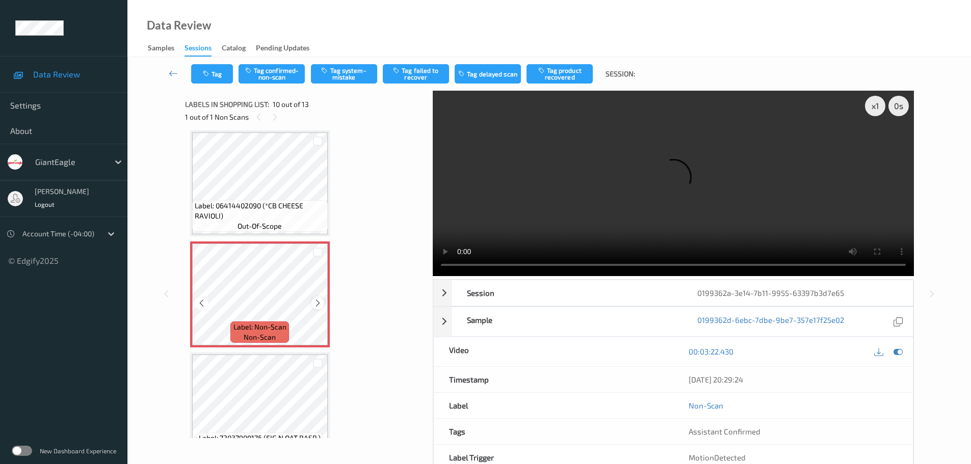
click at [318, 302] on icon at bounding box center [318, 303] width 9 height 9
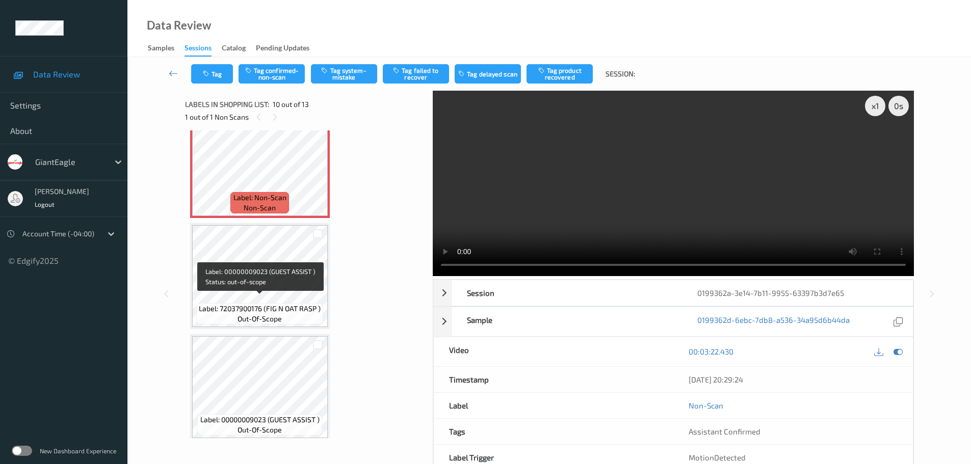
scroll to position [989, 0]
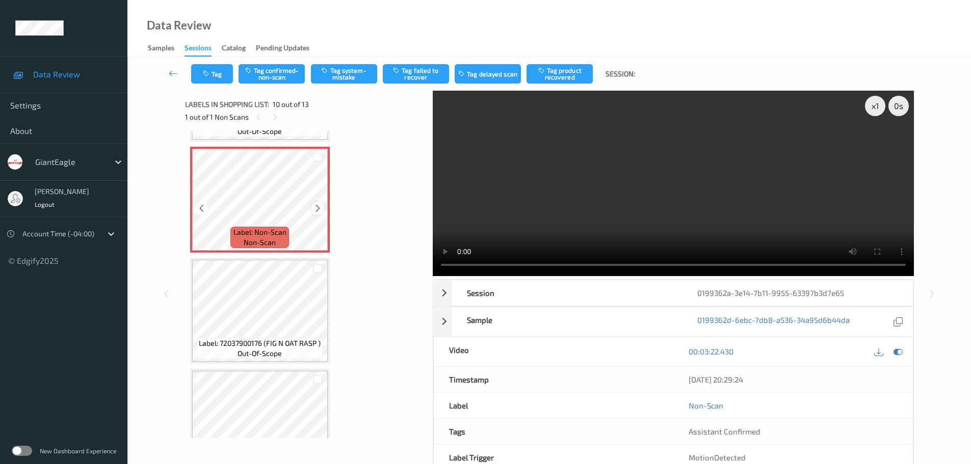
click at [315, 207] on icon at bounding box center [318, 208] width 9 height 9
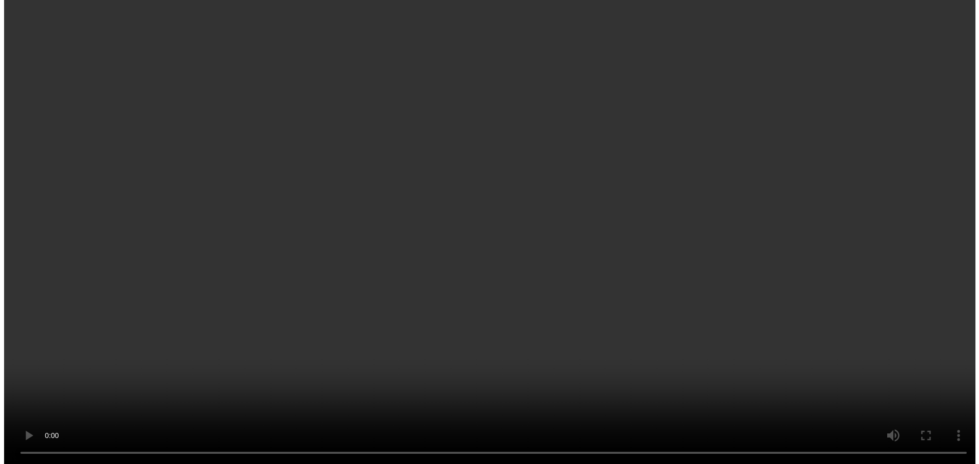
scroll to position [887, 0]
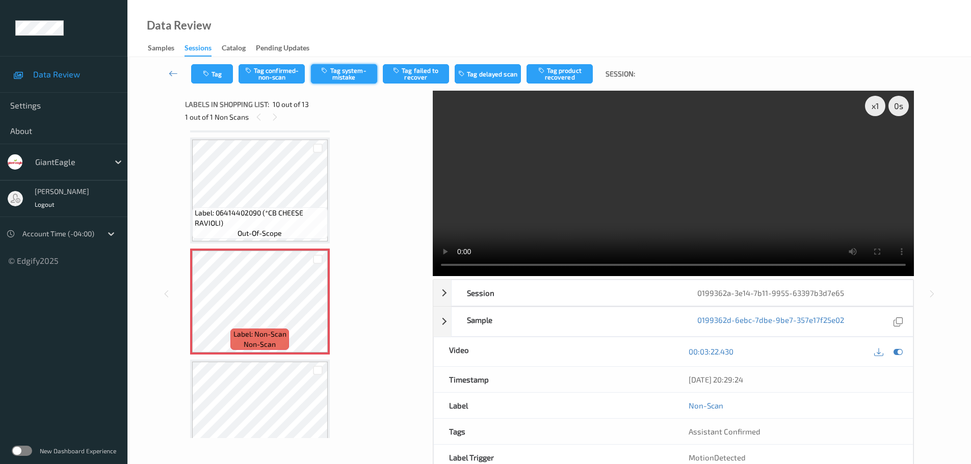
click at [346, 75] on button "Tag system-mistake" at bounding box center [344, 73] width 66 height 19
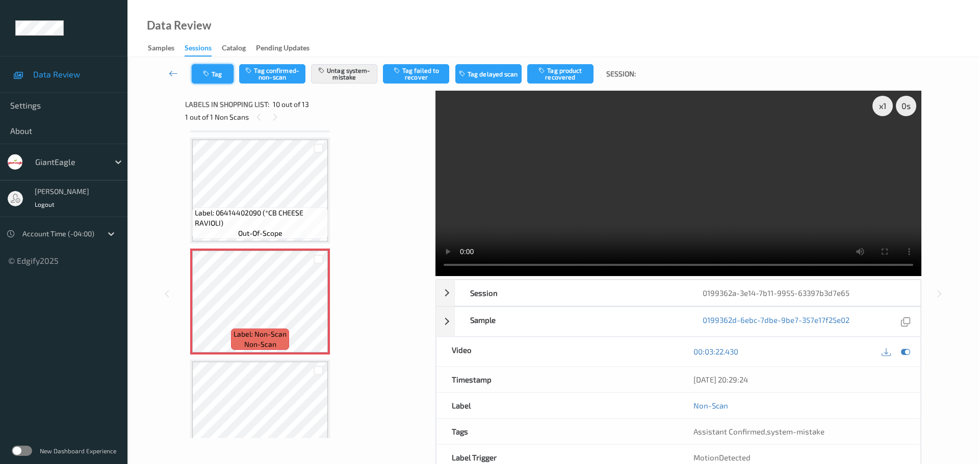
click at [213, 71] on button "Tag" at bounding box center [213, 73] width 42 height 19
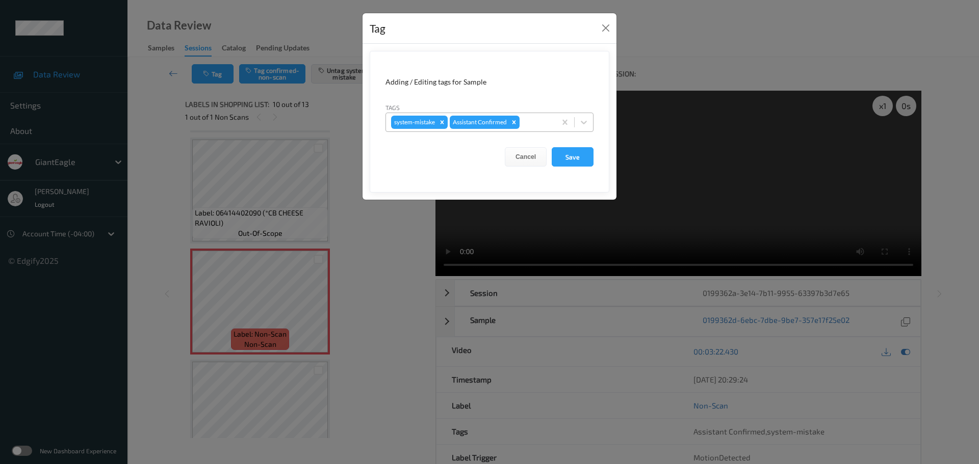
click at [532, 129] on div "system-mistake Assistant Confirmed" at bounding box center [471, 122] width 170 height 17
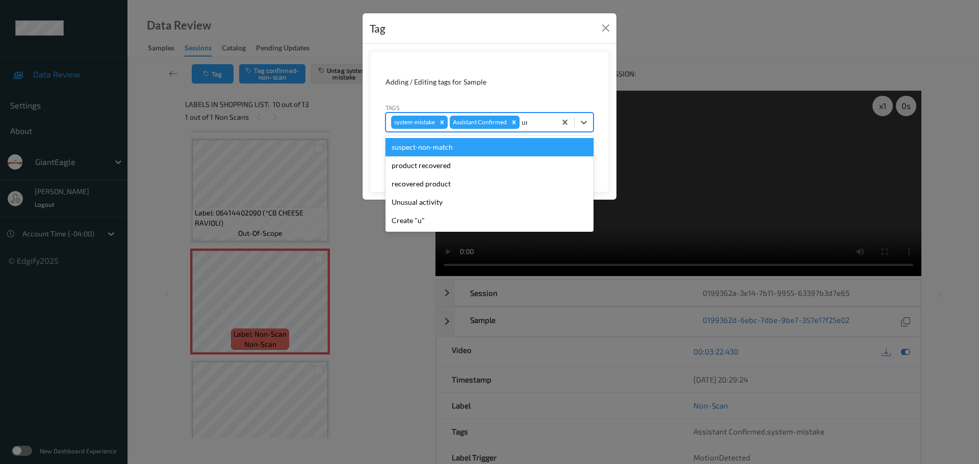
type input "unu"
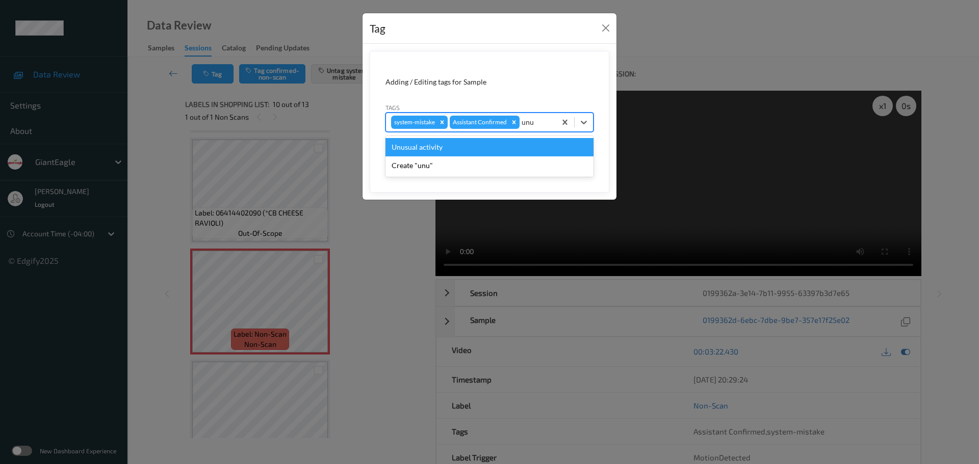
click at [478, 143] on div "Unusual activity" at bounding box center [489, 147] width 208 height 18
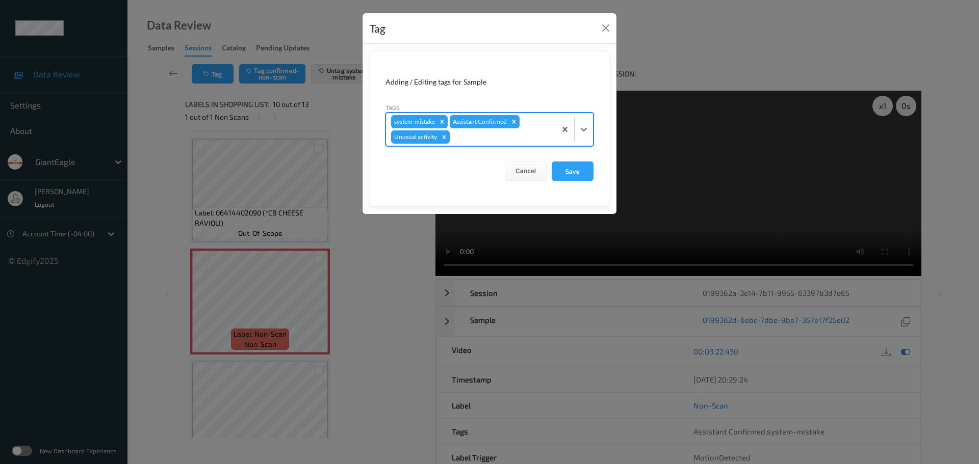
click at [549, 168] on div "Cancel Save" at bounding box center [489, 171] width 208 height 19
click at [573, 168] on button "Save" at bounding box center [573, 171] width 42 height 19
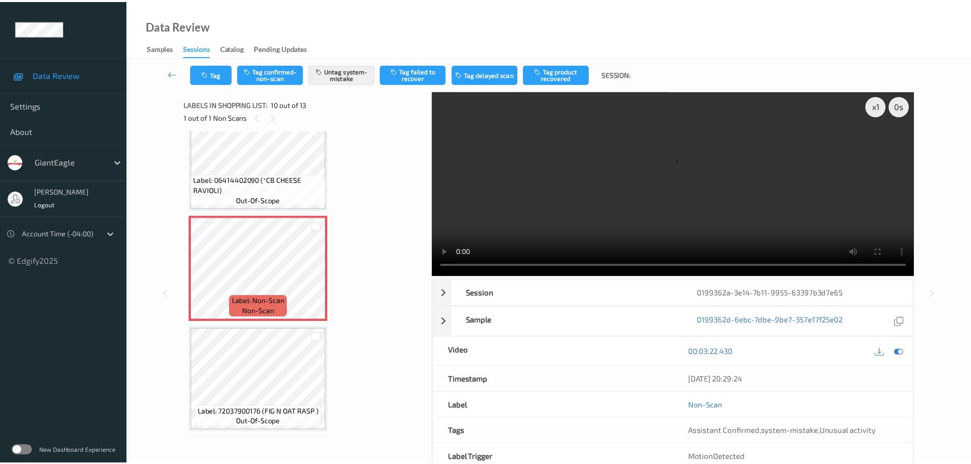
scroll to position [938, 0]
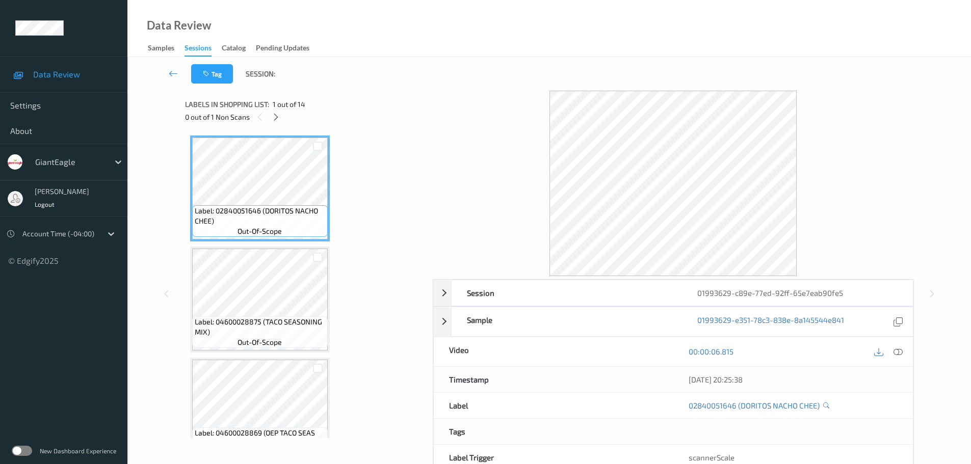
click at [270, 113] on div "0 out of 1 Non Scans" at bounding box center [305, 117] width 241 height 13
click at [272, 113] on icon at bounding box center [276, 117] width 9 height 9
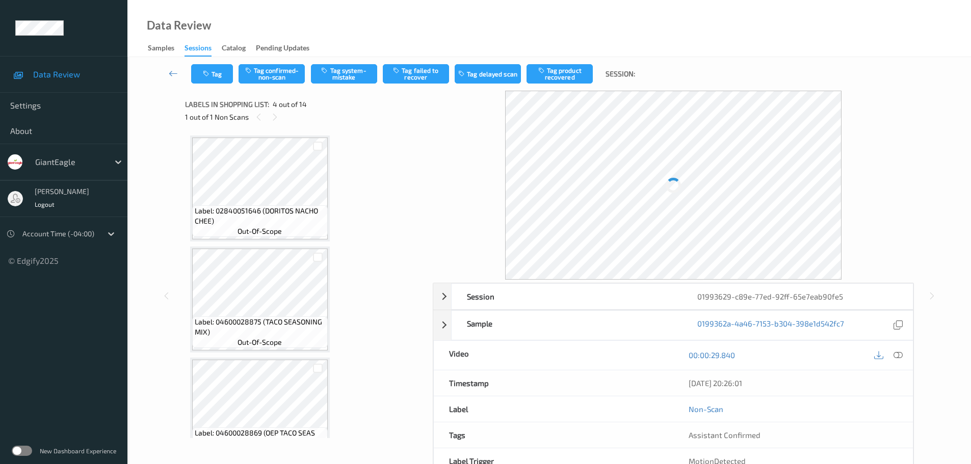
scroll to position [227, 0]
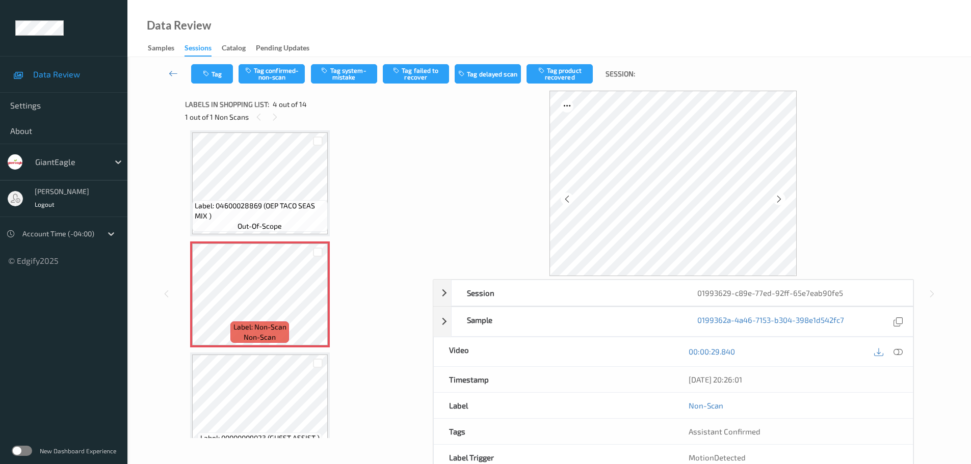
drag, startPoint x: 897, startPoint y: 357, endPoint x: 892, endPoint y: 343, distance: 15.6
click at [897, 357] on div at bounding box center [899, 352] width 14 height 14
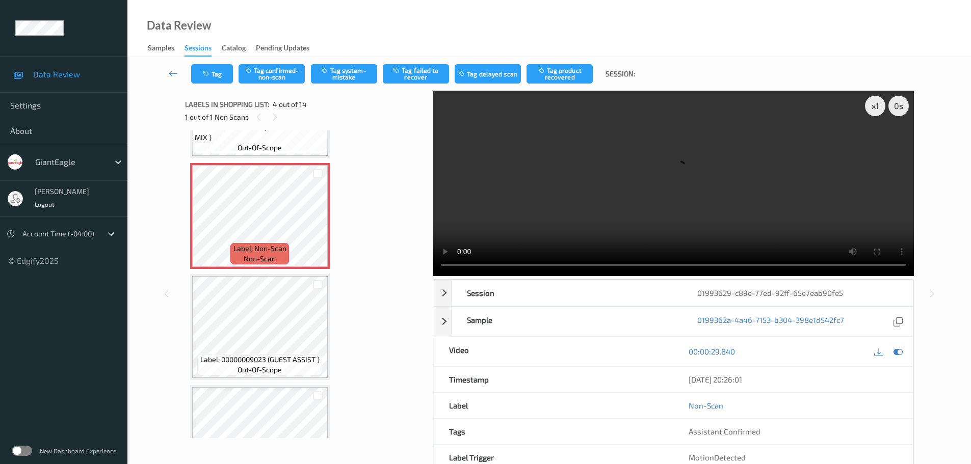
scroll to position [153, 0]
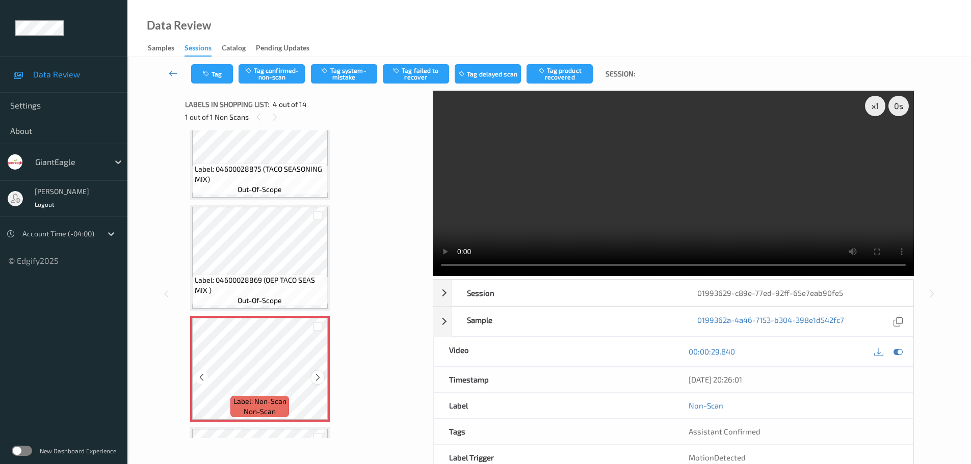
click at [318, 377] on icon at bounding box center [318, 377] width 9 height 9
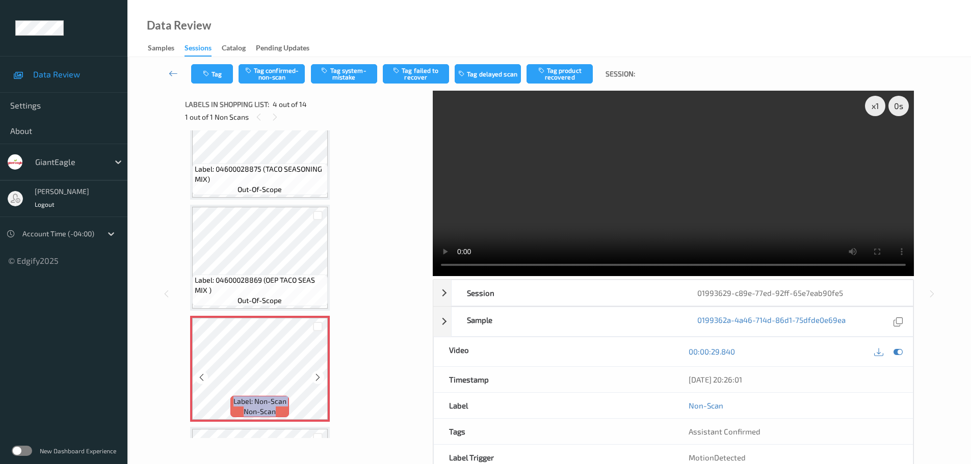
click at [318, 377] on icon at bounding box center [318, 377] width 9 height 9
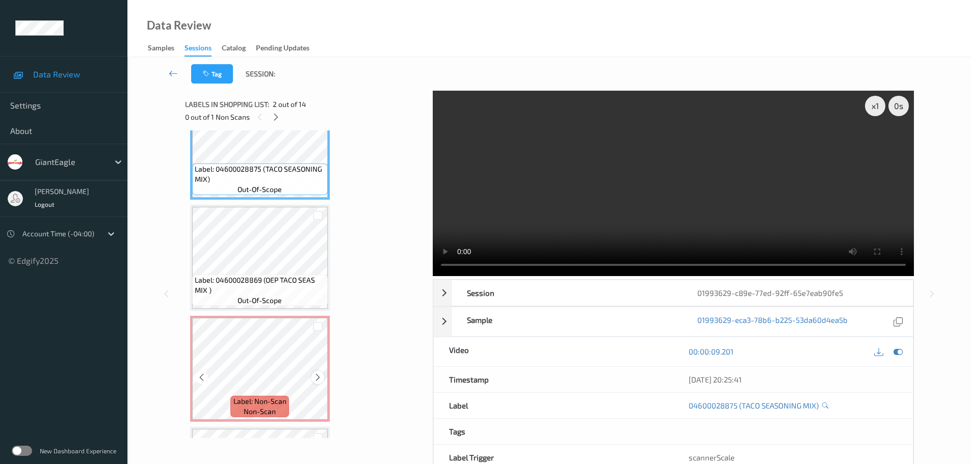
click at [315, 375] on icon at bounding box center [318, 377] width 9 height 9
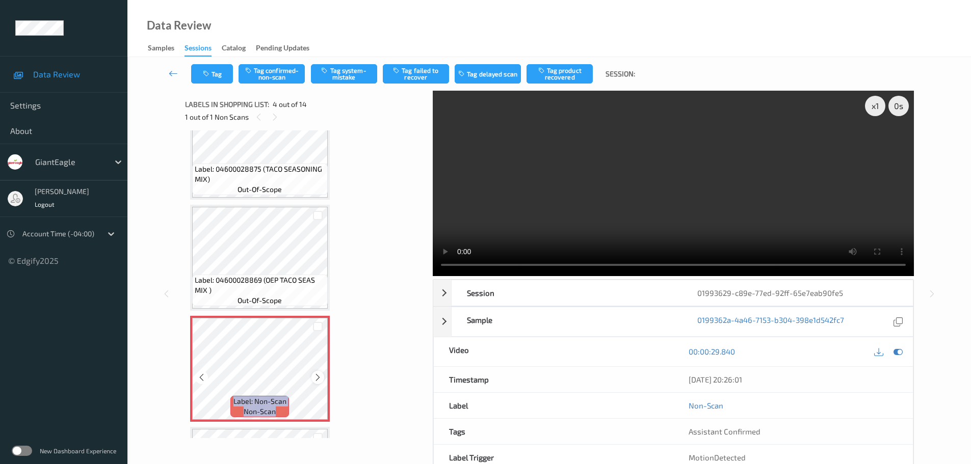
click at [317, 376] on icon at bounding box center [318, 377] width 9 height 9
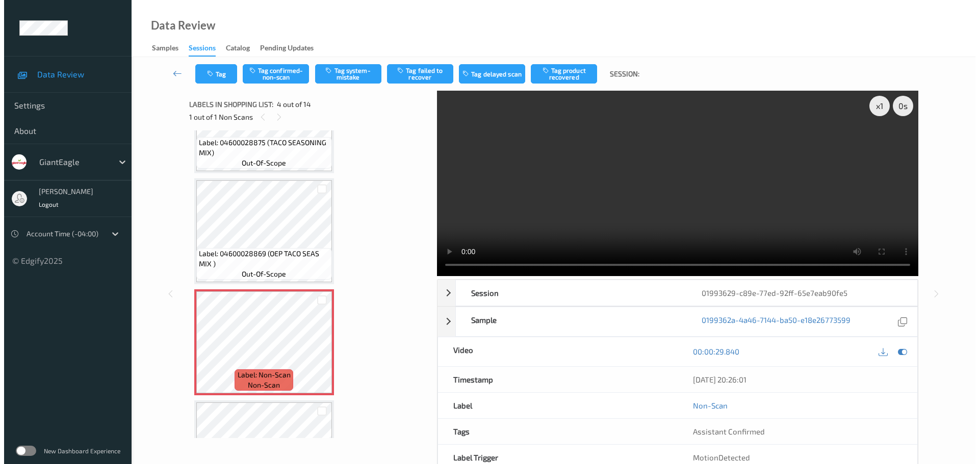
scroll to position [204, 0]
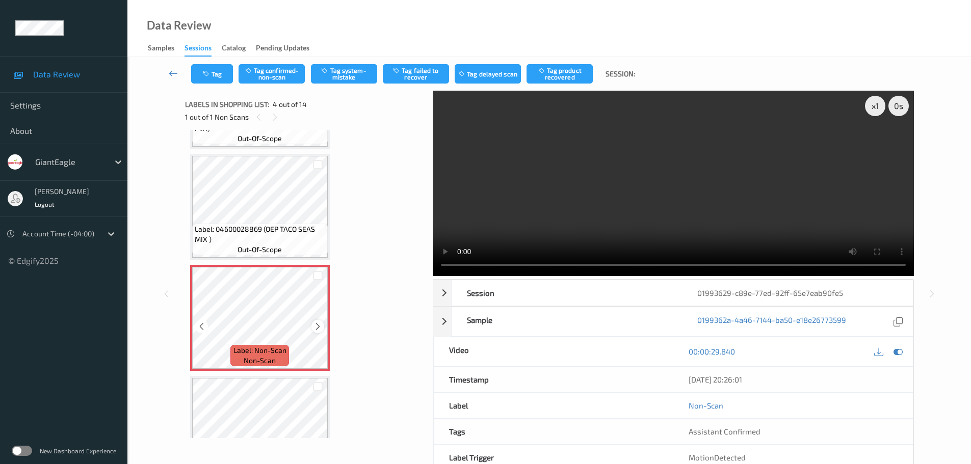
click at [321, 324] on icon at bounding box center [318, 326] width 9 height 9
click at [878, 110] on div "x 1" at bounding box center [875, 106] width 20 height 20
click at [878, 110] on div "x 2" at bounding box center [875, 106] width 20 height 20
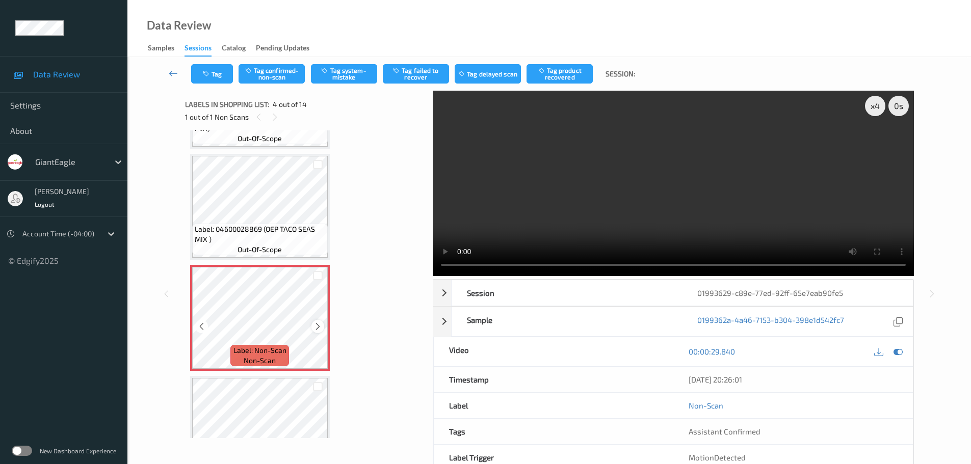
click at [317, 320] on div "Label: Non-Scan non-scan" at bounding box center [260, 318] width 140 height 106
click at [317, 321] on div at bounding box center [318, 326] width 13 height 13
click at [317, 322] on div at bounding box center [318, 326] width 13 height 13
click at [274, 75] on button "Tag confirmed-non-scan" at bounding box center [272, 73] width 66 height 19
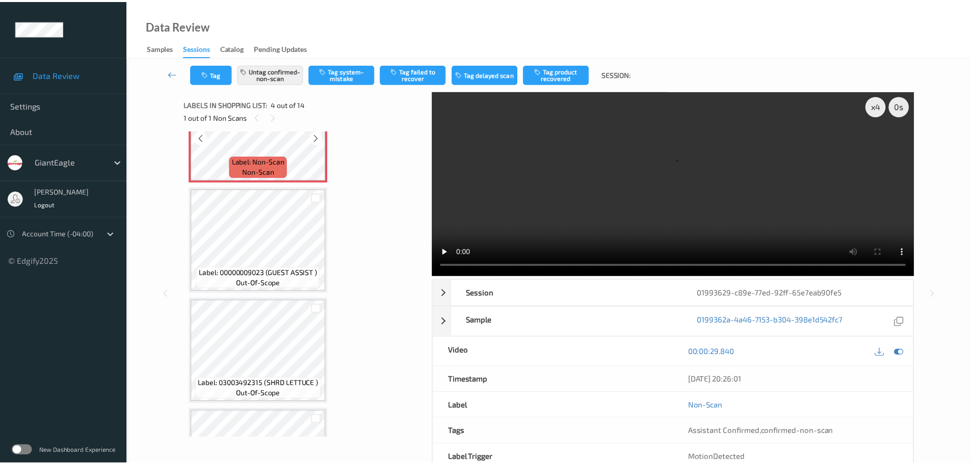
scroll to position [408, 0]
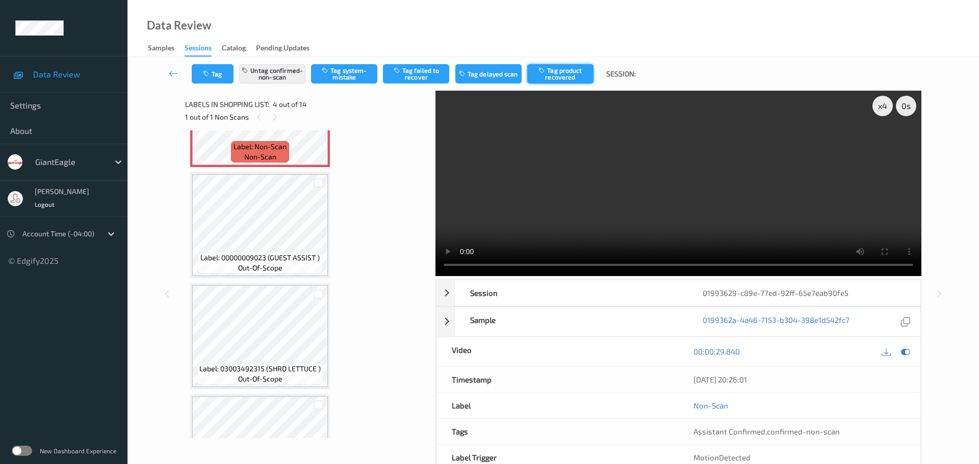
click at [560, 70] on button "Tag product recovered" at bounding box center [560, 73] width 66 height 19
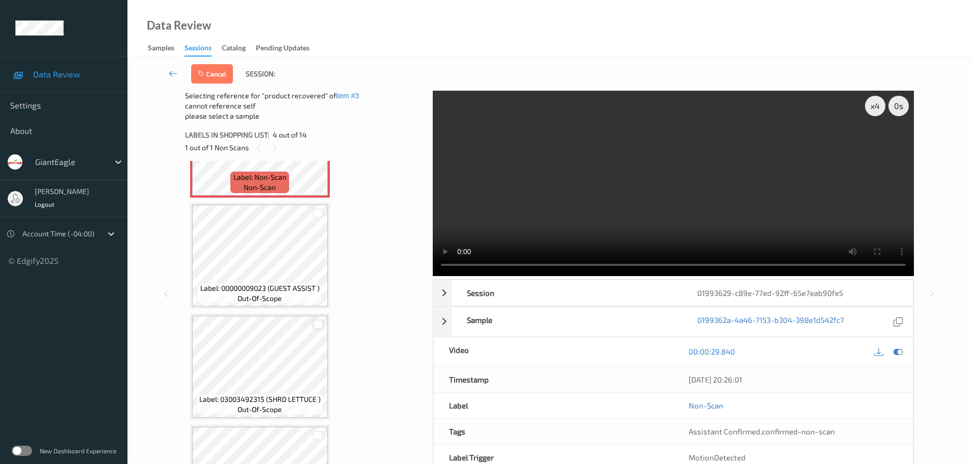
click at [319, 327] on div at bounding box center [318, 325] width 10 height 10
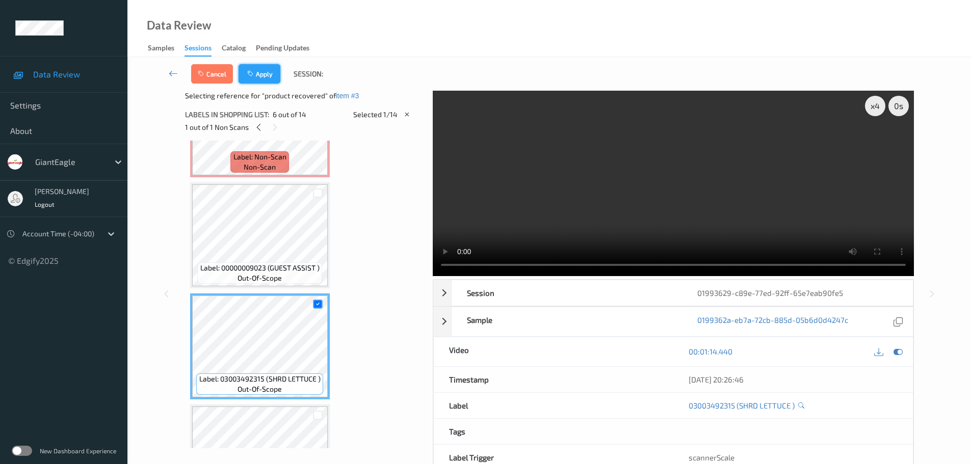
click at [267, 77] on button "Apply" at bounding box center [260, 73] width 42 height 19
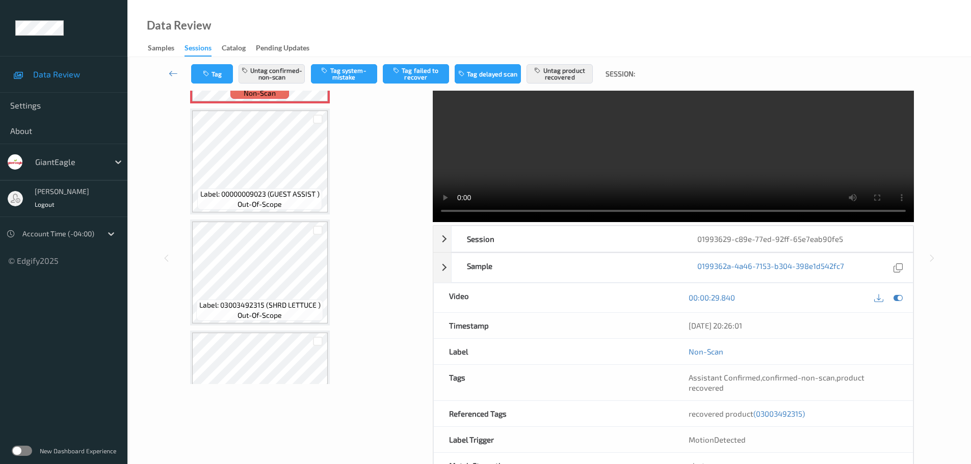
scroll to position [431, 0]
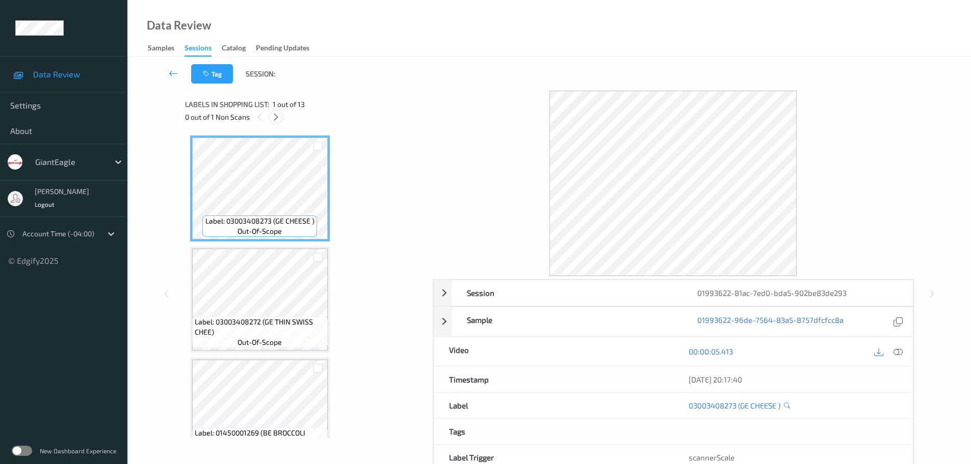
click at [276, 114] on icon at bounding box center [276, 117] width 9 height 9
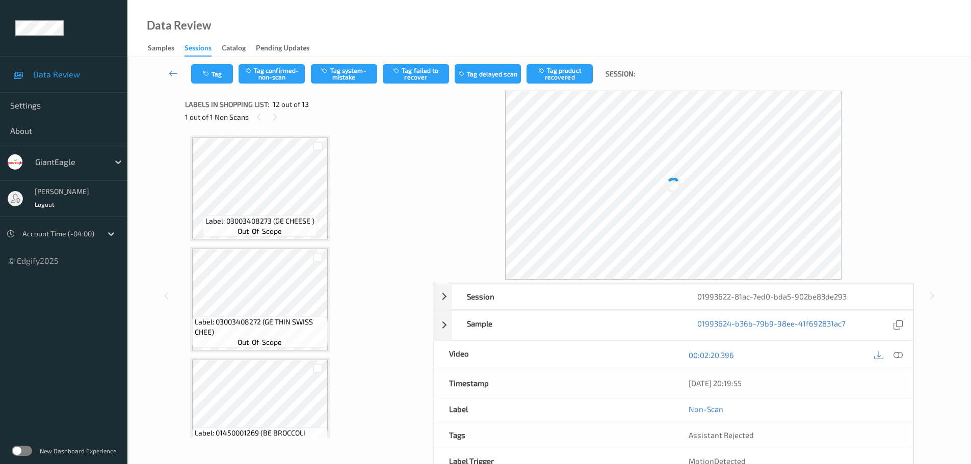
scroll to position [1117, 0]
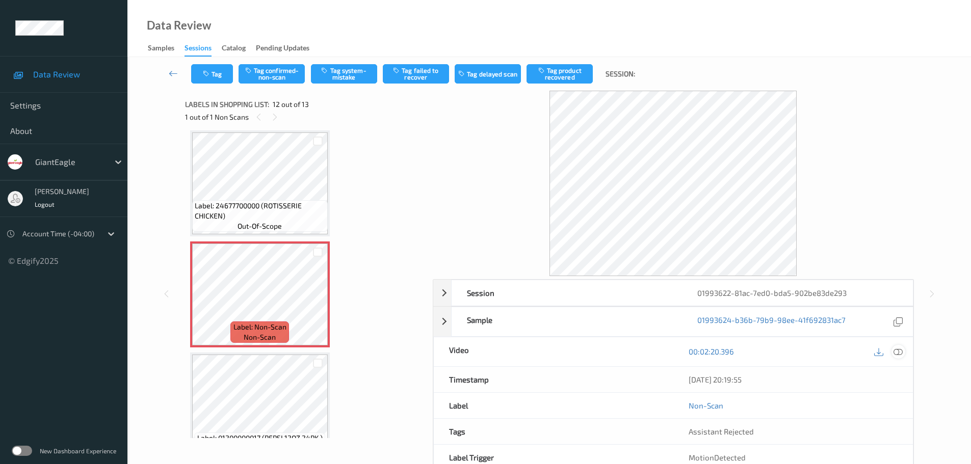
click at [896, 347] on icon at bounding box center [898, 351] width 9 height 9
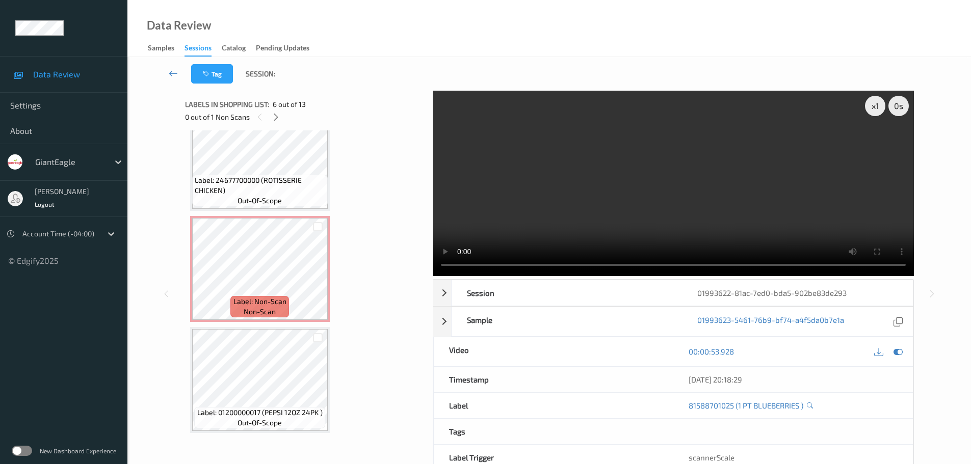
scroll to position [1056, 0]
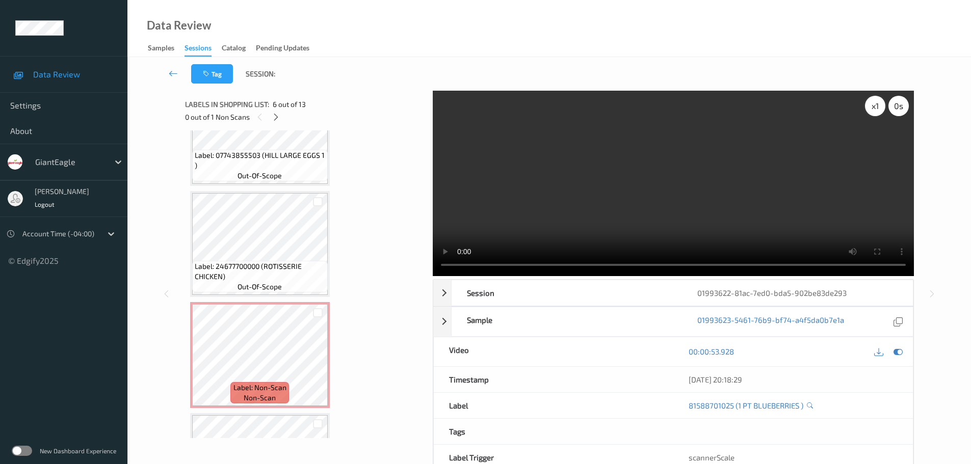
click at [876, 110] on div "x 1" at bounding box center [875, 106] width 20 height 20
click at [876, 110] on div "x 2" at bounding box center [875, 106] width 20 height 20
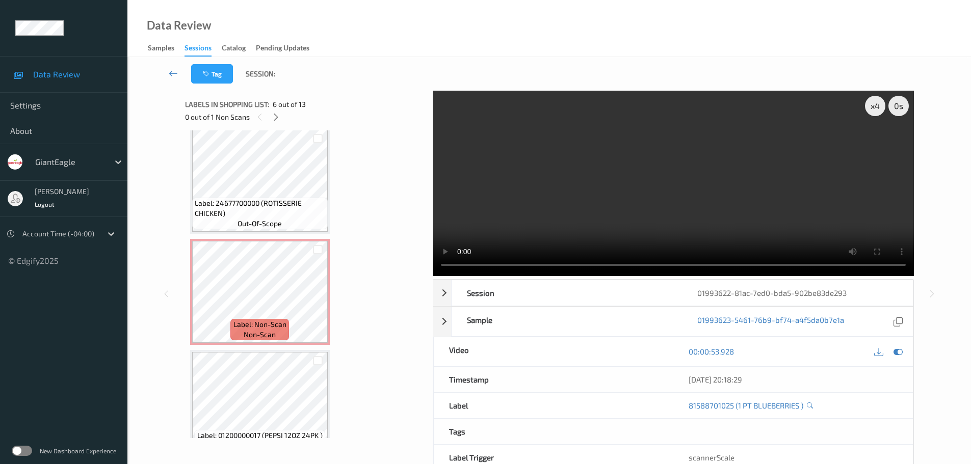
scroll to position [1142, 0]
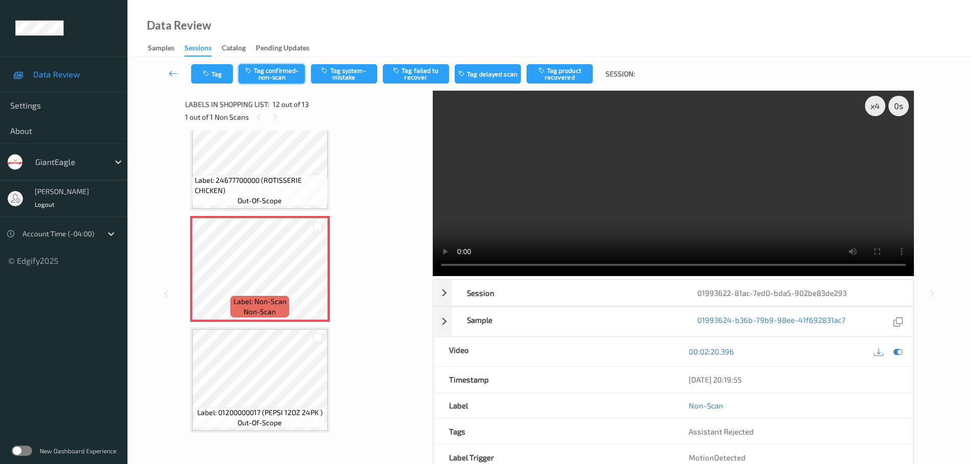
click at [272, 75] on button "Tag confirmed-non-scan" at bounding box center [272, 73] width 66 height 19
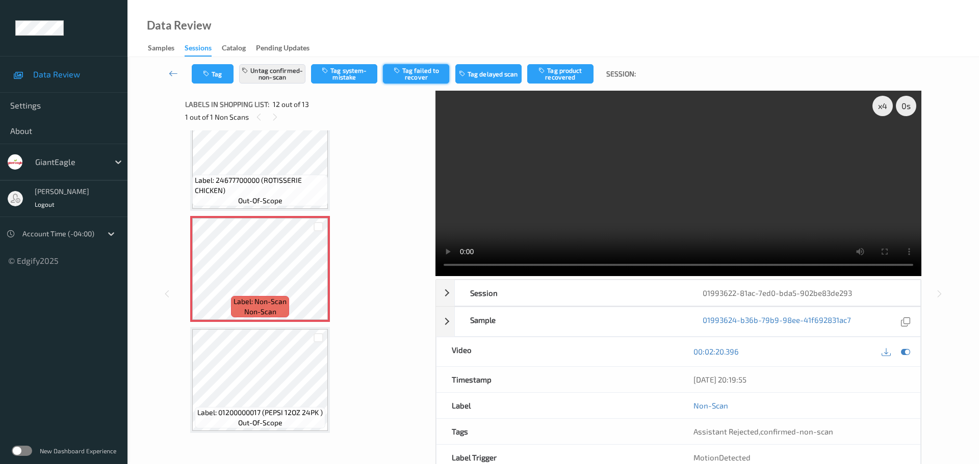
click at [421, 71] on button "Tag failed to recover" at bounding box center [416, 73] width 66 height 19
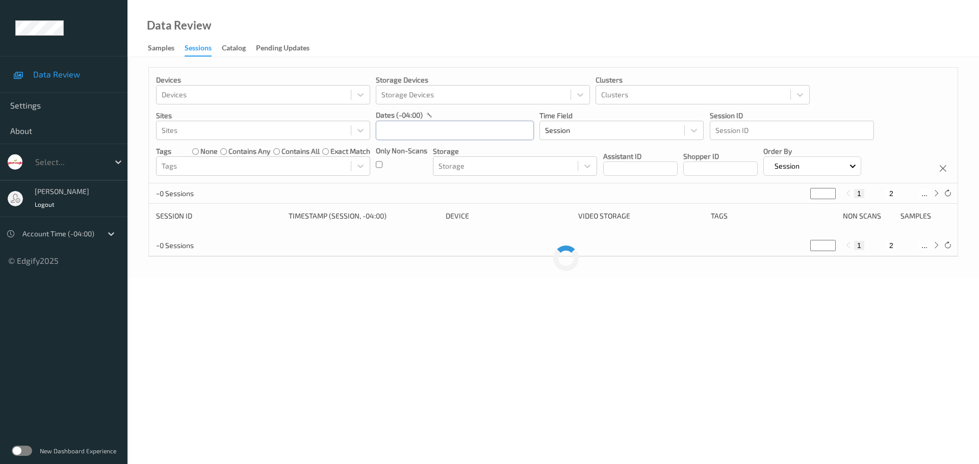
click at [426, 127] on input "text" at bounding box center [455, 130] width 158 height 19
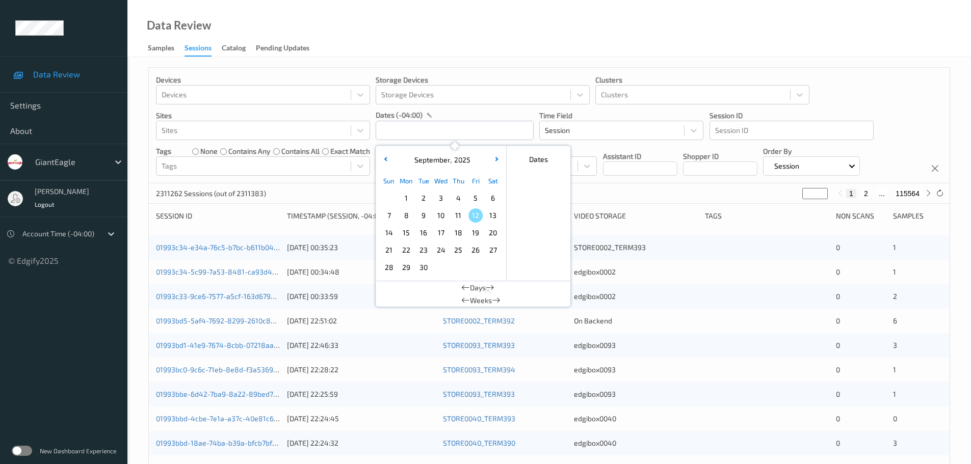
click at [438, 215] on span "10" at bounding box center [441, 216] width 14 height 14
type input "[DATE] 00:00 -> [DATE] 23:59"
click at [421, 48] on div "Data Review Samples Sessions Catalog Pending Updates" at bounding box center [549, 28] width 844 height 57
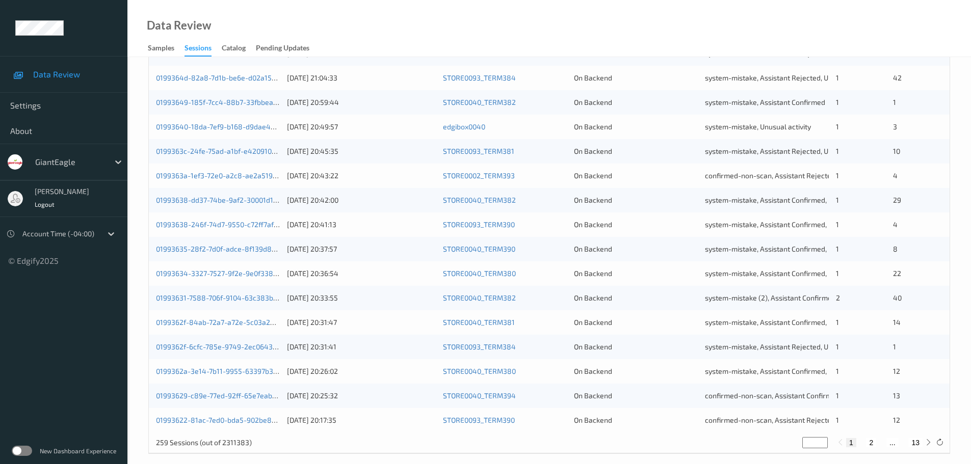
scroll to position [303, 0]
